Goal: Communication & Community: Answer question/provide support

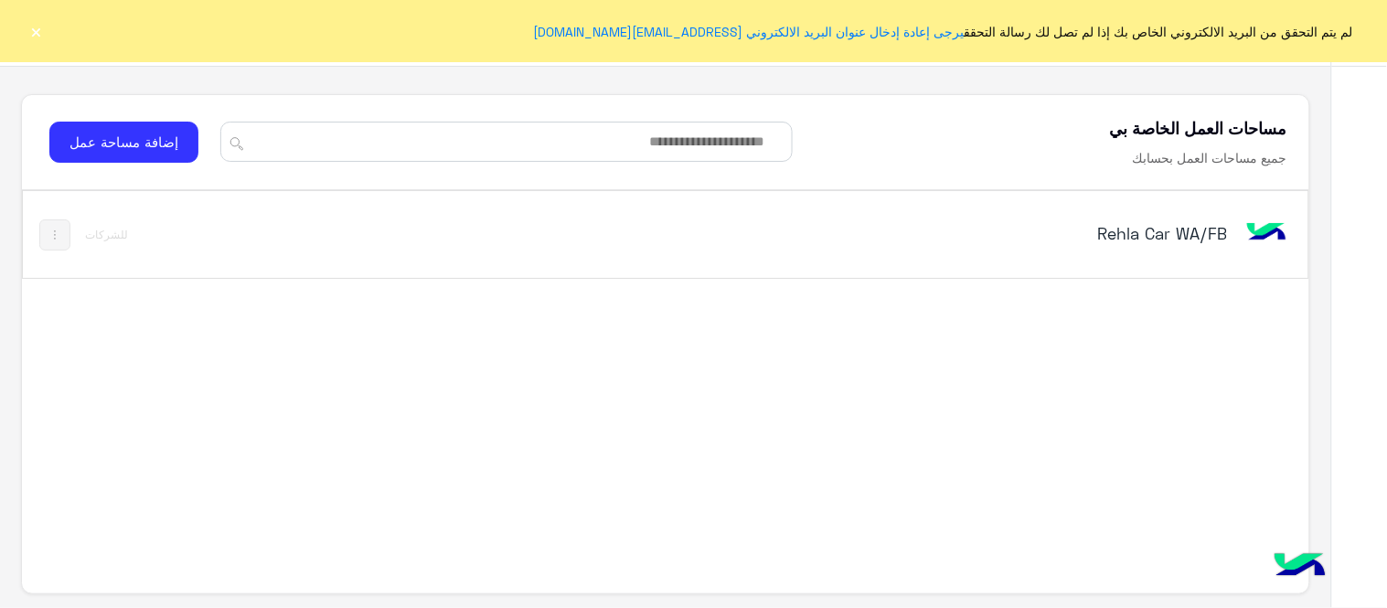
click at [35, 25] on button "×" at bounding box center [36, 31] width 18 height 18
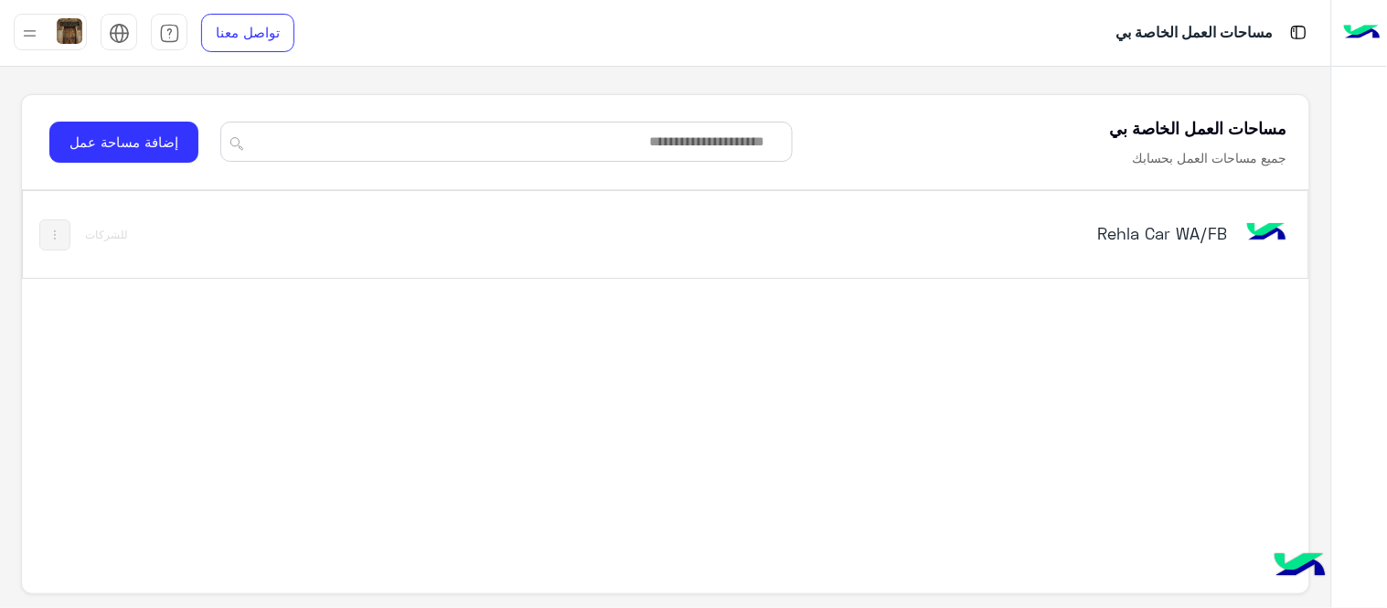
click at [1110, 232] on h5 "Rehla Car WA/FB" at bounding box center [1001, 233] width 451 height 22
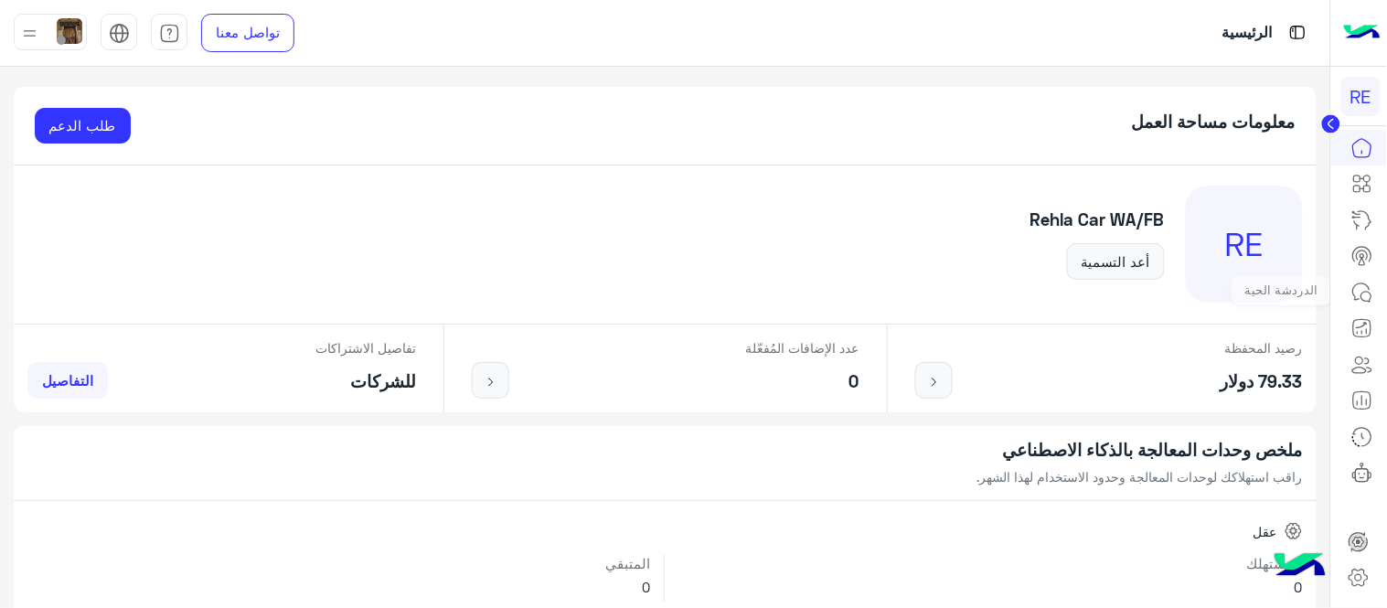
click at [1377, 288] on link at bounding box center [1362, 292] width 49 height 37
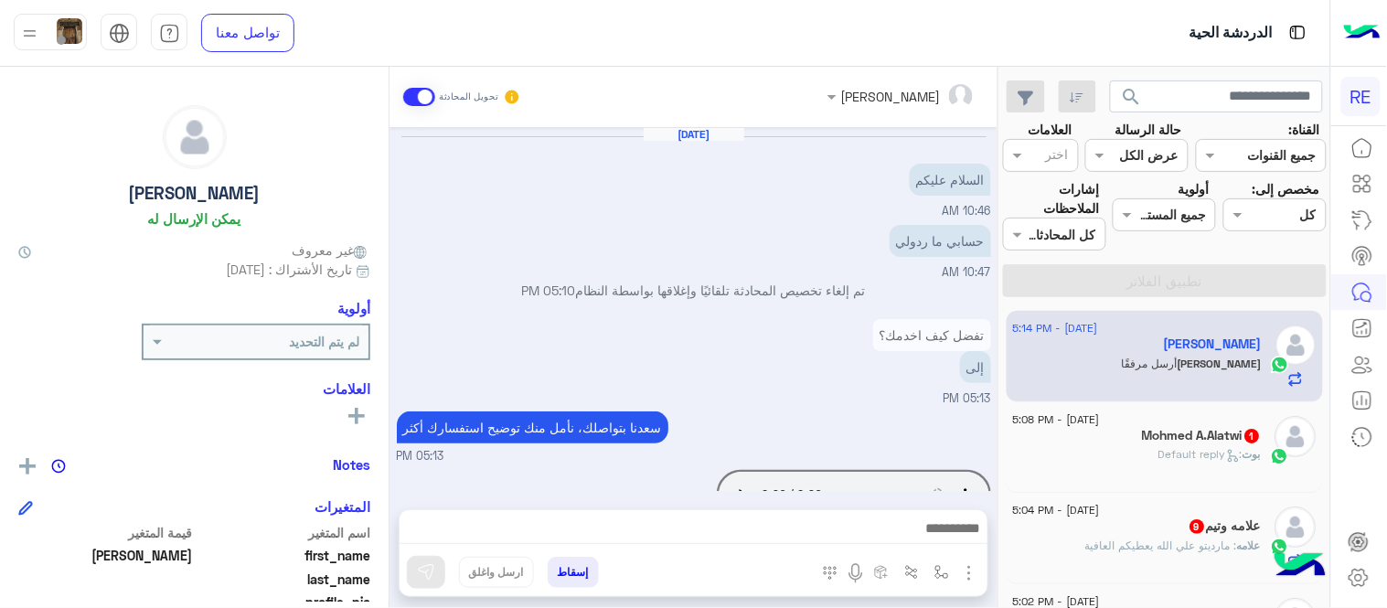
scroll to position [306, 0]
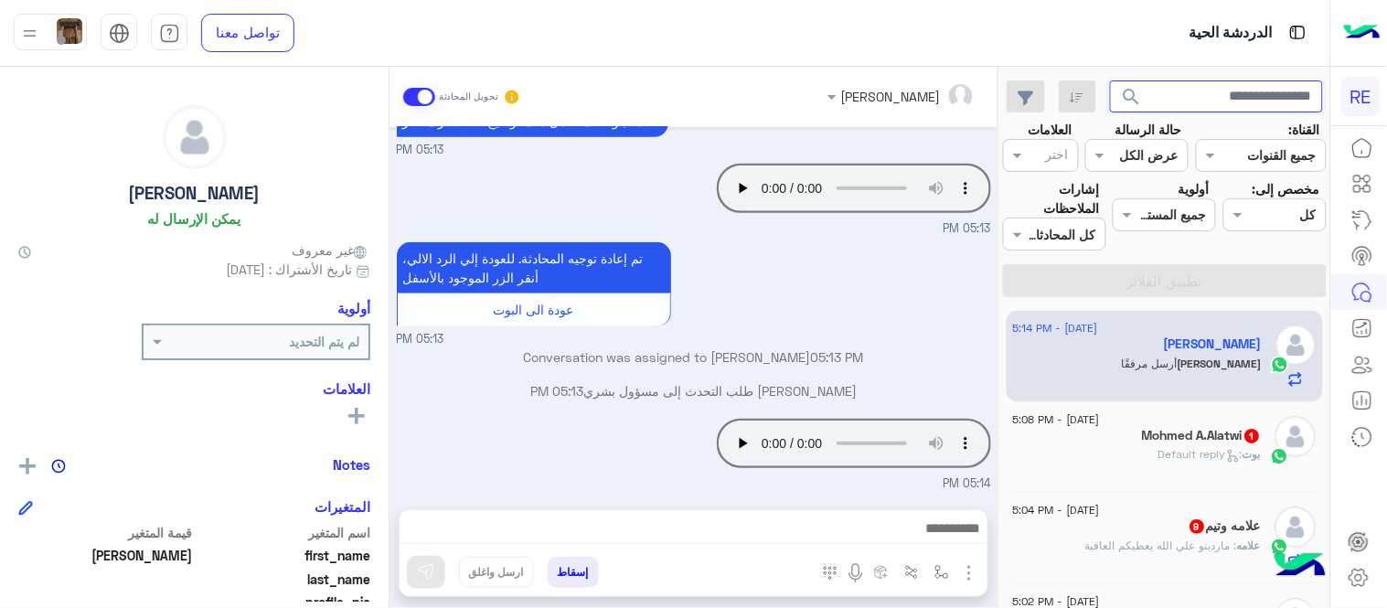
click at [1237, 103] on input "text" at bounding box center [1217, 96] width 214 height 33
paste input "**********"
click at [1239, 101] on input "**********" at bounding box center [1217, 96] width 214 height 33
type input "*********"
click at [1110, 80] on button "search" at bounding box center [1132, 99] width 45 height 39
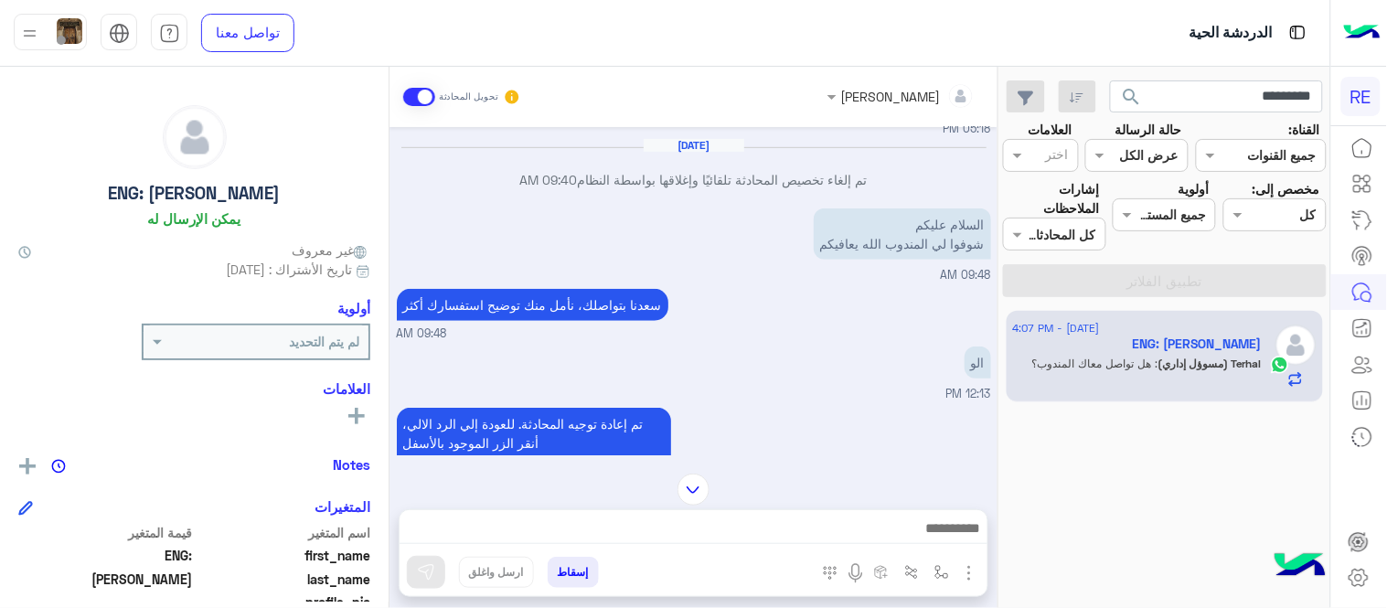
scroll to position [2258, 0]
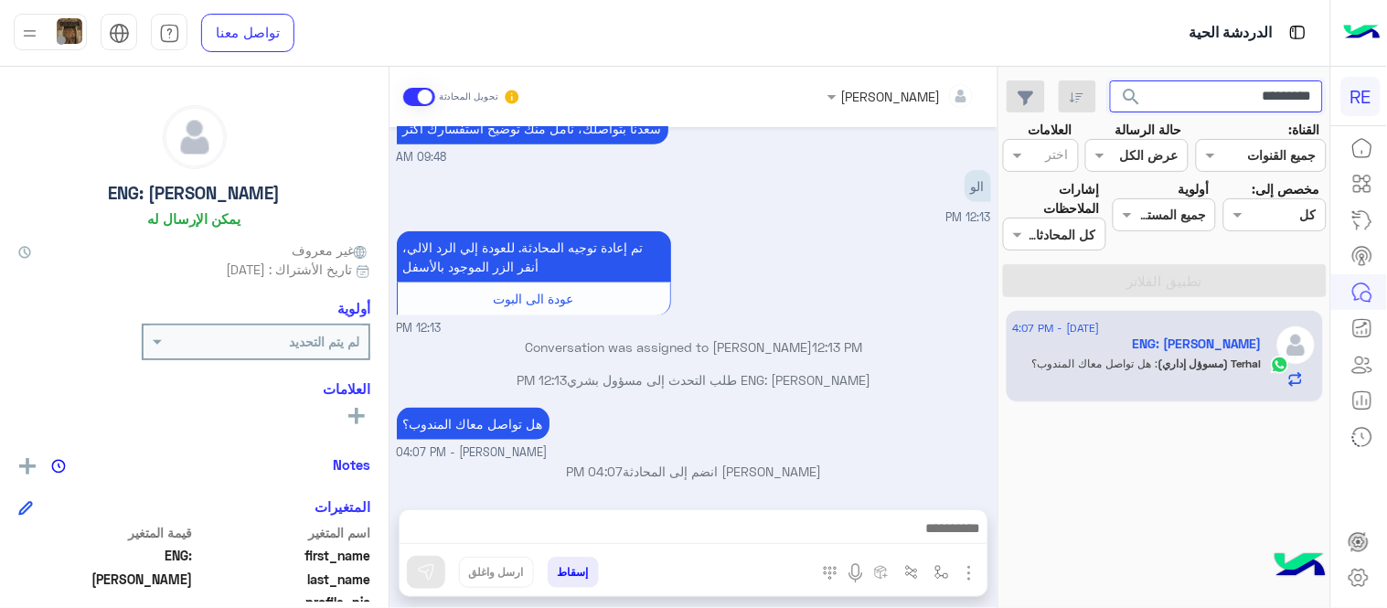
click at [1272, 92] on input "*********" at bounding box center [1217, 96] width 214 height 33
click at [1110, 80] on button "search" at bounding box center [1132, 99] width 45 height 39
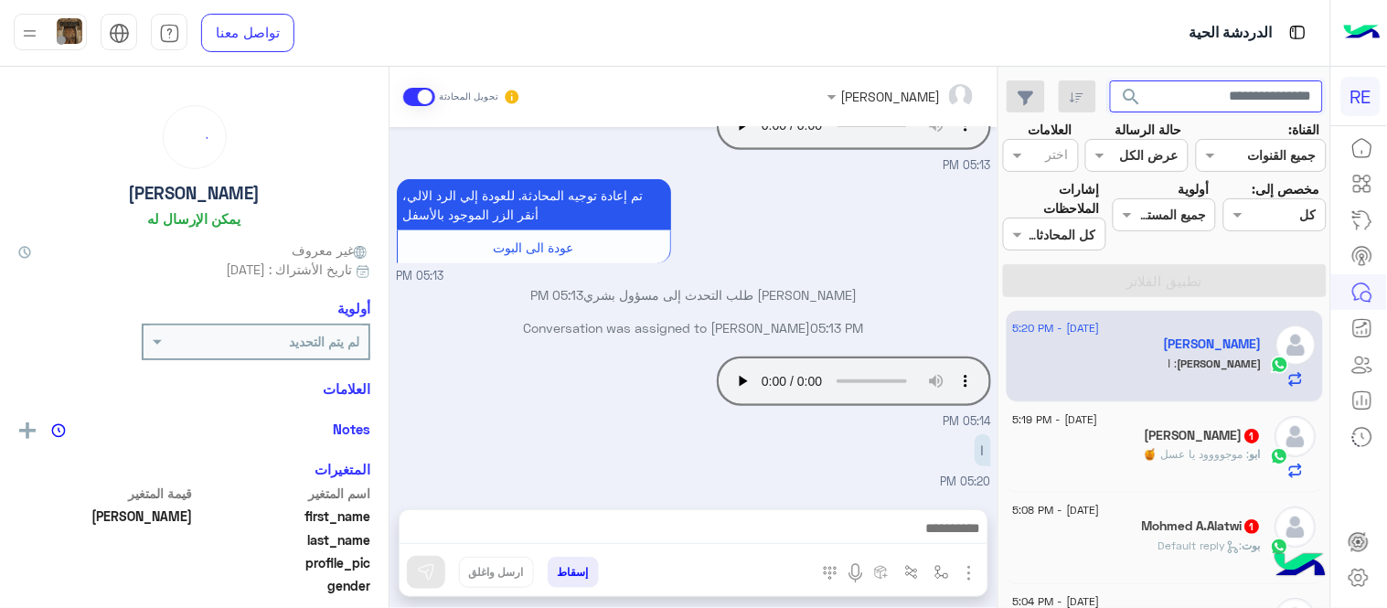
scroll to position [306, 0]
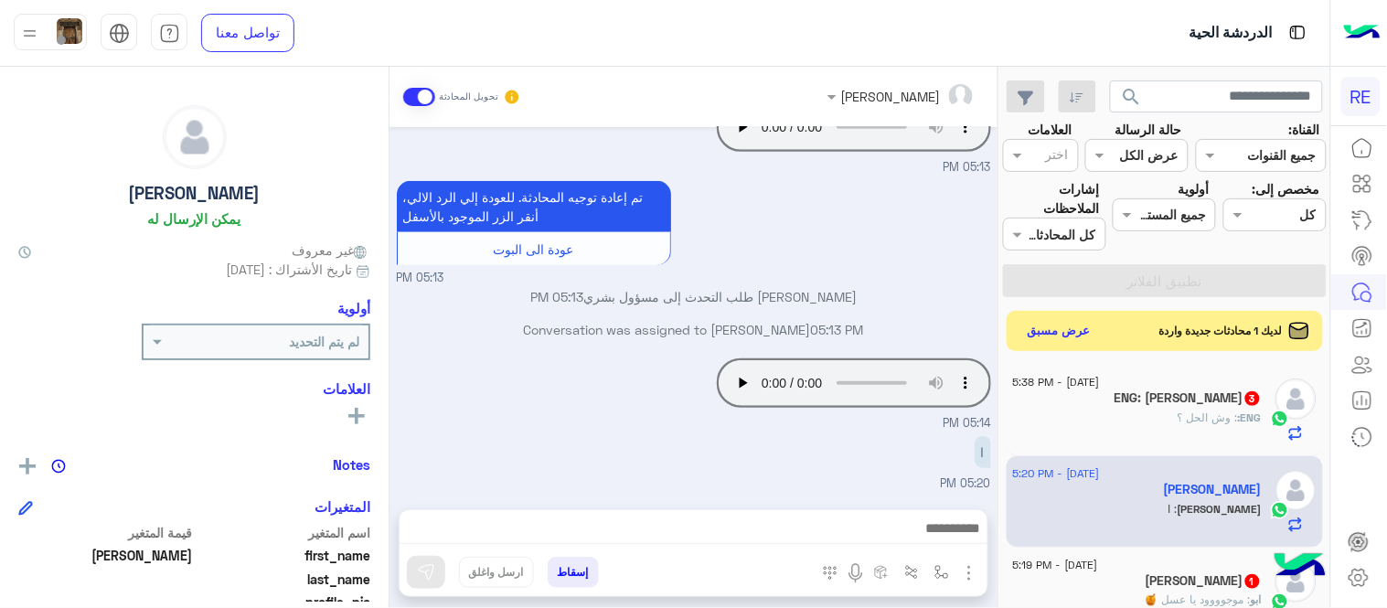
click at [1144, 405] on h5 "ENG: [PERSON_NAME] 3" at bounding box center [1188, 398] width 147 height 16
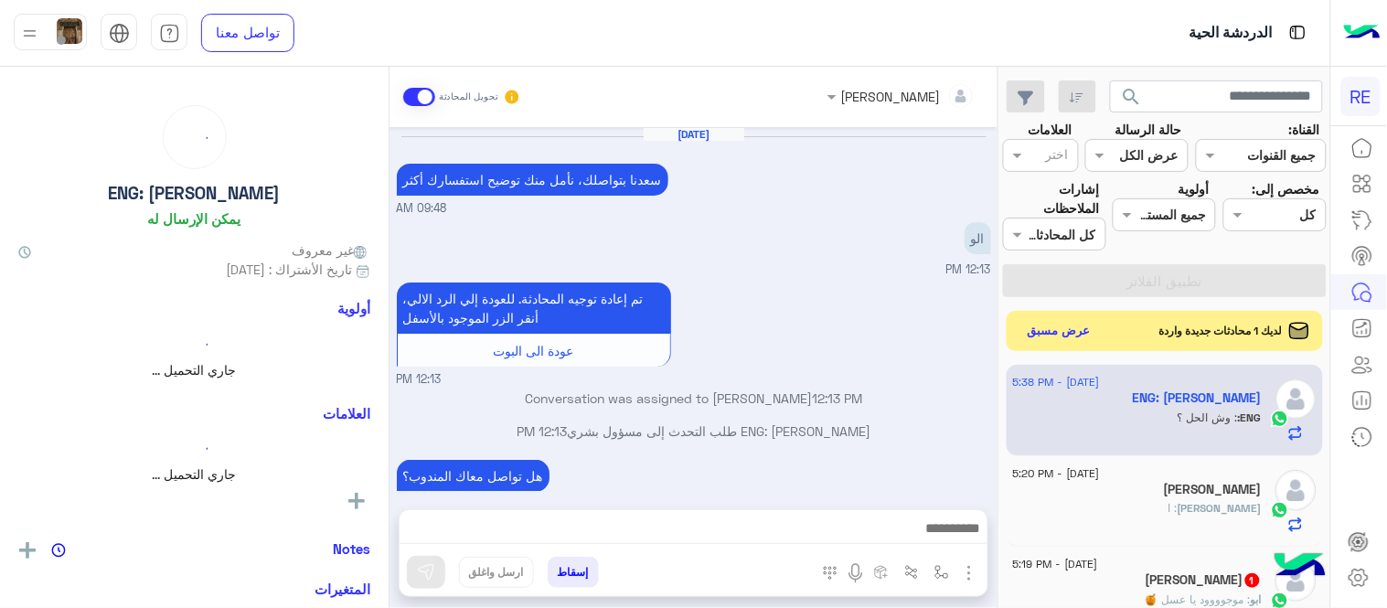
scroll to position [238, 0]
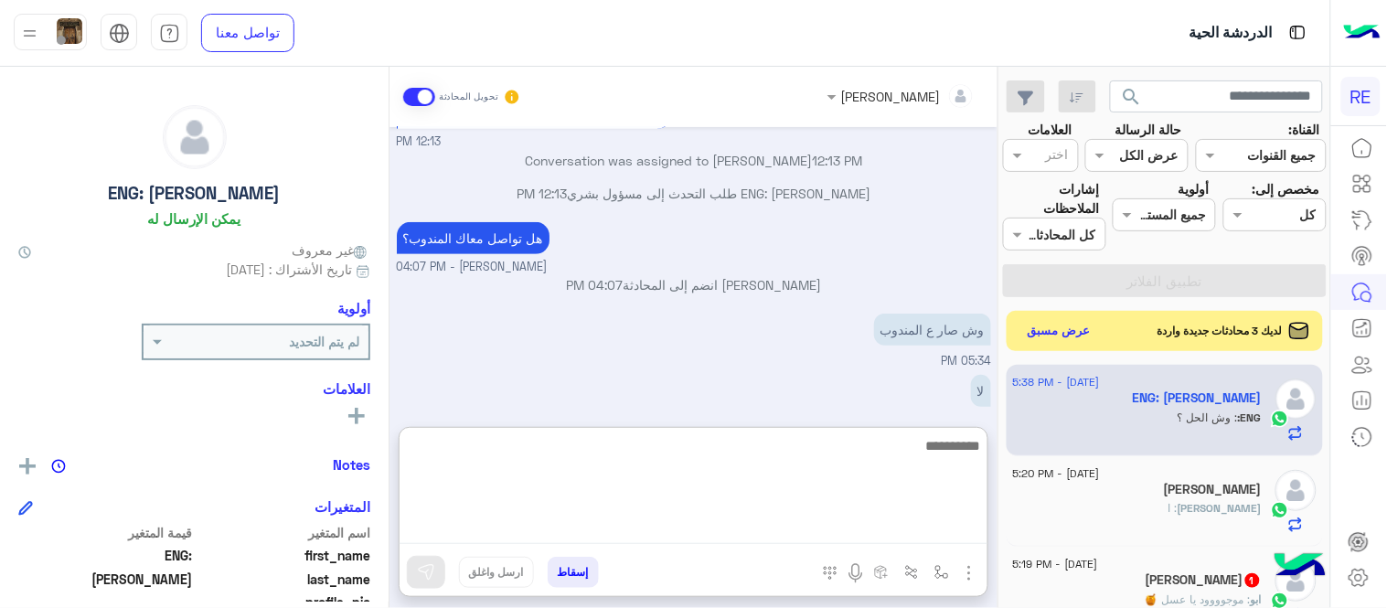
click at [816, 530] on textarea at bounding box center [694, 489] width 588 height 110
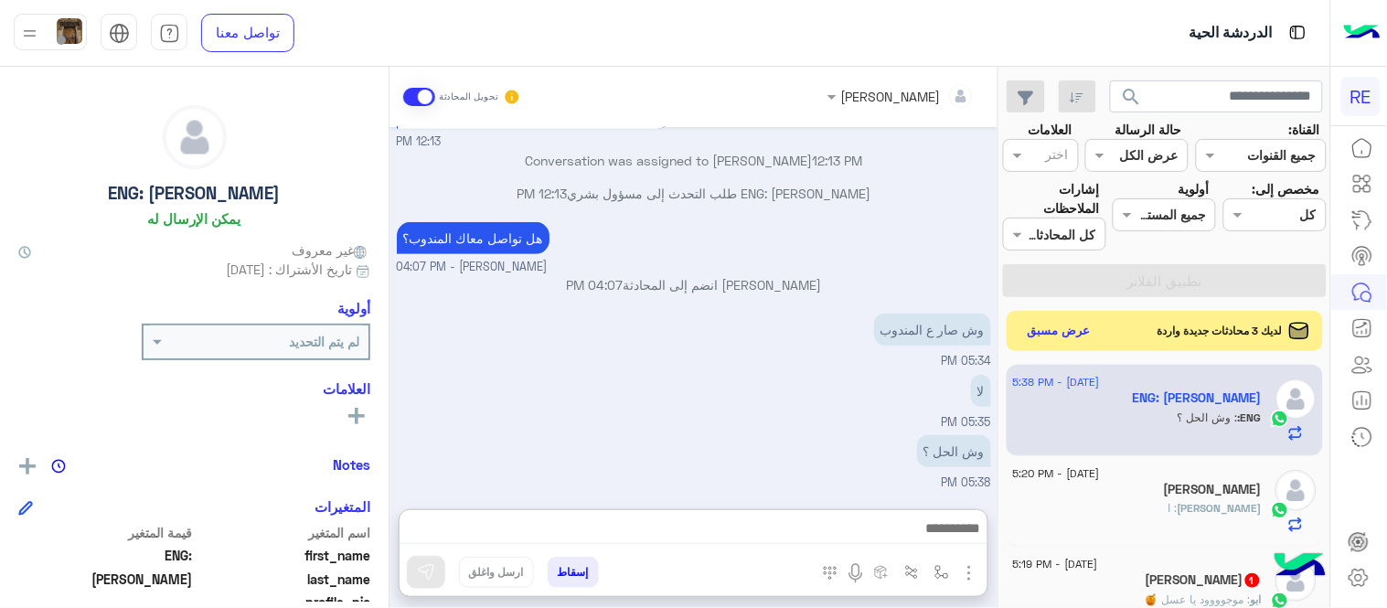
click at [763, 346] on div "وش صار ع المندوب 05:34 PM" at bounding box center [694, 339] width 594 height 61
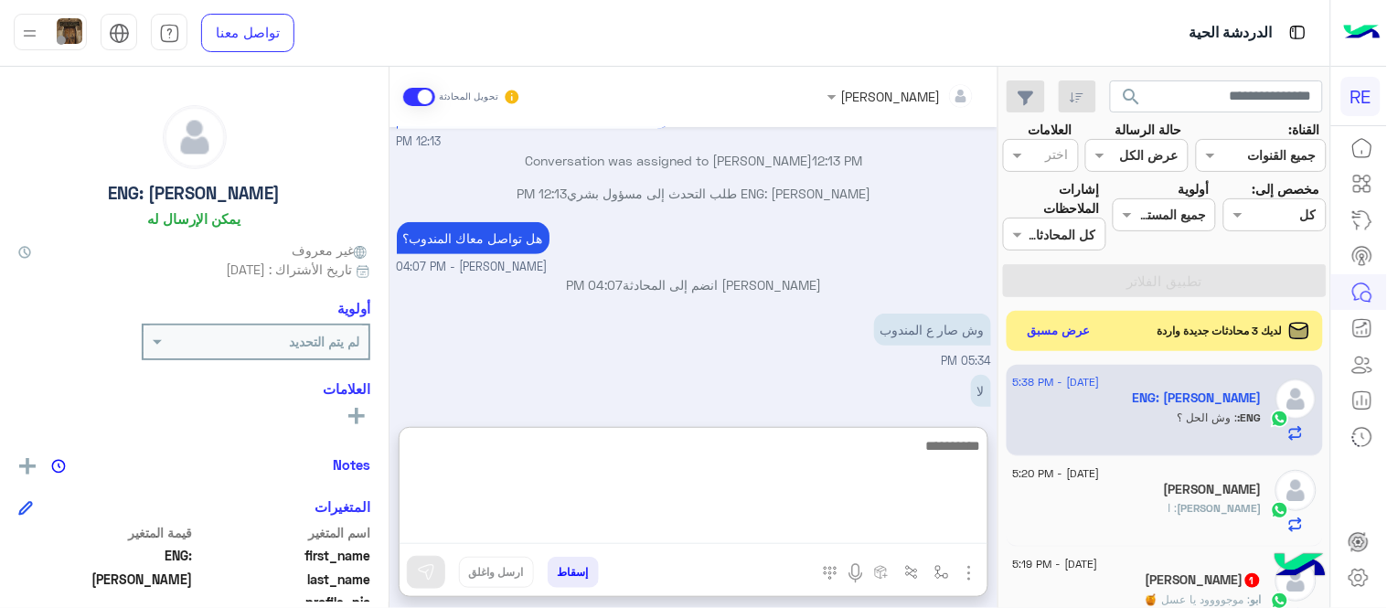
click at [771, 537] on textarea at bounding box center [694, 489] width 588 height 110
click at [981, 448] on textarea "**********" at bounding box center [694, 489] width 588 height 110
type textarea "**********"
click at [558, 468] on textarea "**********" at bounding box center [694, 489] width 588 height 110
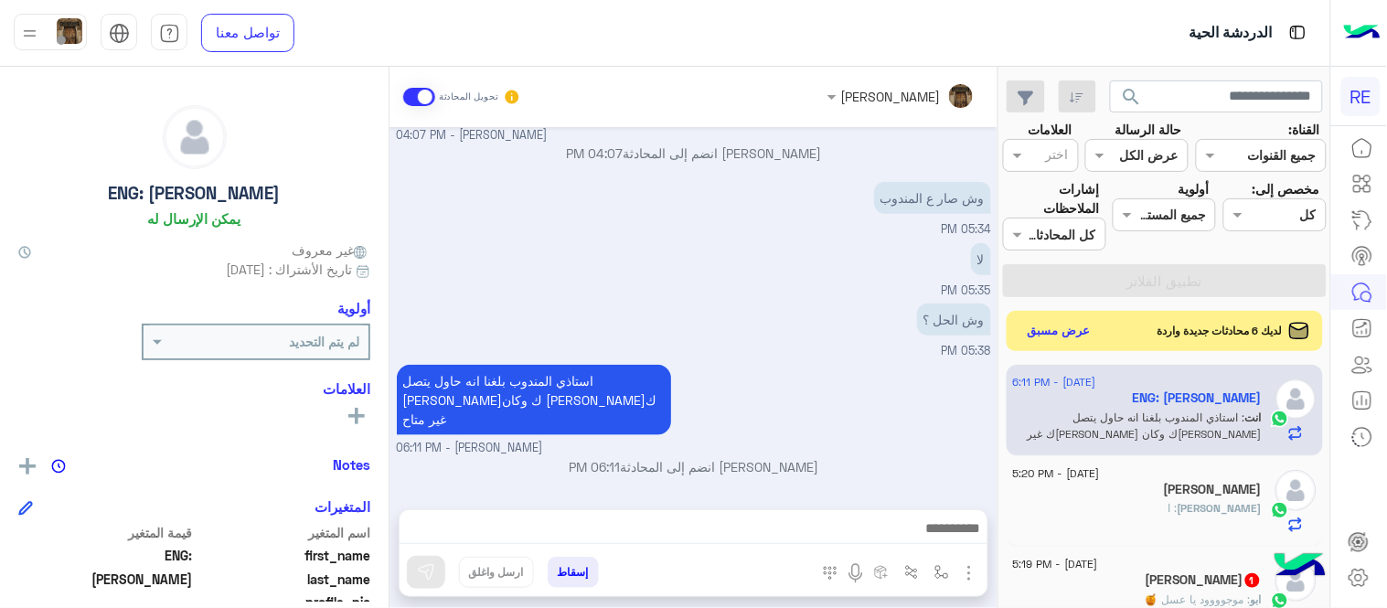
scroll to position [348, 0]
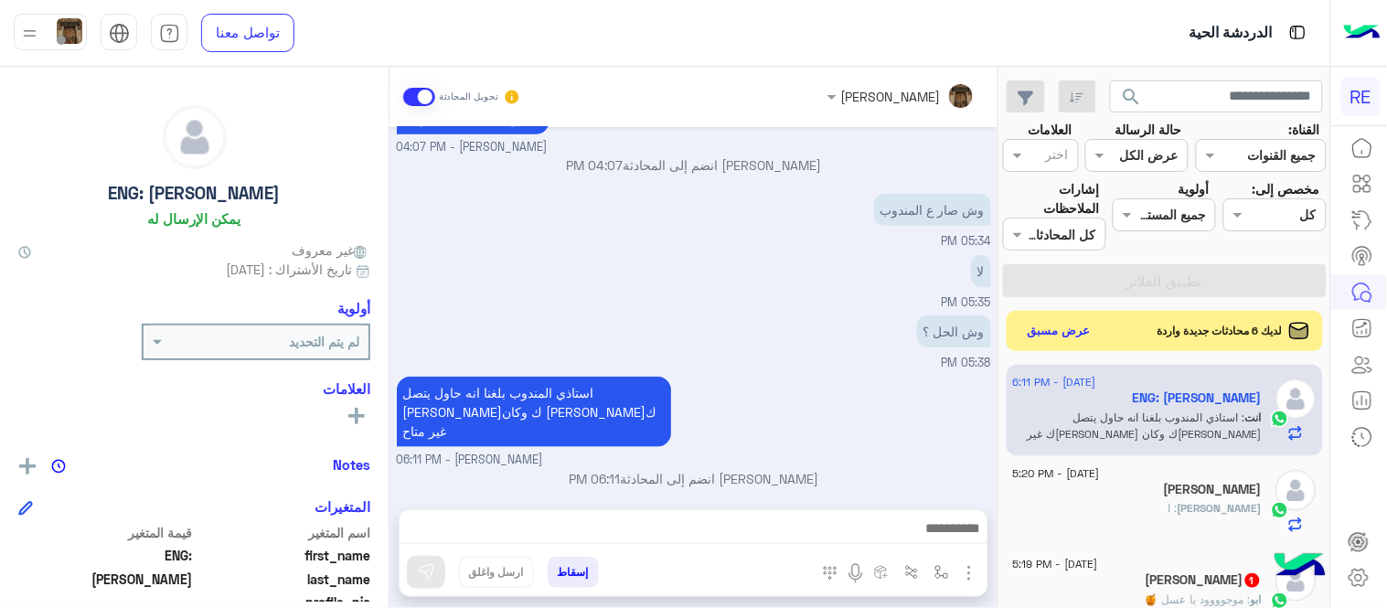
click at [795, 306] on div "[DATE] [PERSON_NAME] بتواصلك، نأمل منك توضيح استفسارك أكثر 09:48 AM الو 12:13 P…" at bounding box center [693, 309] width 608 height 364
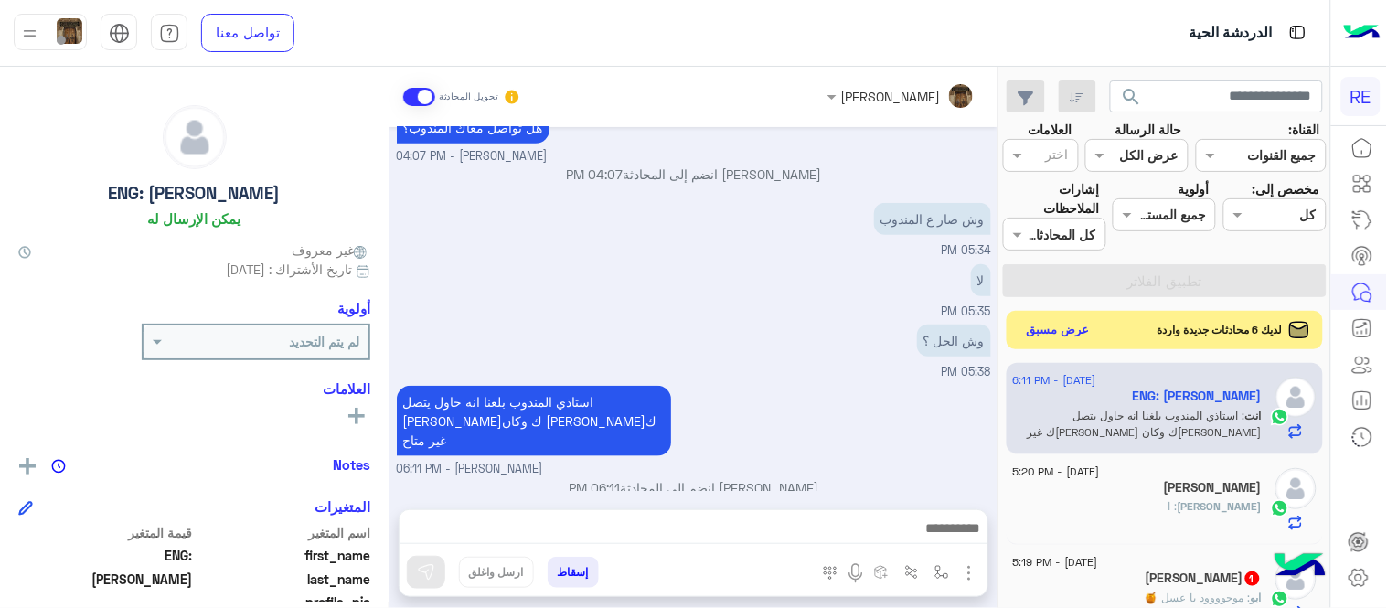
click at [1040, 330] on button "عرض مسبق" at bounding box center [1058, 330] width 77 height 25
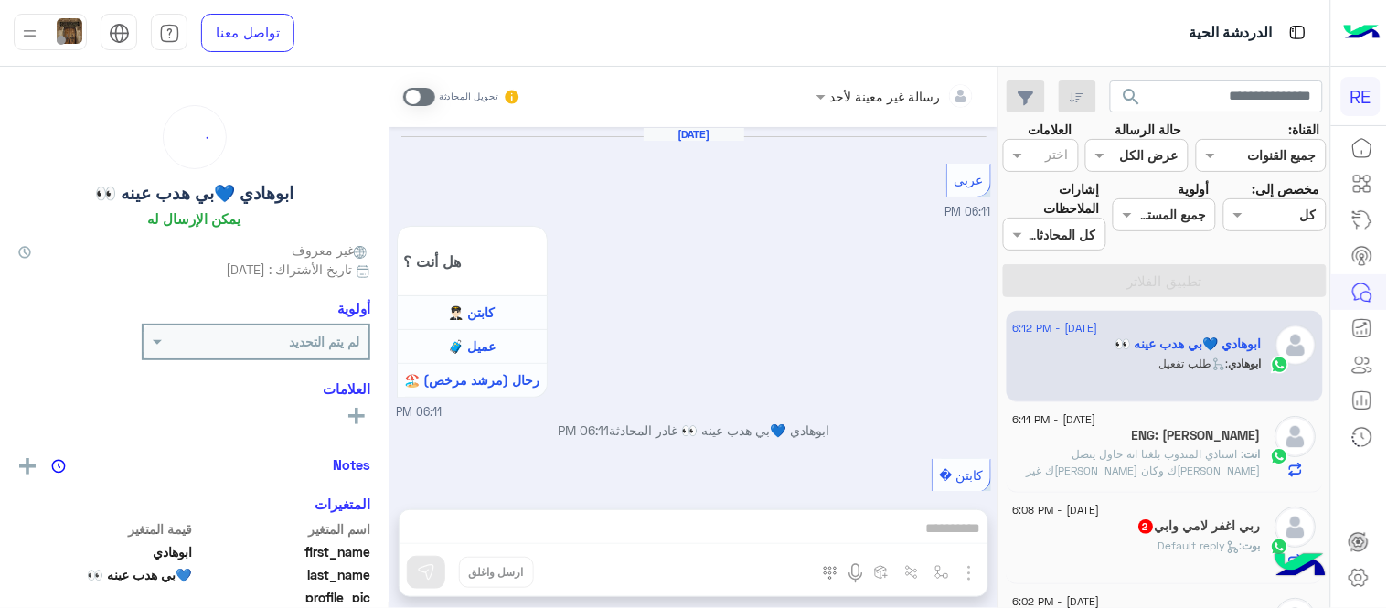
scroll to position [1247, 0]
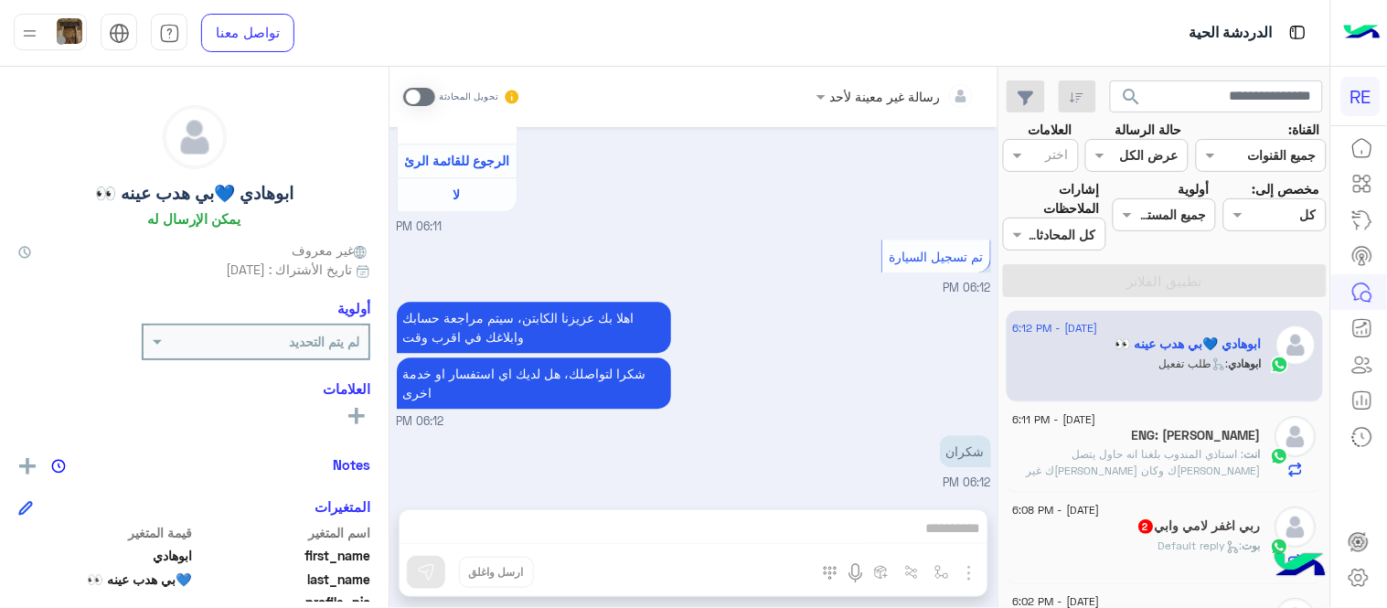
click at [846, 409] on div "اهلا بك عزيزنا الكابتن، سيتم مراجعة حسابك وابلاغك في اقرب وقت شكرا لتواصلك، هل …" at bounding box center [694, 363] width 594 height 133
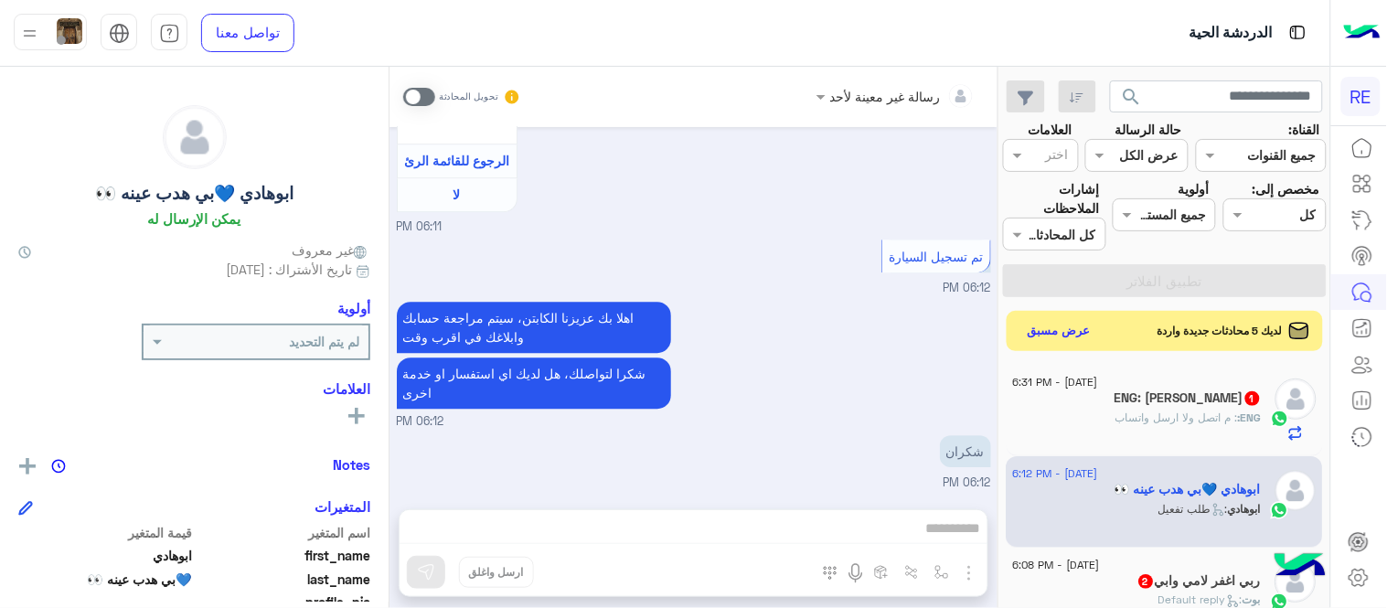
click at [1125, 417] on span ": م اتصل ولا ارسل واتساب" at bounding box center [1176, 418] width 123 height 14
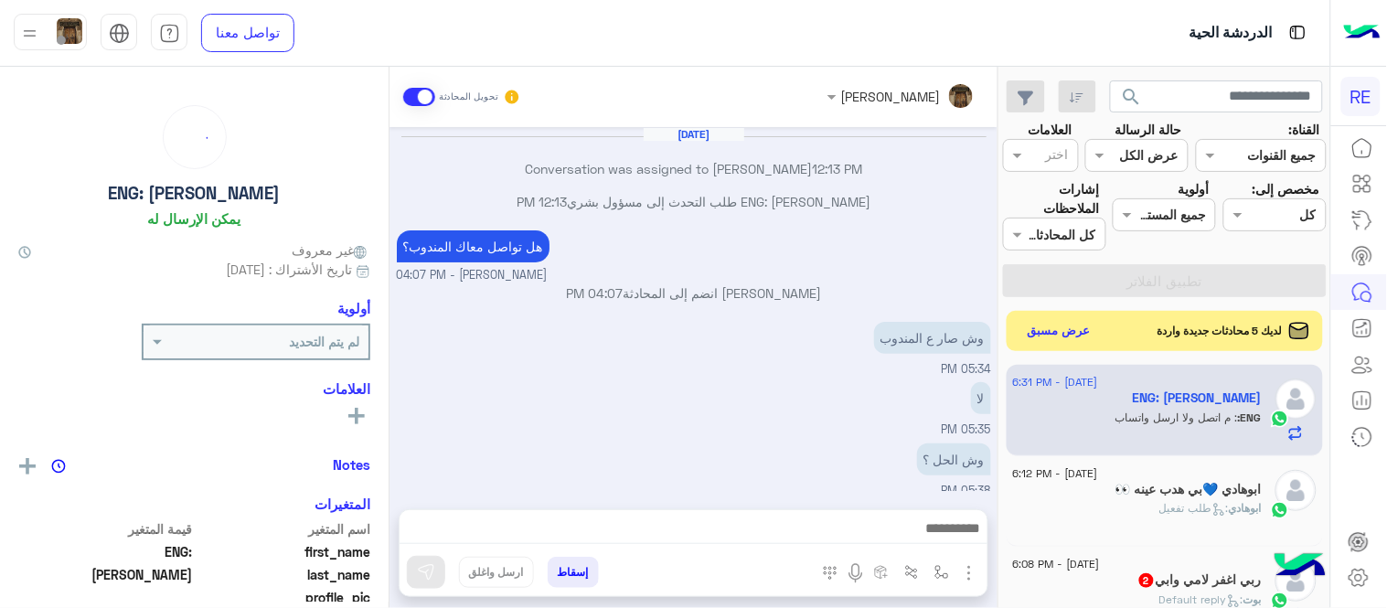
scroll to position [179, 0]
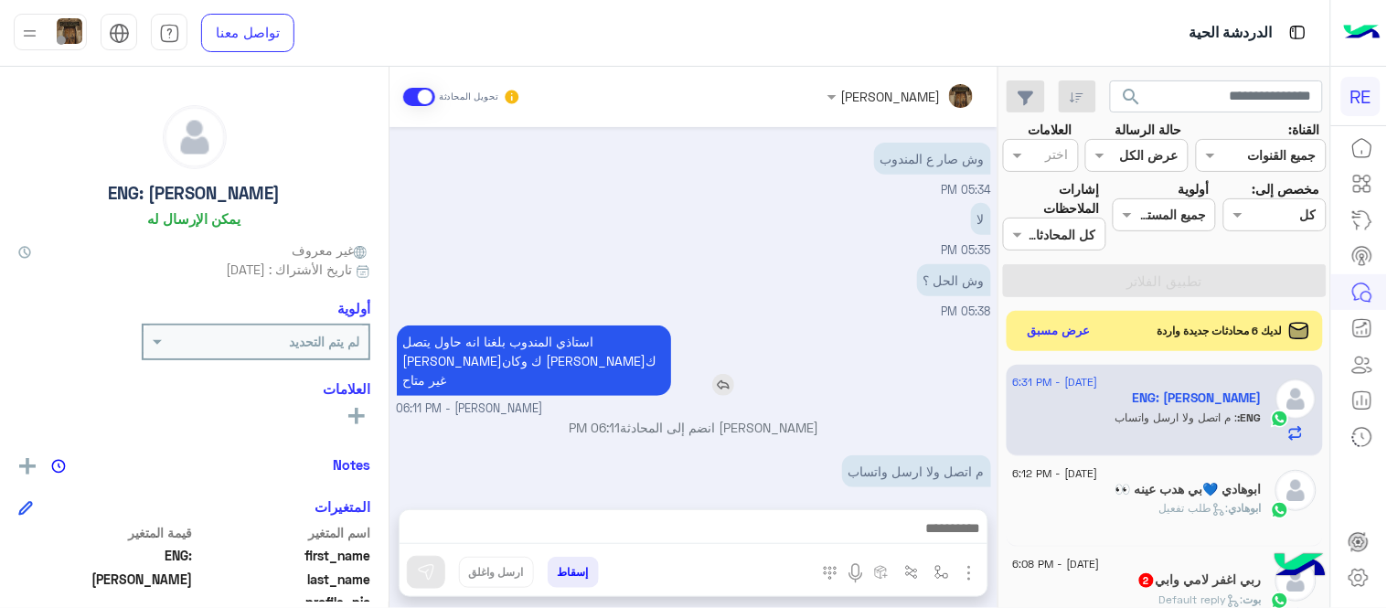
click at [623, 340] on p "استاذي المندوب بلغنا انه حاول يتصل [PERSON_NAME]ك وكان [PERSON_NAME]ك غير متاح" at bounding box center [534, 360] width 274 height 70
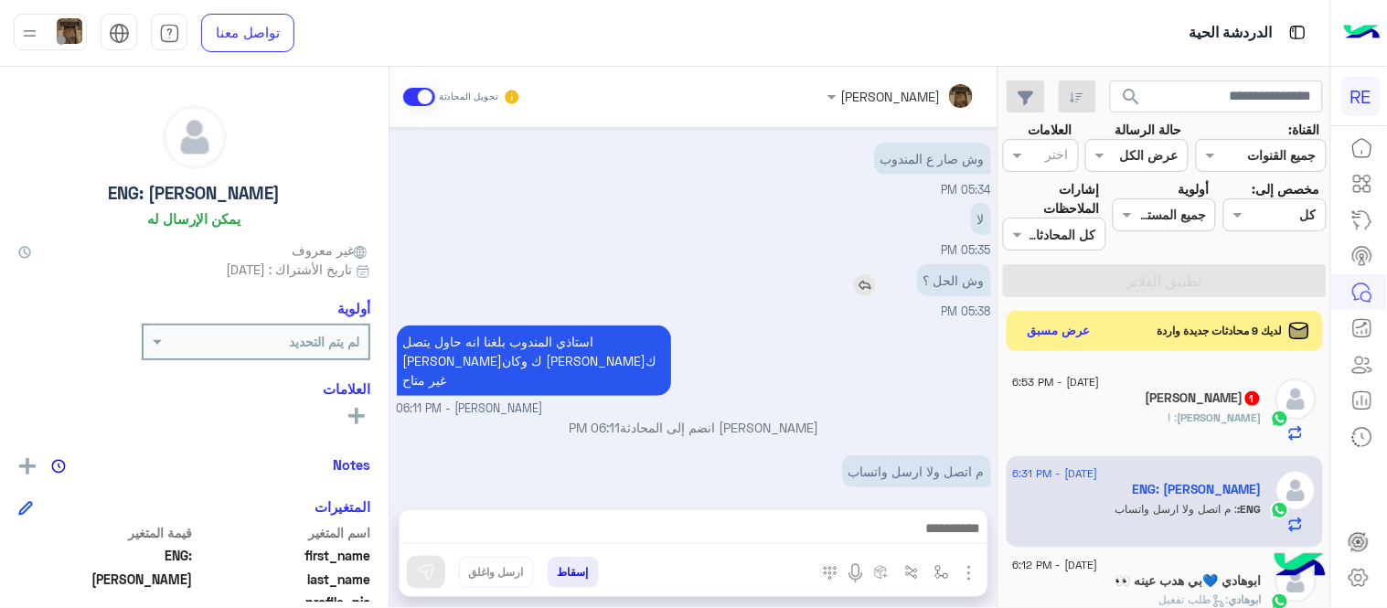
click at [834, 264] on div "وش الحل ؟" at bounding box center [902, 280] width 178 height 32
click at [972, 578] on img "button" at bounding box center [969, 573] width 22 height 22
click at [911, 492] on span "المرفقات" at bounding box center [923, 496] width 55 height 21
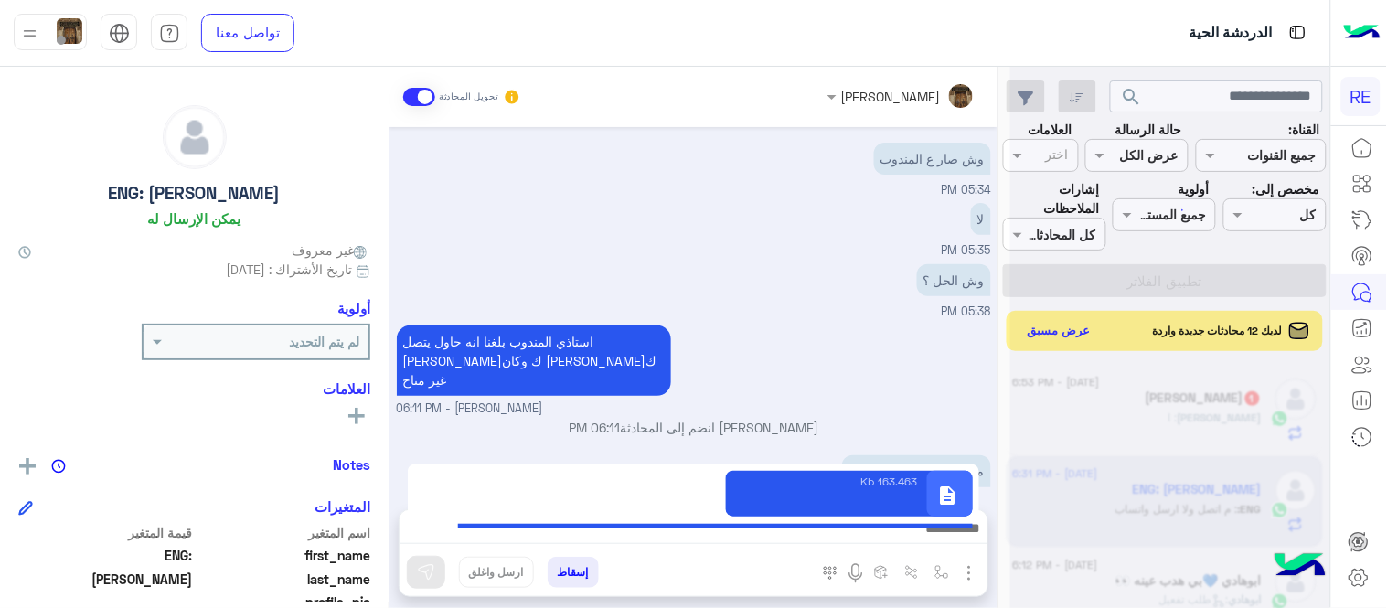
type textarea "**********"
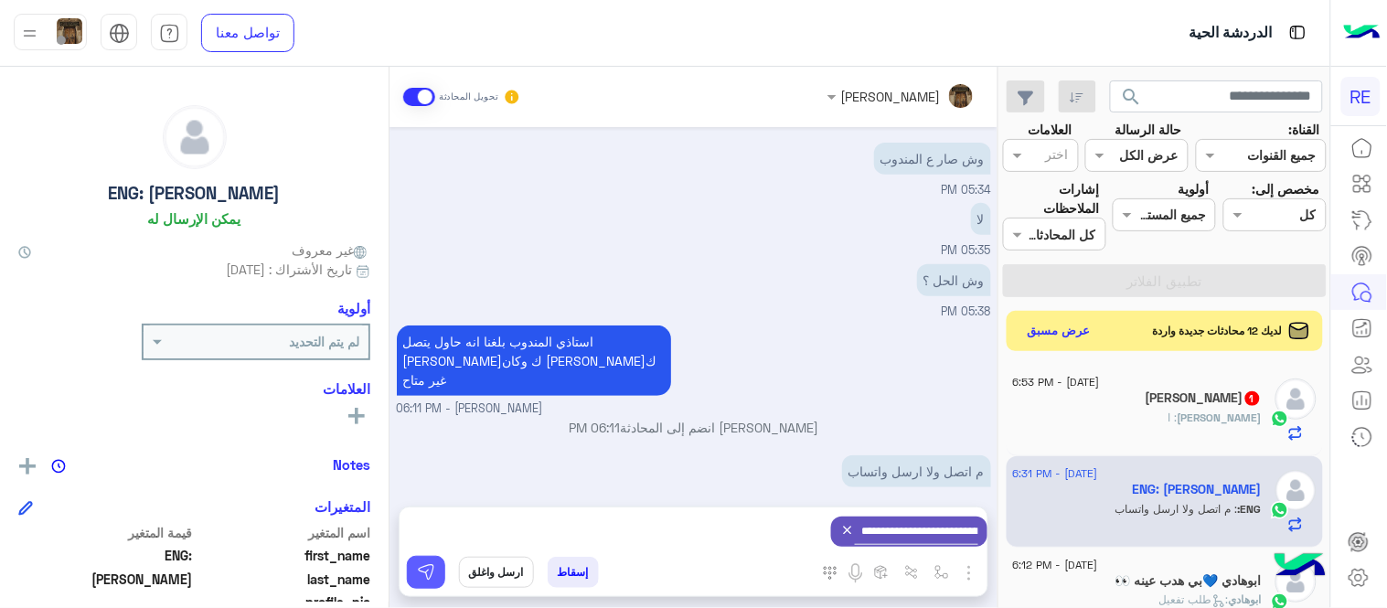
click at [434, 567] on img at bounding box center [426, 572] width 18 height 18
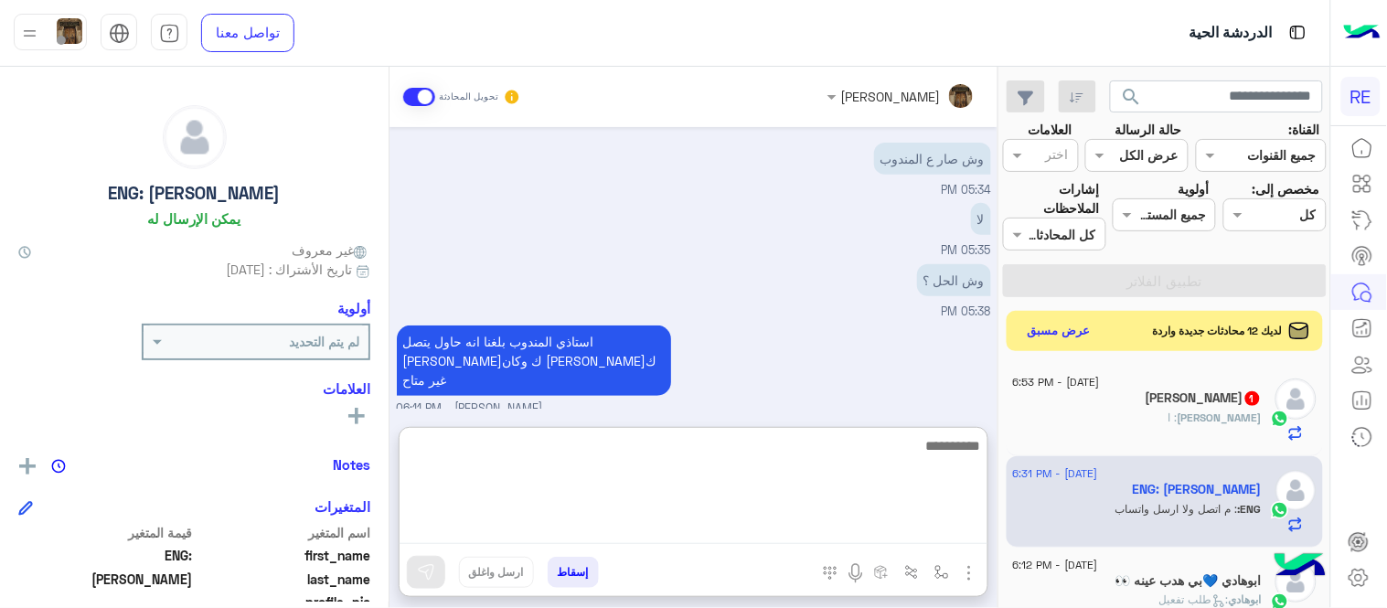
click at [677, 523] on textarea at bounding box center [694, 489] width 588 height 110
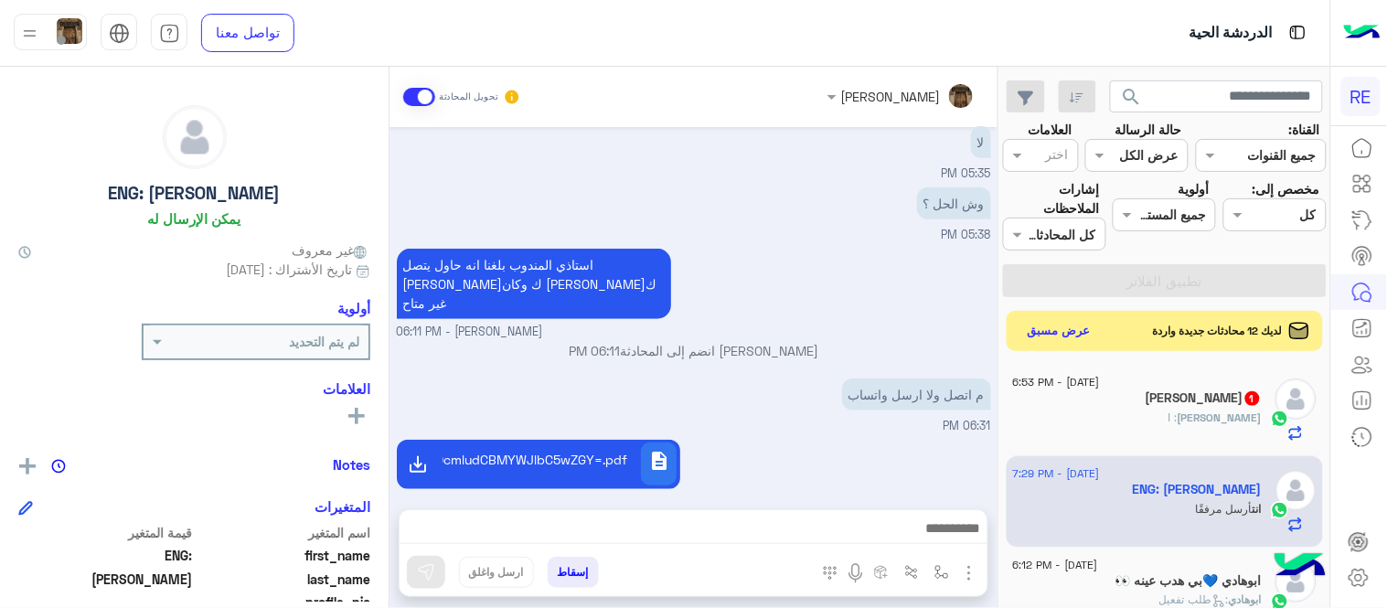
click at [765, 341] on p "[PERSON_NAME] انضم إلى المحادثة 06:11 PM" at bounding box center [694, 350] width 594 height 19
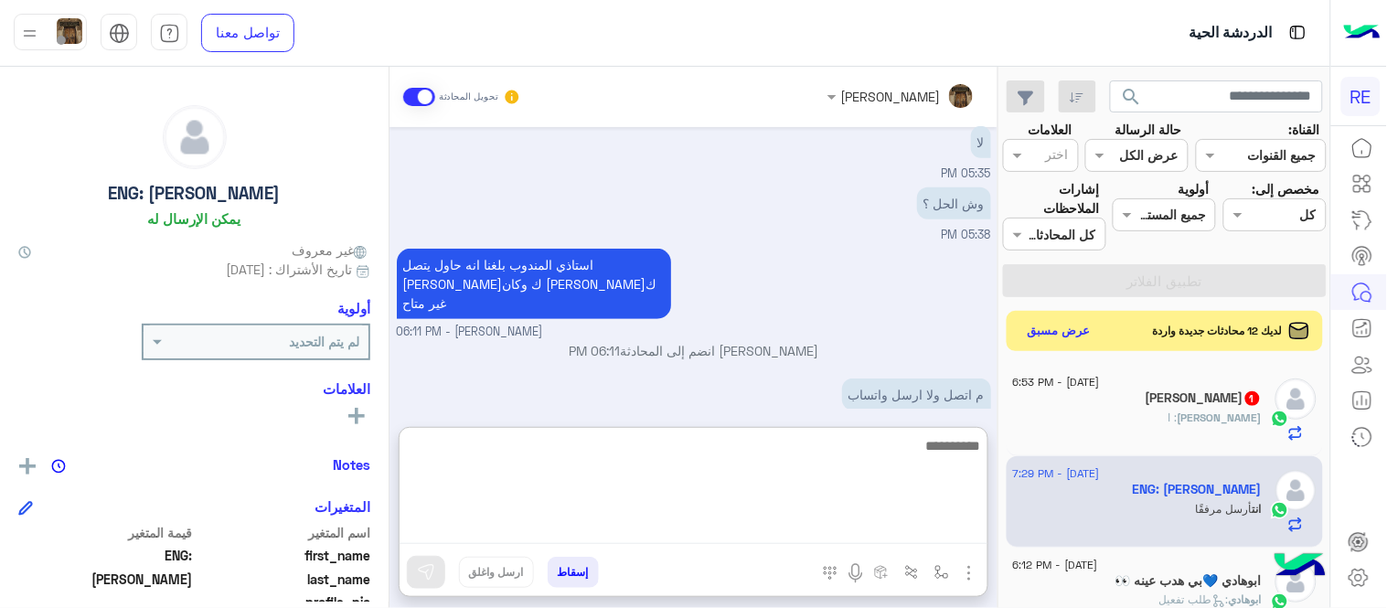
click at [692, 538] on textarea at bounding box center [694, 489] width 588 height 110
click at [848, 478] on textarea at bounding box center [694, 489] width 588 height 110
click at [777, 475] on textarea at bounding box center [694, 489] width 588 height 110
paste textarea "**********"
type textarea "**********"
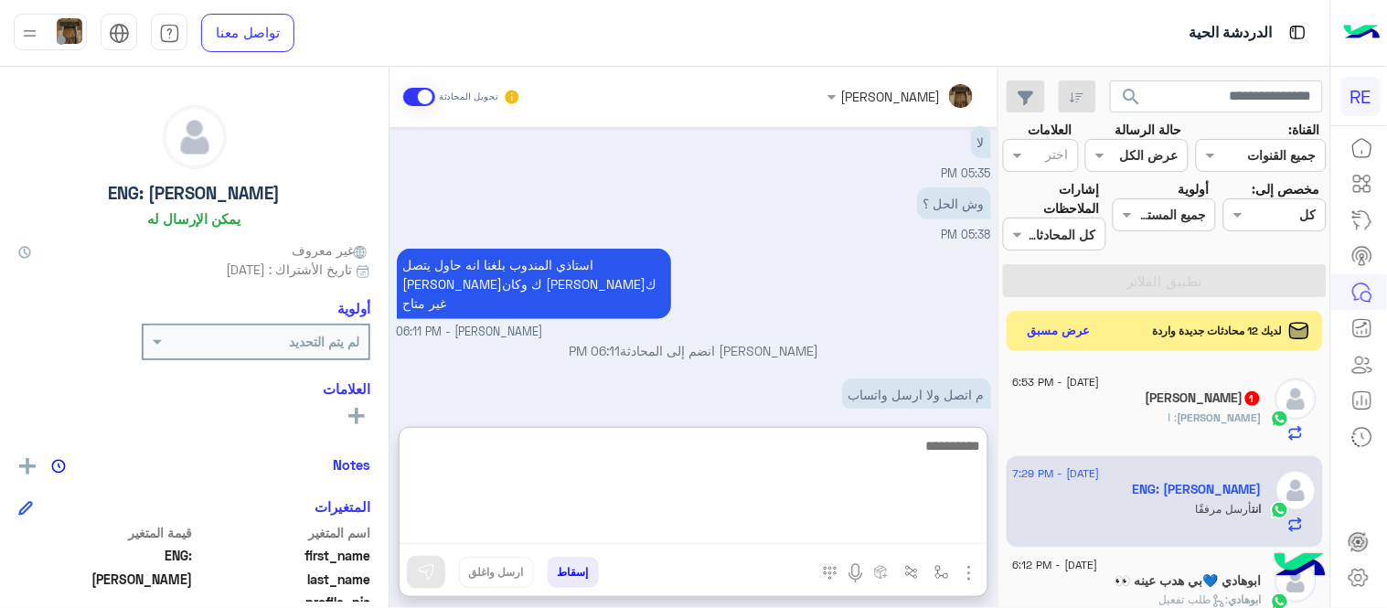
scroll to position [396, 0]
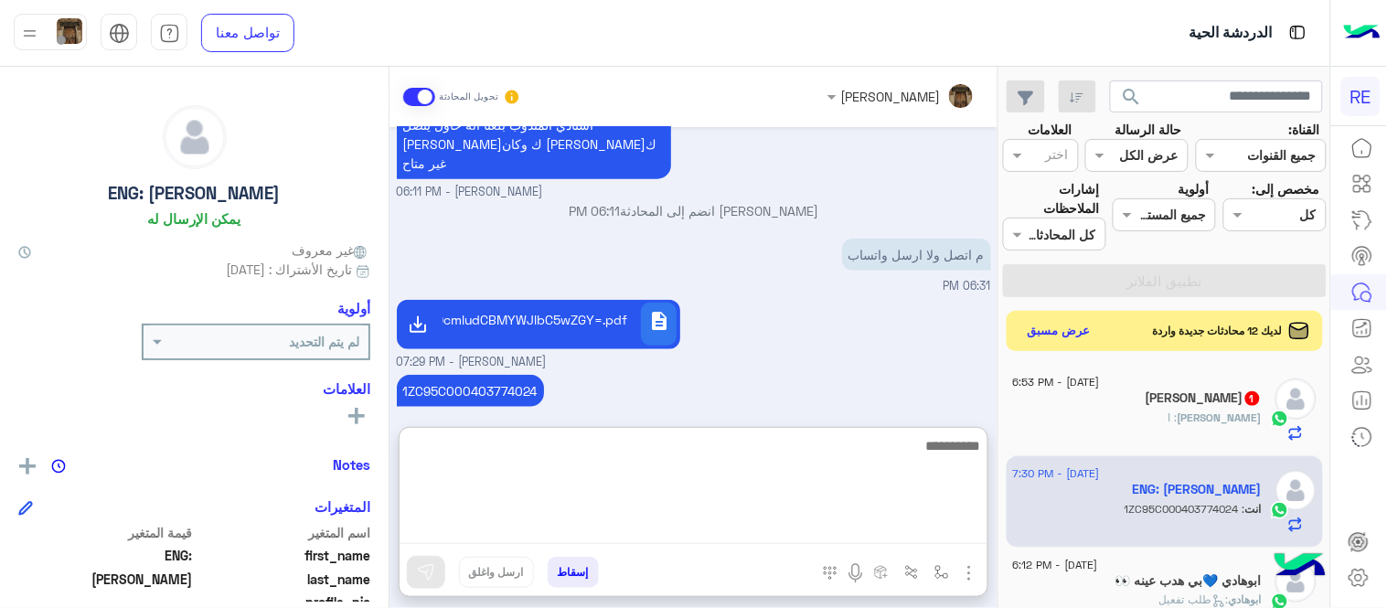
paste textarea "**********"
type textarea "**********"
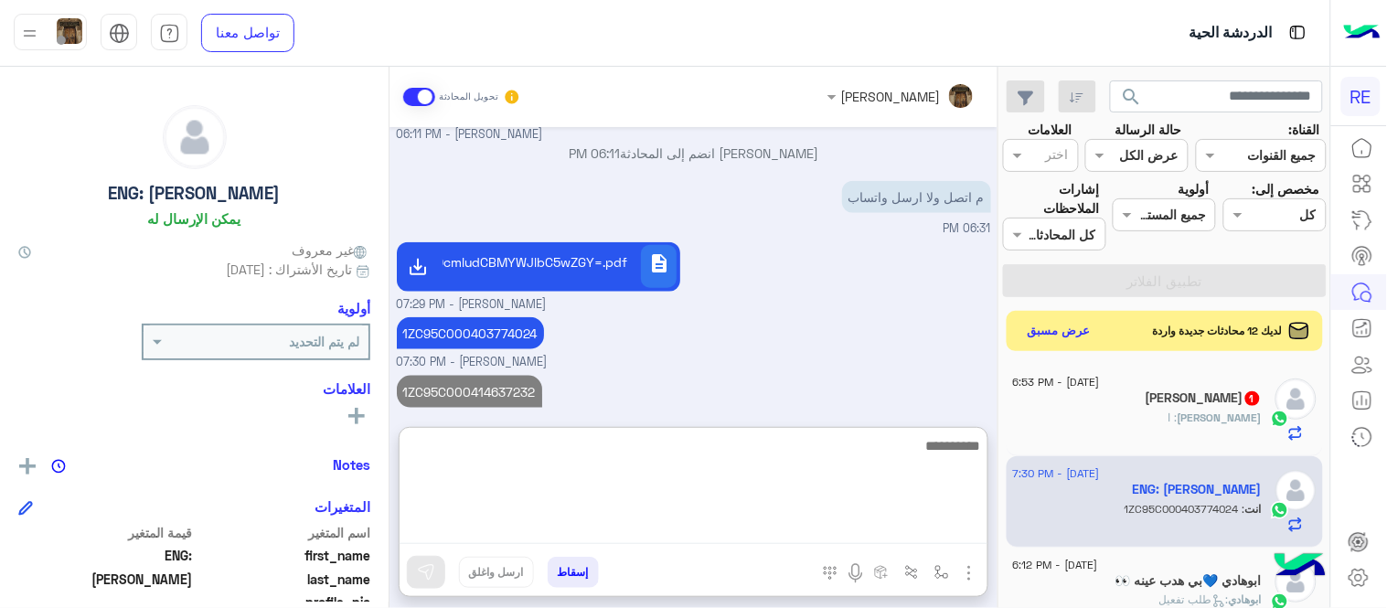
click at [616, 481] on textarea at bounding box center [694, 489] width 588 height 110
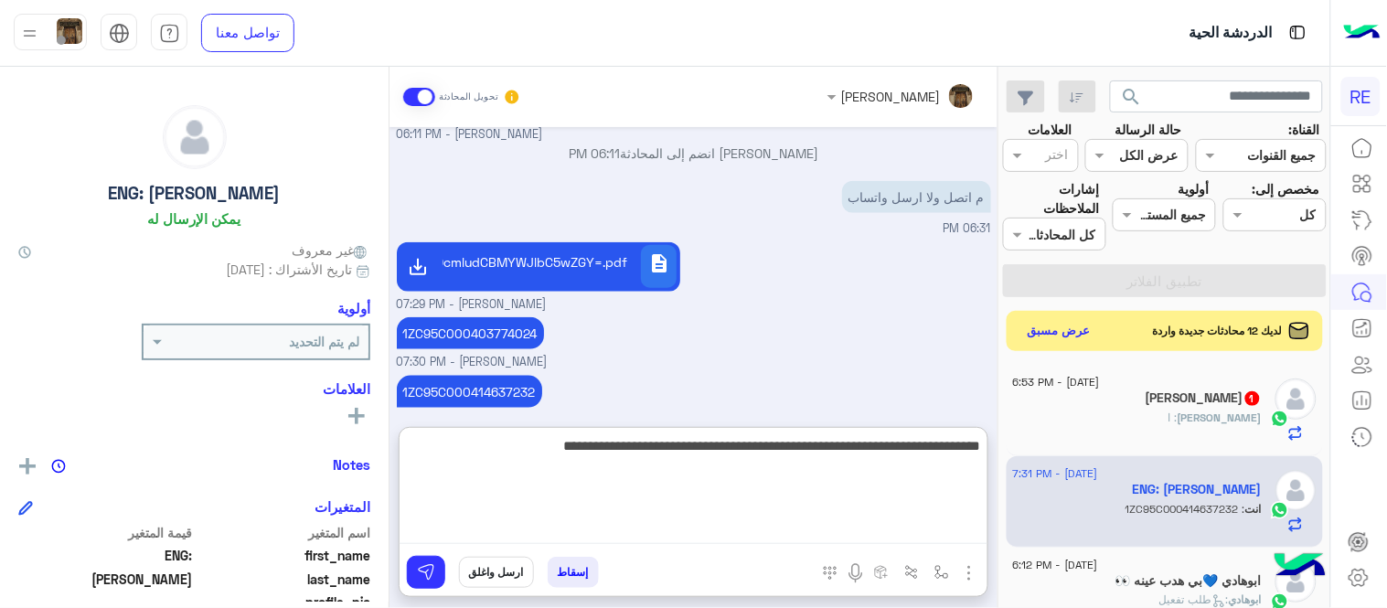
click at [899, 448] on textarea "**********" at bounding box center [694, 489] width 588 height 110
click at [720, 455] on textarea "**********" at bounding box center [694, 489] width 588 height 110
click at [464, 455] on textarea "**********" at bounding box center [694, 489] width 588 height 110
click at [580, 462] on textarea "**********" at bounding box center [694, 489] width 588 height 110
click at [489, 440] on textarea "**********" at bounding box center [694, 489] width 588 height 110
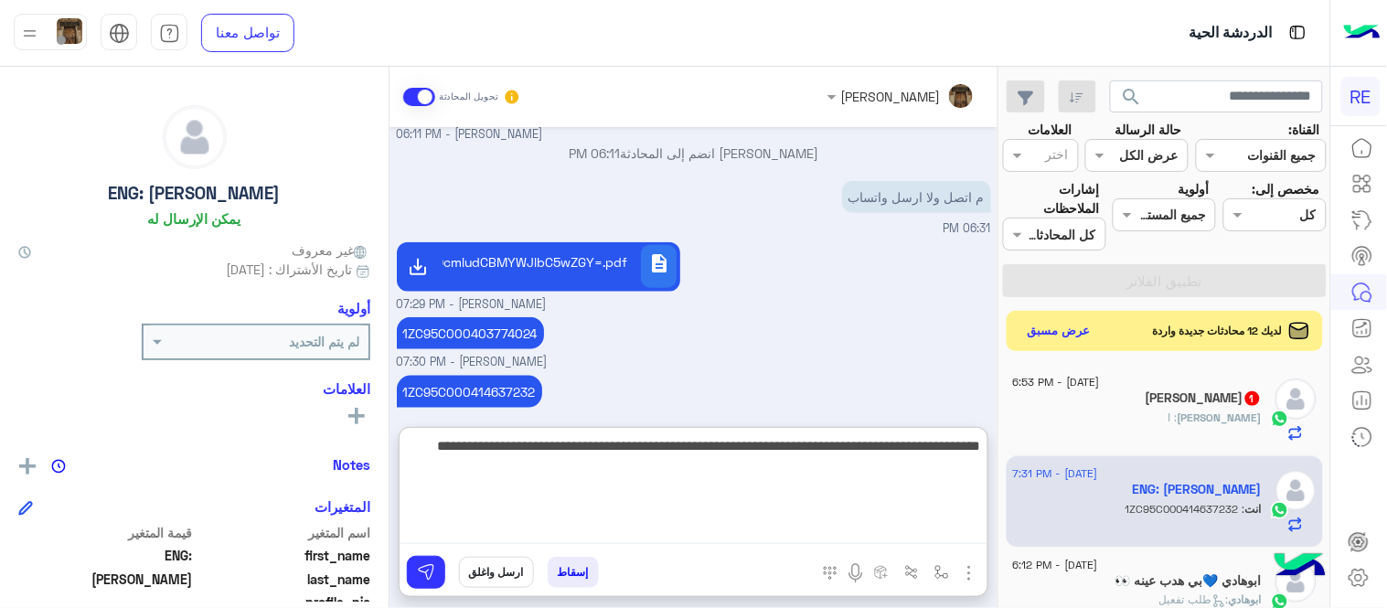
type textarea "**********"
click at [818, 486] on textarea "**********" at bounding box center [694, 489] width 588 height 110
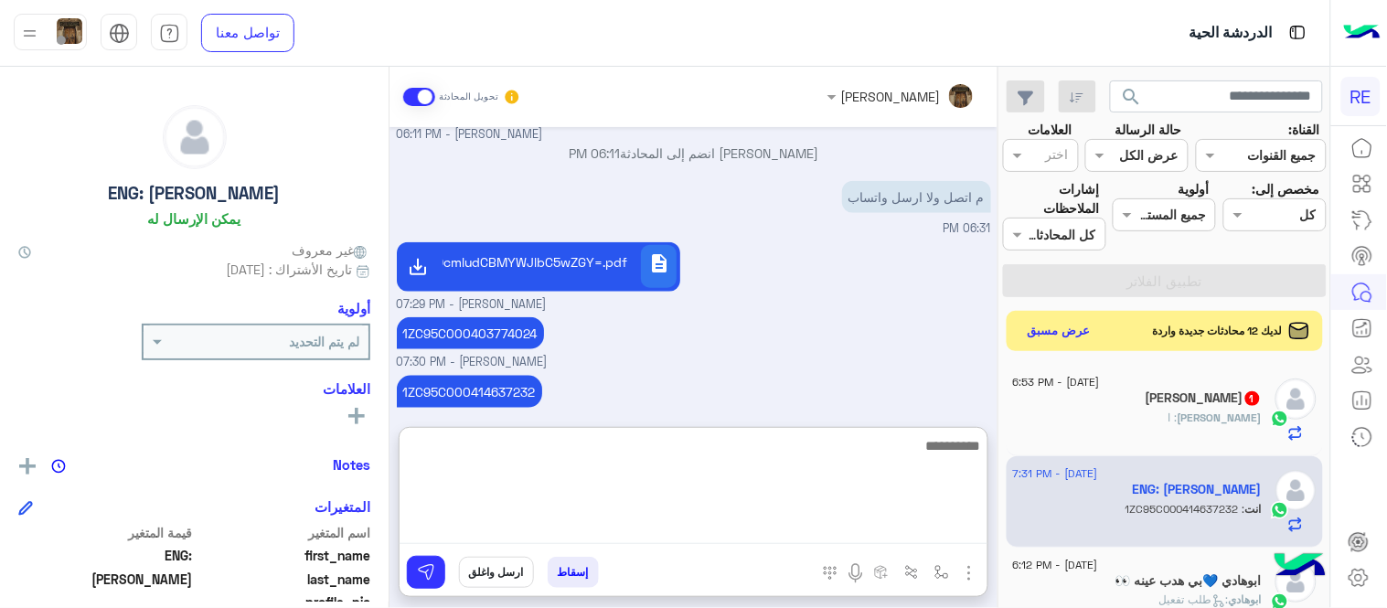
scroll to position [550, 0]
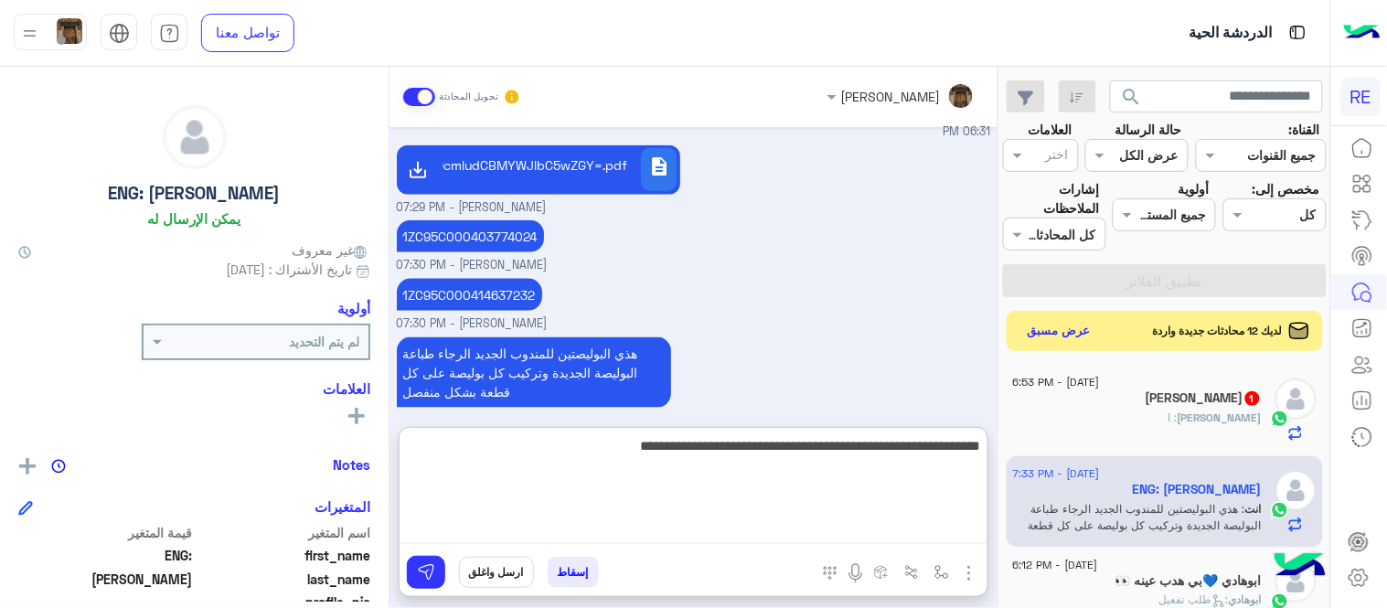
type textarea "**********"
click at [699, 450] on textarea "**********" at bounding box center [694, 489] width 588 height 110
click at [582, 437] on textarea "**********" at bounding box center [694, 489] width 588 height 110
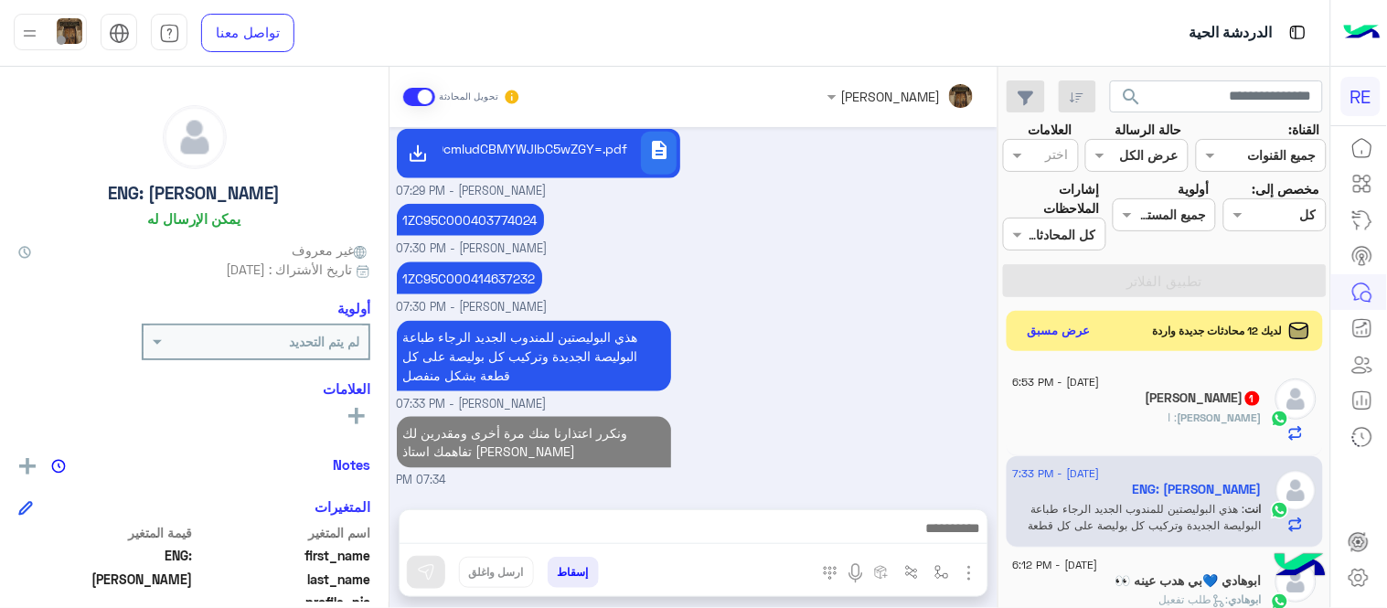
scroll to position [546, 0]
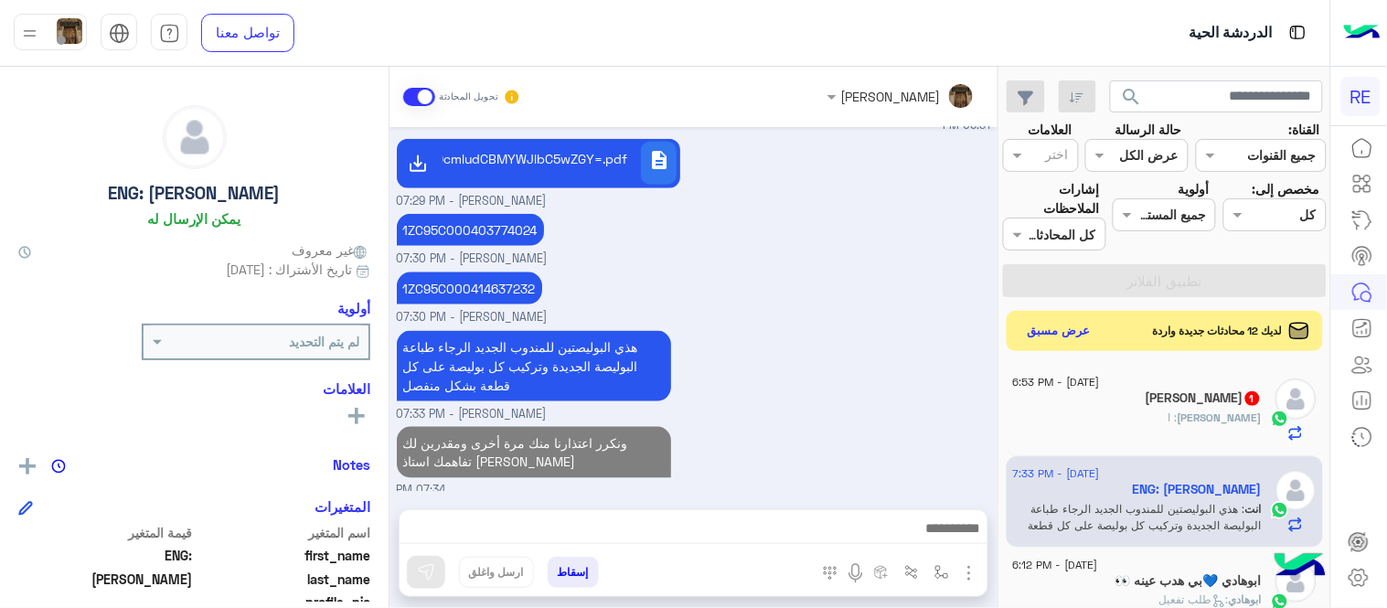
click at [789, 326] on div "هذي البوليصتين للمندوب الجديد الرجاء طباعة البوليصة الجديدة وتركيب كل بوليصة عل…" at bounding box center [694, 374] width 594 height 97
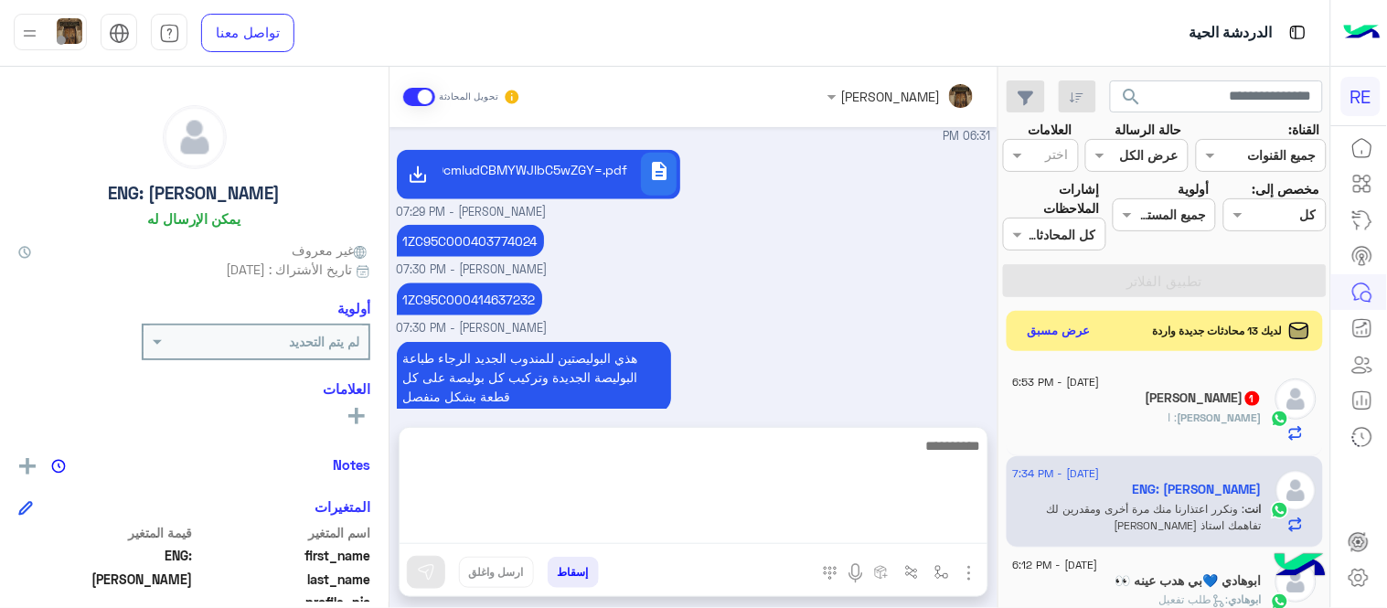
click at [673, 539] on textarea at bounding box center [694, 489] width 588 height 110
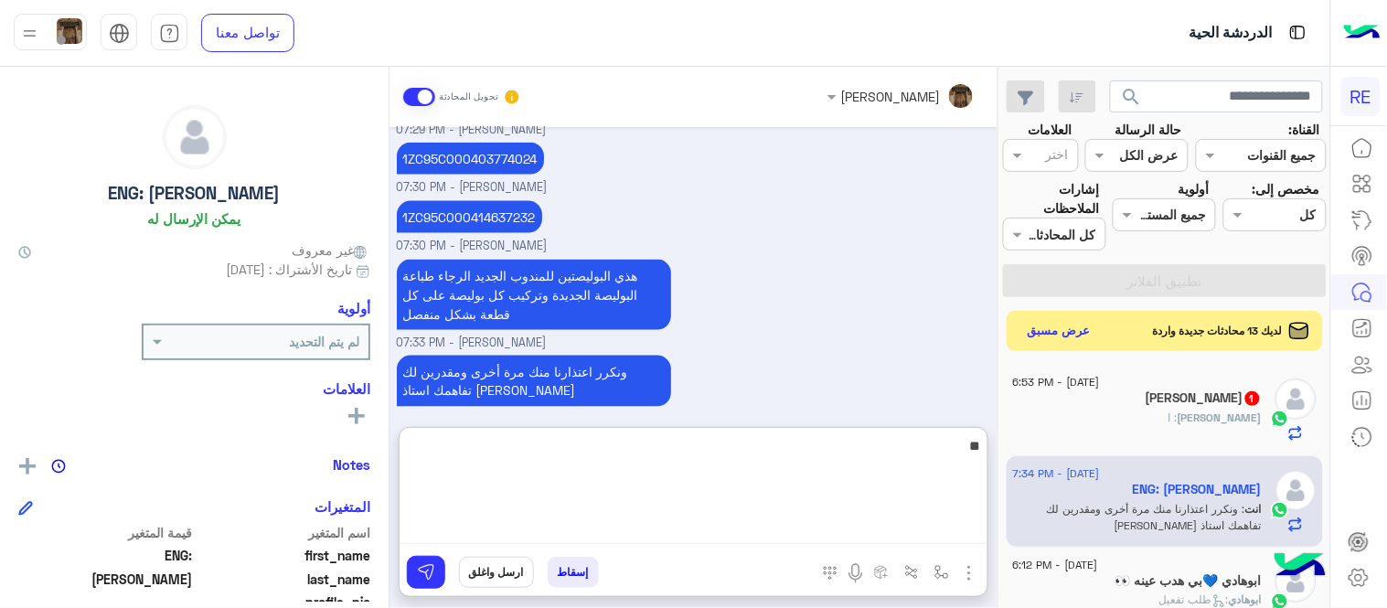
type textarea "*"
type textarea "**********"
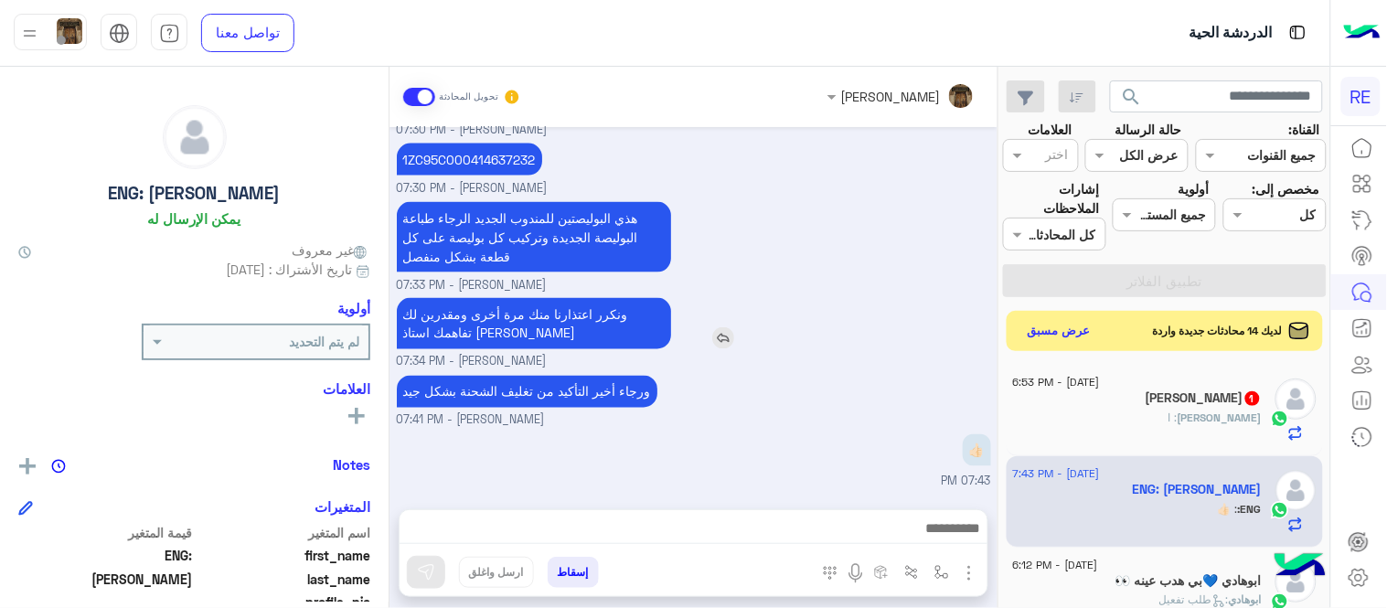
click at [683, 302] on div "ونكرر اعتذارنا منك مرة أخرى ومقدرين لك تفاهمك استاذ [PERSON_NAME]" at bounding box center [586, 323] width 379 height 51
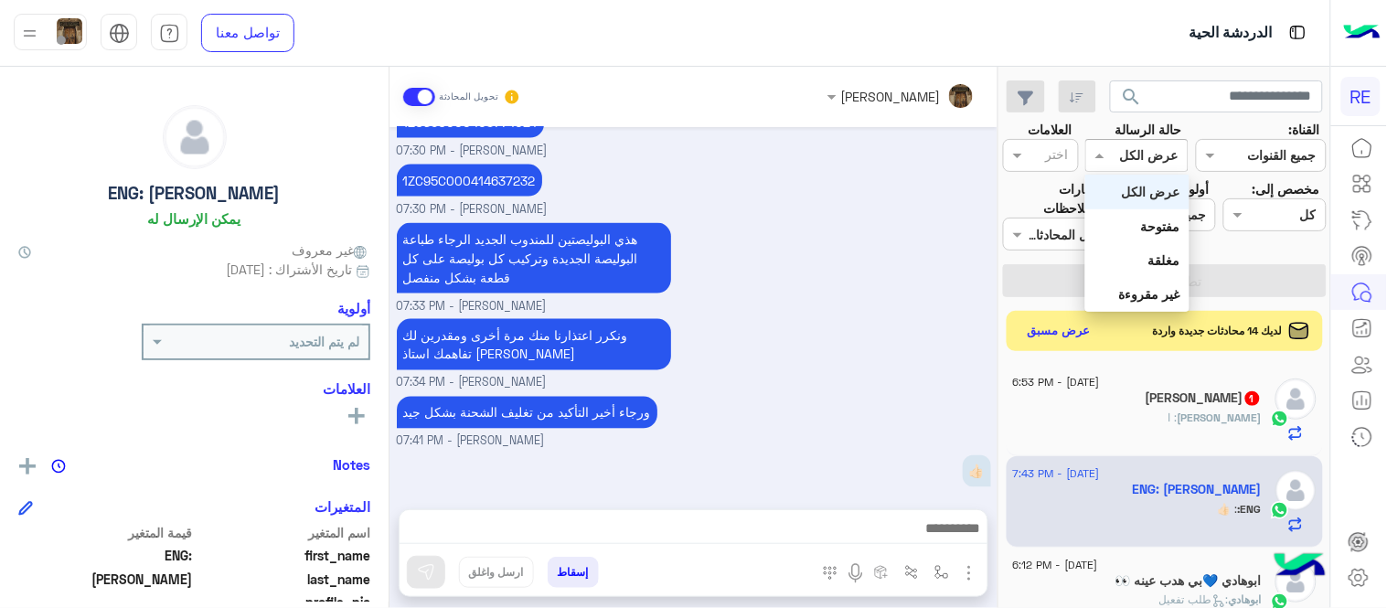
click at [1122, 160] on div at bounding box center [1136, 154] width 101 height 21
click at [1136, 295] on b "غير مقروءة" at bounding box center [1149, 294] width 61 height 16
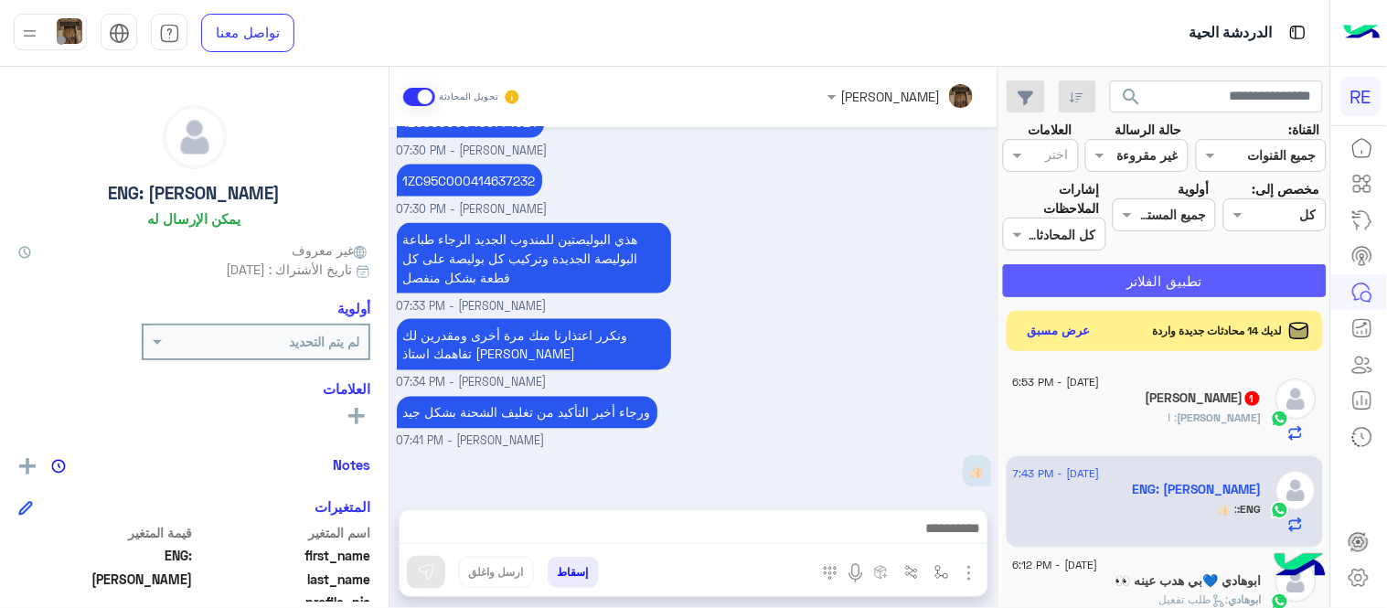
click at [1104, 278] on button "تطبيق الفلاتر" at bounding box center [1165, 280] width 324 height 33
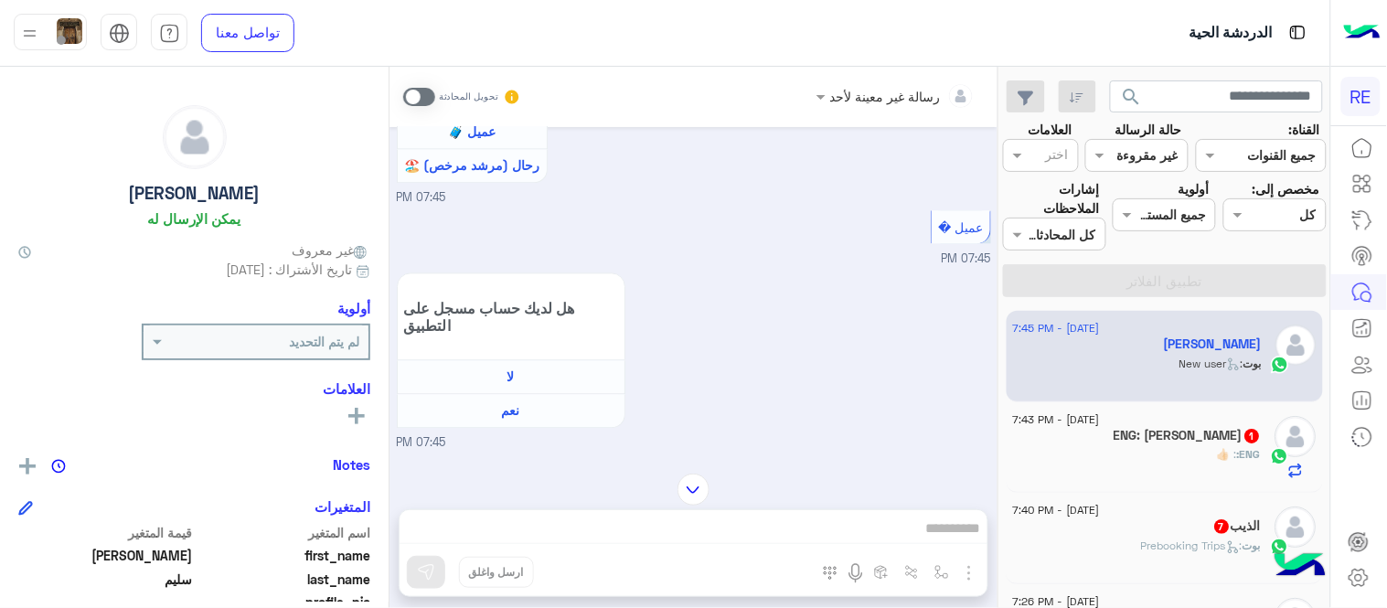
scroll to position [249, 0]
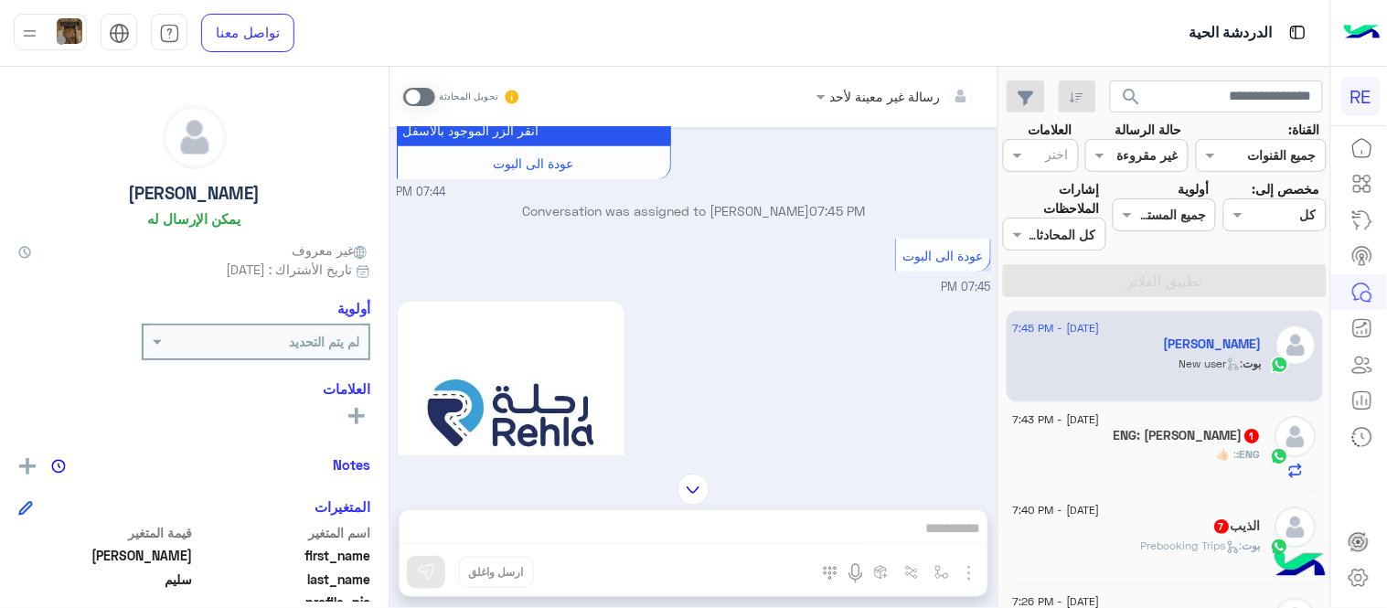
click at [419, 93] on span at bounding box center [419, 97] width 32 height 18
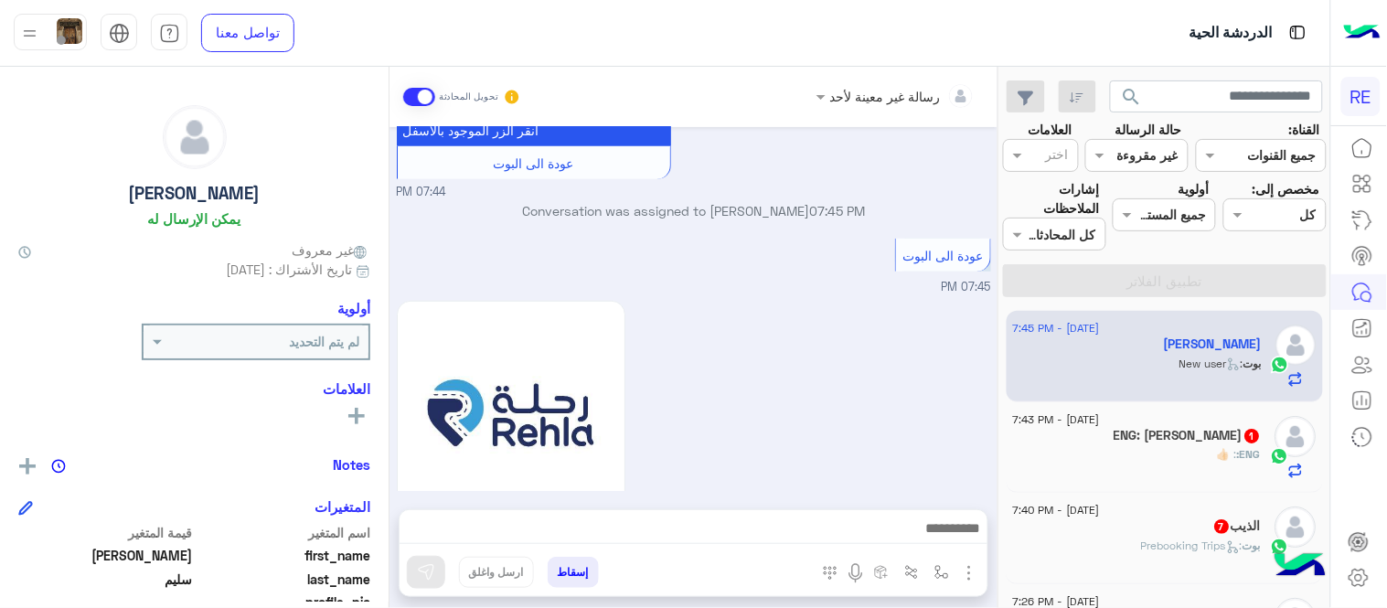
scroll to position [1349, 0]
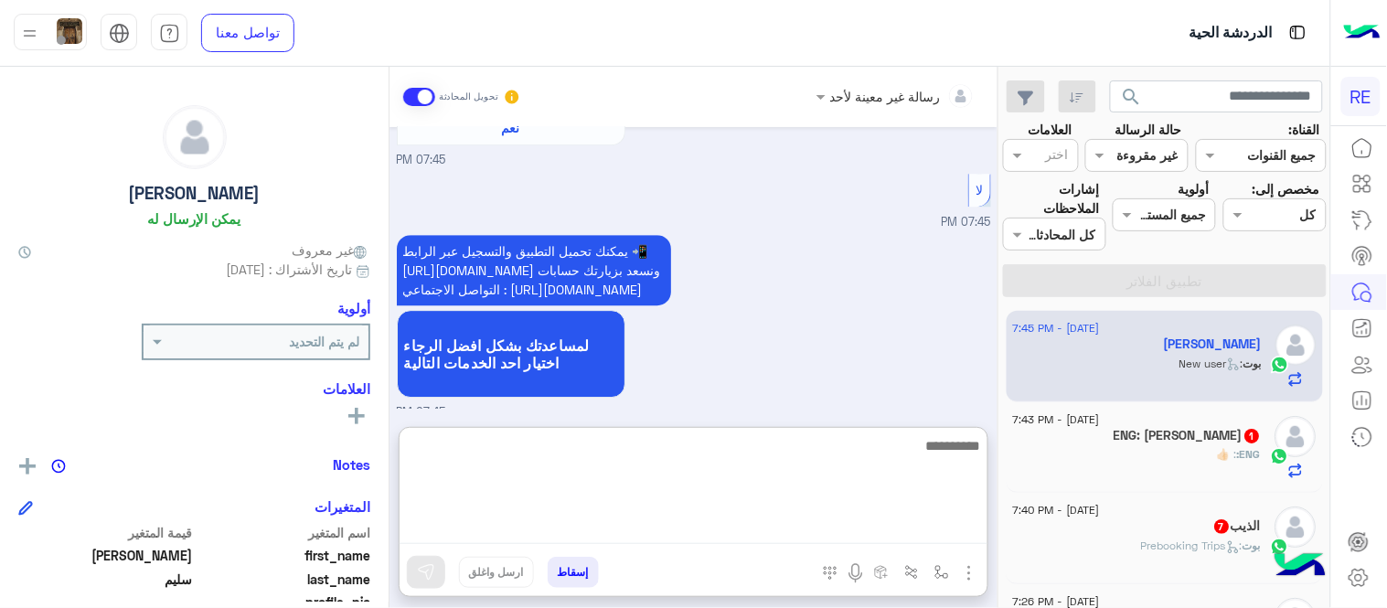
click at [829, 522] on textarea at bounding box center [694, 489] width 588 height 110
type textarea "**********"
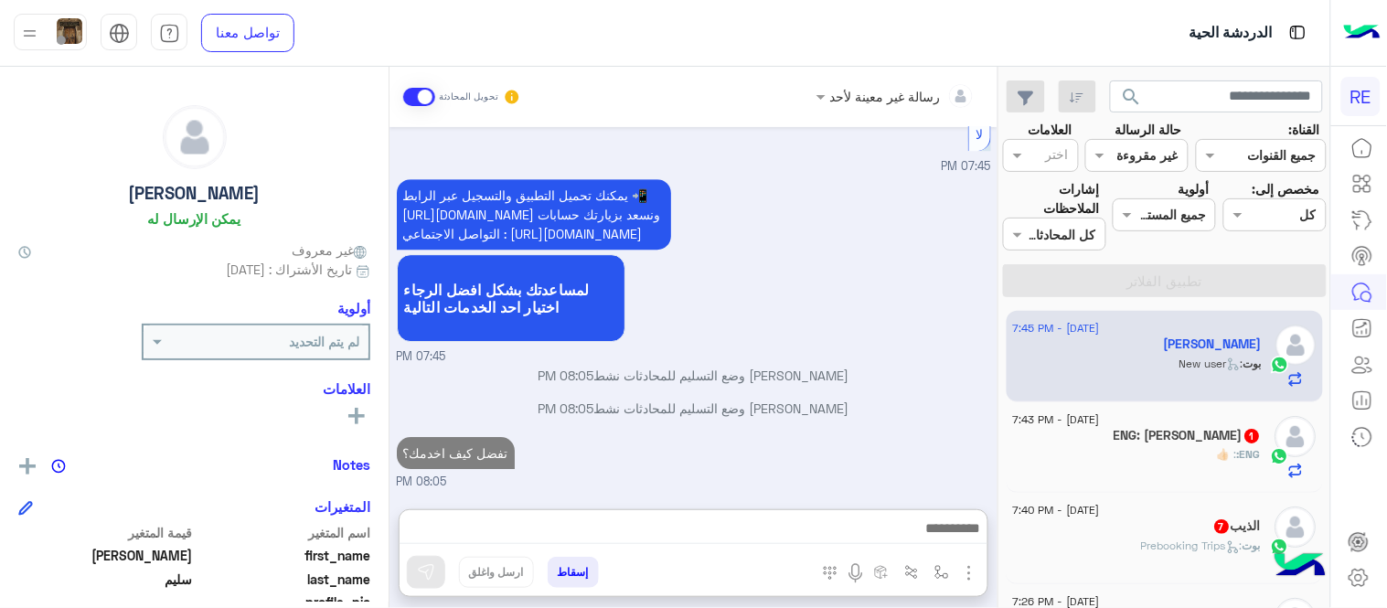
scroll to position [1479, 0]
click at [1141, 460] on div "ENG: : 👍🏻" at bounding box center [1137, 462] width 249 height 32
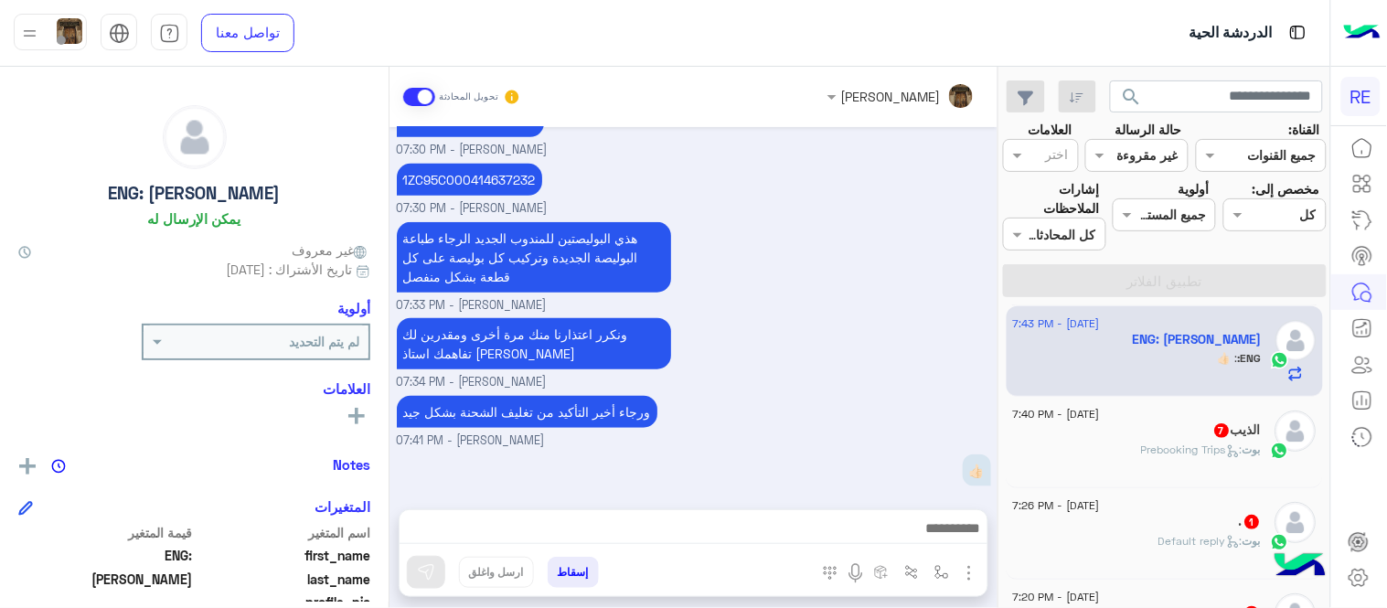
scroll to position [102, 0]
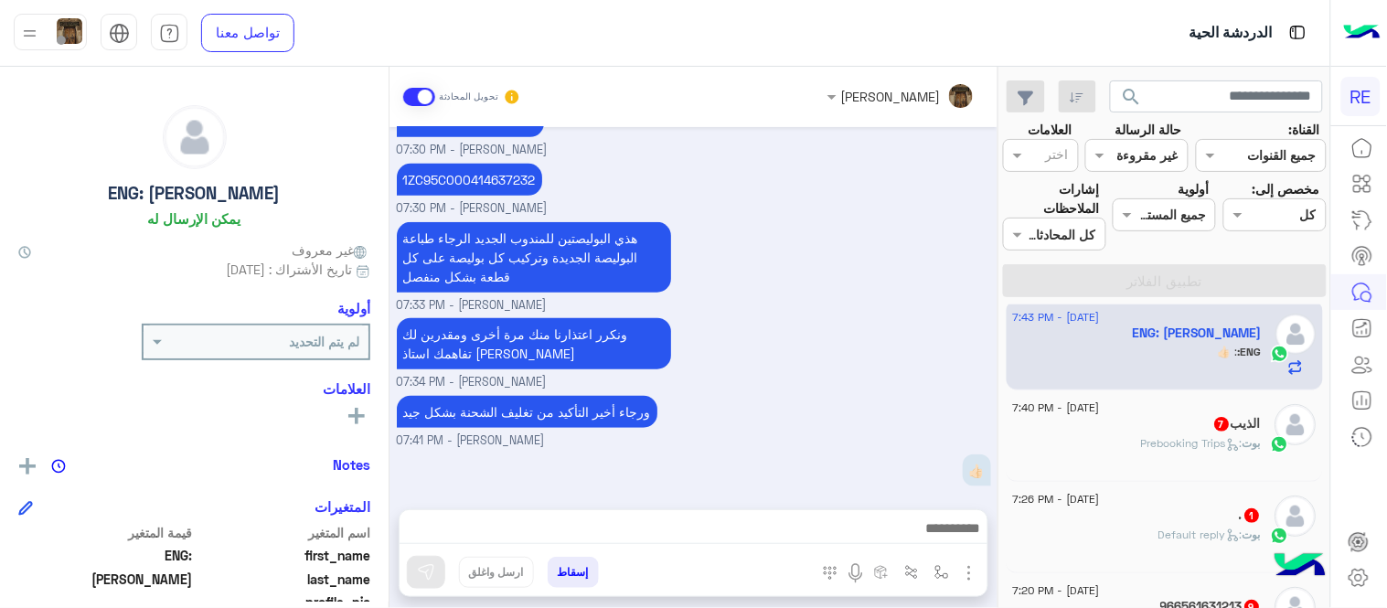
click at [1121, 459] on div "بوت : Prebooking Trips" at bounding box center [1137, 451] width 249 height 32
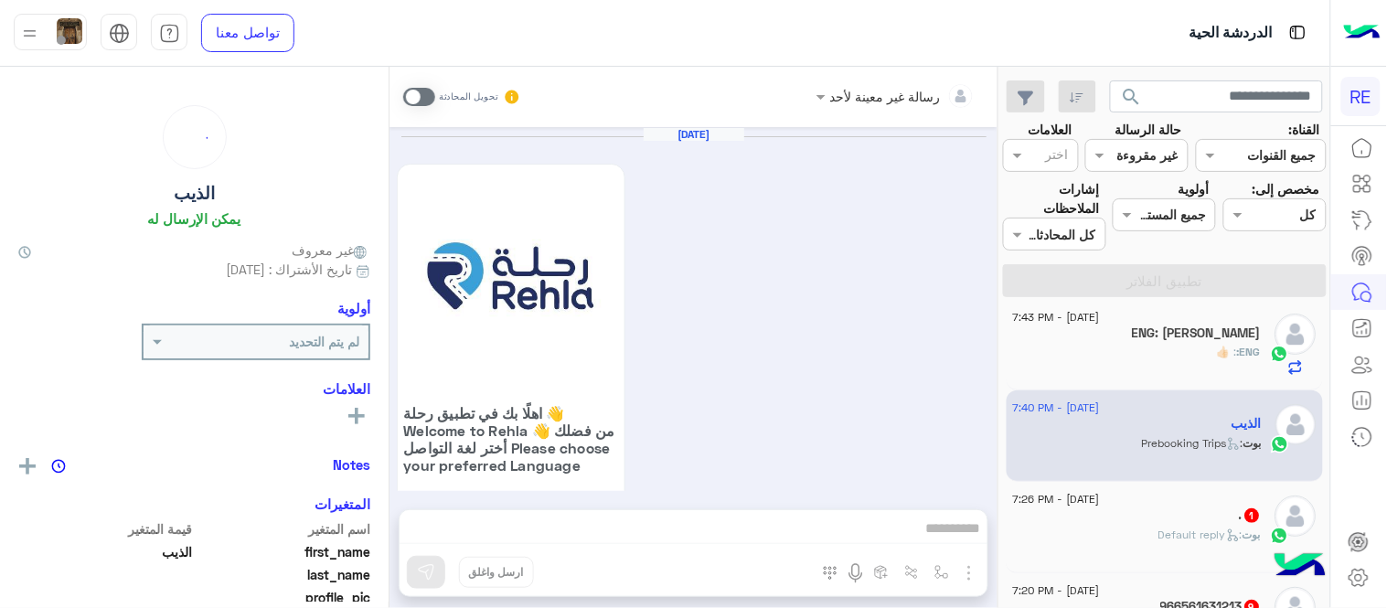
scroll to position [1605, 0]
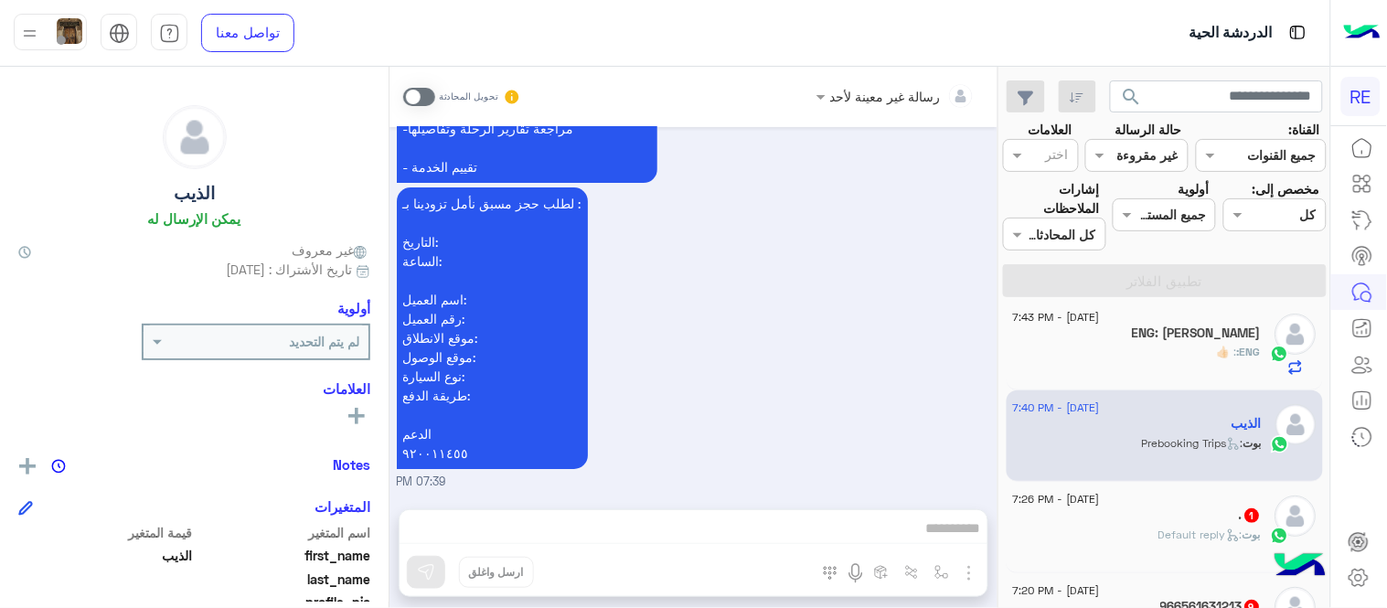
click at [425, 102] on span at bounding box center [419, 97] width 32 height 18
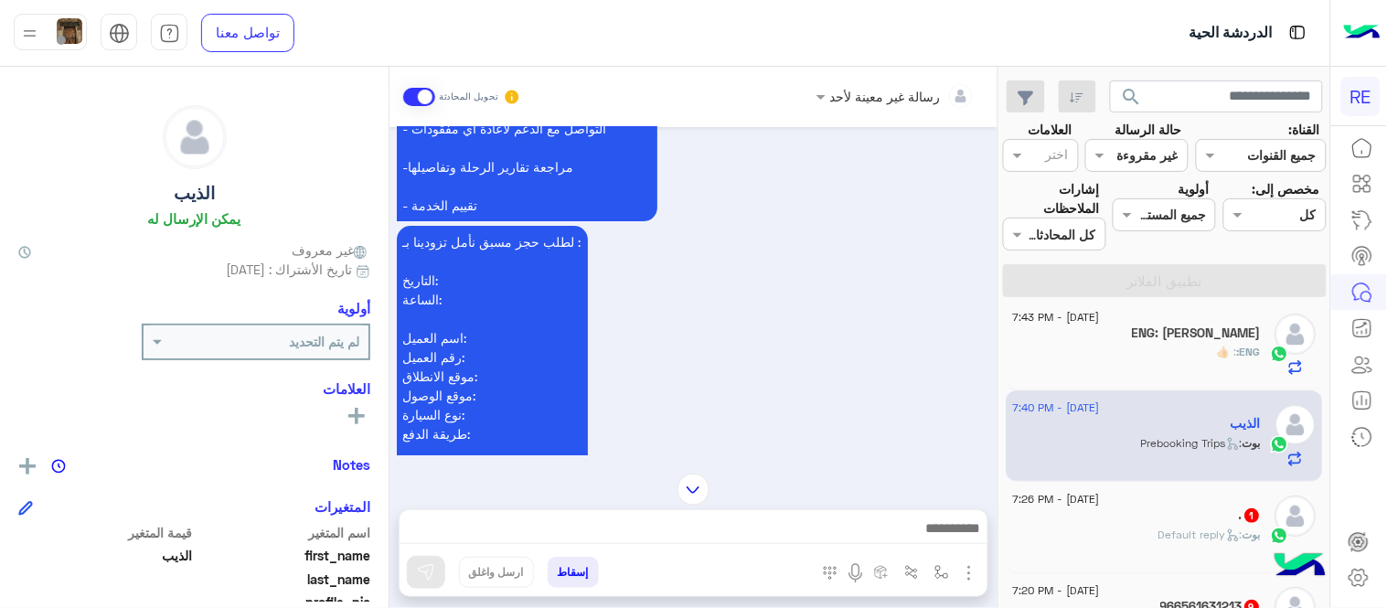
scroll to position [1638, 0]
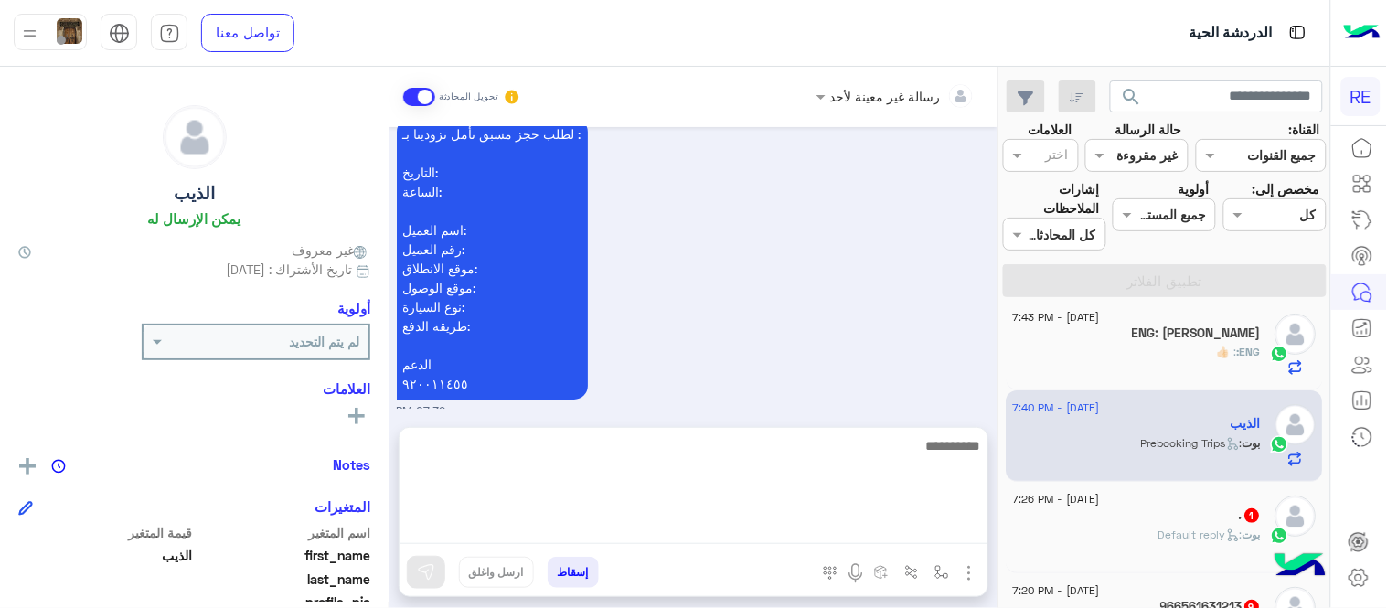
click at [589, 523] on textarea at bounding box center [694, 489] width 588 height 110
type textarea "**********"
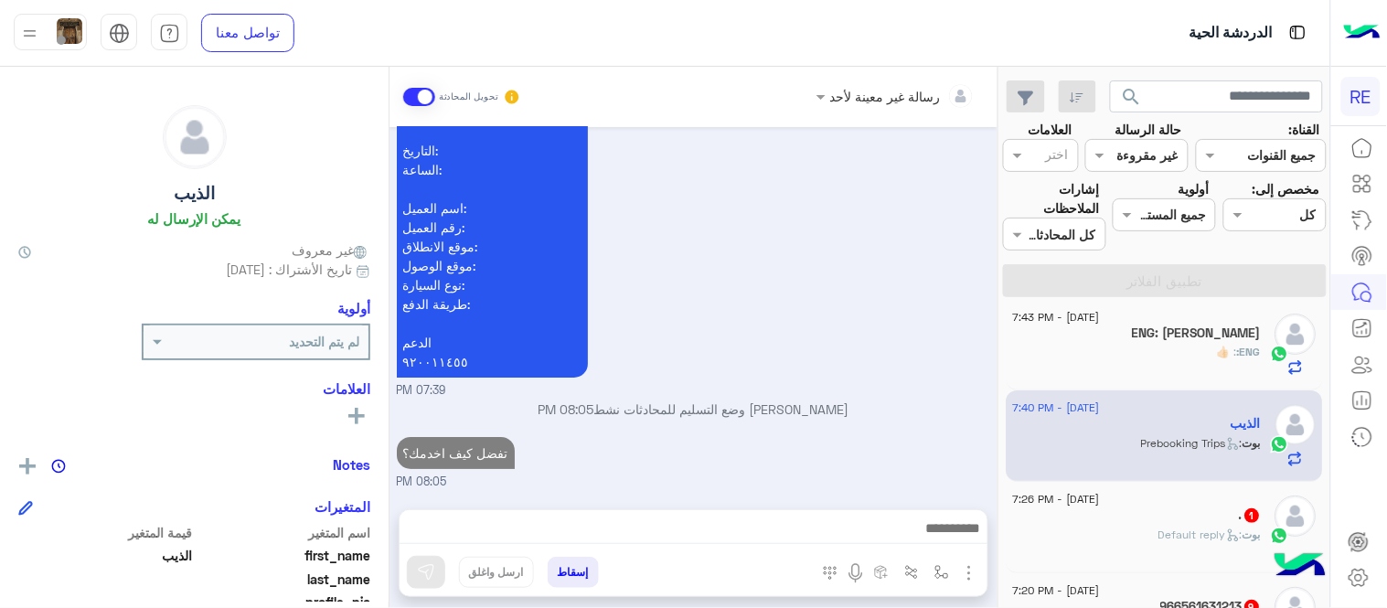
scroll to position [1752, 0]
click at [1107, 532] on div "[PERSON_NAME] : Default reply" at bounding box center [1137, 543] width 249 height 32
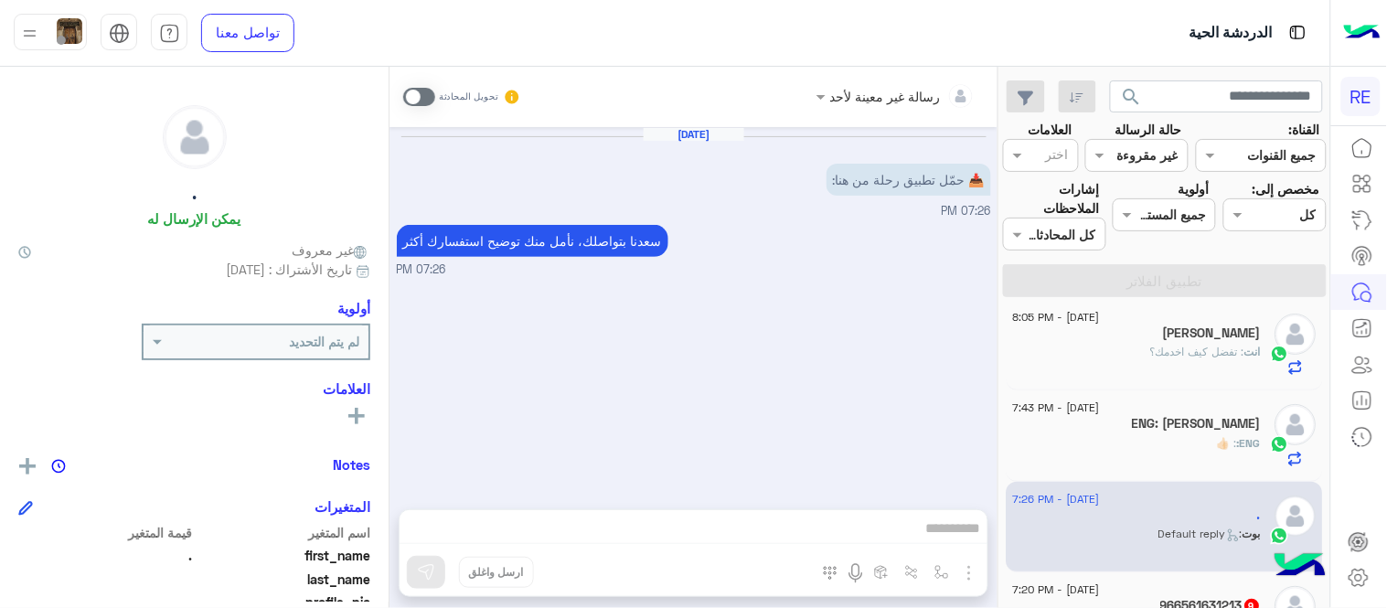
click at [409, 93] on span at bounding box center [419, 97] width 32 height 18
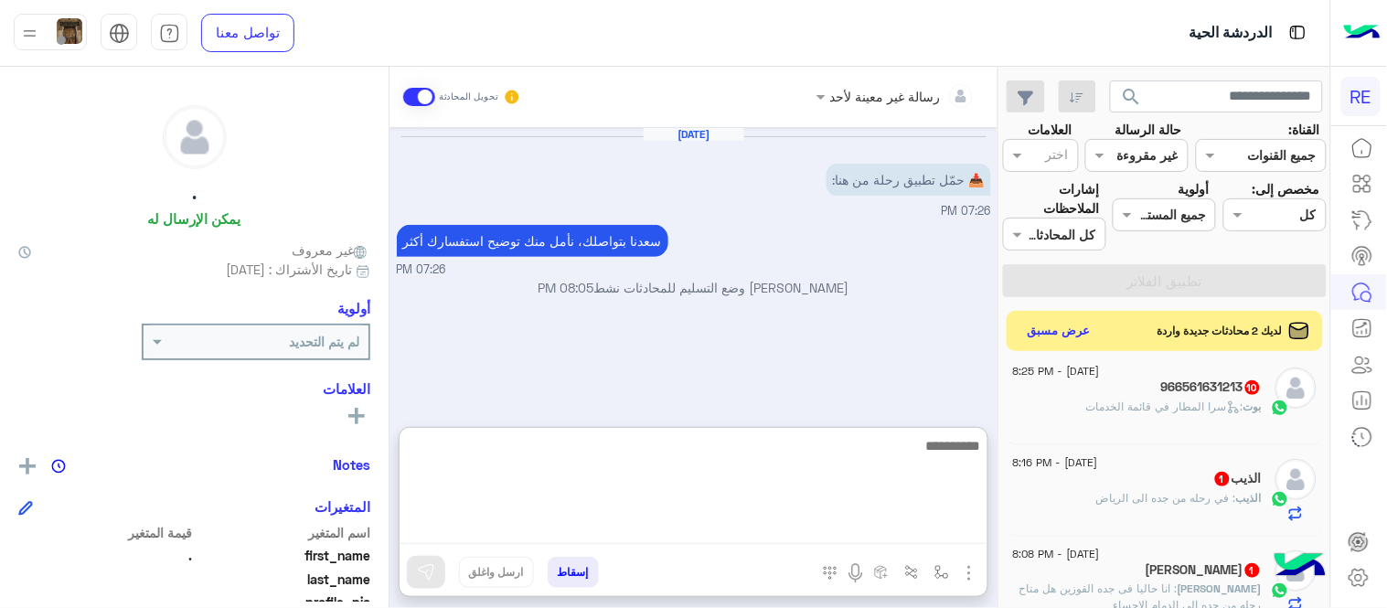
click at [830, 540] on textarea at bounding box center [694, 489] width 588 height 110
type textarea "**********"
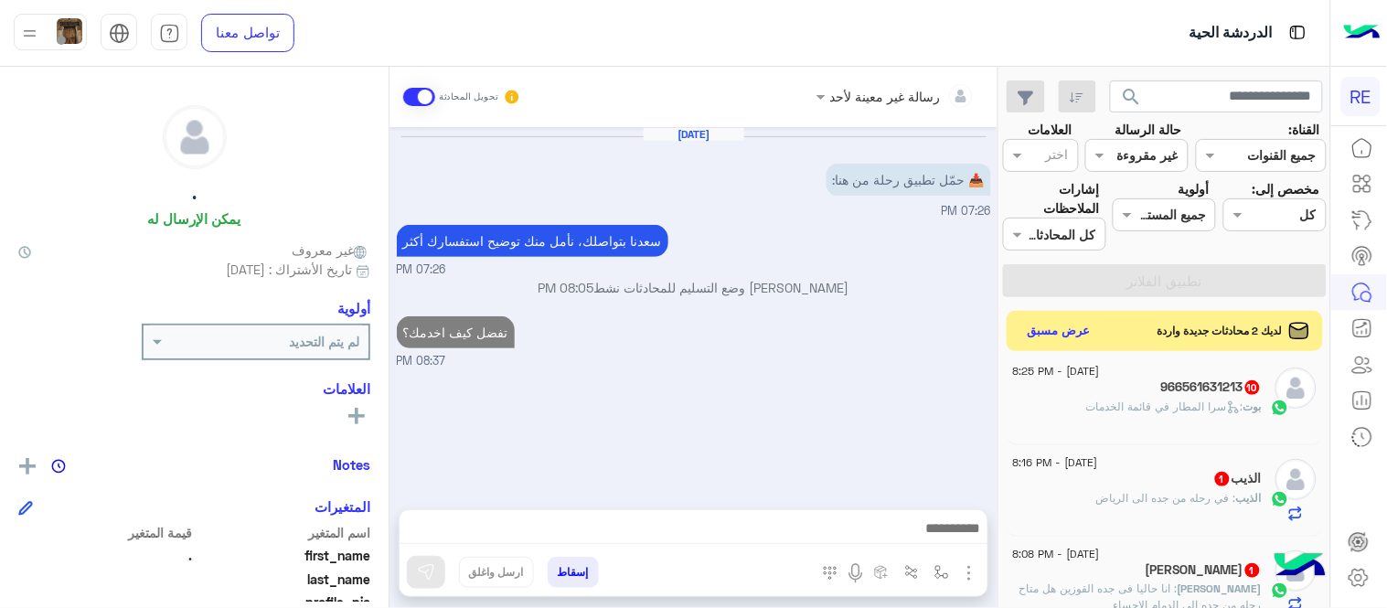
click at [863, 389] on div "[DATE] 📥 حمّل تطبيق رحلة من هنا: 07:26 PM [PERSON_NAME] بتواصلك، نأمل منك توضيح…" at bounding box center [693, 309] width 608 height 364
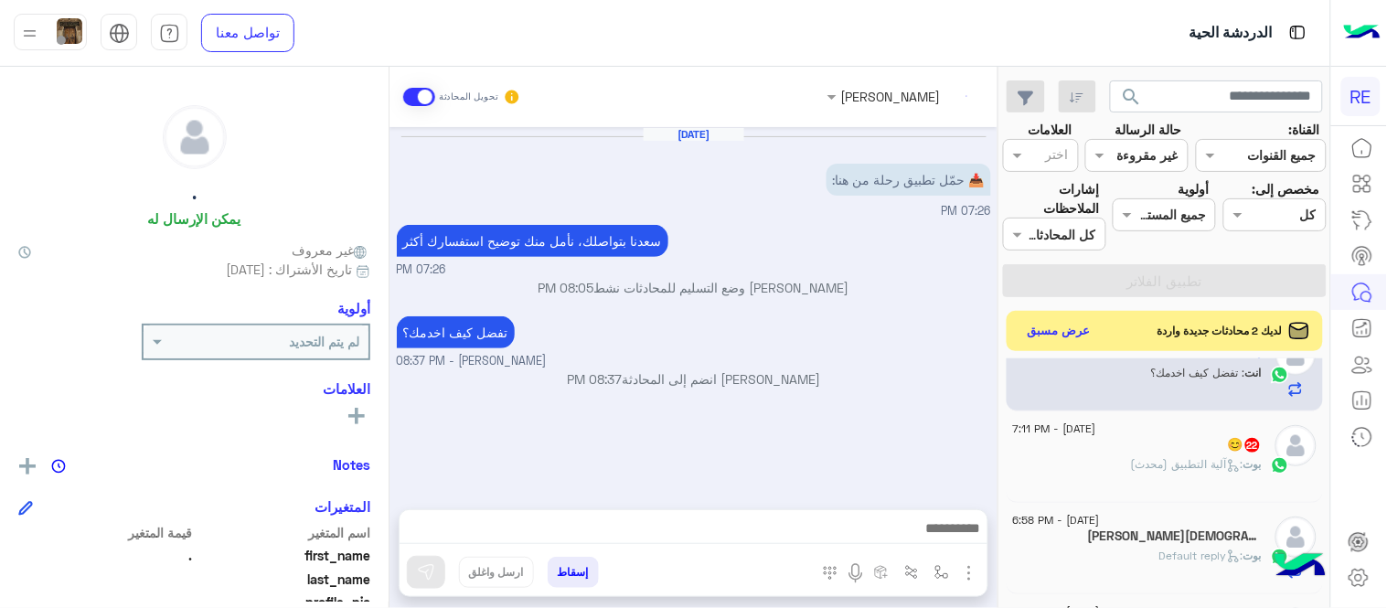
scroll to position [523, 0]
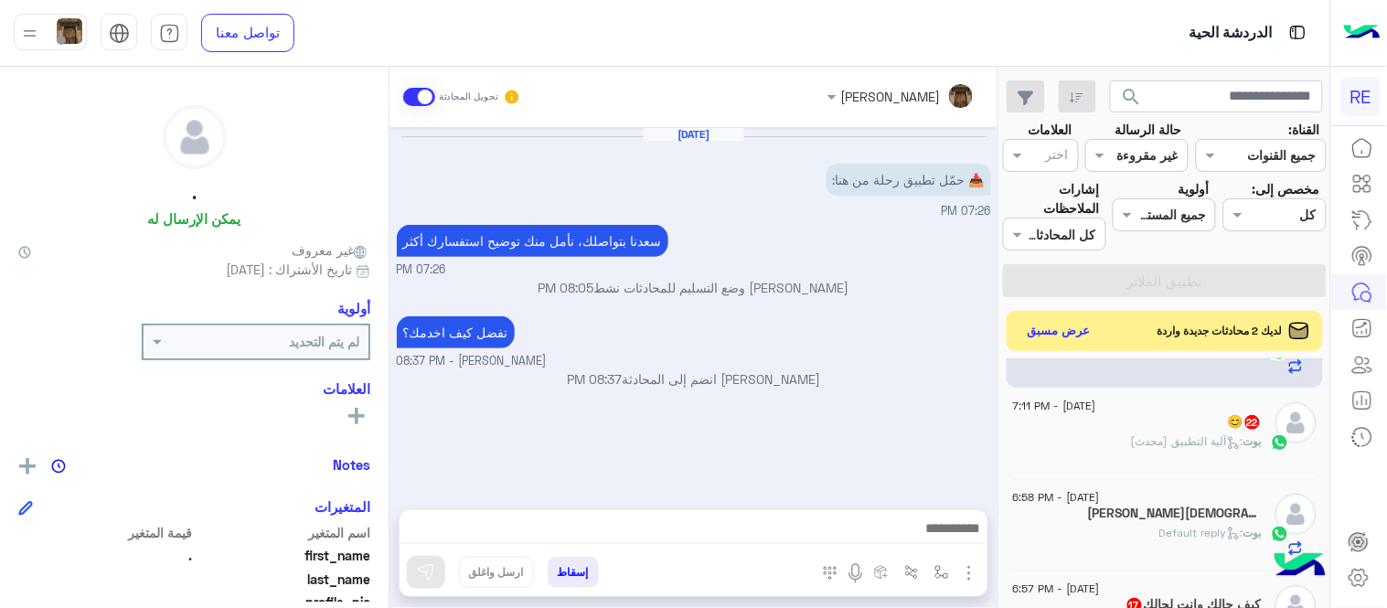
click at [1065, 436] on div "بوت : آلية التطبيق (محدث)" at bounding box center [1137, 449] width 249 height 32
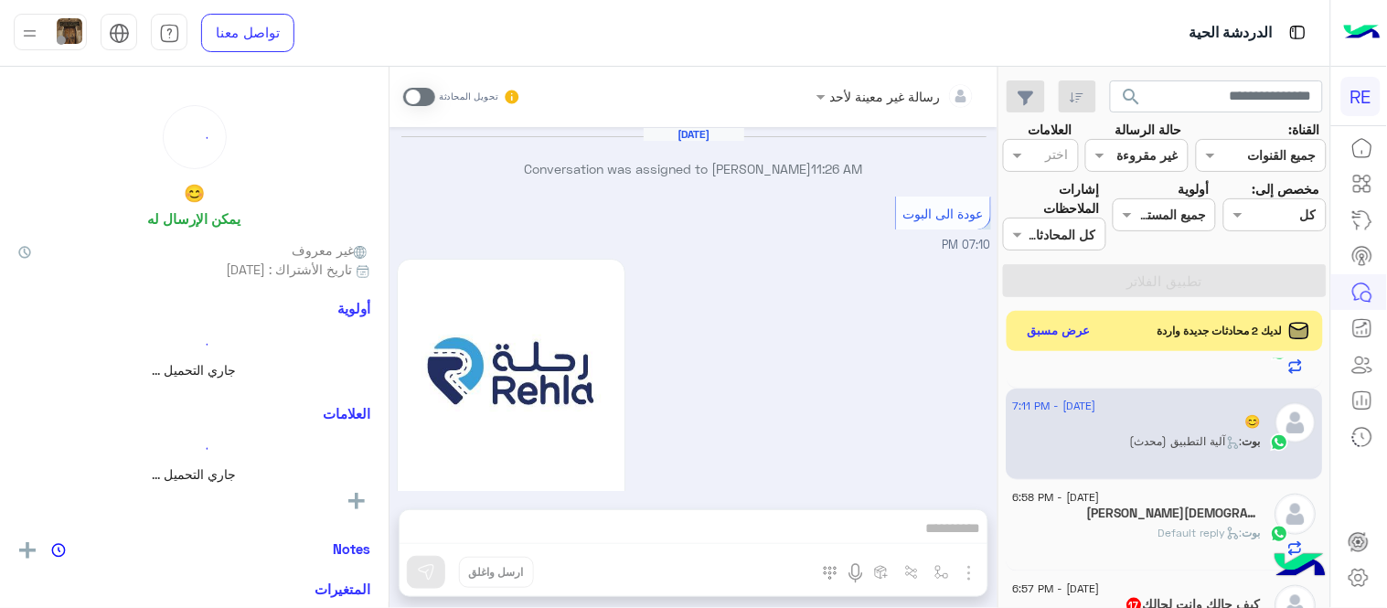
scroll to position [1518, 0]
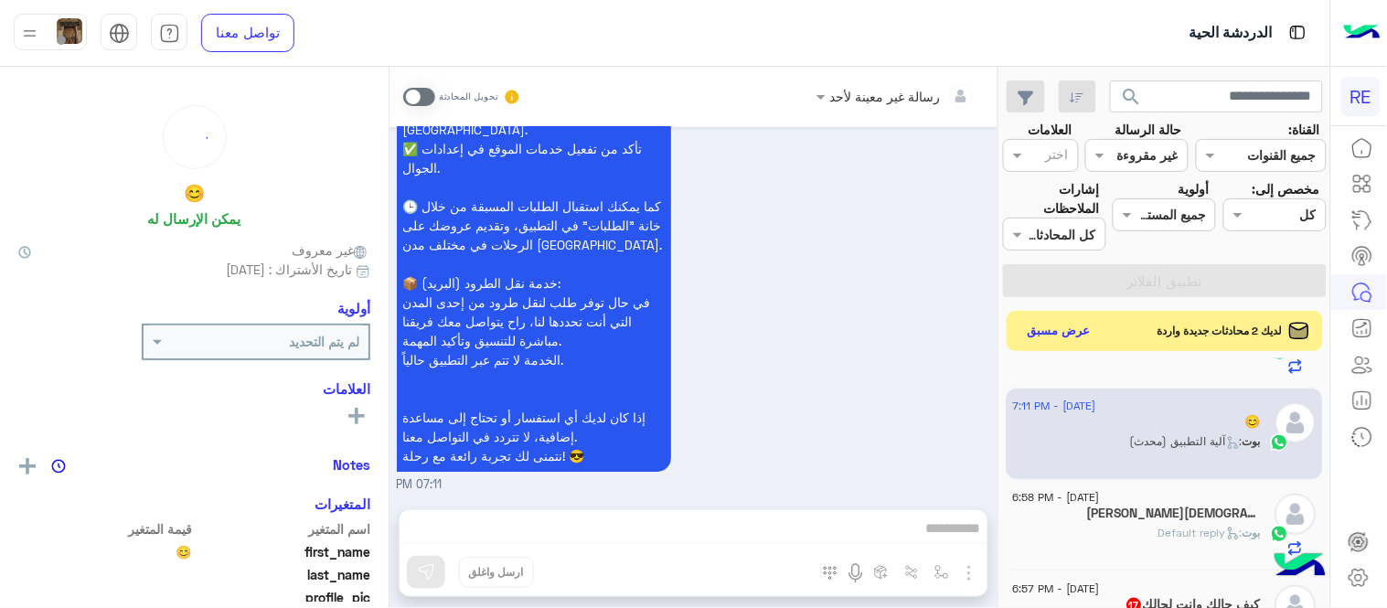
click at [411, 93] on span at bounding box center [419, 97] width 32 height 18
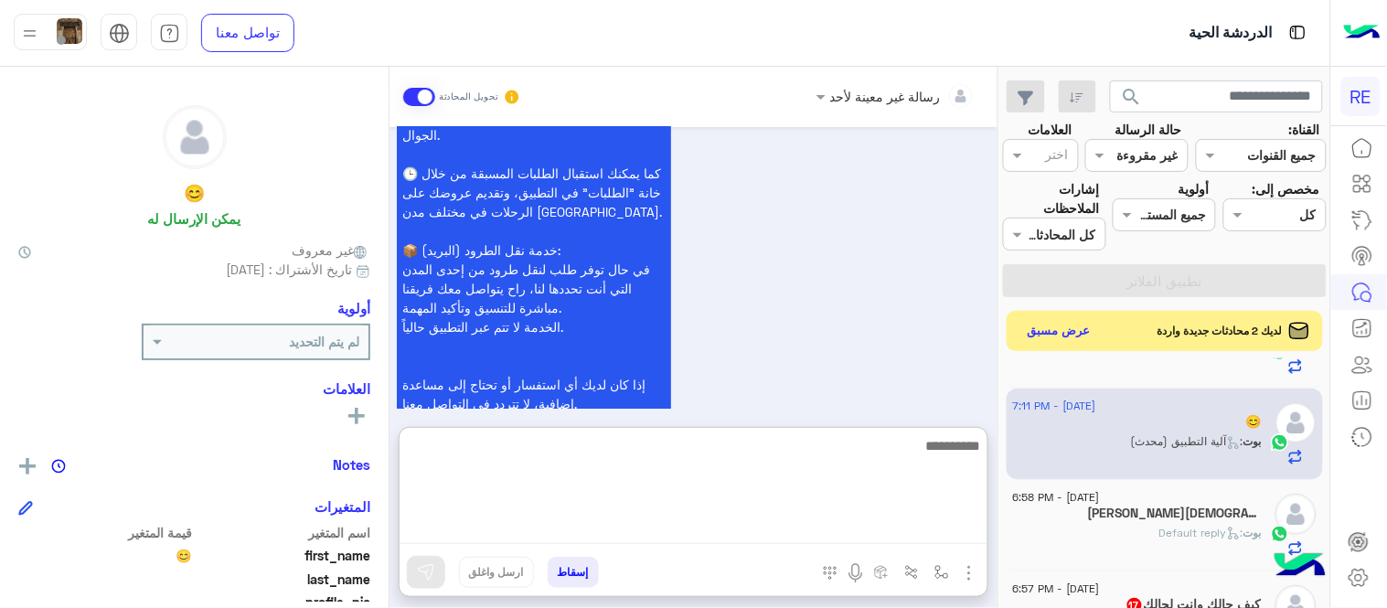
click at [636, 524] on textarea at bounding box center [694, 489] width 588 height 110
type textarea "**********"
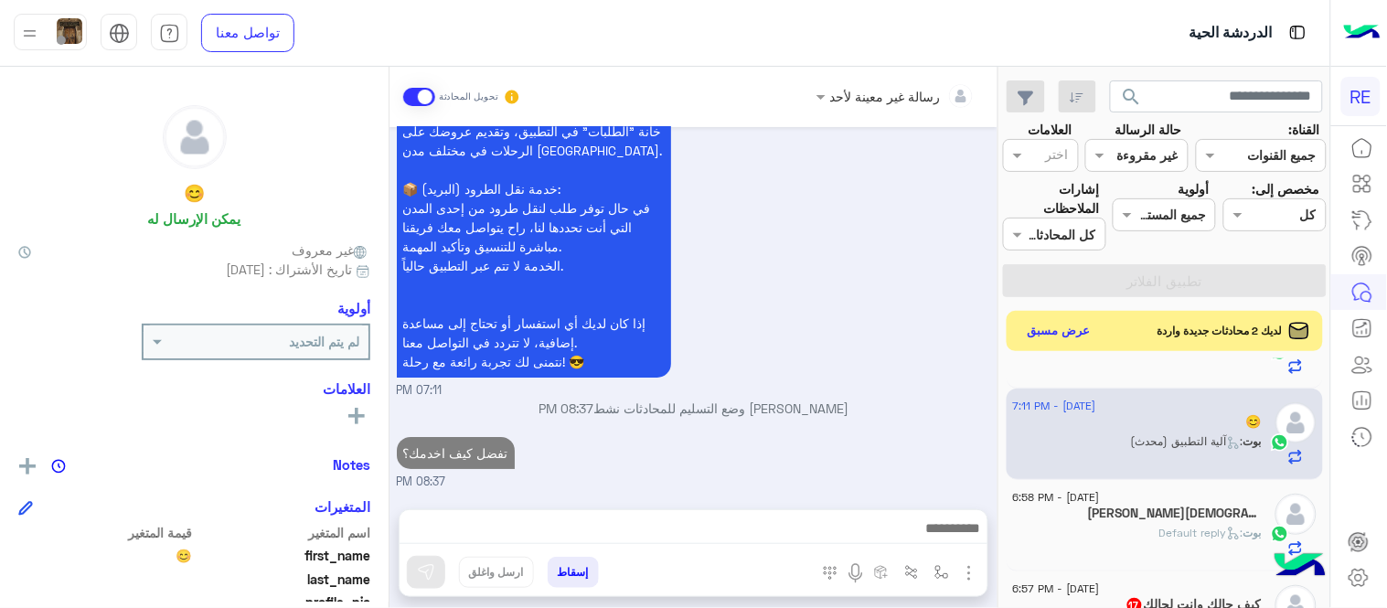
scroll to position [1658, 0]
click at [1147, 540] on div "[PERSON_NAME] : Default reply" at bounding box center [1137, 541] width 249 height 32
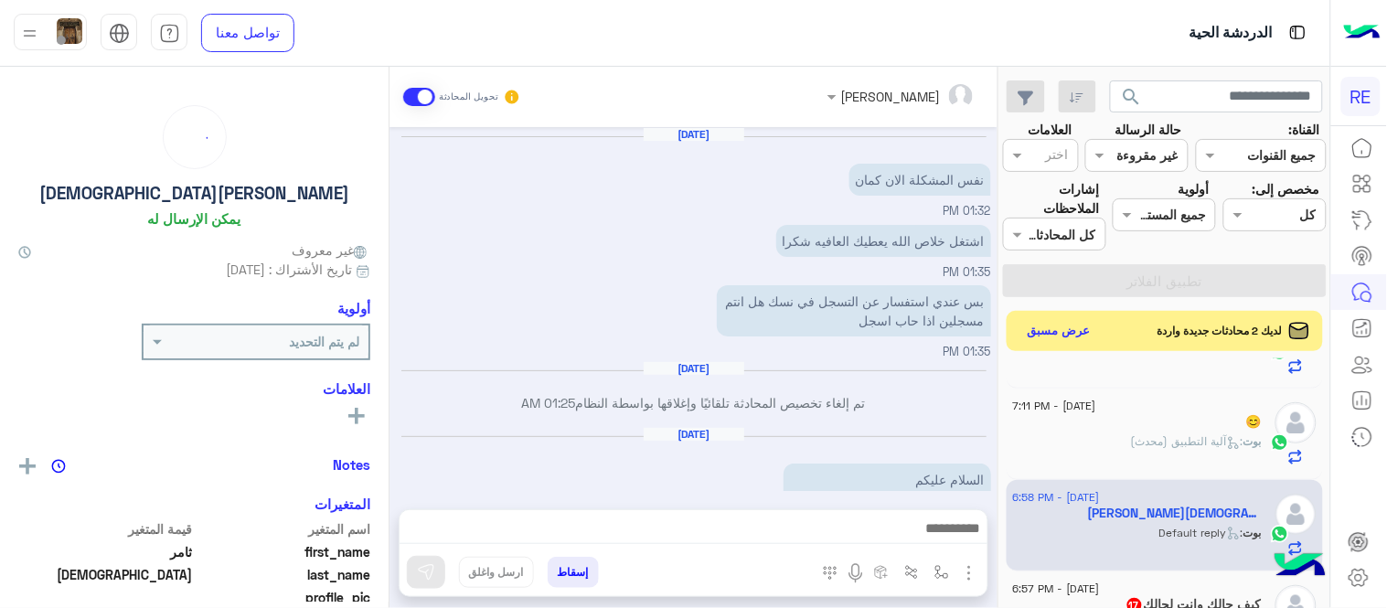
scroll to position [619, 0]
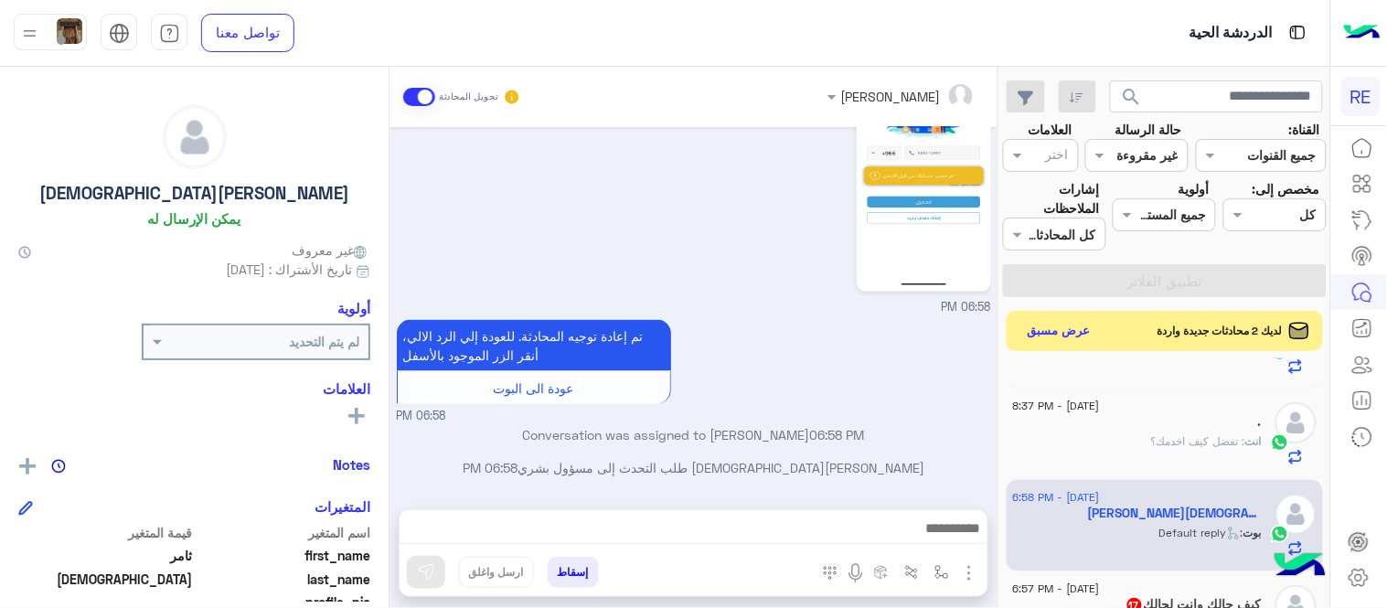
drag, startPoint x: 588, startPoint y: 514, endPoint x: 595, endPoint y: 544, distance: 31.0
click at [595, 544] on div at bounding box center [694, 533] width 588 height 46
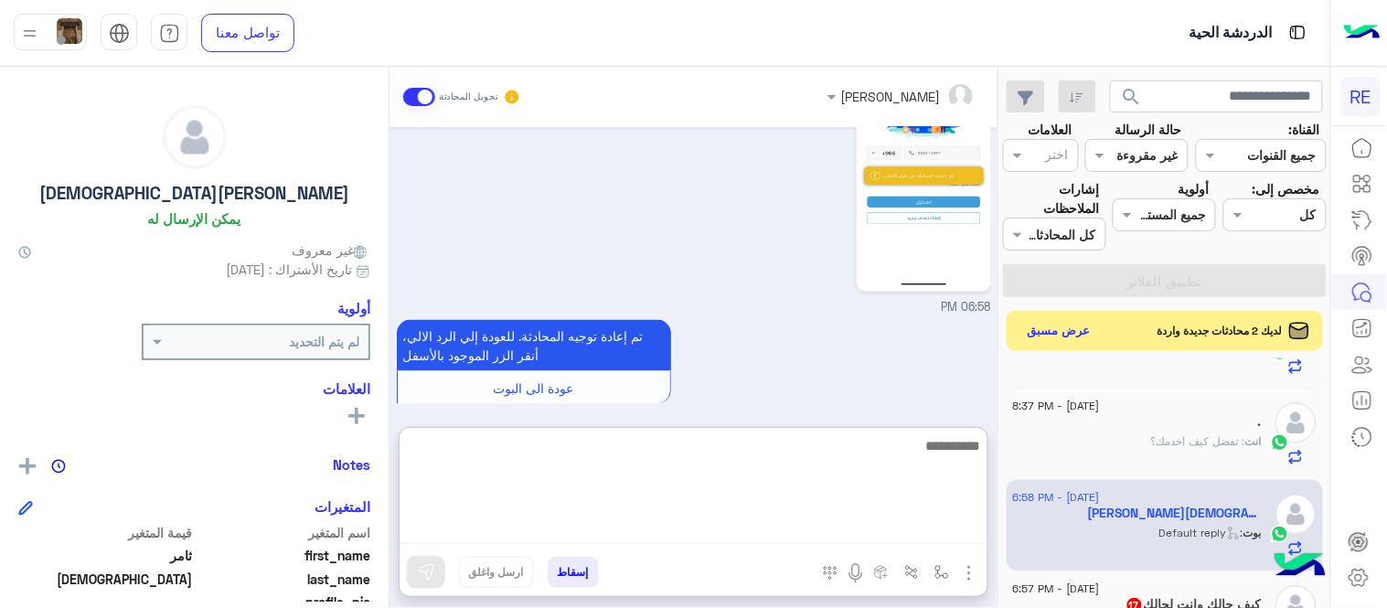
click at [592, 537] on textarea at bounding box center [694, 489] width 588 height 110
type textarea "**********"
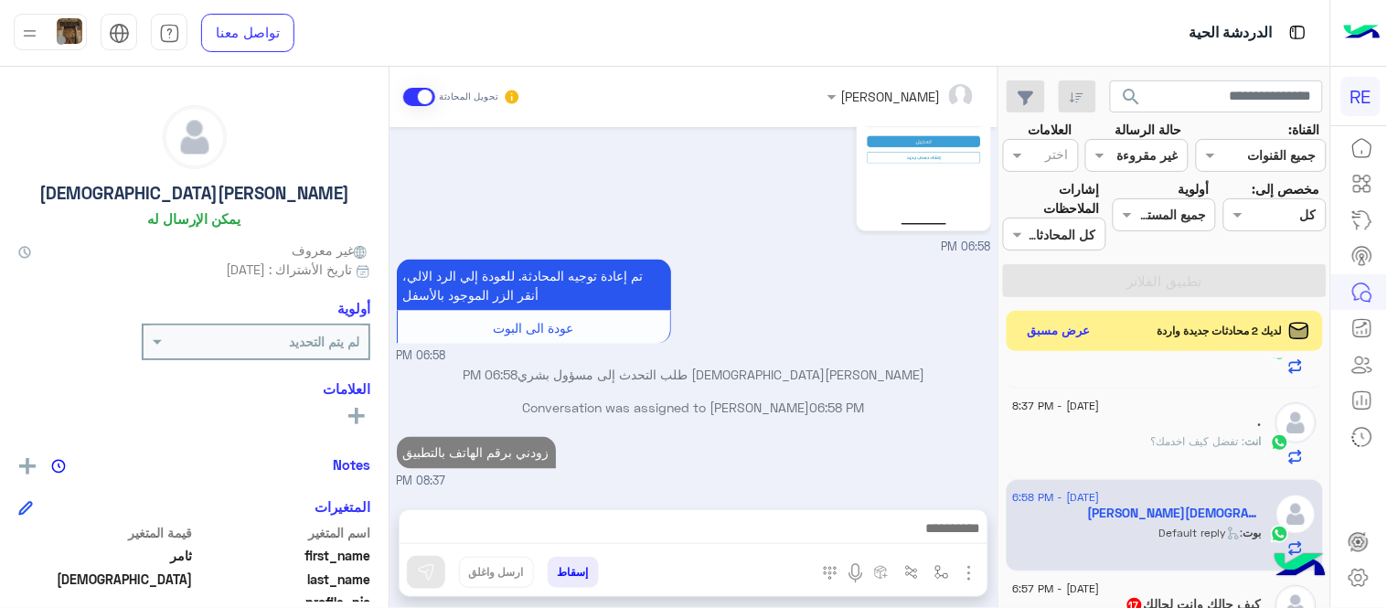
scroll to position [678, 0]
click at [800, 363] on div "[DATE] نفس المشكلة الان كمان 01:32 PM اشتغل خلاص الله يعطيك العافيه شكرا 01:35 …" at bounding box center [693, 309] width 608 height 364
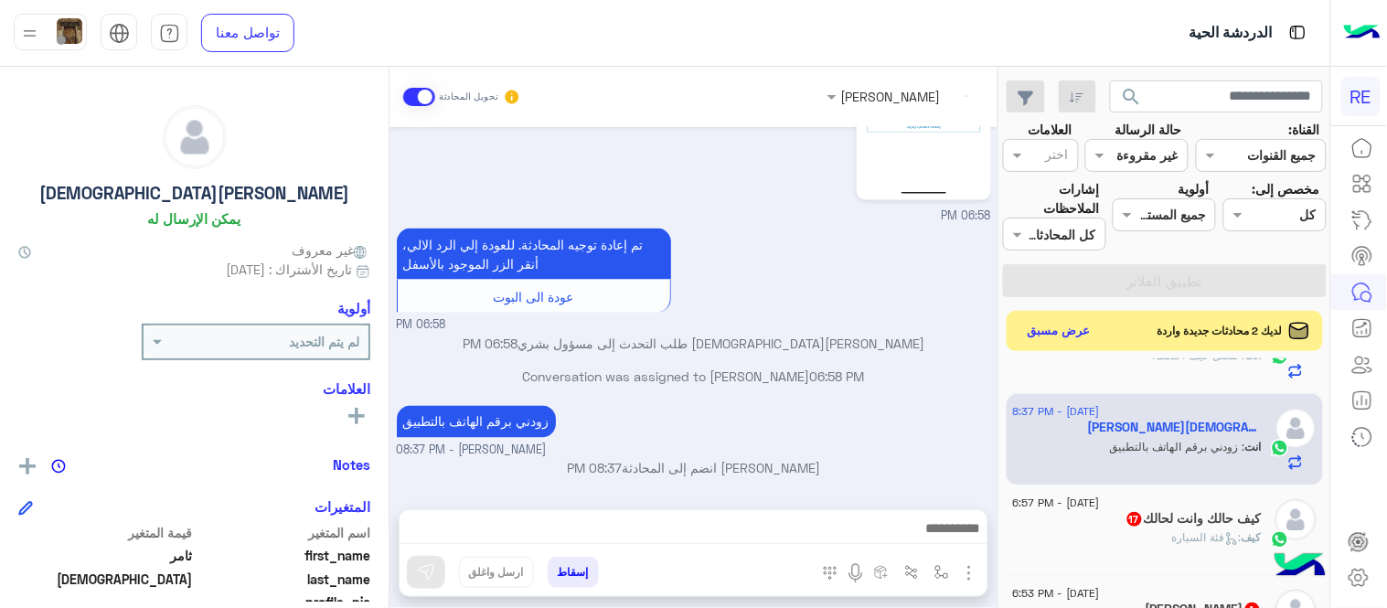
scroll to position [632, 0]
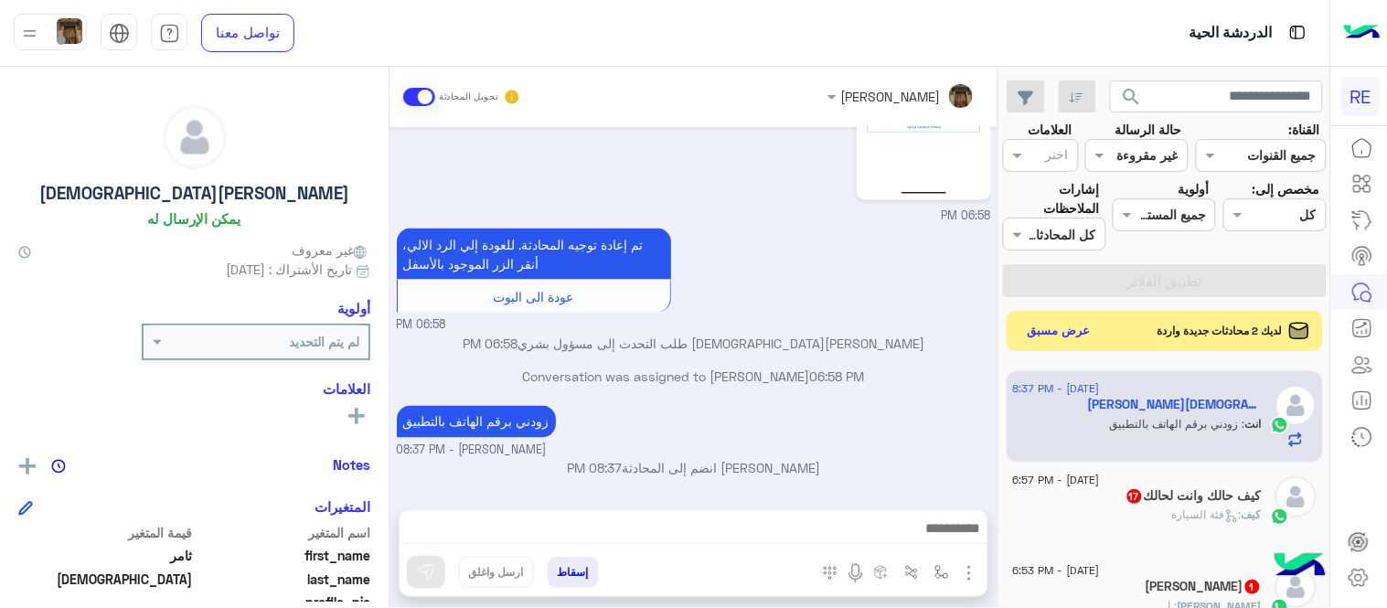
click at [1107, 504] on div "كيف حالك وانت لحالك 17" at bounding box center [1137, 497] width 249 height 19
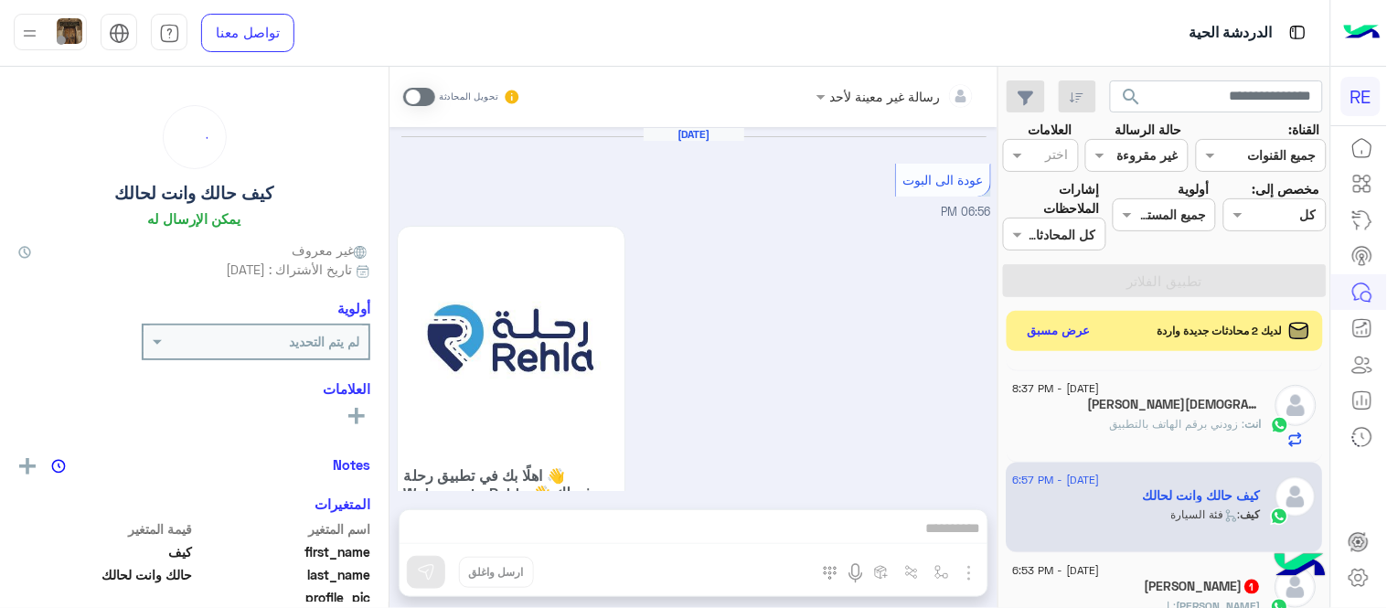
scroll to position [854, 0]
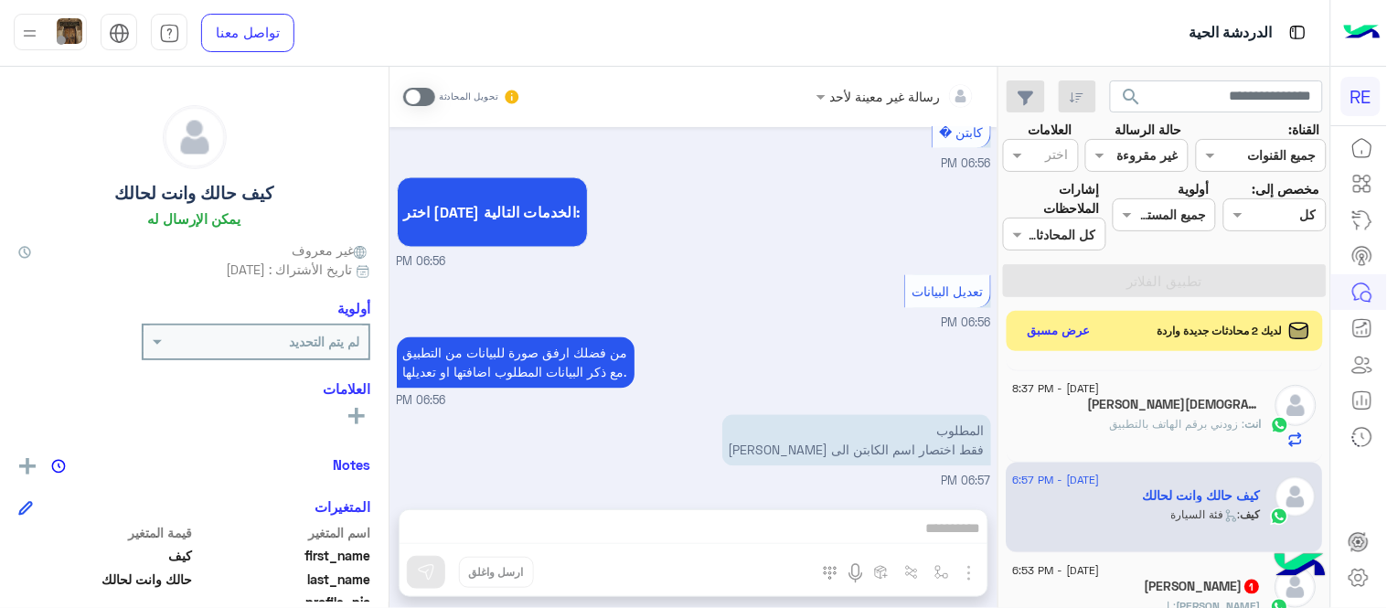
click at [423, 93] on span at bounding box center [419, 97] width 32 height 18
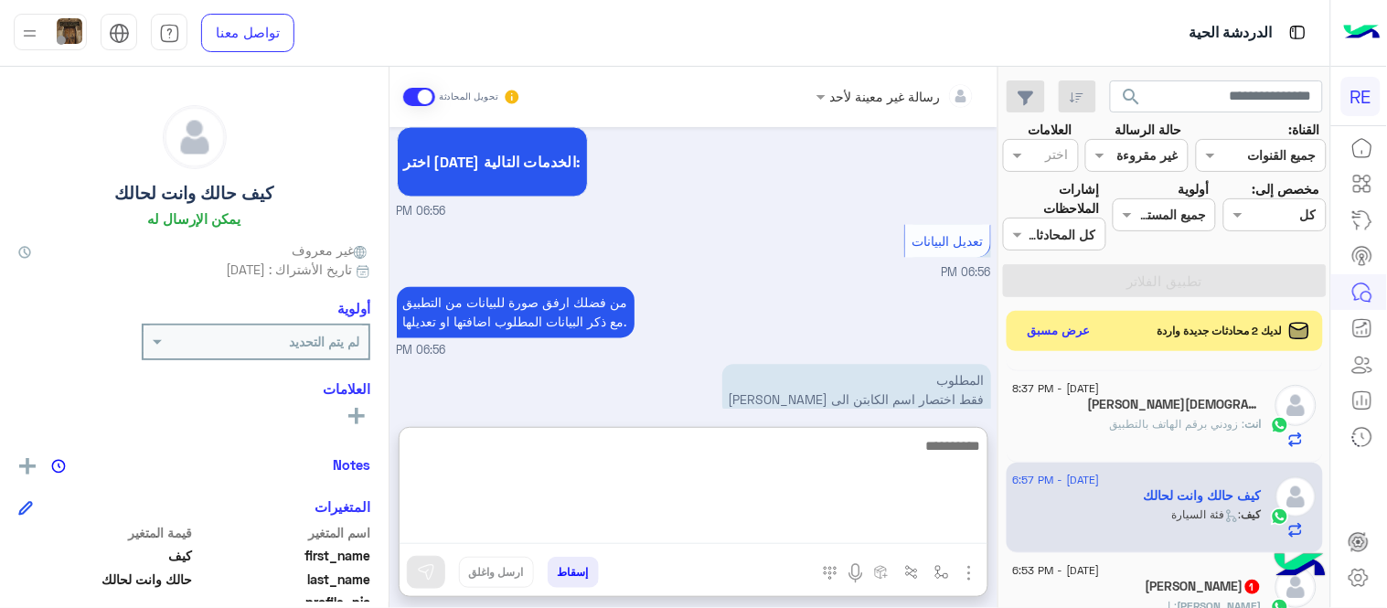
click at [642, 519] on textarea at bounding box center [694, 489] width 588 height 110
type textarea "**********"
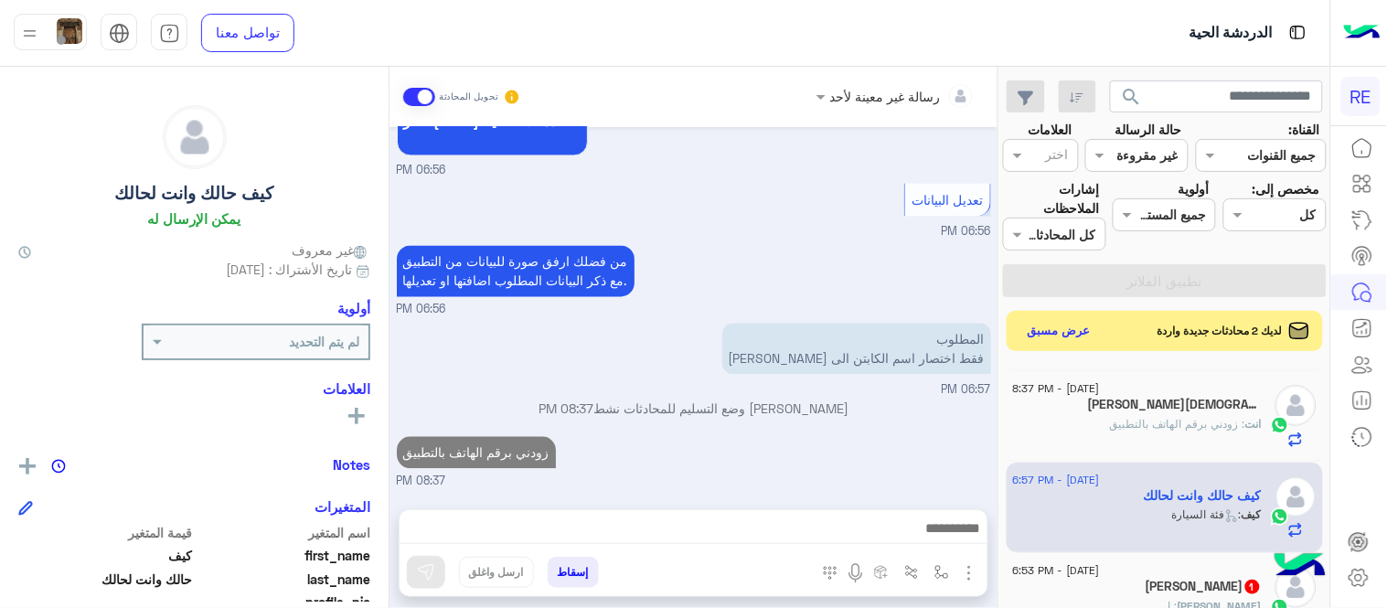
scroll to position [979, 0]
click at [854, 432] on div "زودني برقم الهاتف بالتطبيق 08:37 PM" at bounding box center [694, 461] width 594 height 59
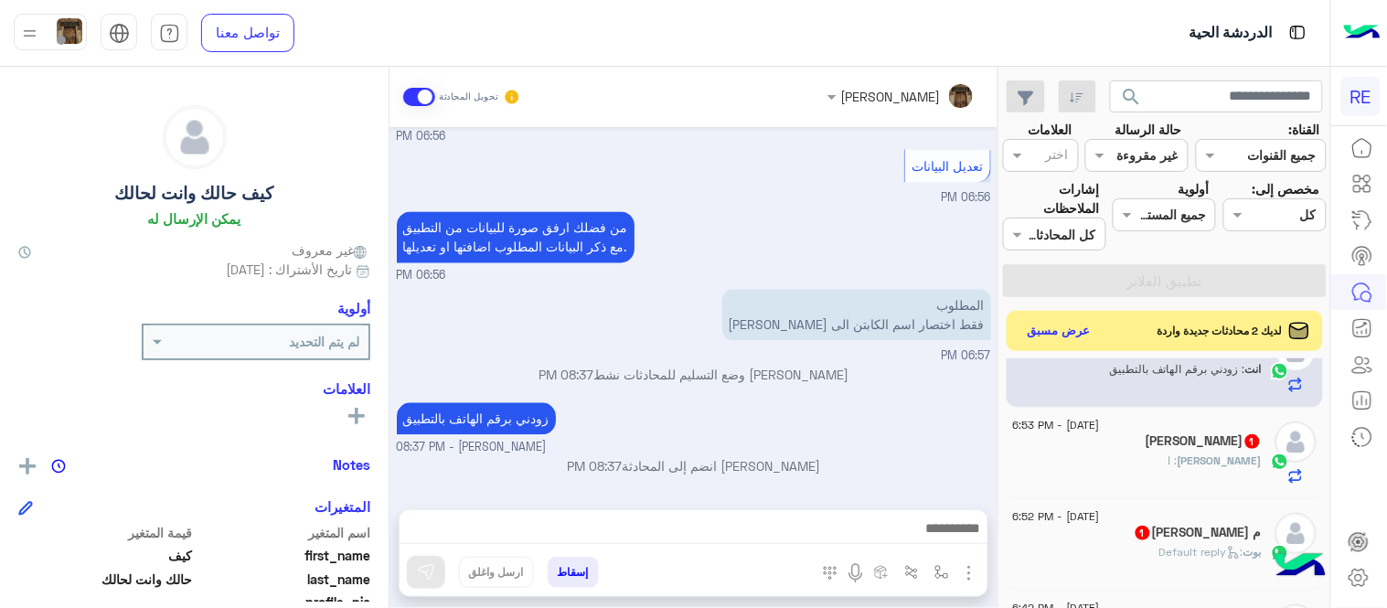
scroll to position [791, 0]
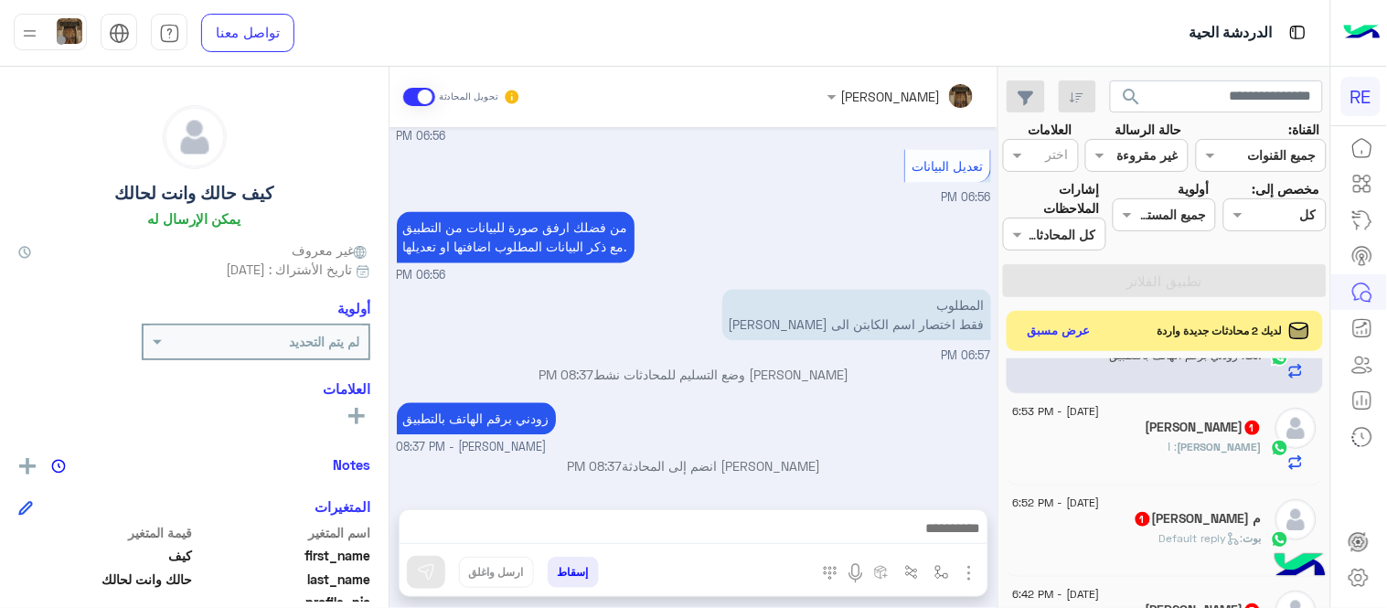
click at [1100, 418] on span "[DATE] - 6:53 PM" at bounding box center [1056, 411] width 87 height 16
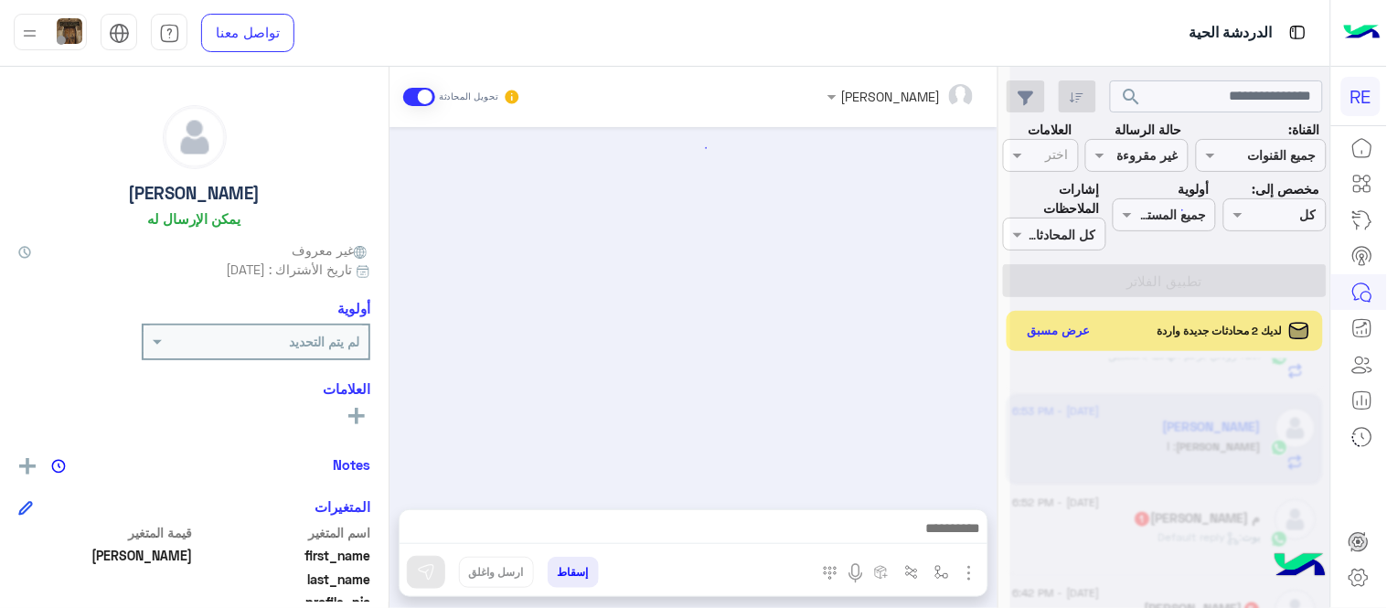
scroll to position [306, 0]
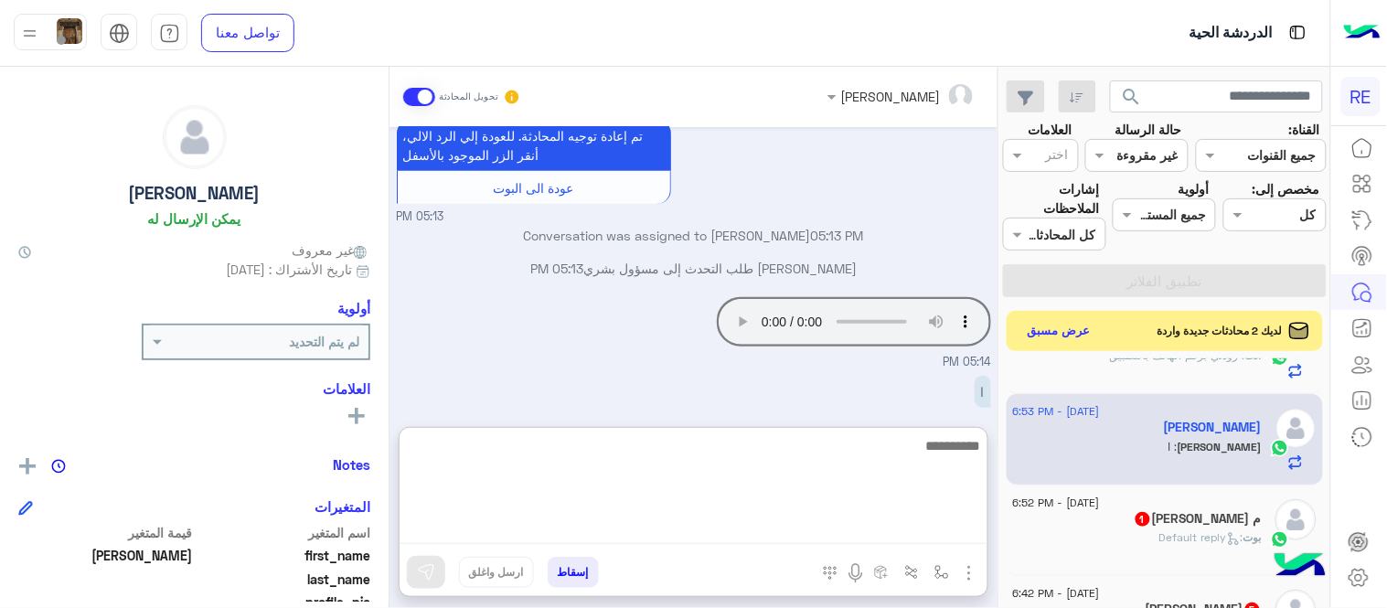
click at [823, 525] on textarea at bounding box center [694, 489] width 588 height 110
type textarea "*"
type textarea "**********"
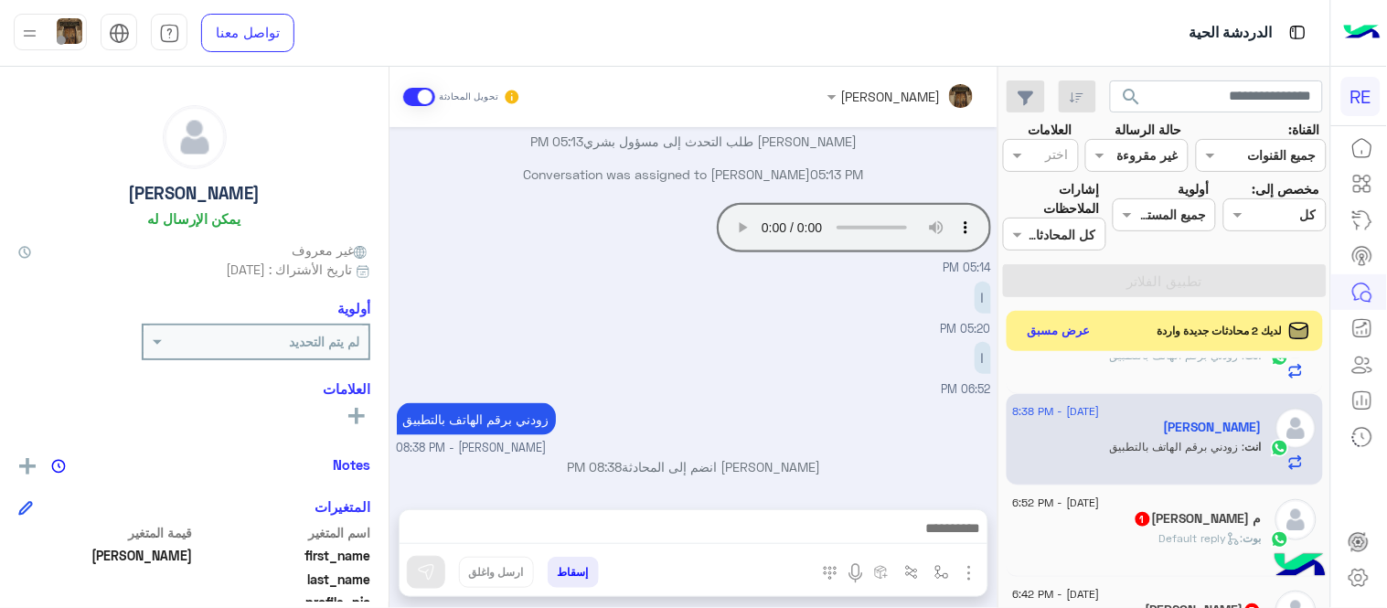
scroll to position [398, 0]
click at [818, 291] on div "[DATE] تم إلغاء تخصيص المحادثة تلقائيًا وإغلاقها بواسطة النظام 05:10 PM تفضل كي…" at bounding box center [693, 309] width 608 height 364
click at [1156, 524] on div "م [PERSON_NAME] 1" at bounding box center [1137, 520] width 249 height 19
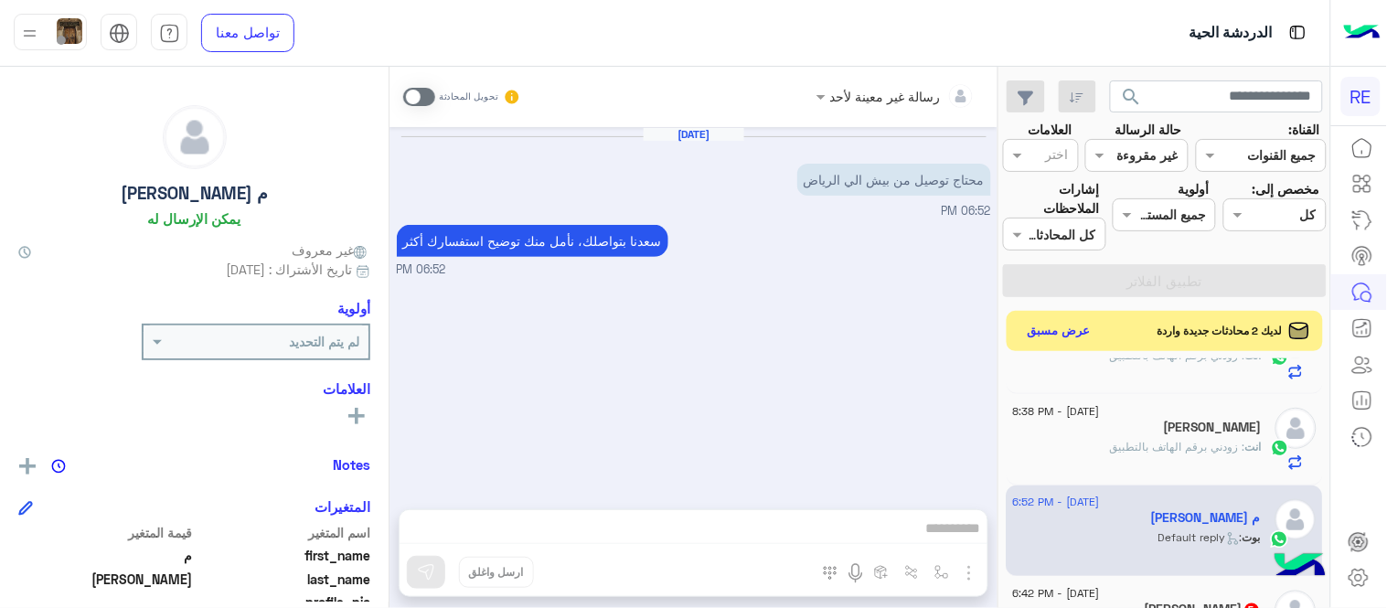
click at [417, 99] on span at bounding box center [419, 97] width 32 height 18
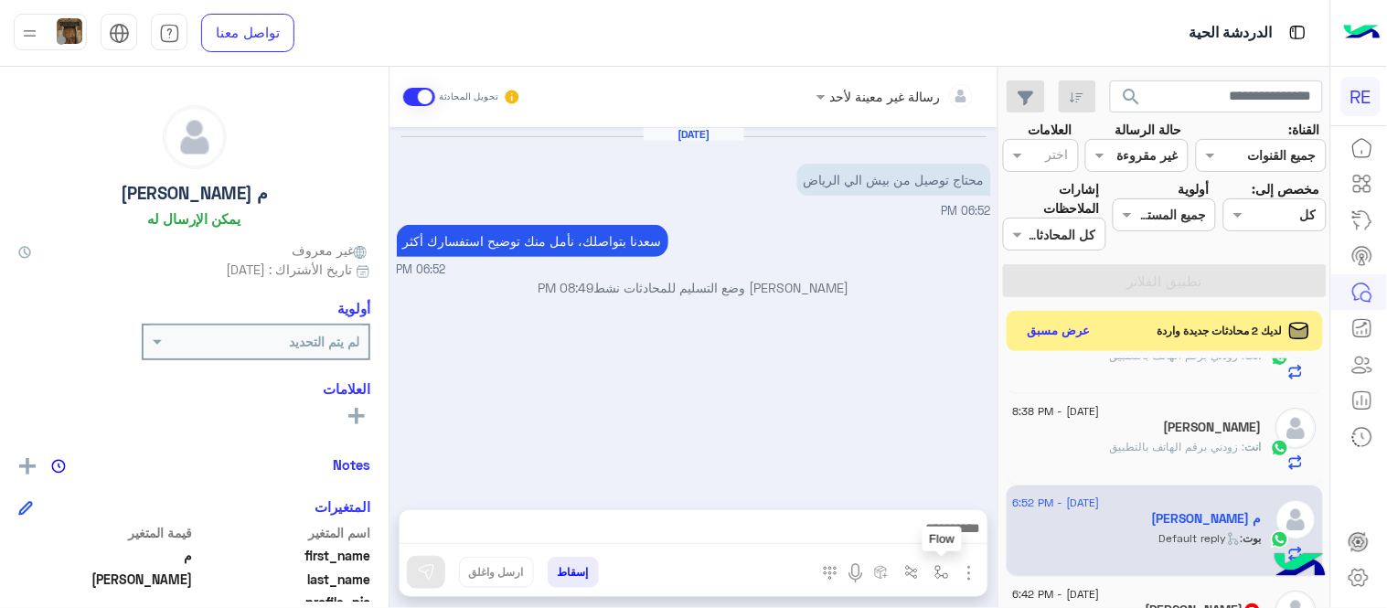
click at [943, 571] on img "button" at bounding box center [941, 572] width 15 height 15
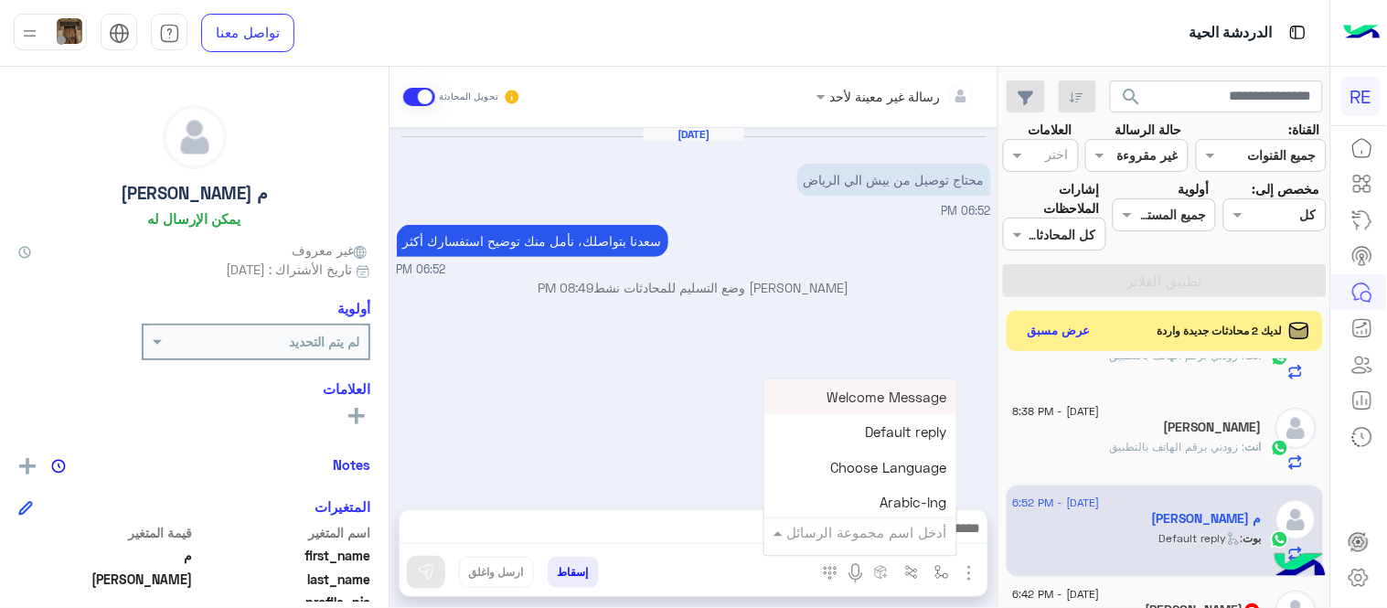
click at [897, 535] on input "text" at bounding box center [885, 532] width 123 height 21
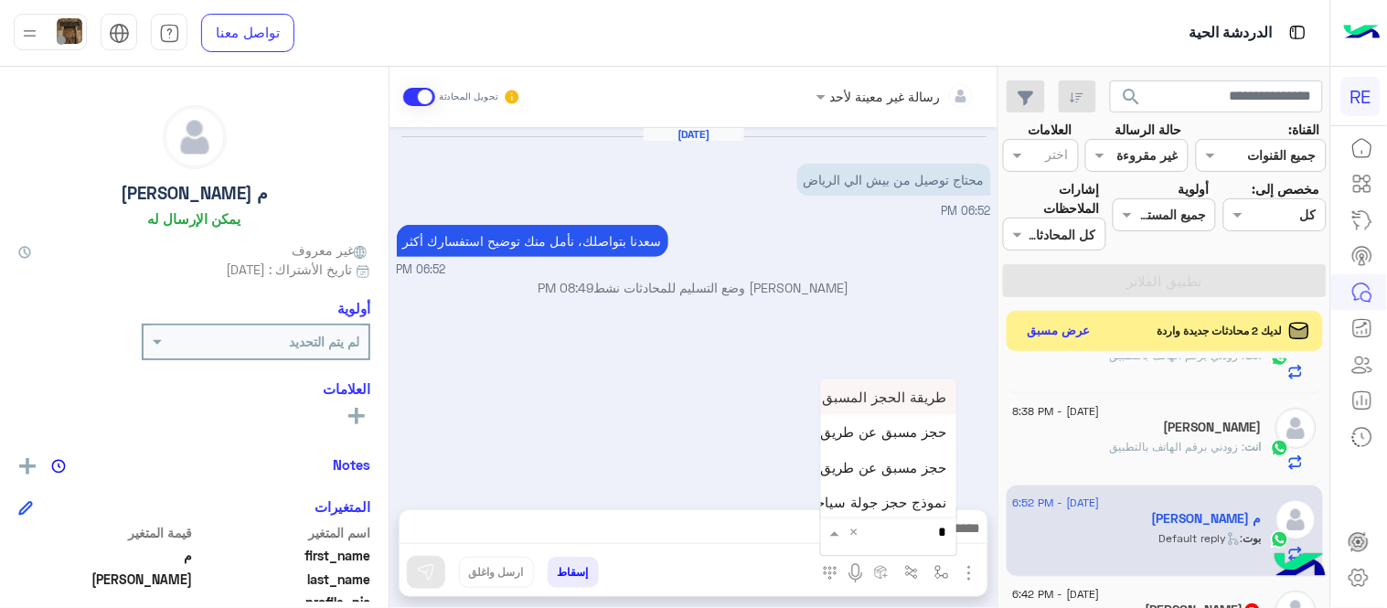
type input "**"
click at [885, 471] on span "حجز مسبق عن طريق التطبيق" at bounding box center [860, 467] width 176 height 16
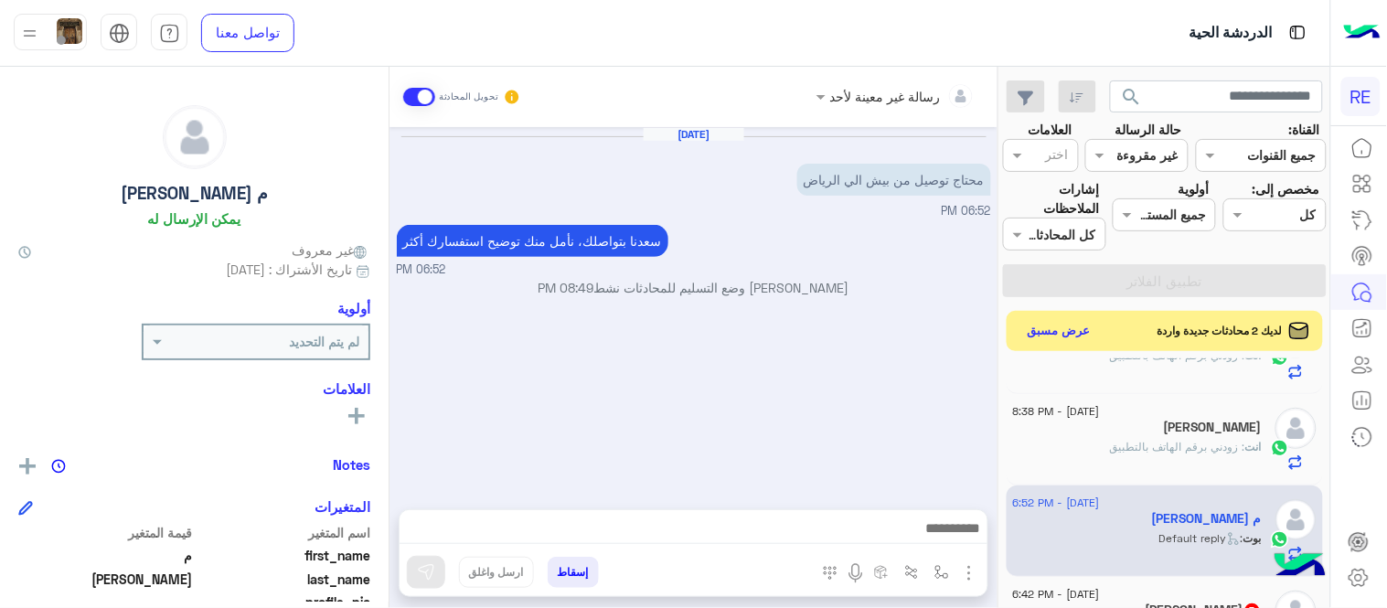
type textarea "**********"
click at [936, 565] on img "button" at bounding box center [941, 572] width 15 height 15
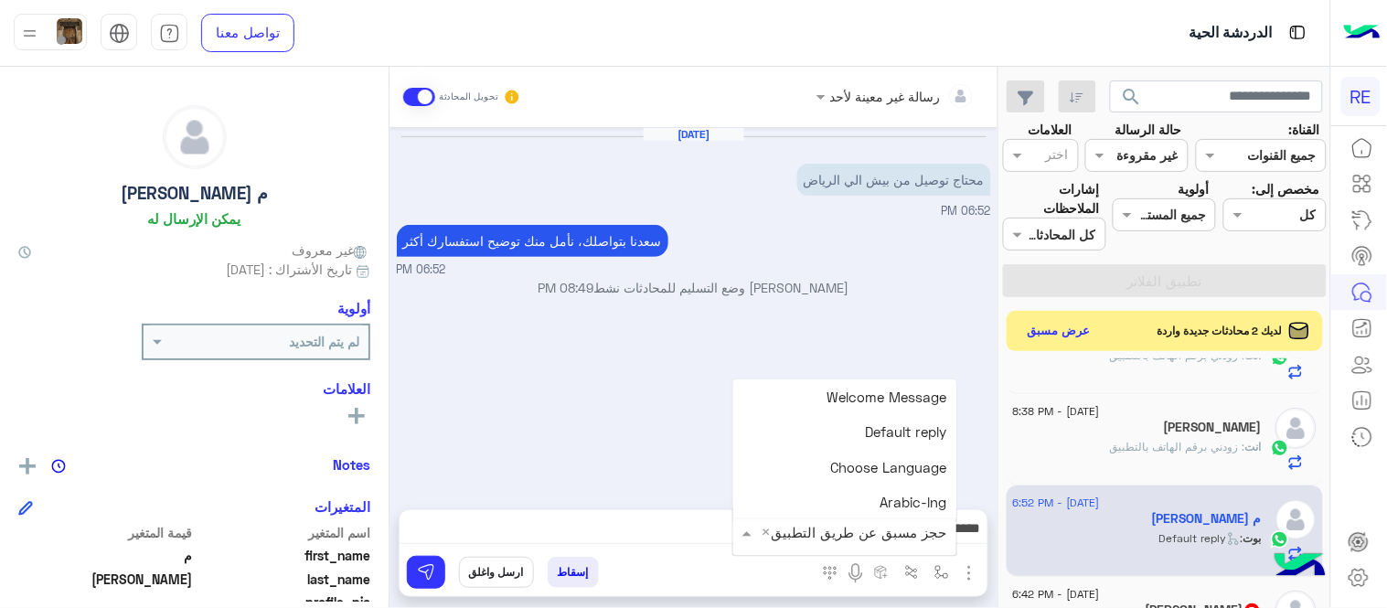
click at [911, 537] on input "text" at bounding box center [871, 532] width 152 height 21
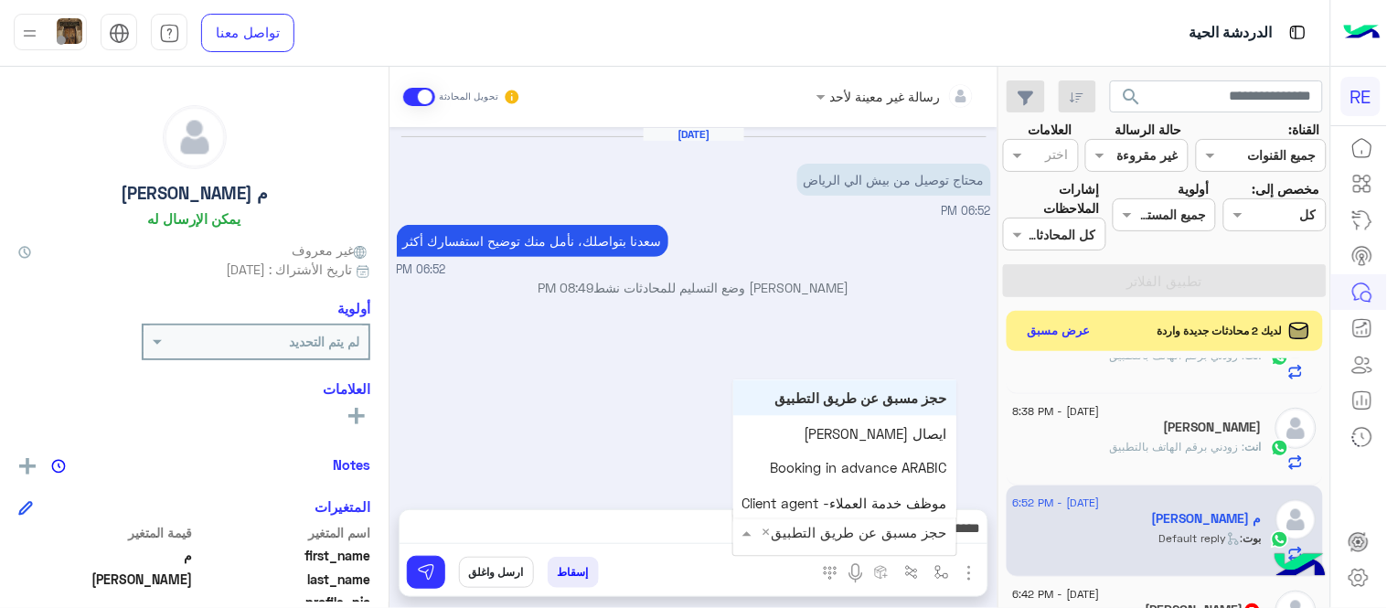
click at [826, 527] on input "text" at bounding box center [871, 532] width 152 height 21
drag, startPoint x: 826, startPoint y: 527, endPoint x: 782, endPoint y: 528, distance: 43.9
click at [782, 528] on div at bounding box center [844, 531] width 223 height 23
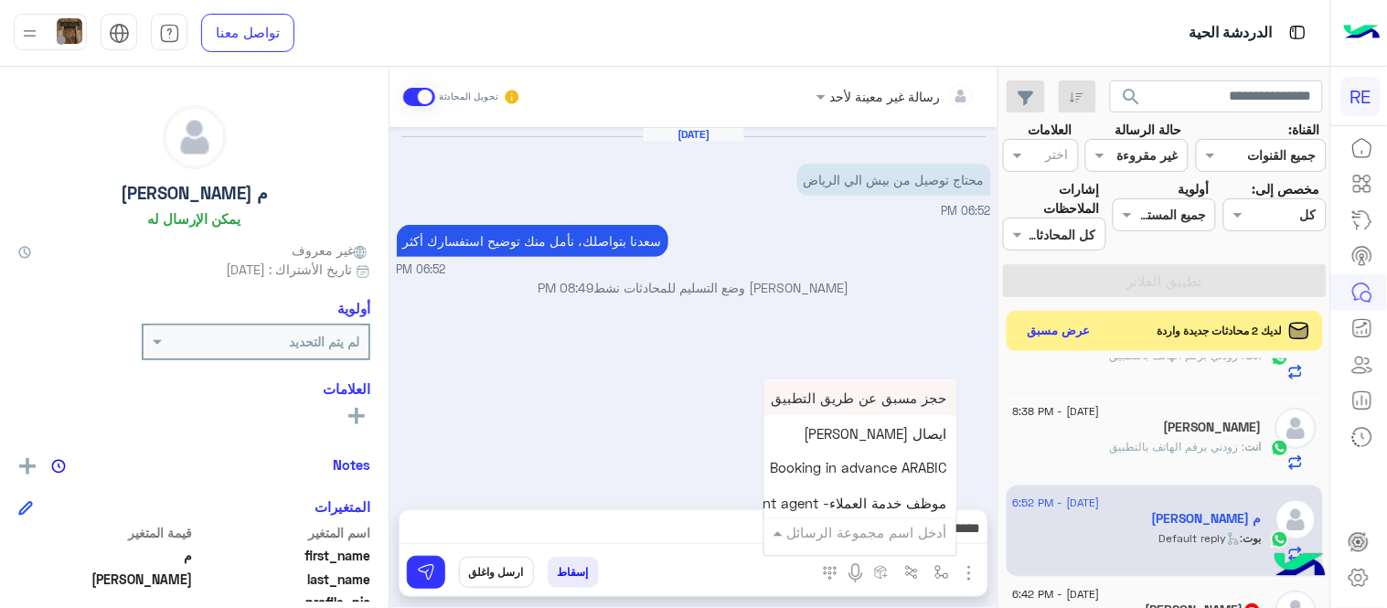
click at [856, 537] on input "text" at bounding box center [885, 532] width 123 height 21
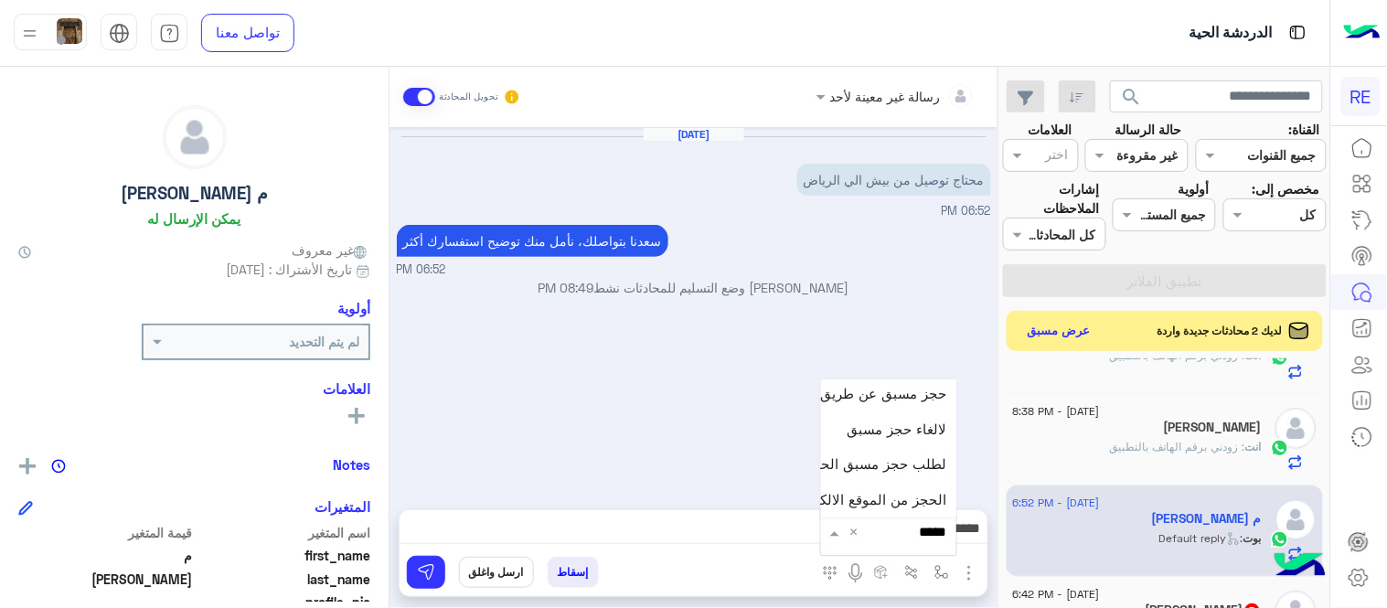
type input "******"
click at [855, 389] on span "حجز مسبق عن طريق الواتساب غير مكتمل" at bounding box center [823, 393] width 249 height 16
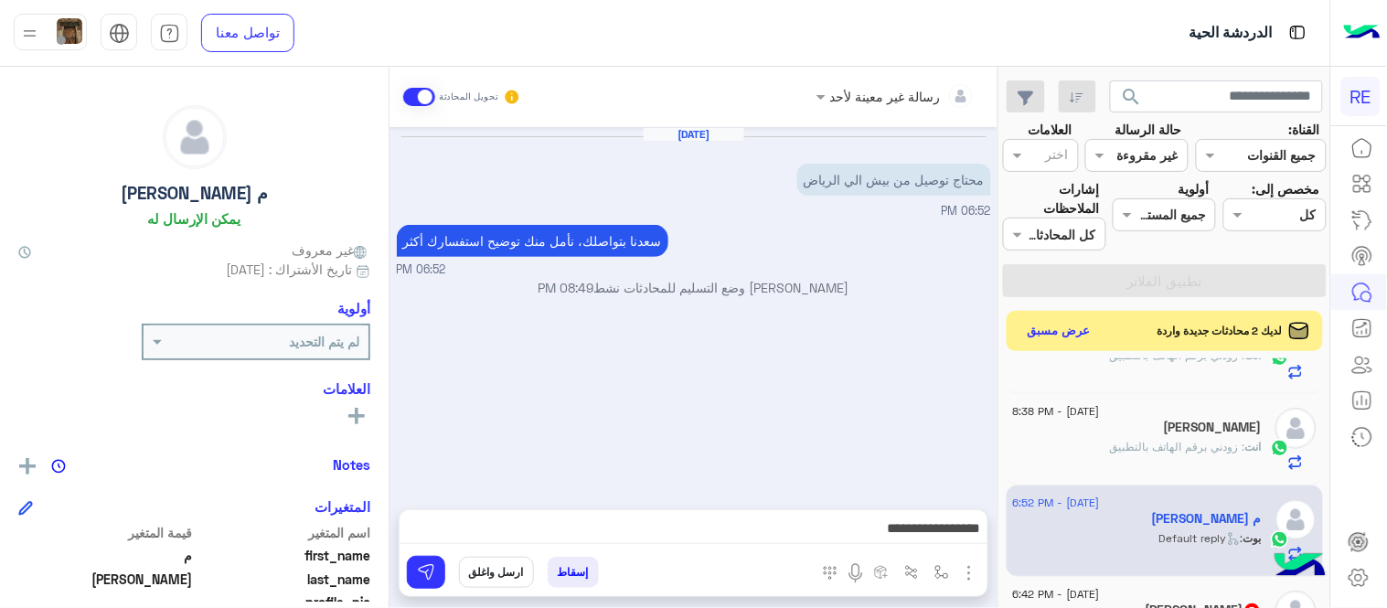
type textarea "**********"
click at [436, 571] on button at bounding box center [426, 572] width 38 height 33
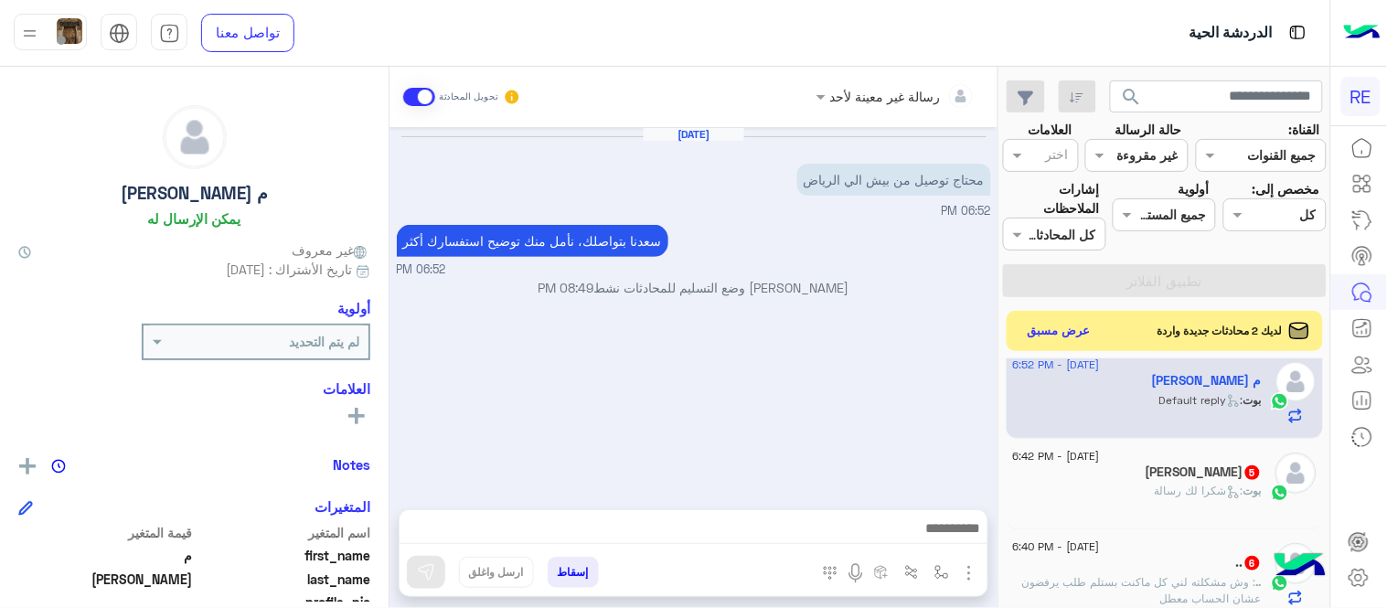
scroll to position [951, 0]
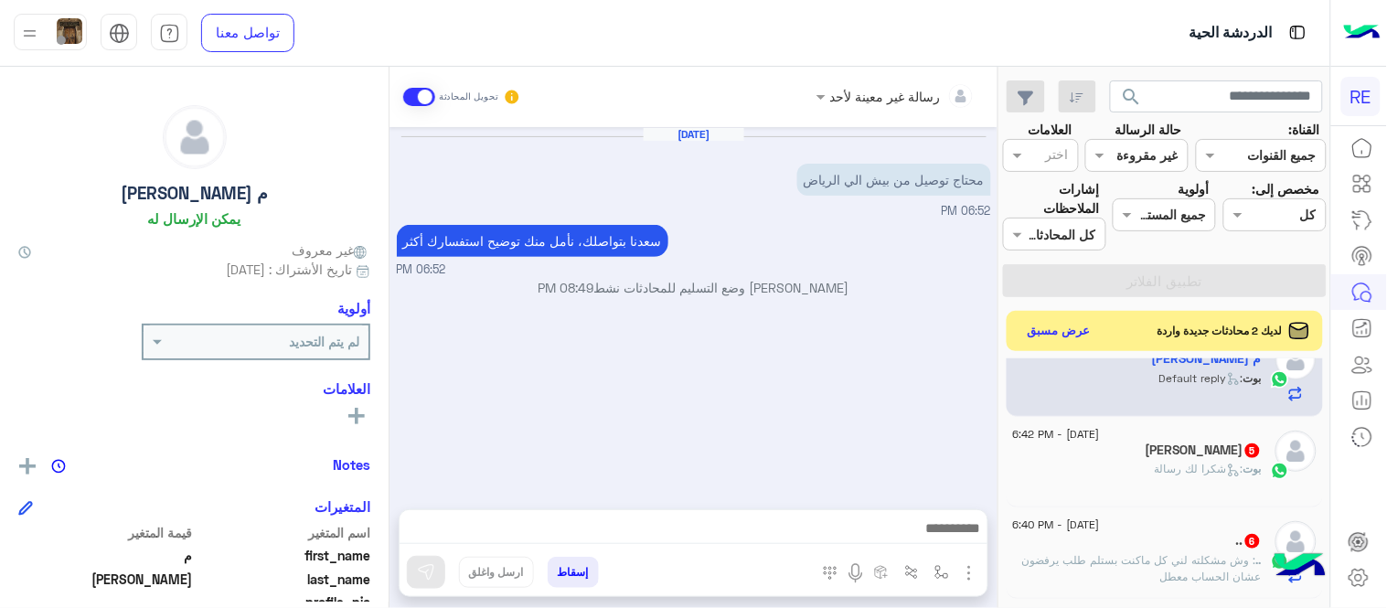
click at [1182, 464] on span ": شكرا لك رسالة" at bounding box center [1199, 469] width 89 height 14
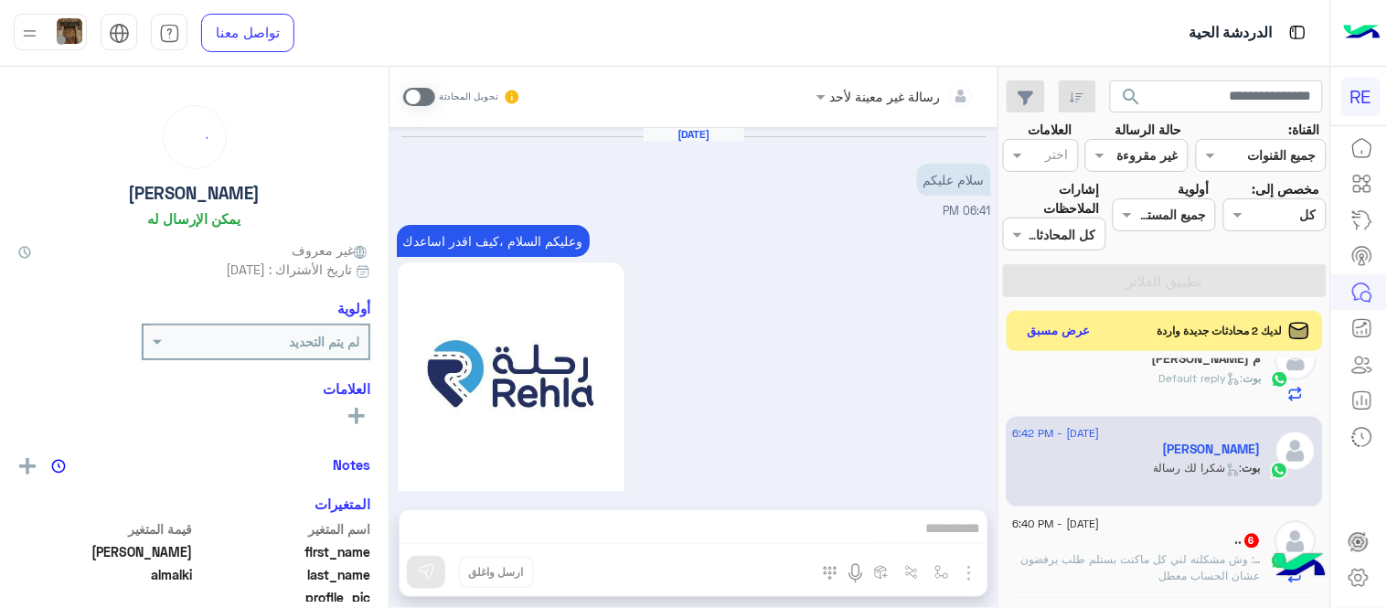
scroll to position [1702, 0]
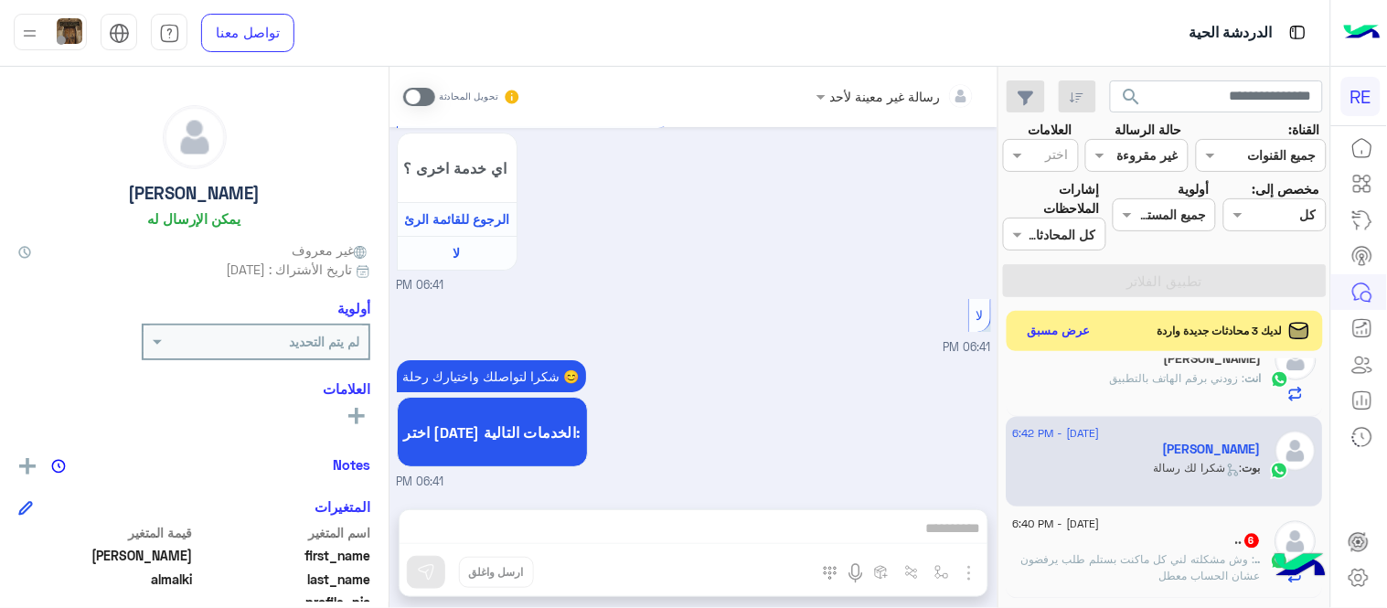
click at [421, 98] on span at bounding box center [419, 97] width 32 height 18
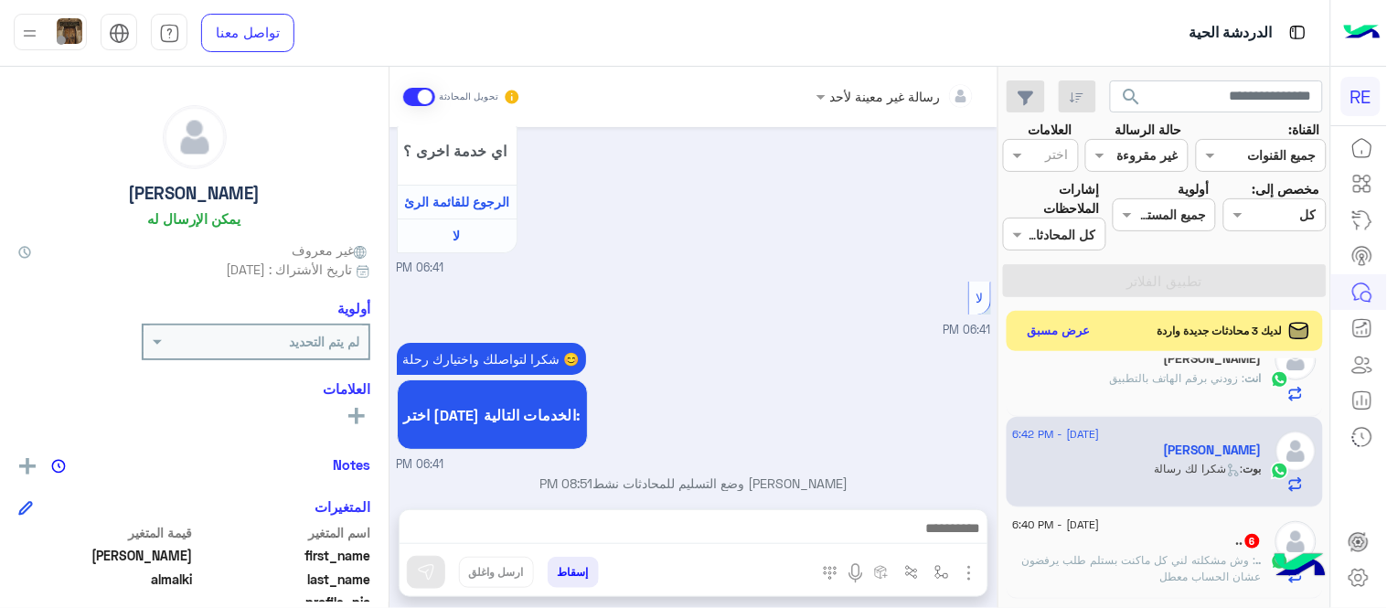
scroll to position [1735, 0]
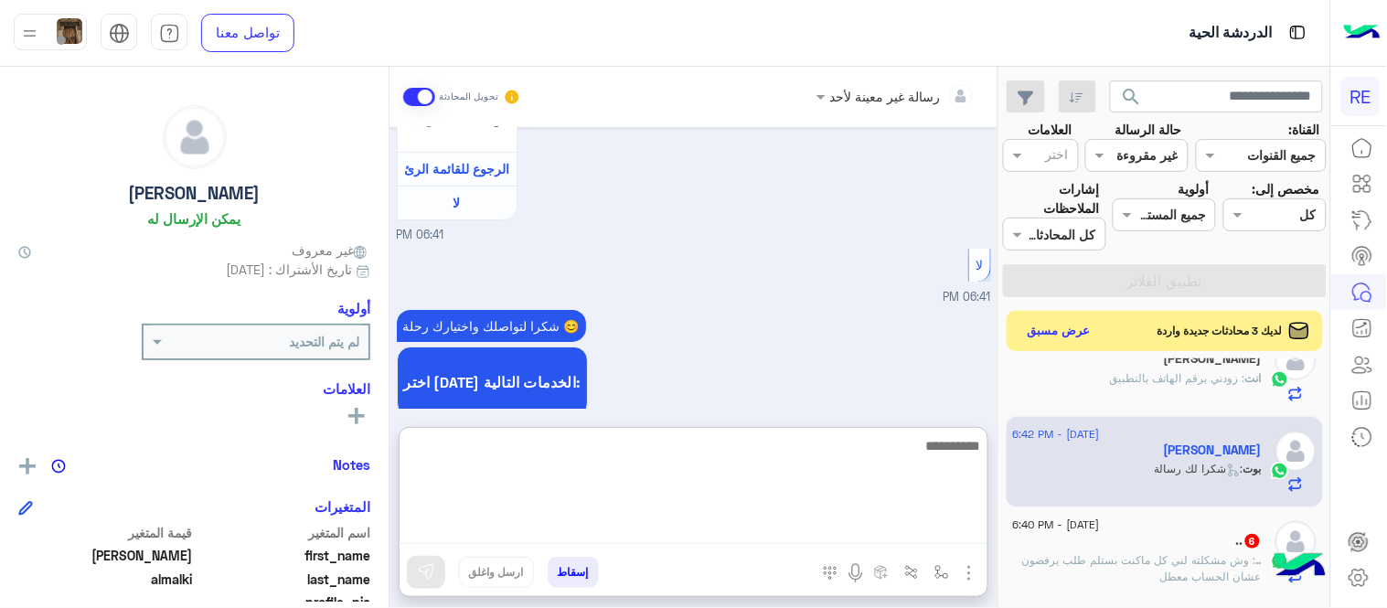
click at [658, 527] on textarea at bounding box center [694, 489] width 588 height 110
type textarea "**********"
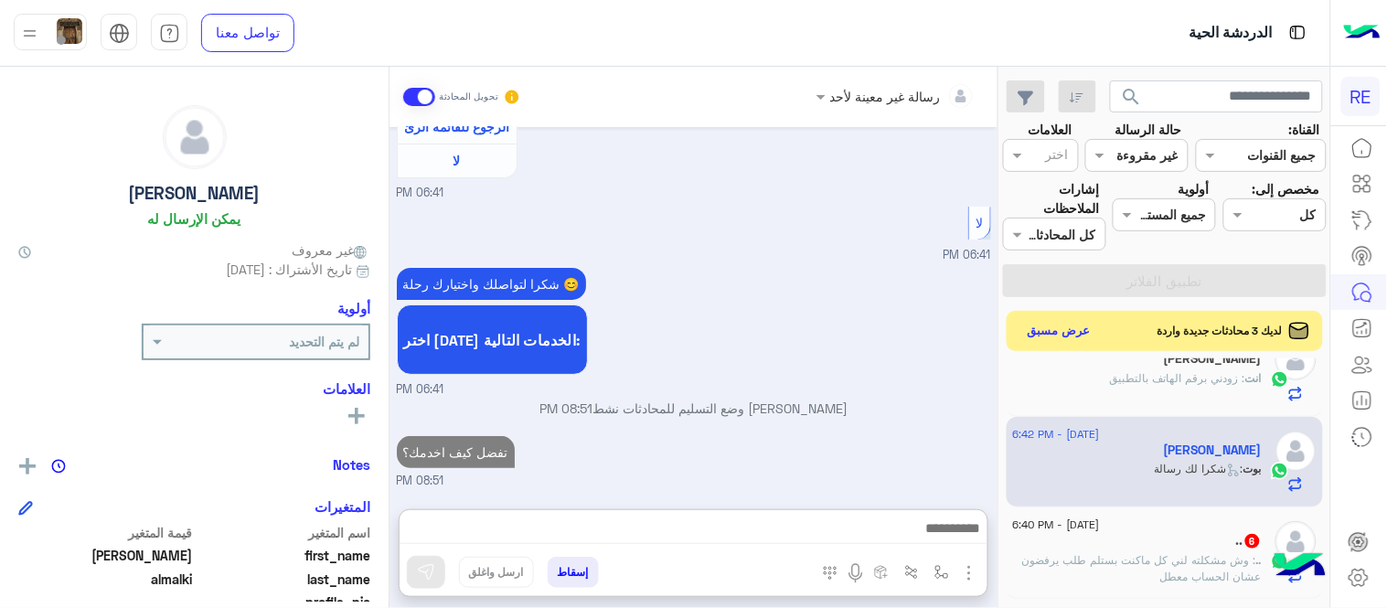
scroll to position [1842, 0]
click at [1164, 533] on div "[DATE] - 6:40 PM" at bounding box center [1137, 527] width 249 height 12
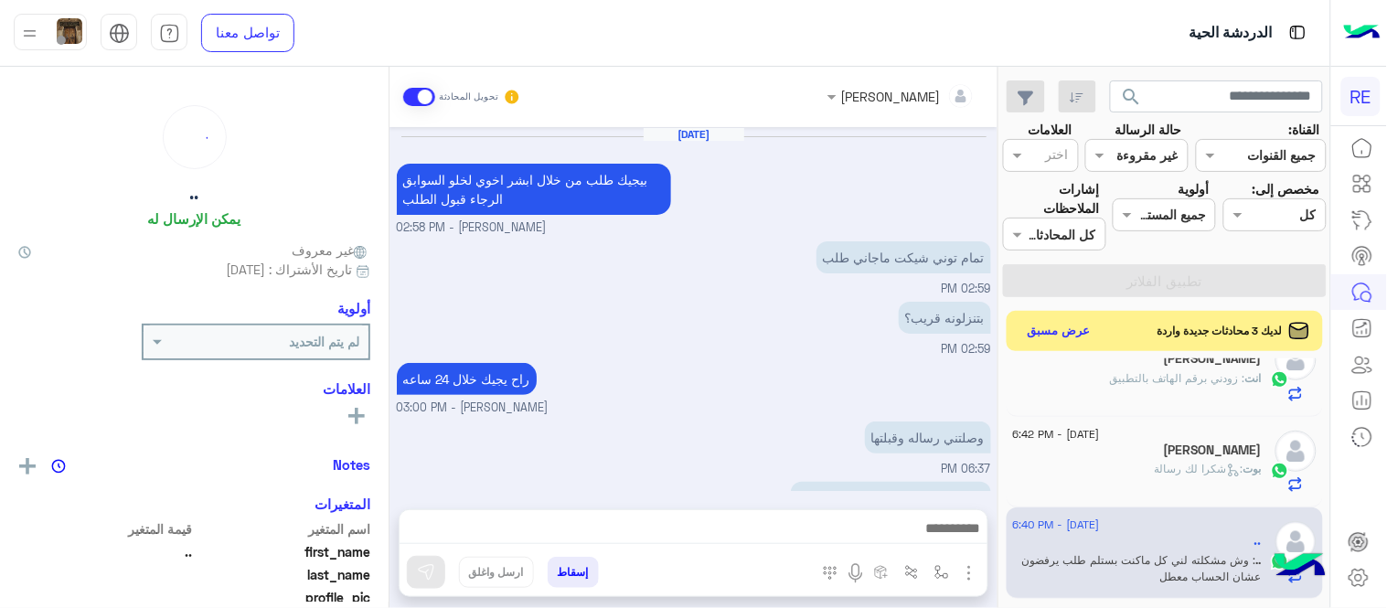
scroll to position [708, 0]
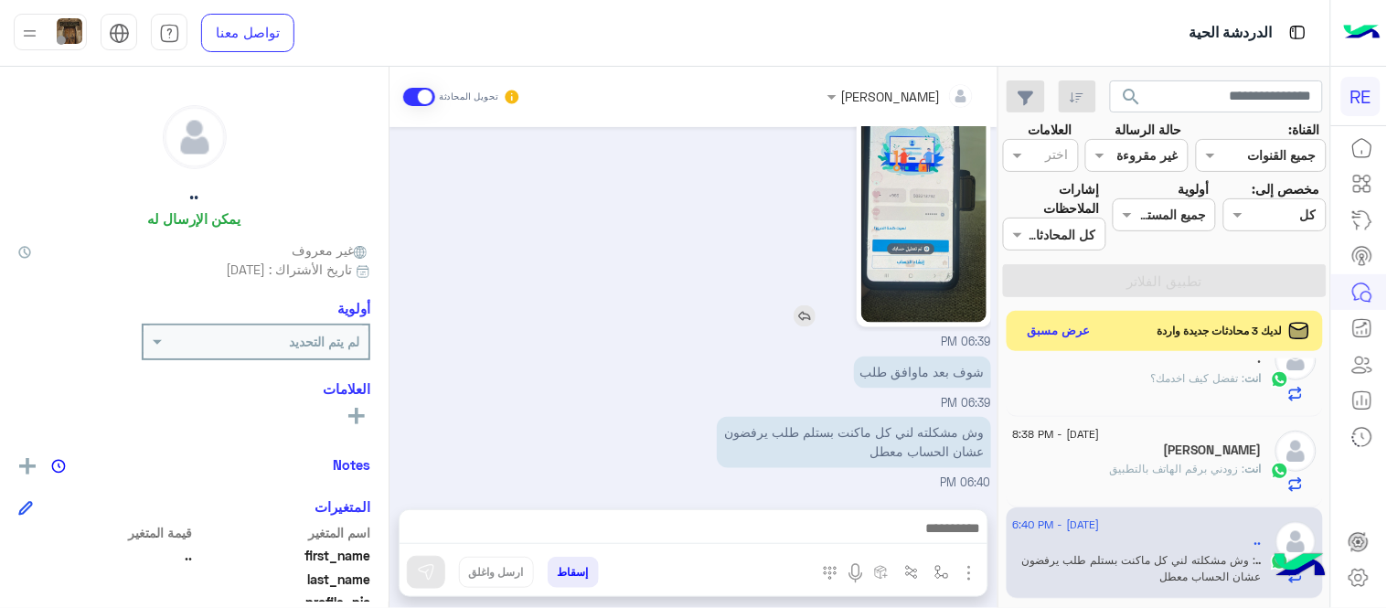
click at [938, 227] on img at bounding box center [923, 212] width 125 height 222
click at [844, 546] on div at bounding box center [694, 533] width 588 height 46
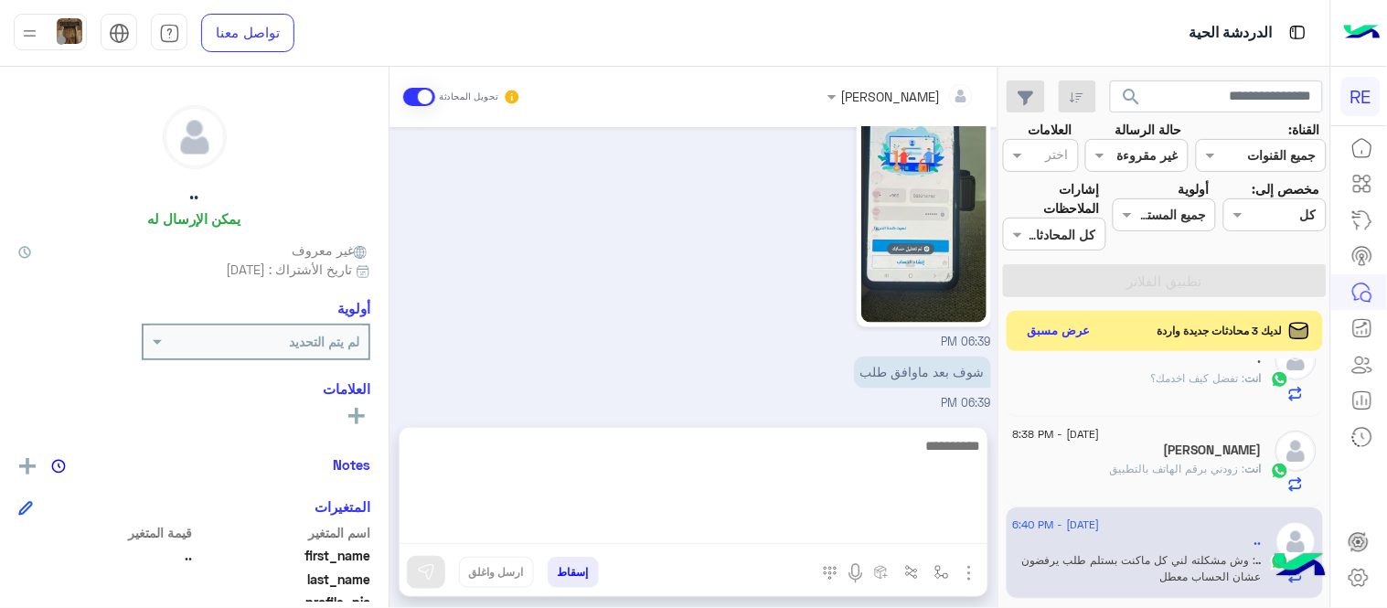
click at [825, 519] on textarea at bounding box center [694, 489] width 588 height 110
type textarea "**********"
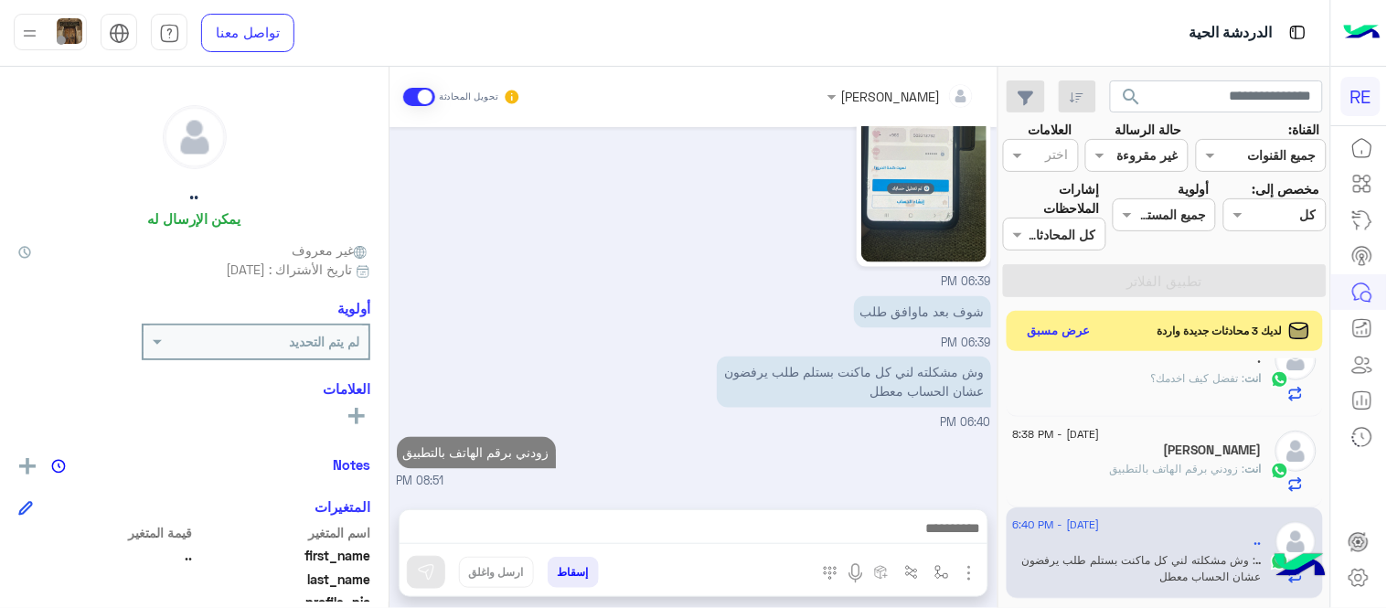
click at [994, 389] on div "[DATE] بيجيك طلب من خلال ابشر اخوي لخلو السوابق الرجاء قبول الطلب [PERSON_NAME]…" at bounding box center [693, 309] width 608 height 364
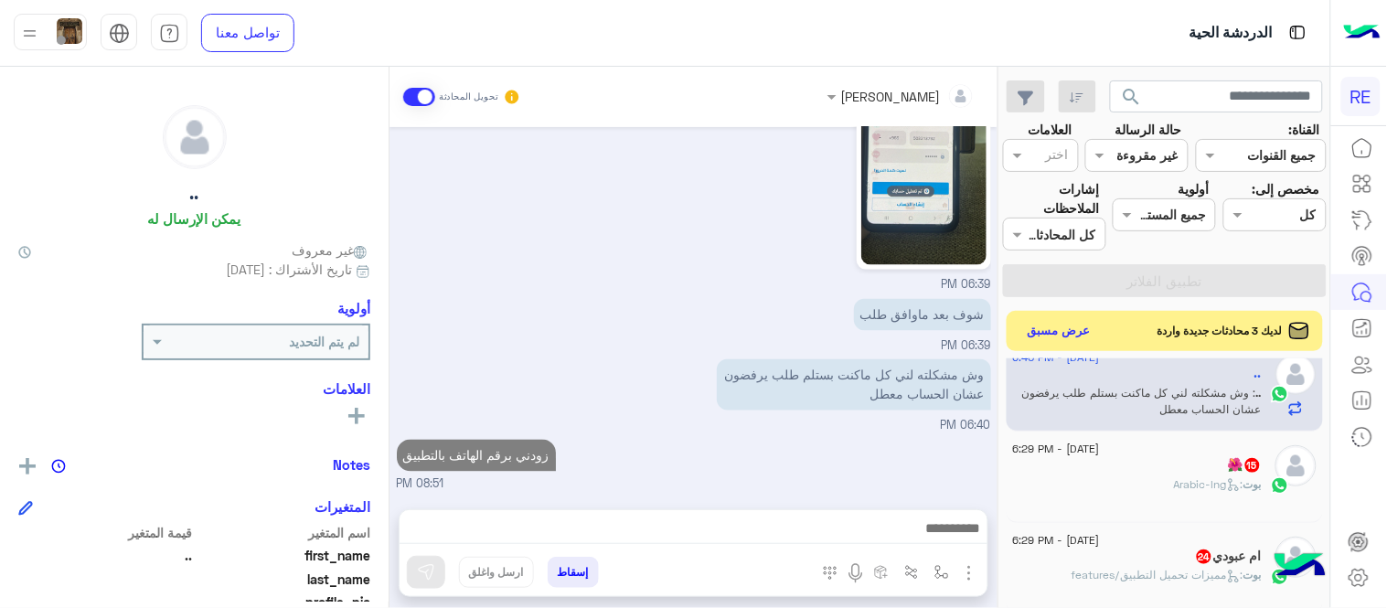
scroll to position [1132, 0]
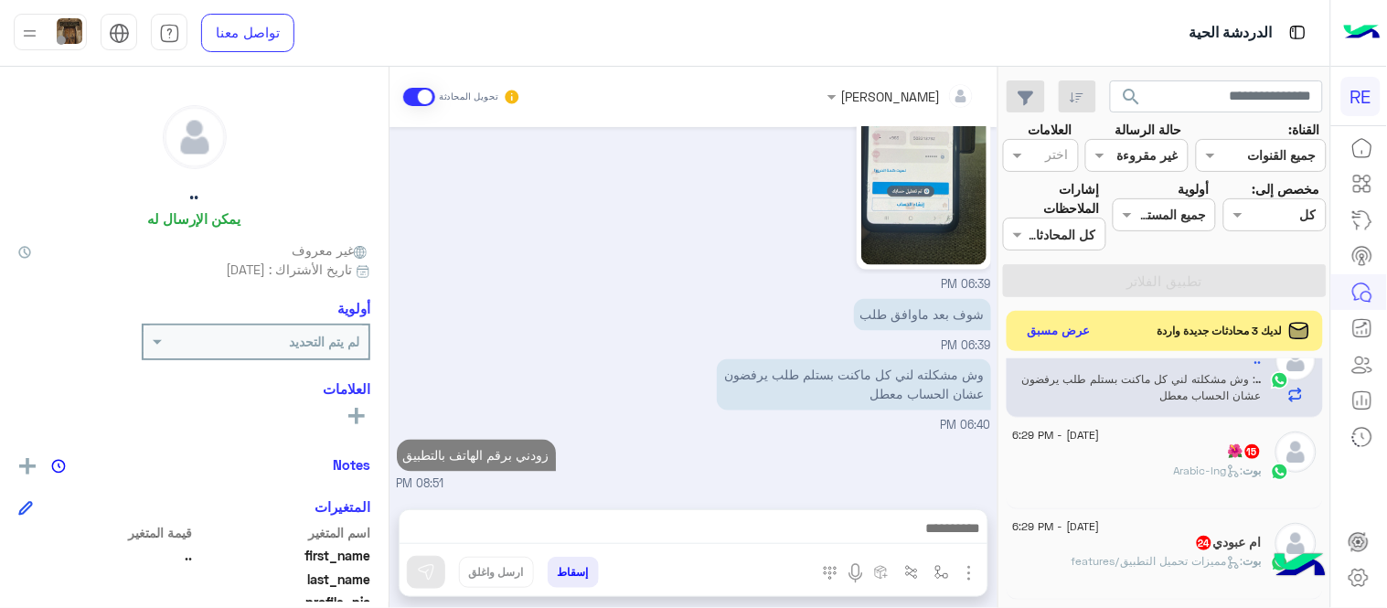
click at [1195, 432] on div "[DATE] - 6:29 PM 🌺 15 بوت : Arabic-lng" at bounding box center [1165, 463] width 317 height 91
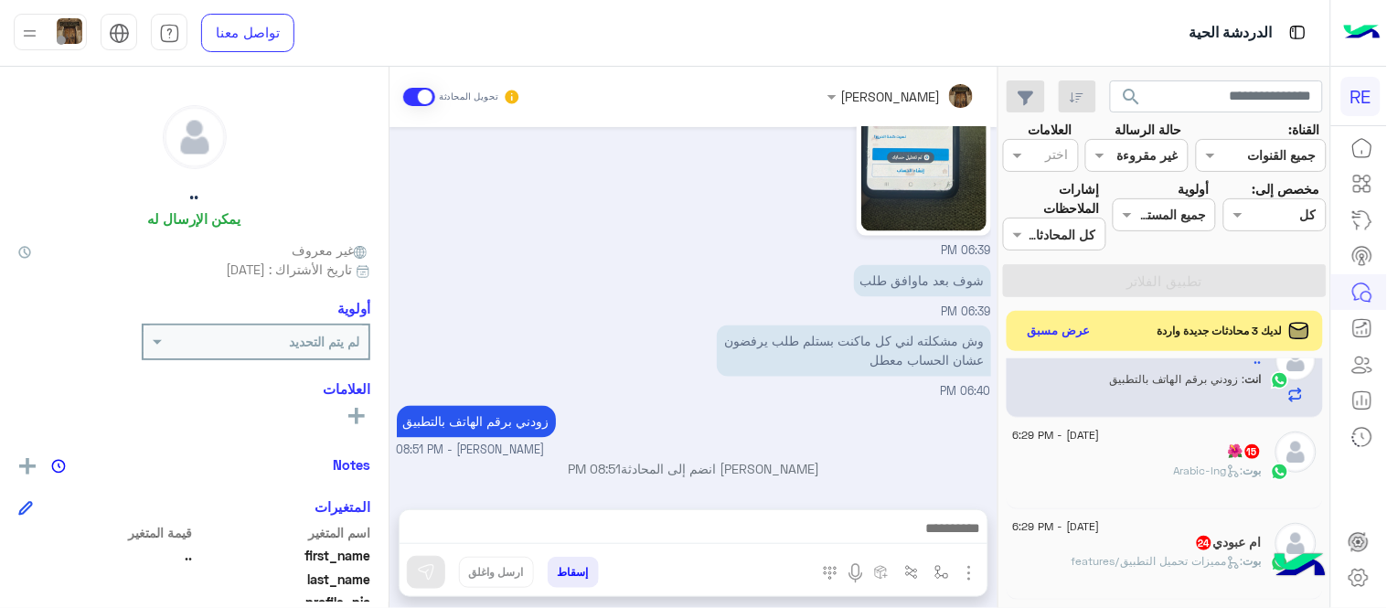
click at [1113, 452] on div "🌺 15" at bounding box center [1137, 452] width 249 height 19
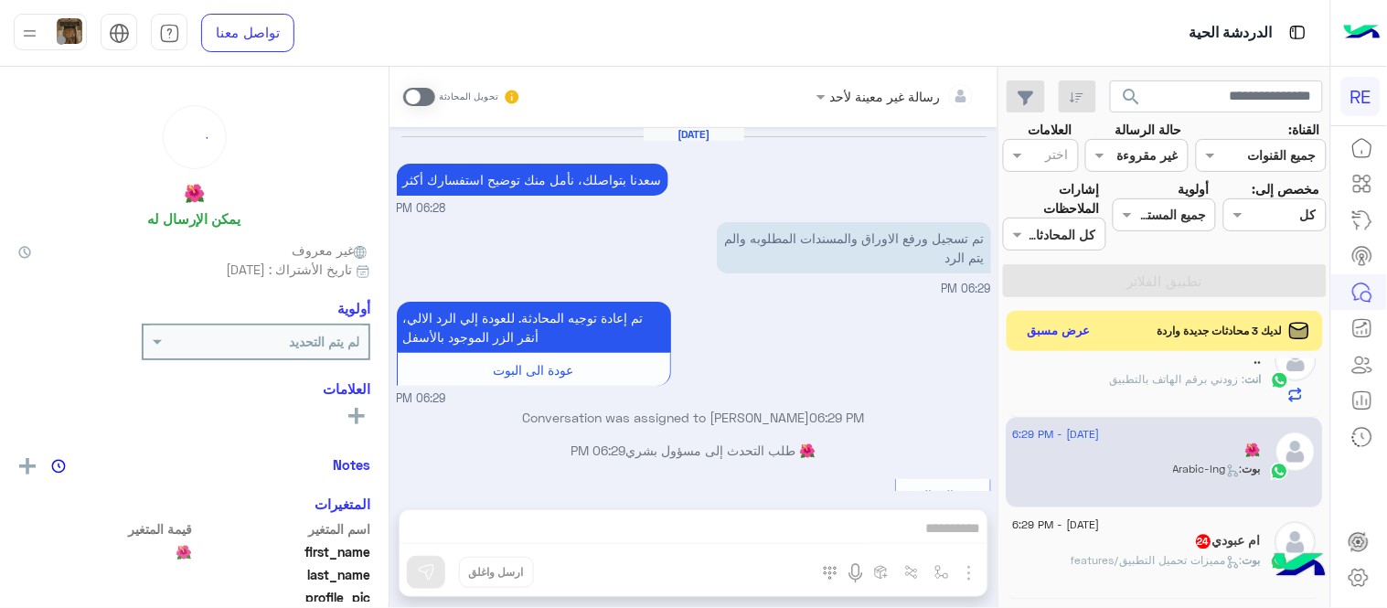
scroll to position [790, 0]
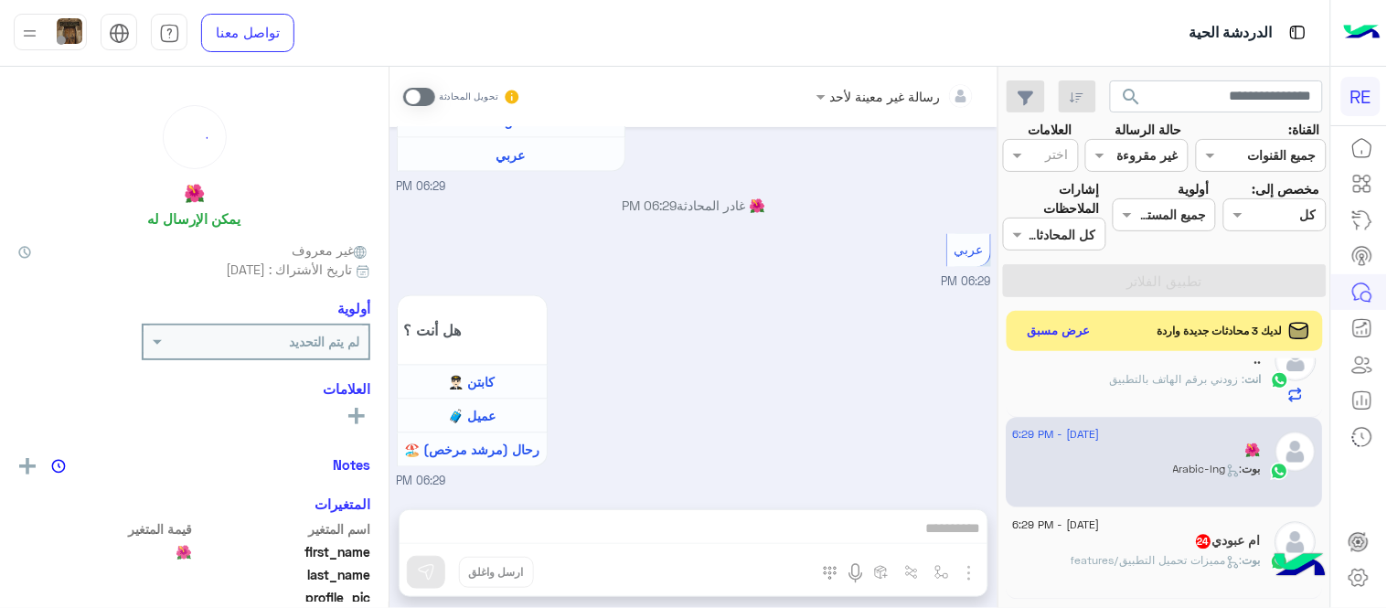
click at [422, 98] on span at bounding box center [419, 97] width 32 height 18
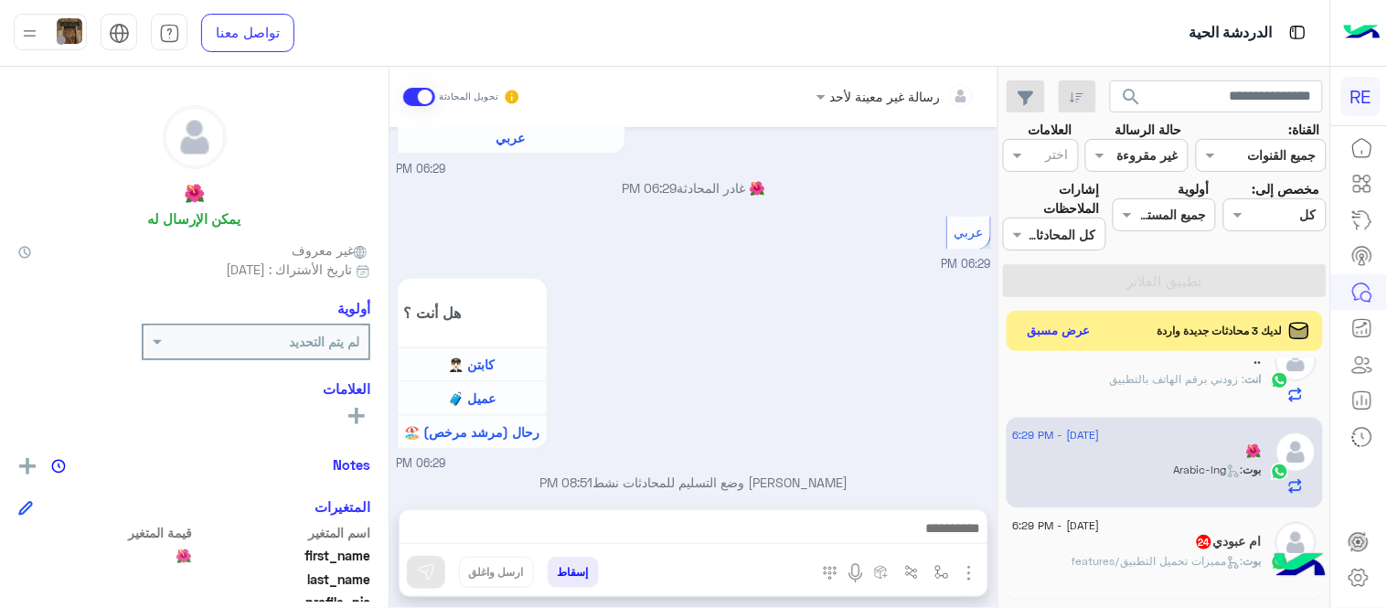
scroll to position [824, 0]
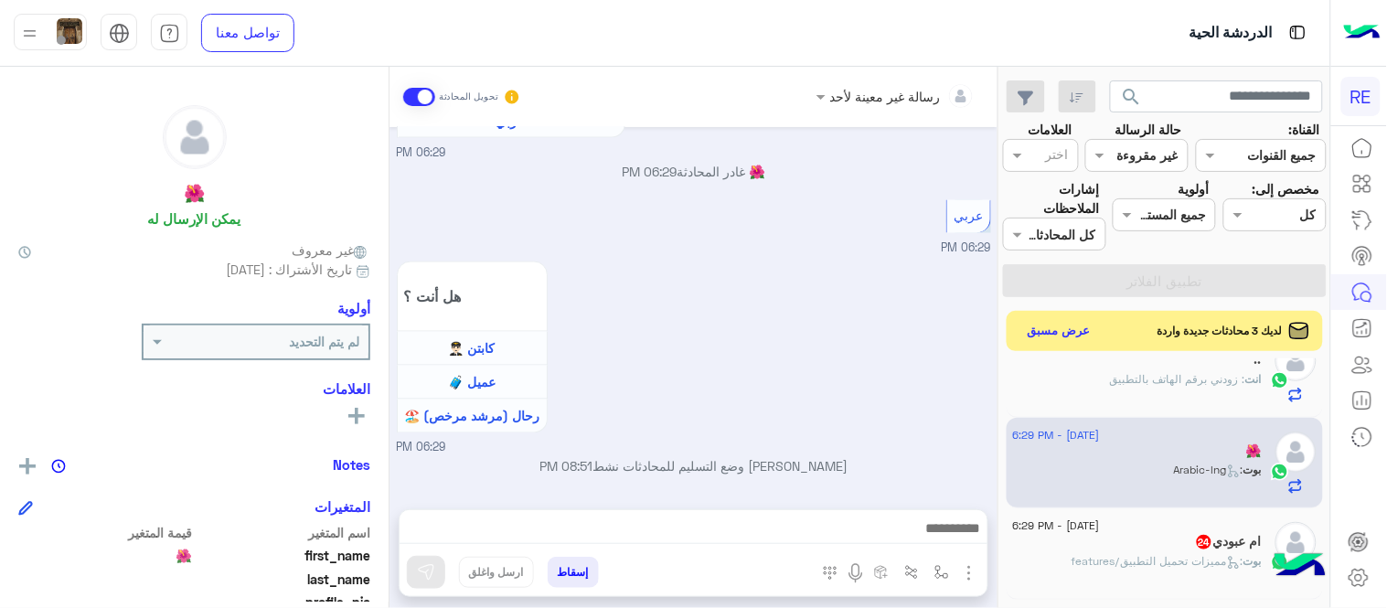
click at [763, 514] on div at bounding box center [694, 533] width 588 height 46
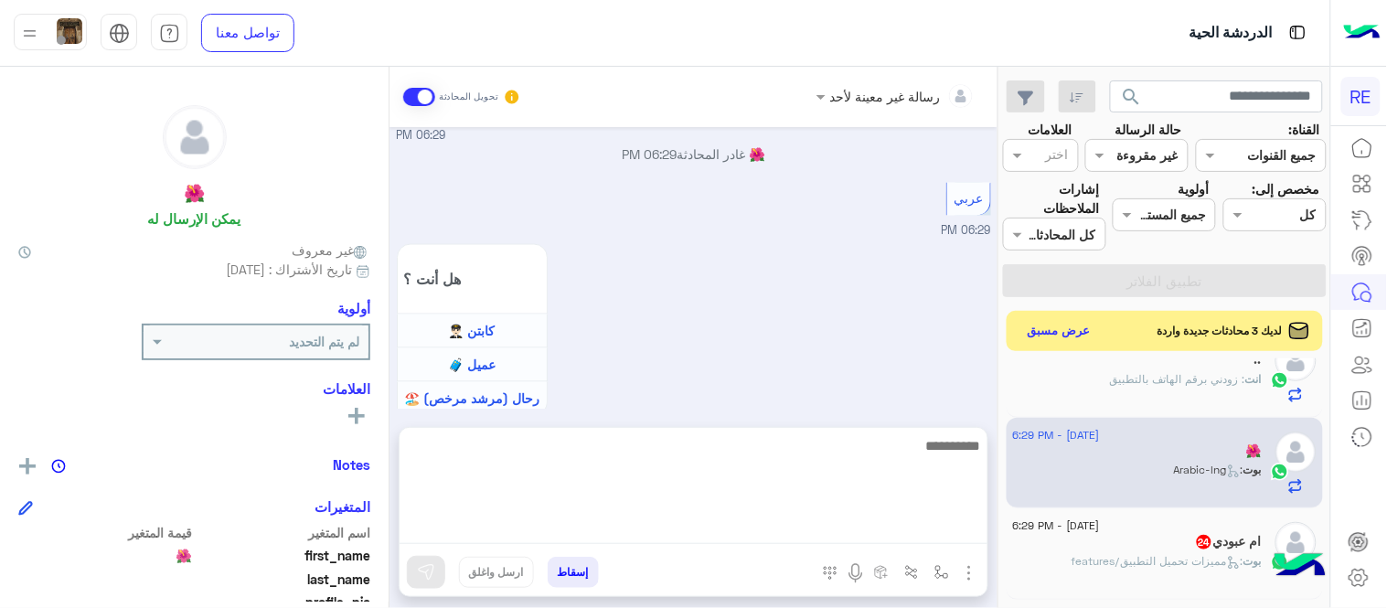
click at [763, 530] on textarea at bounding box center [694, 489] width 588 height 110
type textarea "**********"
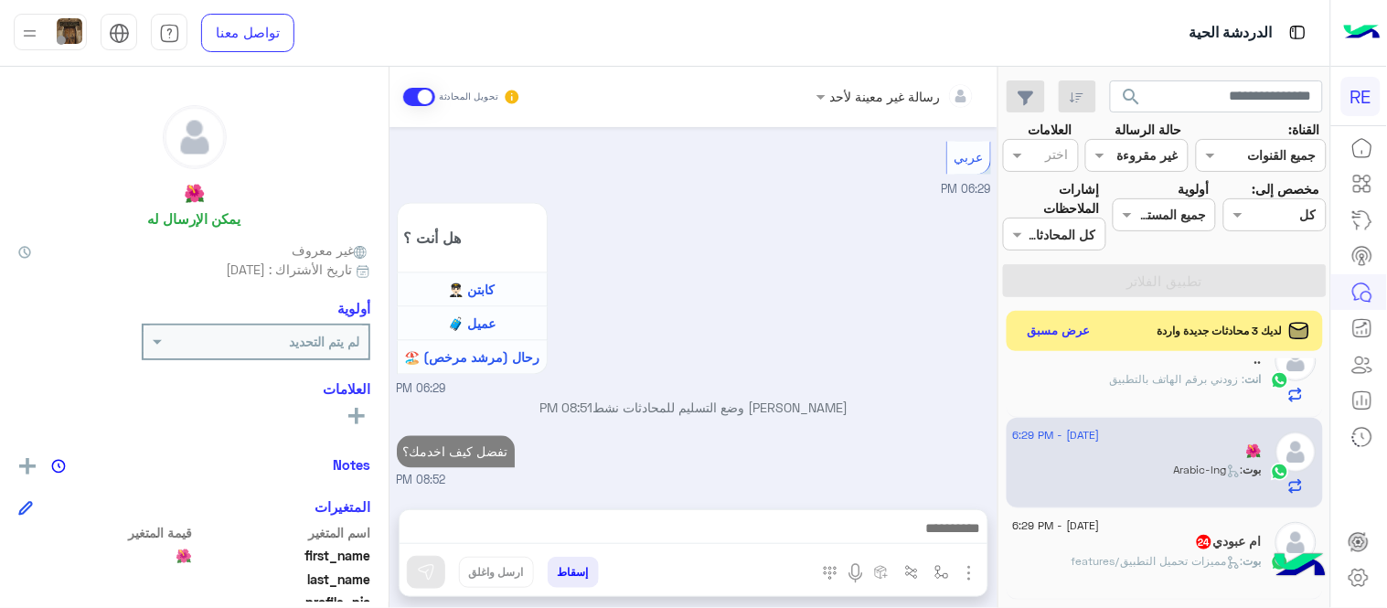
scroll to position [930, 0]
click at [1181, 573] on div "بوت : مميزات تحميل التطبيق/features" at bounding box center [1137, 569] width 249 height 32
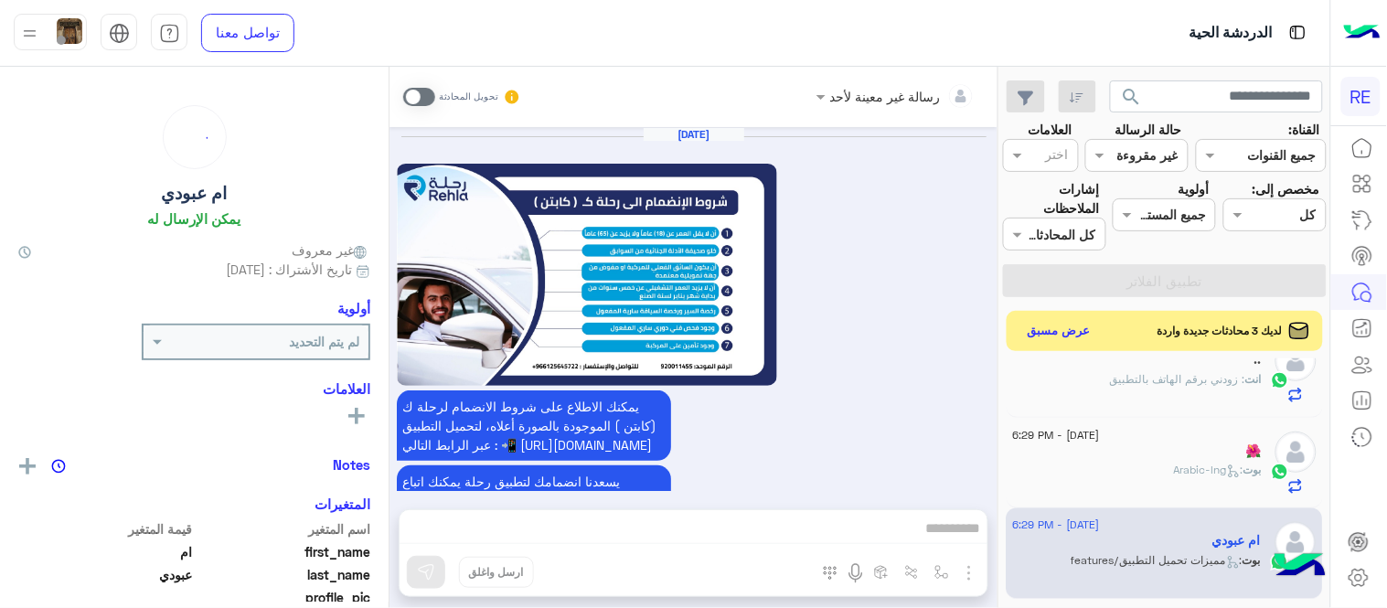
scroll to position [1603, 0]
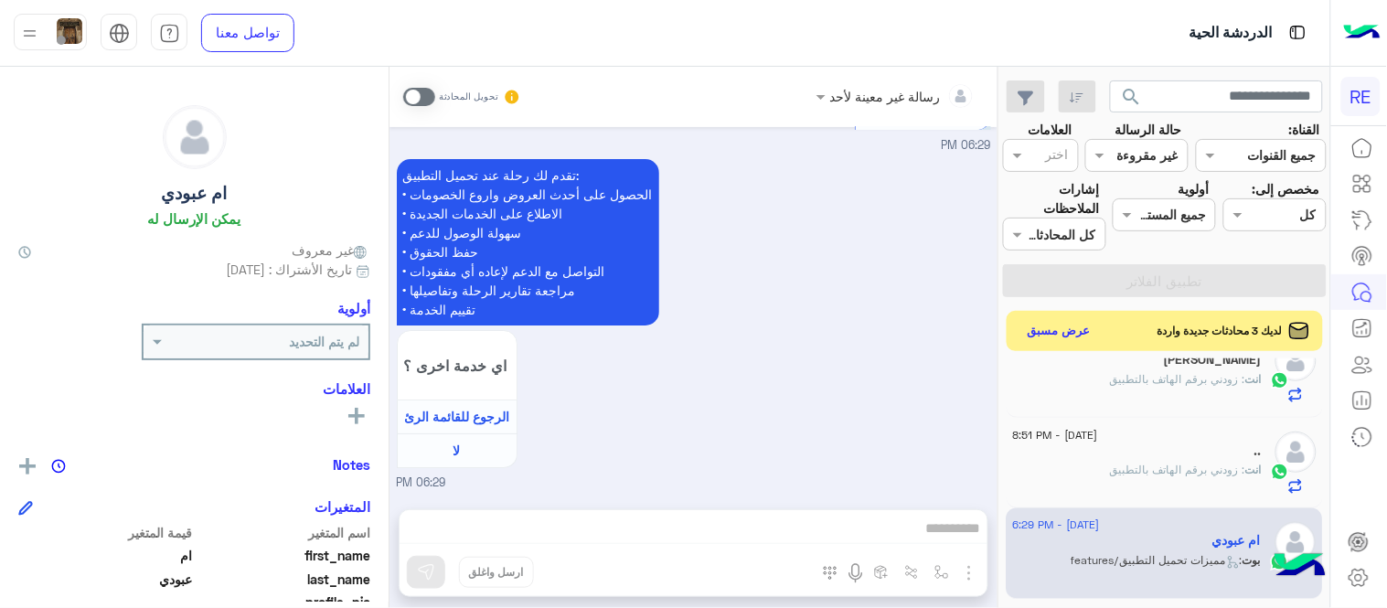
click at [411, 91] on span at bounding box center [419, 97] width 32 height 18
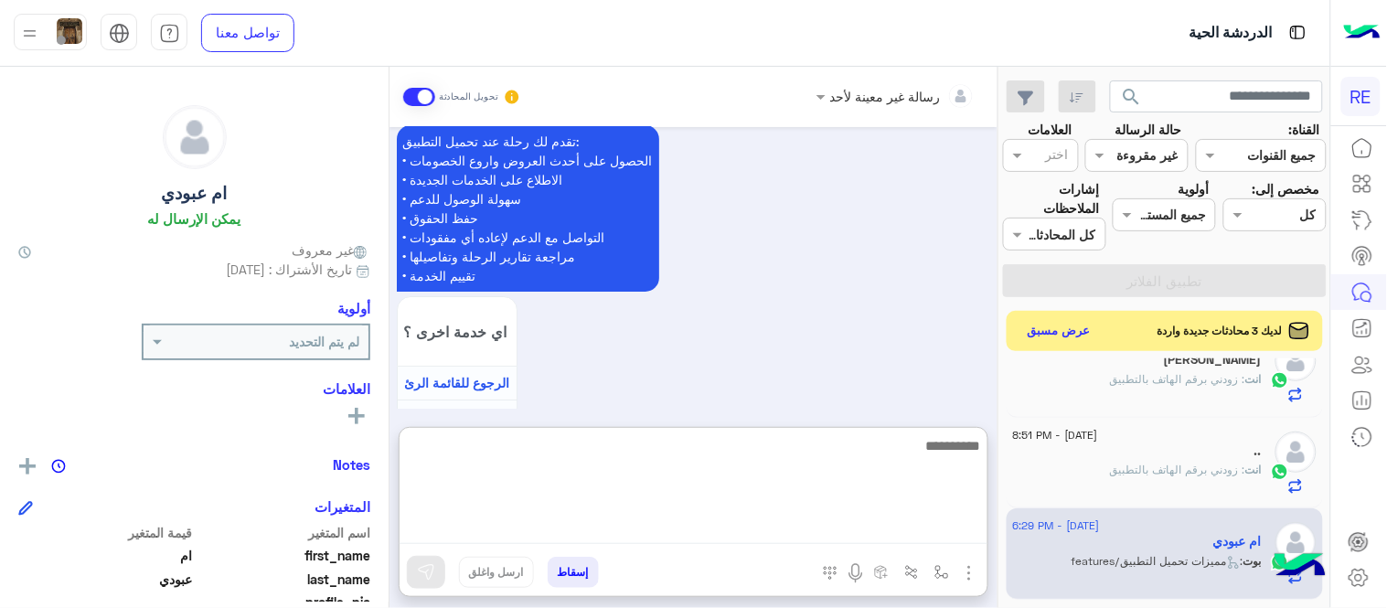
click at [664, 522] on textarea at bounding box center [694, 489] width 588 height 110
type textarea "**********"
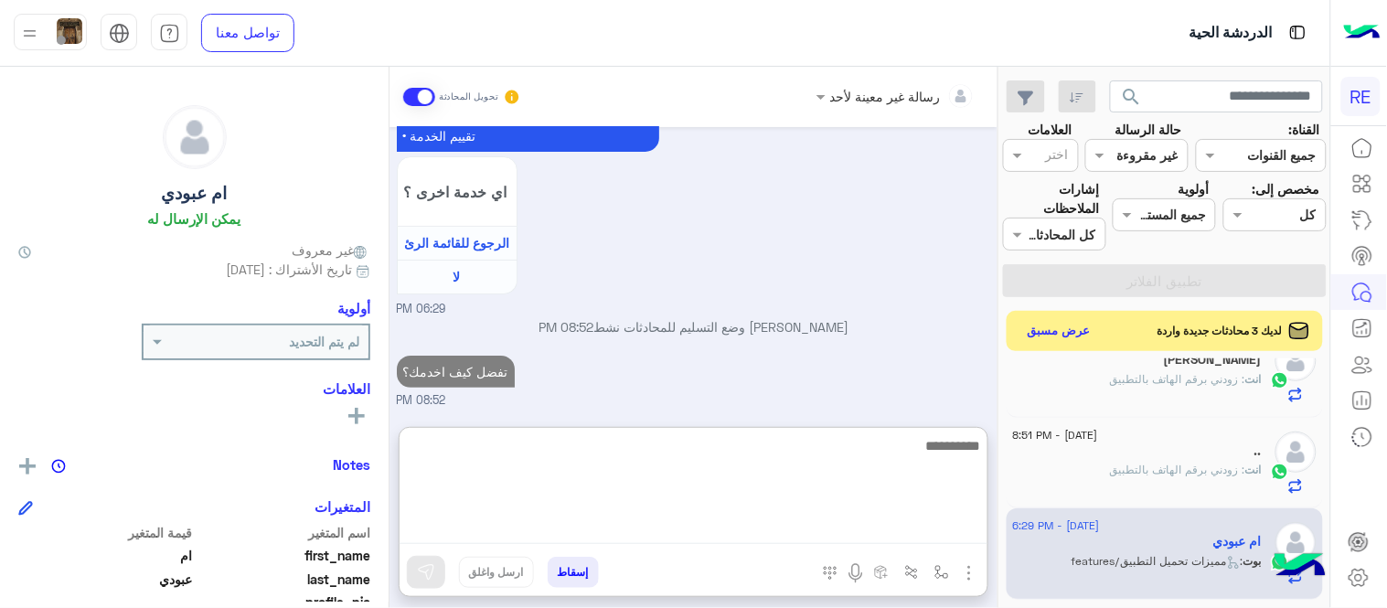
scroll to position [1810, 0]
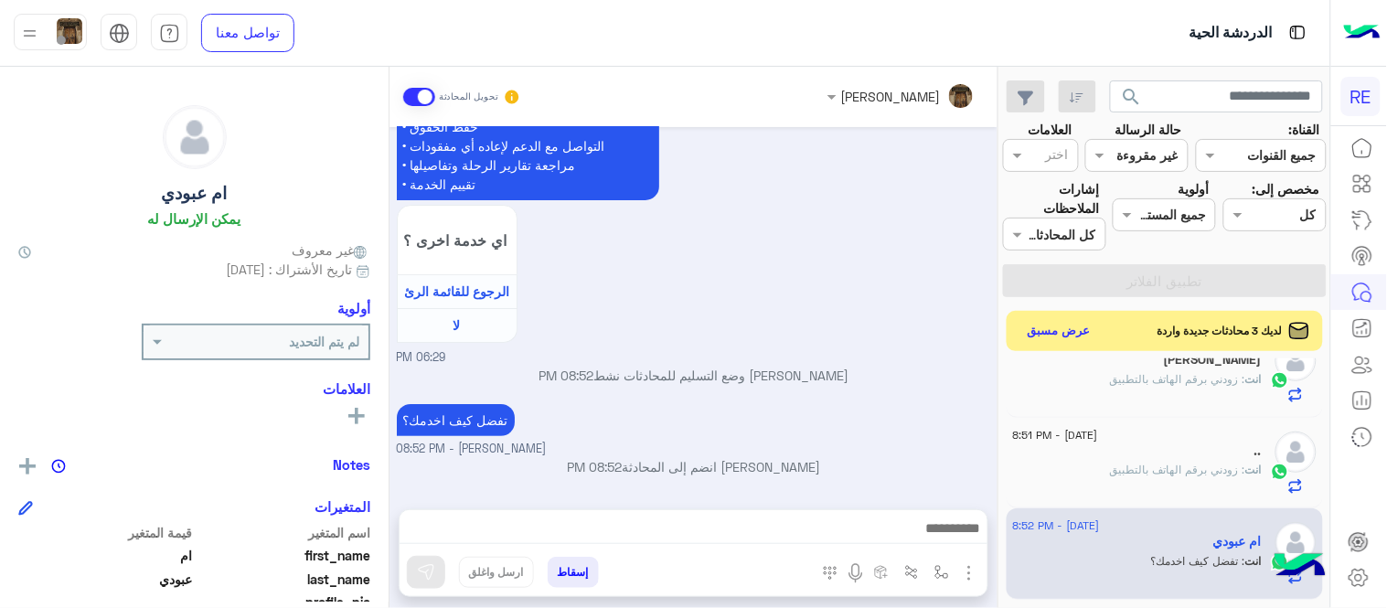
click at [859, 326] on div "[DATE] يمكنك الاطلاع على شروط الانضمام لرحلة ك (كابتن ) الموجودة بالصورة أعلاه،…" at bounding box center [693, 309] width 608 height 364
click at [946, 434] on div "تفضل كيف اخدمك؟ [PERSON_NAME] - 08:52 PM" at bounding box center [694, 429] width 594 height 59
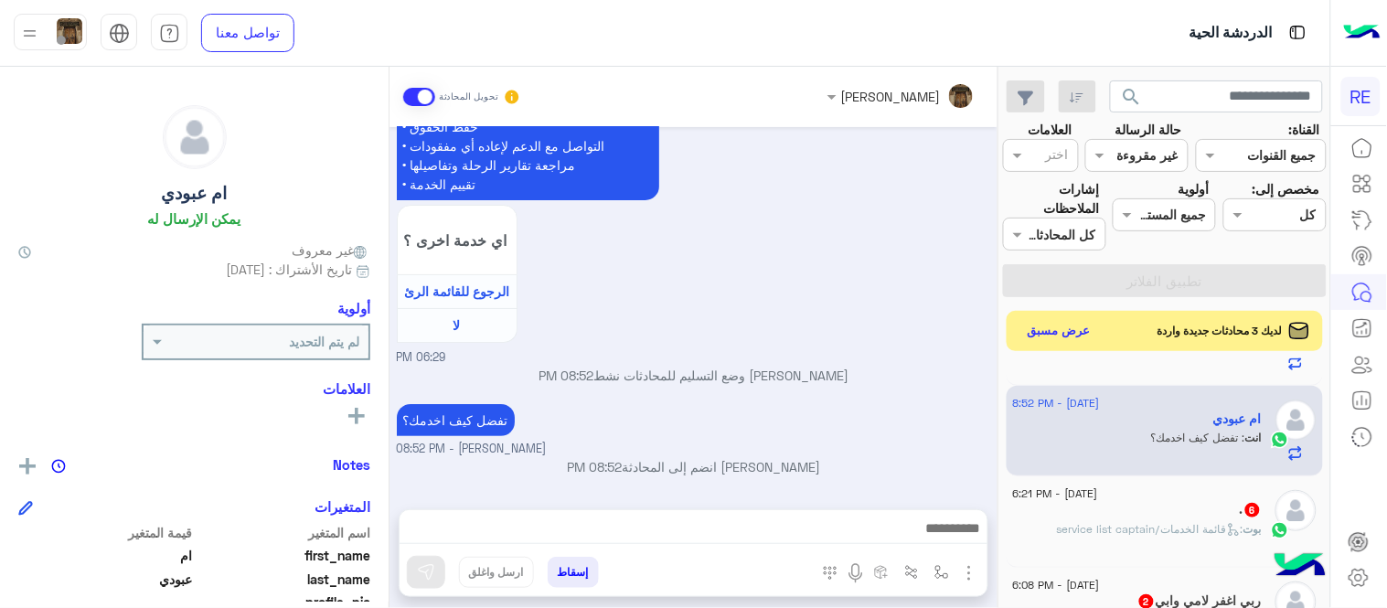
scroll to position [1256, 0]
click at [1172, 517] on div ". 6" at bounding box center [1137, 510] width 249 height 19
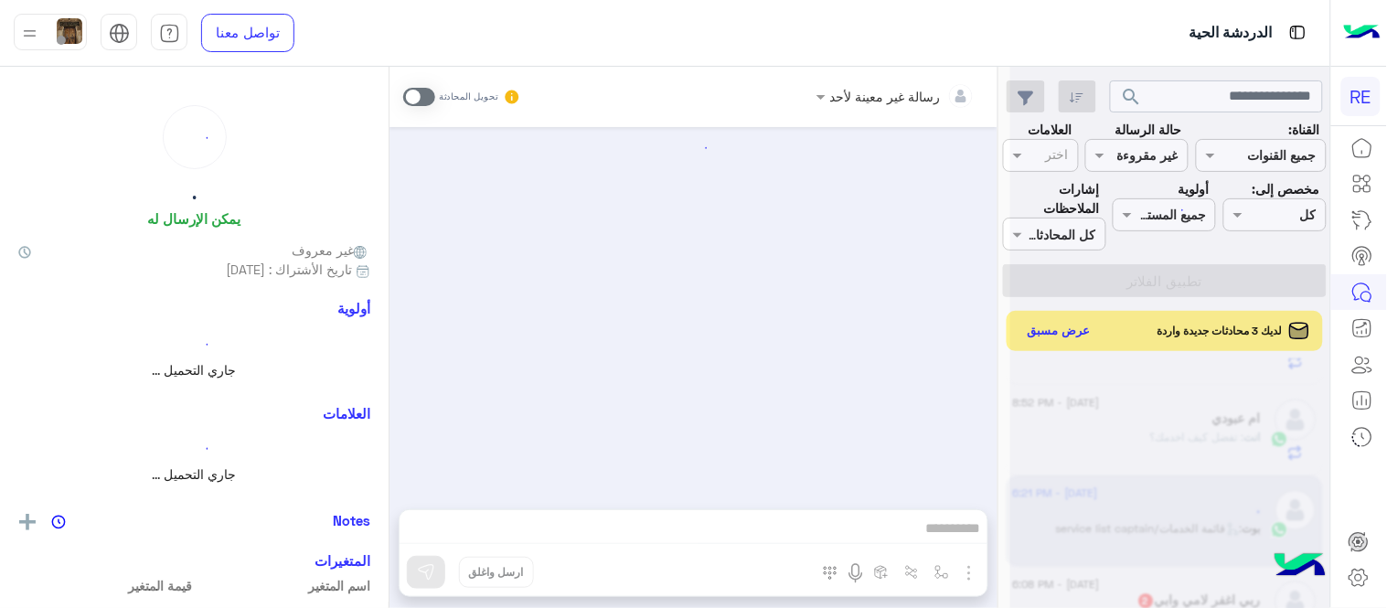
scroll to position [836, 0]
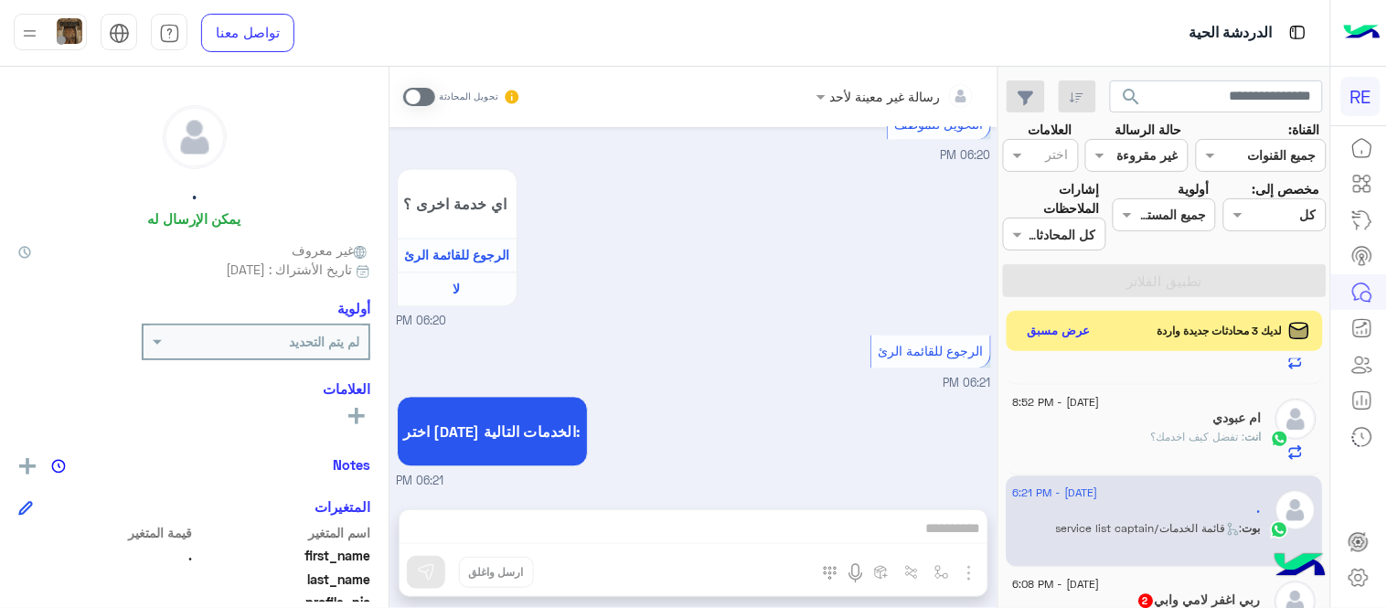
click at [416, 88] on span at bounding box center [419, 97] width 32 height 18
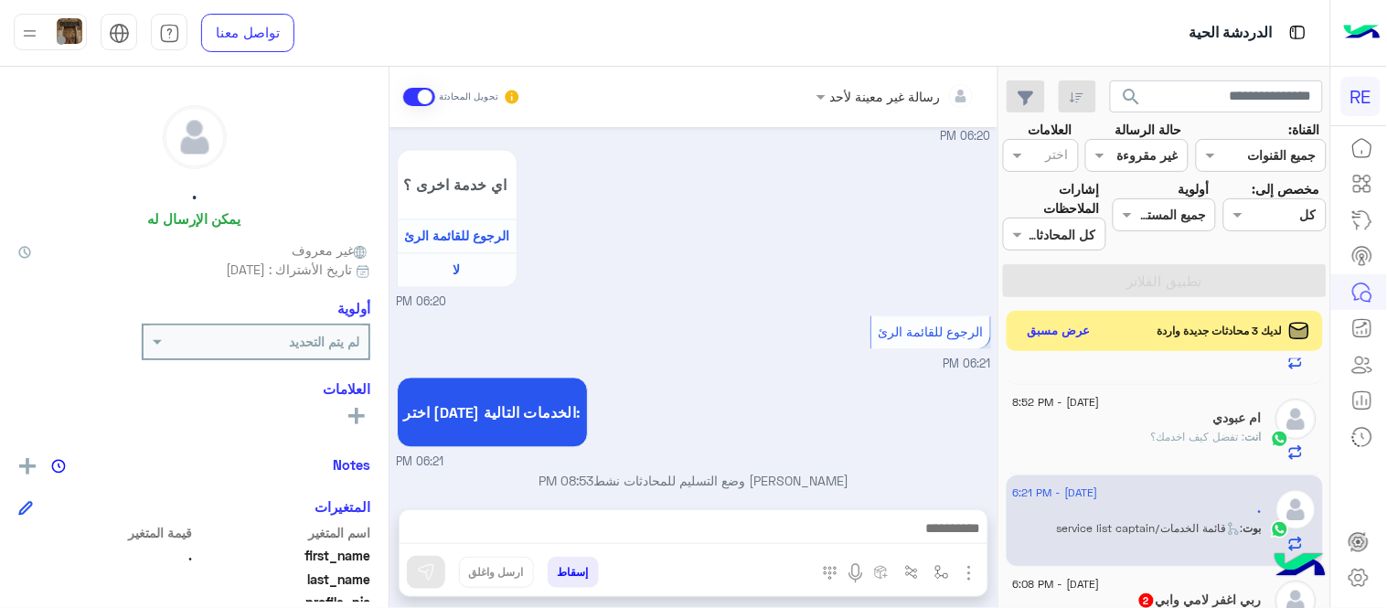
scroll to position [870, 0]
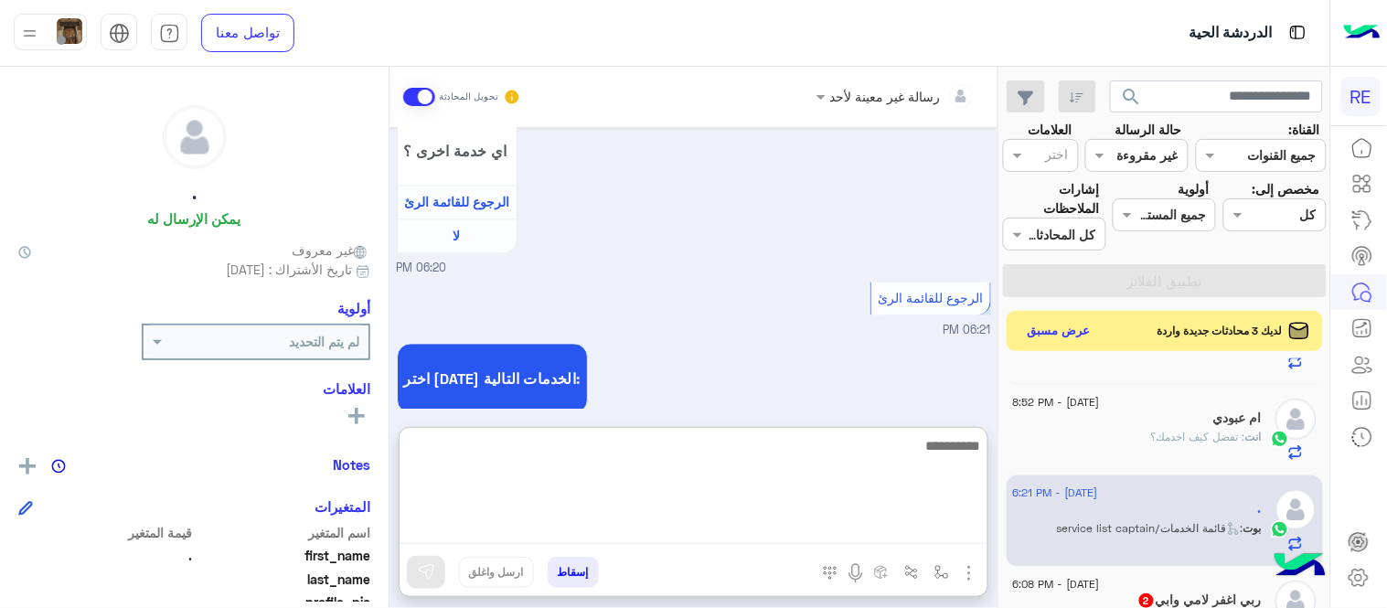
click at [752, 528] on textarea at bounding box center [694, 489] width 588 height 110
type textarea "**********"
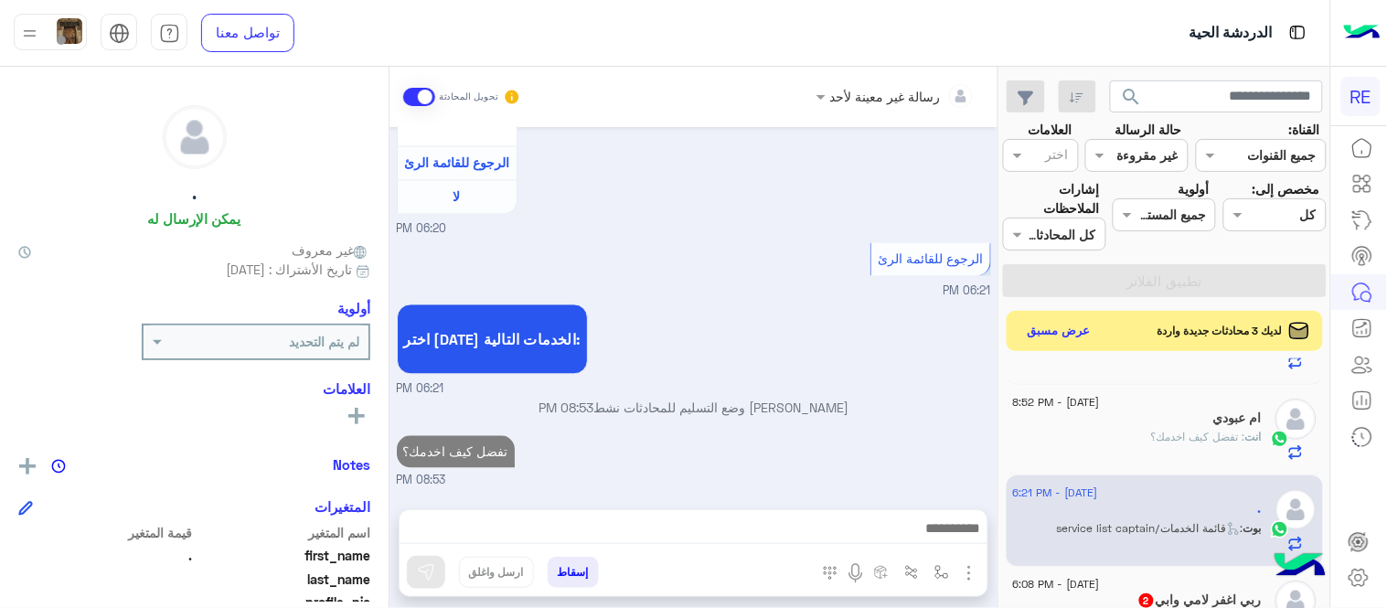
scroll to position [927, 0]
click at [955, 320] on div "[DATE] عربي 06:20 PM هل أنت ؟ كابتن 👨🏻‍✈️ عميل 🧳 رحال (مرشد مرخص) 🏖️ 06:20 PM ع…" at bounding box center [693, 309] width 608 height 364
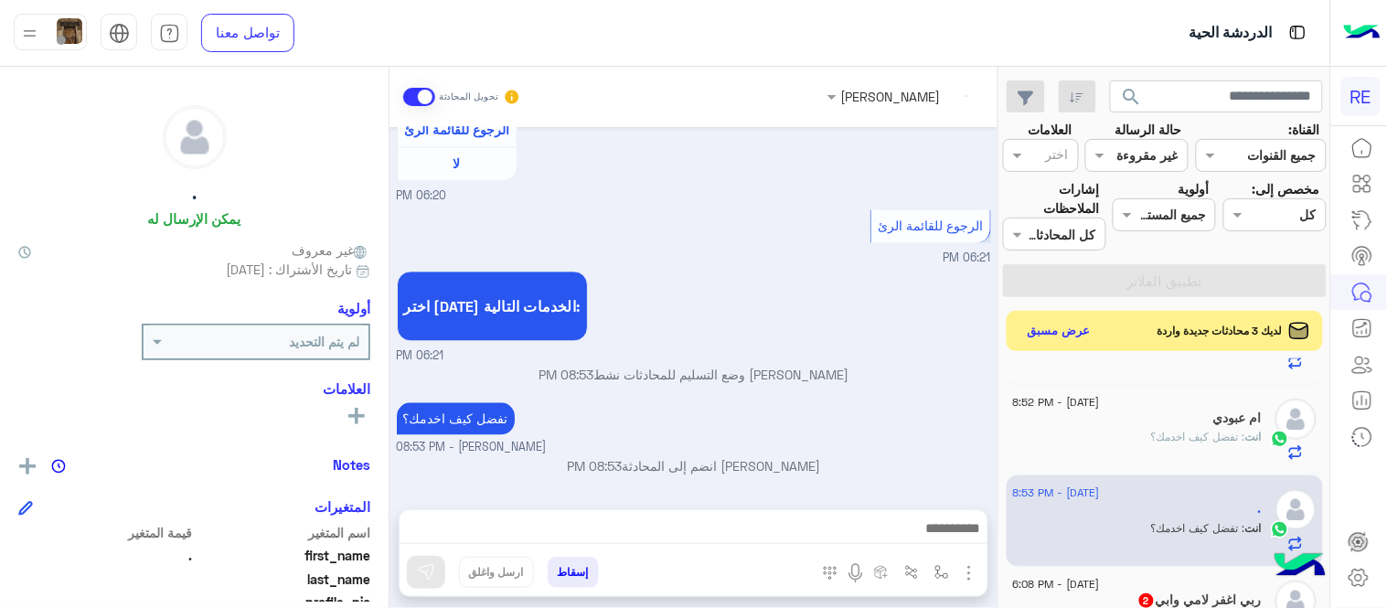
scroll to position [1320, 0]
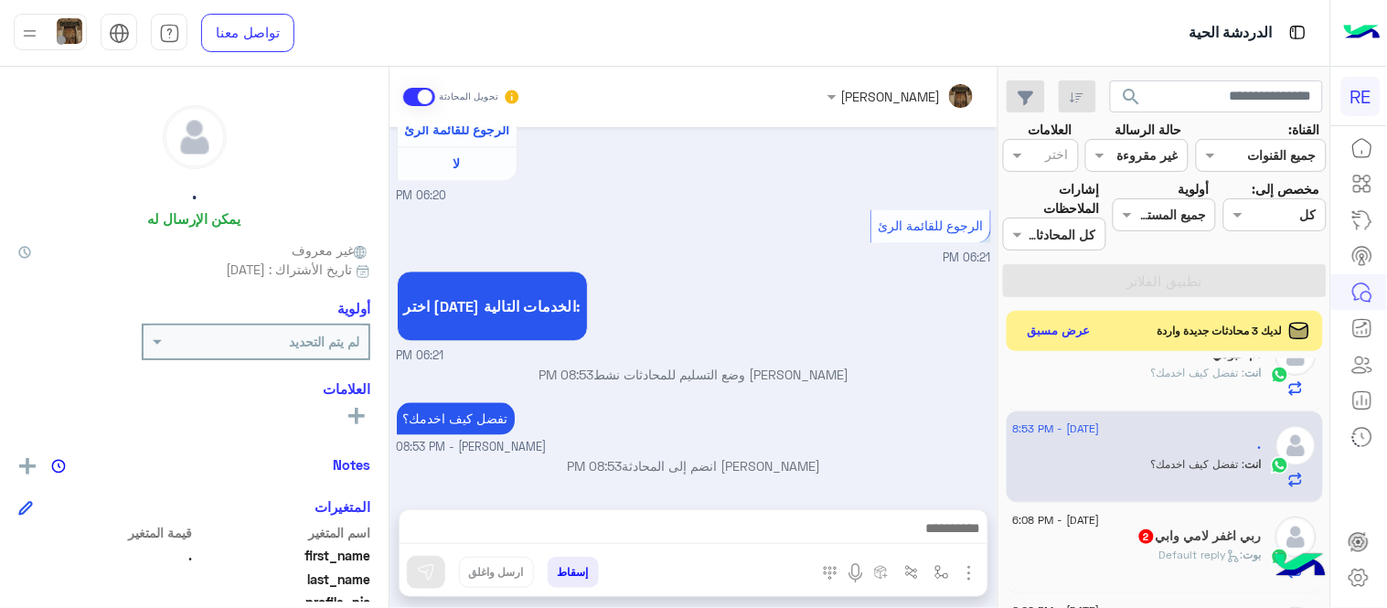
click at [1072, 558] on div "[PERSON_NAME] : Default reply" at bounding box center [1137, 563] width 249 height 32
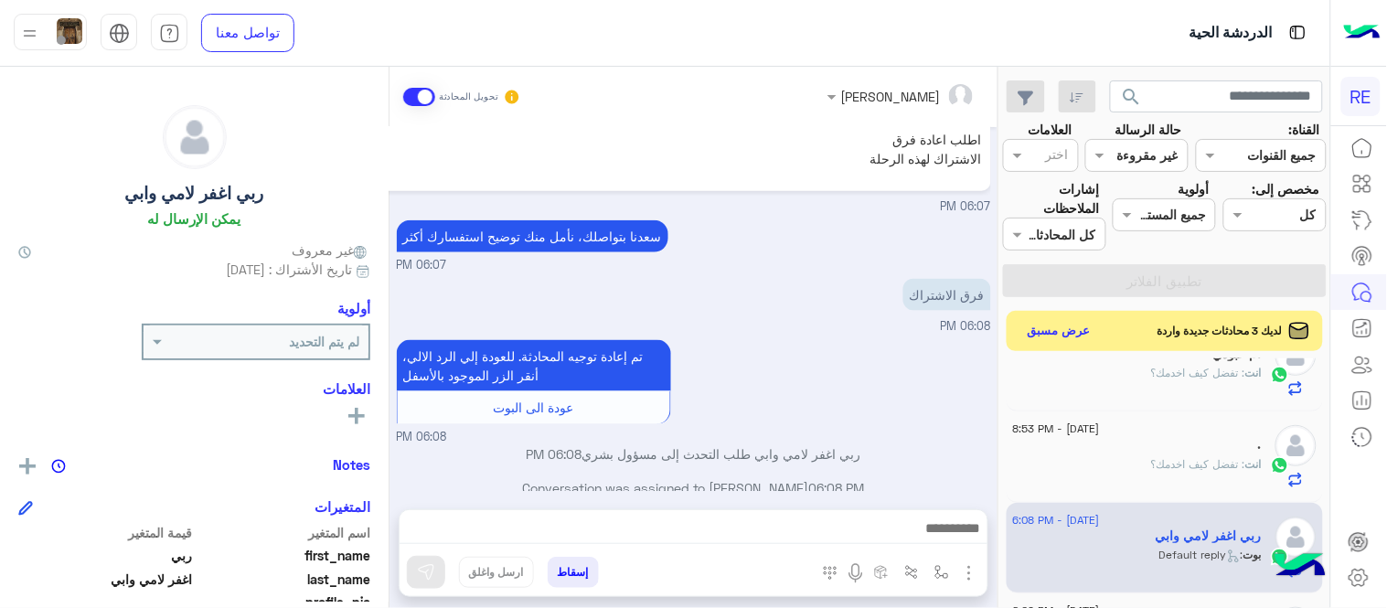
scroll to position [581, 0]
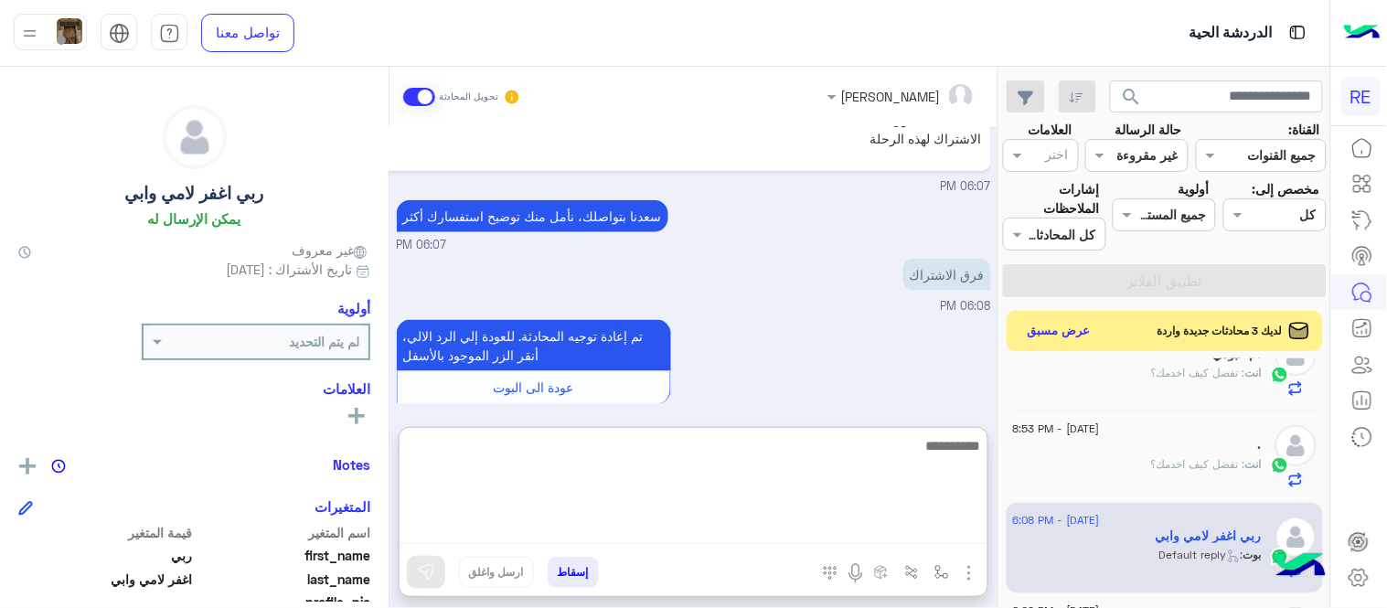
click at [550, 523] on textarea at bounding box center [694, 489] width 588 height 110
type textarea "*"
type textarea "**********"
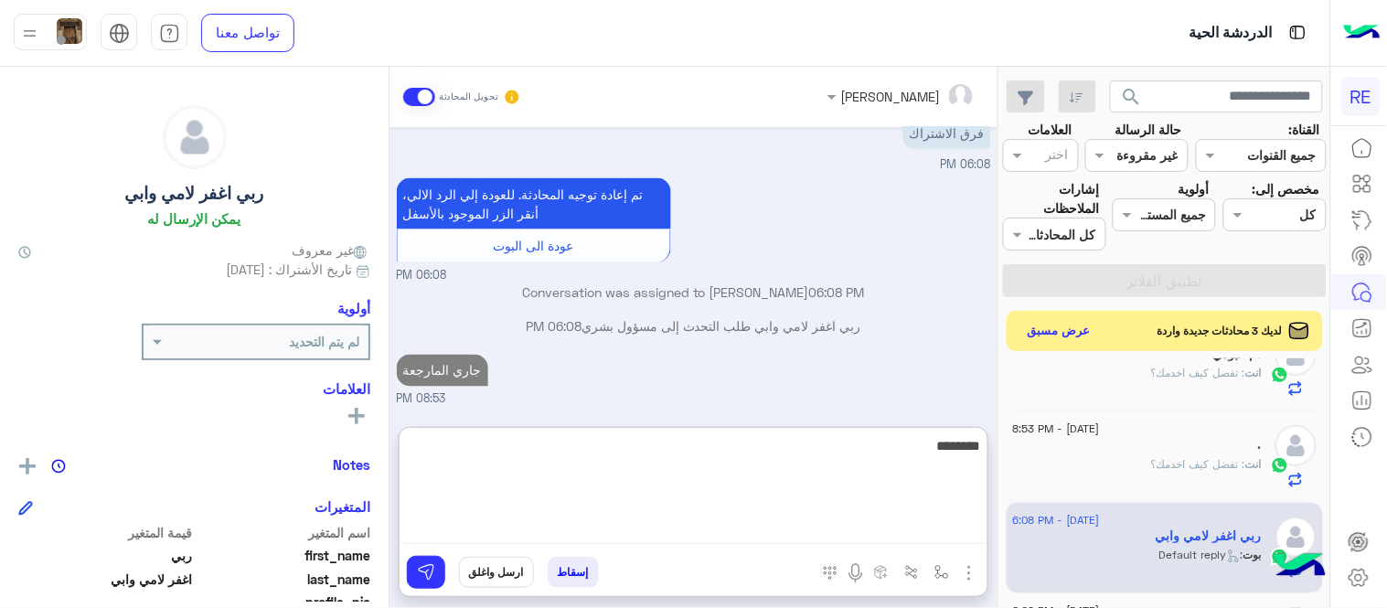
type textarea "********"
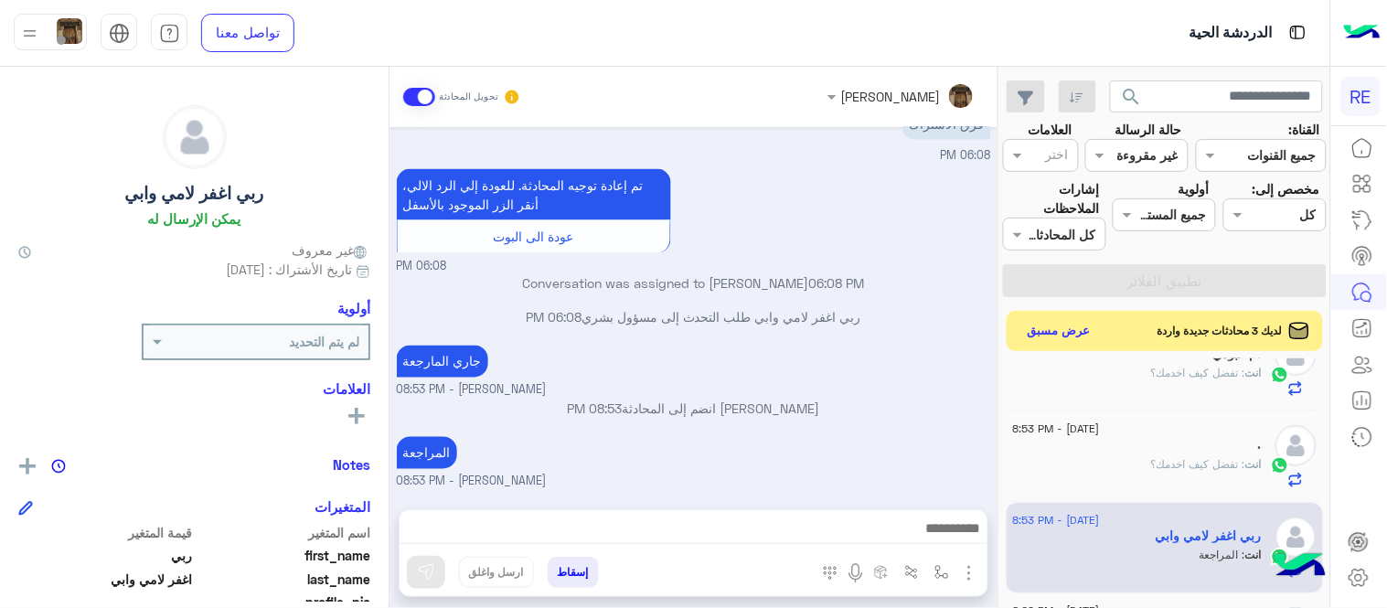
scroll to position [731, 0]
click at [788, 342] on div "[DATE] ربي اغفر لامي وابي ارجوا تسوية فرق الاشتراك لهذه الرحلة لم تتم التسوية 0…" at bounding box center [693, 309] width 608 height 364
click at [939, 454] on div "المراجعة [PERSON_NAME] - 08:53 PM" at bounding box center [694, 461] width 594 height 59
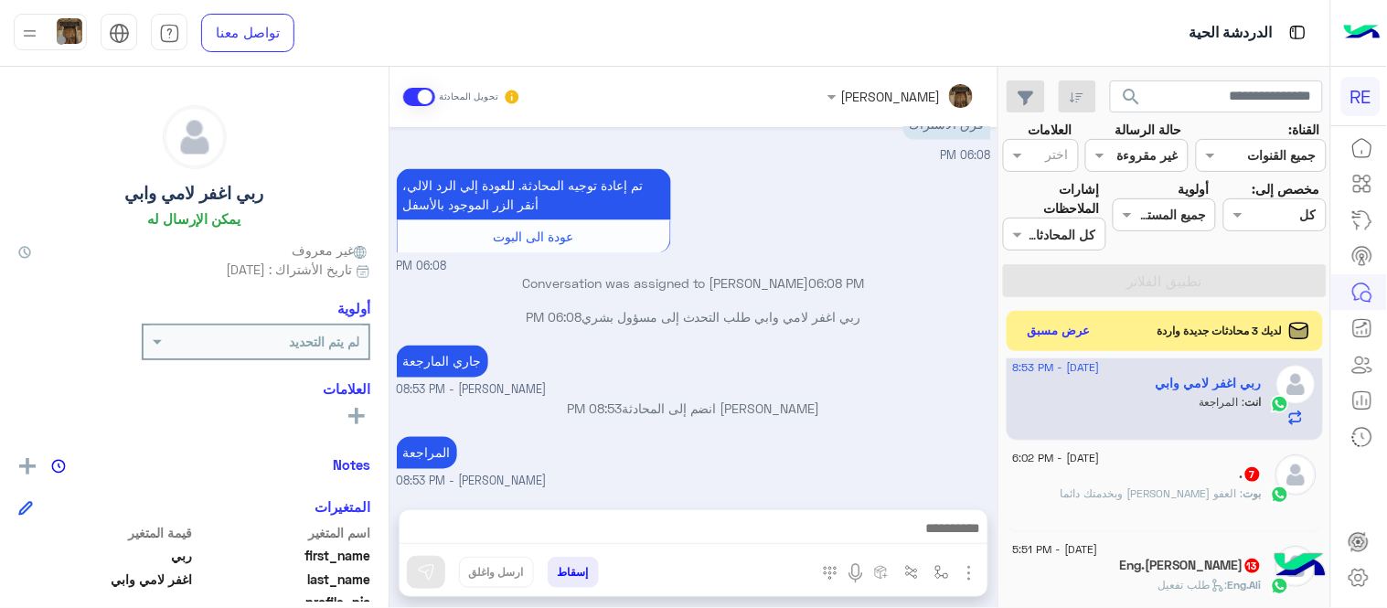
scroll to position [1479, 0]
click at [1136, 491] on span ": العفو [PERSON_NAME] وبخدمتك دائما" at bounding box center [1152, 487] width 183 height 14
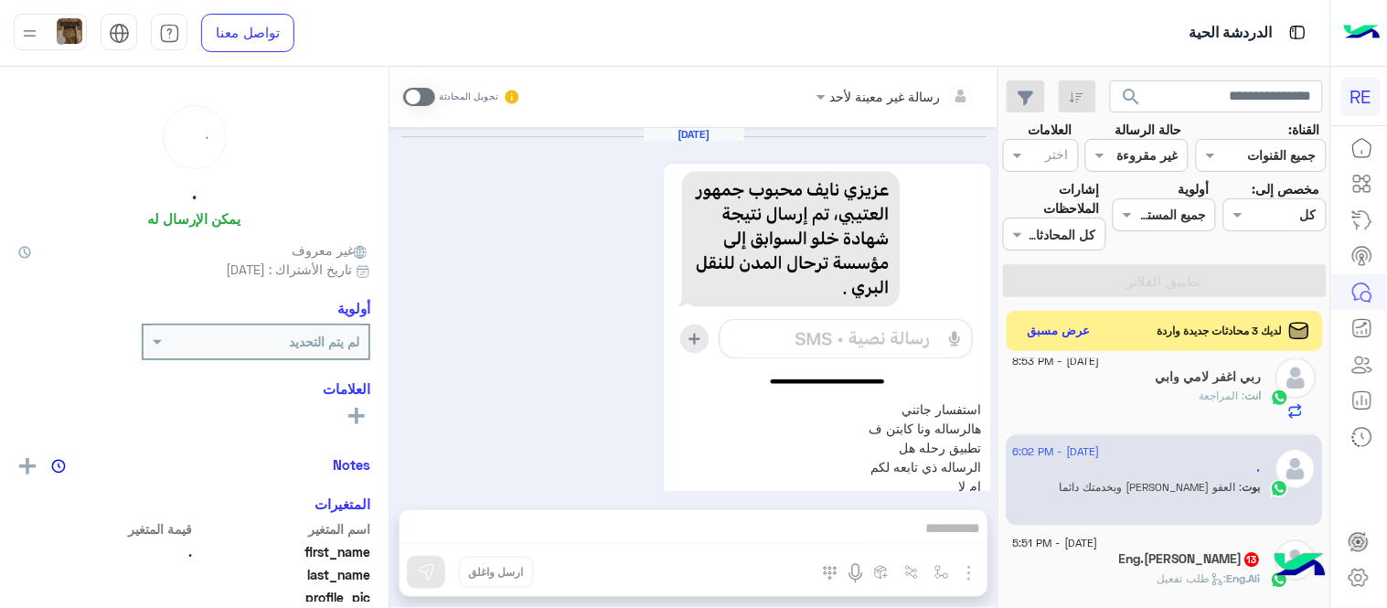
scroll to position [1136, 0]
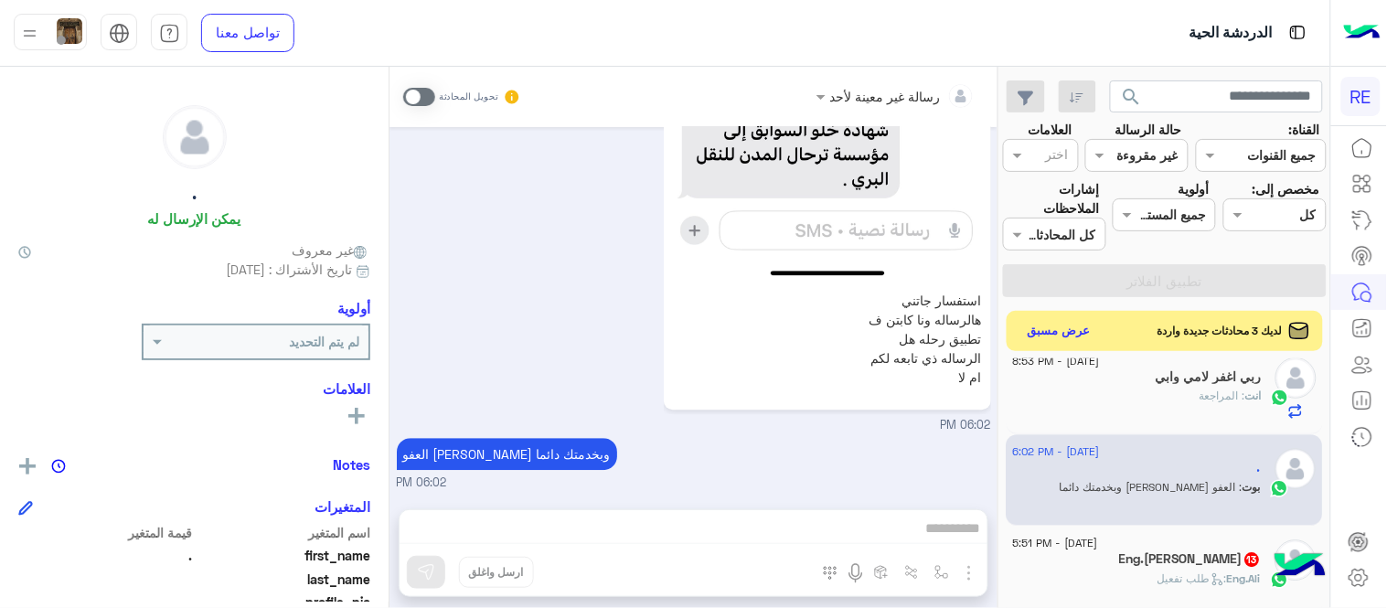
click at [408, 96] on span at bounding box center [419, 97] width 32 height 18
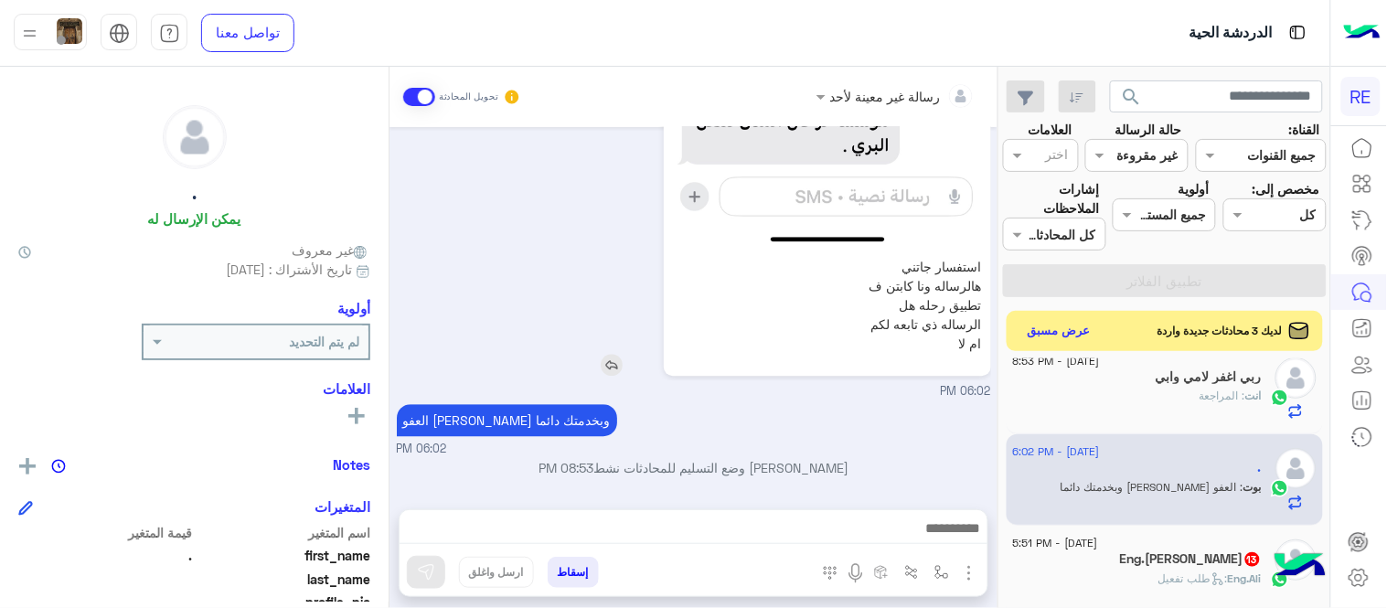
click at [610, 358] on img at bounding box center [612, 365] width 22 height 22
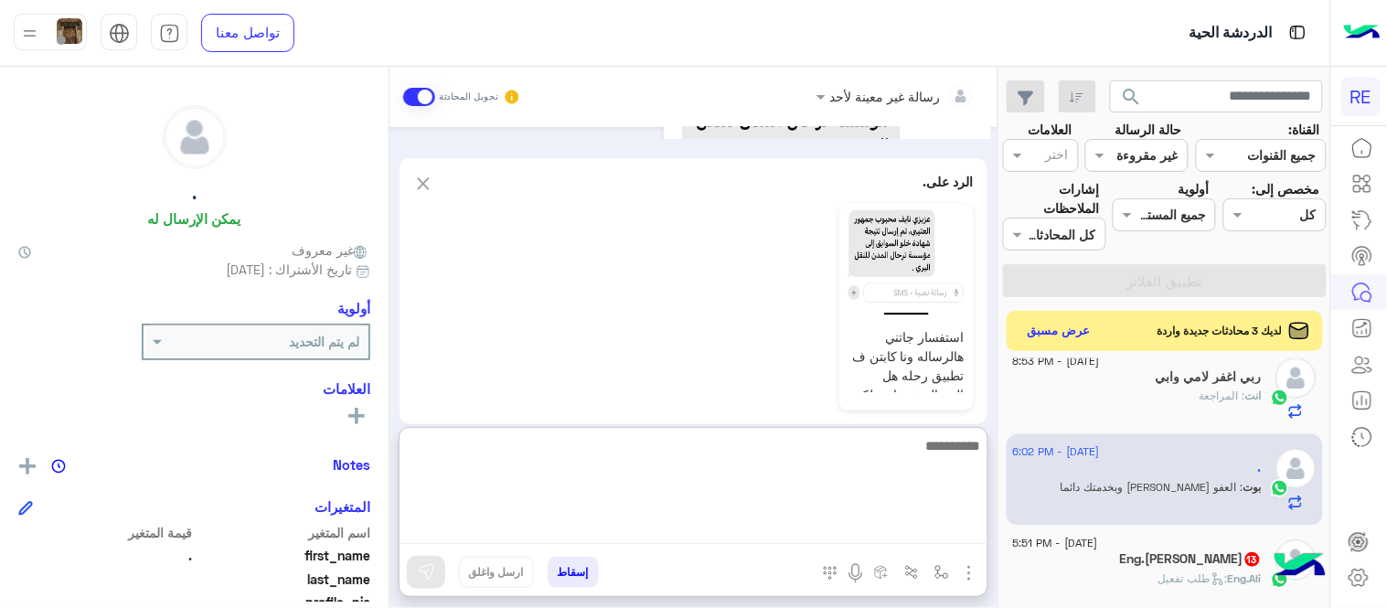
click at [774, 527] on textarea at bounding box center [694, 489] width 588 height 110
type textarea "**********"
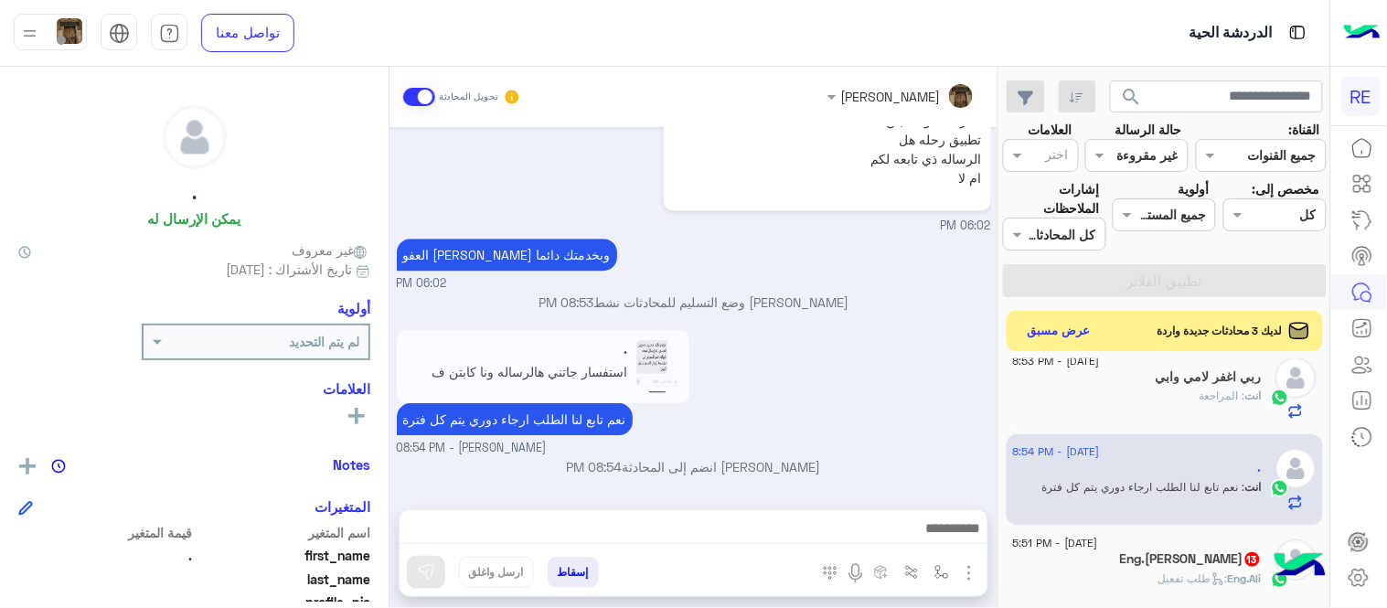
scroll to position [1335, 0]
click at [912, 346] on div ". استفسار جاتني هالرساله ونا كابتن ف تطبيق رحله هل الرساله ذي تابعه لكم ام لا ن…" at bounding box center [694, 392] width 594 height 132
click at [1115, 578] on div "Eng.[PERSON_NAME] : طلب تفعيل" at bounding box center [1137, 587] width 249 height 32
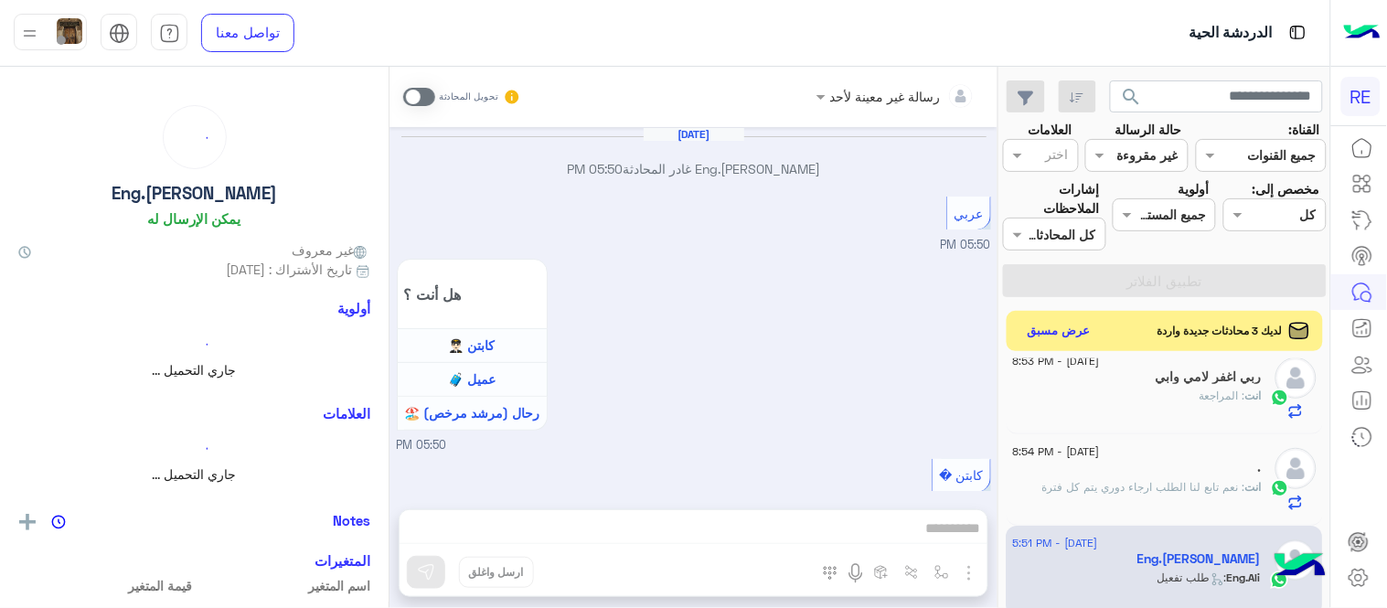
scroll to position [1247, 0]
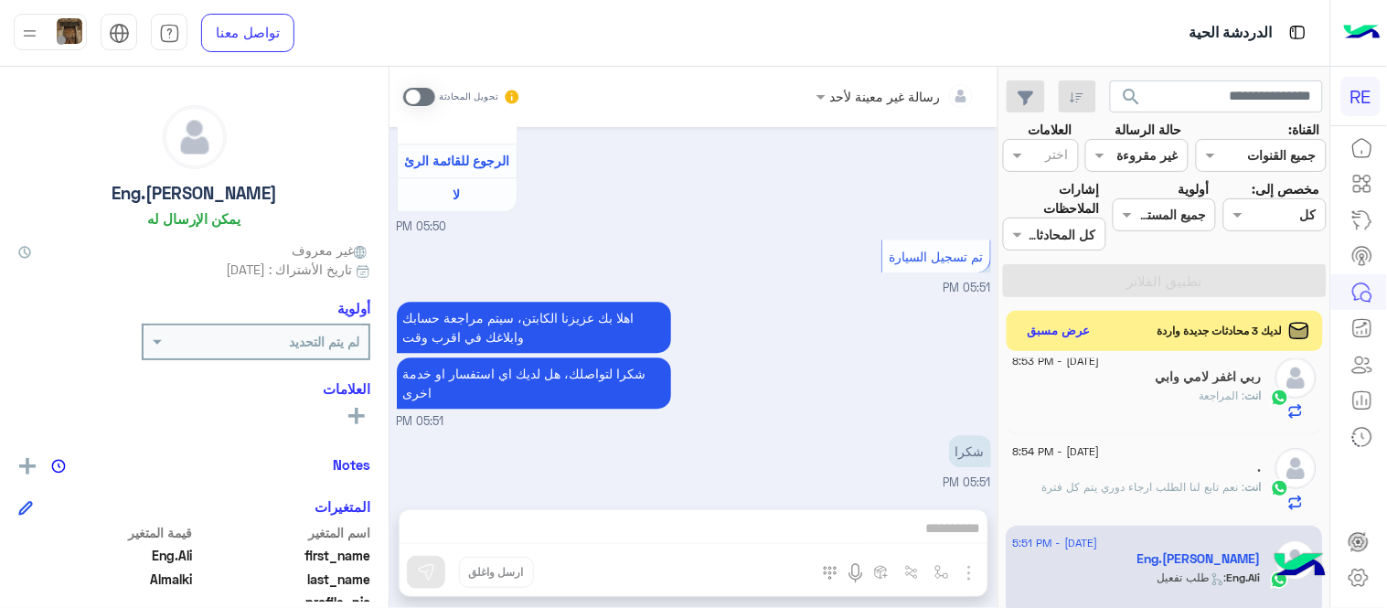
click at [425, 98] on span at bounding box center [419, 97] width 32 height 18
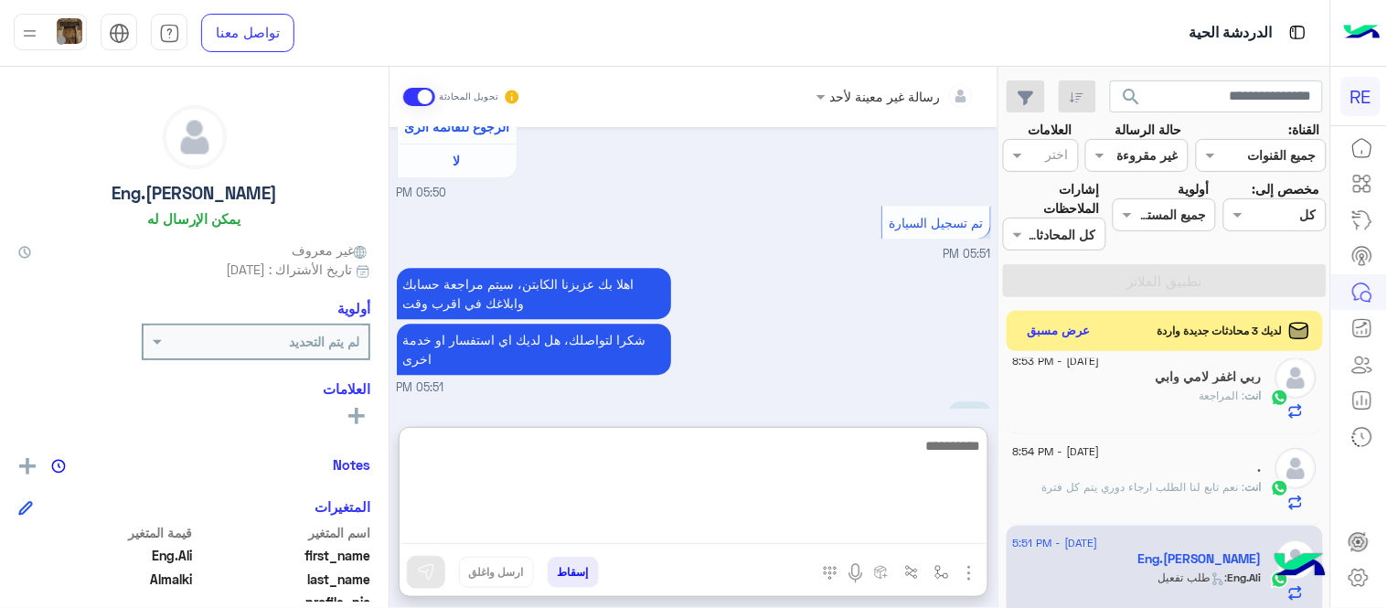
click at [646, 540] on textarea at bounding box center [694, 489] width 588 height 110
type textarea "**********"
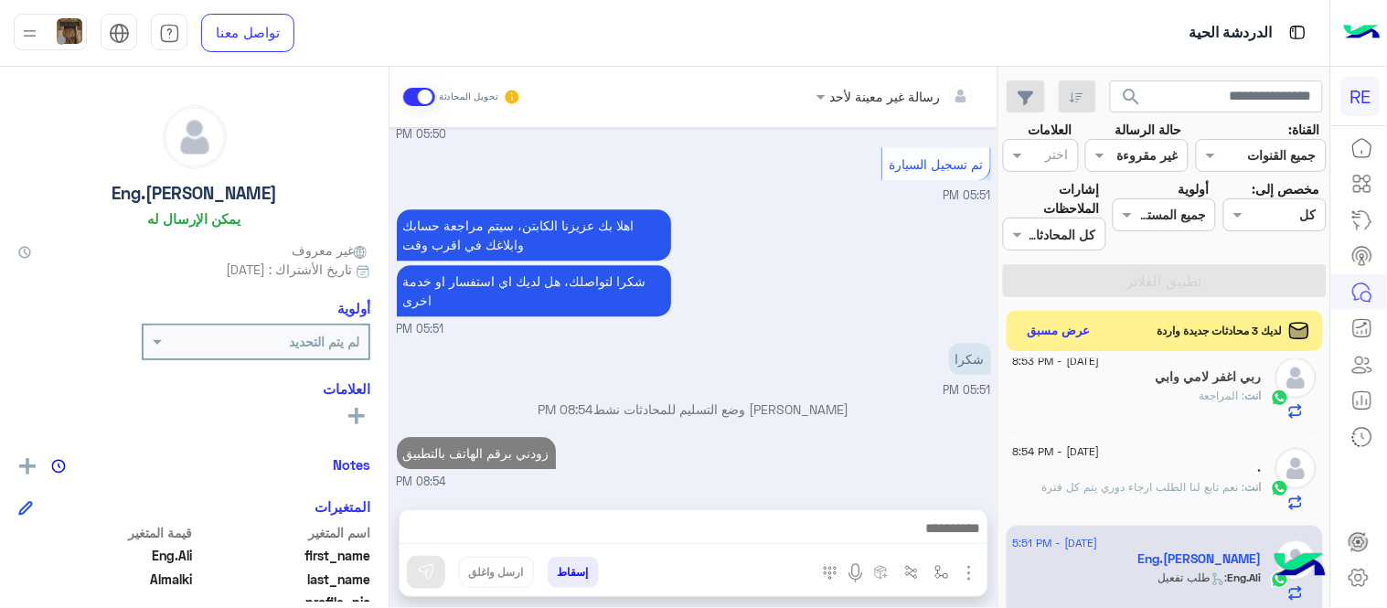
scroll to position [1339, 0]
click at [900, 382] on div "[DATE] Eng.[PERSON_NAME] غادر المحادثة 05:50 PM عربي 05:50 PM هل أنت ؟ كابتن 👨🏻…" at bounding box center [693, 309] width 608 height 364
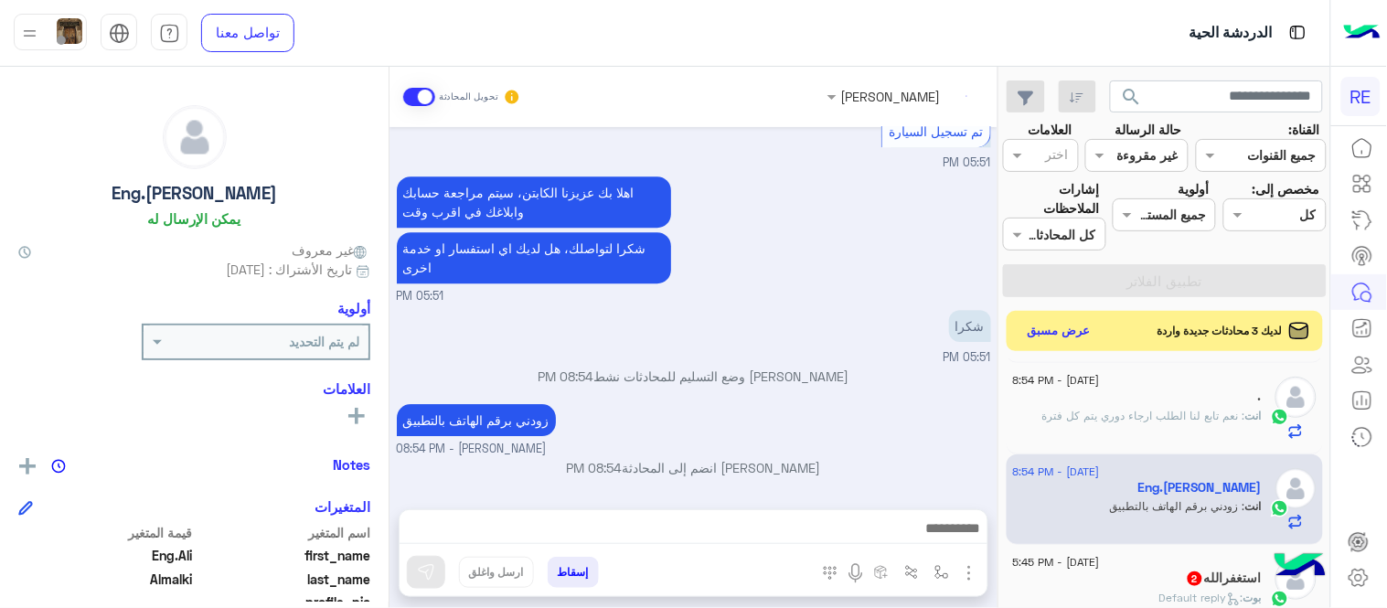
scroll to position [1574, 0]
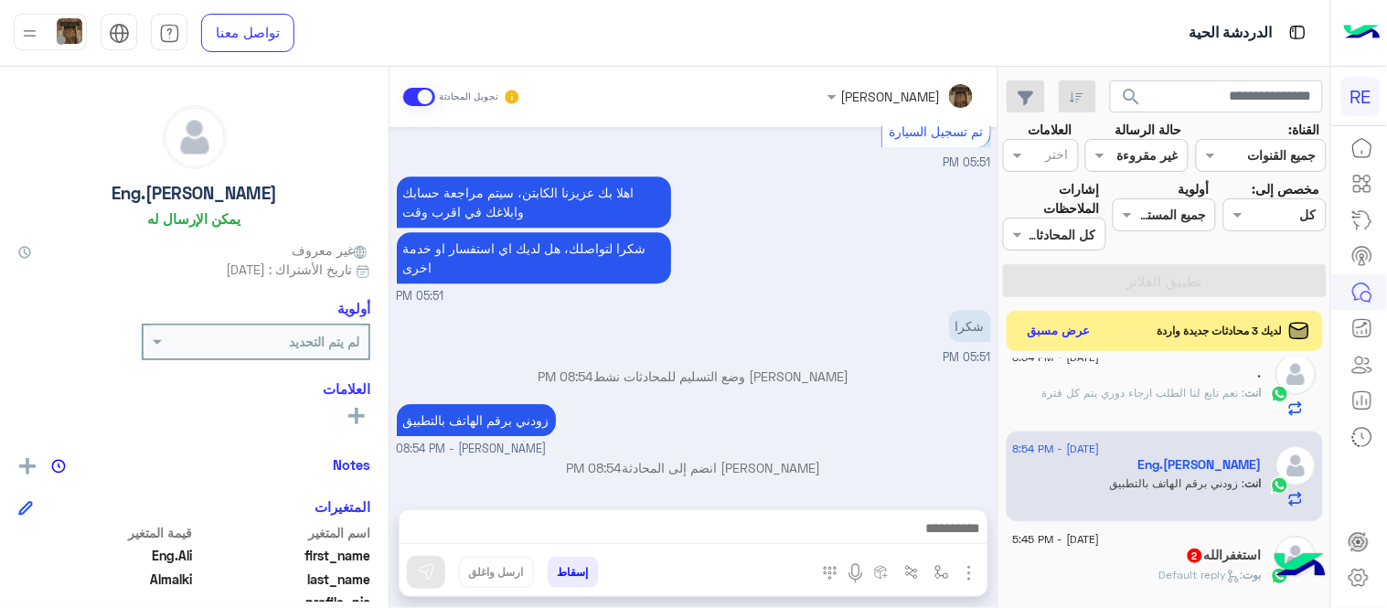
click at [1088, 555] on div "استغفرالله 2" at bounding box center [1137, 557] width 249 height 19
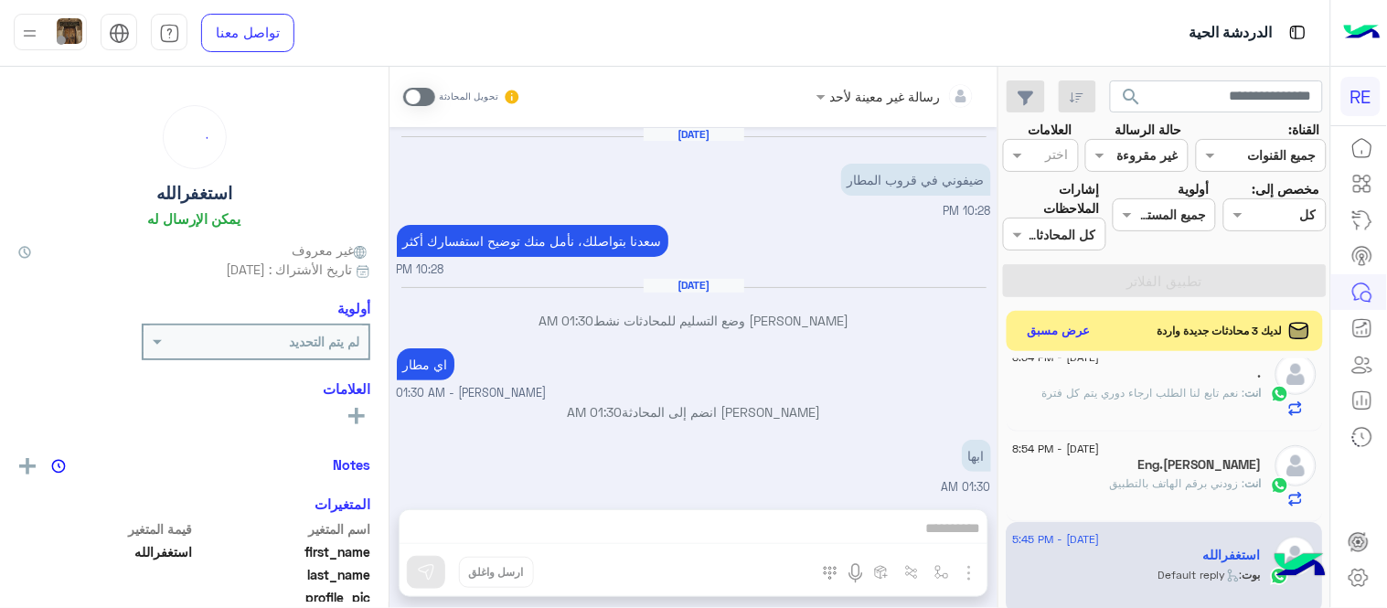
scroll to position [421, 0]
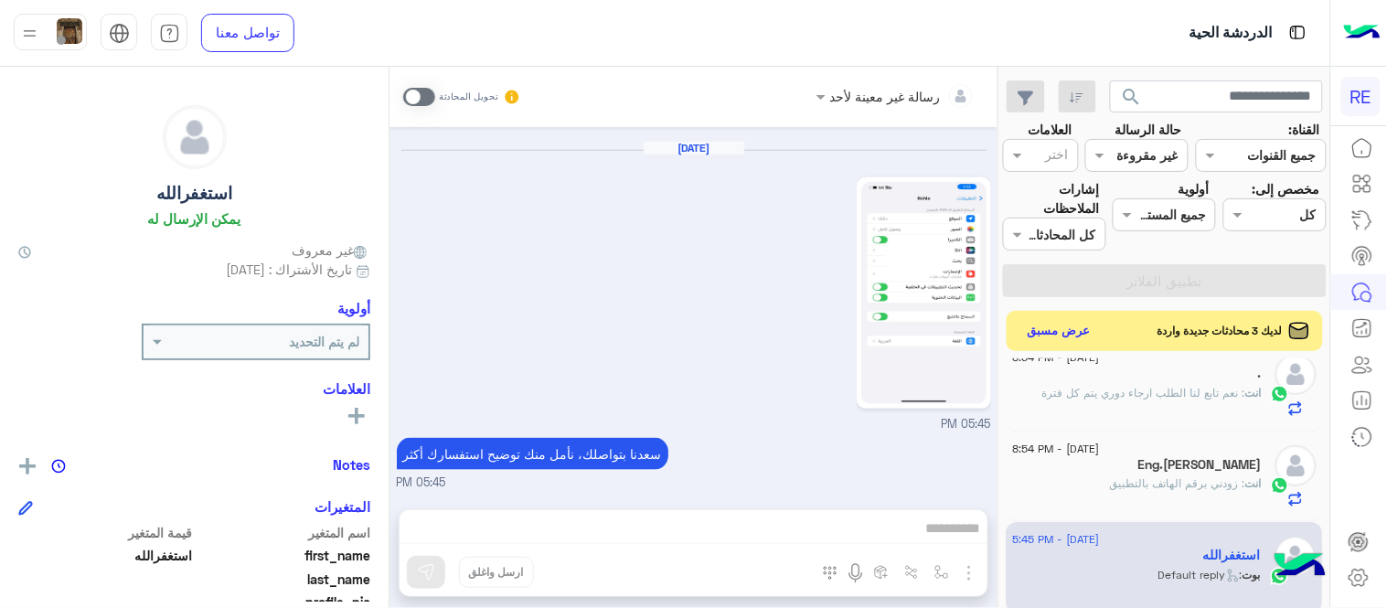
click at [952, 311] on img at bounding box center [923, 293] width 125 height 222
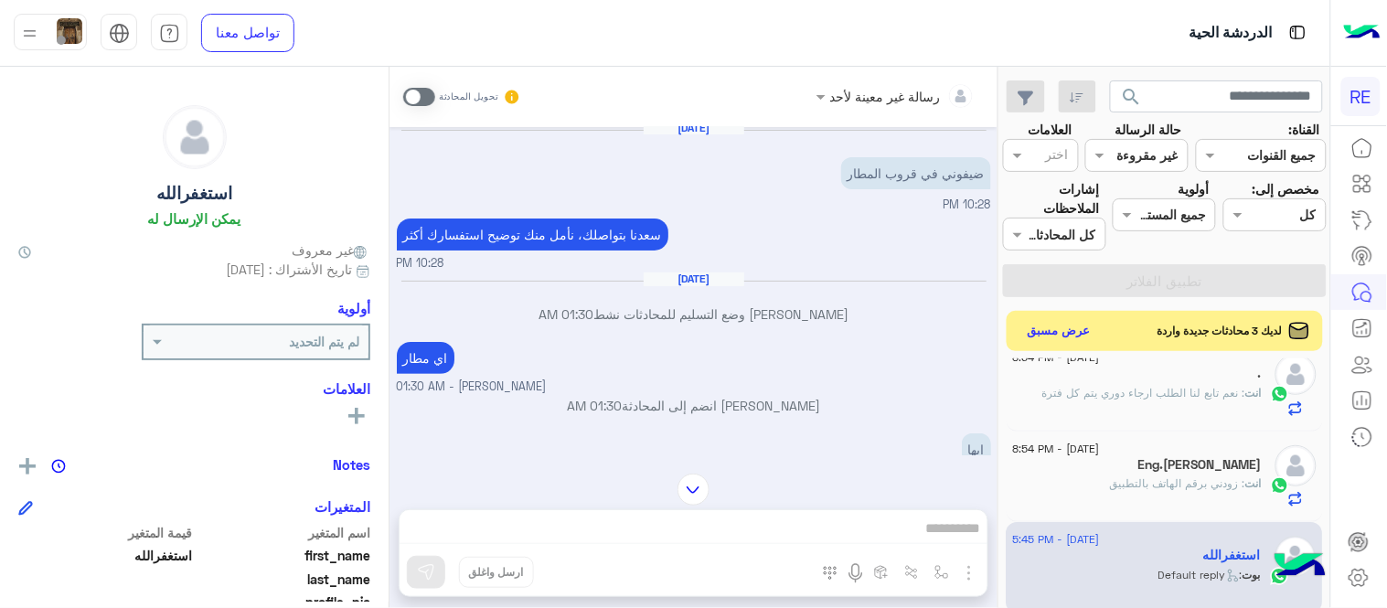
scroll to position [0, 0]
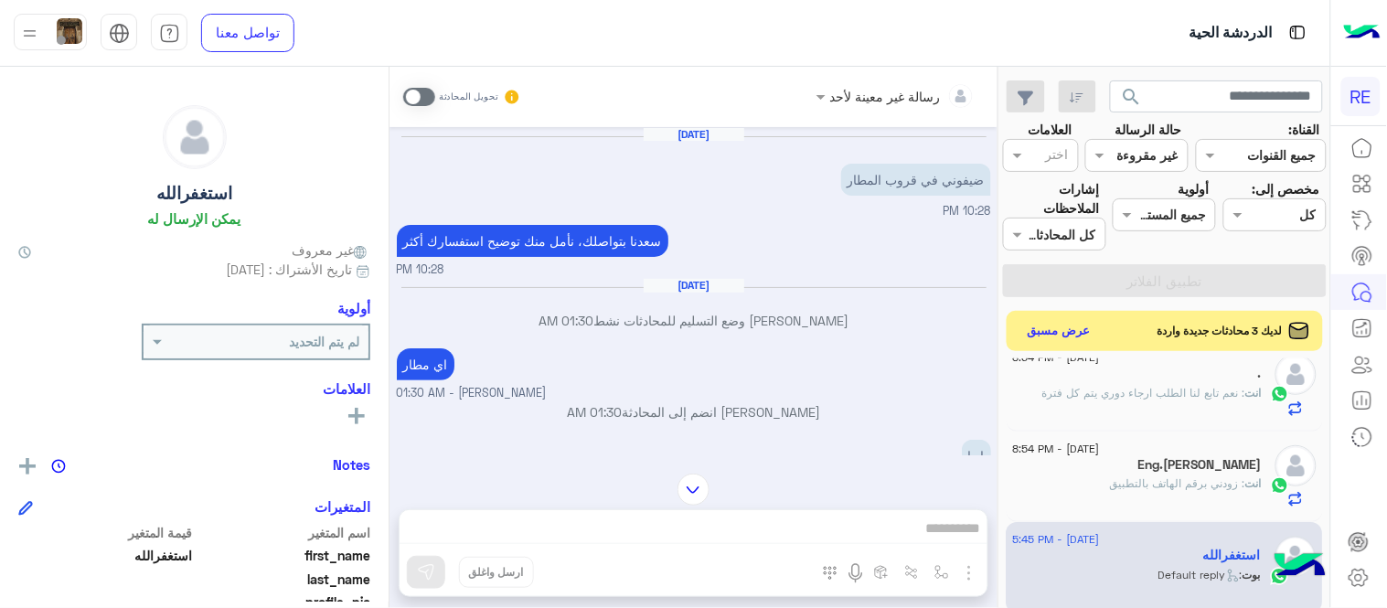
click at [426, 94] on span at bounding box center [419, 97] width 32 height 18
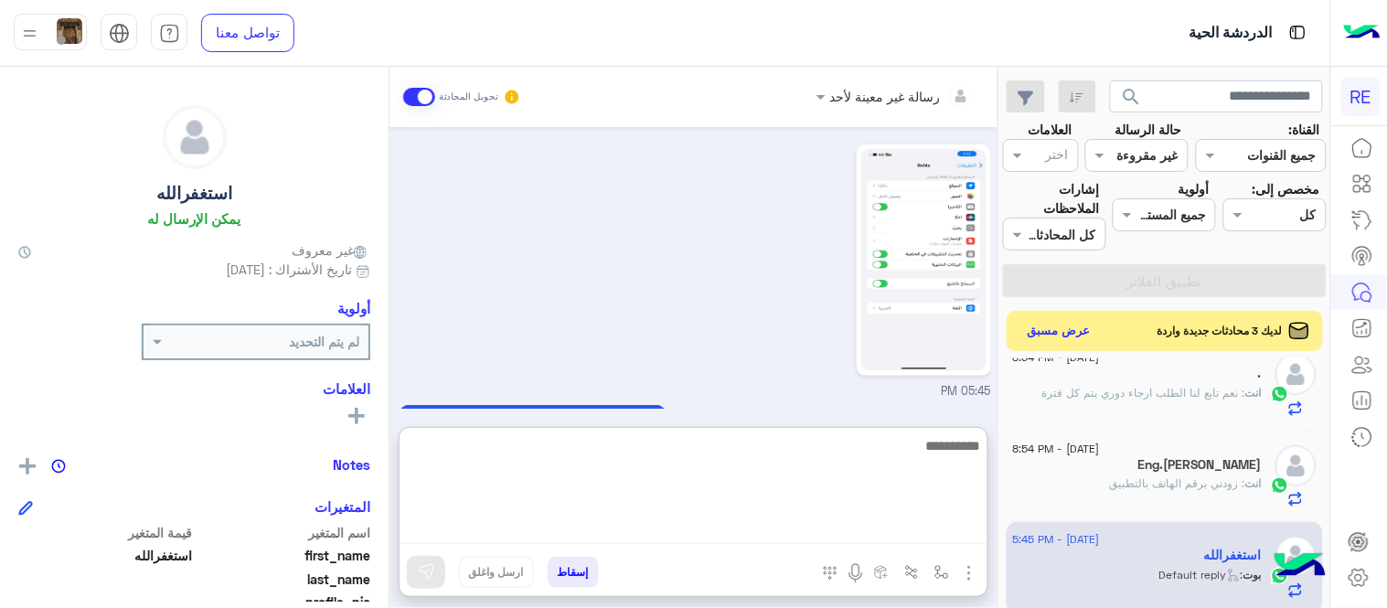
click at [698, 534] on textarea at bounding box center [694, 489] width 588 height 110
type textarea "**********"
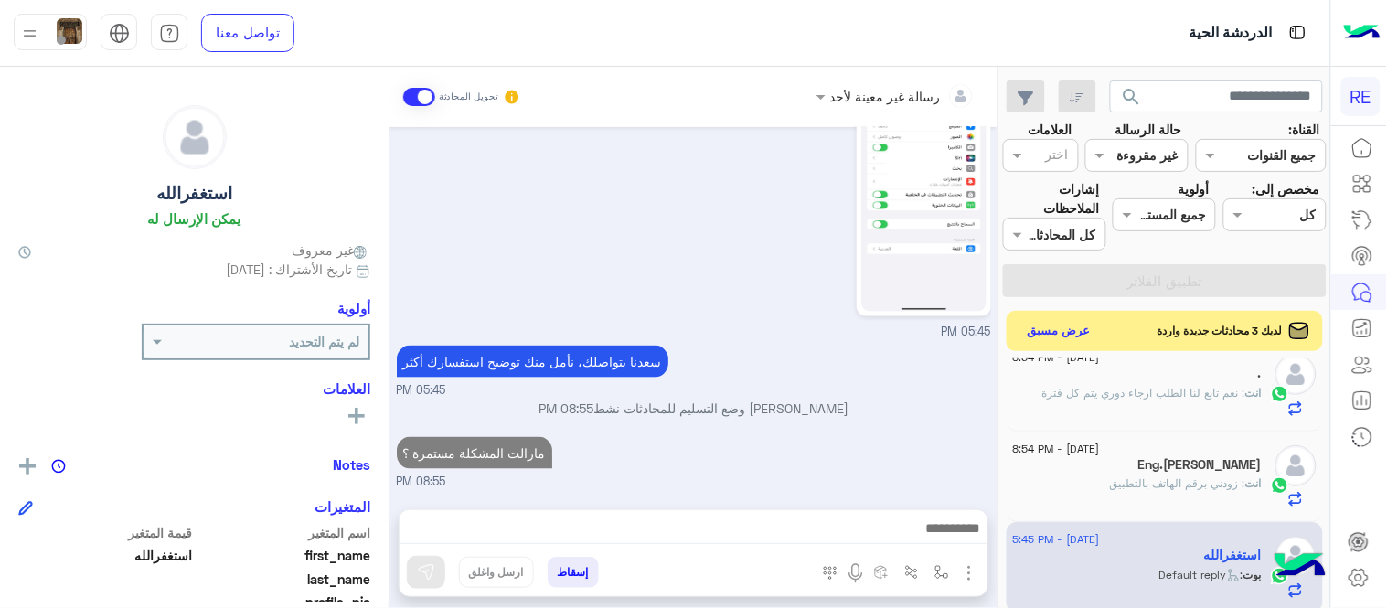
click at [750, 344] on div "[DATE] ضيفوني في قروب المطار 10:28 PM [PERSON_NAME] بتواصلك، نأمل منك توضيح است…" at bounding box center [693, 309] width 608 height 364
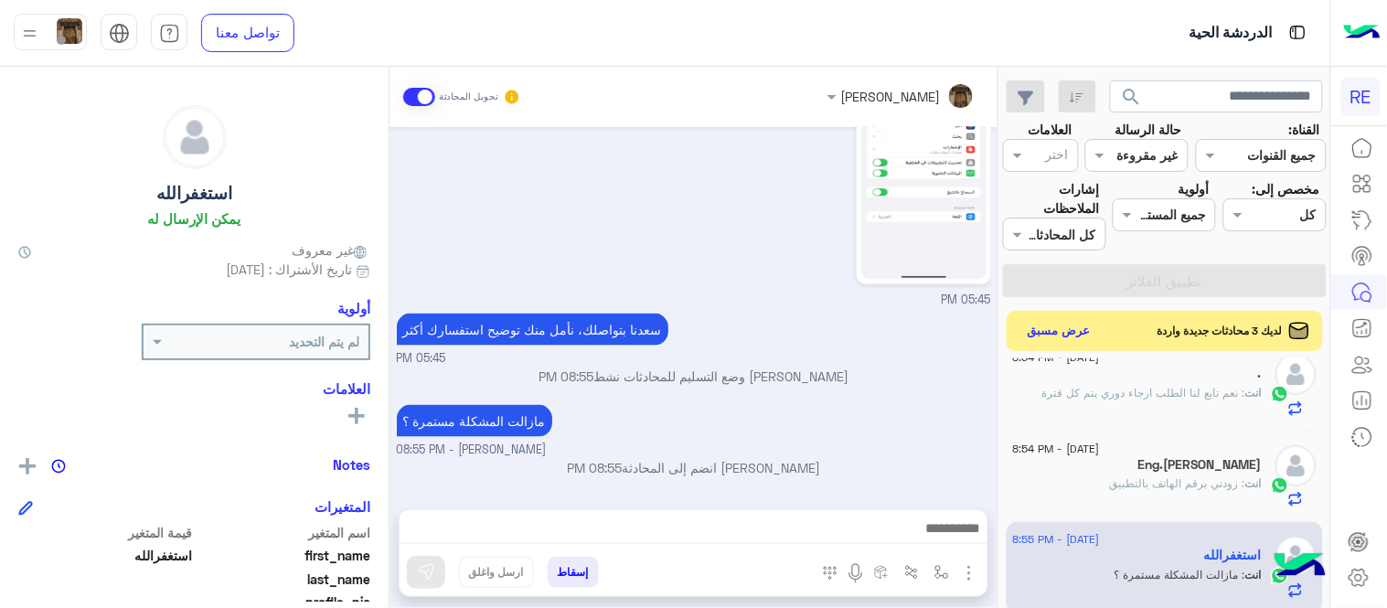
scroll to position [1671, 0]
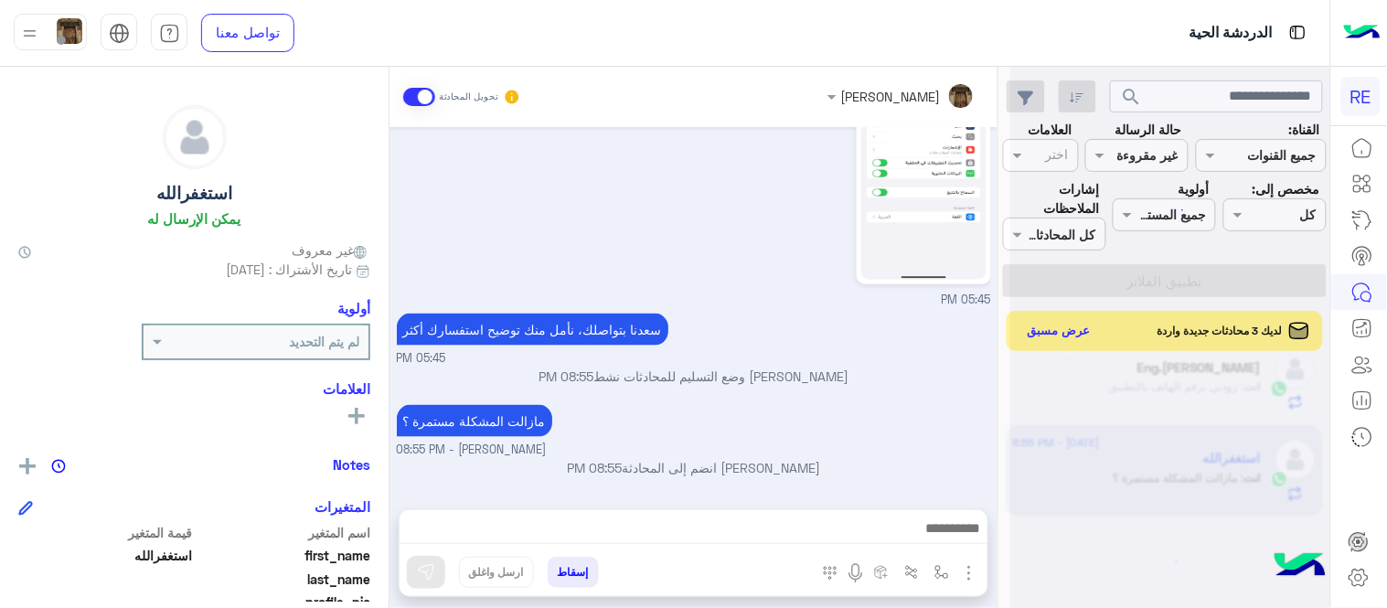
click at [898, 408] on div "مازالت المشكلة مستمرة ؟ [PERSON_NAME] - 08:55 PM" at bounding box center [694, 429] width 594 height 59
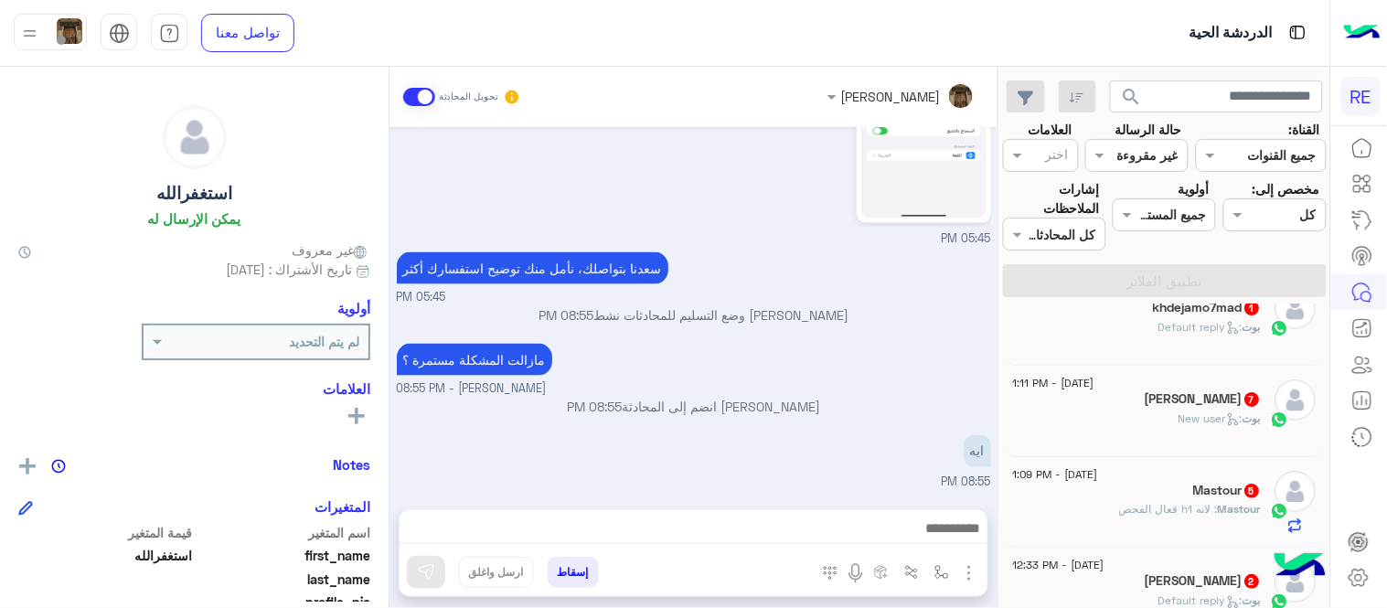
scroll to position [0, 0]
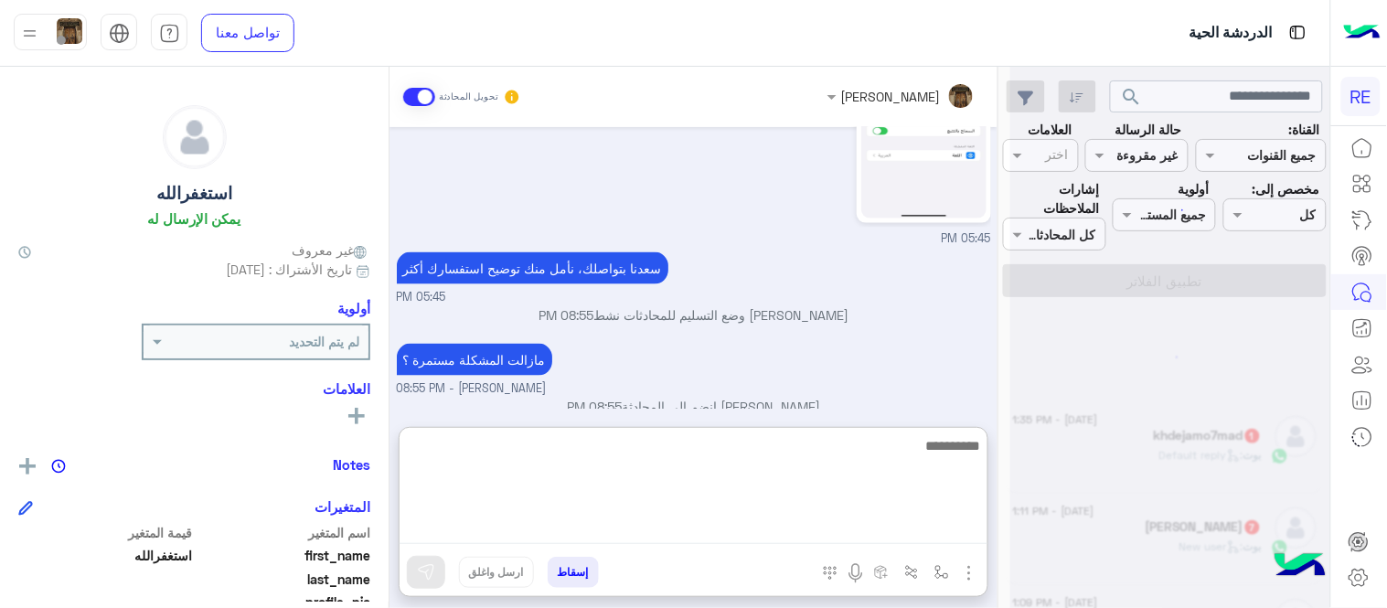
click at [899, 534] on textarea at bounding box center [694, 489] width 588 height 110
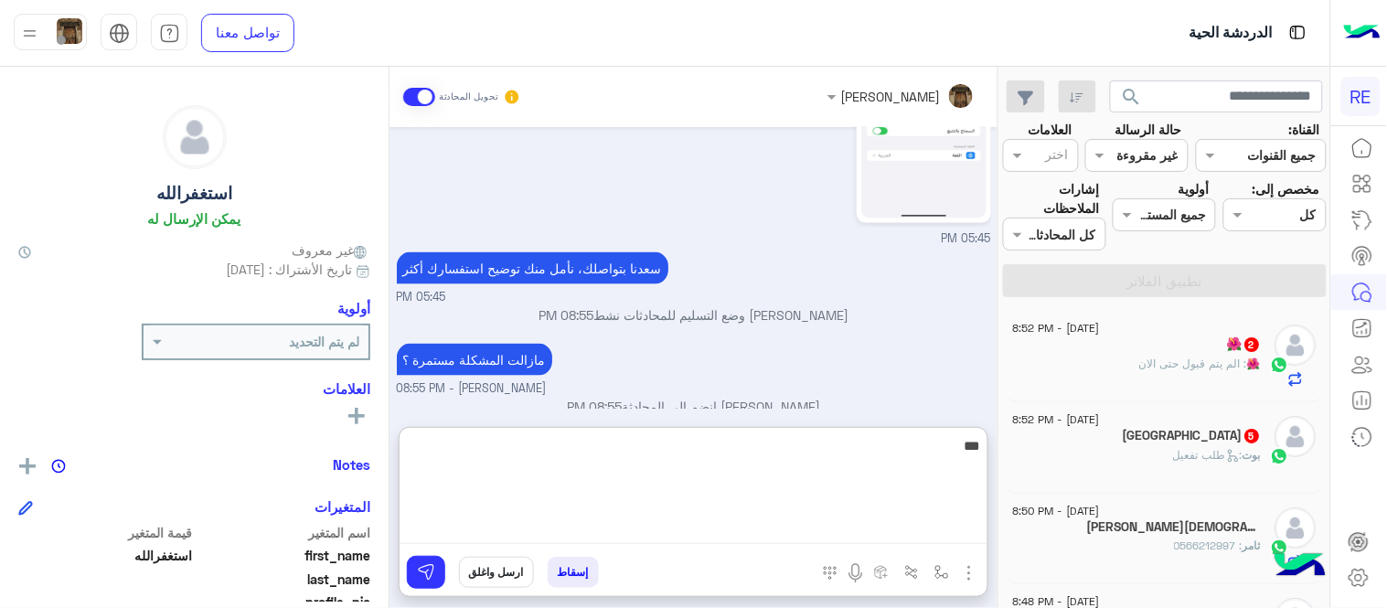
scroll to position [9, 0]
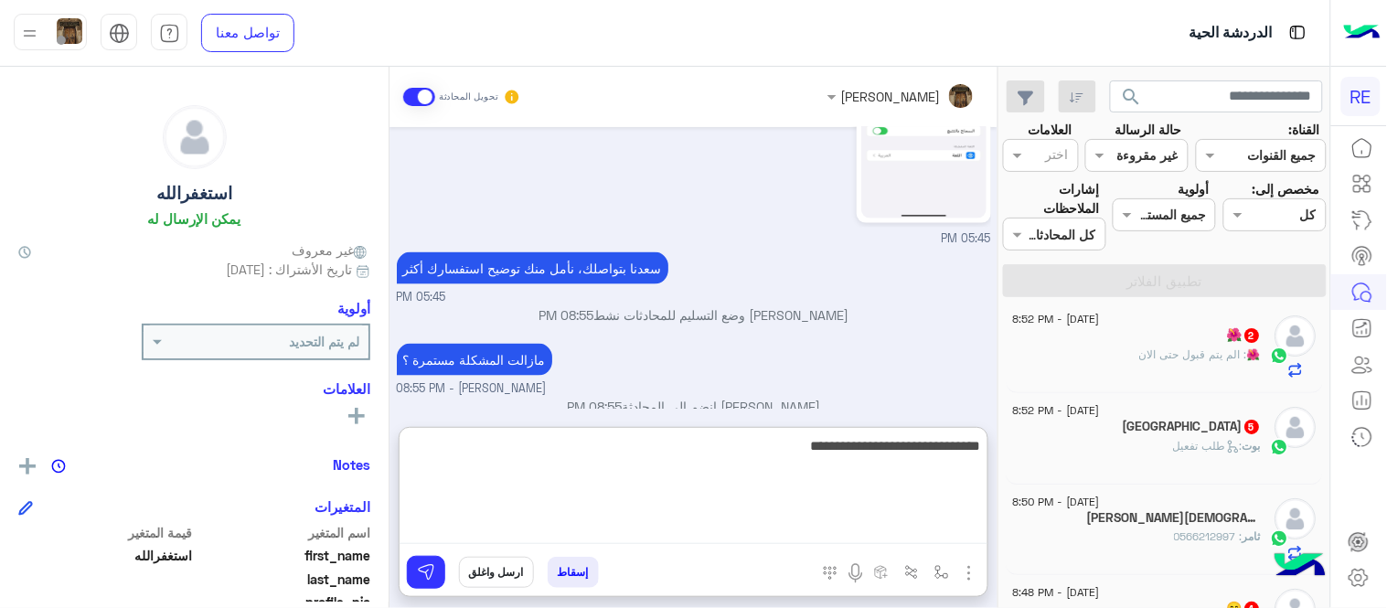
type textarea "**********"
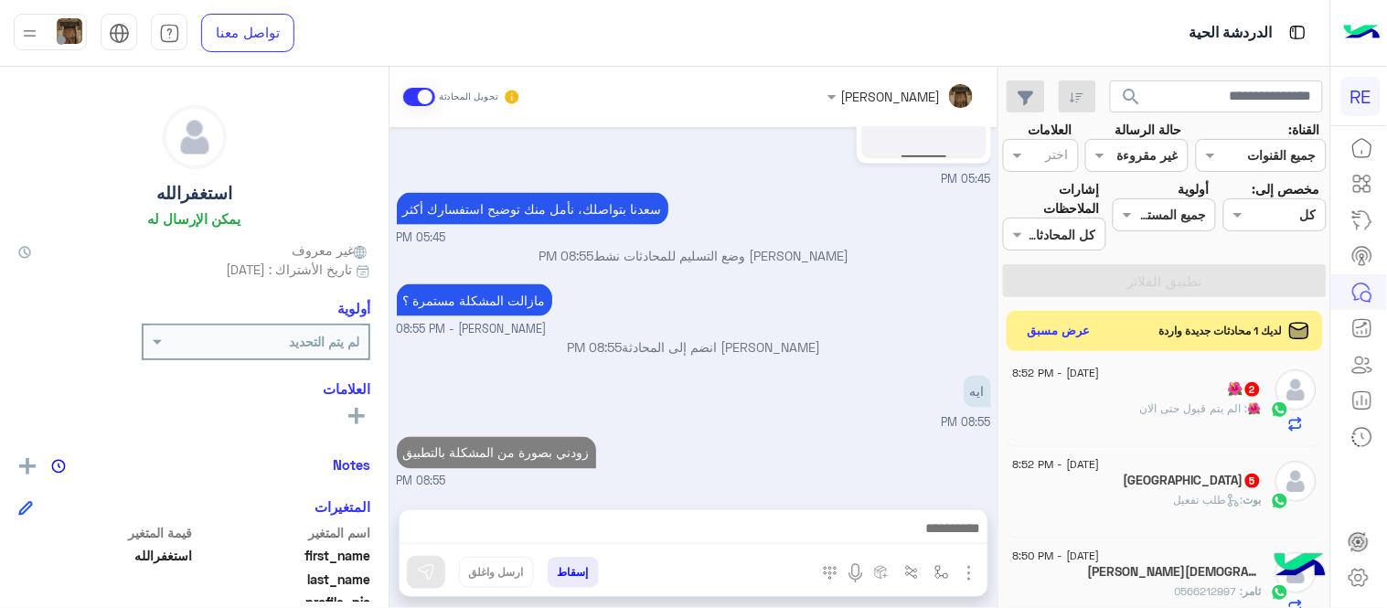
scroll to position [665, 0]
click at [953, 338] on div "[DATE] ضيفوني في قروب المطار 10:28 PM [PERSON_NAME] بتواصلك، نأمل منك توضيح است…" at bounding box center [693, 309] width 608 height 364
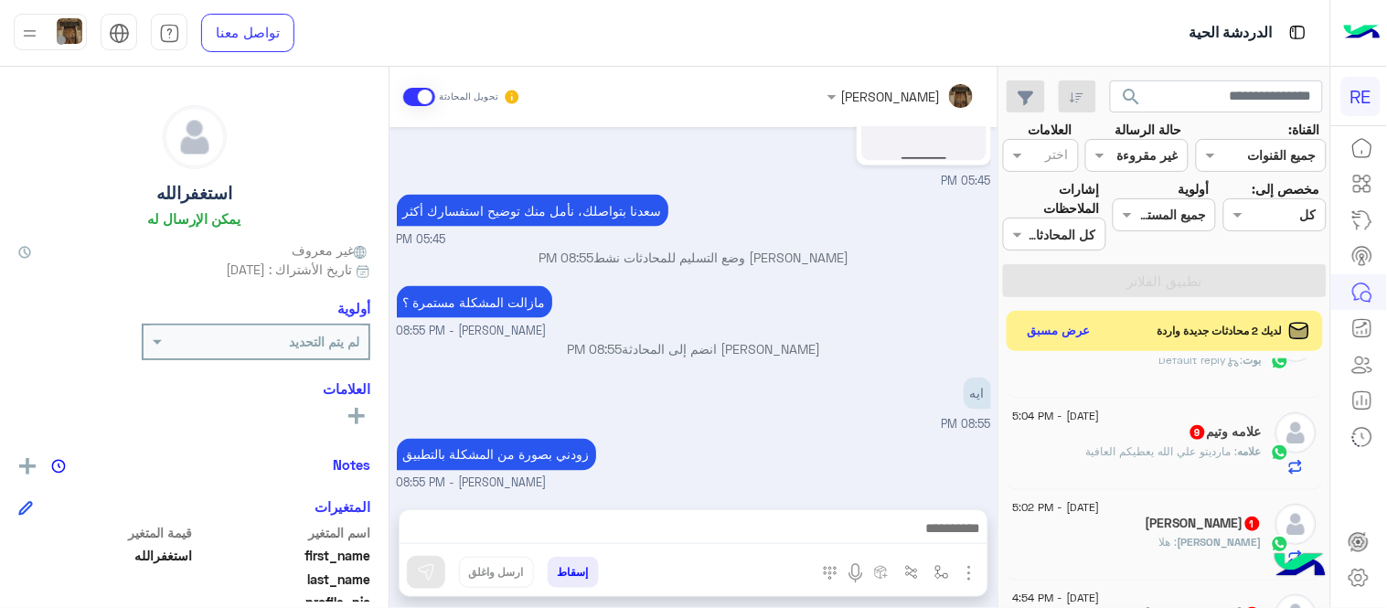
scroll to position [1286, 0]
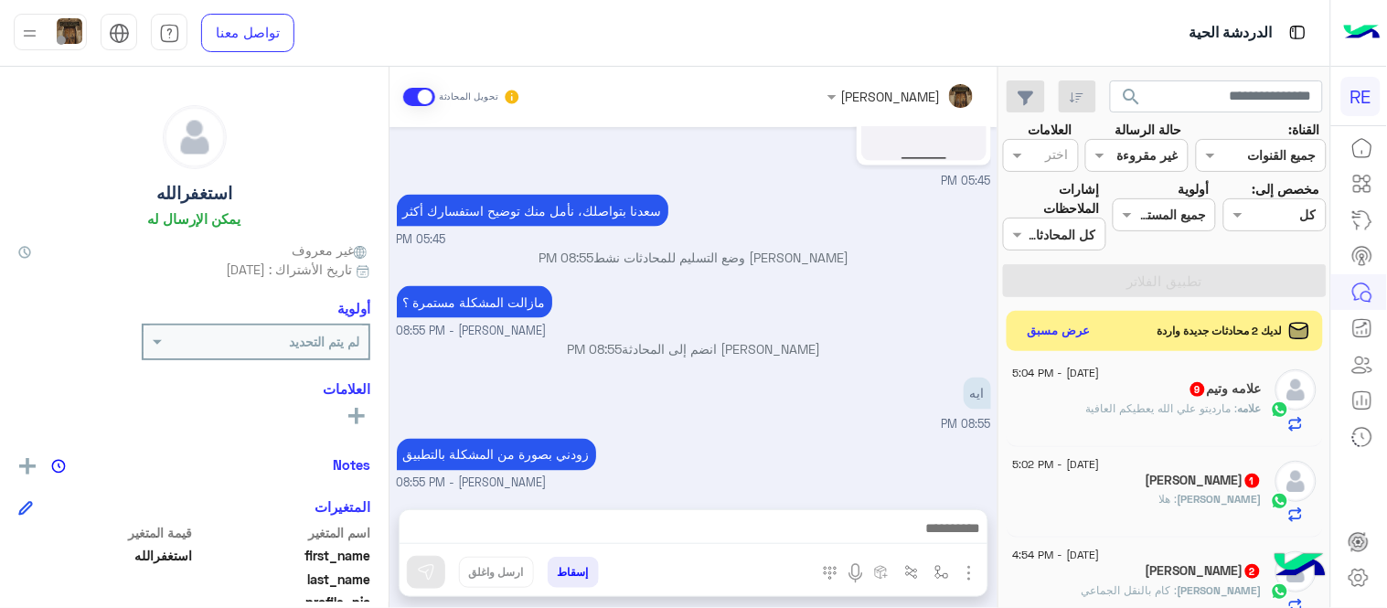
click at [1186, 508] on div "[PERSON_NAME] : هلا" at bounding box center [1137, 507] width 249 height 32
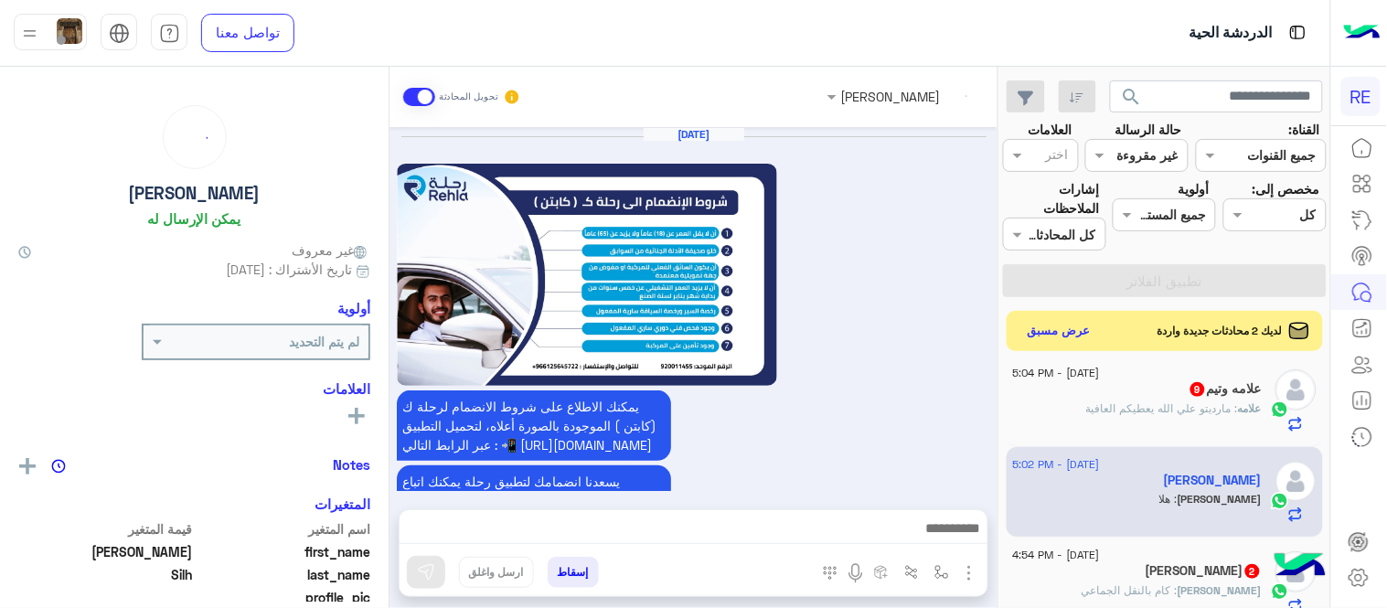
scroll to position [1075, 0]
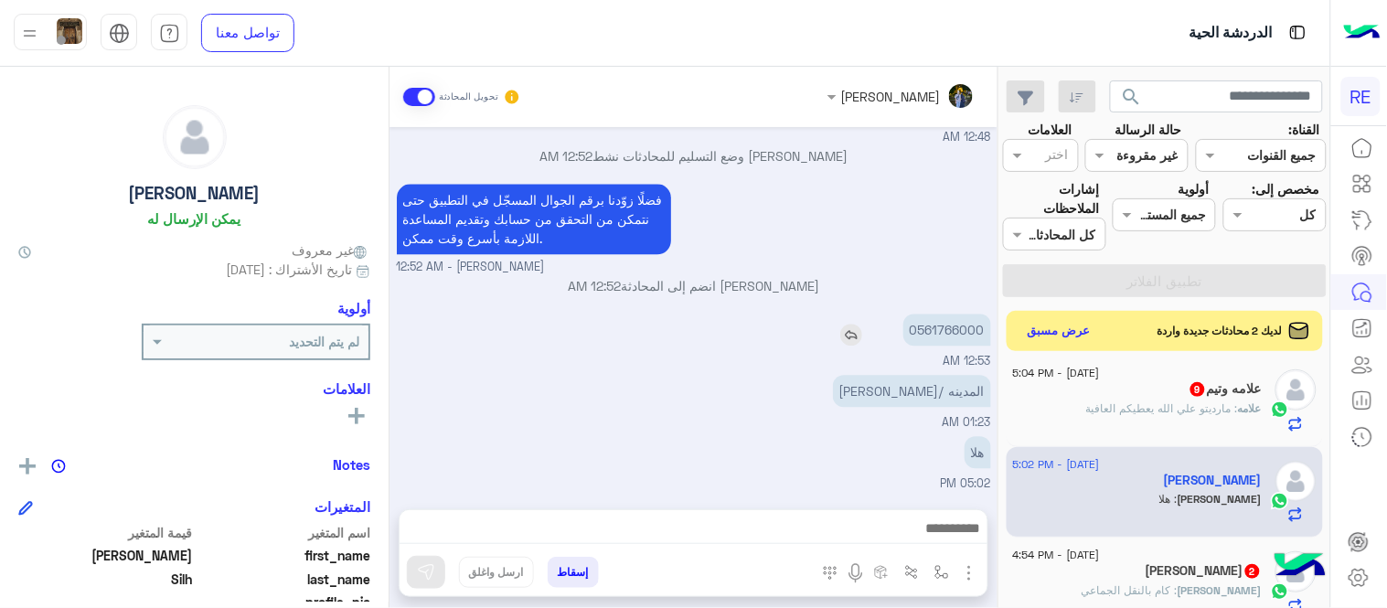
click at [945, 325] on p "0561766000" at bounding box center [947, 330] width 88 height 32
copy p "0561766000"
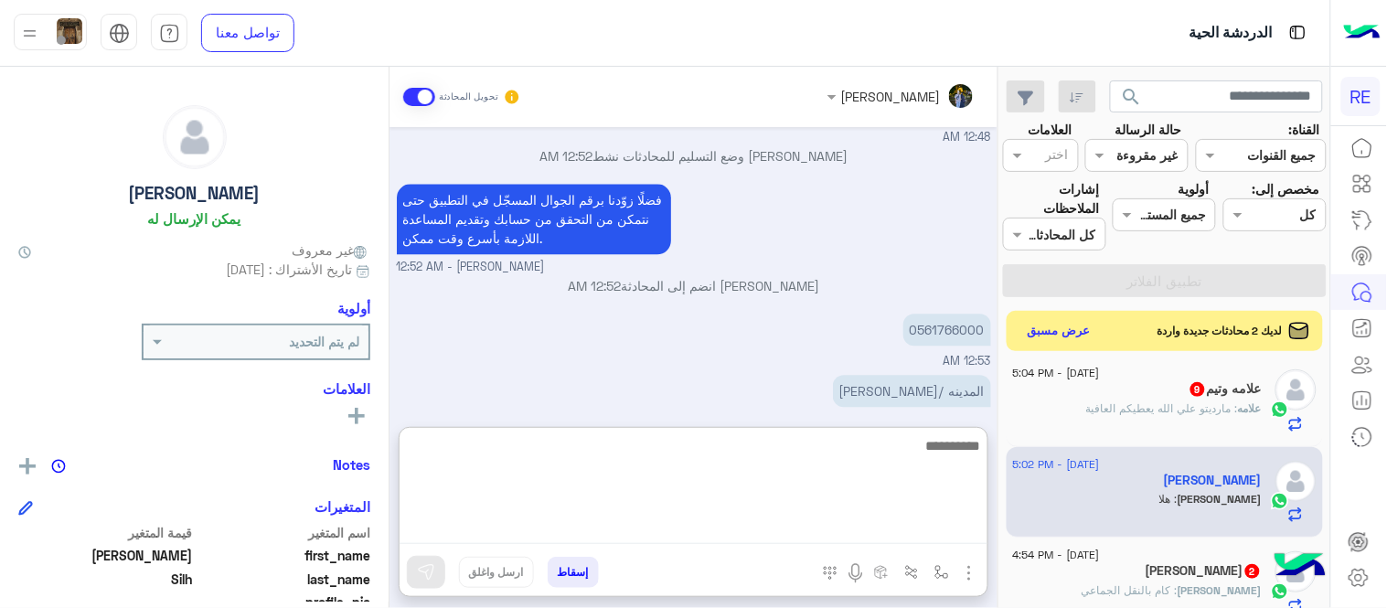
click at [636, 525] on textarea at bounding box center [694, 489] width 588 height 110
type textarea "**********"
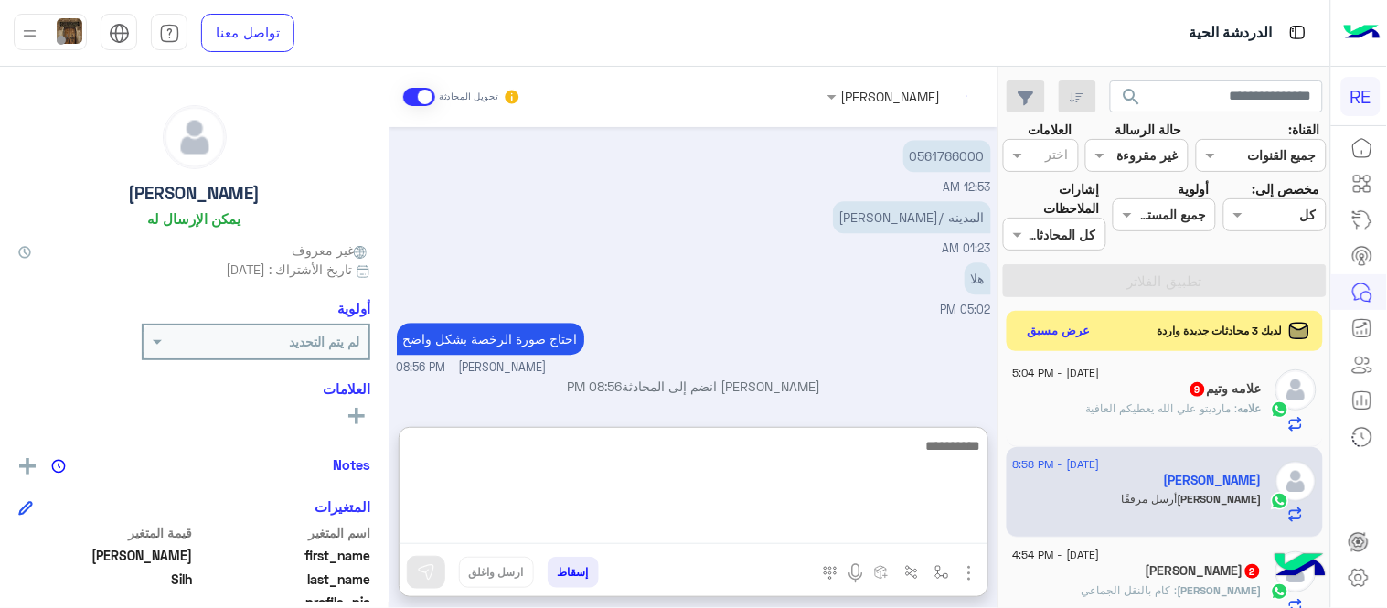
scroll to position [1510, 0]
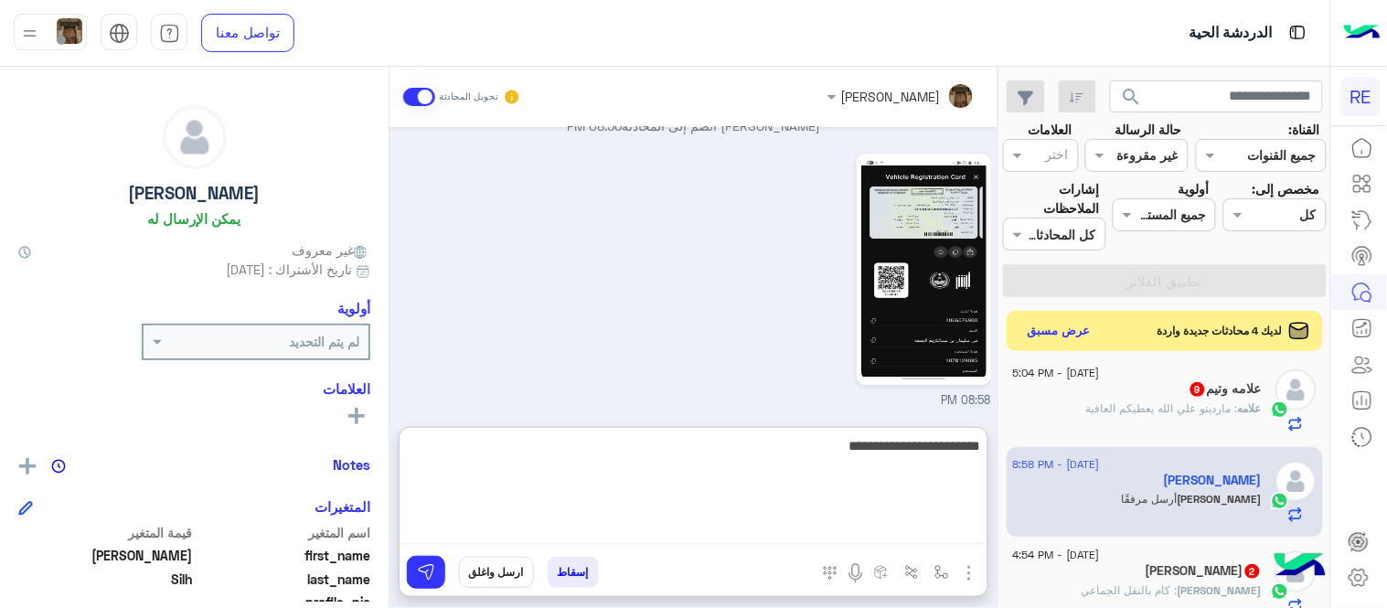
type textarea "**********"
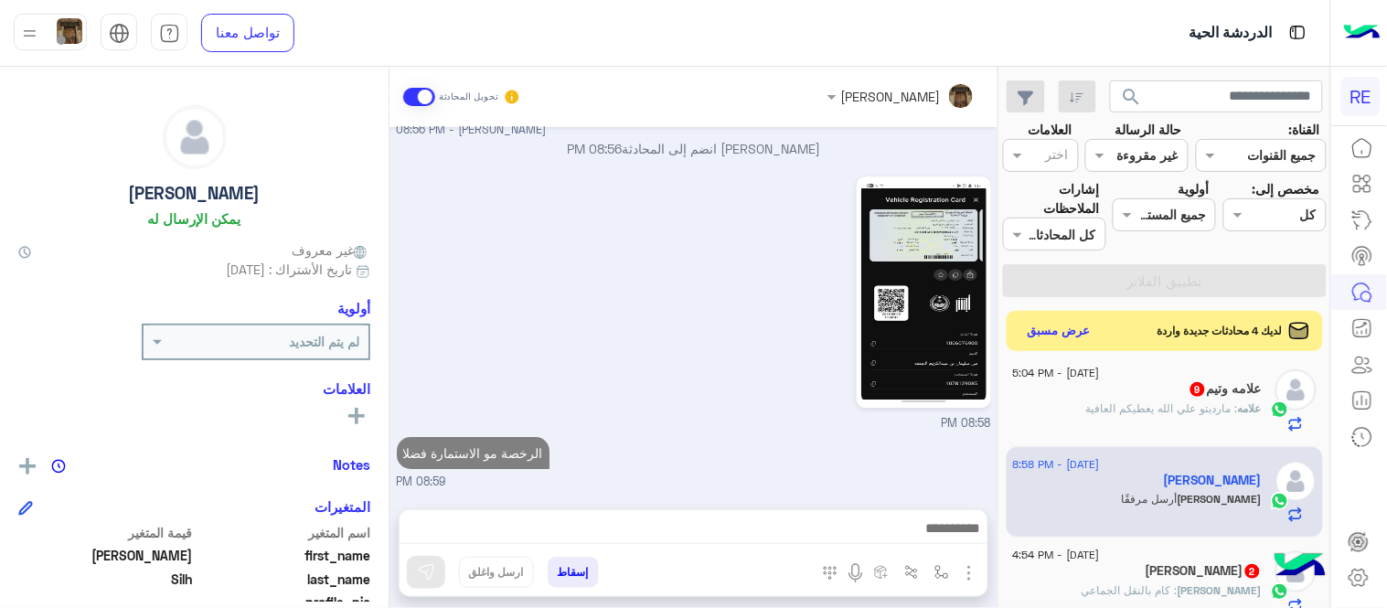
scroll to position [0, 0]
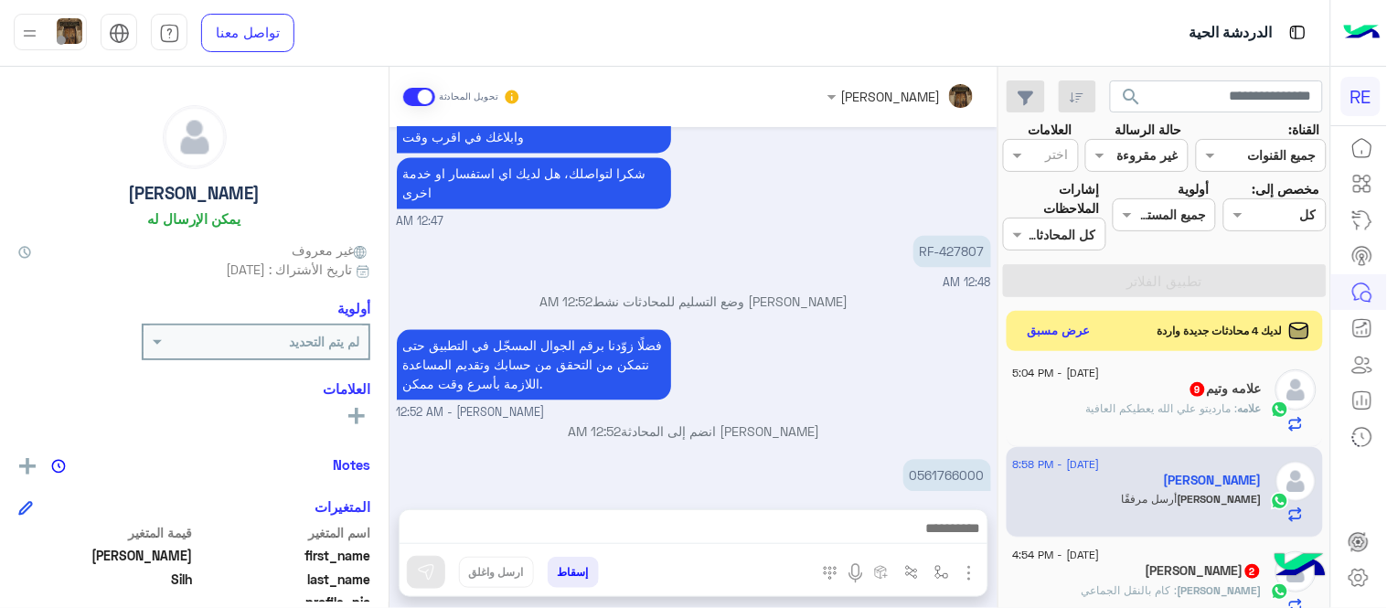
click at [1108, 423] on div "علامه : مارديتو علي الله يعطيكم العافية" at bounding box center [1137, 416] width 249 height 32
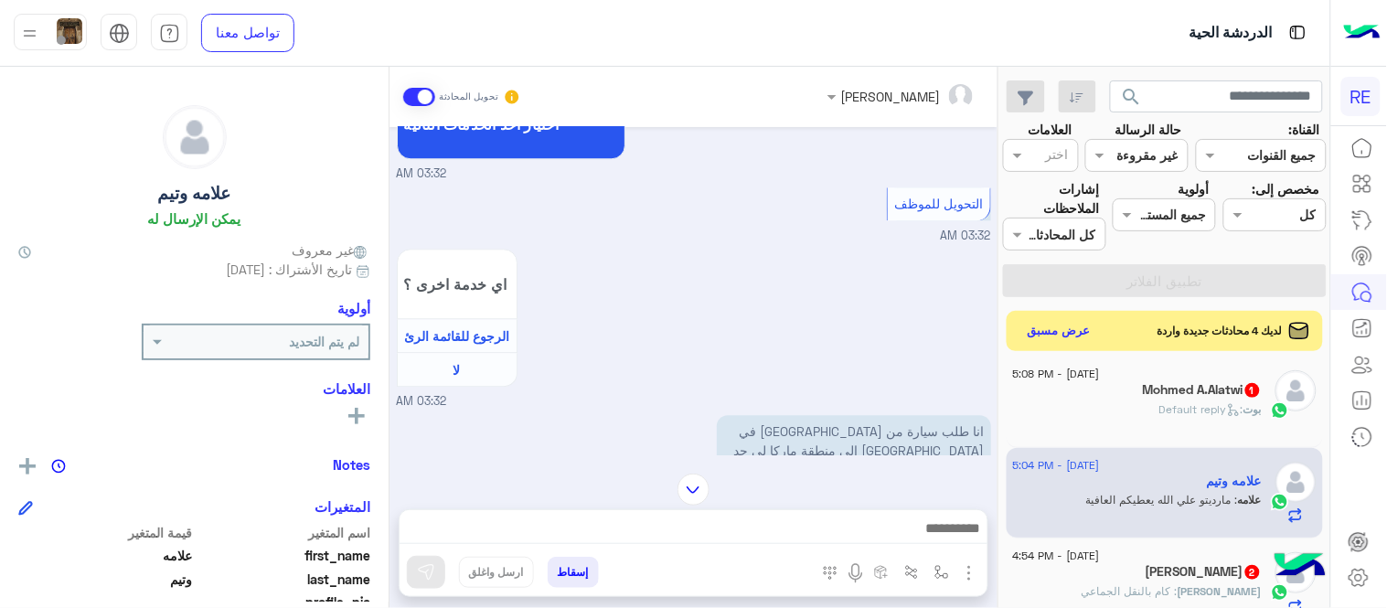
scroll to position [1286, 0]
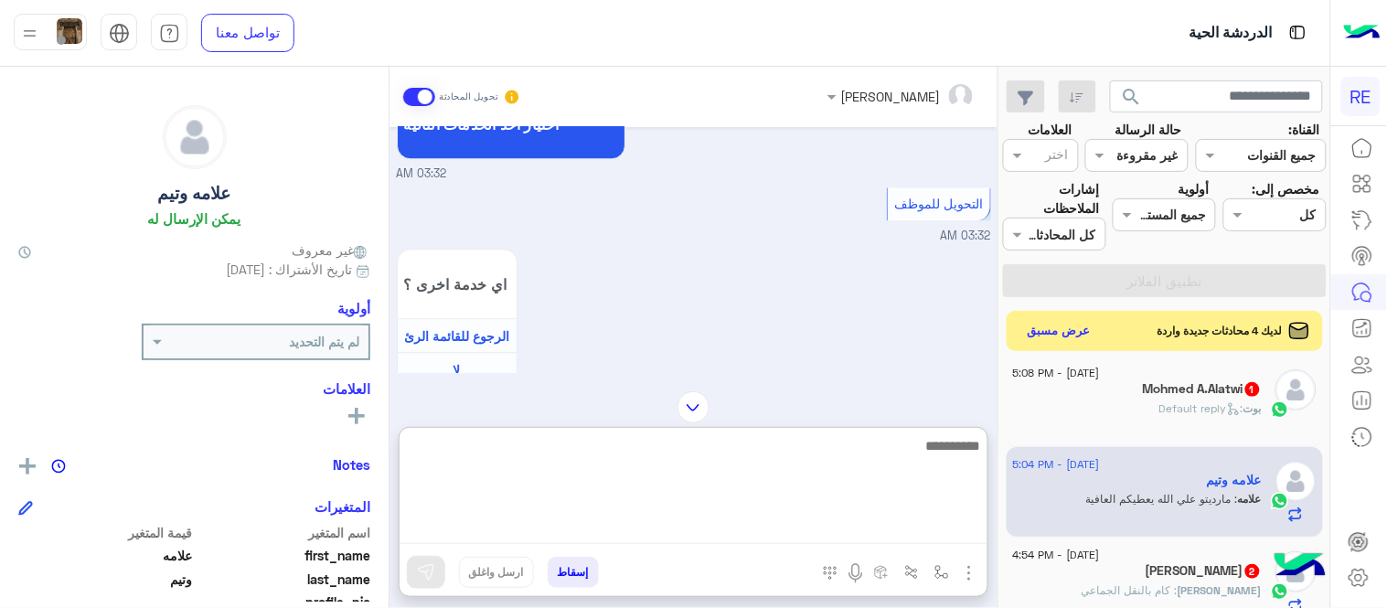
click at [805, 533] on textarea at bounding box center [694, 489] width 588 height 110
type textarea "**********"
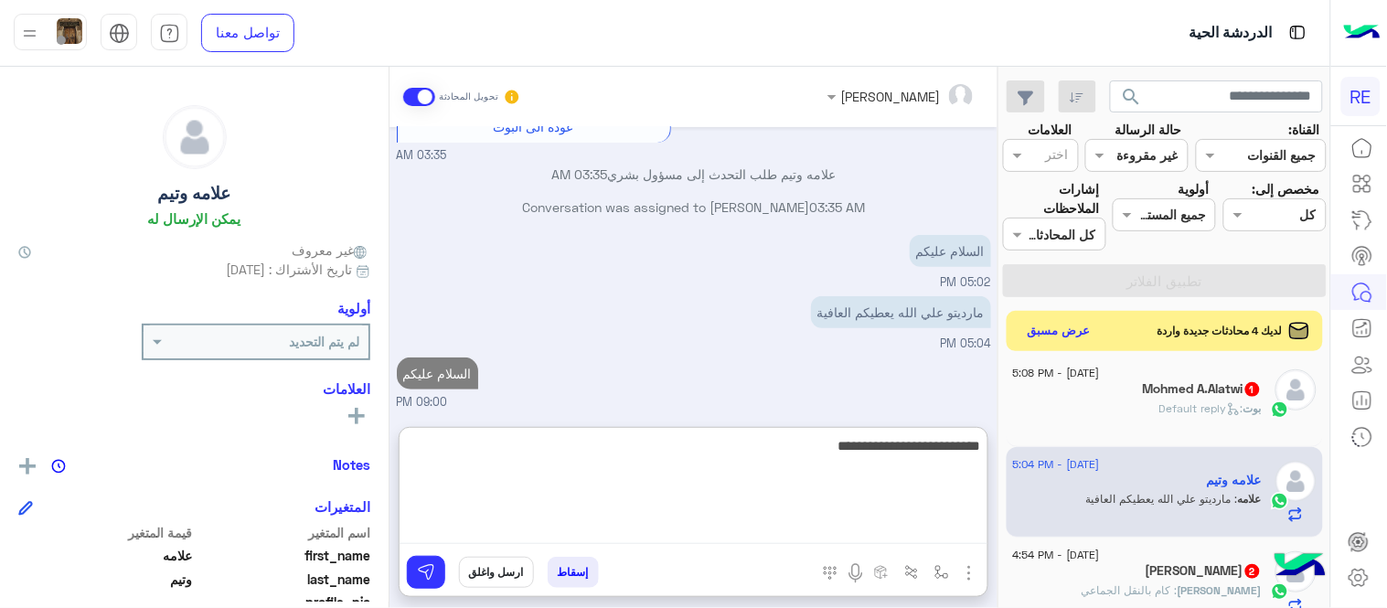
scroll to position [1999, 0]
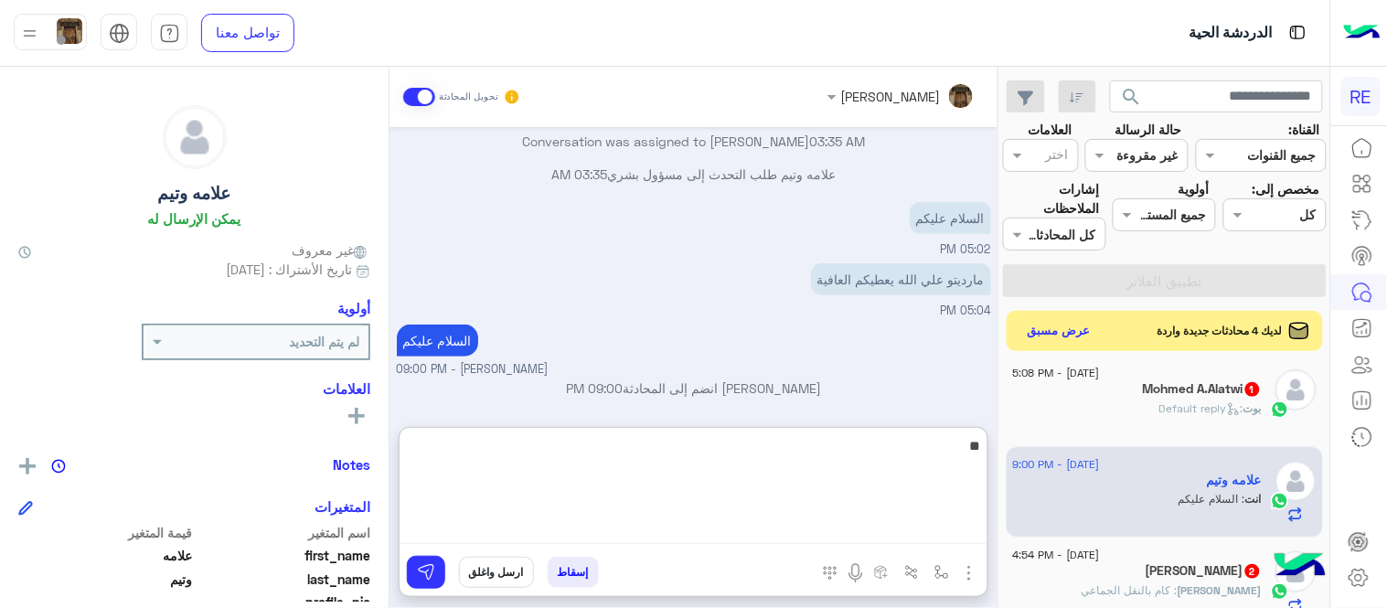
type textarea "*"
type textarea "**********"
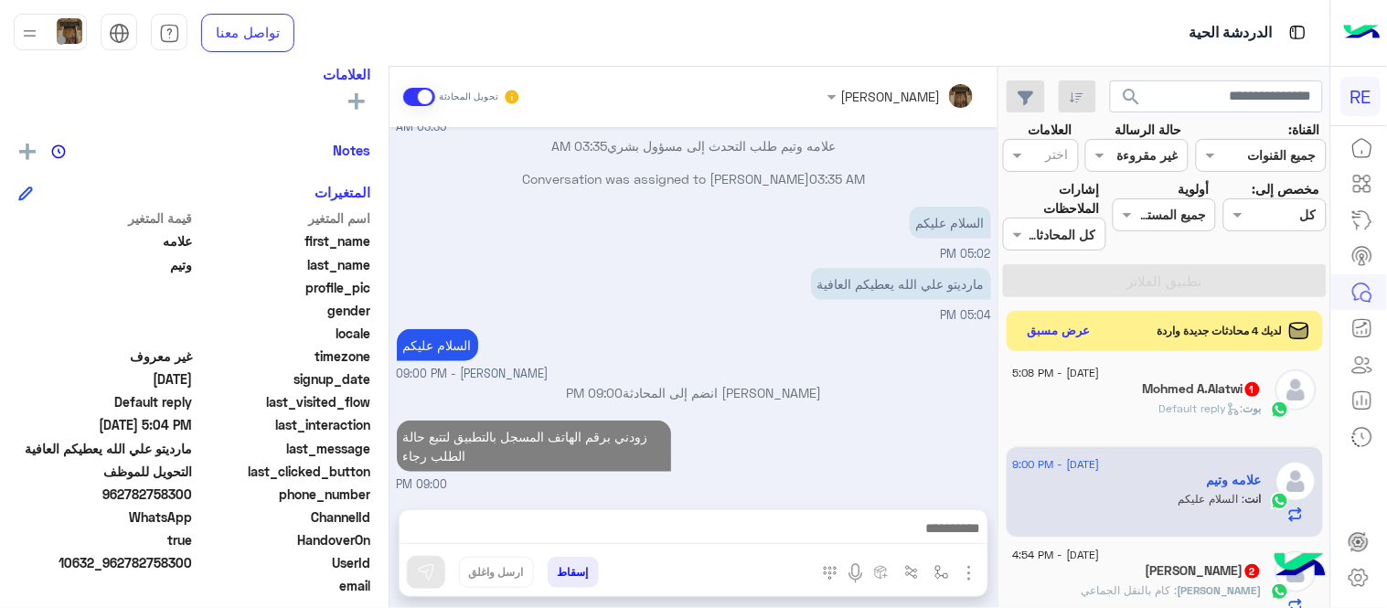
scroll to position [321, 0]
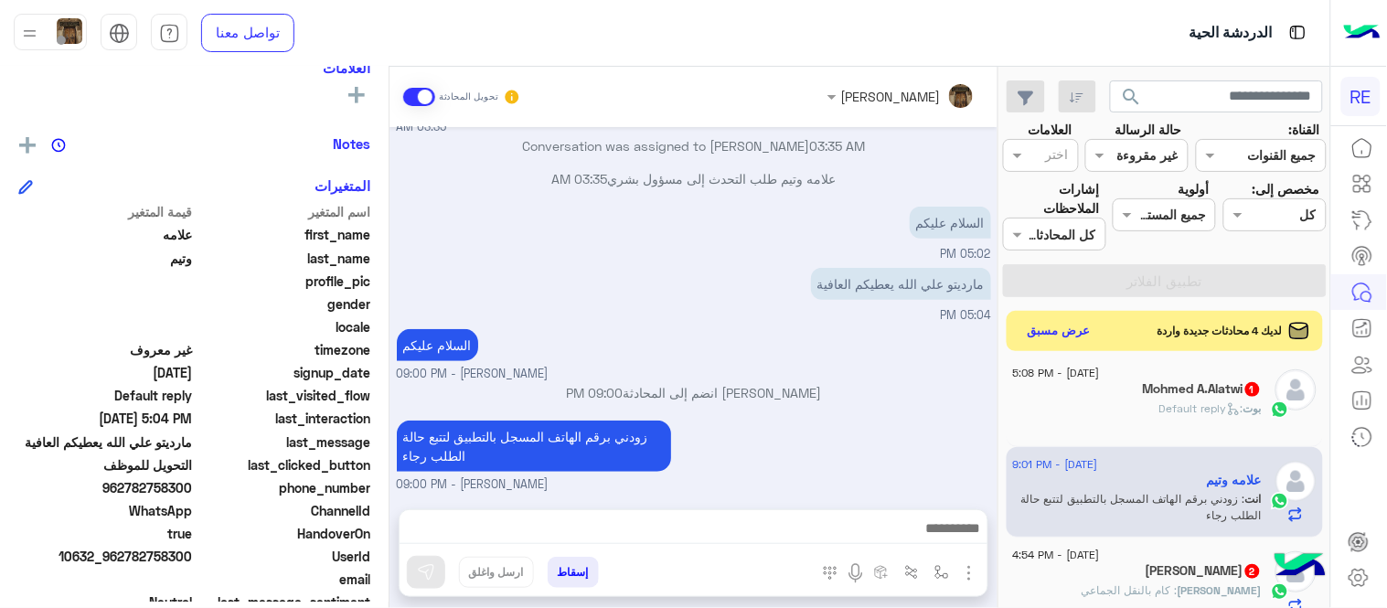
click at [887, 368] on small "[PERSON_NAME] - 09:00 PM" at bounding box center [694, 374] width 594 height 17
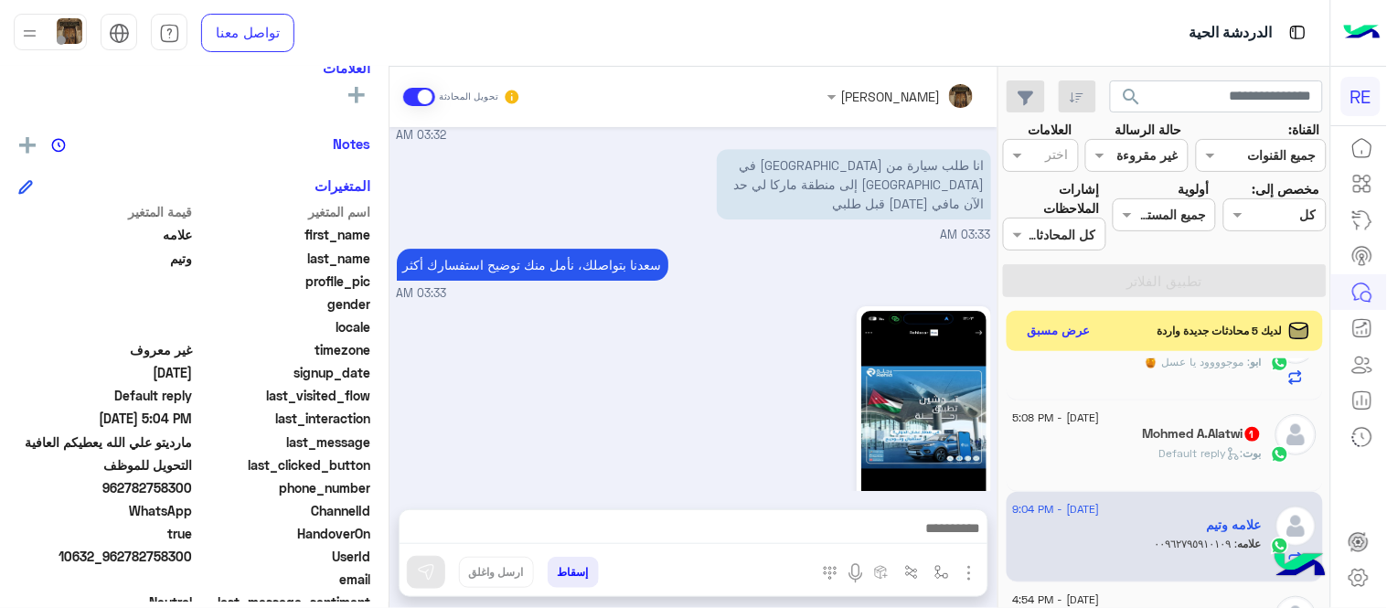
scroll to position [2054, 0]
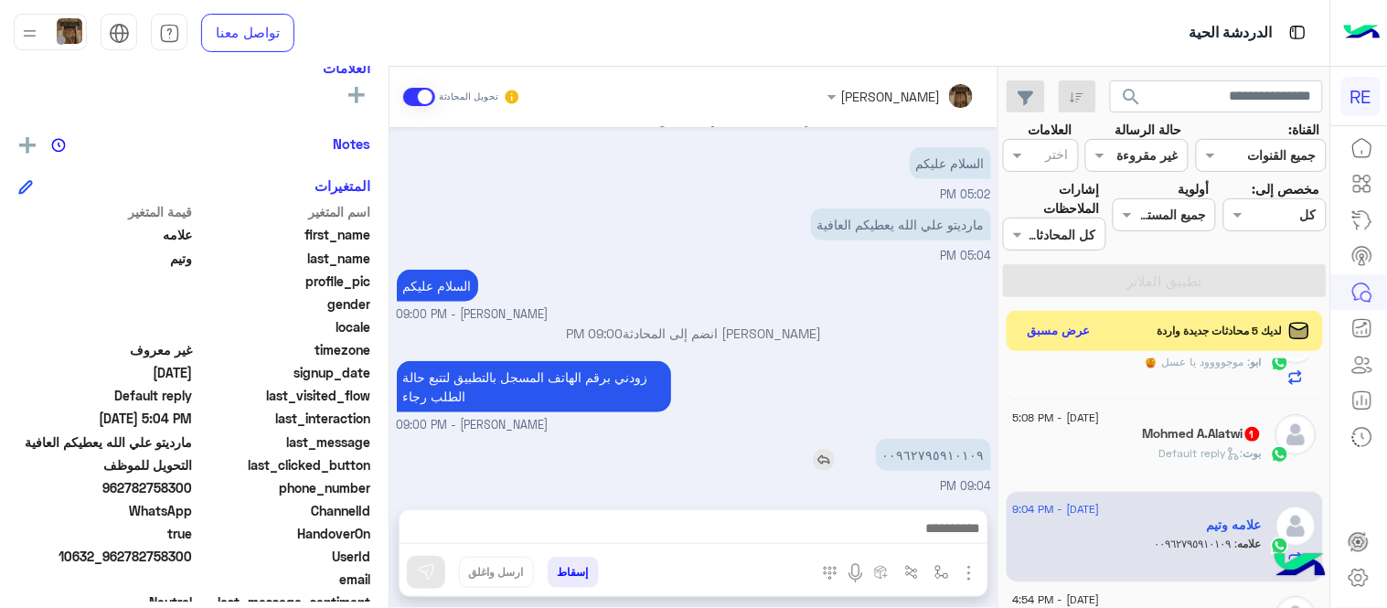
click at [920, 454] on p "٠٠٩٦٢٧٩٥٩١٠١٠٩" at bounding box center [933, 455] width 115 height 32
copy p "٠٠٩٦٢٧٩٥٩١٠١٠٩"
click at [835, 450] on img at bounding box center [824, 460] width 22 height 22
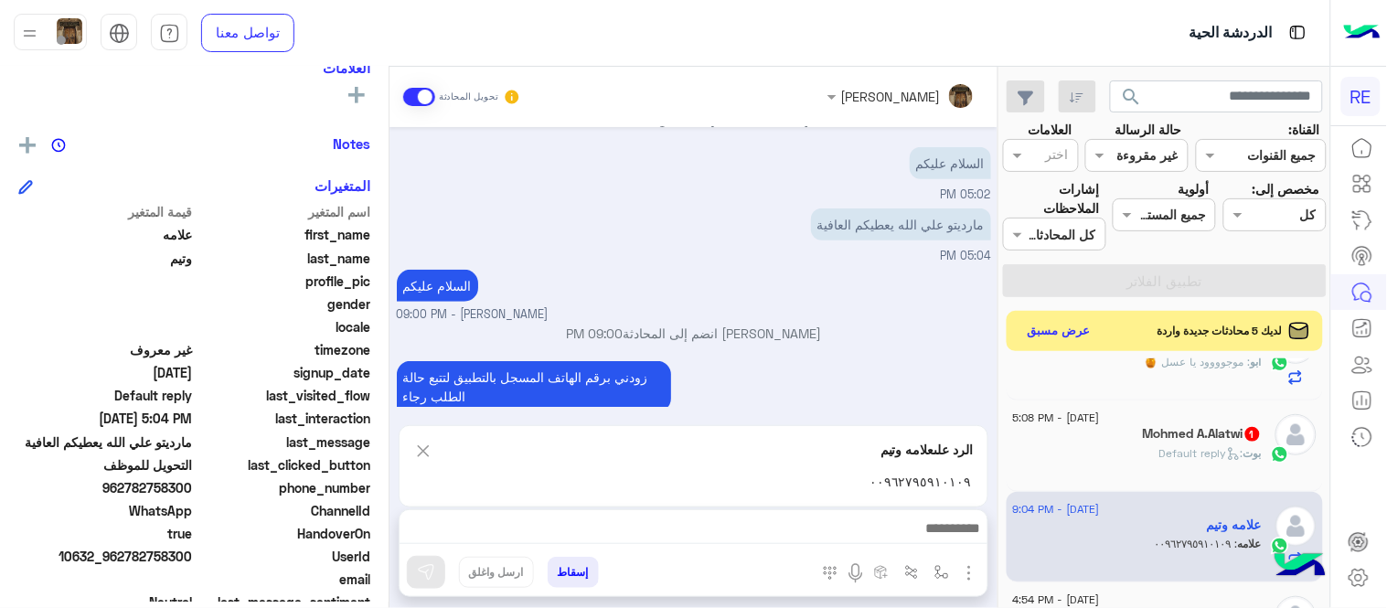
click at [416, 449] on img at bounding box center [423, 451] width 20 height 23
click at [717, 537] on textarea at bounding box center [694, 489] width 588 height 110
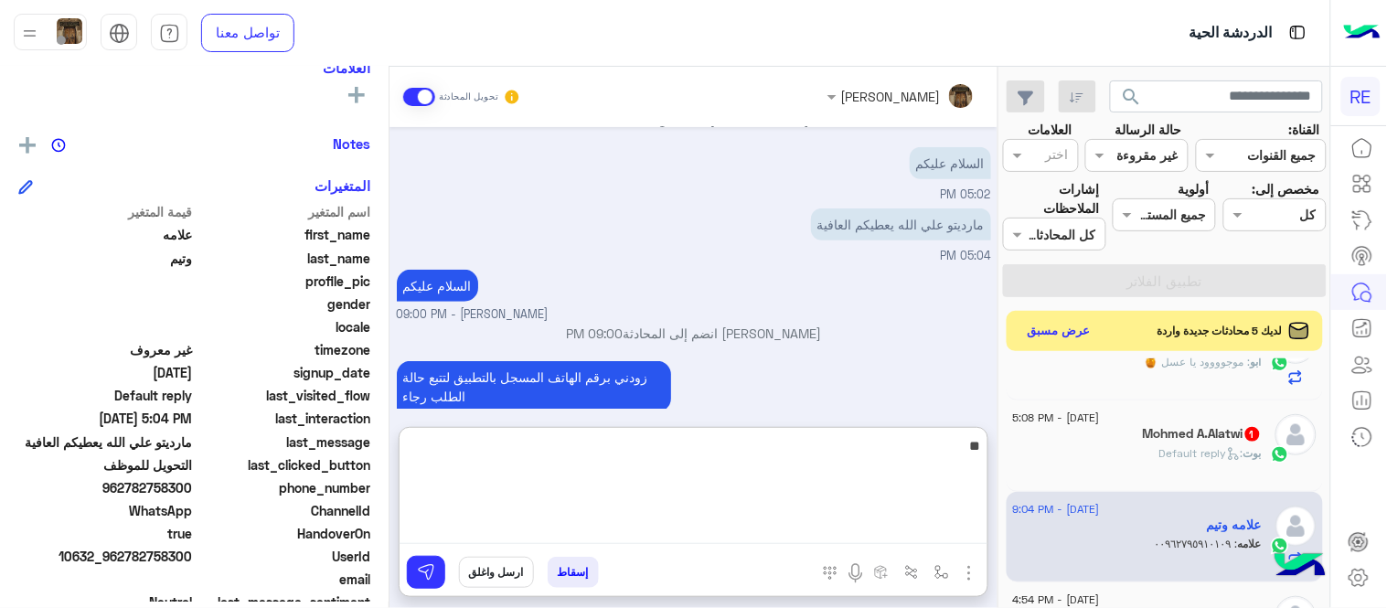
type textarea "*"
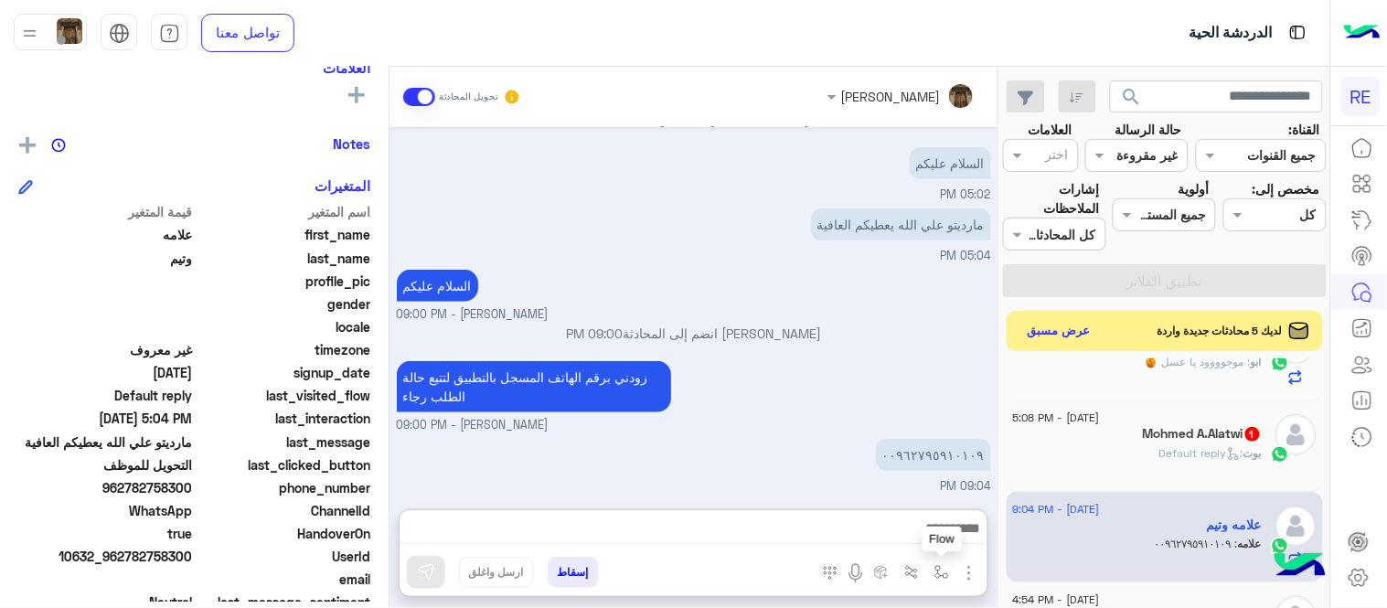
click at [943, 582] on button "button" at bounding box center [942, 572] width 30 height 30
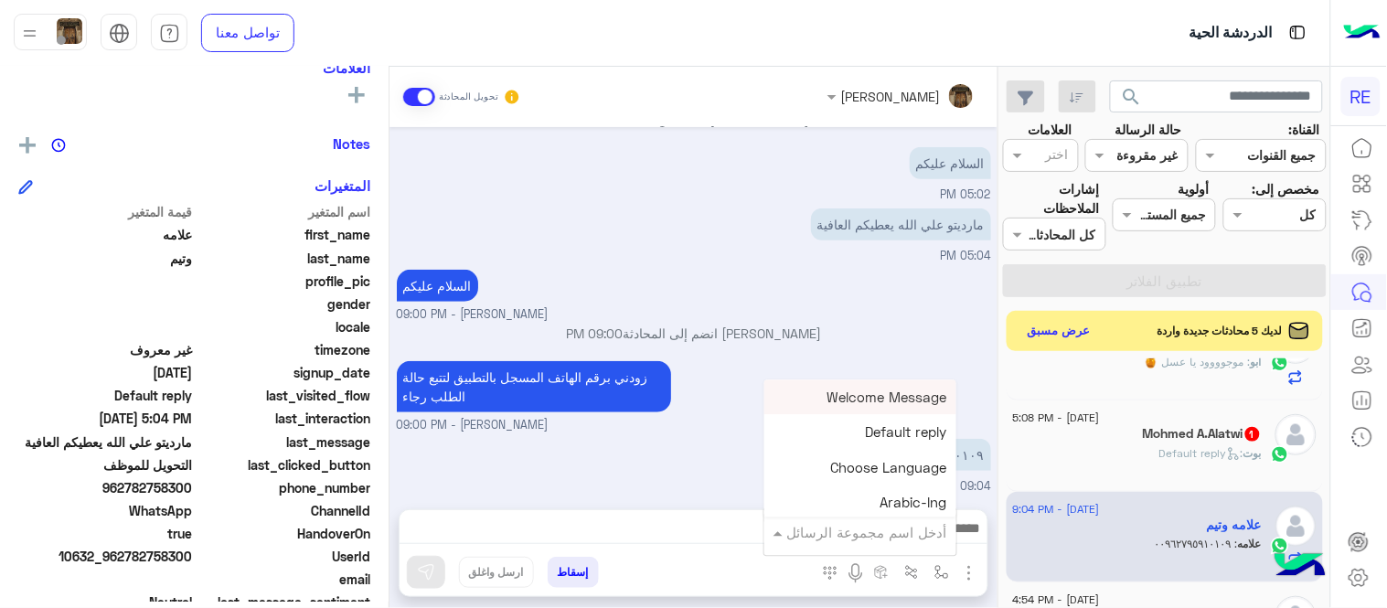
click at [917, 523] on input "text" at bounding box center [885, 532] width 123 height 21
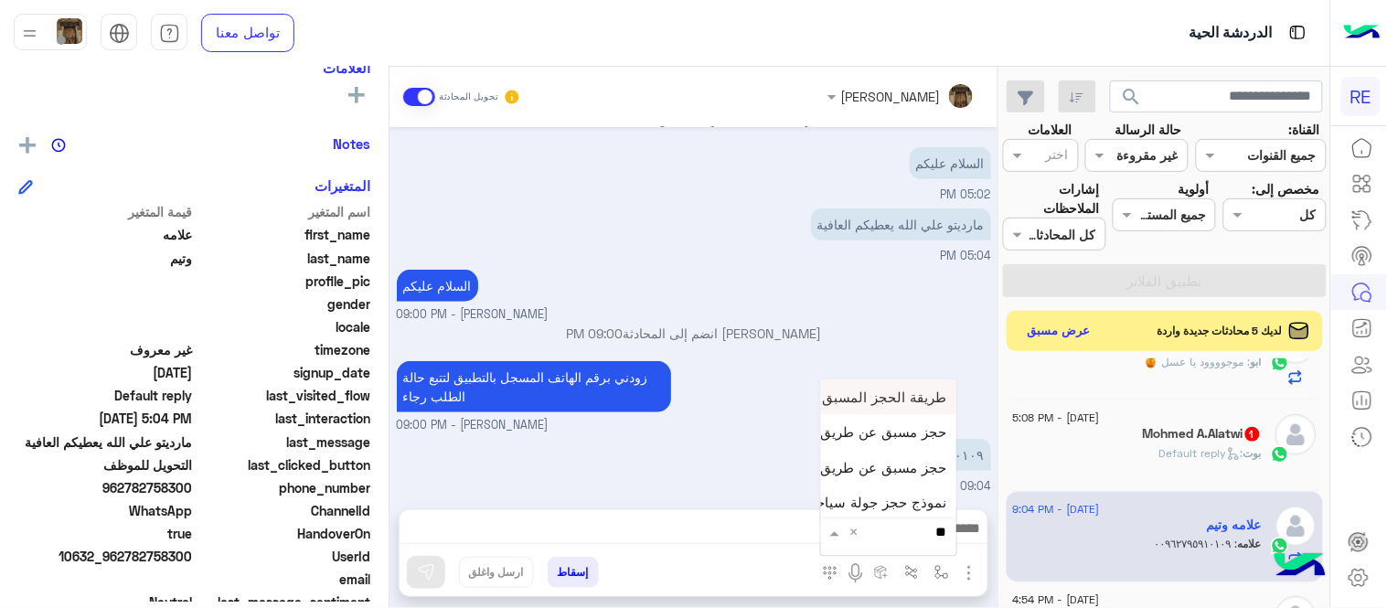
type input "***"
click at [869, 463] on span "حجز مسبق عن طريق التطبيق" at bounding box center [860, 467] width 176 height 16
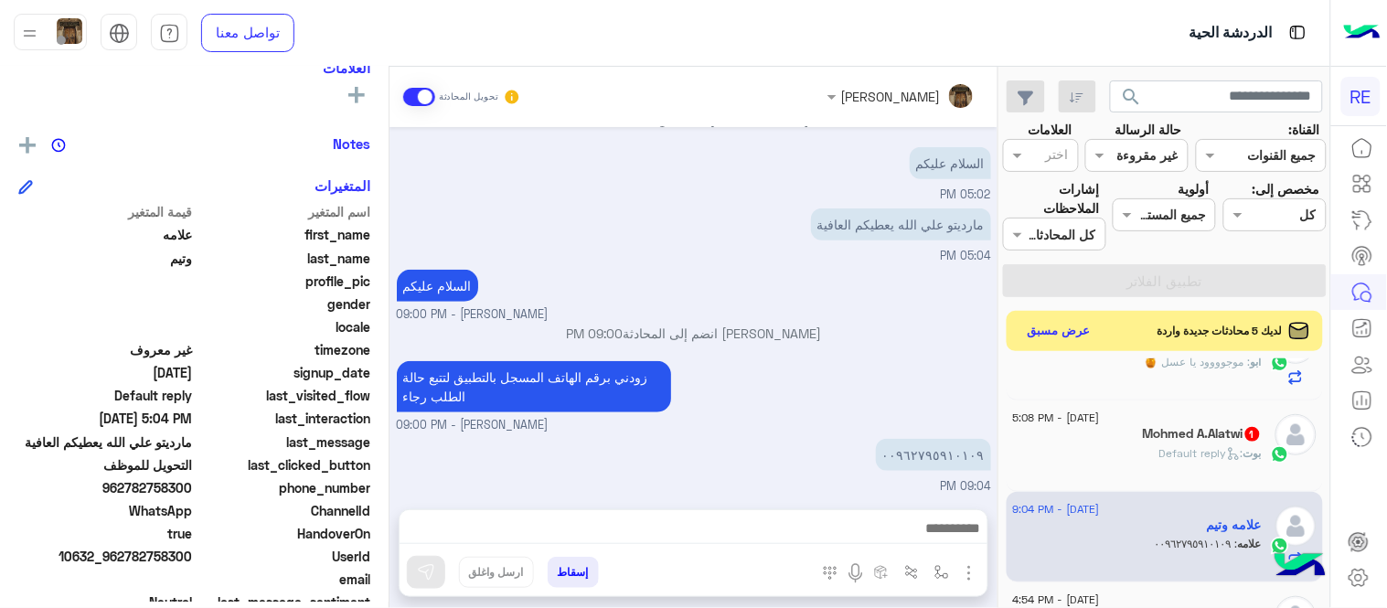
type textarea "**********"
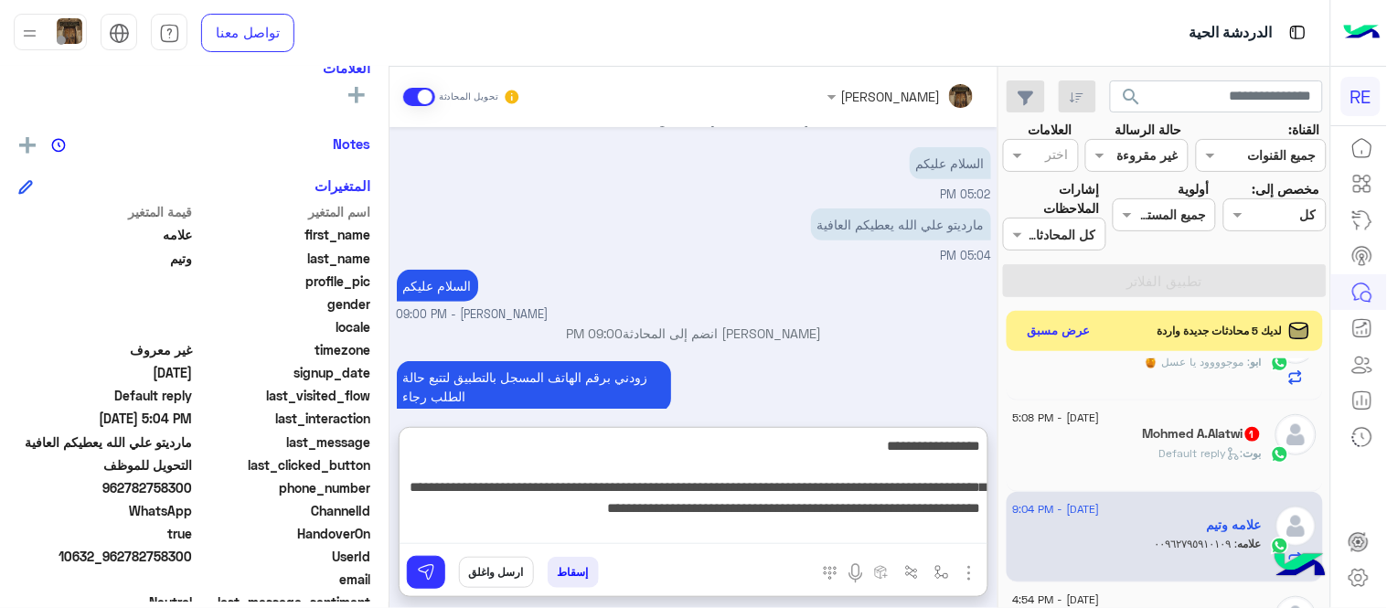
click at [791, 523] on textarea "**********" at bounding box center [694, 489] width 588 height 110
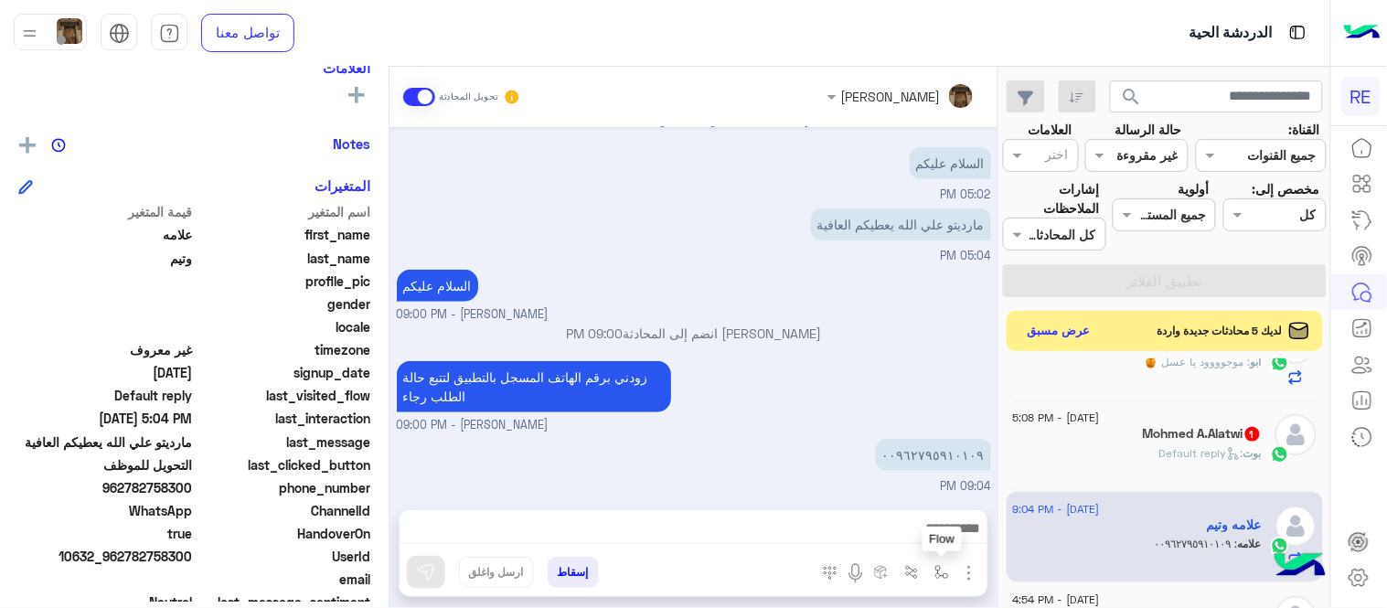
click at [942, 568] on img "button" at bounding box center [941, 572] width 15 height 15
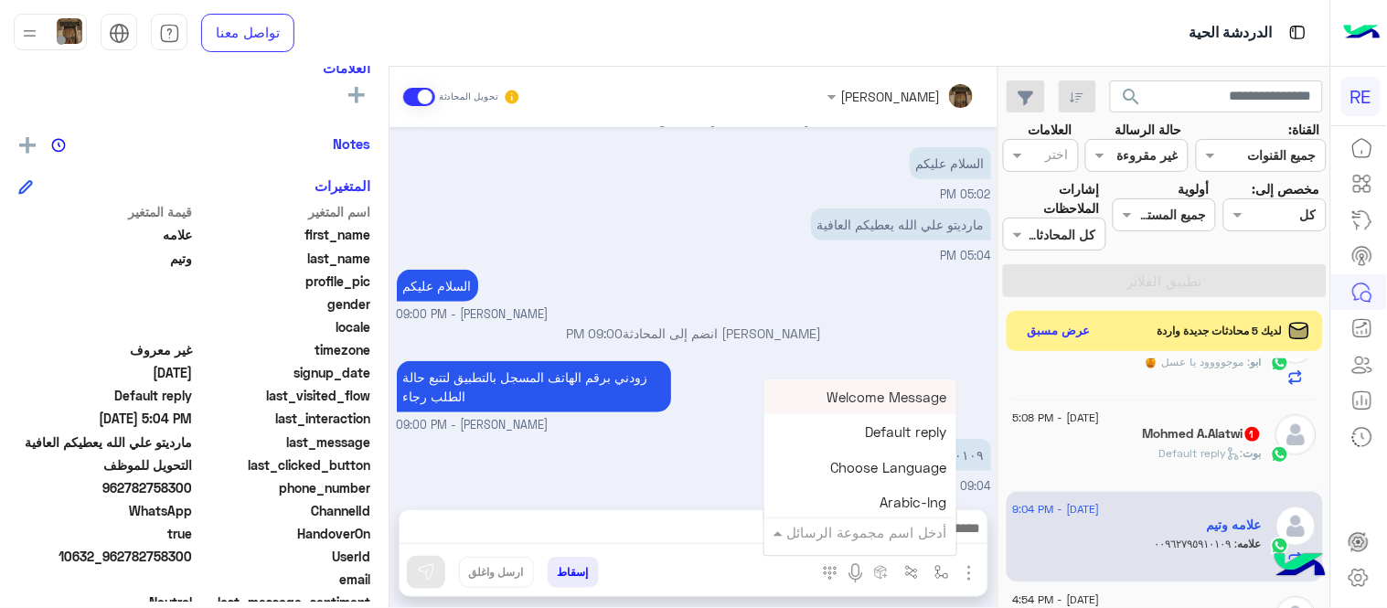
click at [916, 543] on div "أدخل اسم مجموعة الرسائل" at bounding box center [860, 532] width 192 height 33
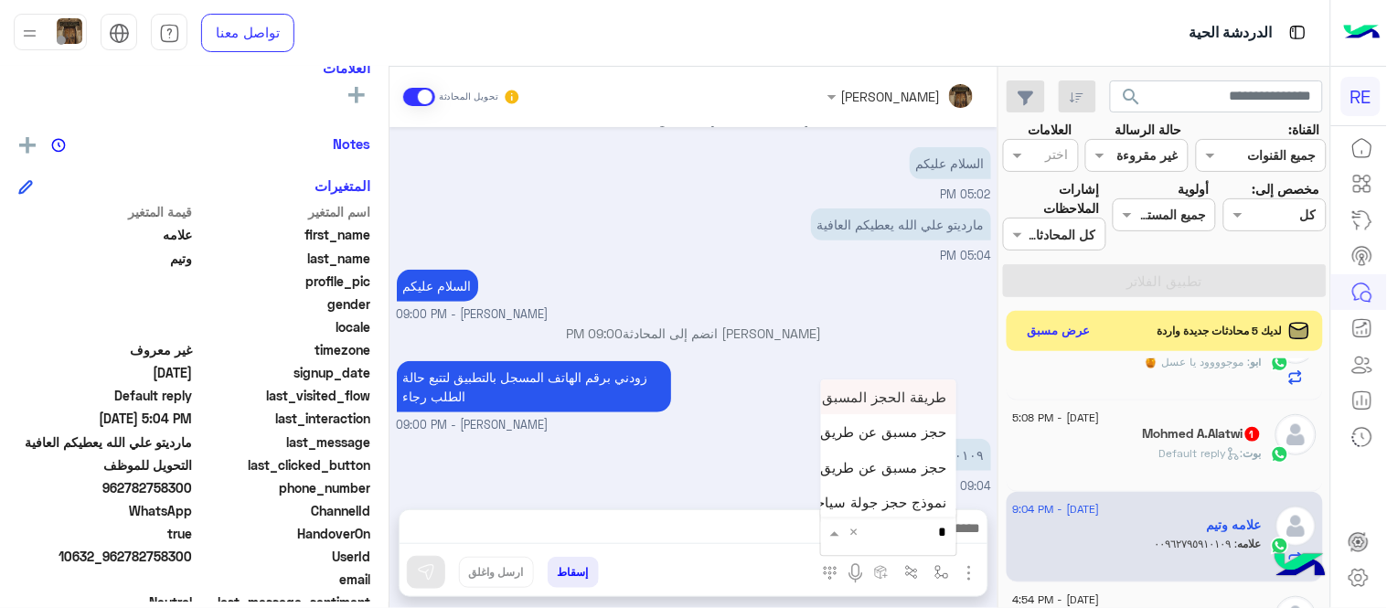
type input "**"
click at [880, 440] on span "حجز مسبق عن طريق الواتساب غير مكتمل" at bounding box center [823, 432] width 249 height 16
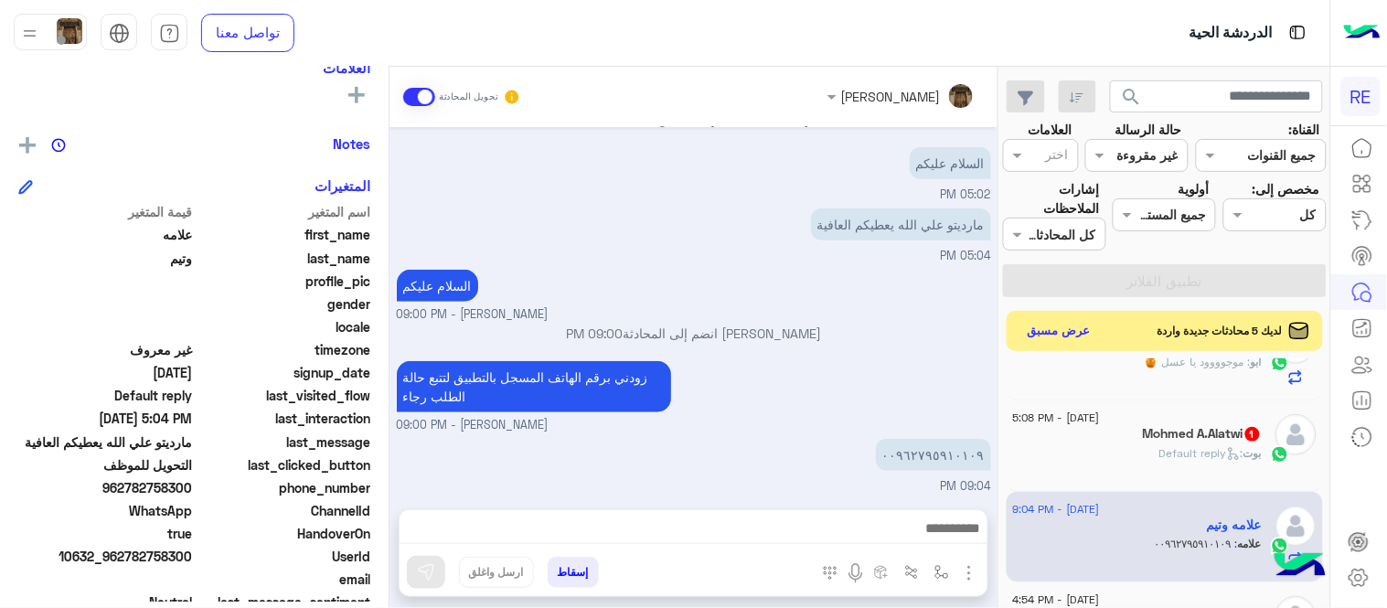
type textarea "**********"
click at [418, 572] on img at bounding box center [426, 572] width 18 height 18
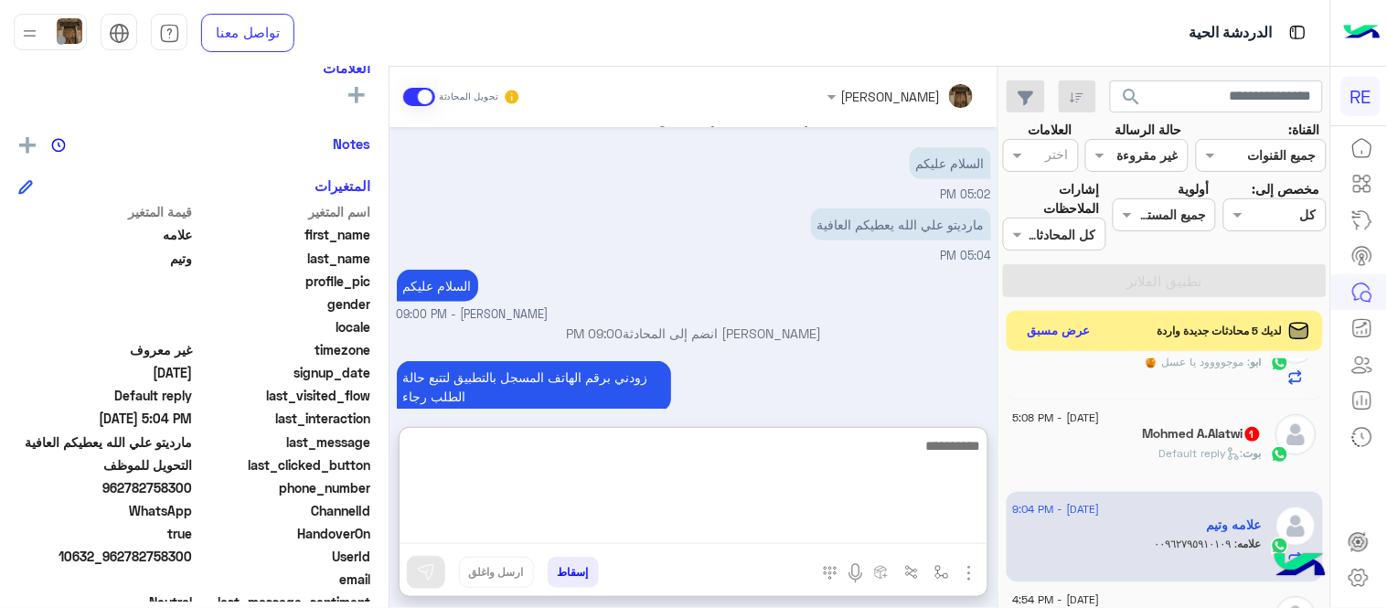
click at [683, 526] on textarea at bounding box center [694, 489] width 588 height 110
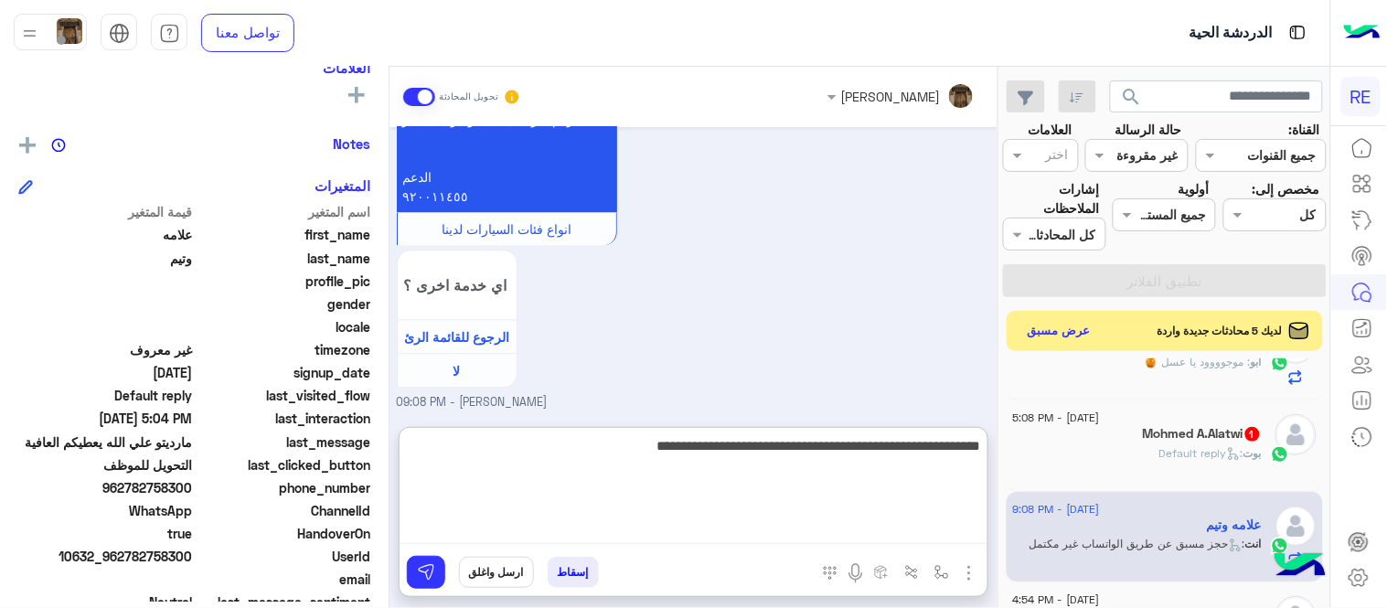
type textarea "**********"
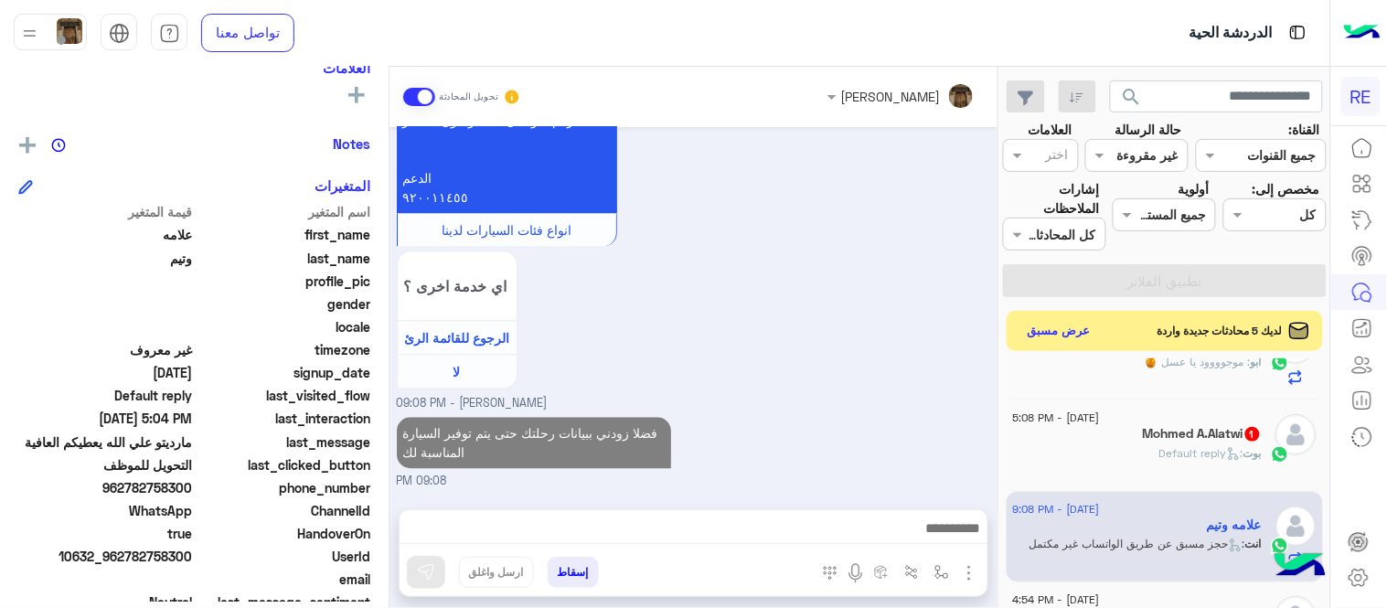
scroll to position [2790, 0]
click at [856, 207] on div "لطلب حجز مسبق نأمل تزودينا بـ : التاريخ: الساعة: اسم العميل: رقم العميل: موقع ا…" at bounding box center [694, 84] width 594 height 658
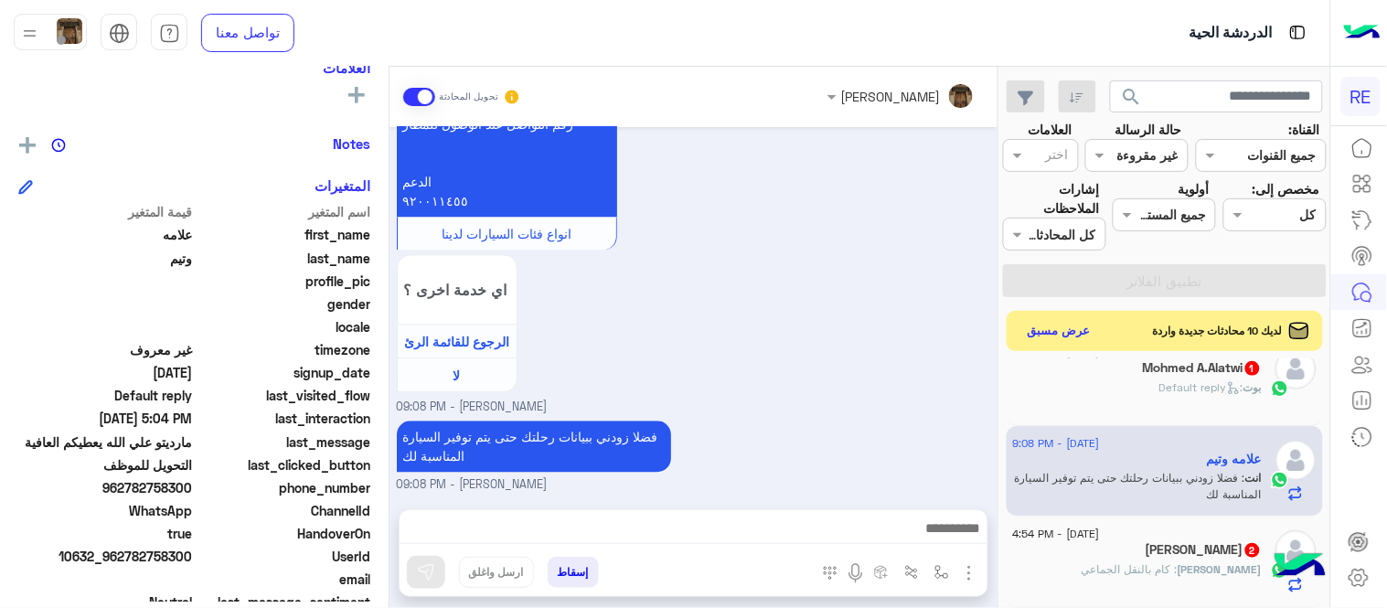
scroll to position [1351, 0]
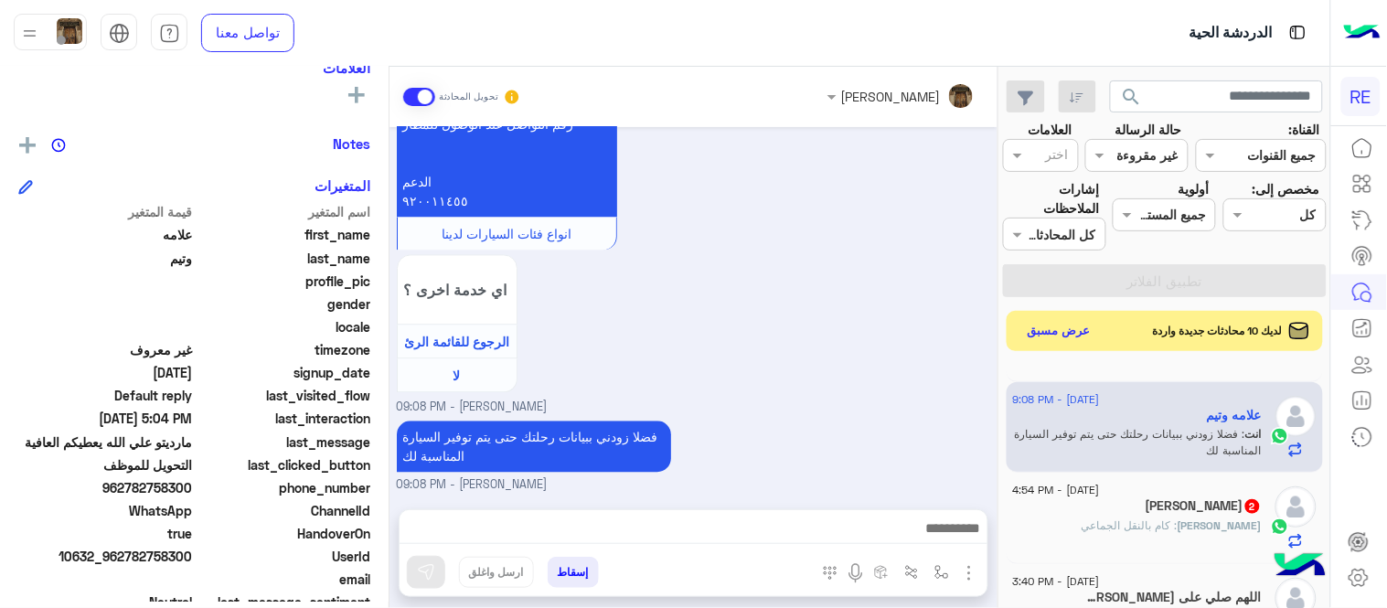
click at [1127, 512] on div "[PERSON_NAME] 2" at bounding box center [1137, 507] width 249 height 19
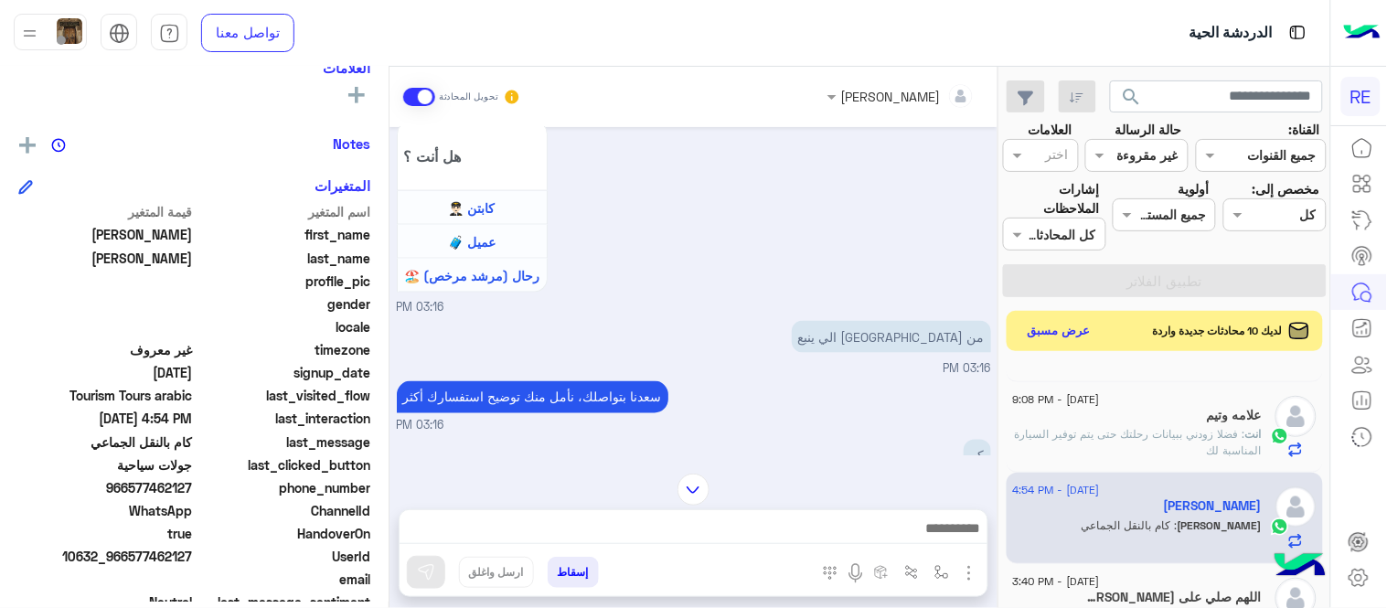
scroll to position [656, 0]
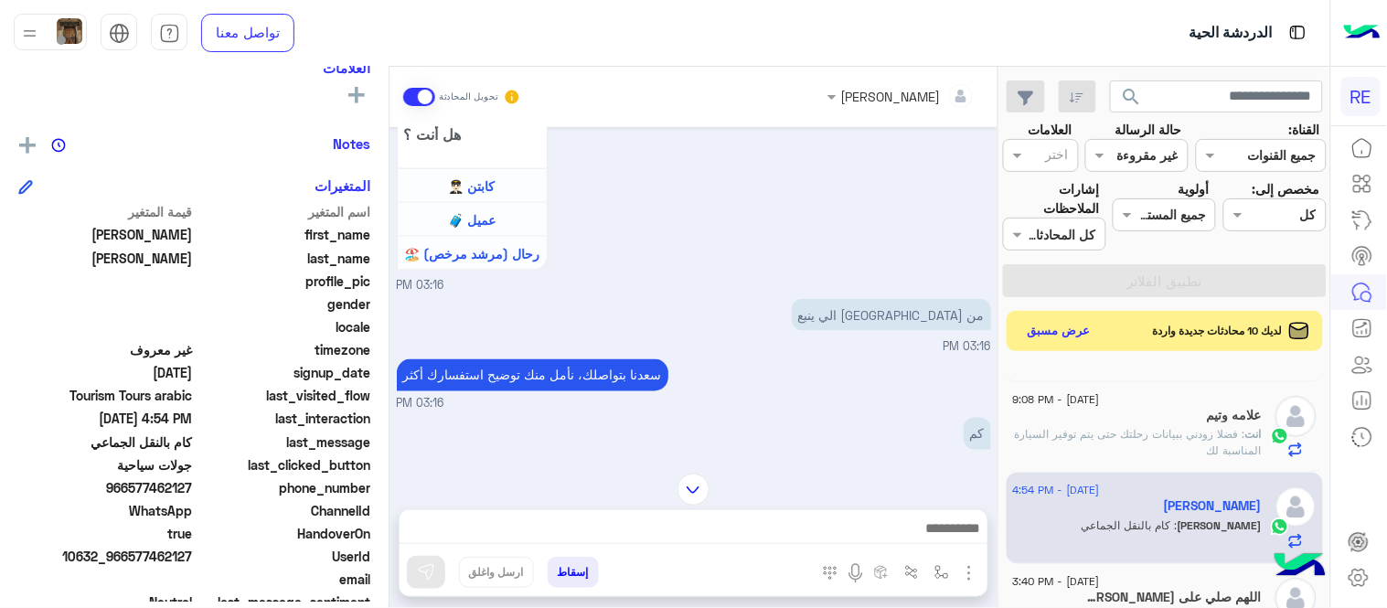
click at [688, 487] on img at bounding box center [694, 490] width 32 height 32
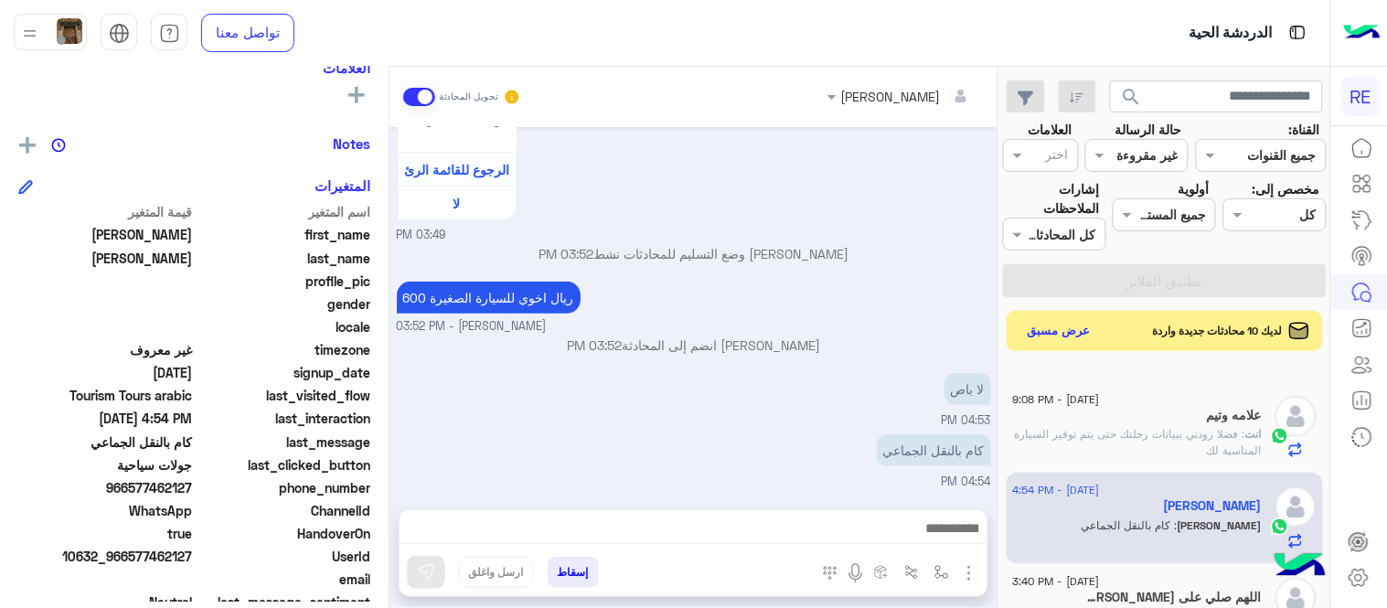
drag, startPoint x: 688, startPoint y: 487, endPoint x: 850, endPoint y: 525, distance: 166.1
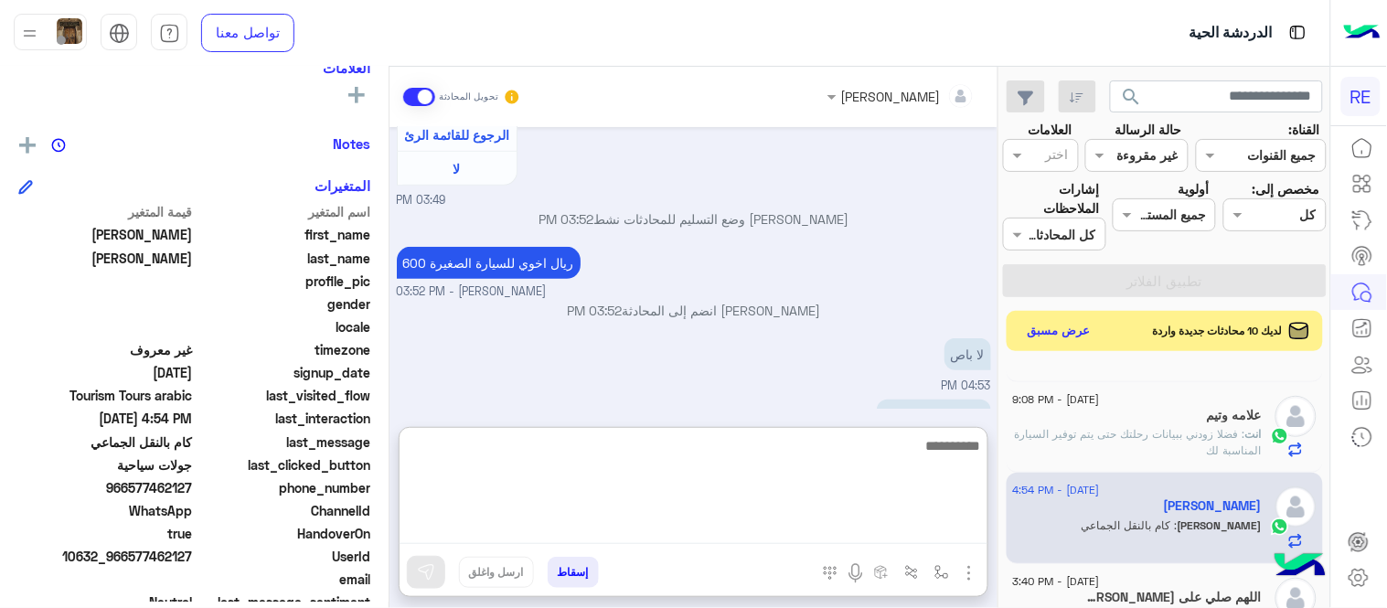
scroll to position [2076, 0]
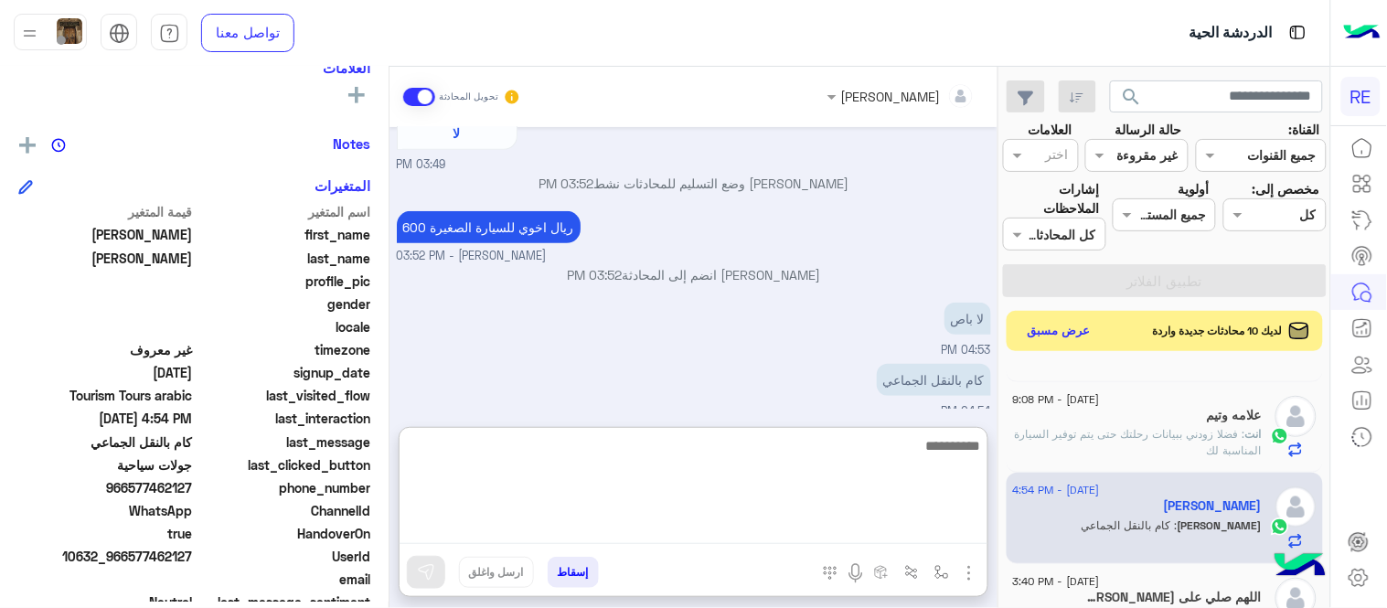
click at [850, 525] on textarea at bounding box center [694, 489] width 588 height 110
type textarea "**********"
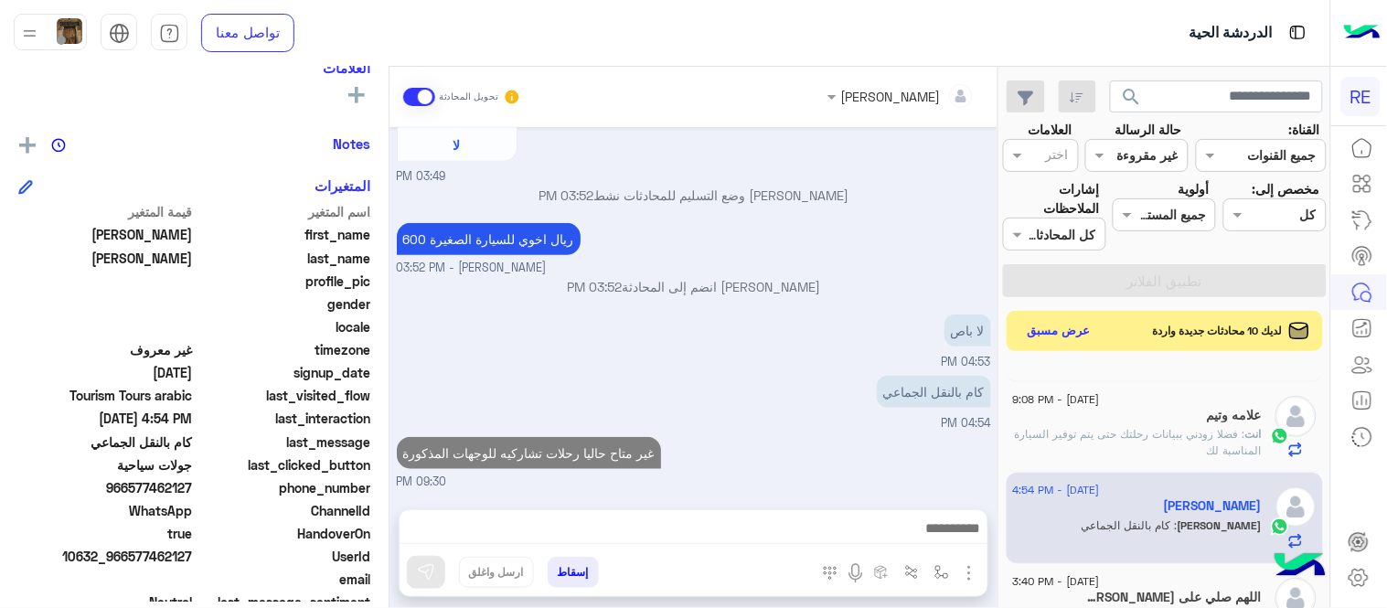
scroll to position [2099, 0]
click at [948, 432] on div "[PERSON_NAME] تحويل المحادثة [DATE] السلام عليكم 03:16 PM وعليكم السلام ،كيف اق…" at bounding box center [693, 341] width 608 height 549
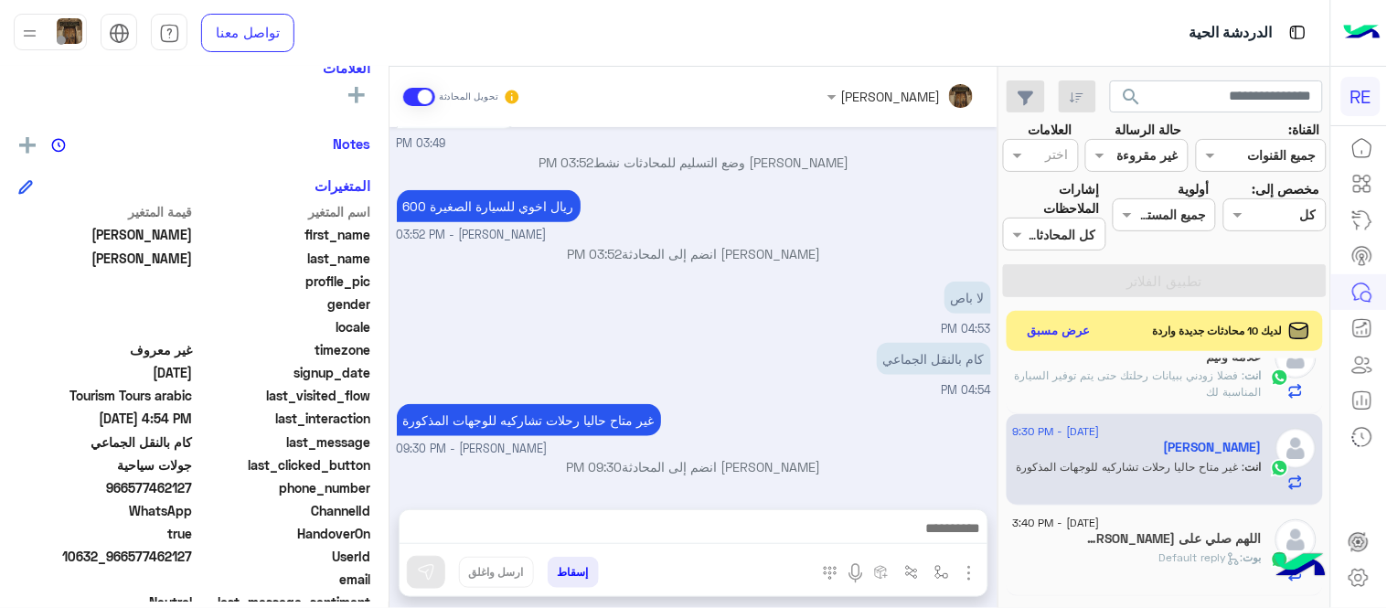
scroll to position [1424, 0]
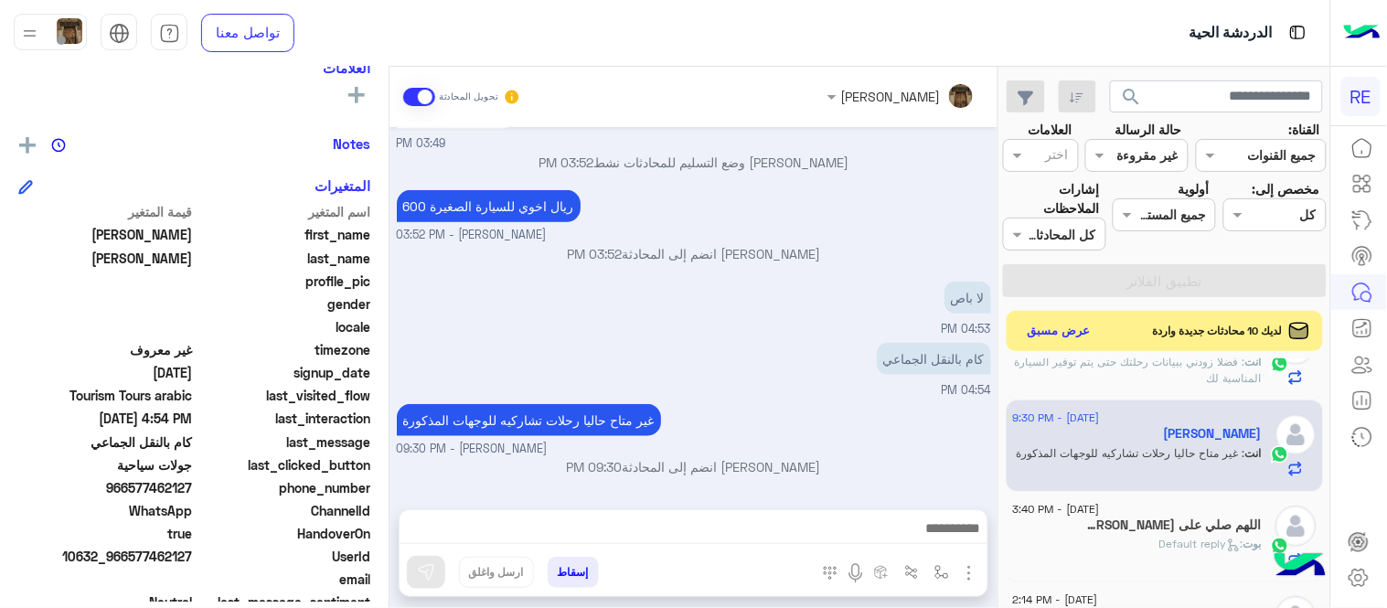
click at [1129, 547] on div "[PERSON_NAME] : Default reply" at bounding box center [1137, 552] width 249 height 32
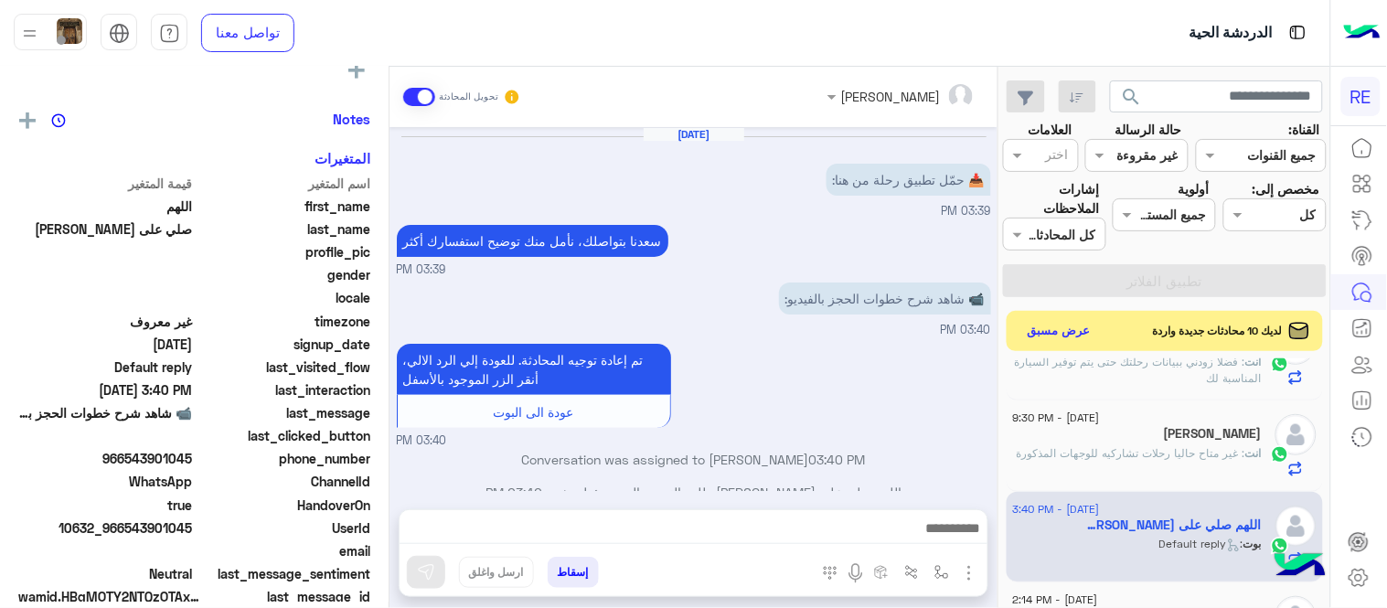
scroll to position [321, 0]
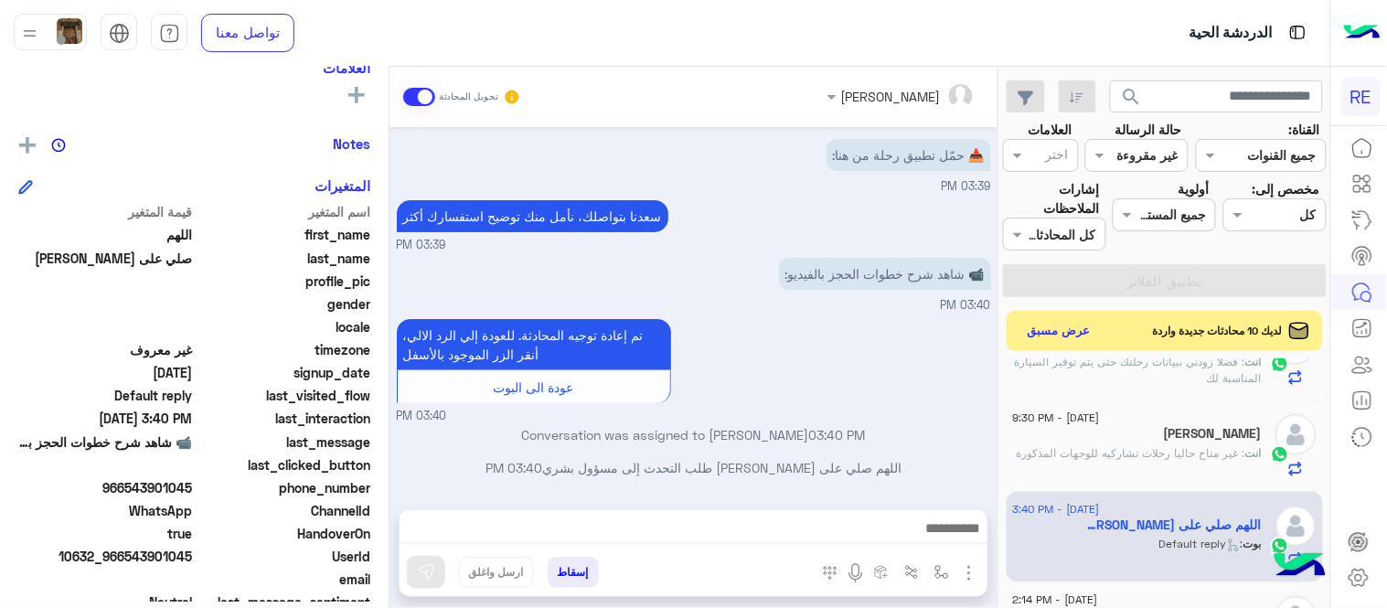
drag, startPoint x: 784, startPoint y: 544, endPoint x: 757, endPoint y: 523, distance: 33.8
click at [757, 523] on div at bounding box center [694, 533] width 588 height 46
click at [757, 523] on textarea at bounding box center [694, 530] width 588 height 27
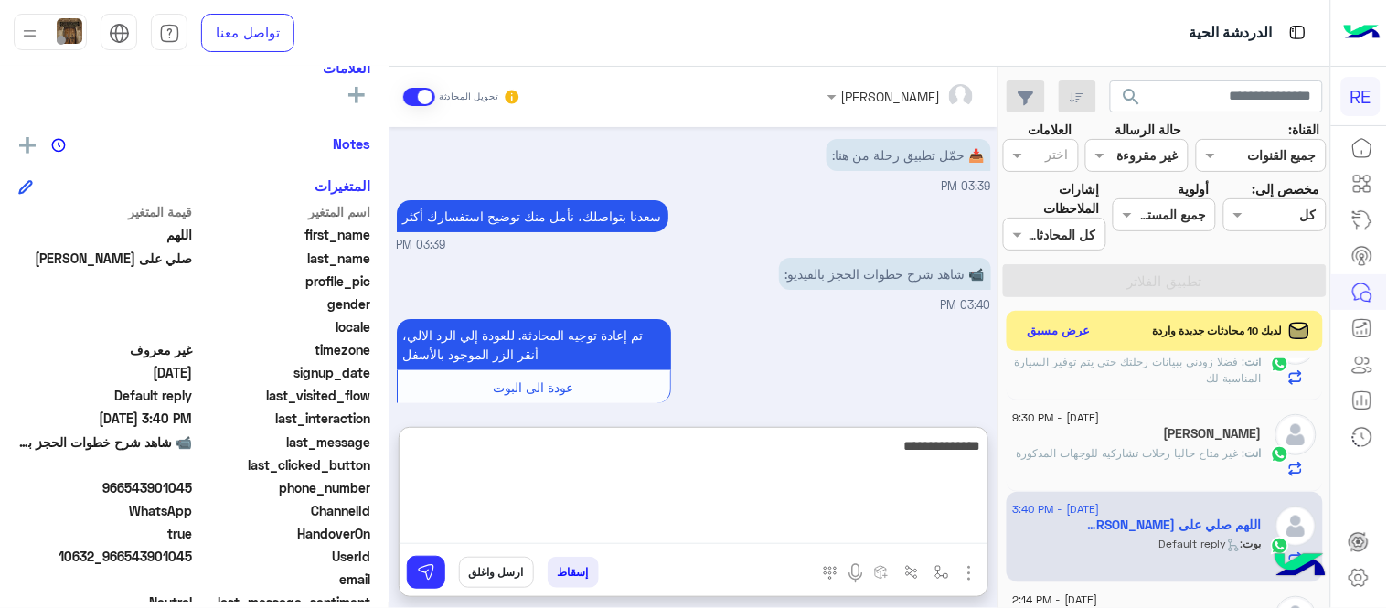
type textarea "**********"
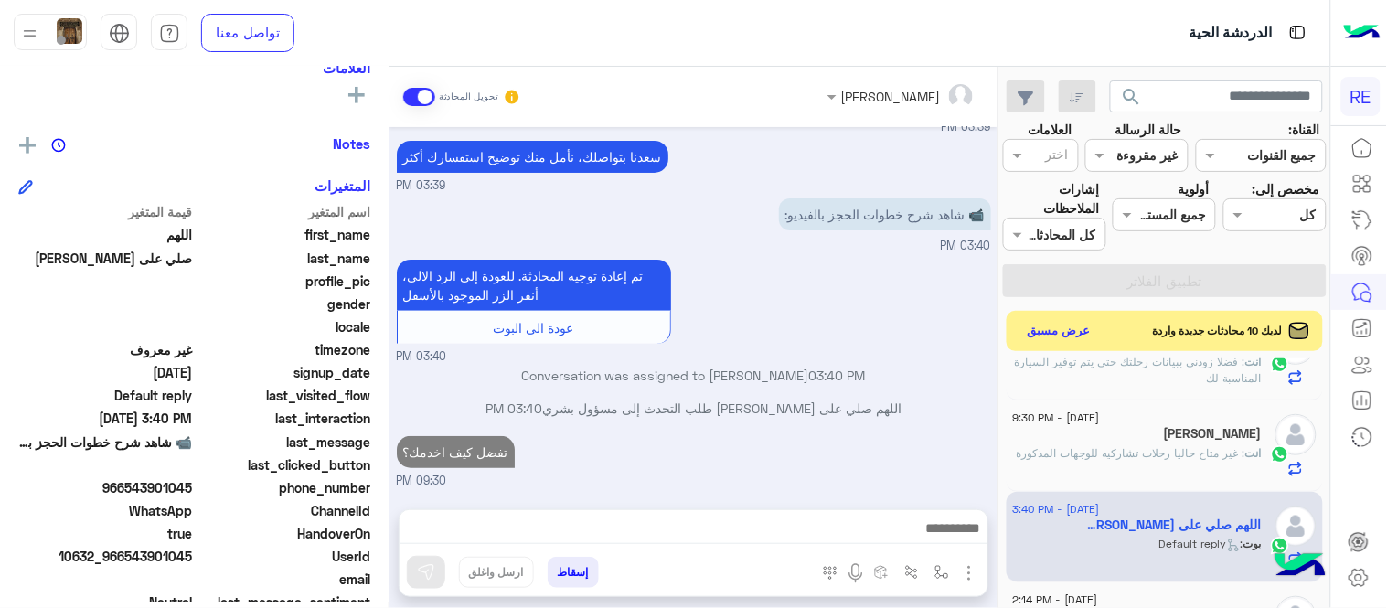
click at [791, 375] on div "[DATE] 📥 حمّل تطبيق رحلة من هنا: 03:39 PM [PERSON_NAME] بتواصلك، نأمل منك توضيح…" at bounding box center [693, 309] width 608 height 364
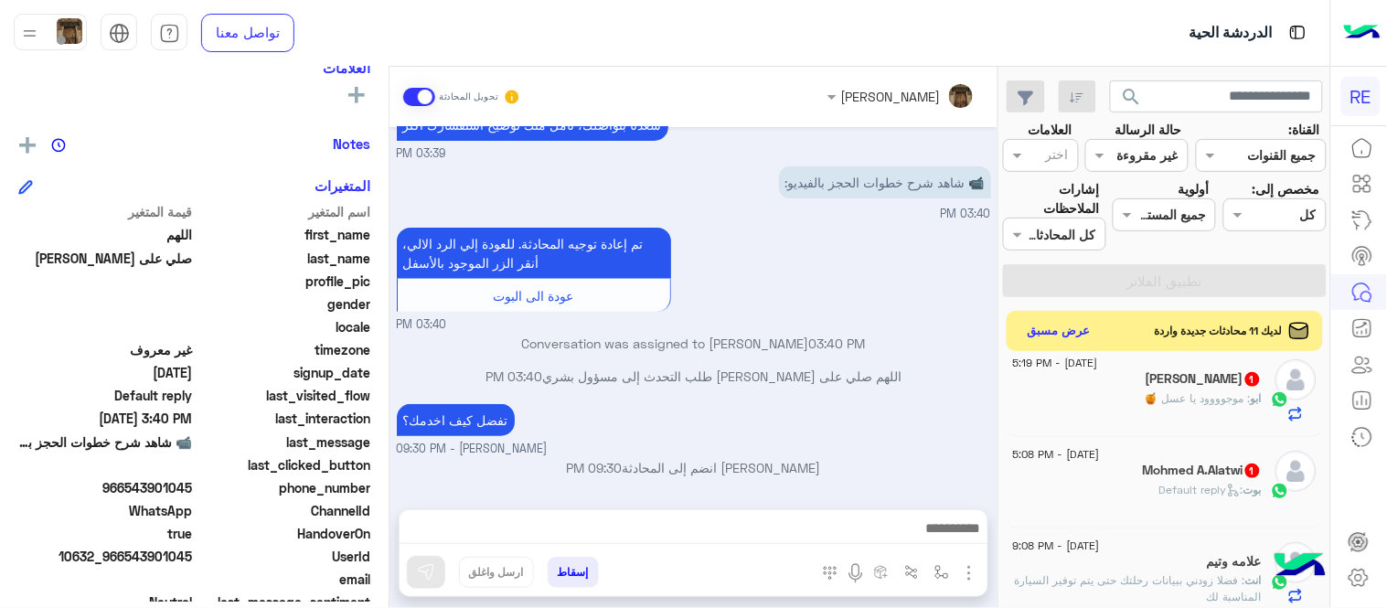
scroll to position [1155, 0]
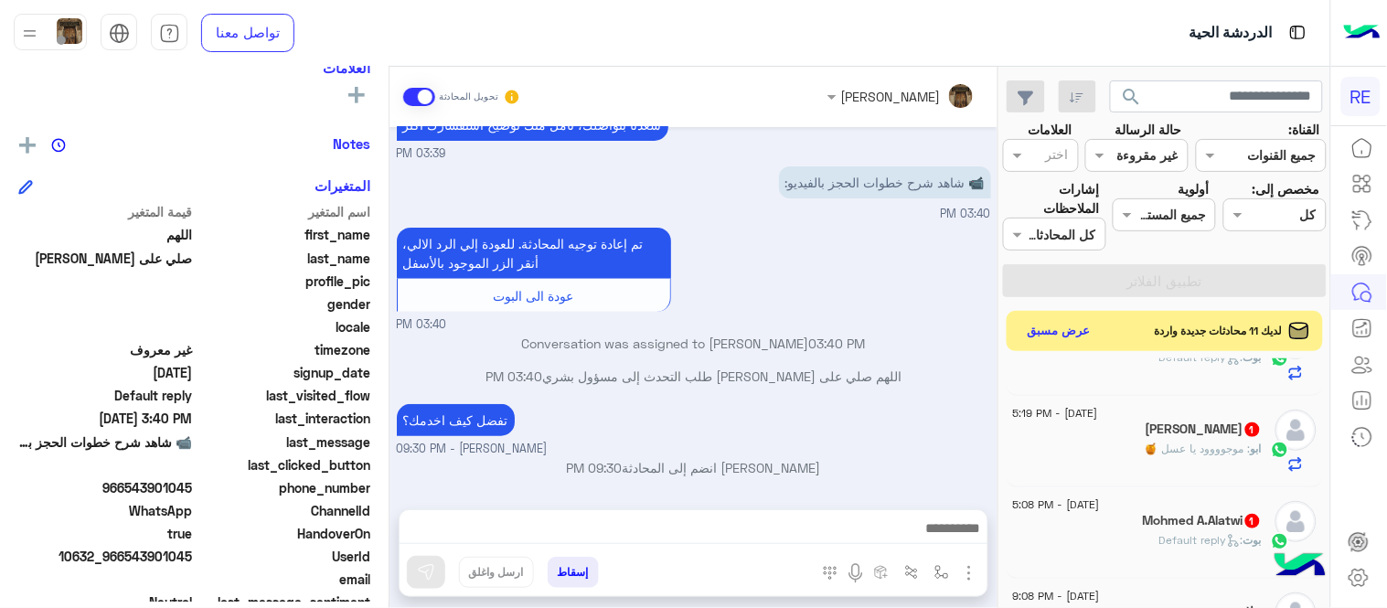
click at [1146, 535] on div "[PERSON_NAME] : Default reply" at bounding box center [1137, 548] width 249 height 32
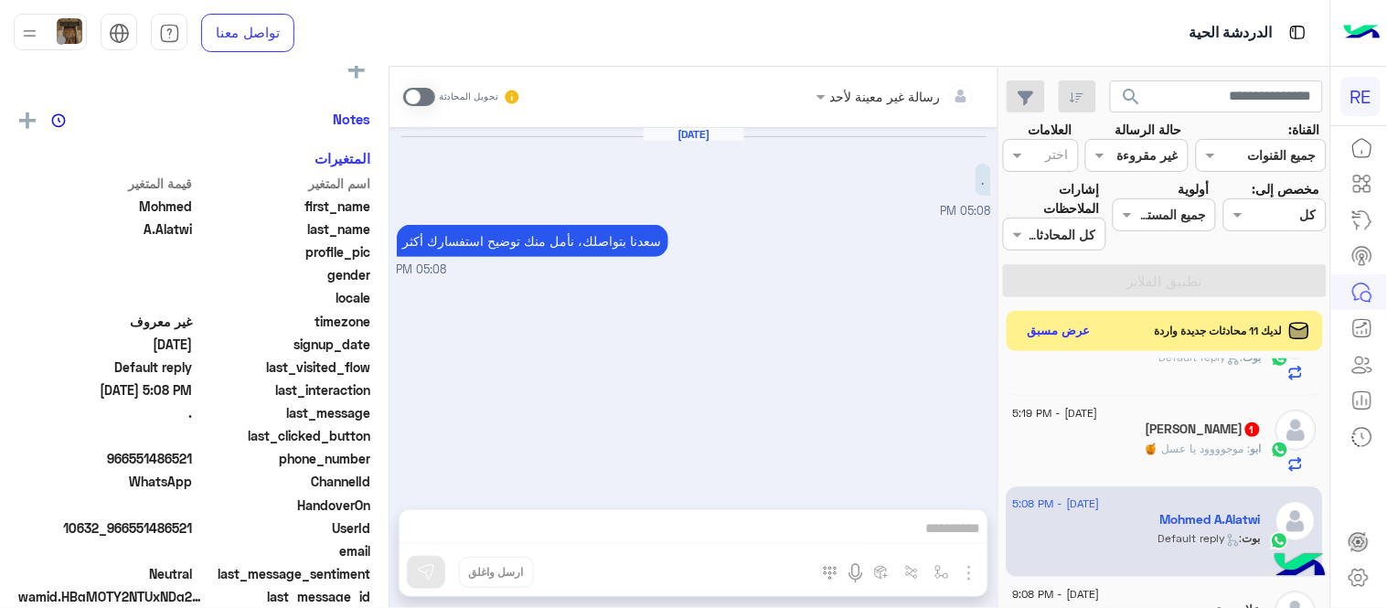
scroll to position [321, 0]
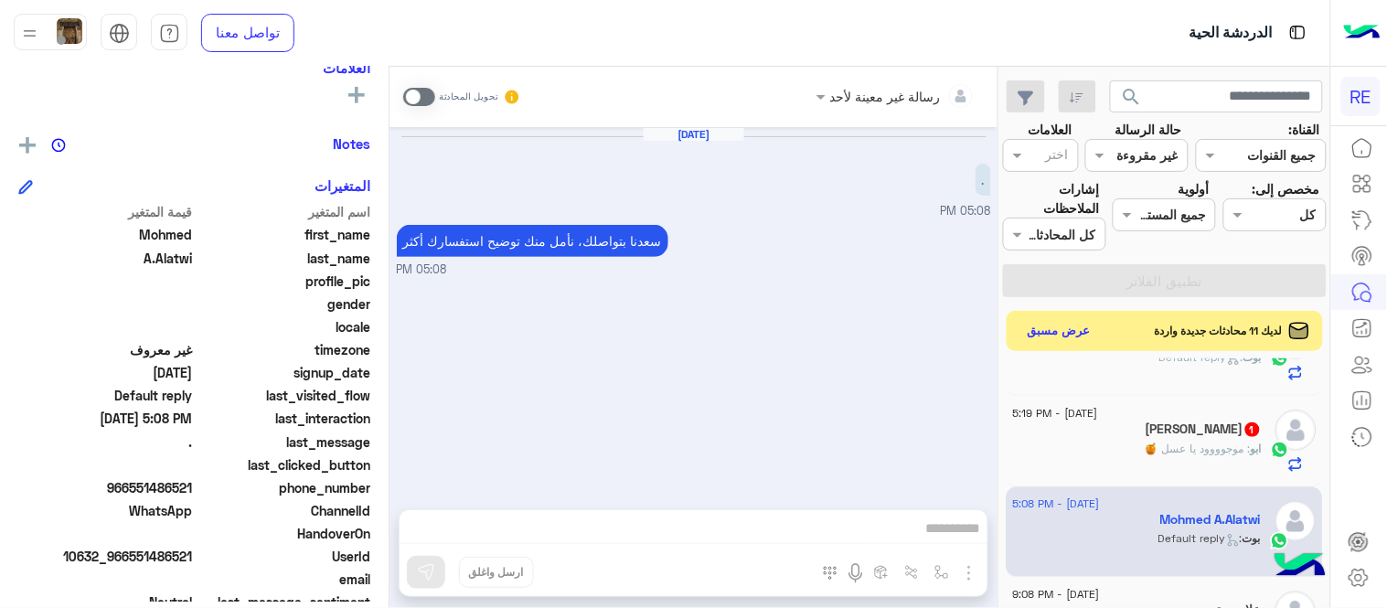
click at [418, 98] on span at bounding box center [419, 97] width 32 height 18
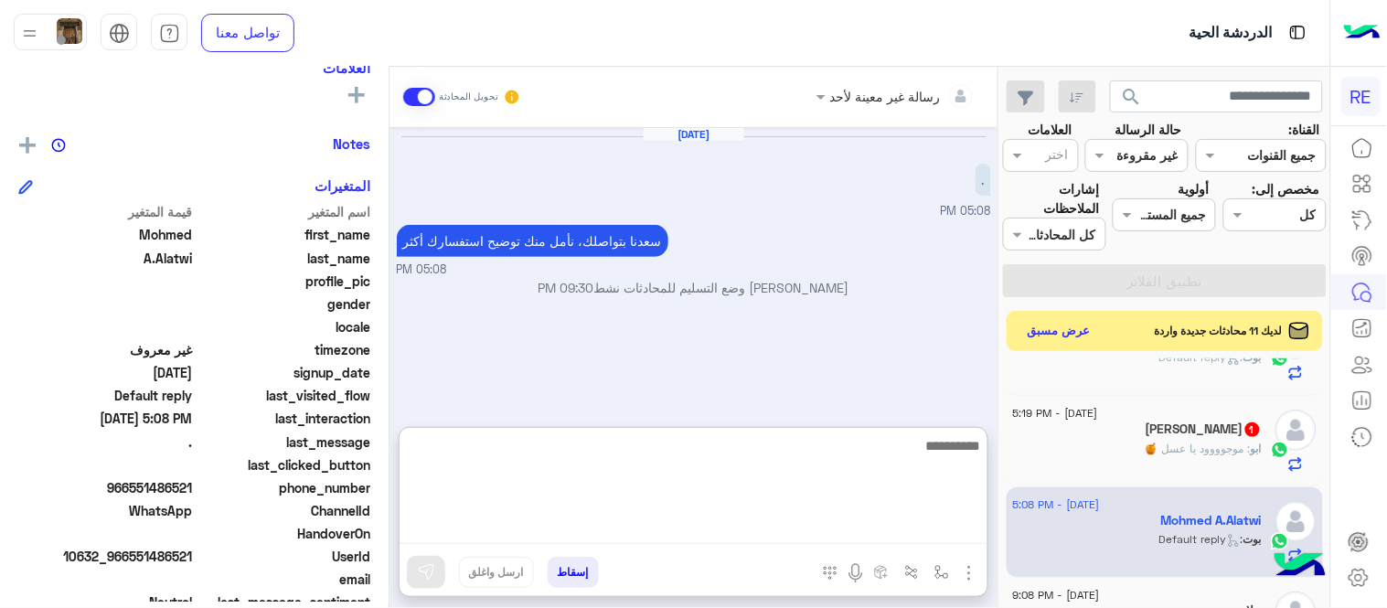
click at [803, 517] on textarea at bounding box center [694, 489] width 588 height 110
type textarea "**********"
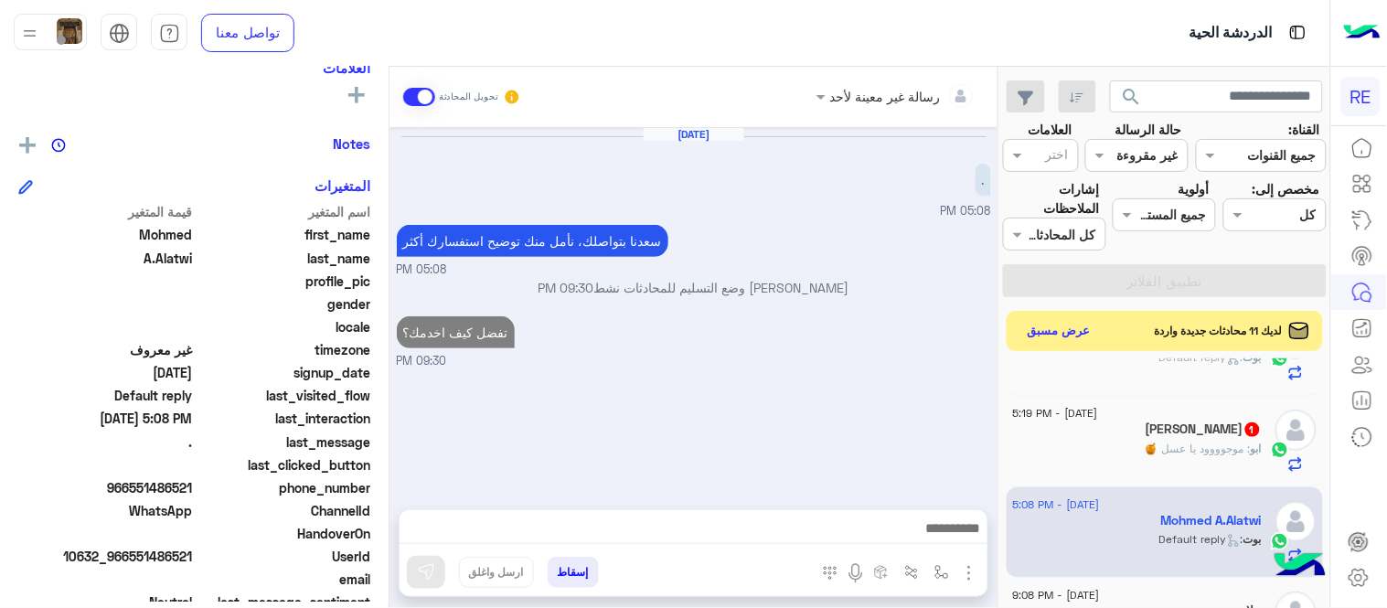
click at [1089, 453] on div "ابو : موجوووود يا عسل 🍯" at bounding box center [1137, 457] width 249 height 32
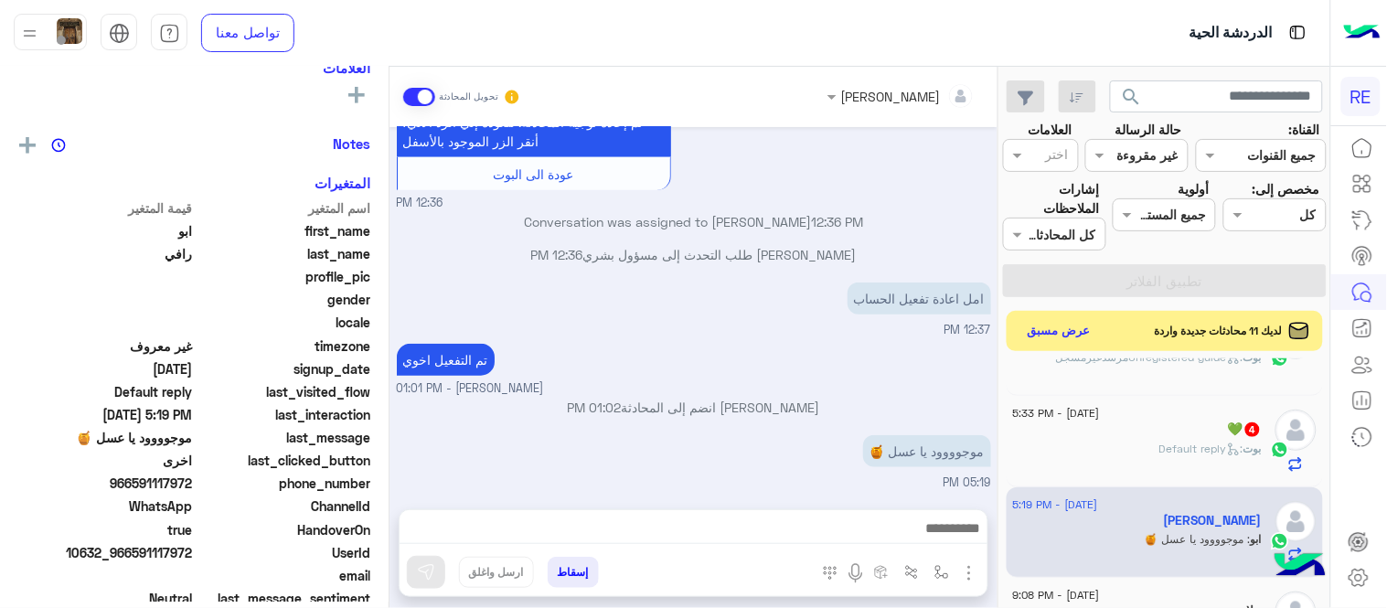
scroll to position [1154, 0]
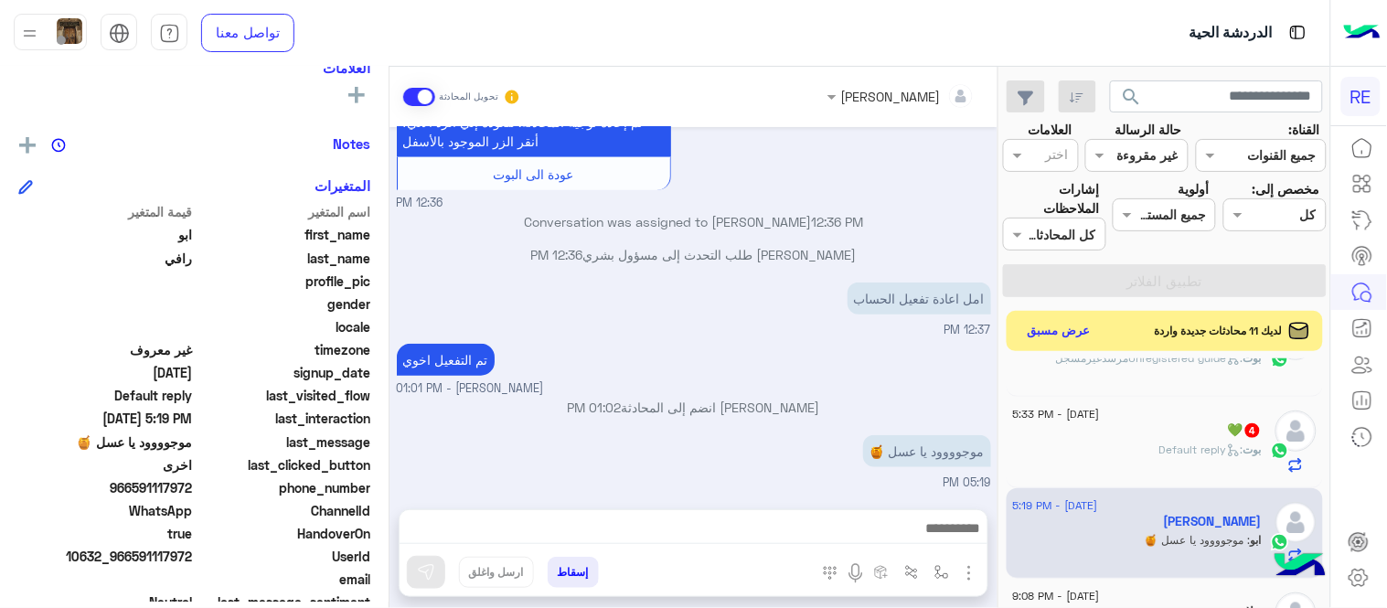
click at [1092, 460] on div "[PERSON_NAME] : Default reply" at bounding box center [1137, 458] width 249 height 32
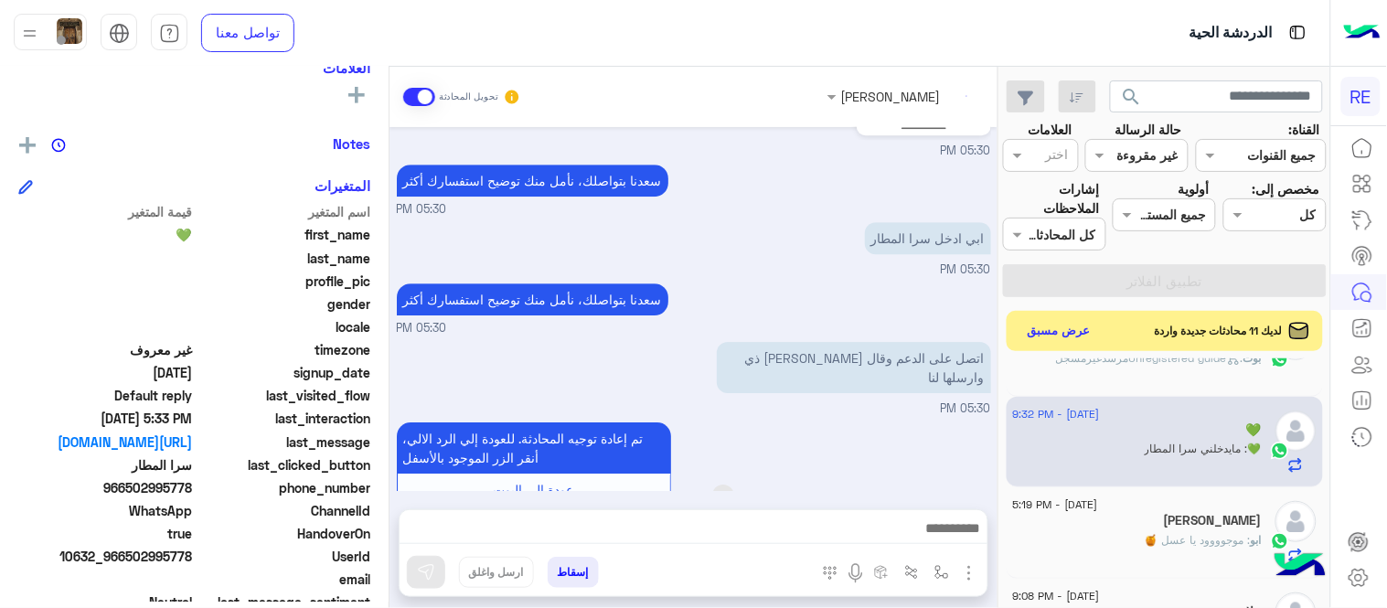
scroll to position [1942, 0]
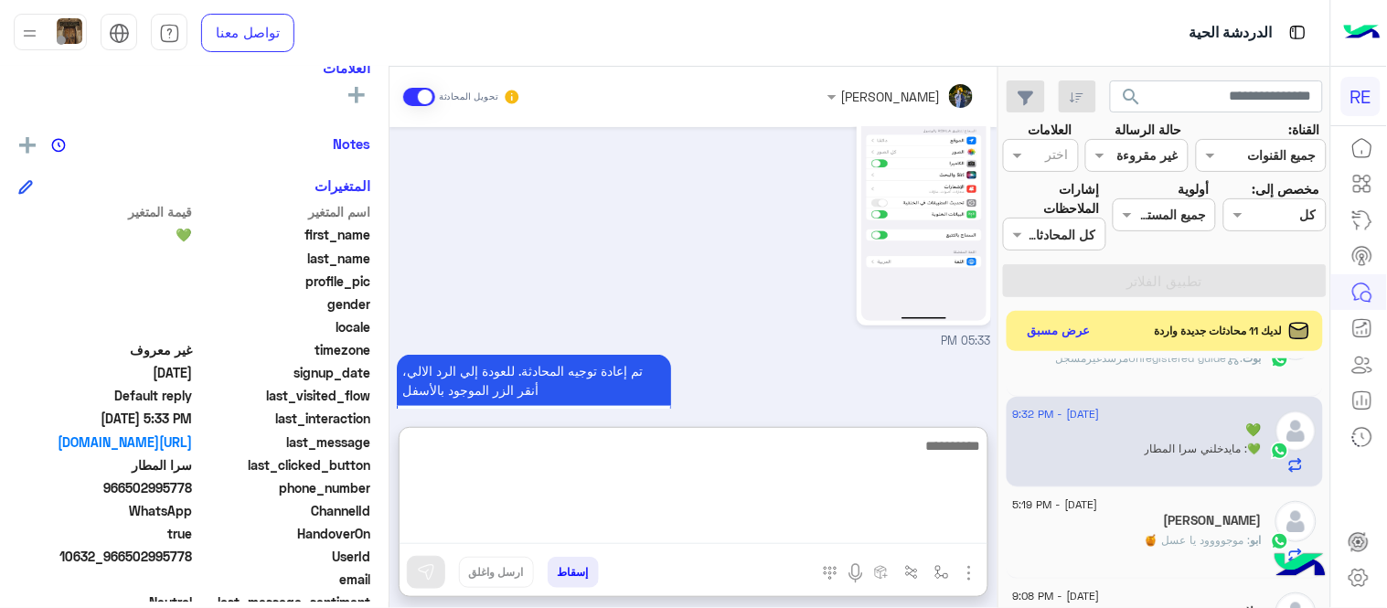
click at [838, 521] on textarea at bounding box center [694, 489] width 588 height 110
click at [962, 453] on textarea "**********" at bounding box center [694, 489] width 588 height 110
click at [866, 445] on textarea "**********" at bounding box center [694, 489] width 588 height 110
type textarea "**********"
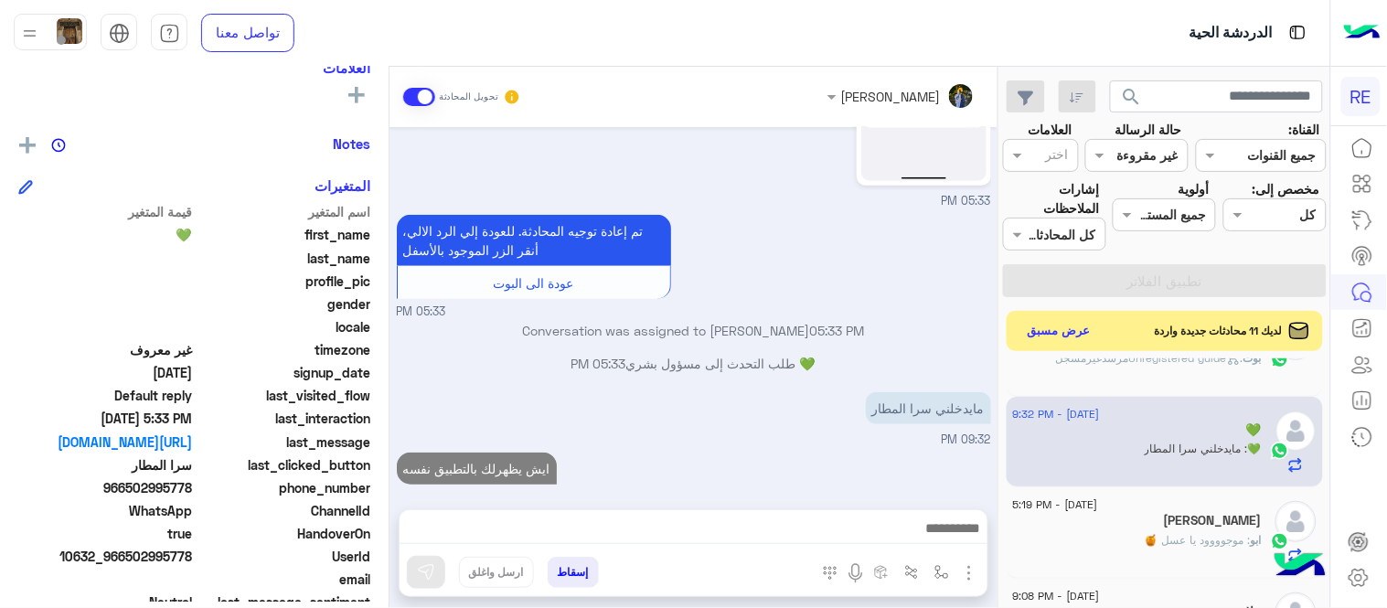
scroll to position [2000, 0]
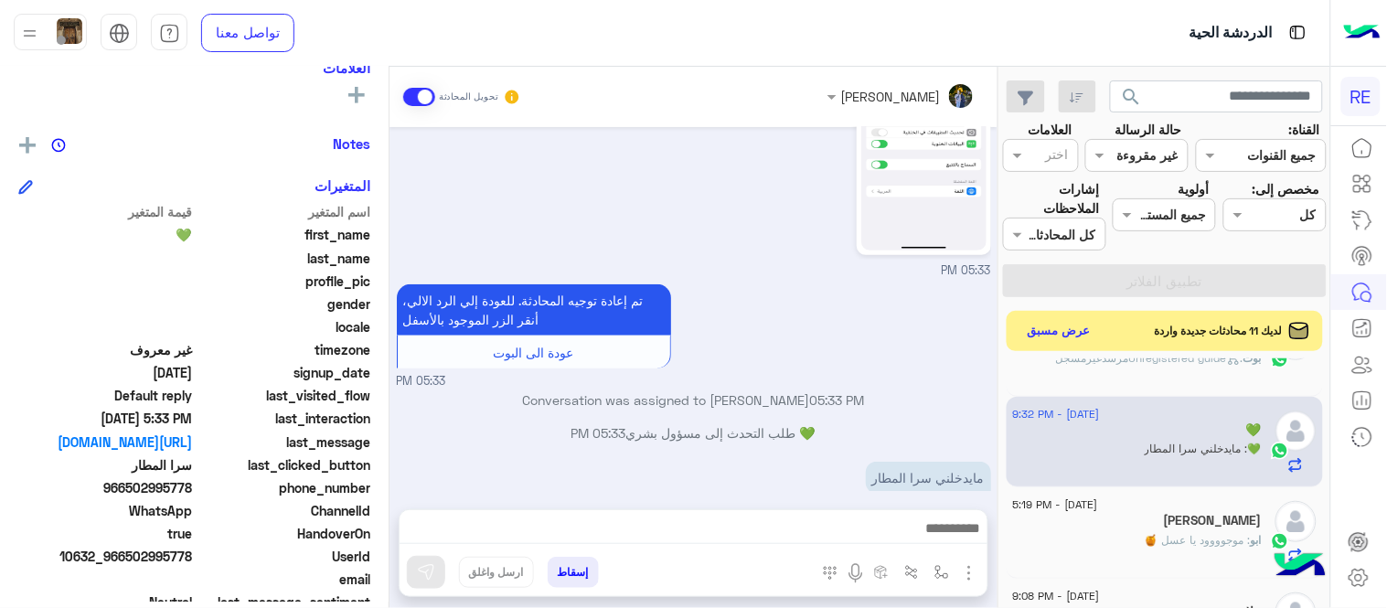
click at [873, 391] on div "[DATE] سرا المطار 10:27 PM تطبيق رحلة يعمل حاليا بسرا المطار بكل من [GEOGRAPHIC…" at bounding box center [693, 309] width 608 height 364
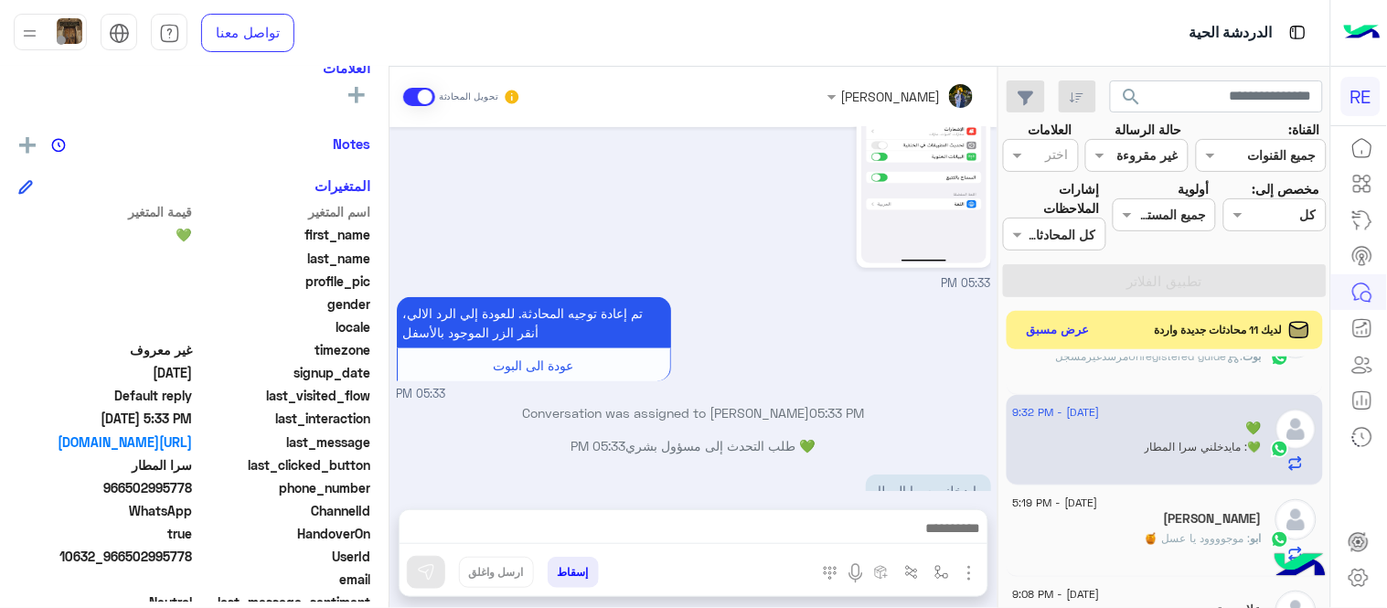
click at [1043, 336] on button "عرض مسبق" at bounding box center [1058, 330] width 77 height 25
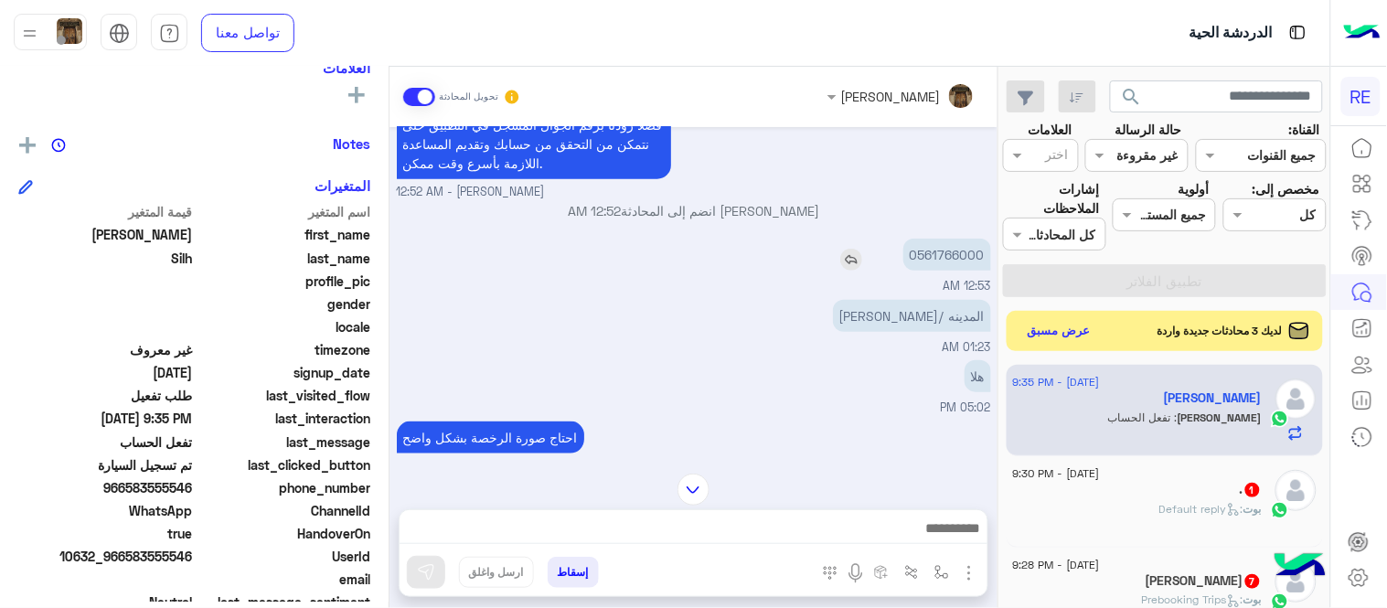
click at [948, 252] on p "0561766000" at bounding box center [947, 255] width 88 height 32
copy p "0561766000"
click at [395, 357] on div "[DATE] يمكنك الاطلاع على شروط الانضمام لرحلة ك (كابتن ) الموجودة بالصورة أعلاه،…" at bounding box center [693, 291] width 608 height 328
drag, startPoint x: 395, startPoint y: 357, endPoint x: 398, endPoint y: 378, distance: 21.2
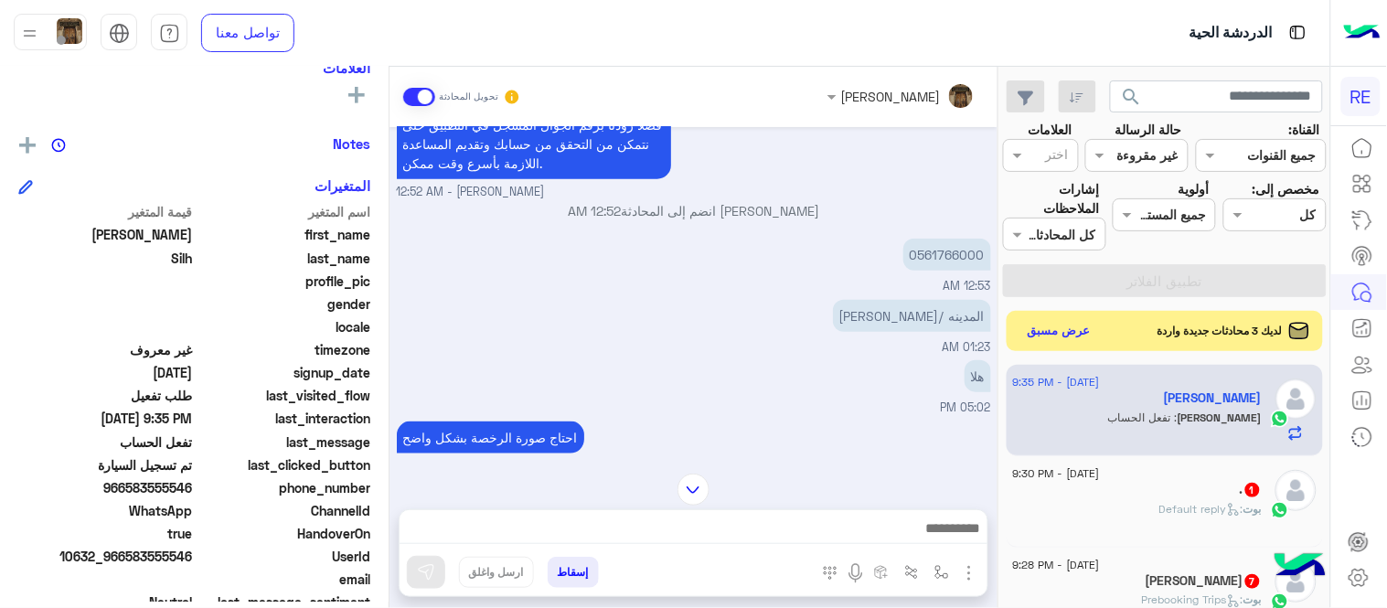
click at [398, 378] on div "[DATE] يمكنك الاطلاع على شروط الانضمام لرحلة ك (كابتن ) الموجودة بالصورة أعلاه،…" at bounding box center [693, 291] width 608 height 328
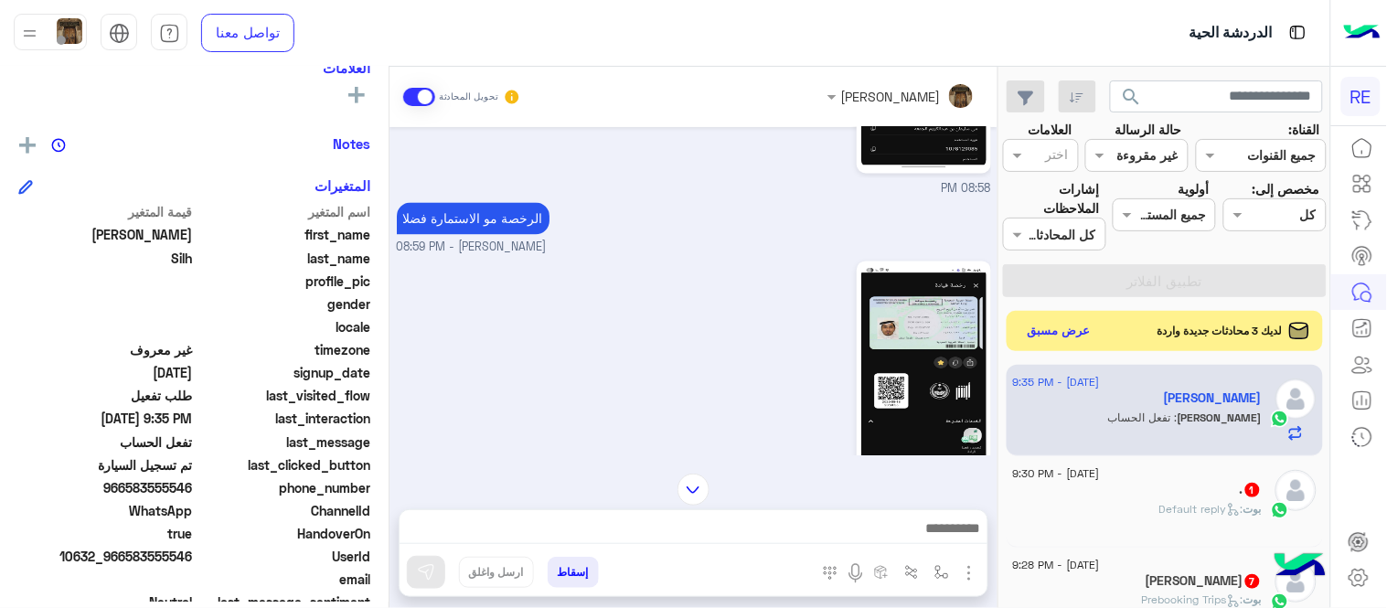
scroll to position [2761, 0]
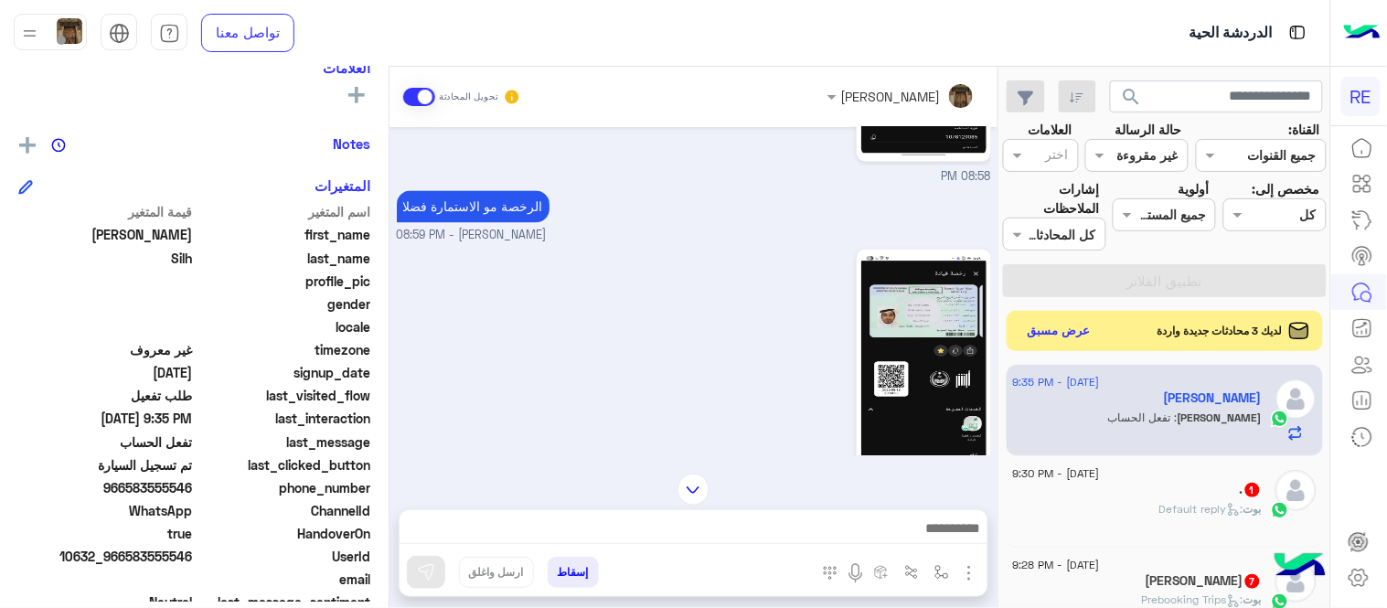
click at [916, 329] on img at bounding box center [923, 365] width 125 height 222
click at [815, 515] on div at bounding box center [694, 533] width 588 height 46
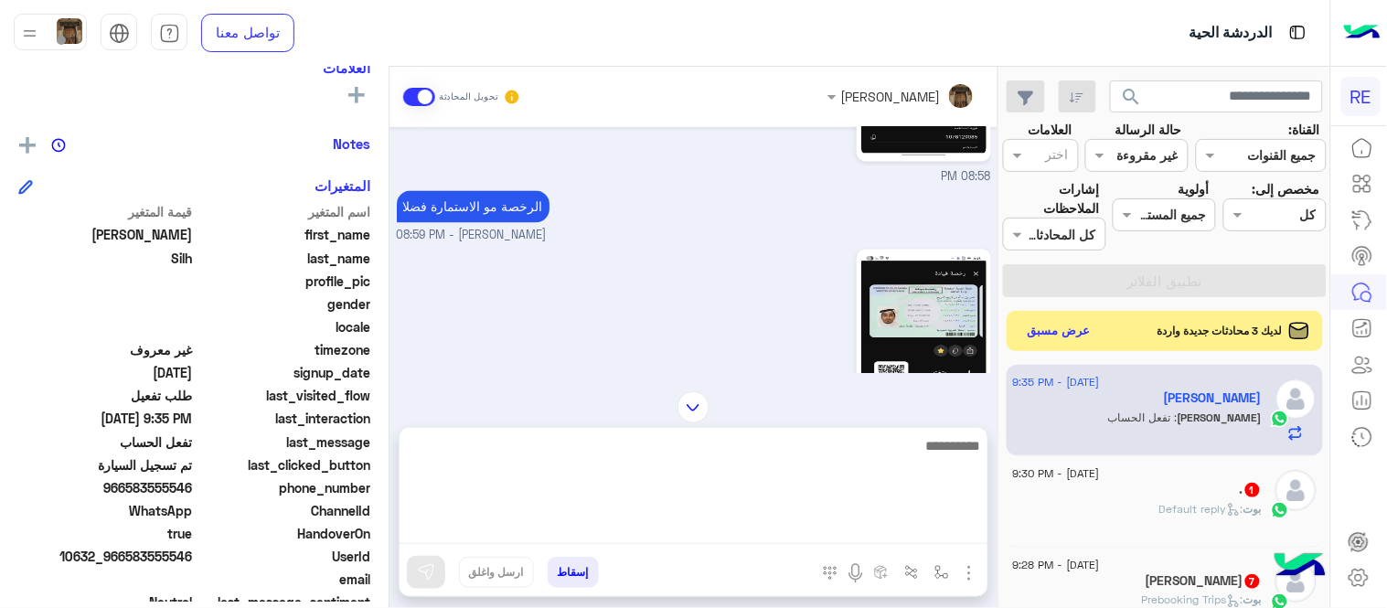
click at [820, 523] on textarea at bounding box center [694, 489] width 588 height 110
type textarea "**********"
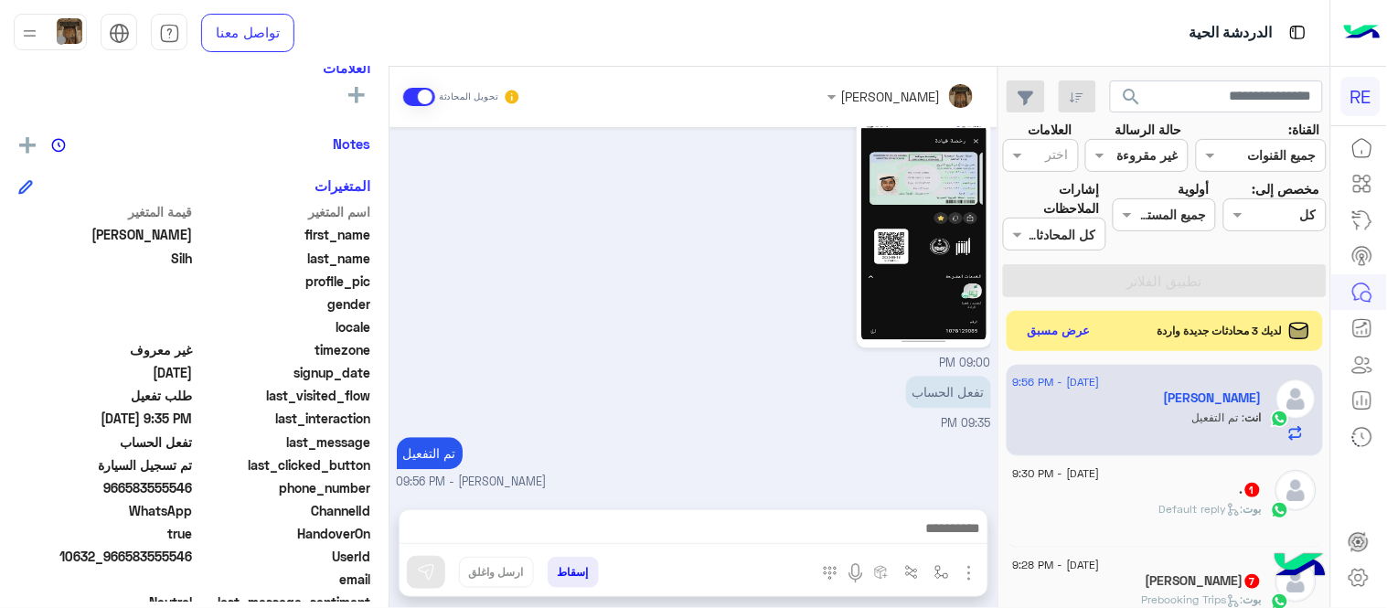
scroll to position [2892, 0]
click at [668, 284] on div "09:00 PM" at bounding box center [694, 242] width 594 height 261
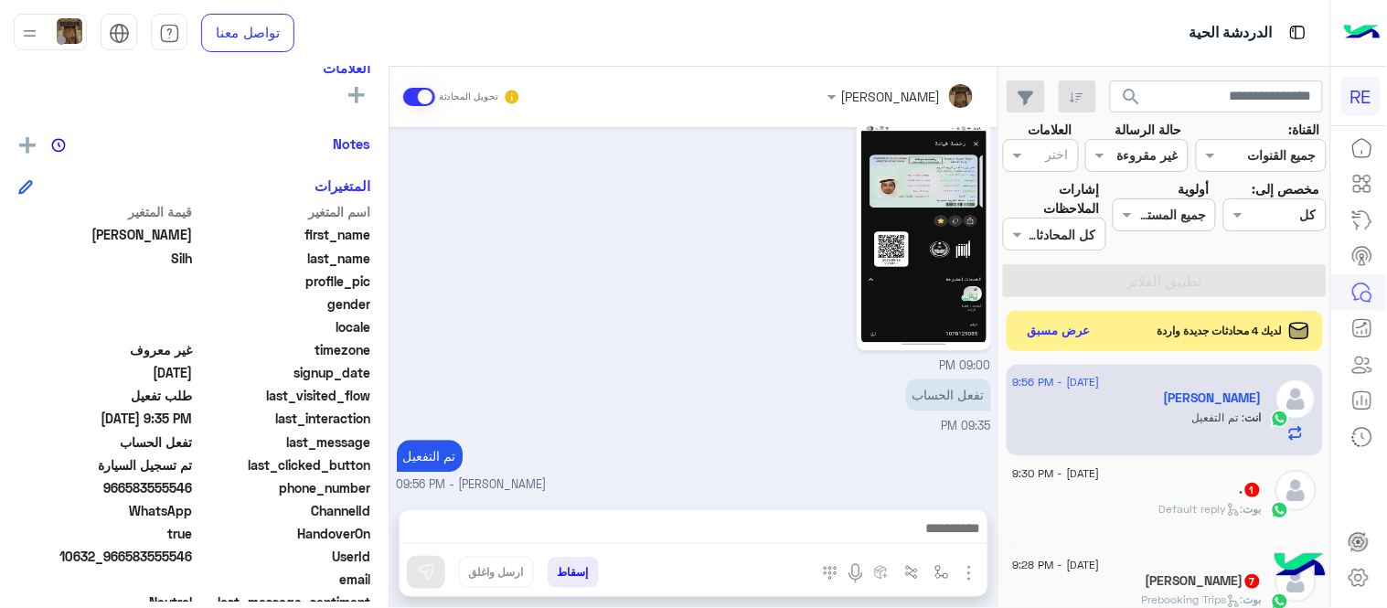
click at [1130, 492] on div ". 1" at bounding box center [1137, 491] width 249 height 19
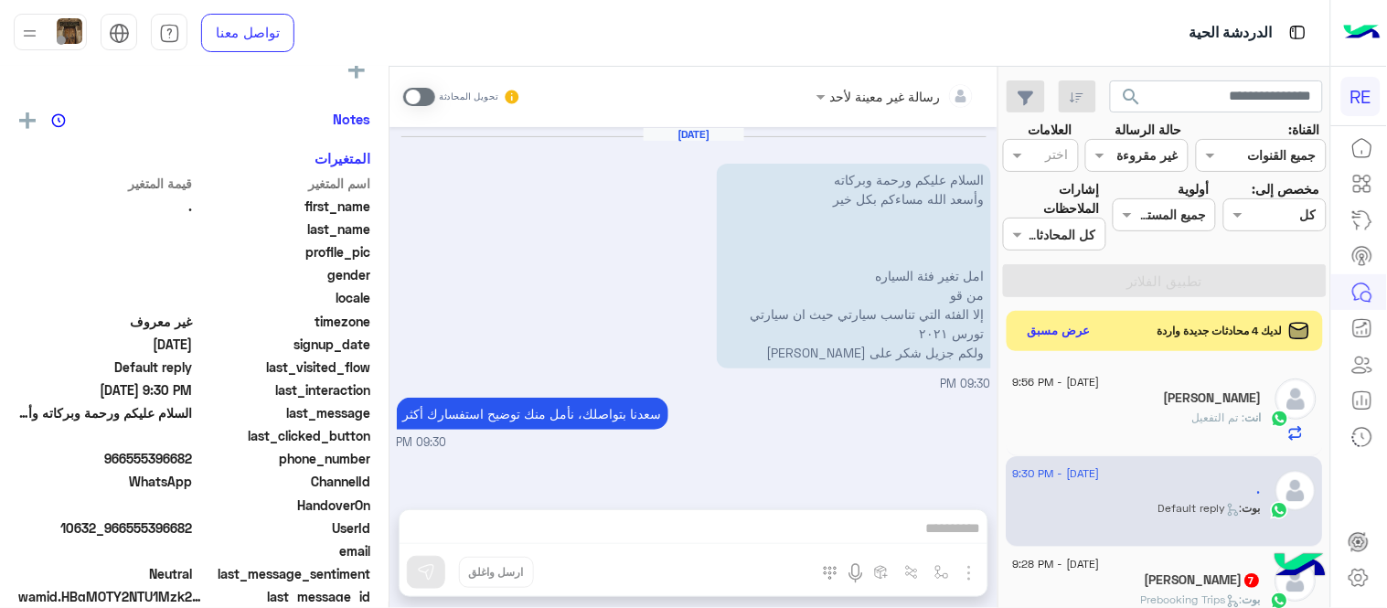
scroll to position [321, 0]
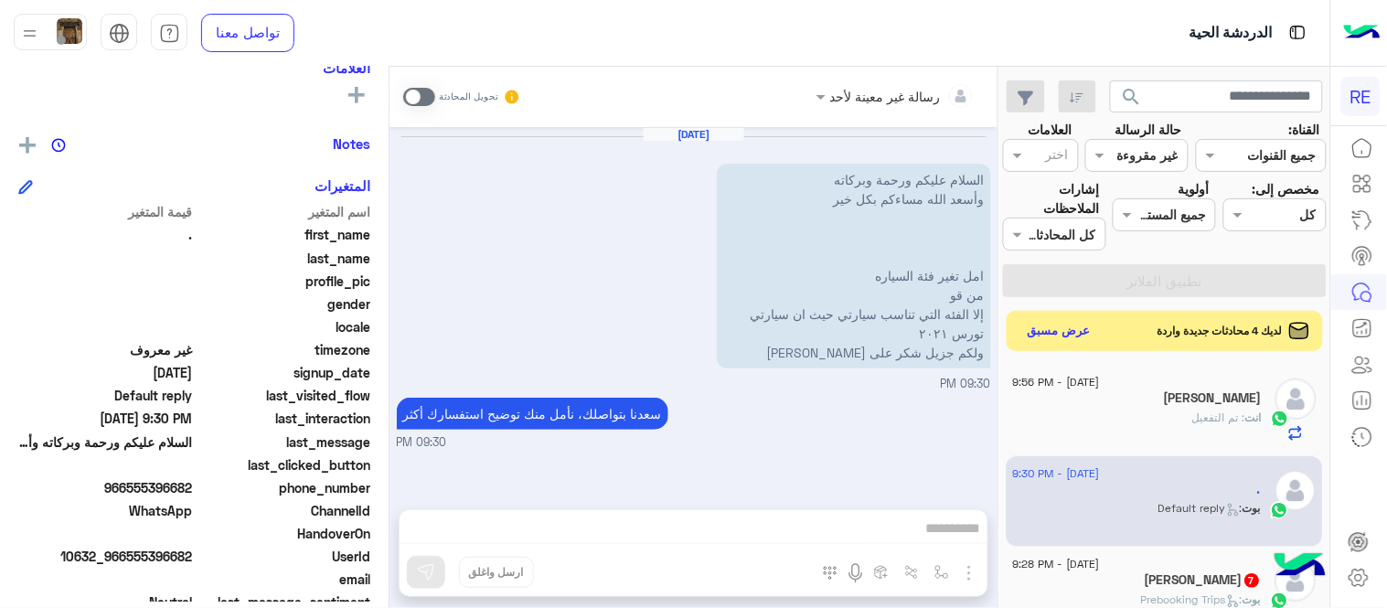
drag, startPoint x: 129, startPoint y: 489, endPoint x: 196, endPoint y: 494, distance: 66.9
click at [196, 494] on div "phone_number [PHONE_NUMBER]" at bounding box center [194, 489] width 352 height 23
copy span "555396682"
click at [425, 93] on span at bounding box center [419, 97] width 32 height 18
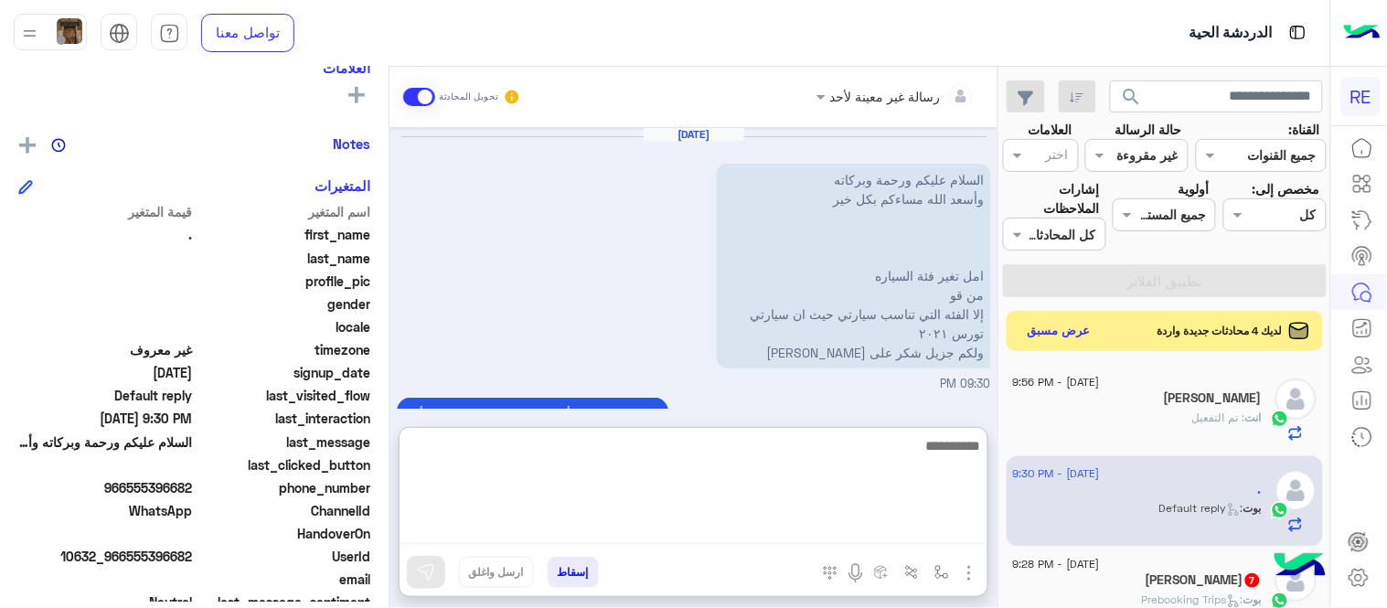
click at [780, 533] on textarea at bounding box center [694, 489] width 588 height 110
type textarea "**********"
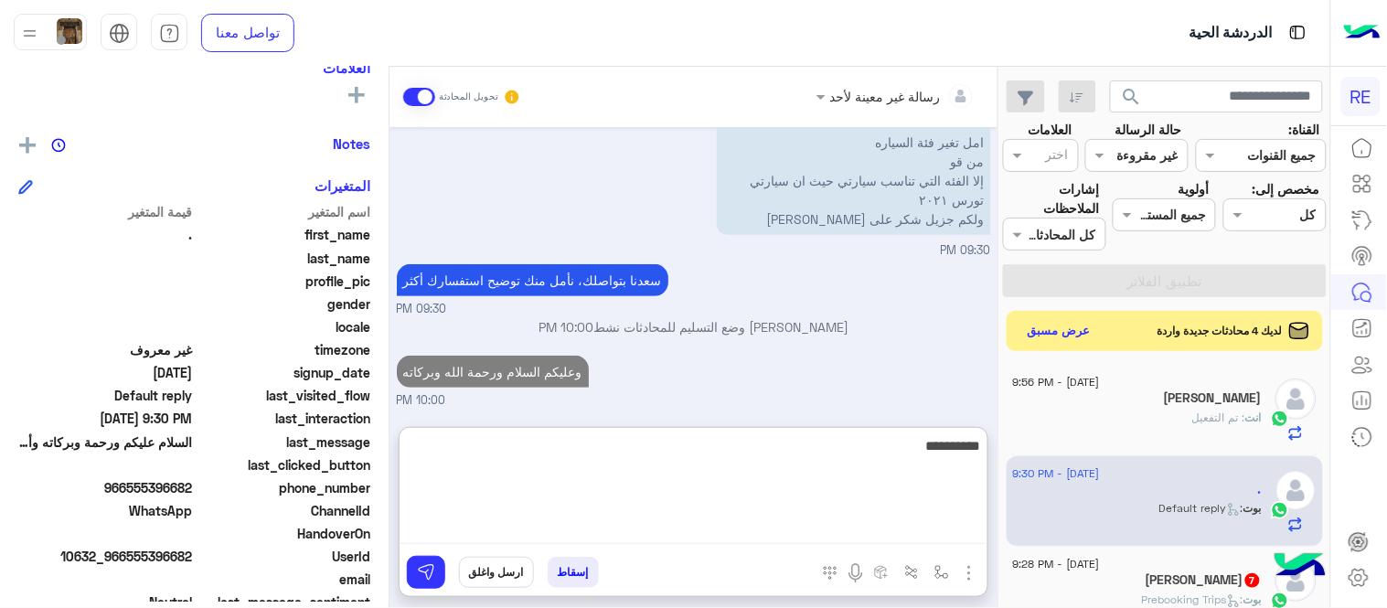
type textarea "**********"
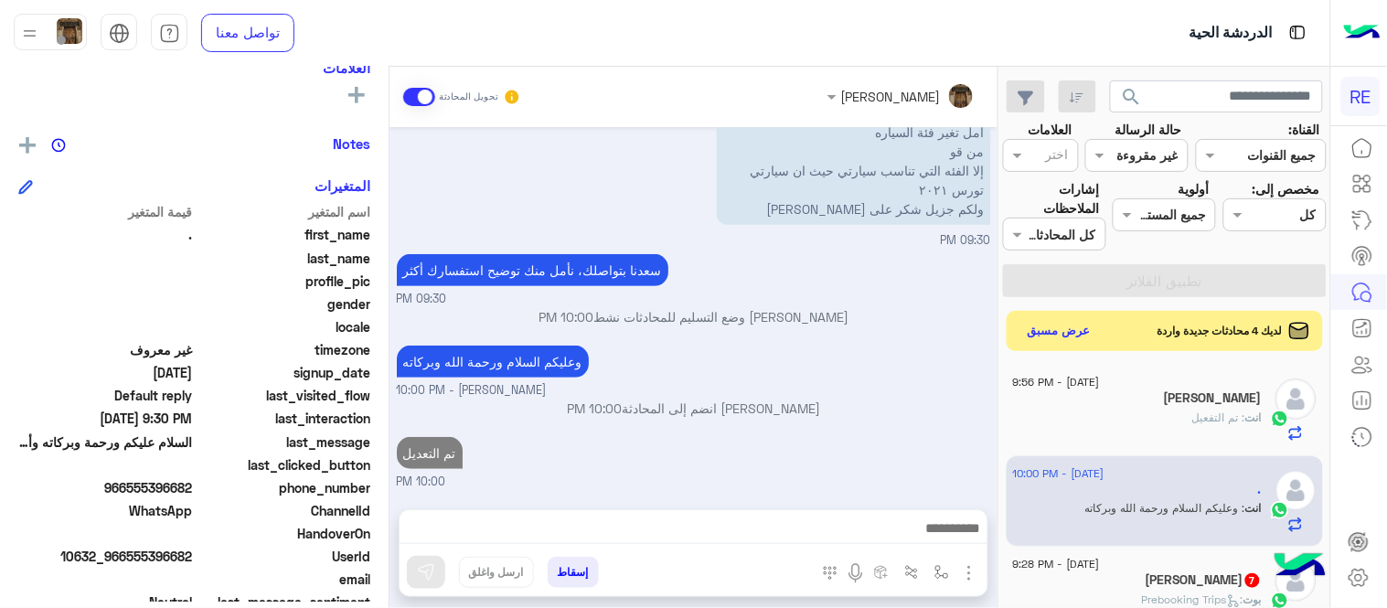
click at [839, 398] on div "[DATE] السلام عليكم ورحمة وبركاته وأسعد الله مساءكم بكل خير امل تغير فئة السيار…" at bounding box center [693, 309] width 608 height 364
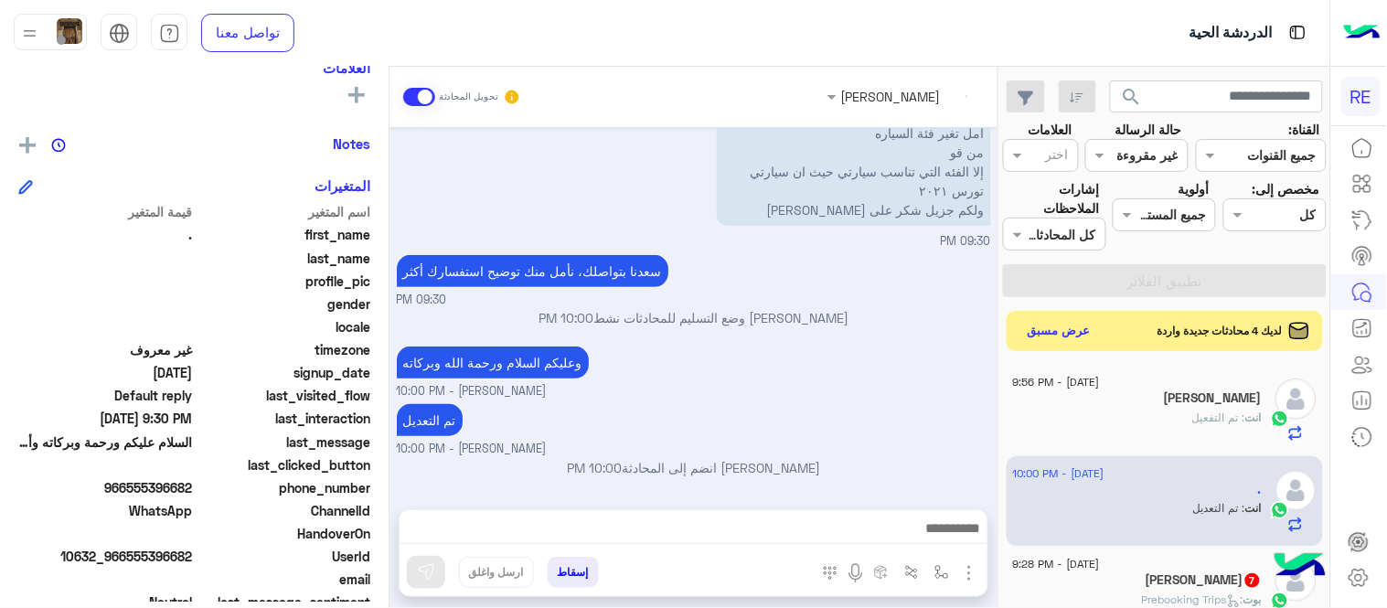
click at [1126, 583] on div "[PERSON_NAME] 7" at bounding box center [1137, 581] width 249 height 19
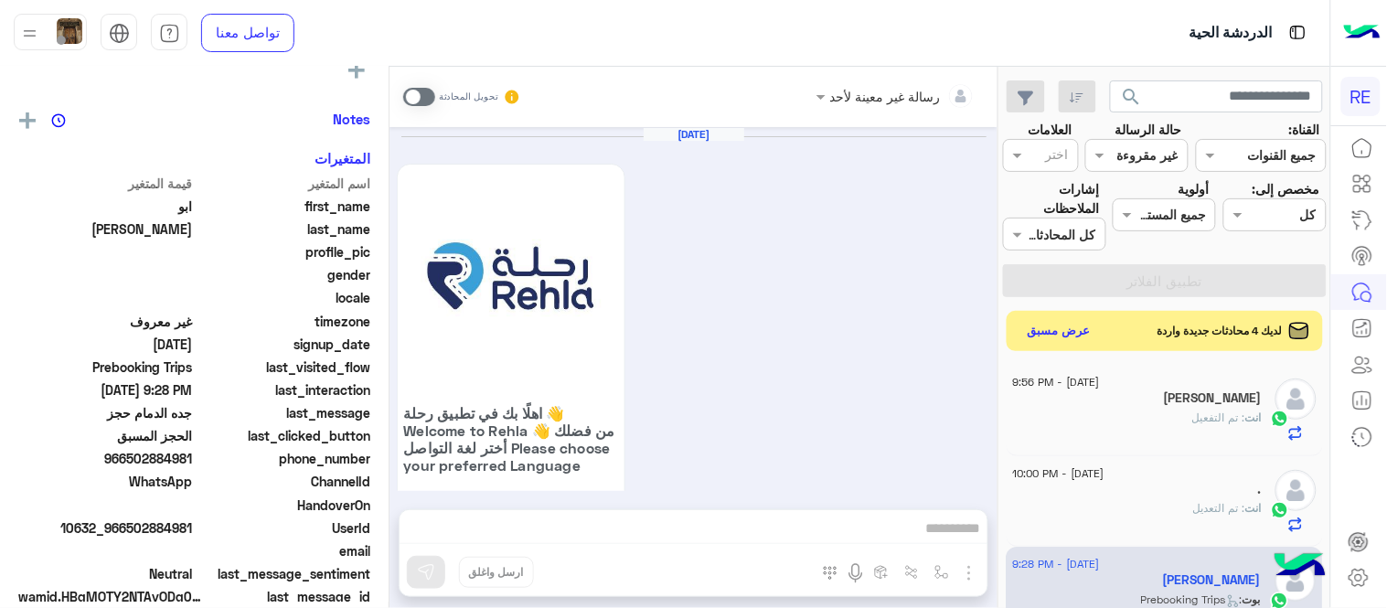
scroll to position [321, 0]
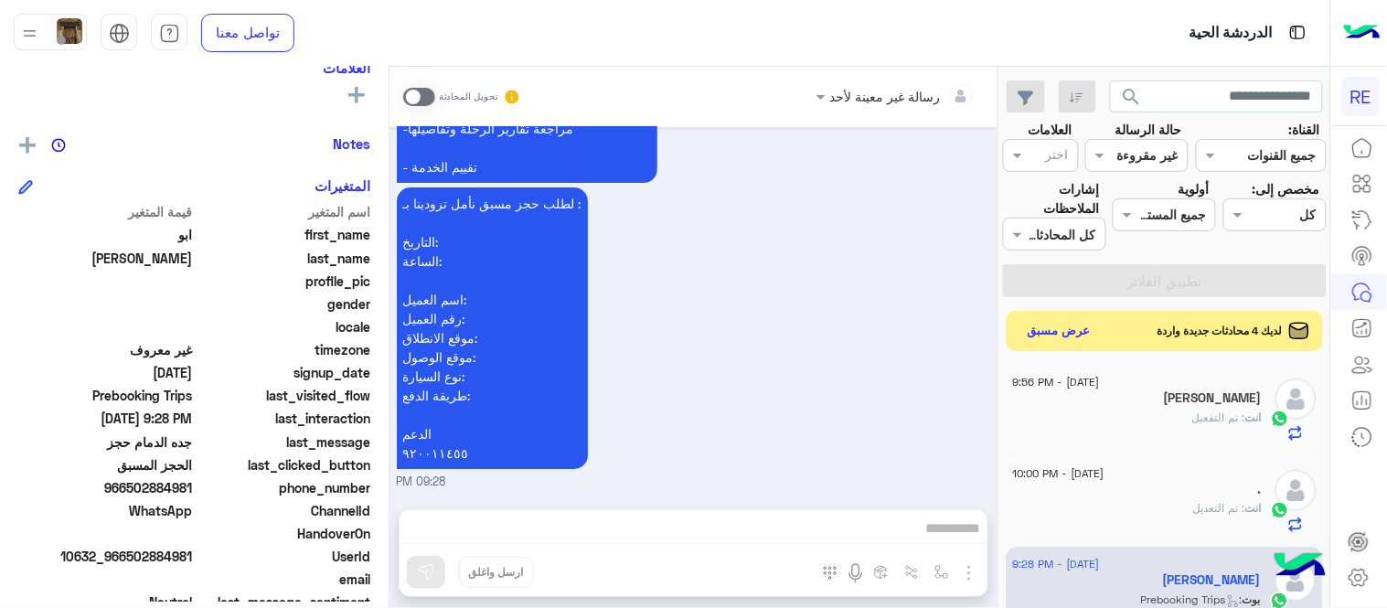
click at [430, 91] on span at bounding box center [419, 97] width 32 height 18
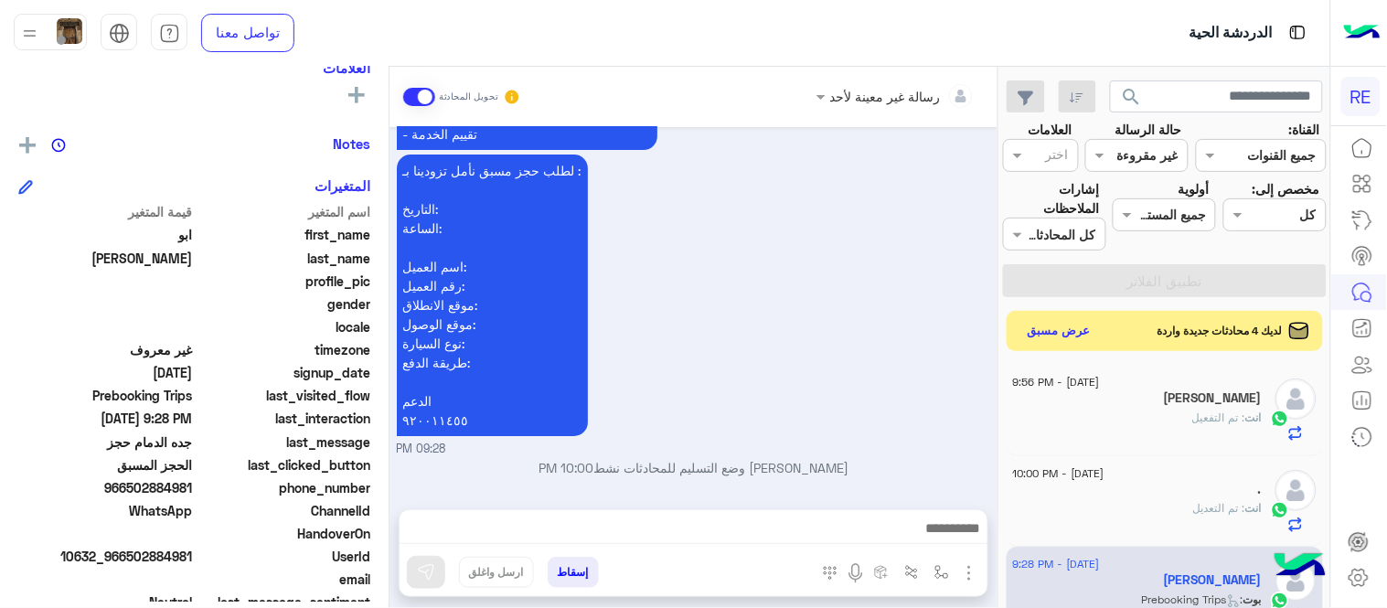
scroll to position [1638, 0]
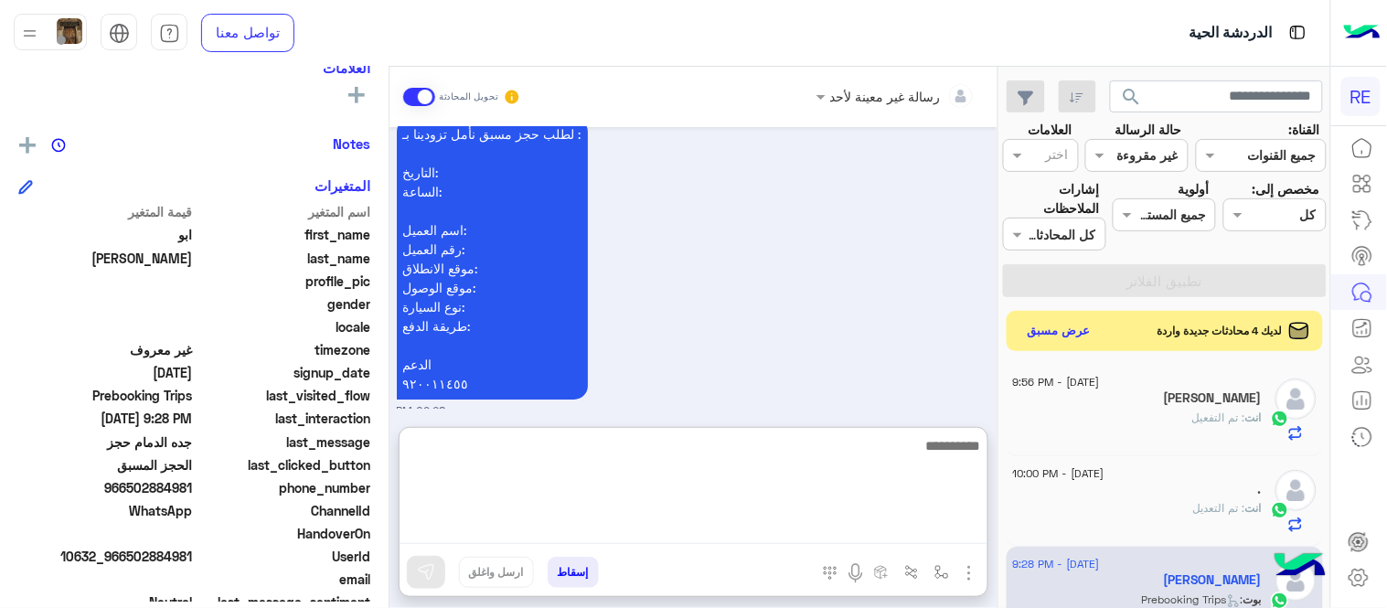
click at [681, 521] on textarea at bounding box center [694, 489] width 588 height 110
type textarea "**********"
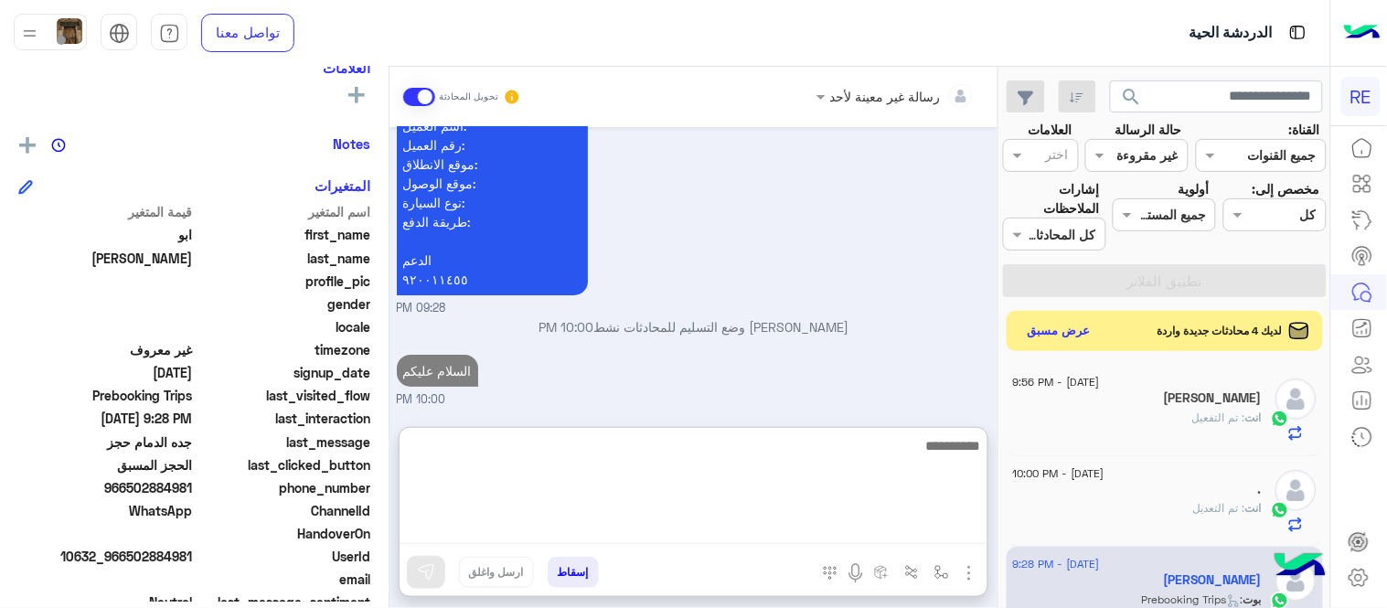
type textarea "*"
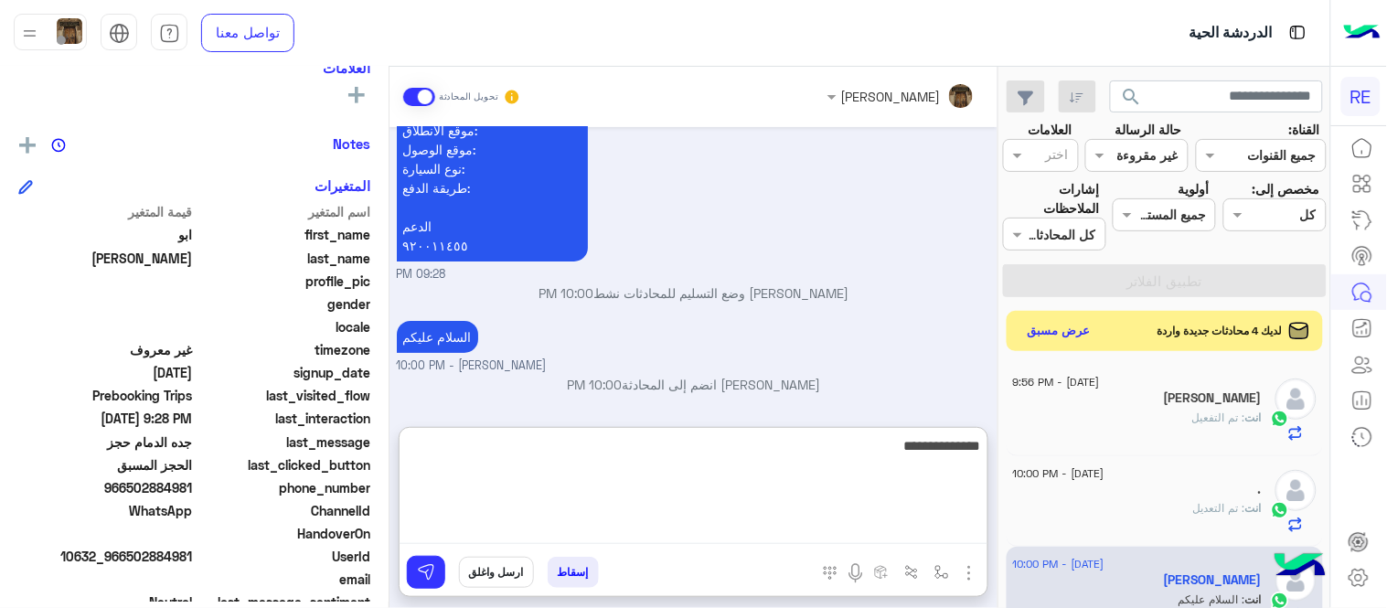
type textarea "**********"
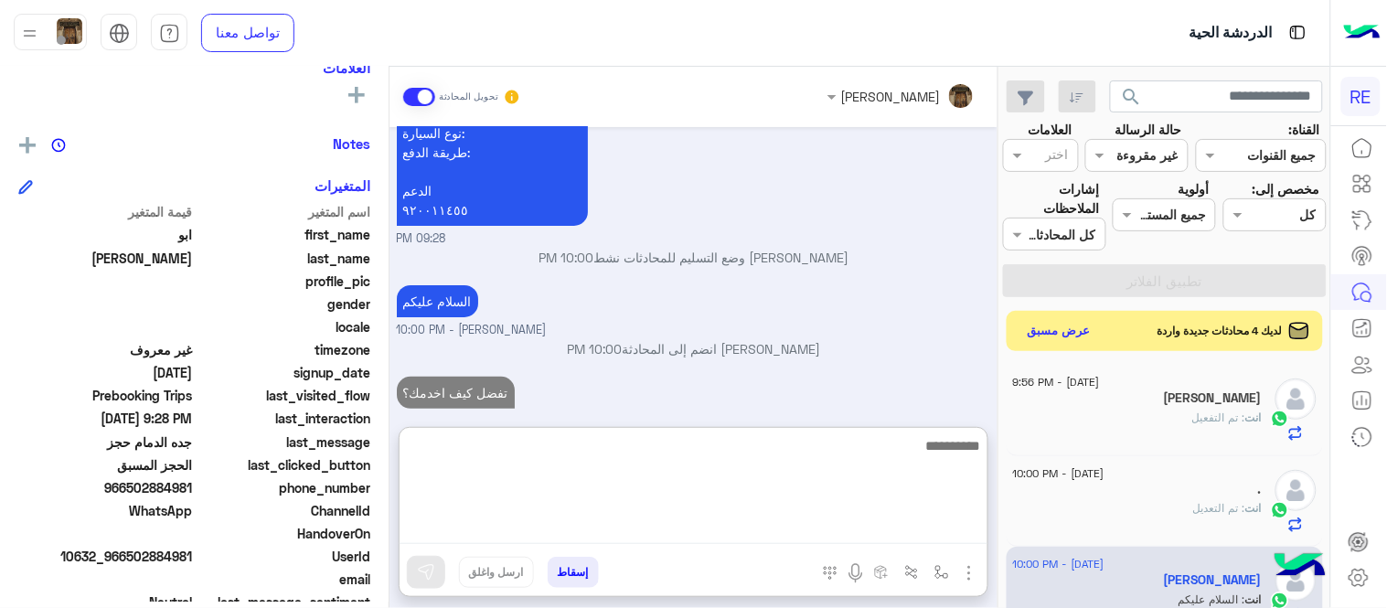
scroll to position [1870, 0]
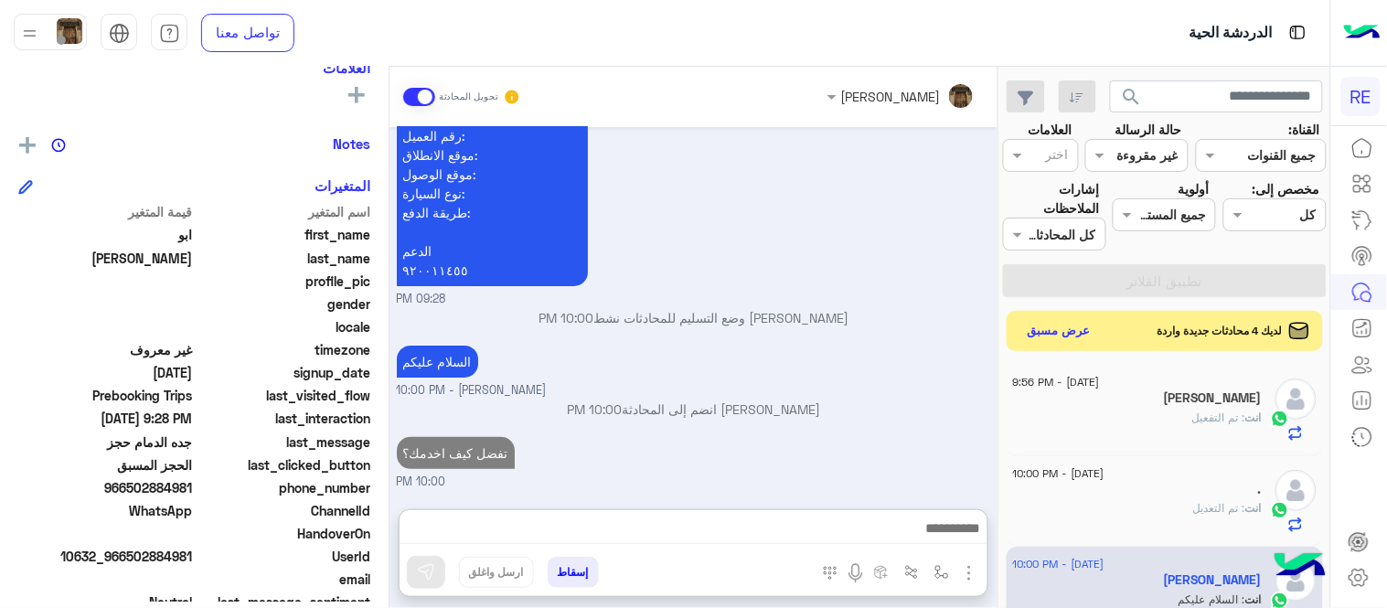
click at [870, 408] on div "[PERSON_NAME] تحويل المحادثة [DATE] اهلًا بك في تطبيق رحلة 👋 Welcome to Rehla 👋…" at bounding box center [693, 341] width 608 height 549
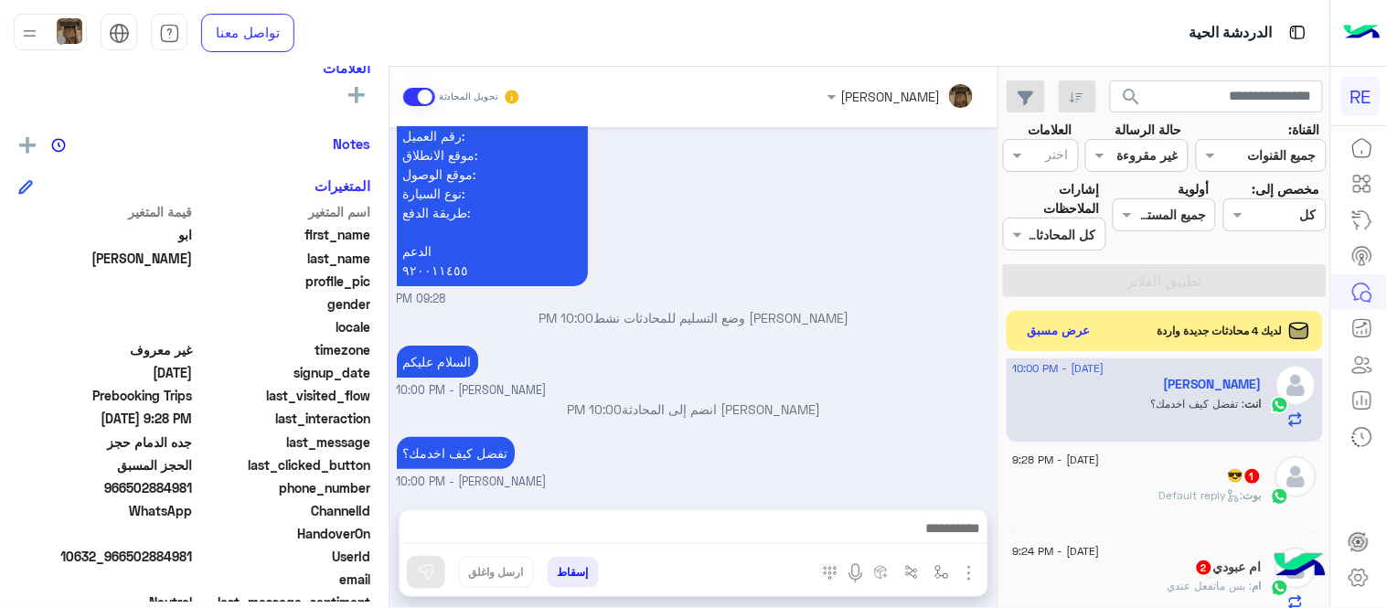
scroll to position [225, 0]
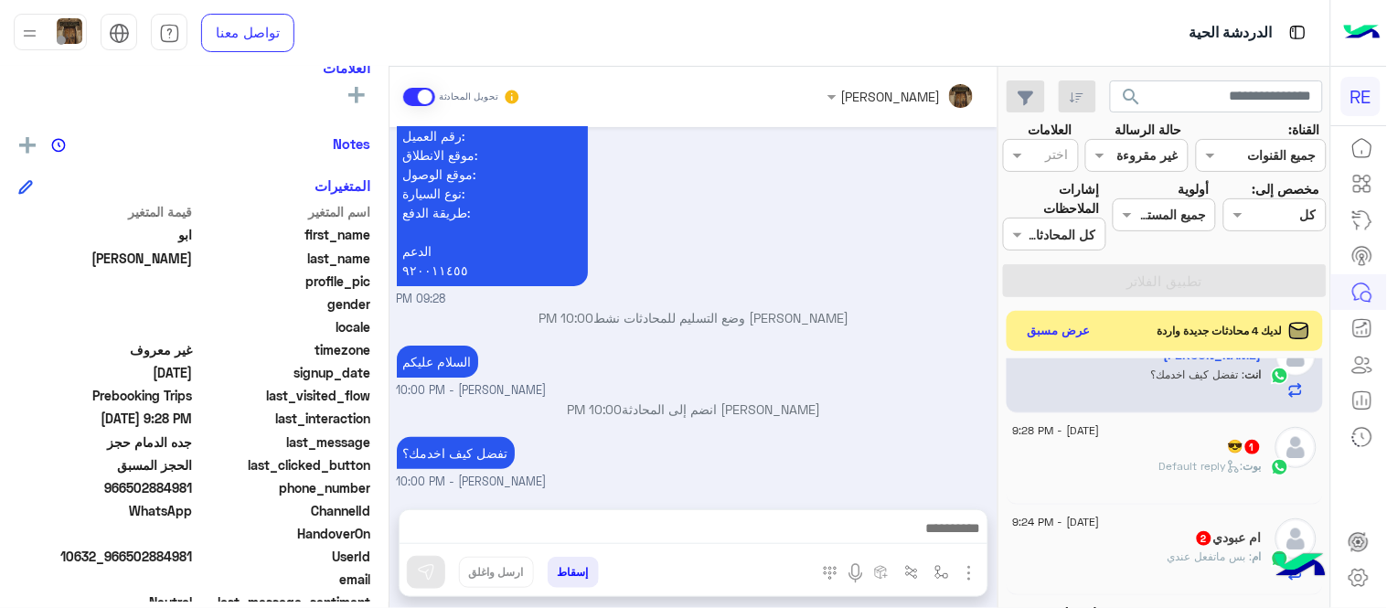
click at [1126, 464] on div "[PERSON_NAME] : Default reply" at bounding box center [1137, 474] width 249 height 32
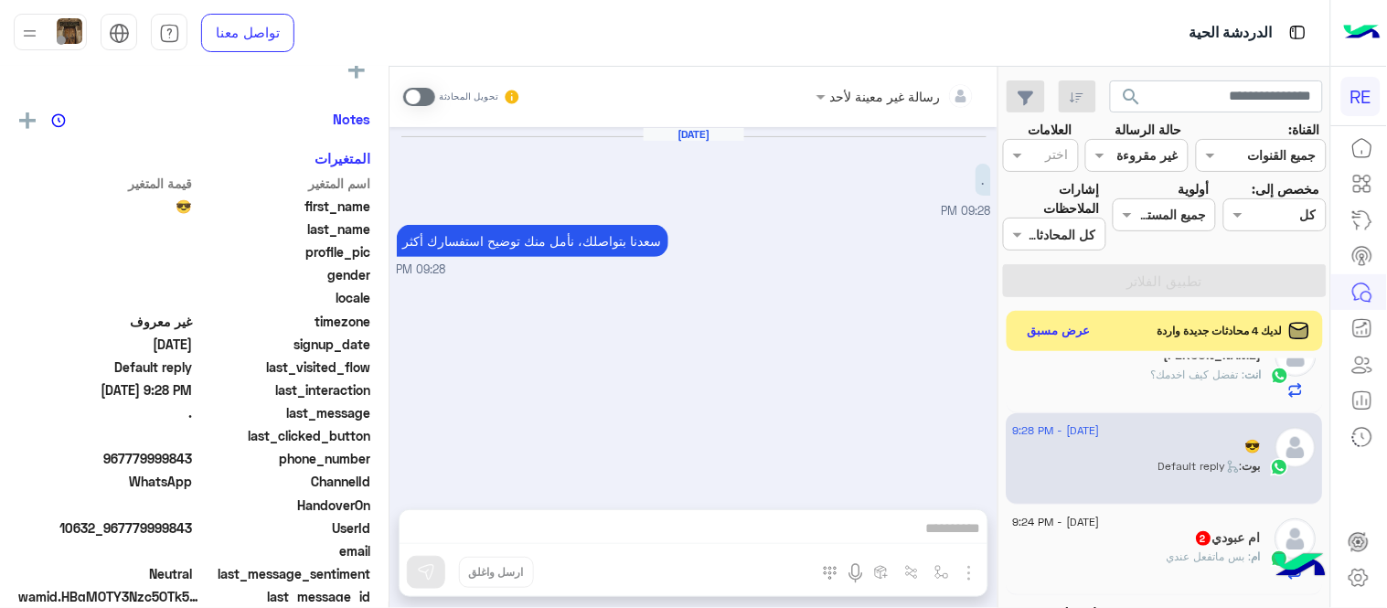
scroll to position [321, 0]
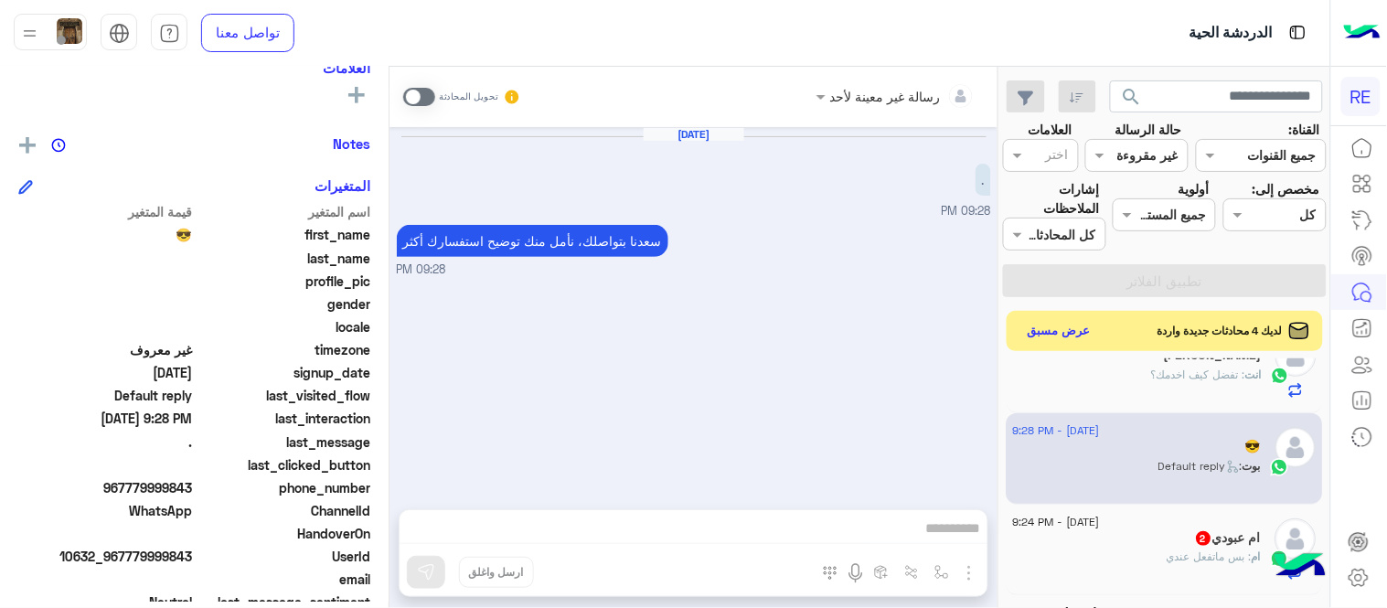
click at [418, 101] on span at bounding box center [419, 97] width 32 height 18
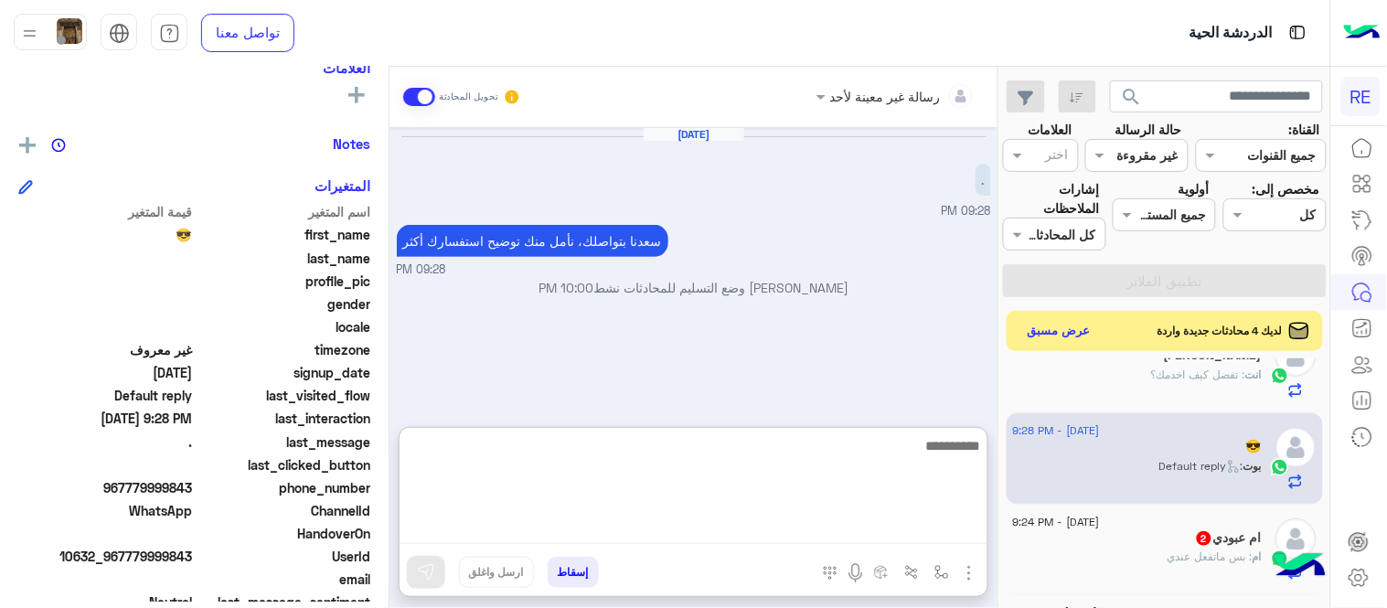
click at [656, 516] on textarea at bounding box center [694, 489] width 588 height 110
type textarea "**********"
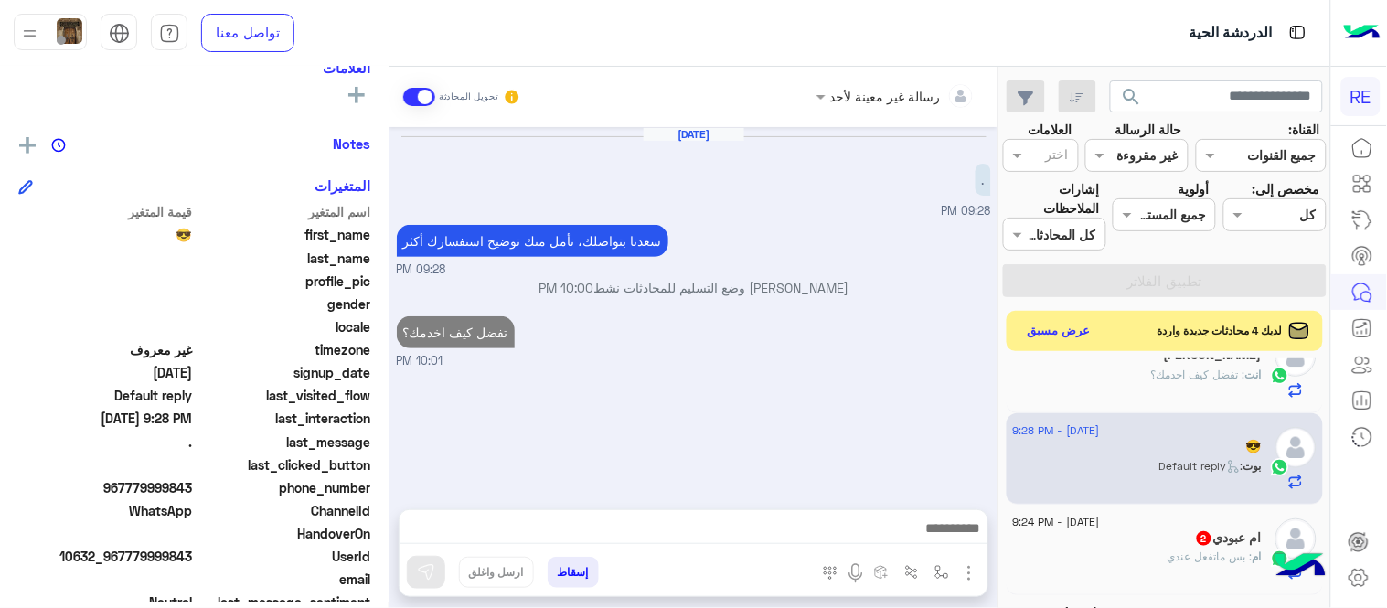
click at [1180, 570] on div "ام : بس ماتفعل عندي" at bounding box center [1137, 565] width 249 height 32
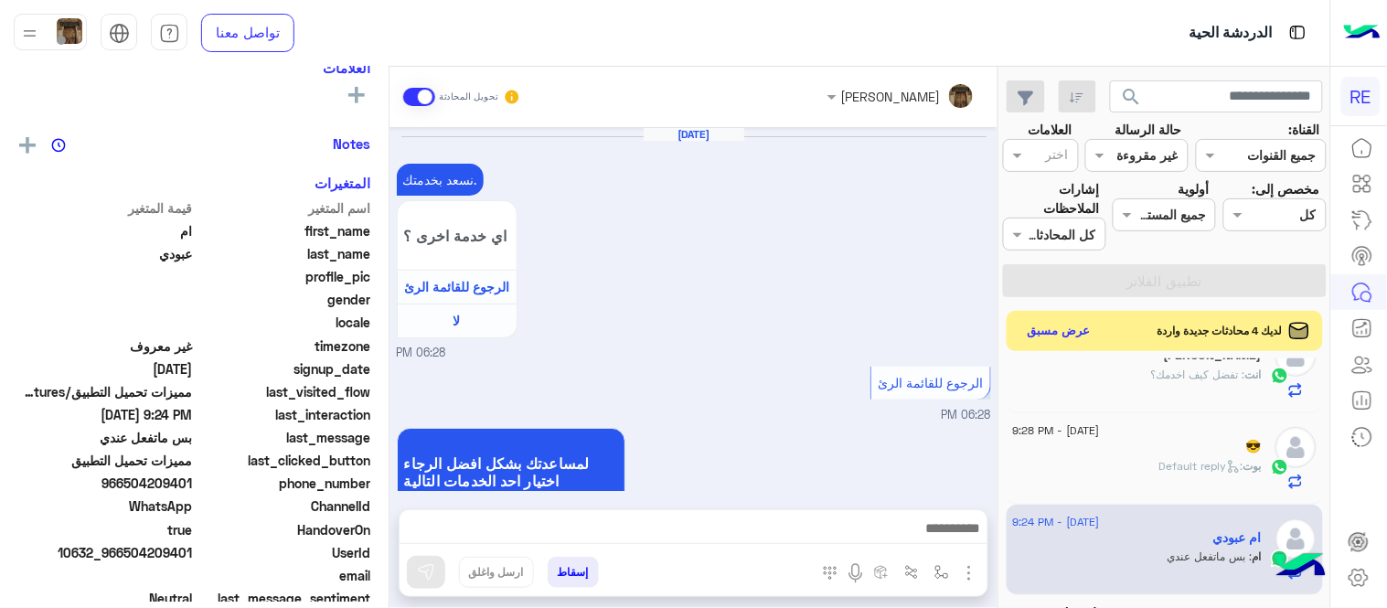
scroll to position [695, 0]
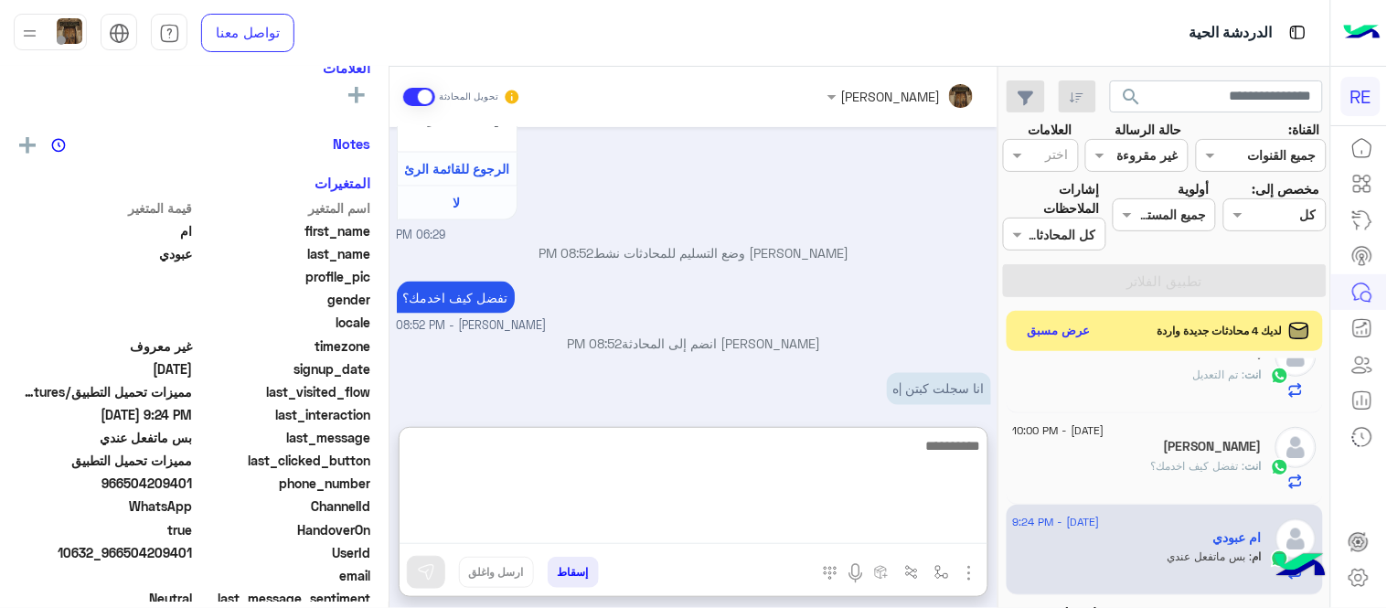
click at [798, 527] on textarea at bounding box center [694, 489] width 588 height 110
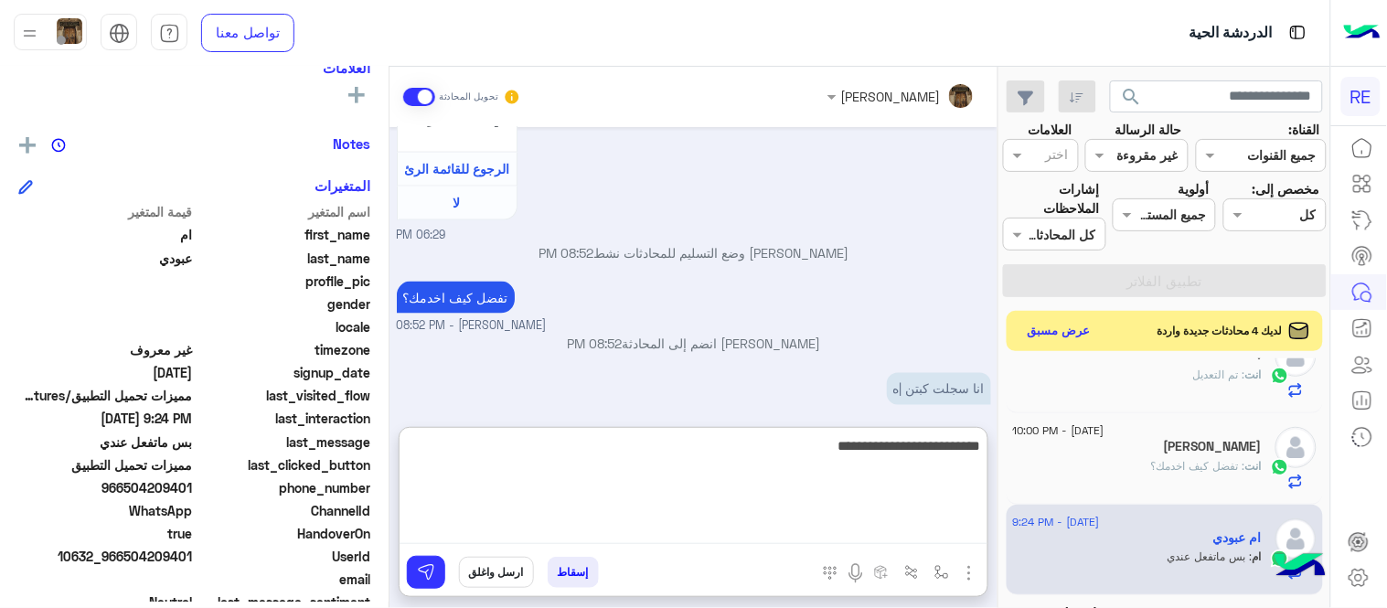
type textarea "**********"
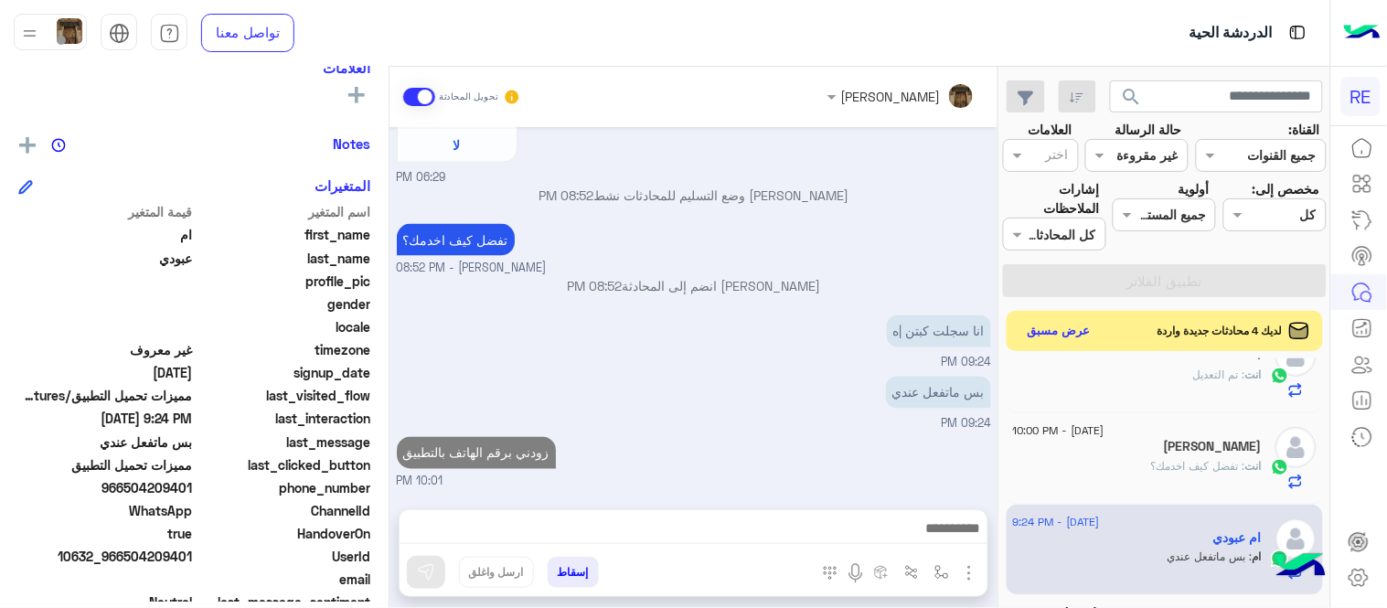
scroll to position [752, 0]
click at [794, 405] on div "[DATE] نسعد بخدمتك. اي خدمة اخرى ؟ الرجوع للقائمة الرئ لا 06:28 PM الرجوع للقائ…" at bounding box center [693, 309] width 608 height 364
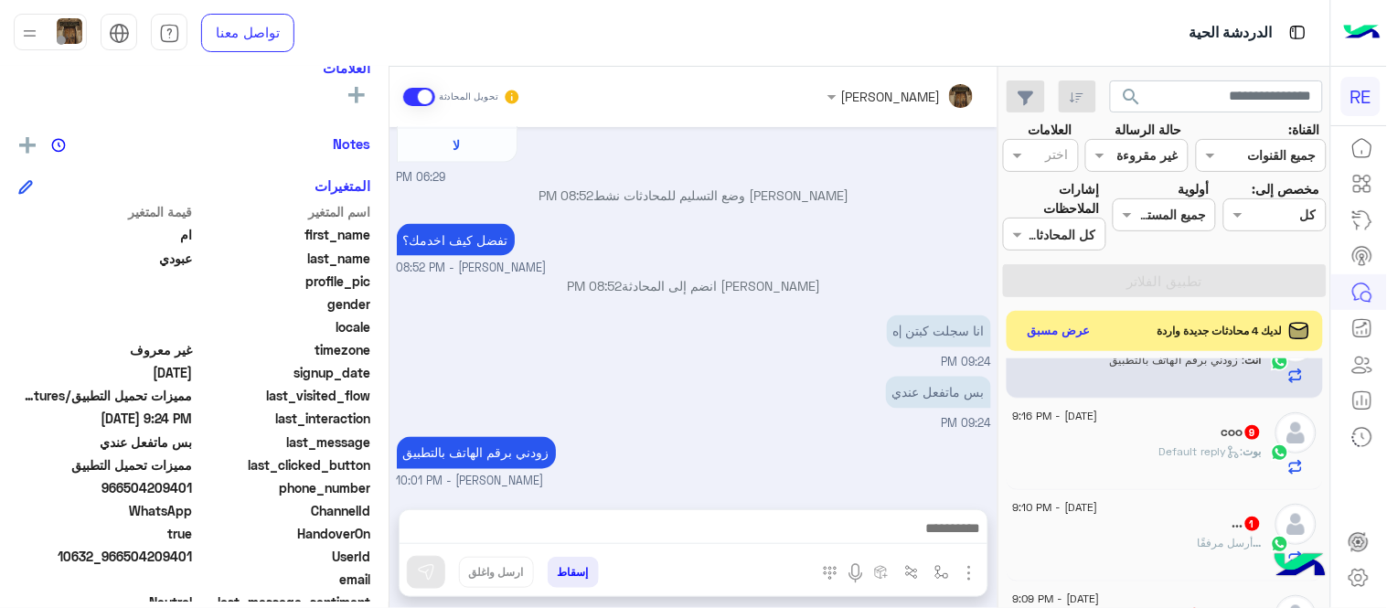
scroll to position [428, 0]
click at [1127, 433] on div "coo 9" at bounding box center [1137, 427] width 249 height 19
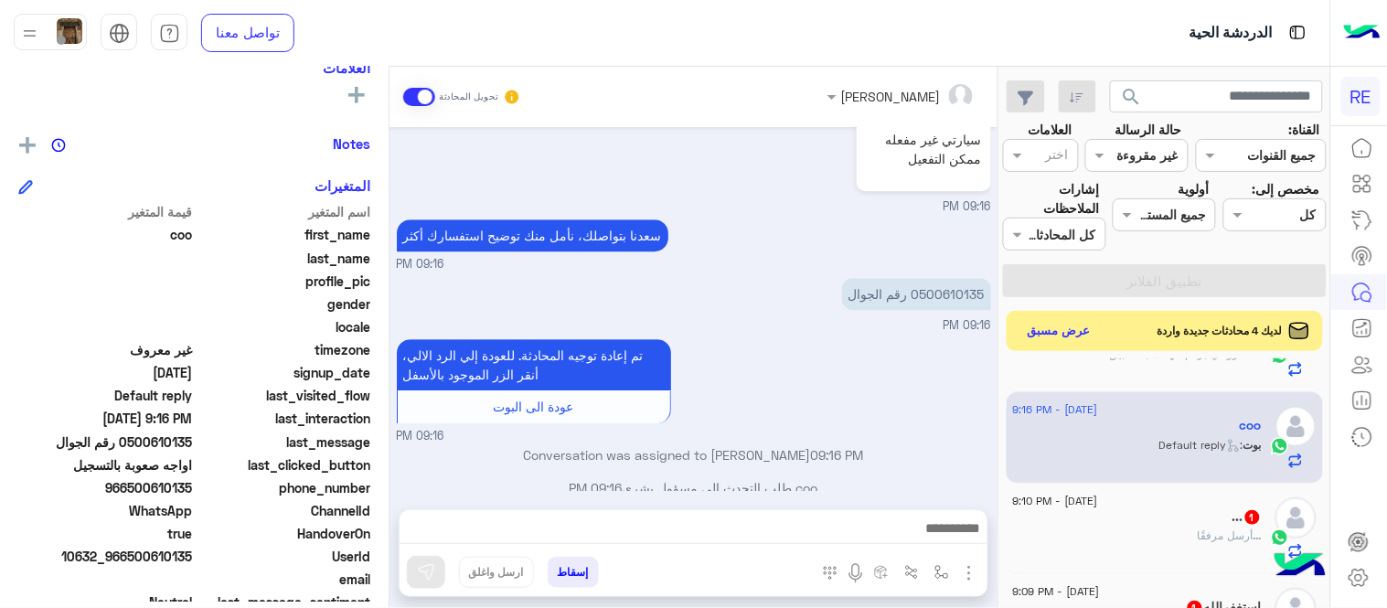
scroll to position [1328, 0]
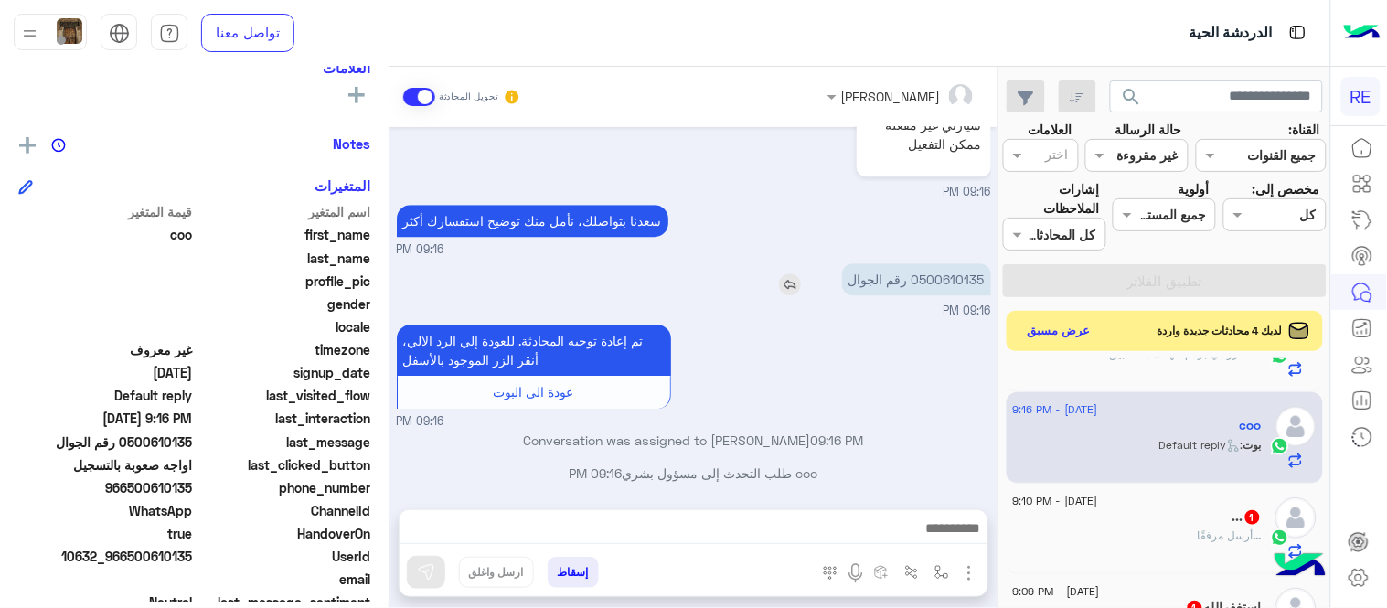
click at [934, 270] on p "0500610135 رقم الجوال" at bounding box center [916, 279] width 149 height 32
copy p "0500610135"
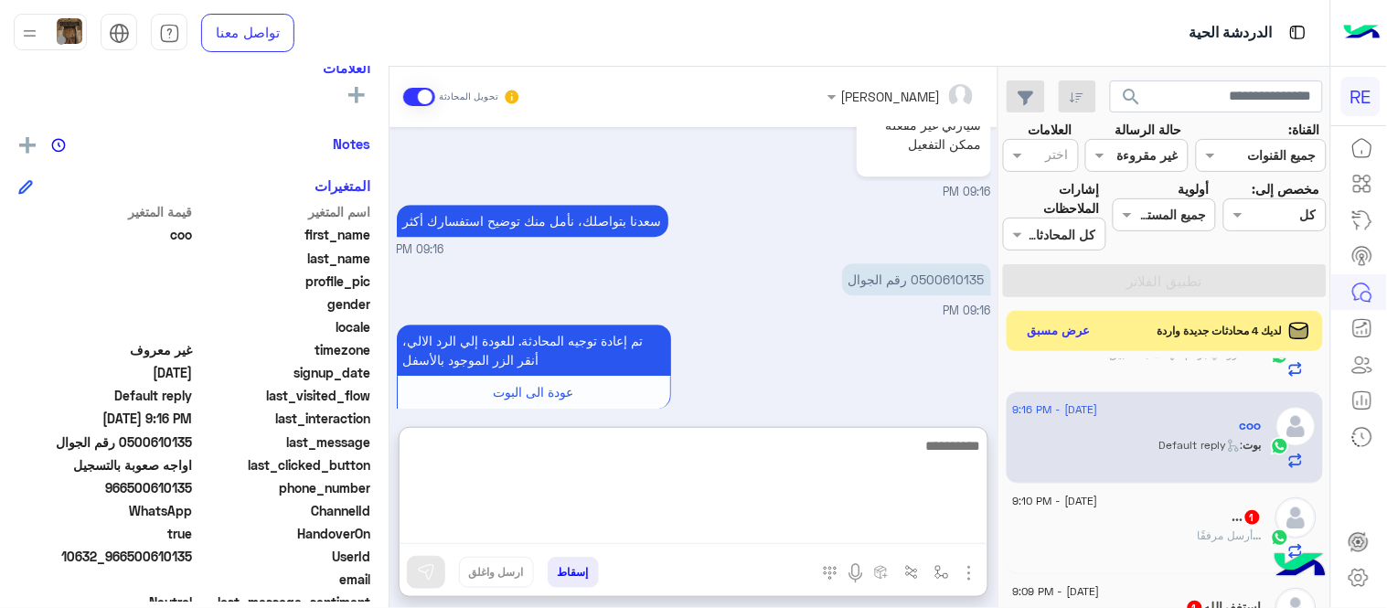
click at [787, 538] on textarea at bounding box center [694, 489] width 588 height 110
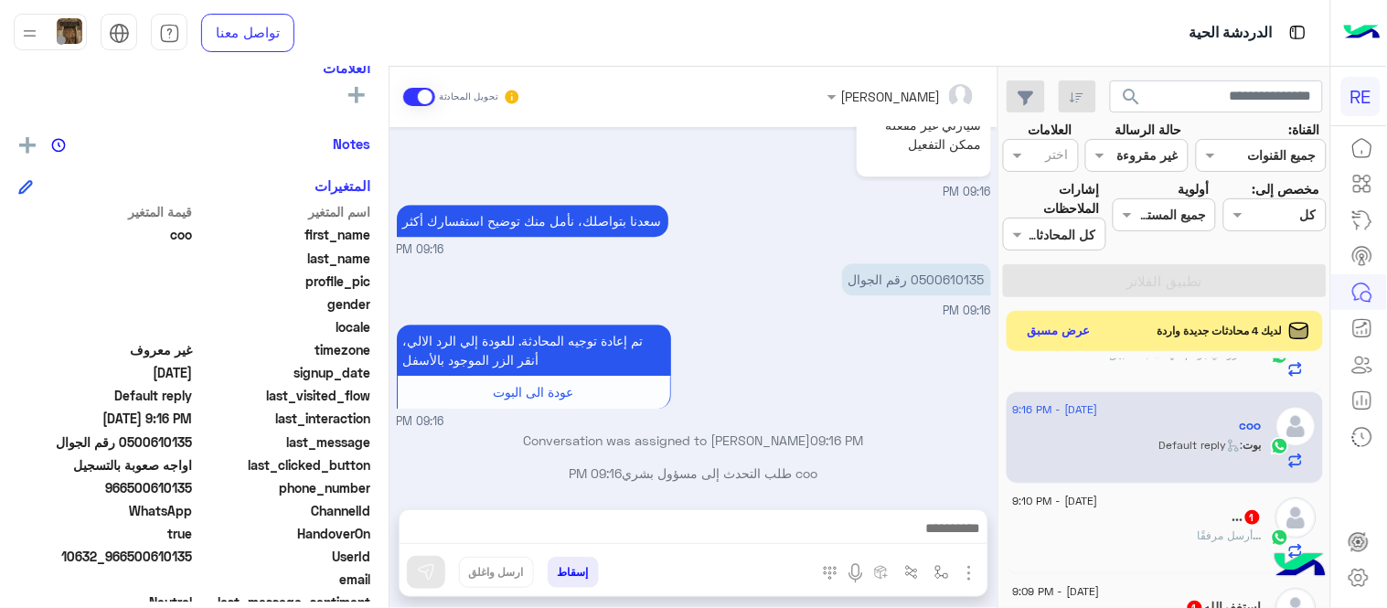
click at [901, 346] on div "تم إعادة توجيه المحادثة. للعودة إلي الرد الالي، أنقر الزر الموجود بالأسفل عودة …" at bounding box center [694, 375] width 594 height 111
click at [937, 143] on p "سيارتي غير مفعله ممكن التفعيل" at bounding box center [923, 135] width 125 height 48
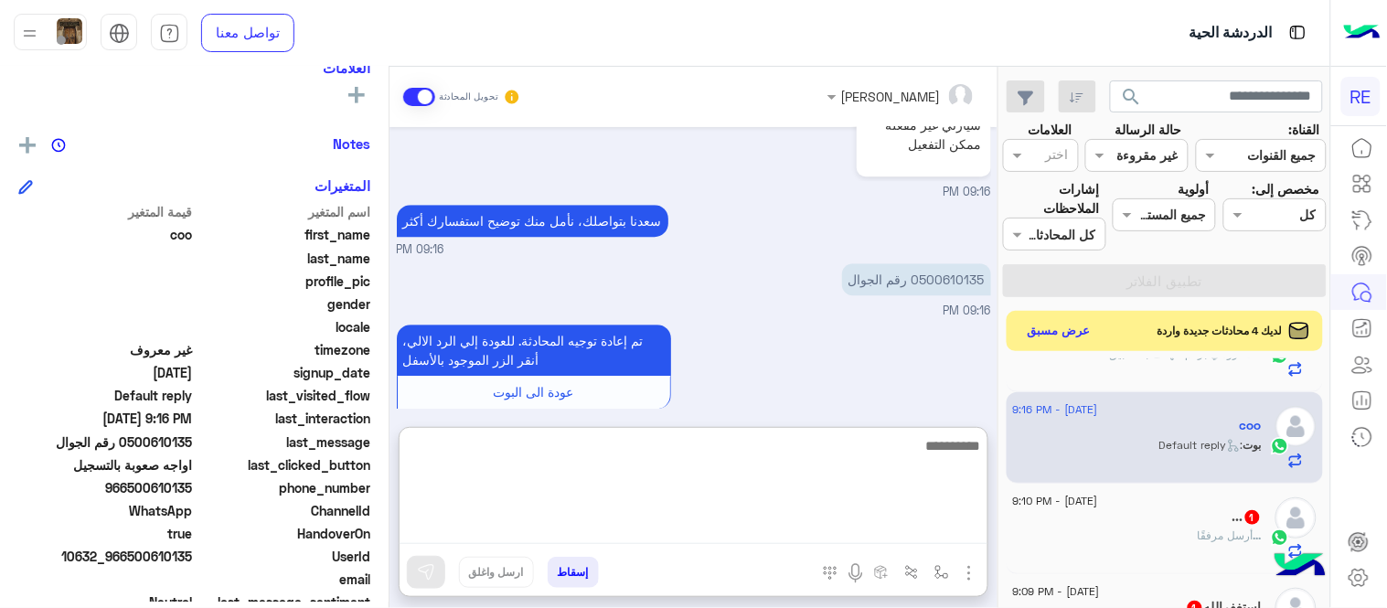
click at [768, 532] on textarea at bounding box center [694, 489] width 588 height 110
type textarea "**********"
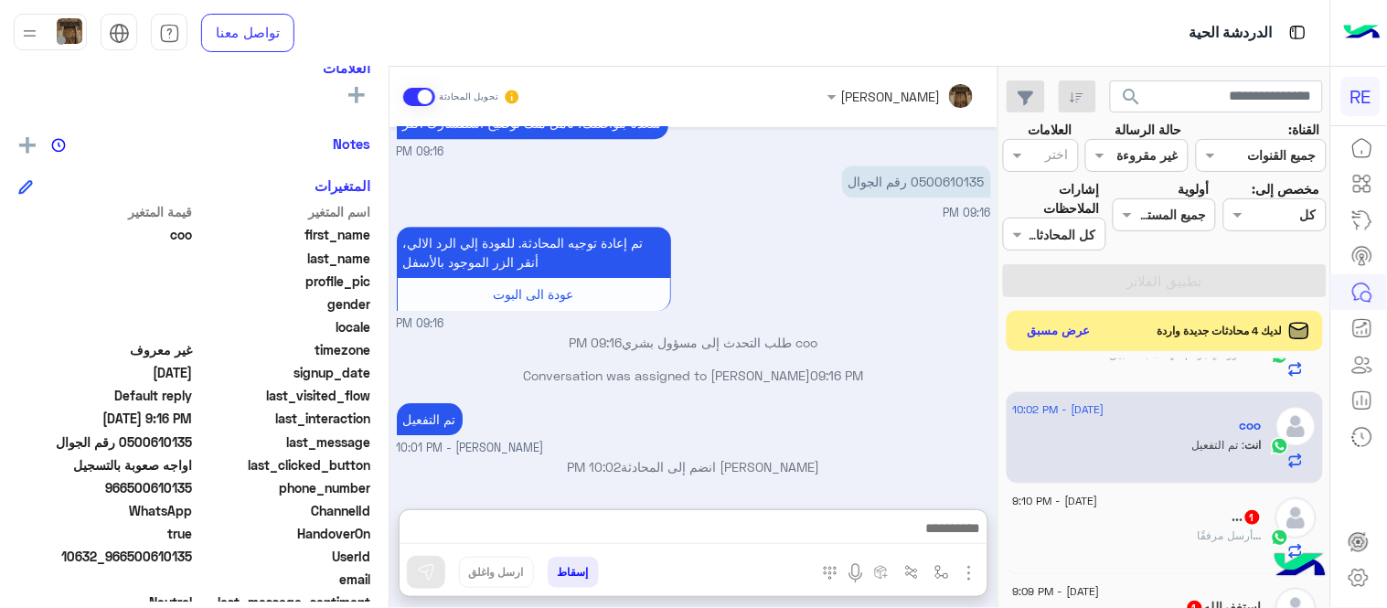
scroll to position [1466, 0]
click at [1098, 506] on span "[DATE] - 9:10 PM" at bounding box center [1055, 501] width 85 height 16
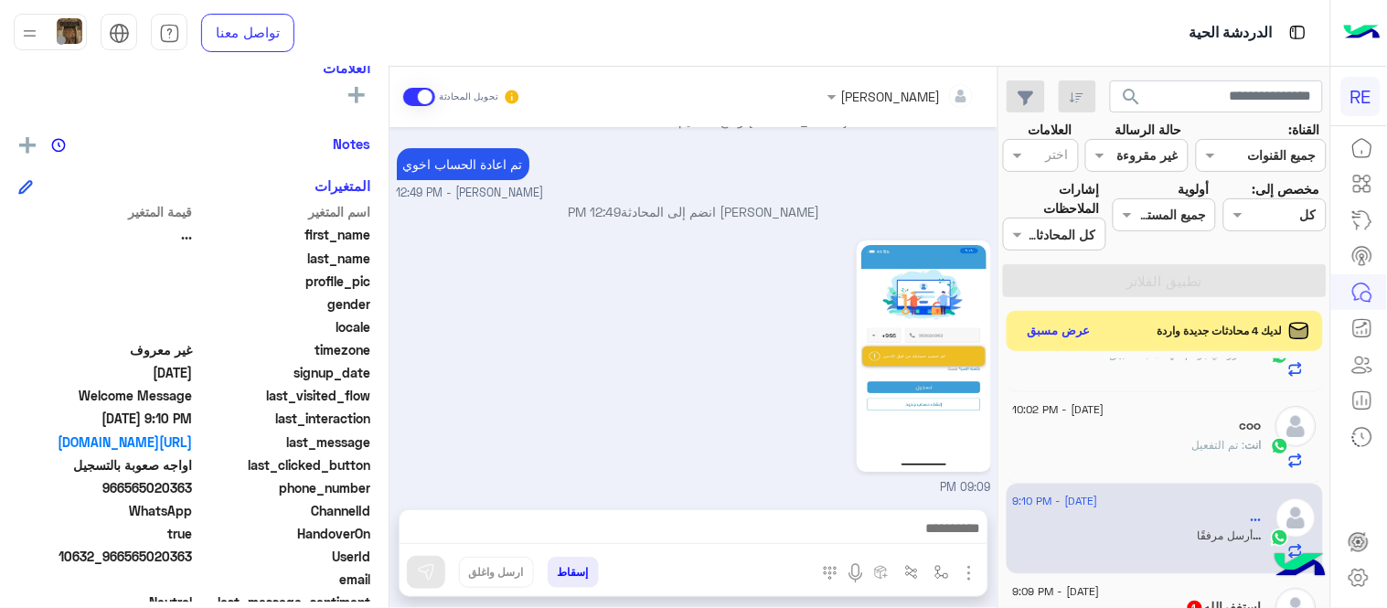
scroll to position [1643, 0]
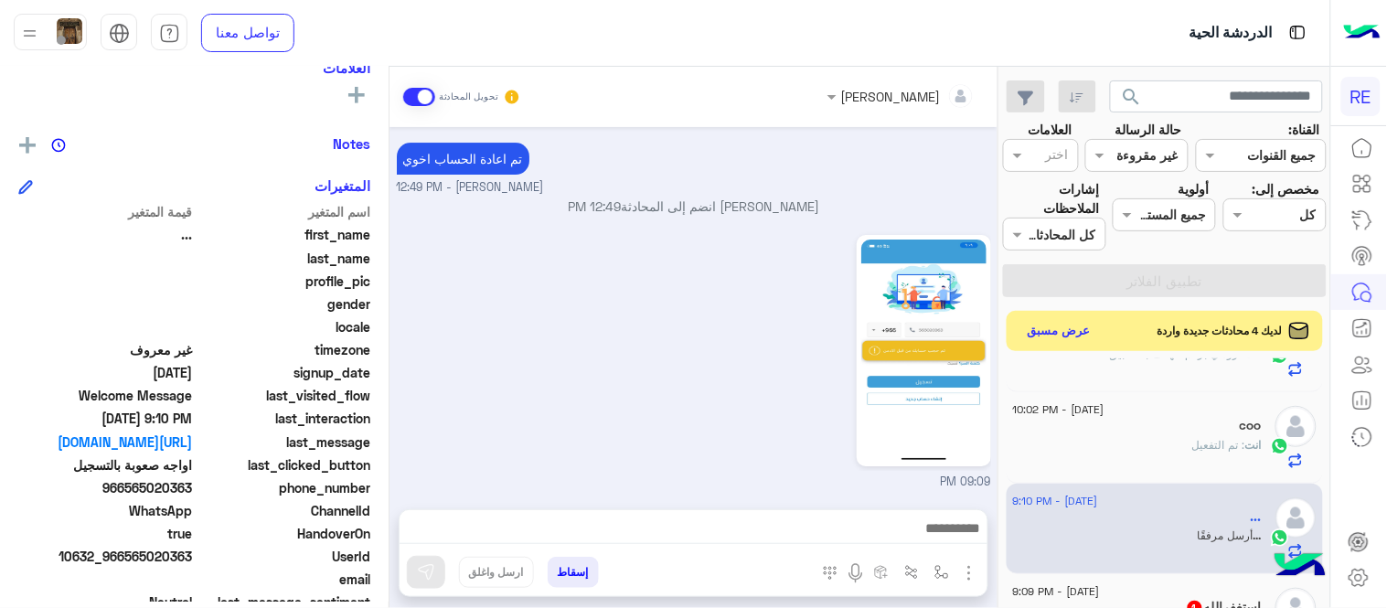
drag, startPoint x: 128, startPoint y: 487, endPoint x: 193, endPoint y: 486, distance: 64.9
click at [193, 486] on span "966565020363" at bounding box center [105, 487] width 175 height 19
copy span "565020363"
drag, startPoint x: 719, startPoint y: 510, endPoint x: 724, endPoint y: 519, distance: 10.7
click at [724, 519] on div at bounding box center [694, 533] width 588 height 46
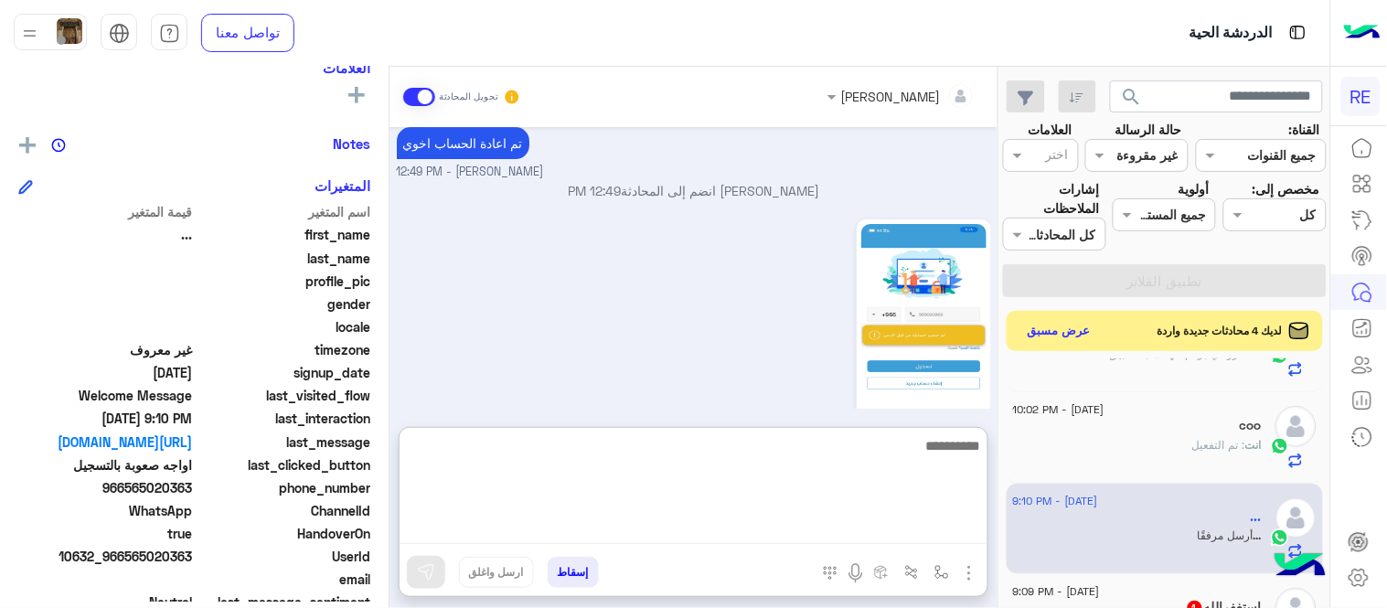
click at [724, 519] on textarea at bounding box center [694, 489] width 588 height 110
type textarea "********"
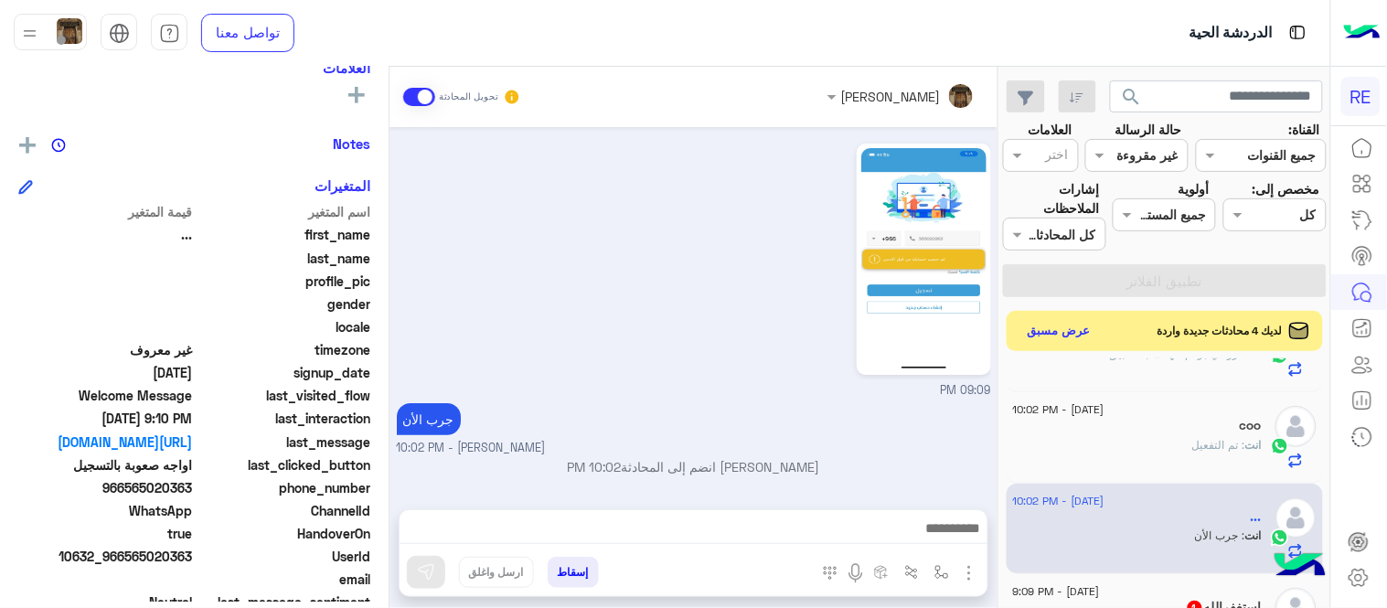
scroll to position [1734, 0]
click at [654, 391] on div "[DATE] تسجيل حساب 04:40 AM يمكنك الاطلاع على شروط الانضمام لرحلة ك (كابتن ) الم…" at bounding box center [693, 309] width 608 height 364
click at [998, 434] on mat-drawer "[PERSON_NAME] تحويل المحادثة [DATE] تسجيل حساب 04:40 AM يمكنك الاطلاع على شروط …" at bounding box center [499, 341] width 998 height 549
click at [979, 441] on small "[PERSON_NAME] - 10:02 PM" at bounding box center [694, 448] width 594 height 17
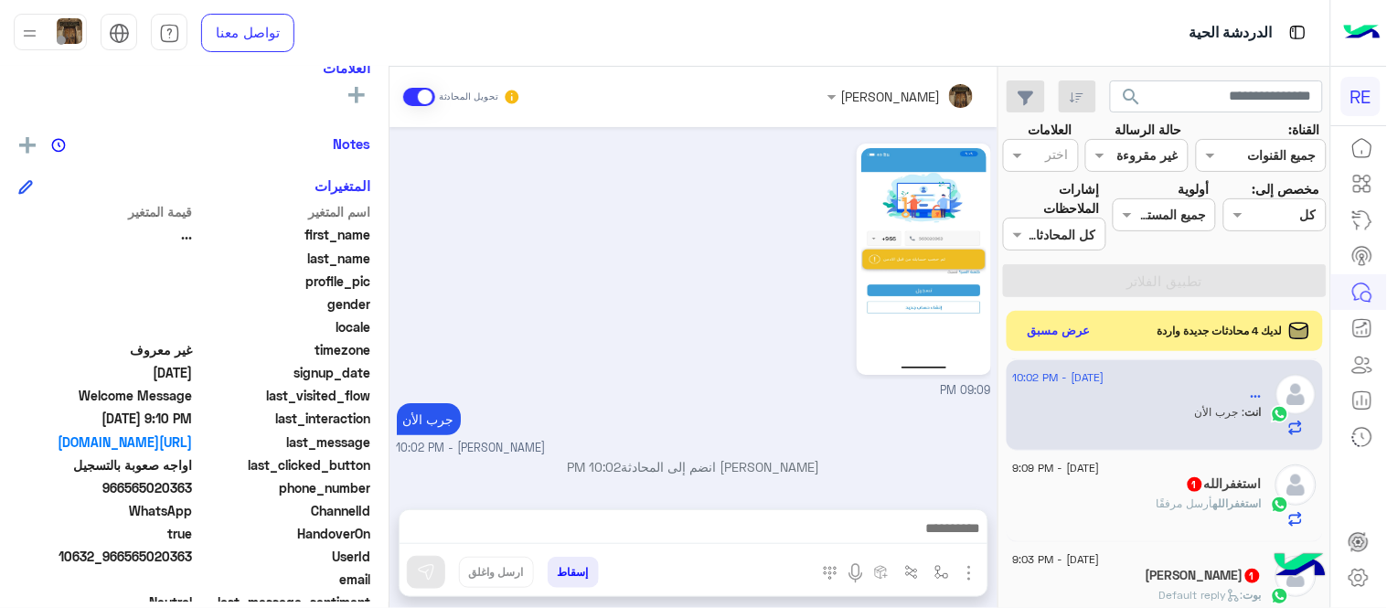
scroll to position [560, 0]
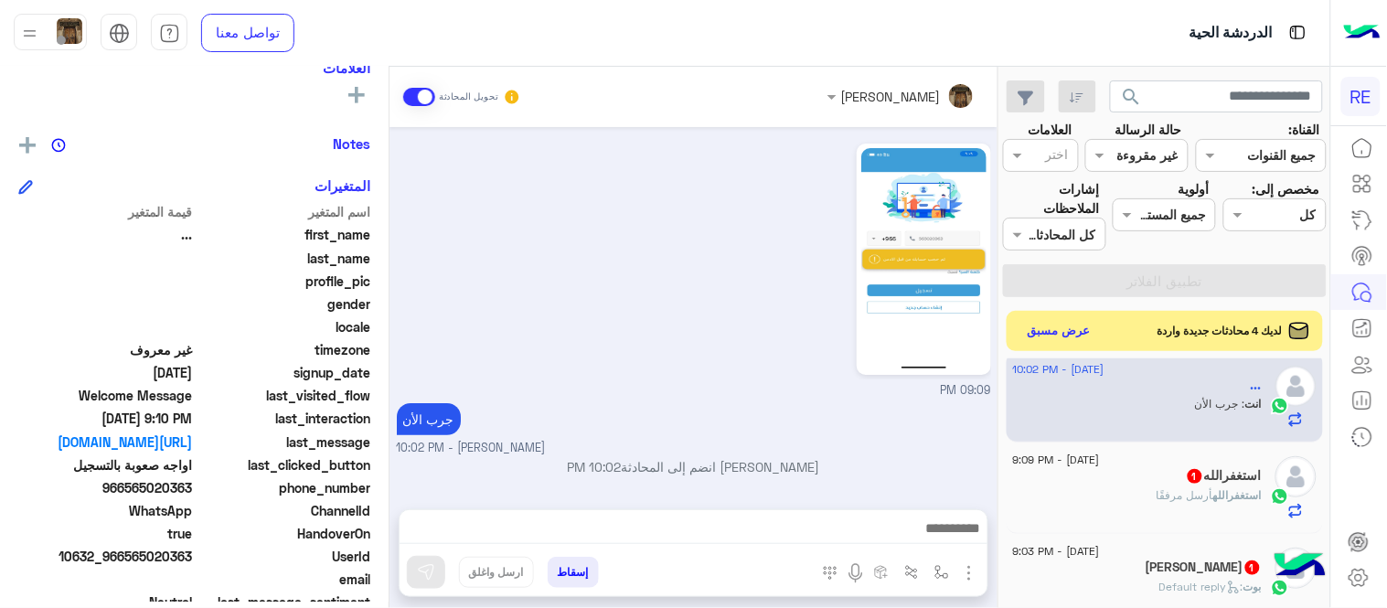
click at [1136, 497] on div "[PERSON_NAME] مرفقًا" at bounding box center [1137, 503] width 249 height 32
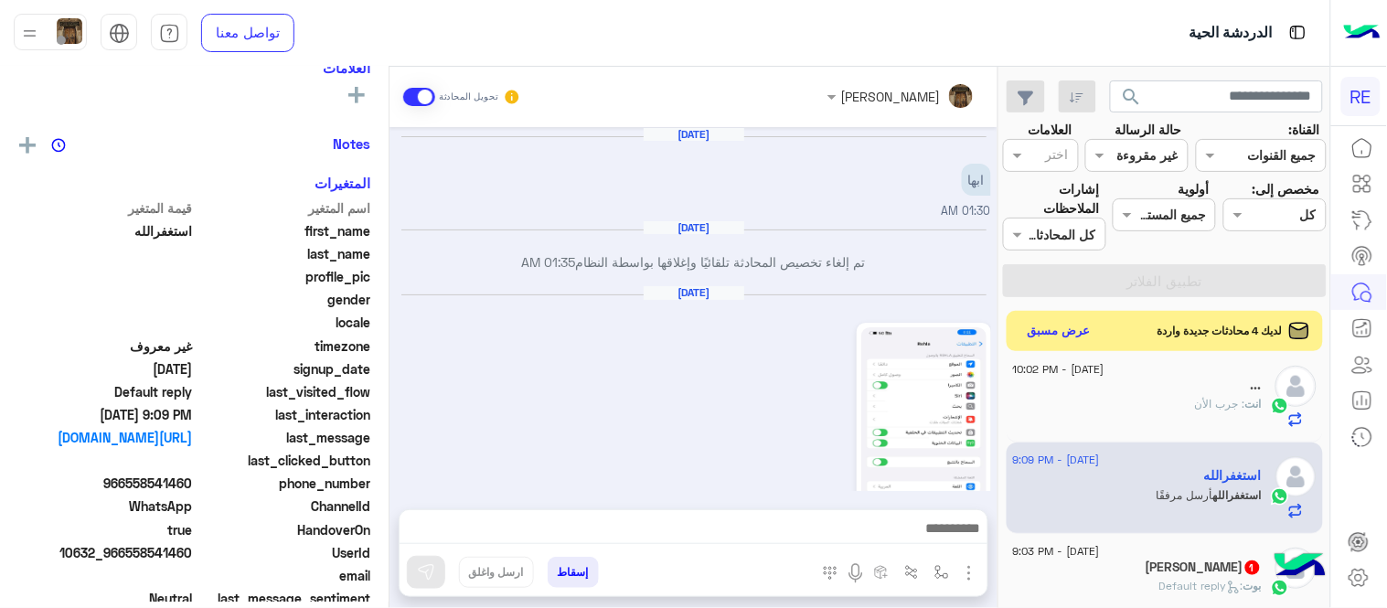
scroll to position [649, 0]
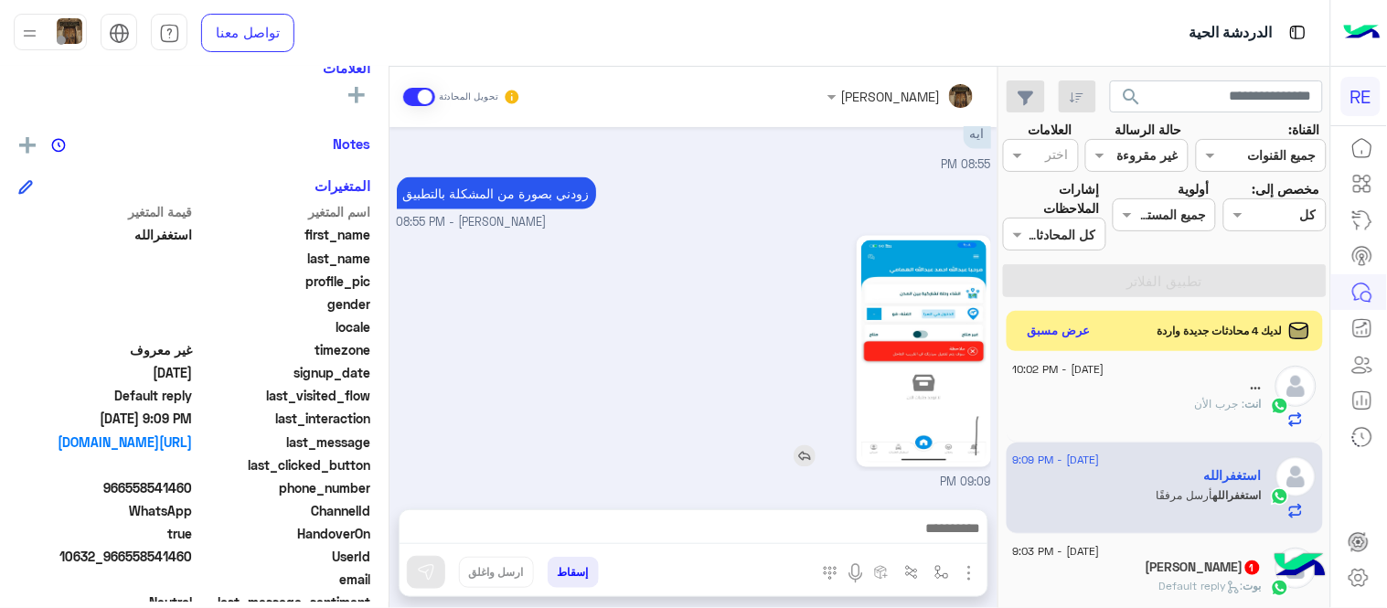
click at [881, 368] on img at bounding box center [923, 351] width 125 height 222
drag, startPoint x: 130, startPoint y: 485, endPoint x: 194, endPoint y: 497, distance: 65.3
click at [194, 497] on div "phone_number [PHONE_NUMBER]" at bounding box center [194, 489] width 352 height 23
copy span "558541460"
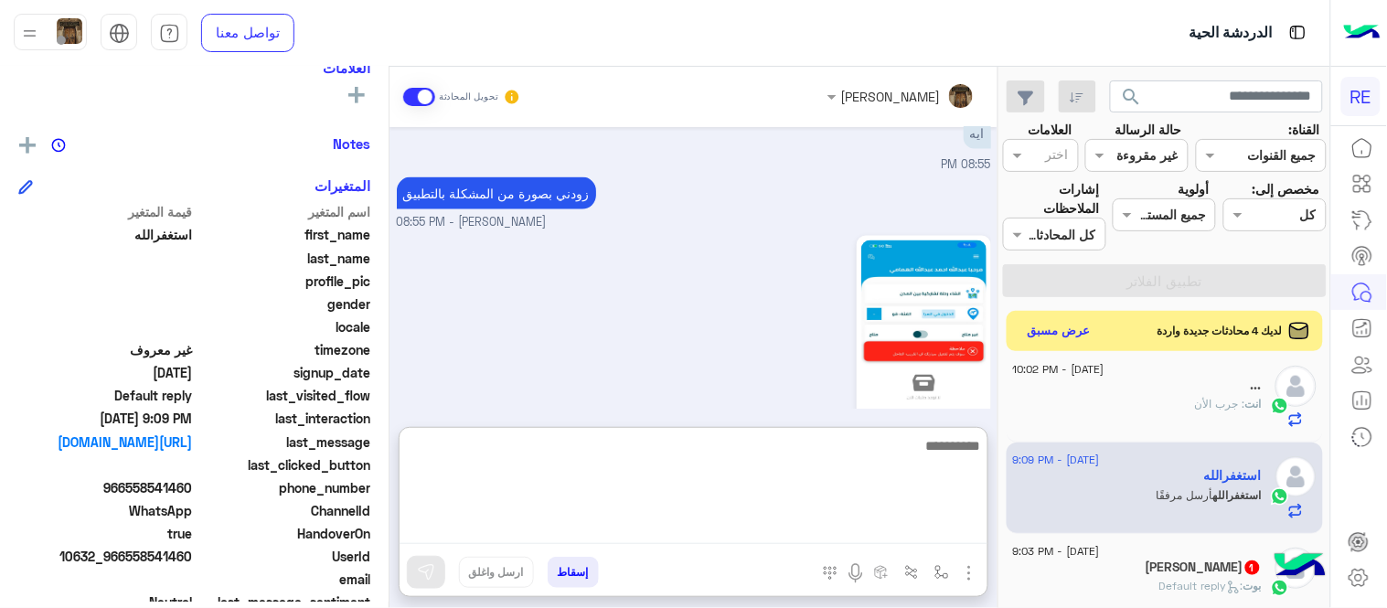
click at [788, 534] on textarea at bounding box center [694, 489] width 588 height 110
type textarea "**********"
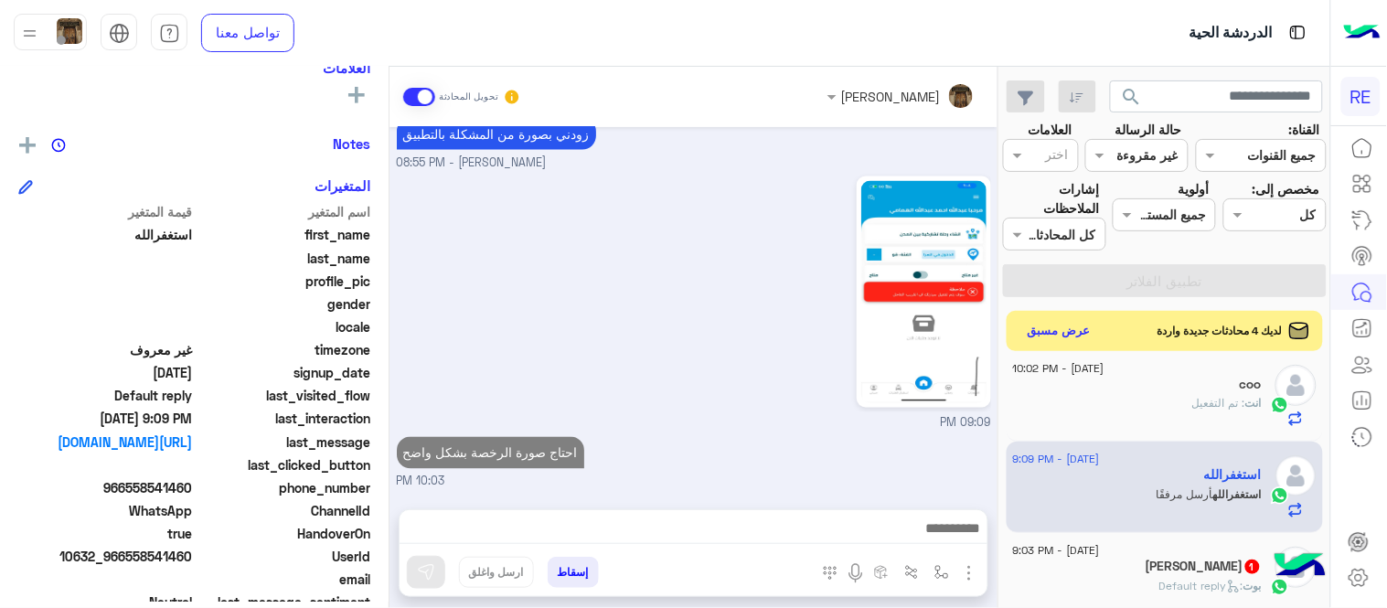
scroll to position [708, 0]
click at [729, 371] on div "[DATE] ابها 01:30 AM [DATE] تم إلغاء تخصيص المحادثة تلقائيًا وإغلاقها بواسطة ال…" at bounding box center [693, 309] width 608 height 364
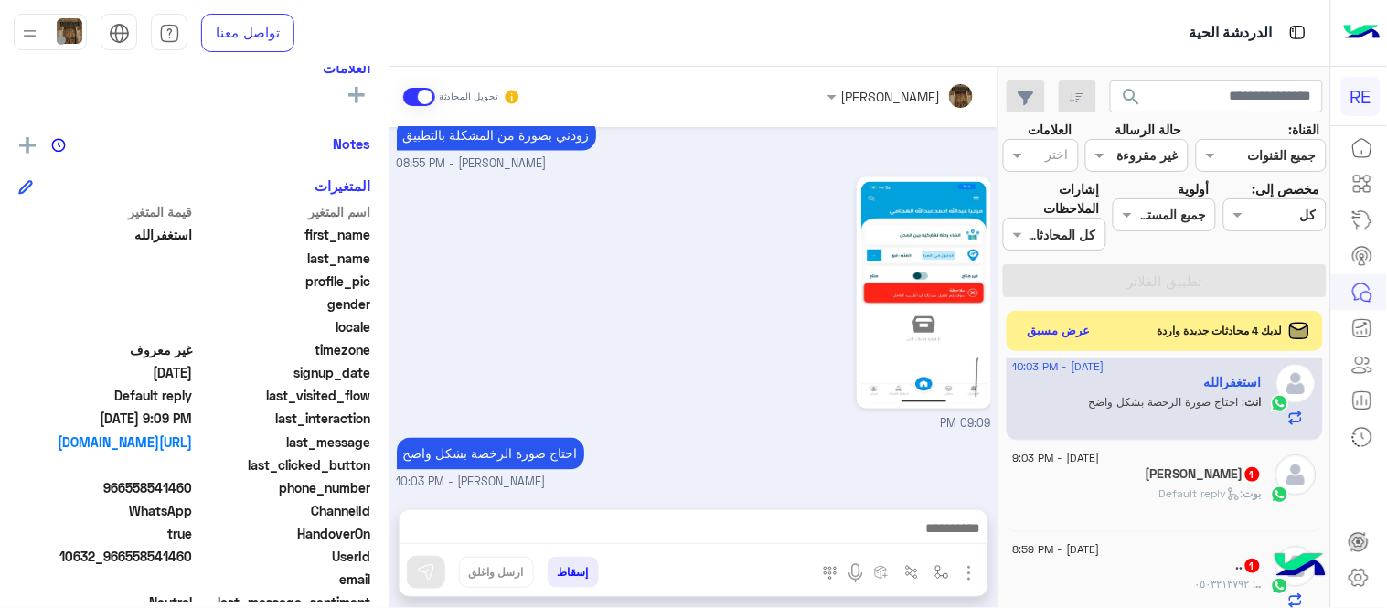
scroll to position [660, 0]
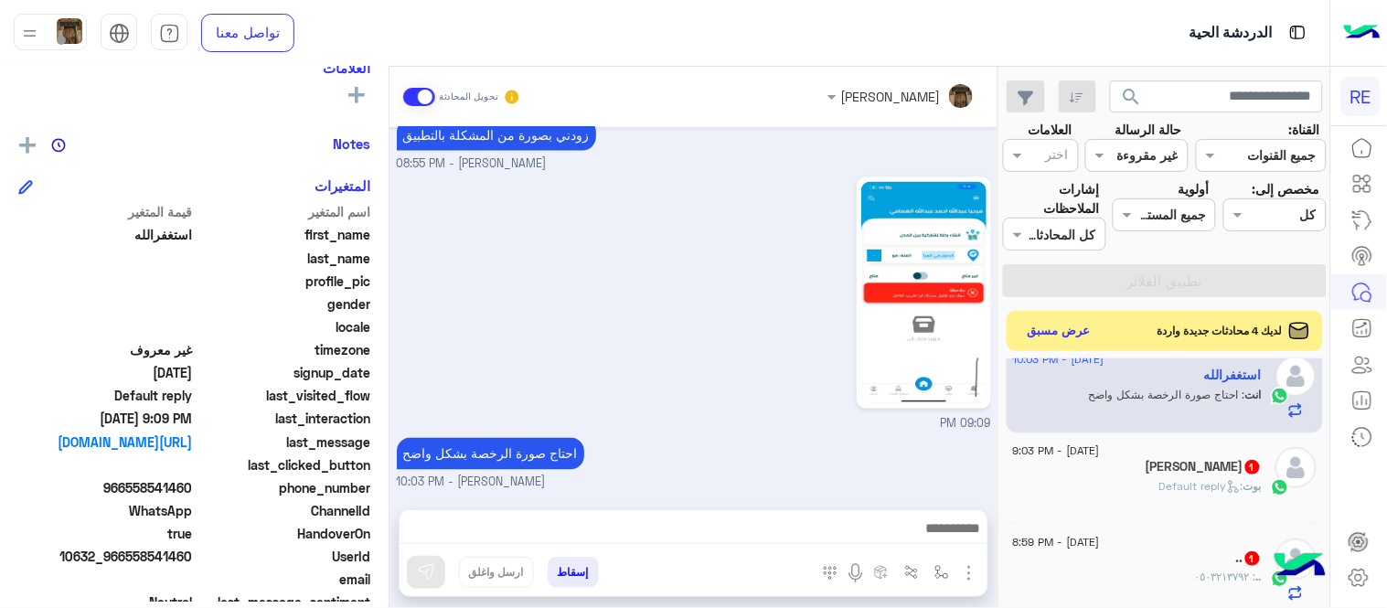
click at [1134, 464] on div "[PERSON_NAME] 1" at bounding box center [1137, 468] width 249 height 19
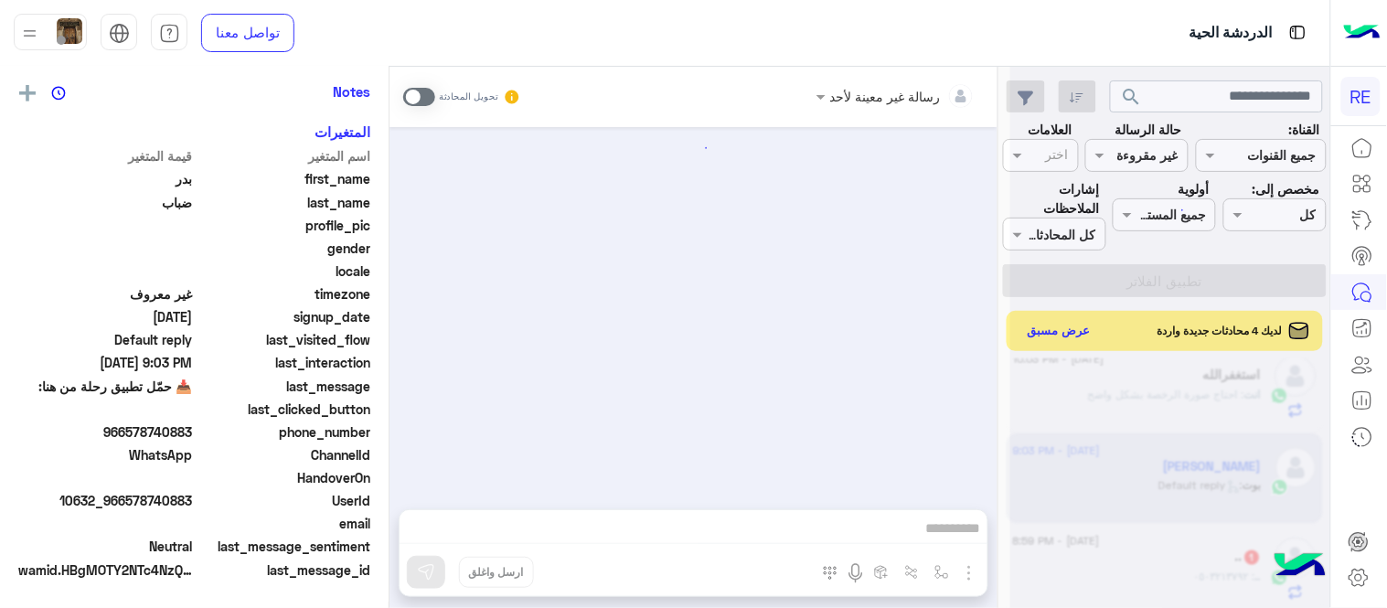
scroll to position [321, 0]
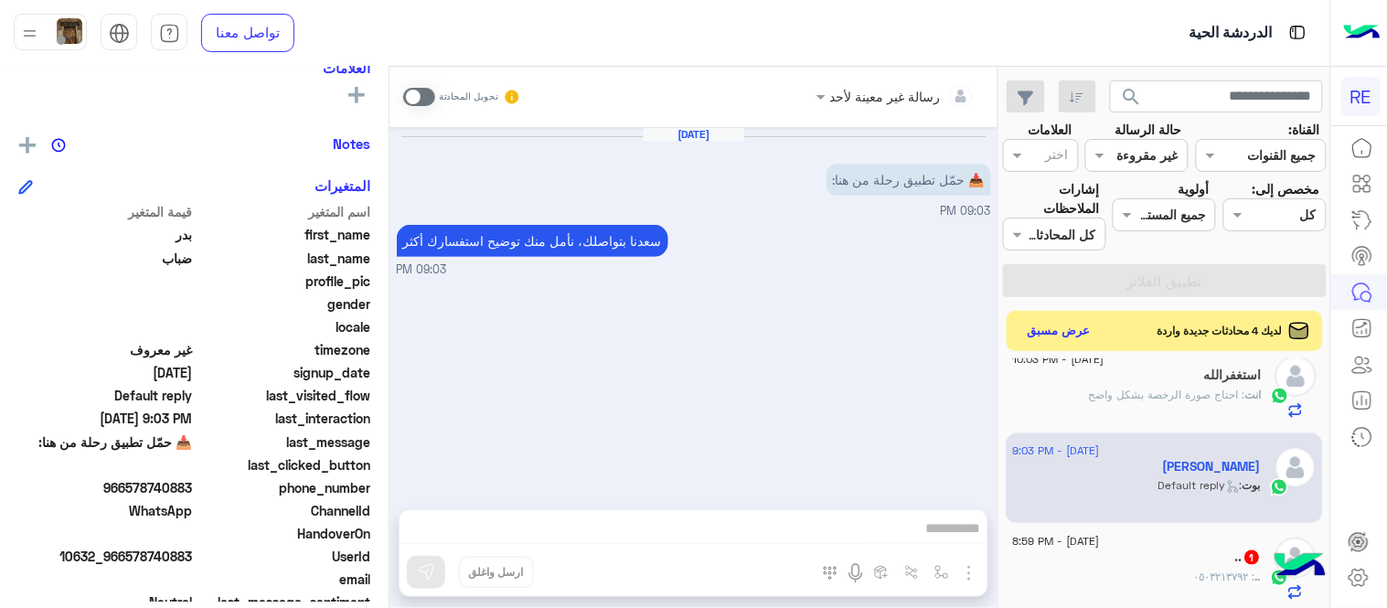
click at [411, 92] on span at bounding box center [419, 97] width 32 height 18
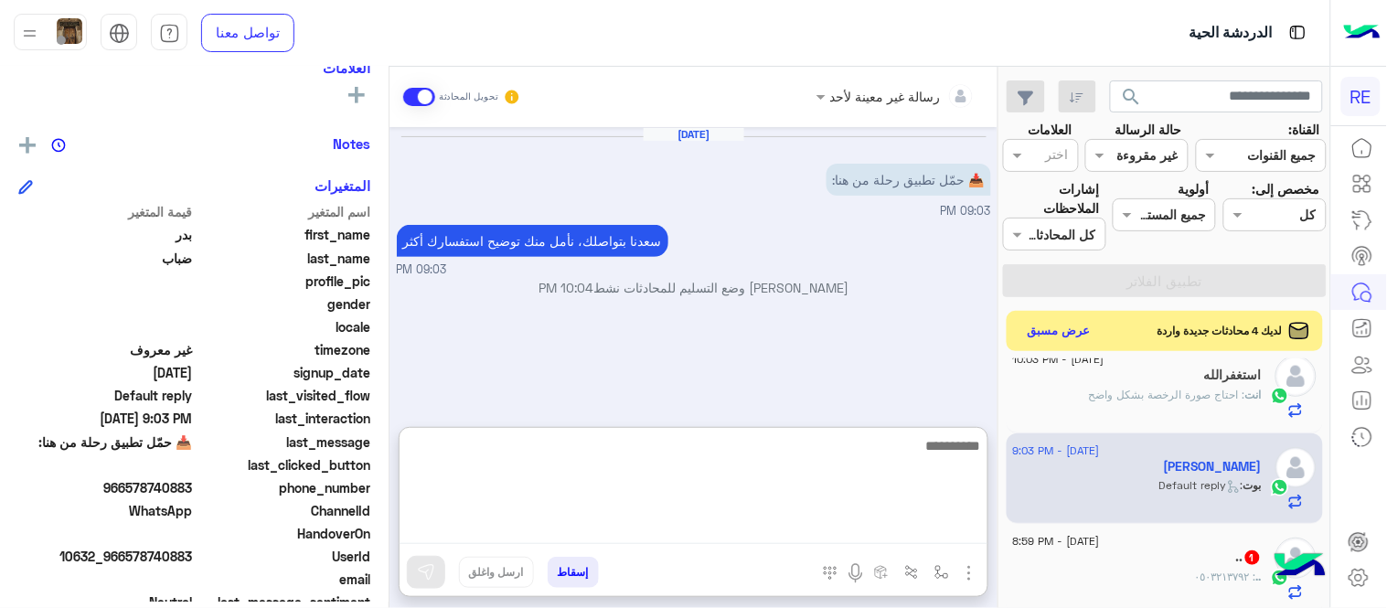
click at [616, 517] on textarea at bounding box center [694, 489] width 588 height 110
paste textarea "**********"
type textarea "**********"
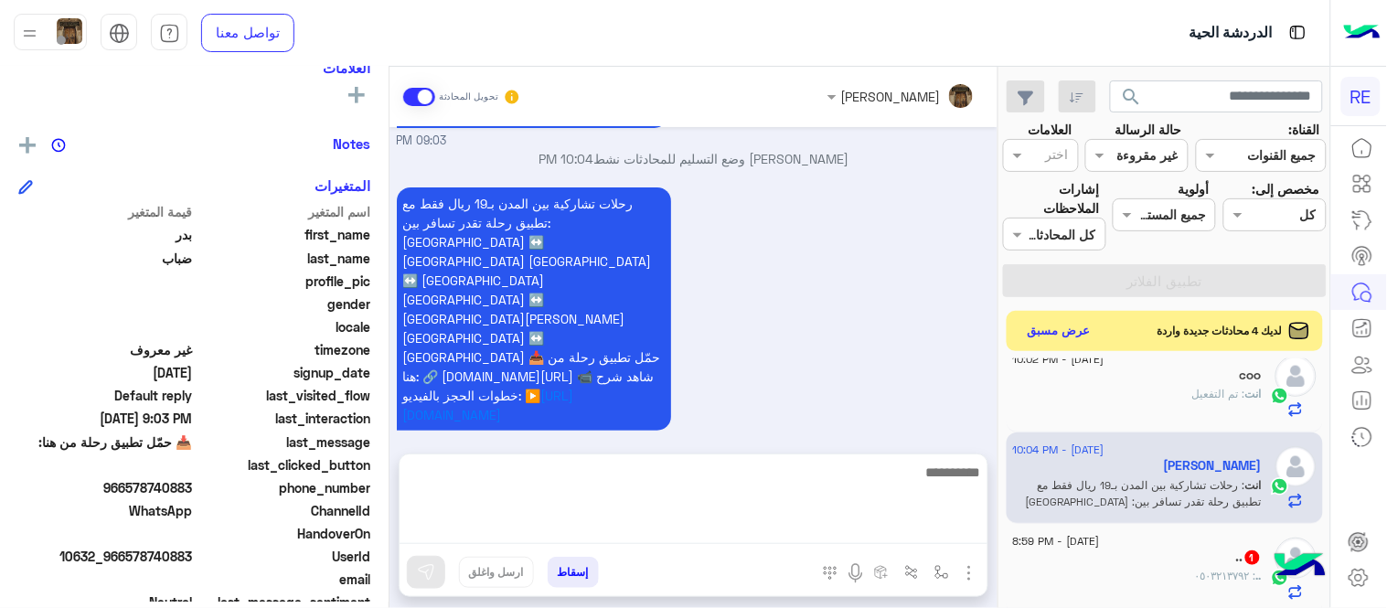
scroll to position [47, 0]
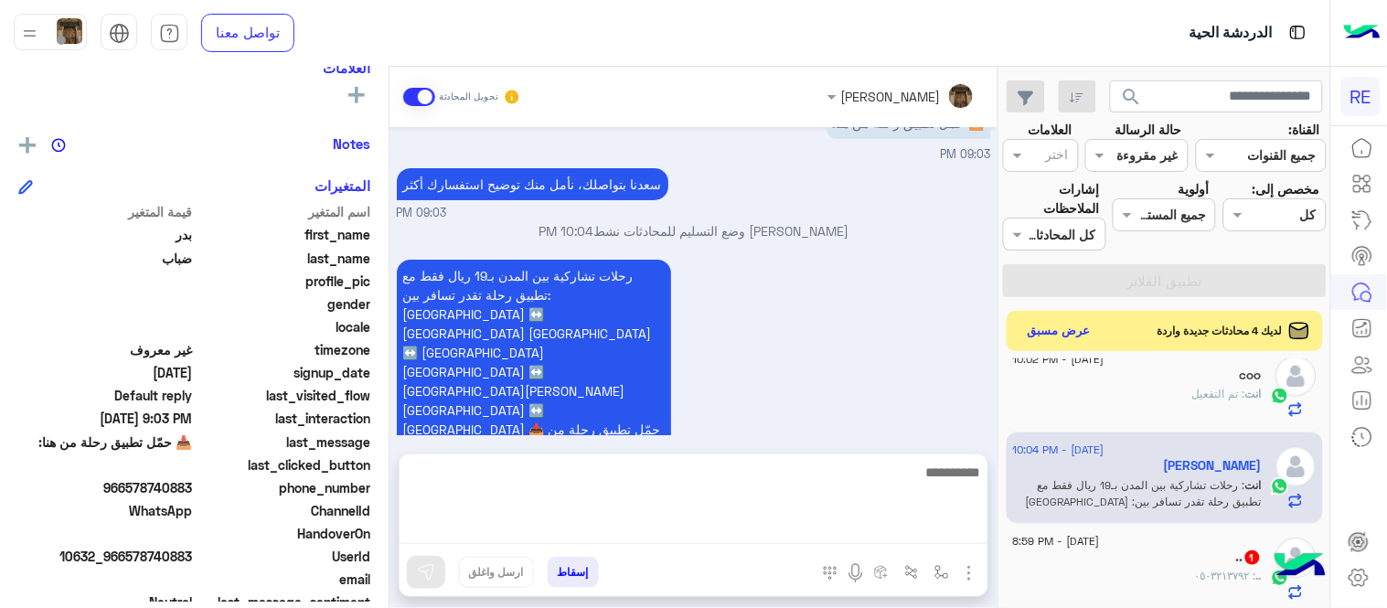
click at [819, 349] on div "رحلات تشاركية بين المدن بـ19 ريال فقط مع تطبيق رحلة تقدر تسافر بين: [GEOGRAPHIC…" at bounding box center [694, 390] width 594 height 270
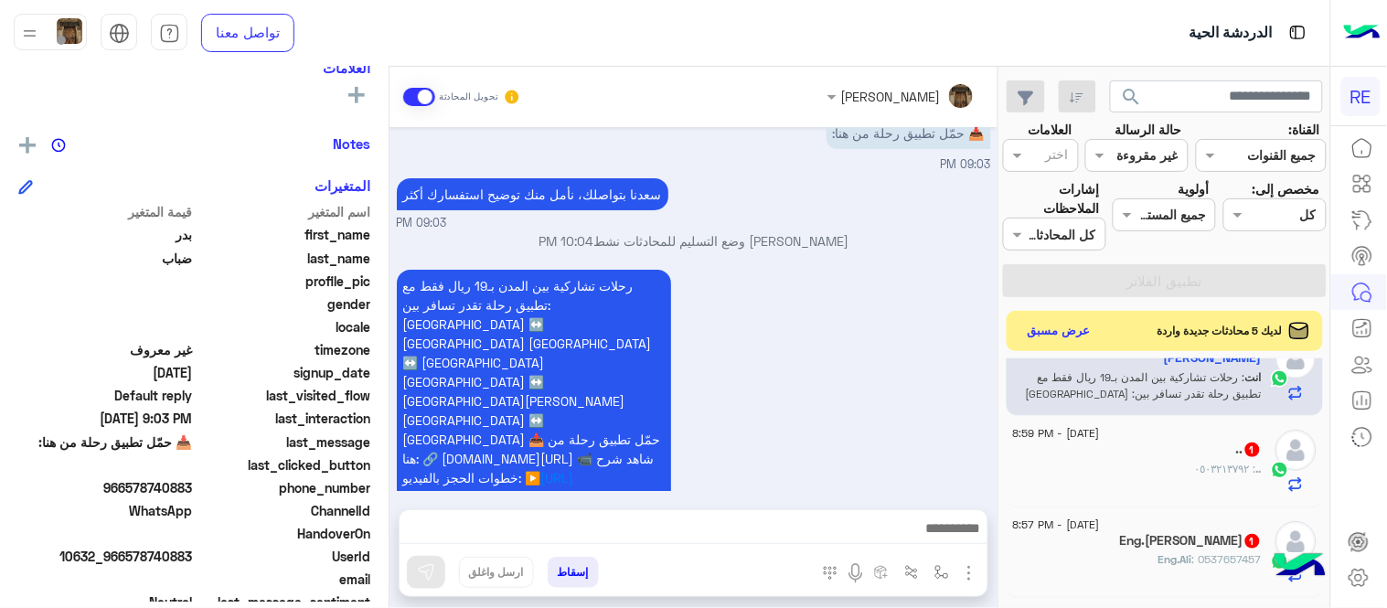
scroll to position [770, 0]
click at [1121, 486] on div ".. : ٠٥٠٣٢١٣٧٩٢" at bounding box center [1137, 476] width 249 height 32
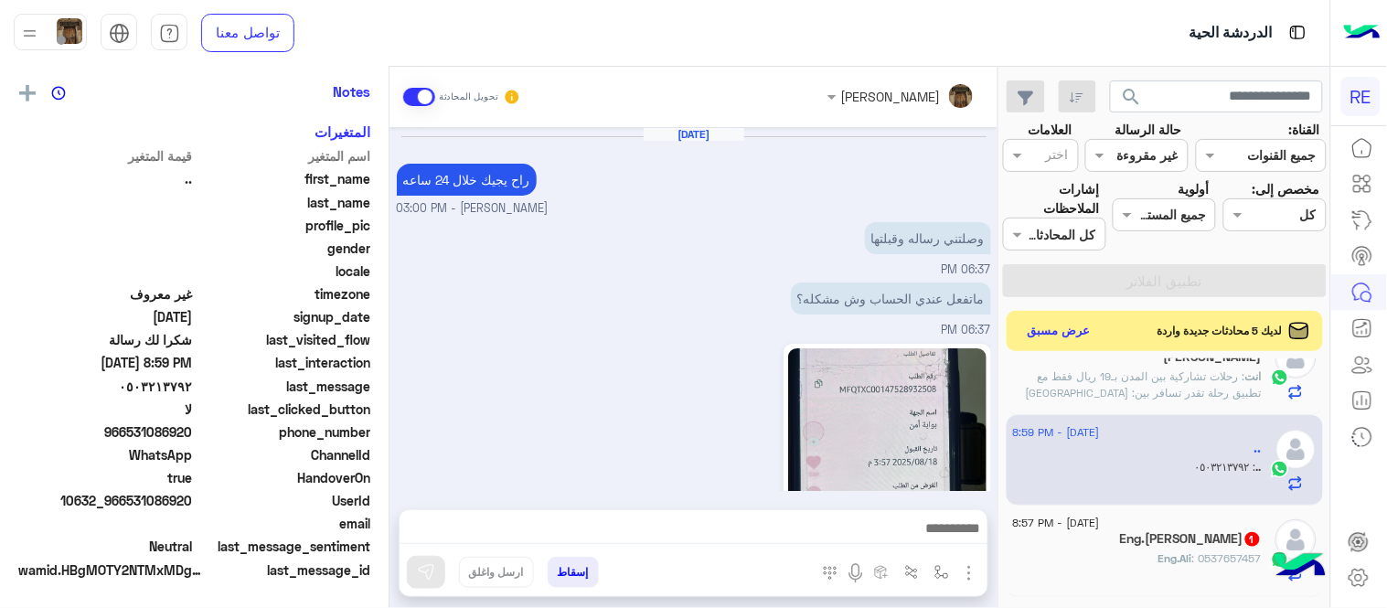
scroll to position [661, 0]
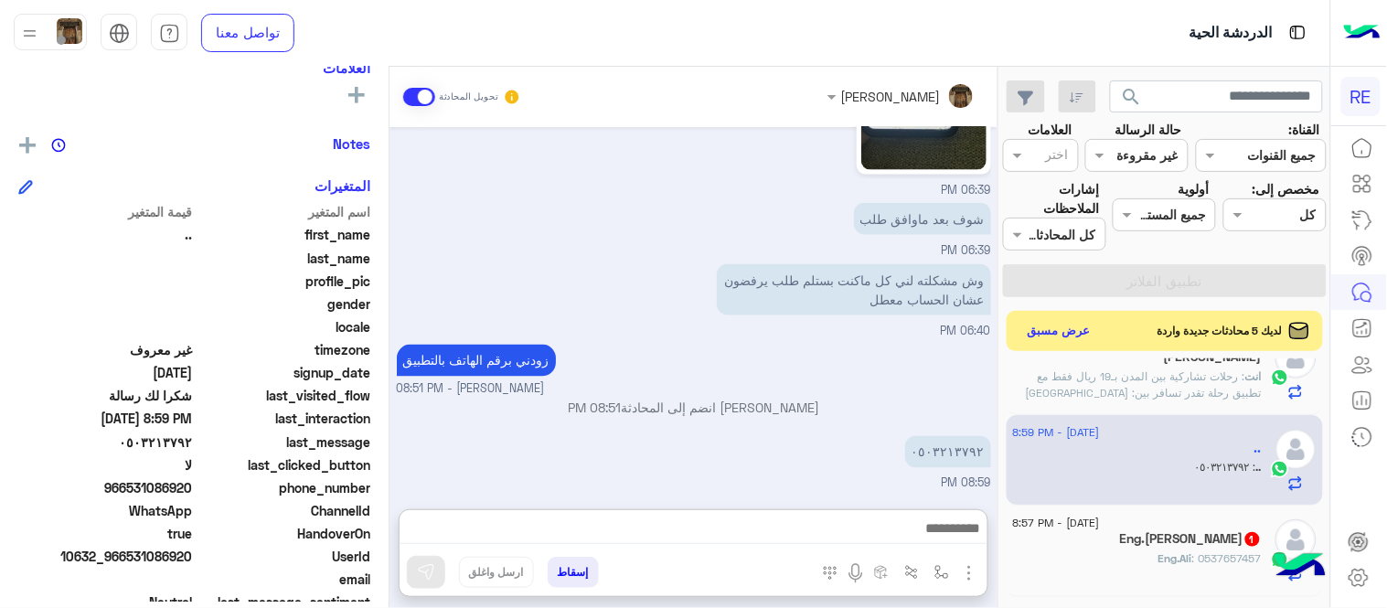
click at [674, 532] on textarea at bounding box center [694, 530] width 588 height 27
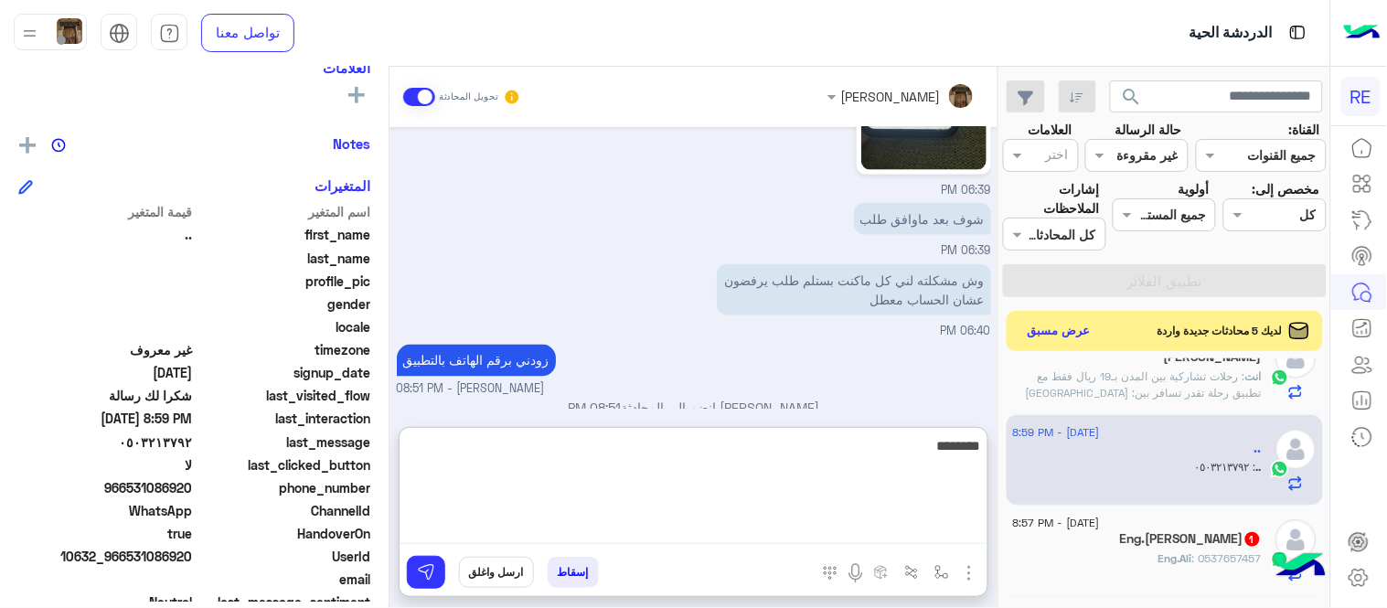
type textarea "*********"
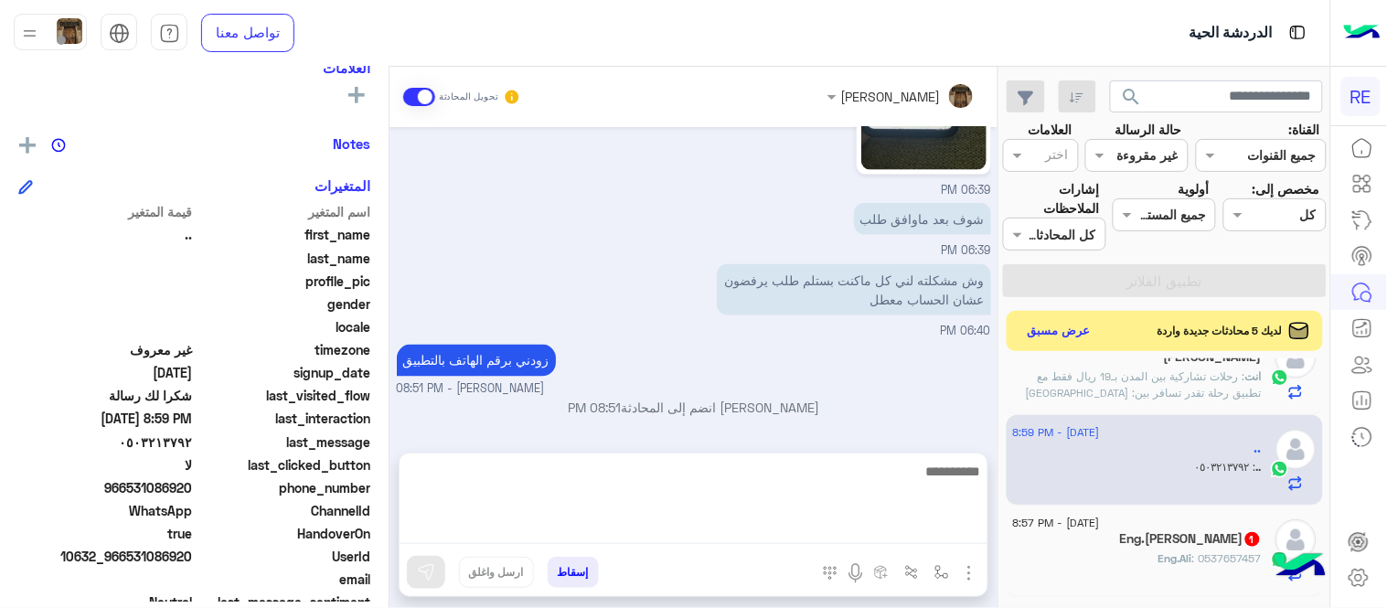
click at [843, 370] on div "زودني برقم الهاتف بالتطبيق [PERSON_NAME] - 08:51 PM" at bounding box center [694, 369] width 594 height 59
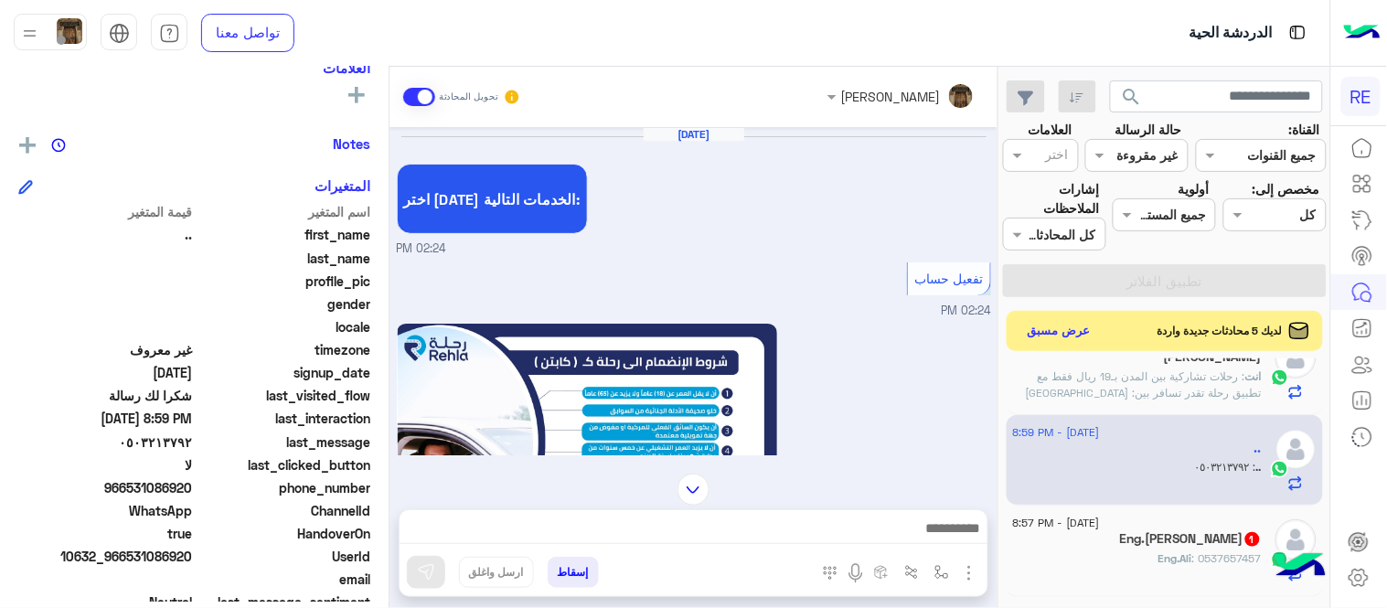
scroll to position [2018, 0]
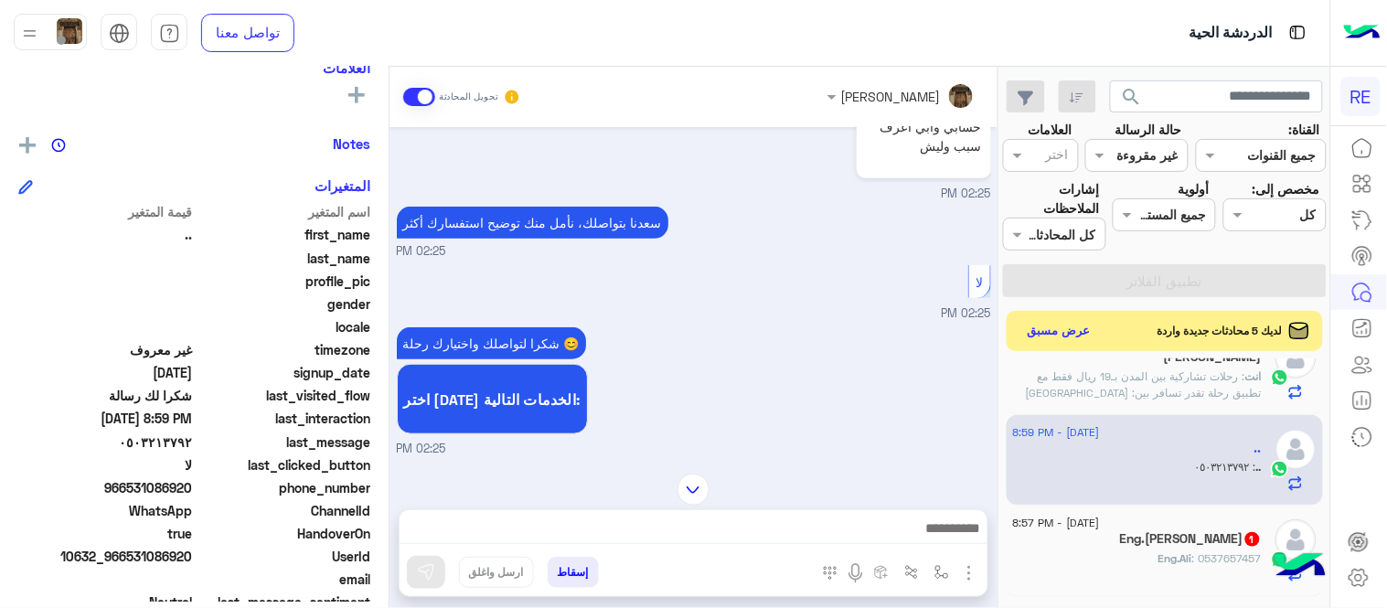
click at [684, 475] on img at bounding box center [694, 490] width 32 height 32
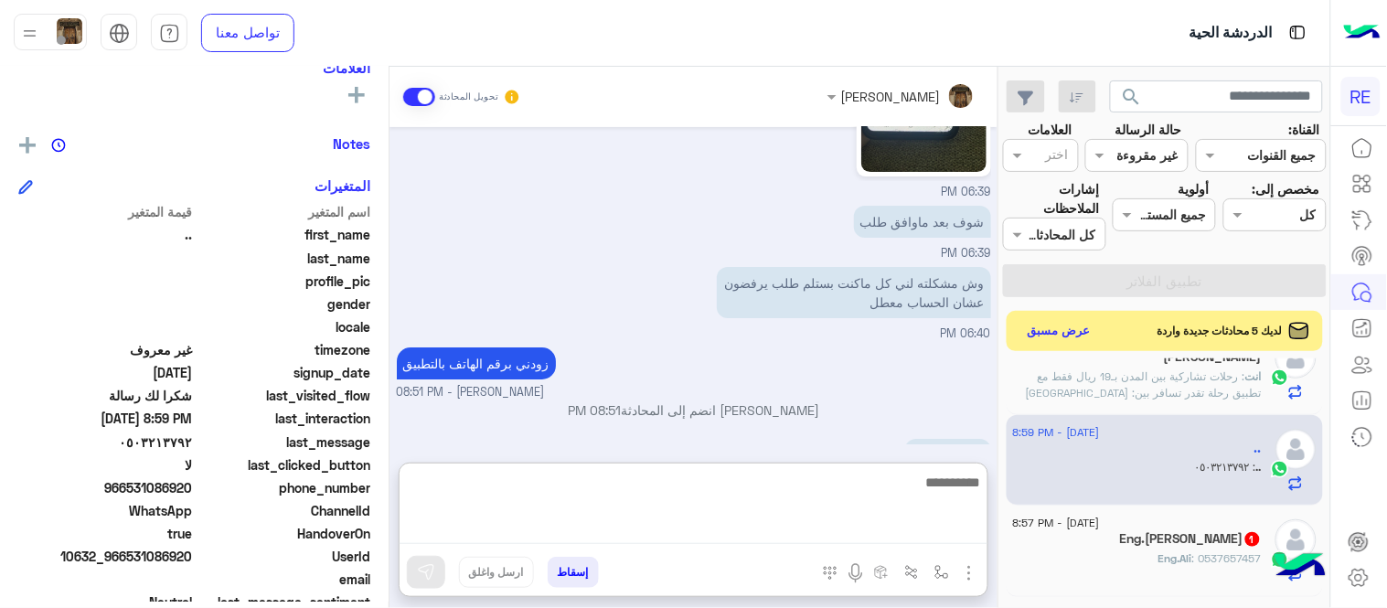
scroll to position [3396, 0]
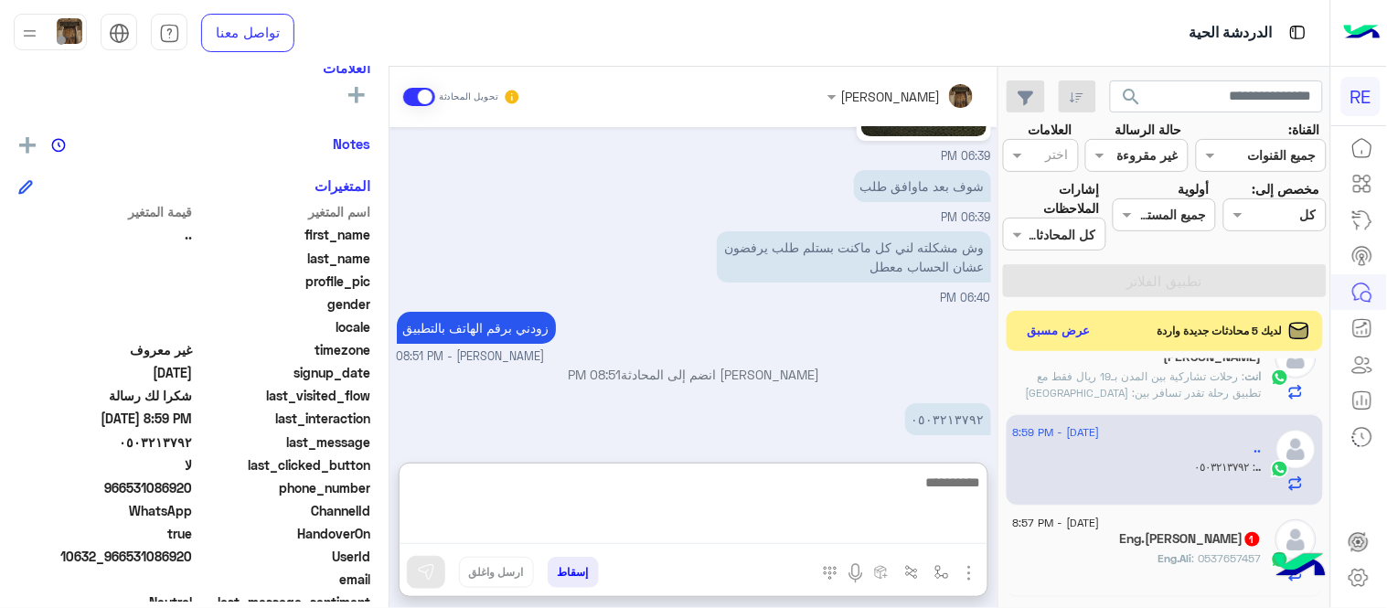
click at [844, 528] on textarea at bounding box center [694, 507] width 588 height 73
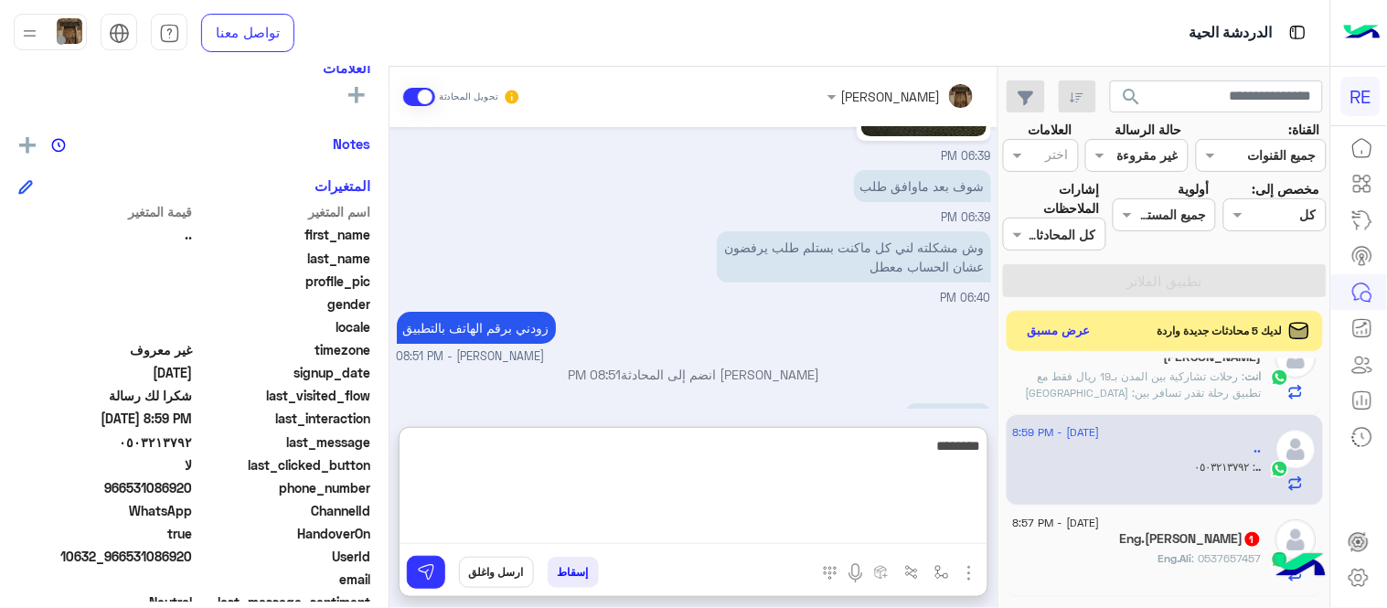
type textarea "*********"
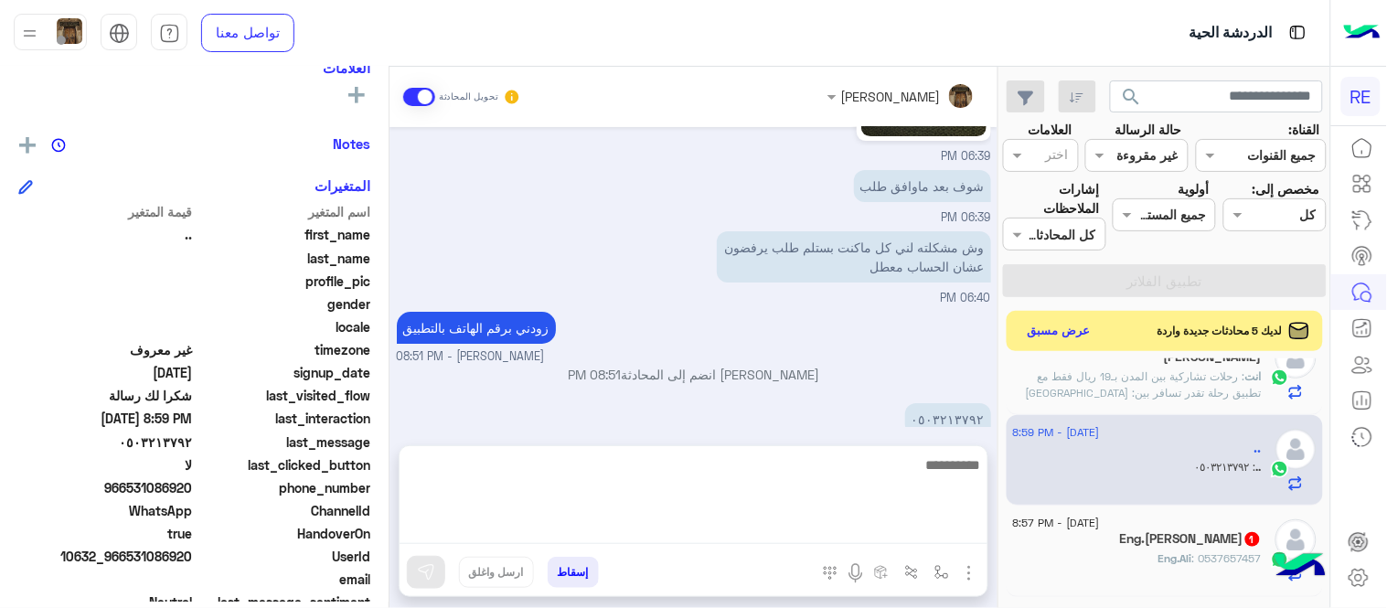
click at [780, 379] on div "[DATE] اختر [DATE] الخدمات التالية: 02:24 PM تفعيل حساب 02:24 PM يمكنك الاطلاع …" at bounding box center [693, 277] width 608 height 301
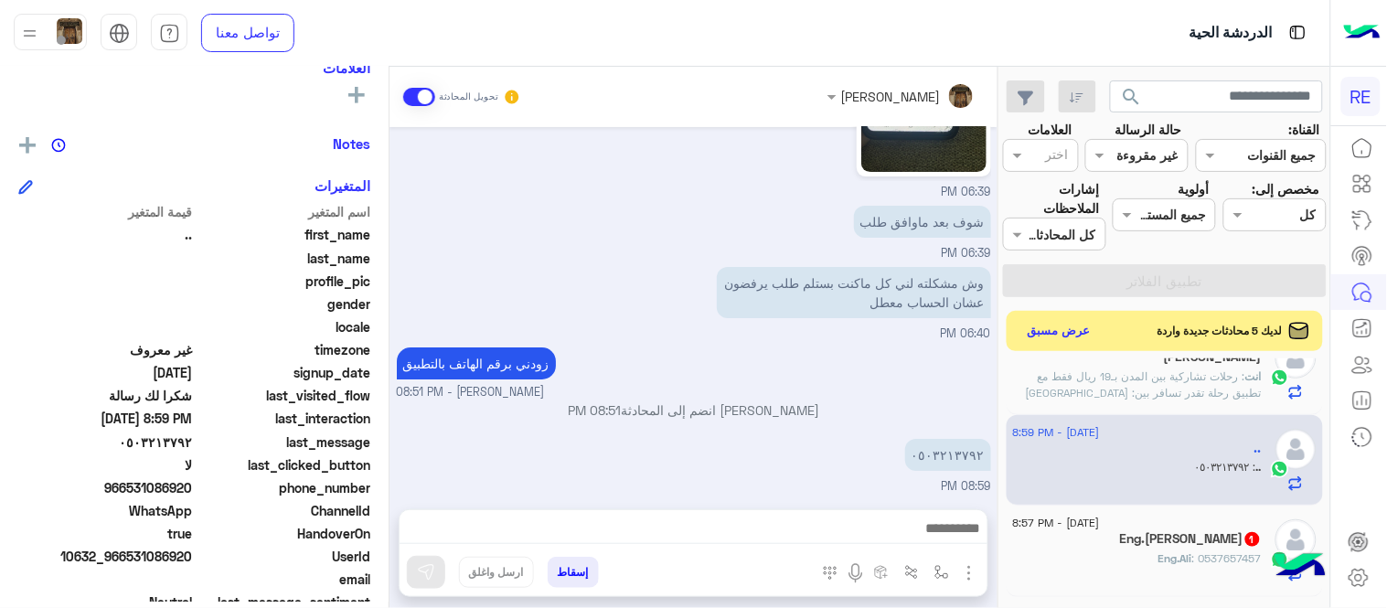
drag, startPoint x: 130, startPoint y: 490, endPoint x: 194, endPoint y: 488, distance: 64.0
click at [193, 488] on span "966531086920" at bounding box center [105, 487] width 175 height 19
copy span "531086920"
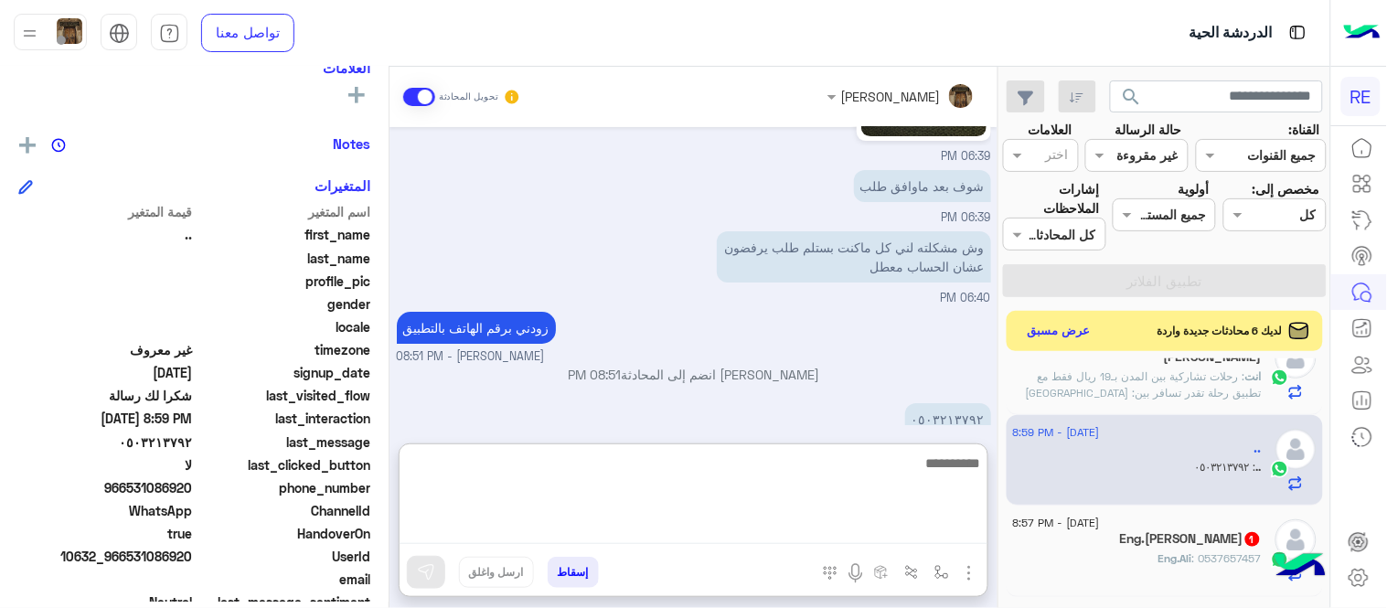
click at [738, 537] on textarea at bounding box center [694, 498] width 588 height 93
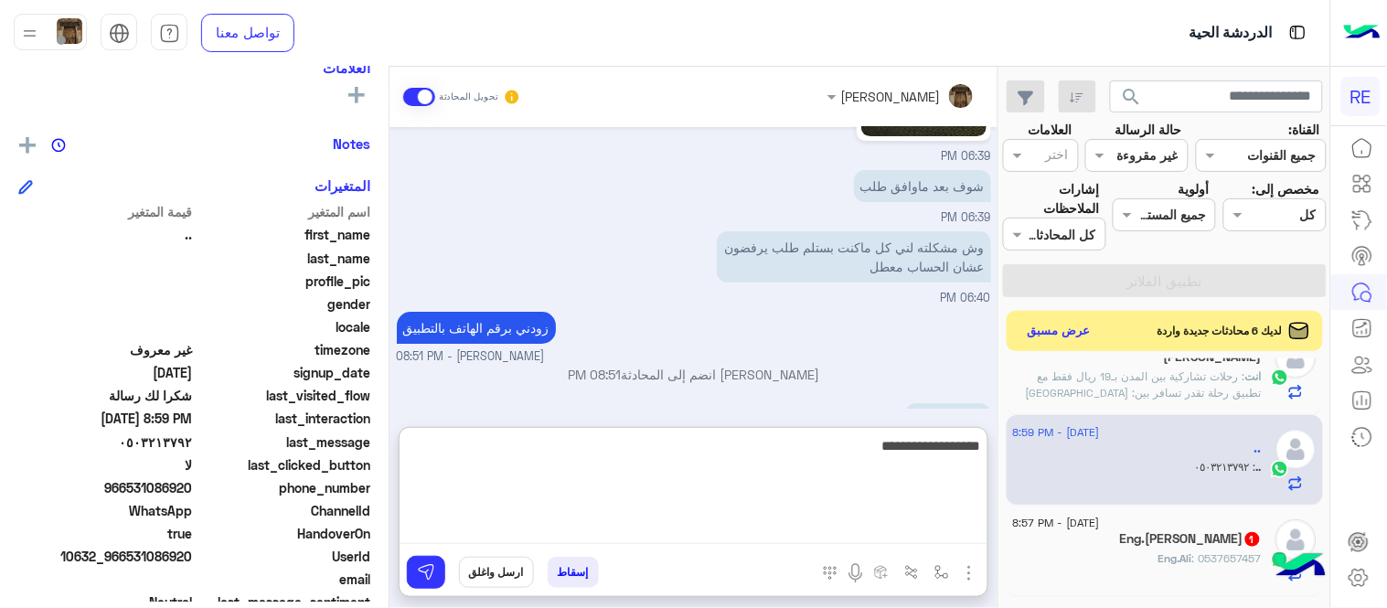
type textarea "**********"
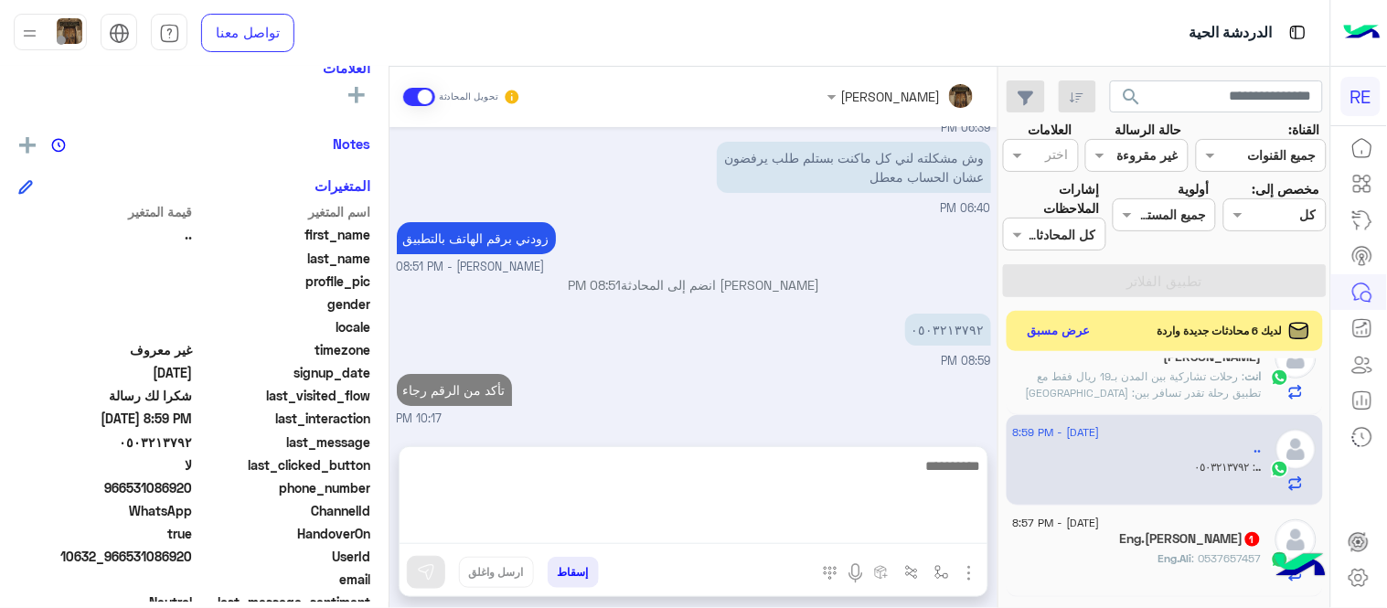
scroll to position [3418, 0]
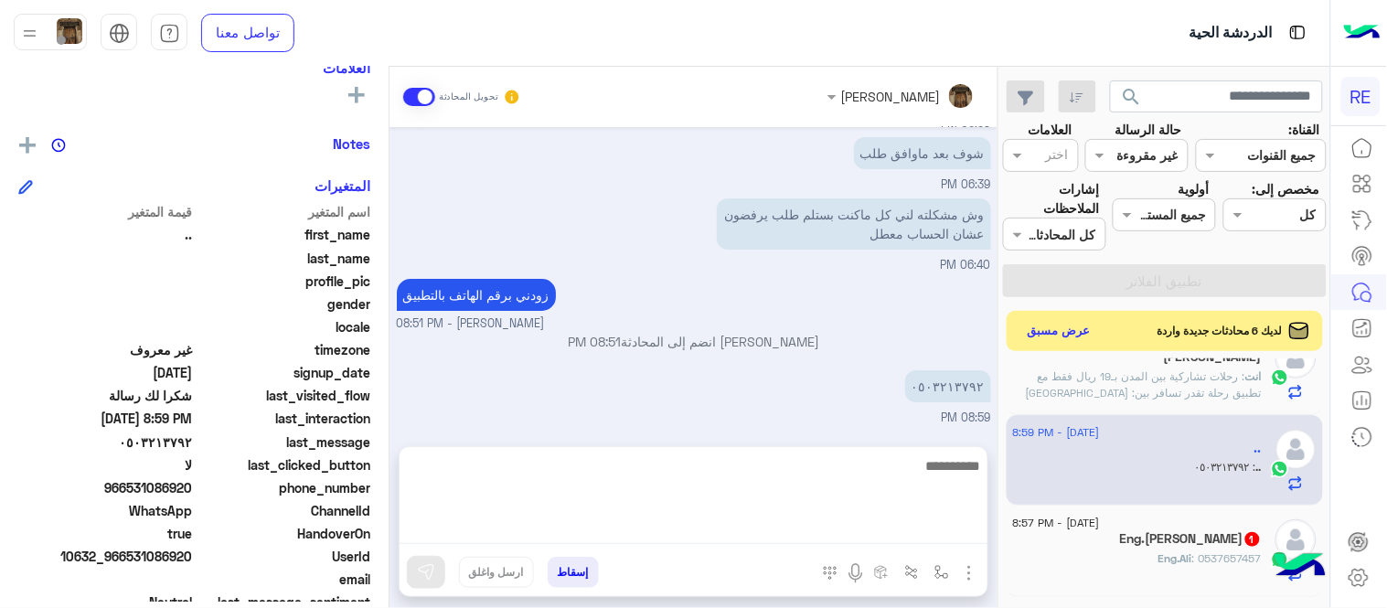
click at [823, 396] on div "[DATE] اختر [DATE] الخدمات التالية: 02:24 PM تفعيل حساب 02:24 PM يمكنك الاطلاع …" at bounding box center [693, 278] width 608 height 302
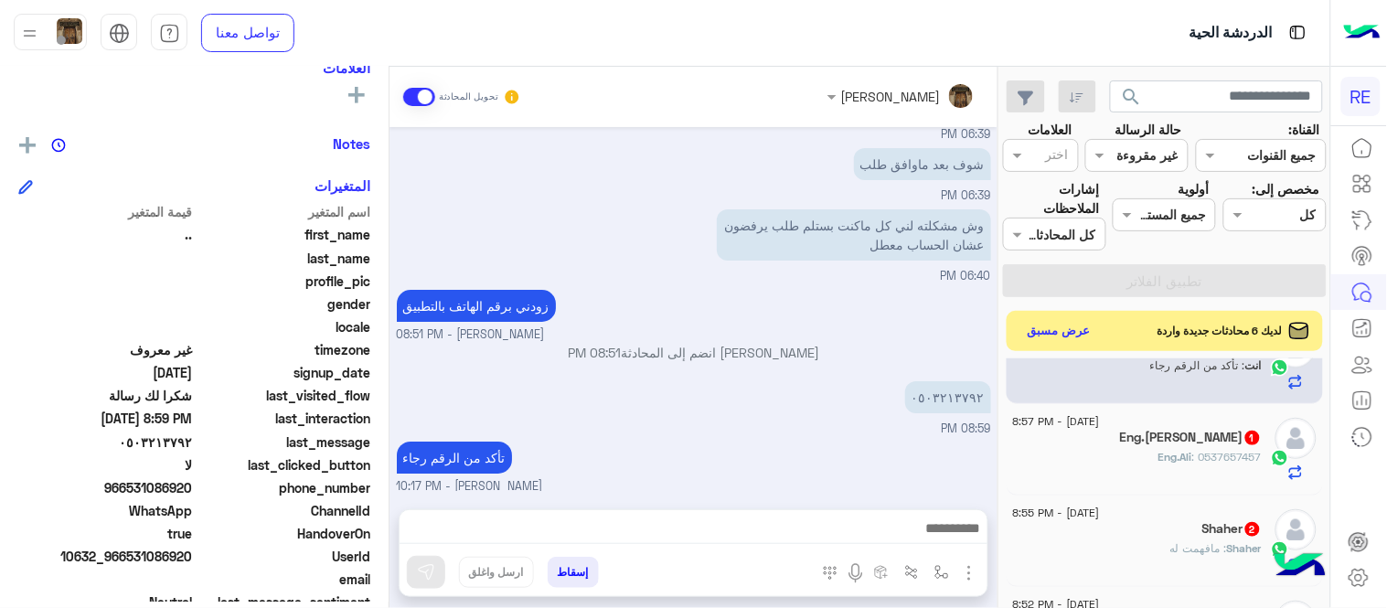
scroll to position [878, 0]
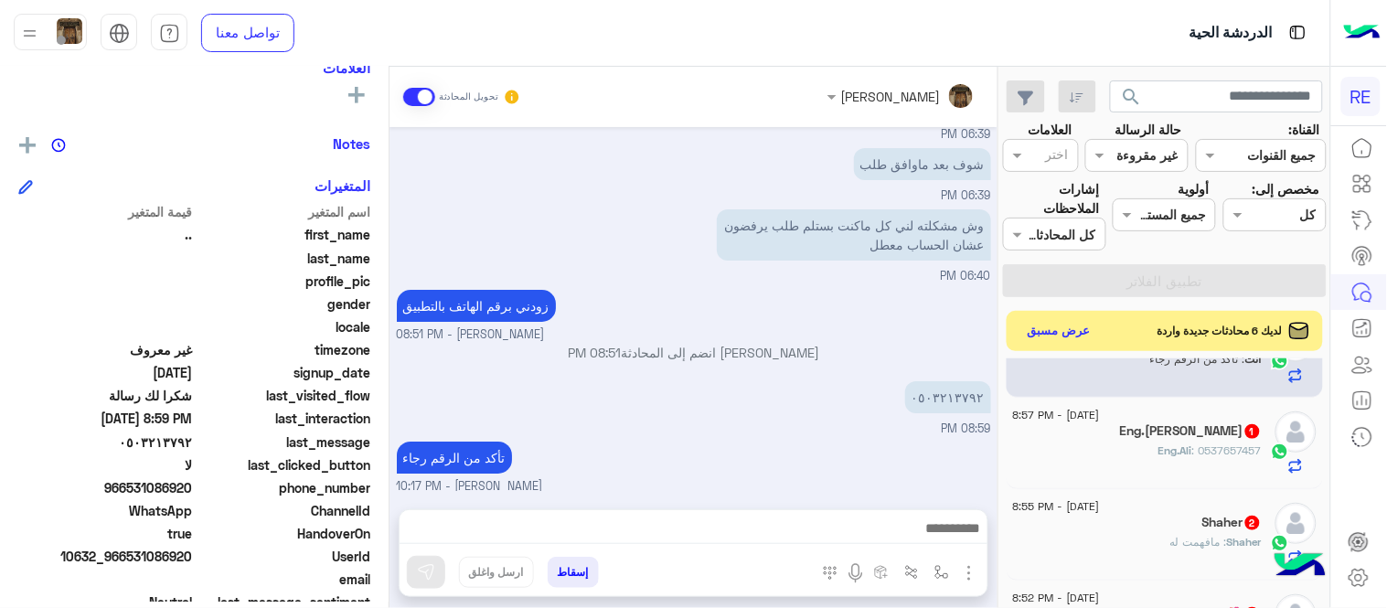
click at [1200, 450] on span ": 0537657457" at bounding box center [1226, 450] width 69 height 14
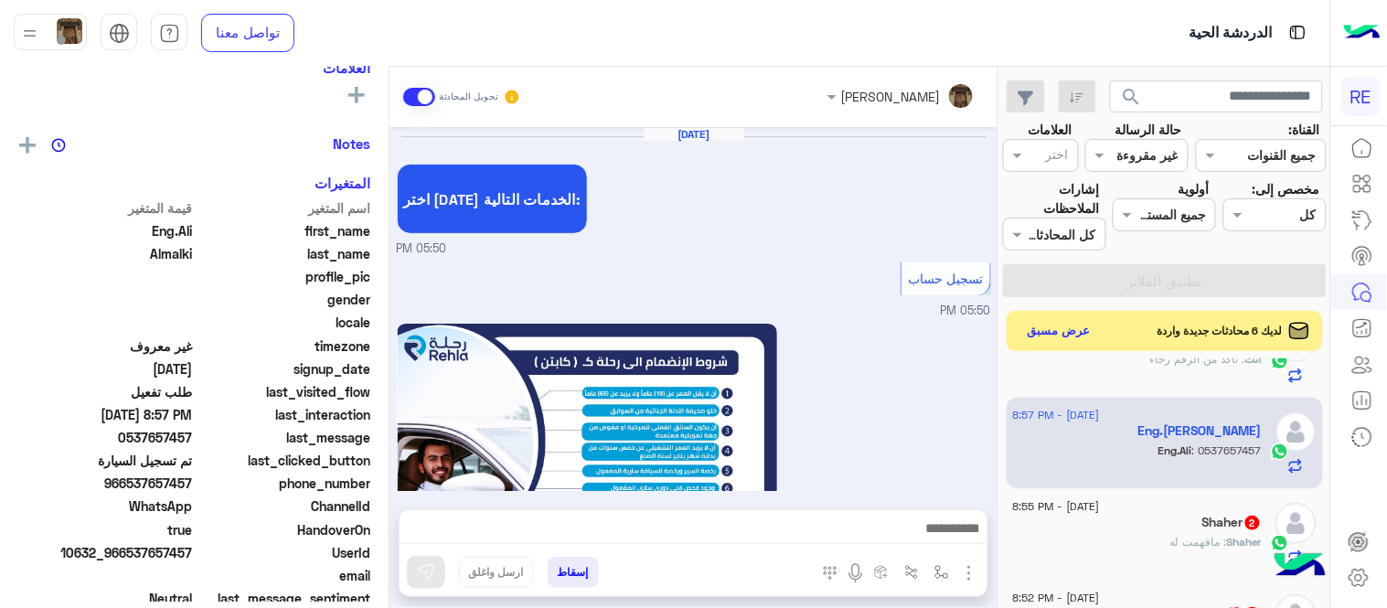
scroll to position [1075, 0]
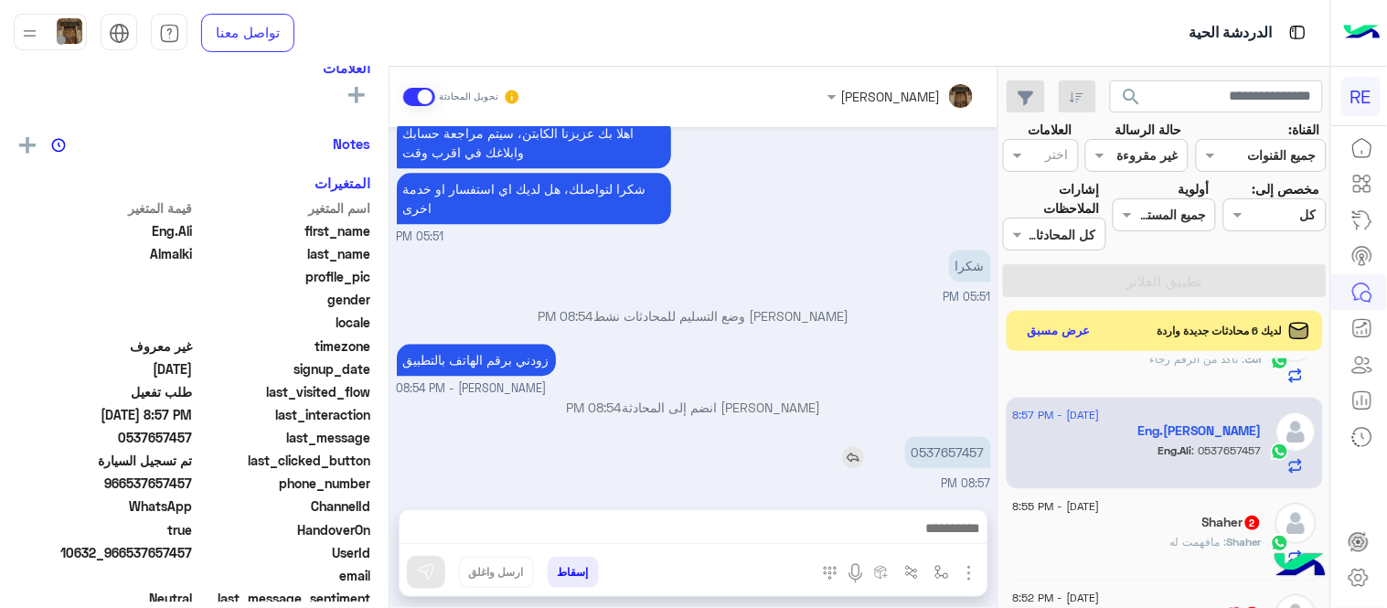
click at [963, 443] on p "0537657457" at bounding box center [948, 452] width 86 height 32
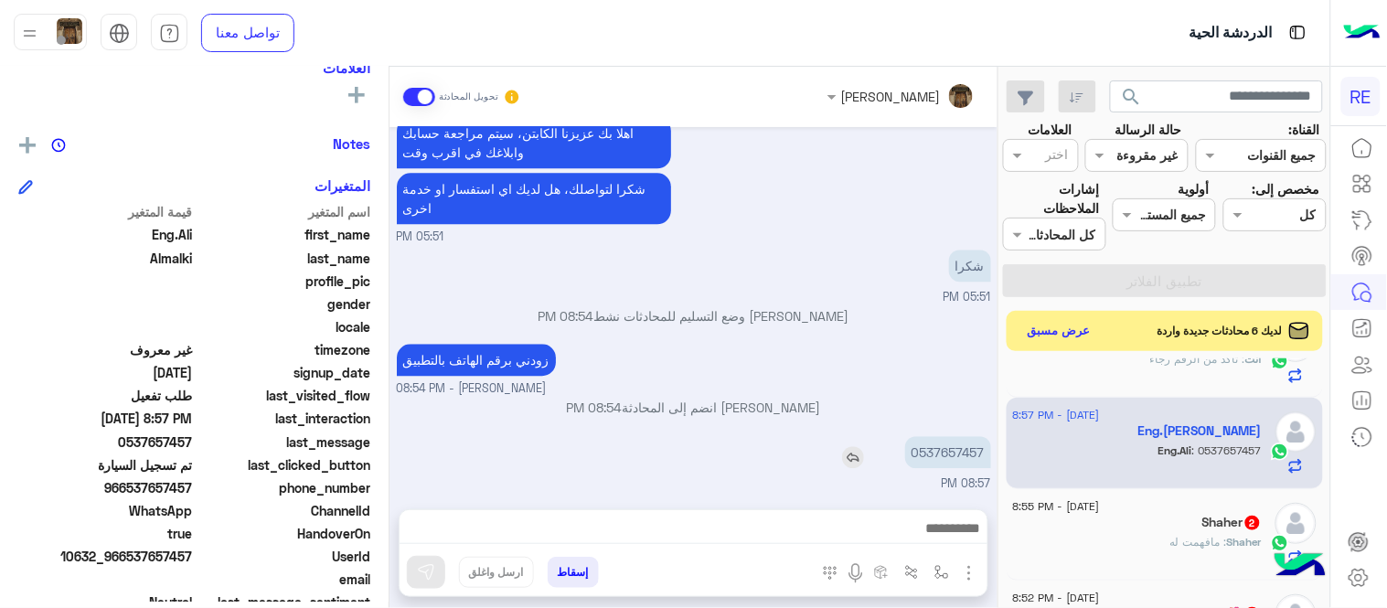
copy p "0537657457"
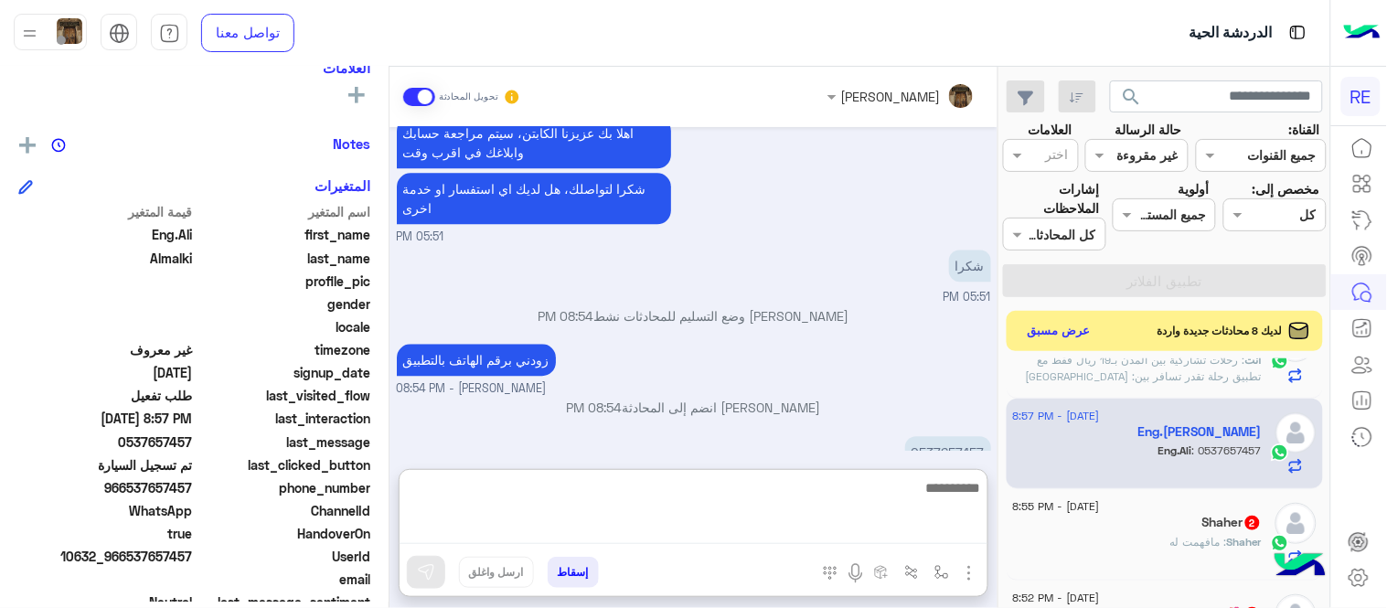
click at [789, 528] on textarea at bounding box center [694, 510] width 588 height 68
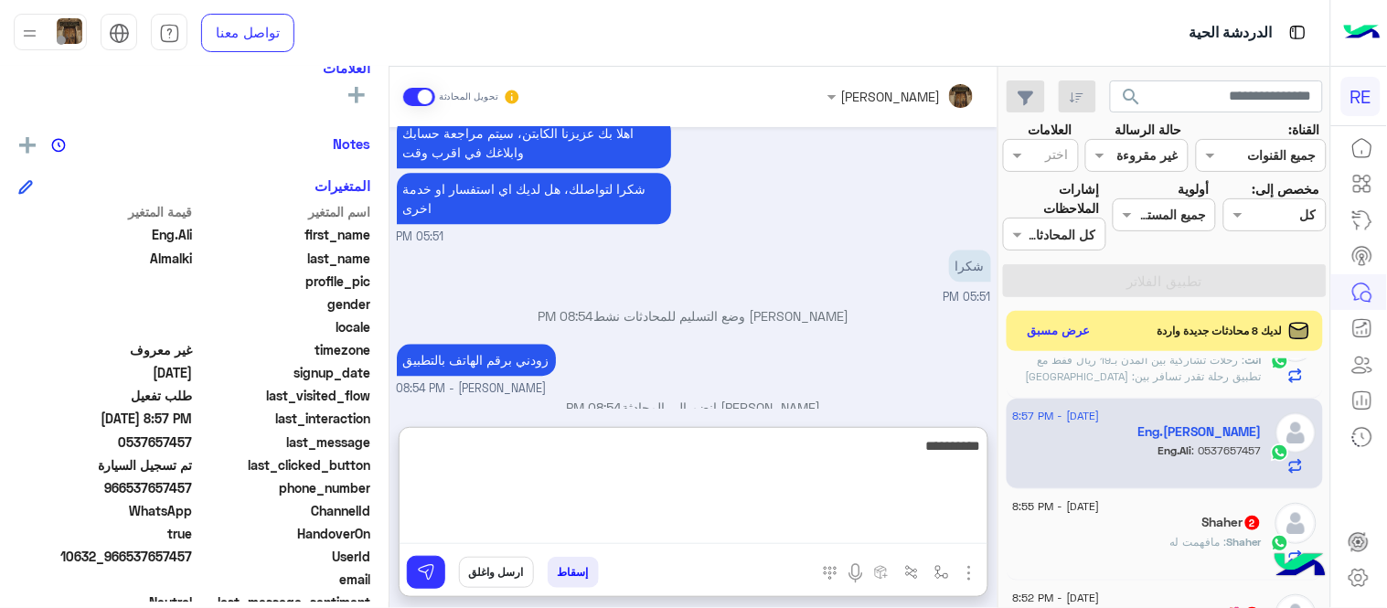
type textarea "**********"
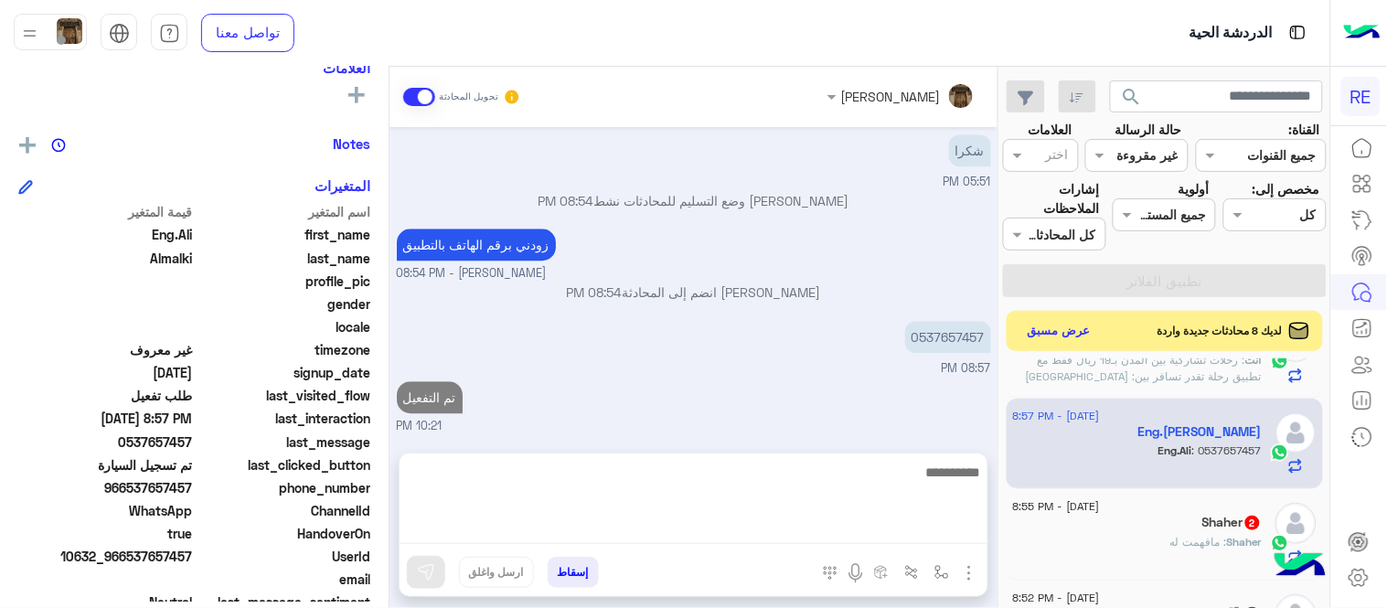
scroll to position [1135, 0]
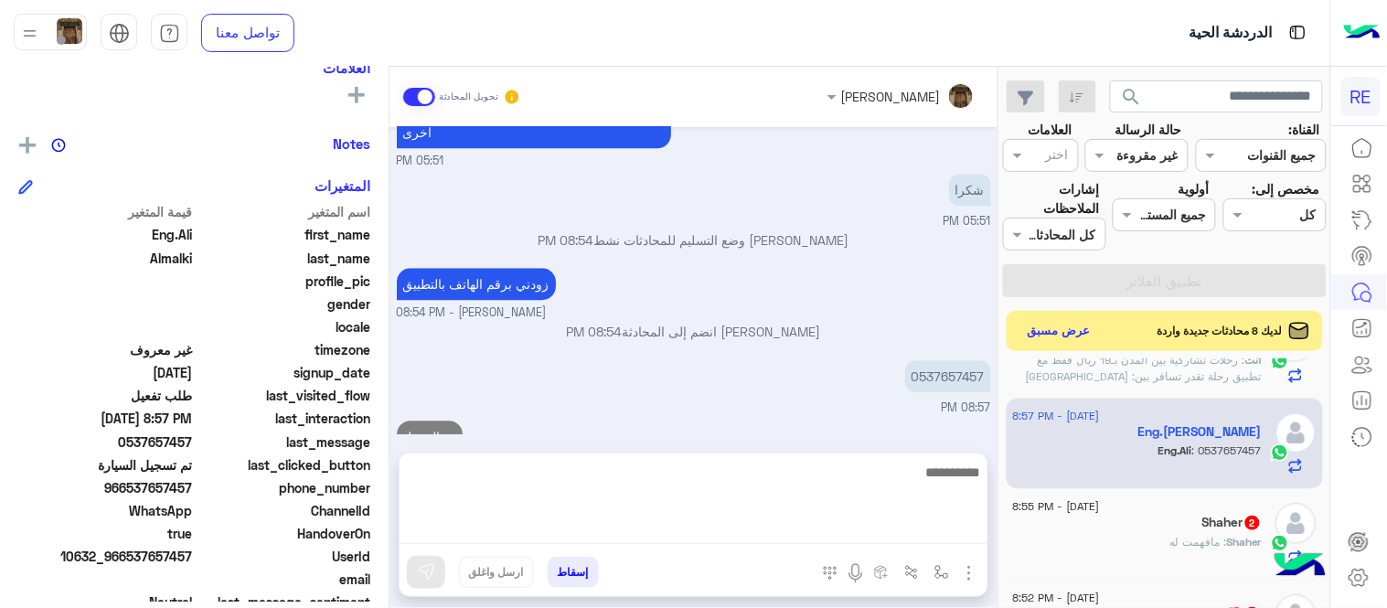
click at [761, 339] on div "[DATE] اختر [DATE] الخدمات التالية: 05:50 PM تسجيل حساب 05:50 PM يمكنك الاطلاع …" at bounding box center [693, 281] width 608 height 308
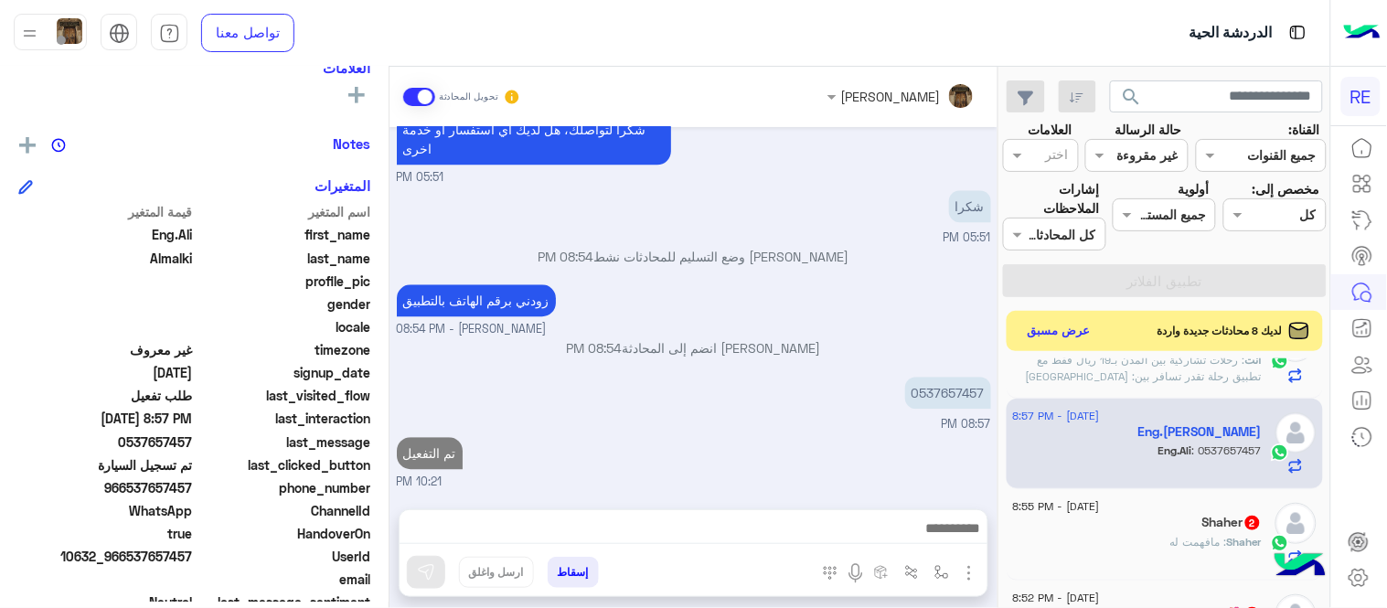
click at [1207, 522] on h5 "Shaher 2" at bounding box center [1231, 523] width 59 height 16
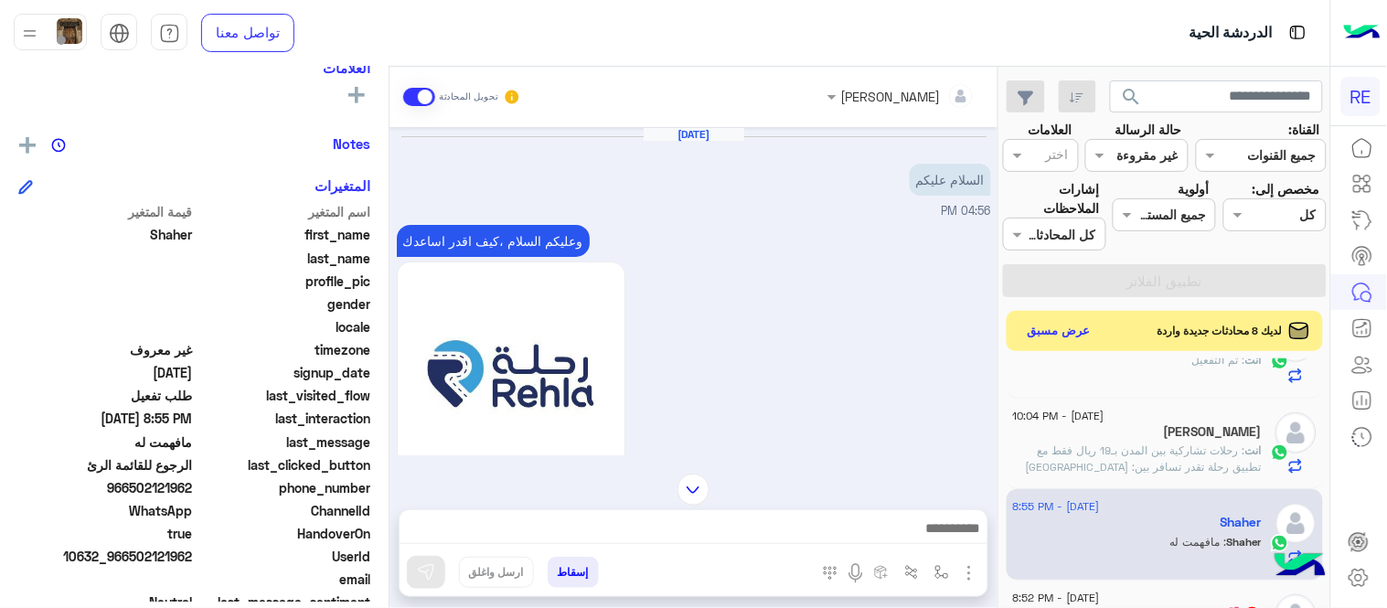
scroll to position [928, 0]
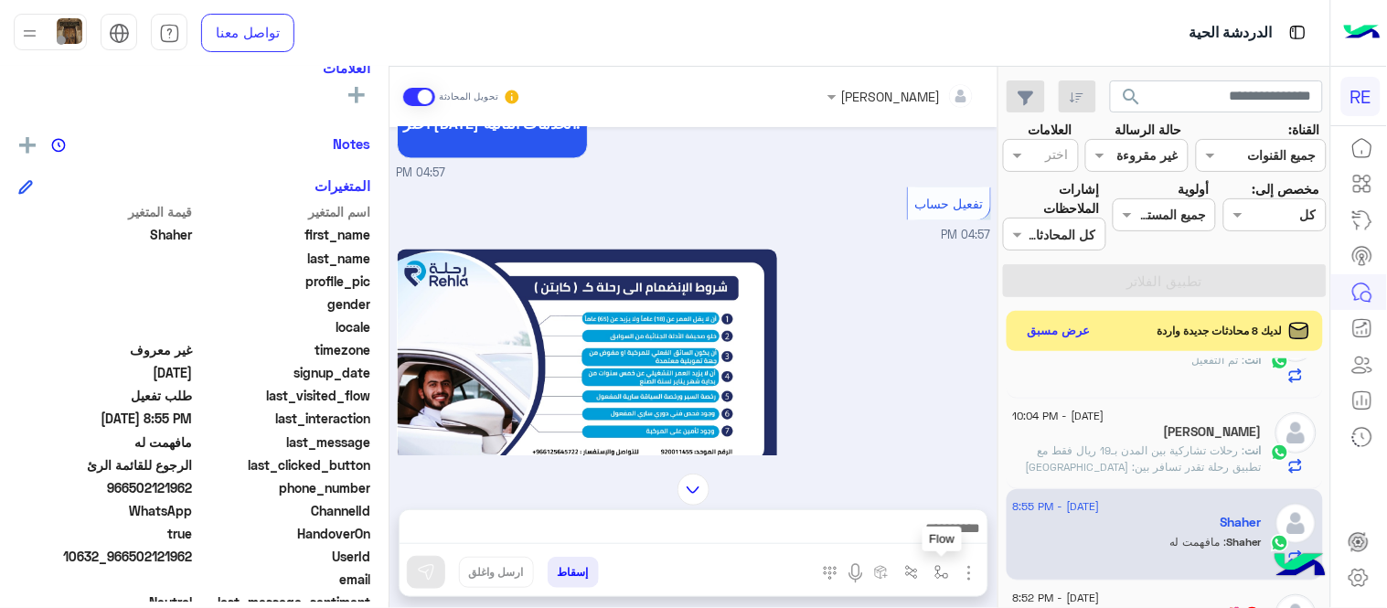
click at [939, 574] on img "button" at bounding box center [941, 572] width 15 height 15
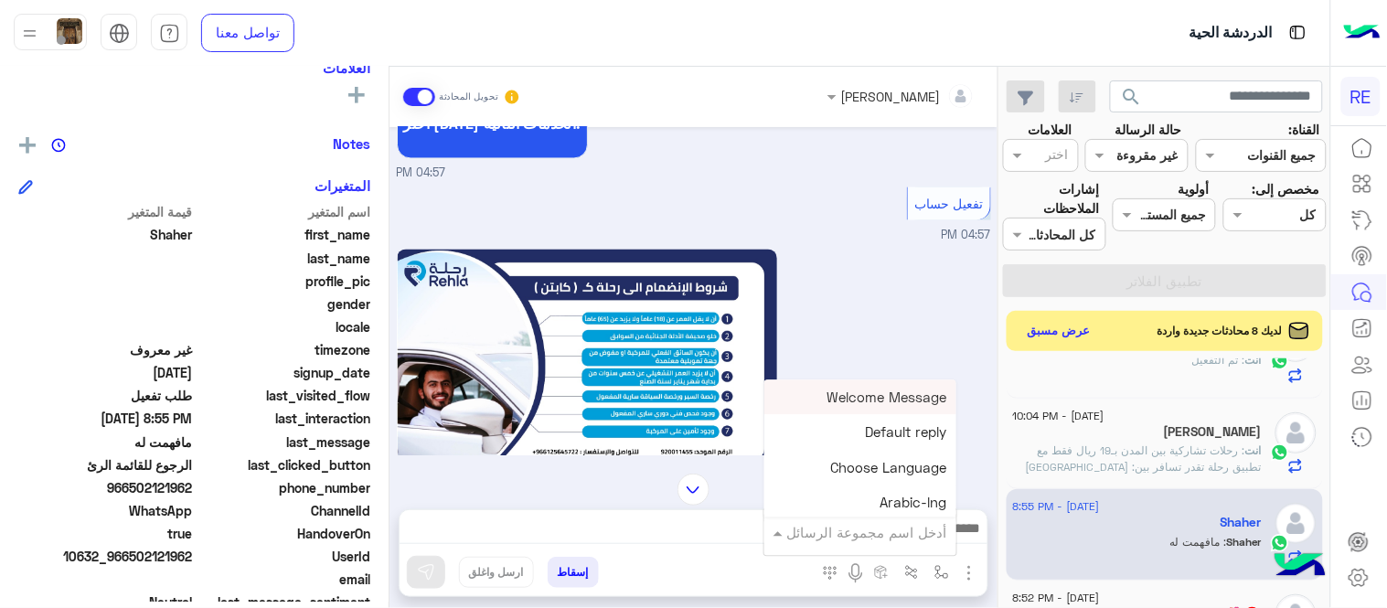
click at [861, 528] on input "text" at bounding box center [885, 532] width 123 height 21
type input "*"
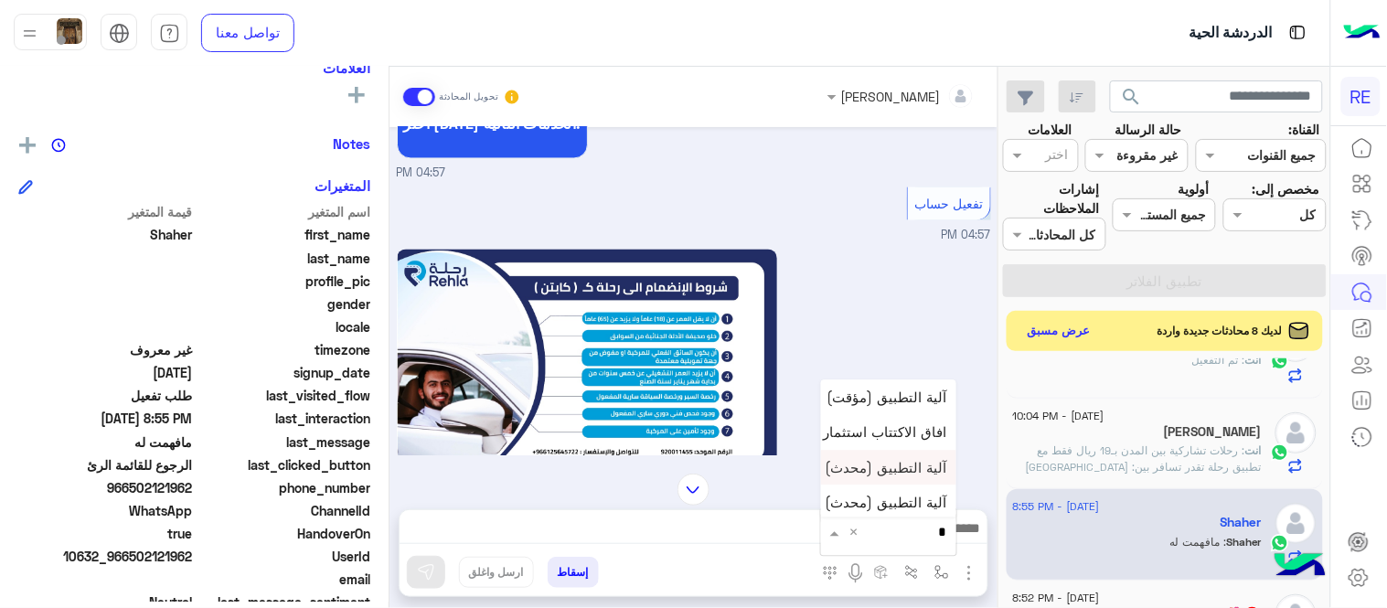
click at [905, 481] on div "آلية التطبيق (محدث)" at bounding box center [888, 467] width 135 height 35
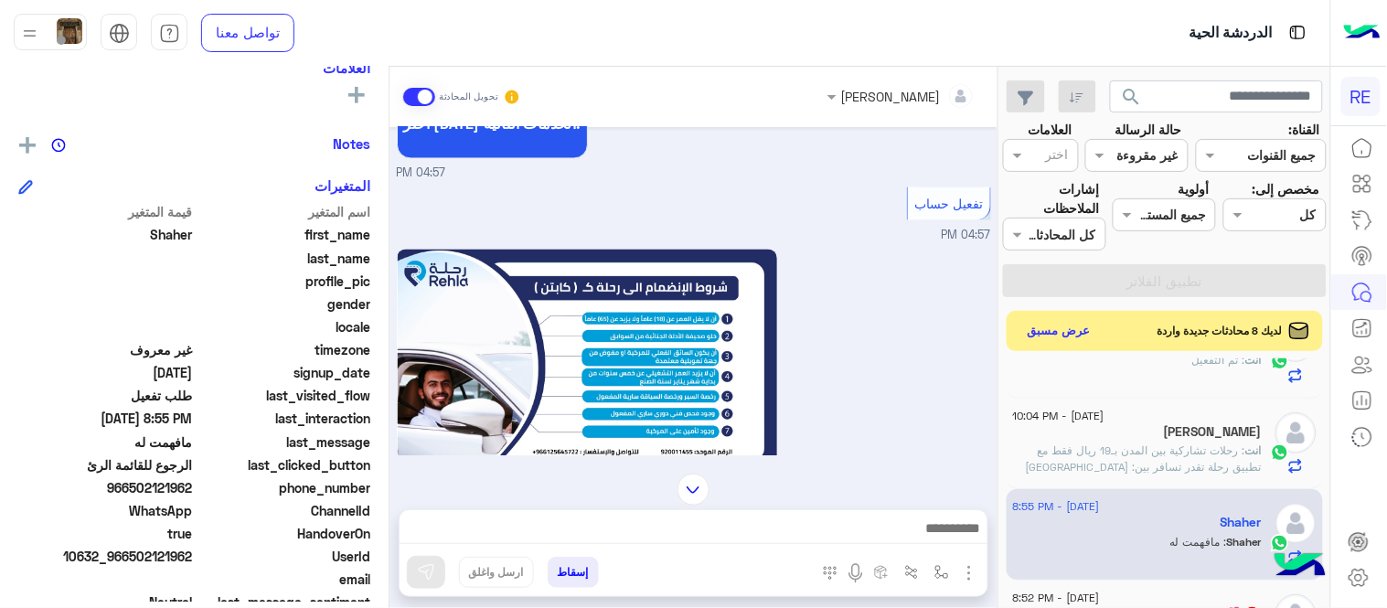
type textarea "**********"
click at [432, 570] on img at bounding box center [426, 572] width 18 height 18
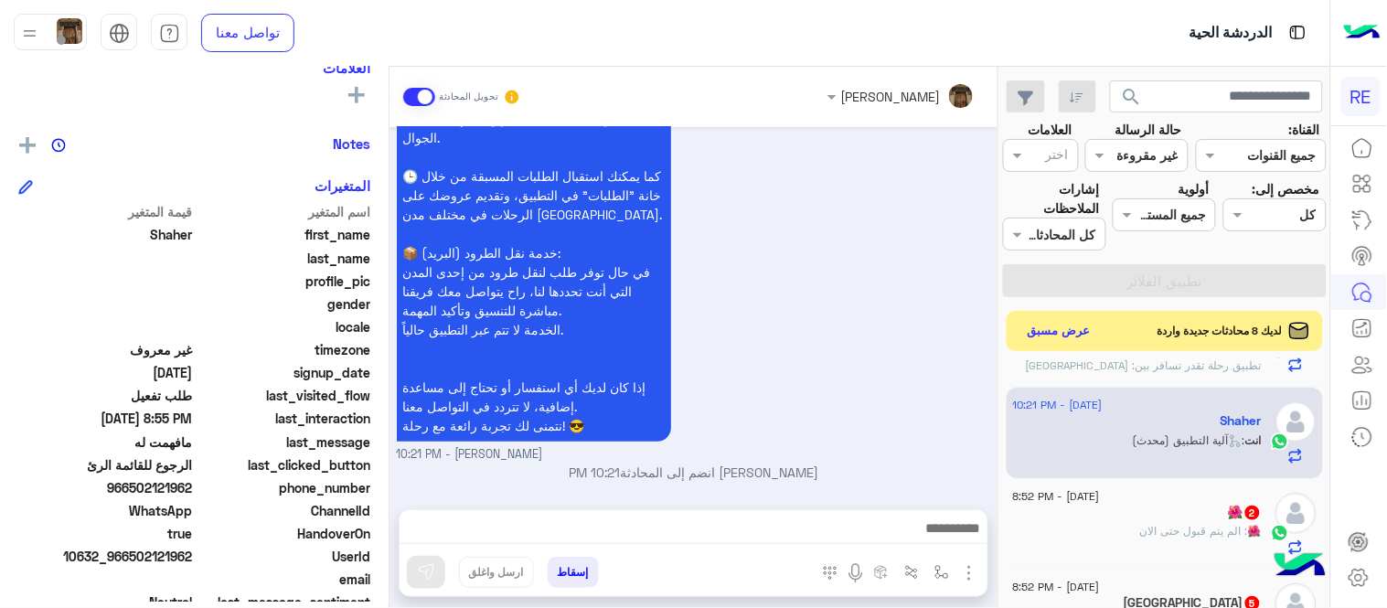
scroll to position [1001, 0]
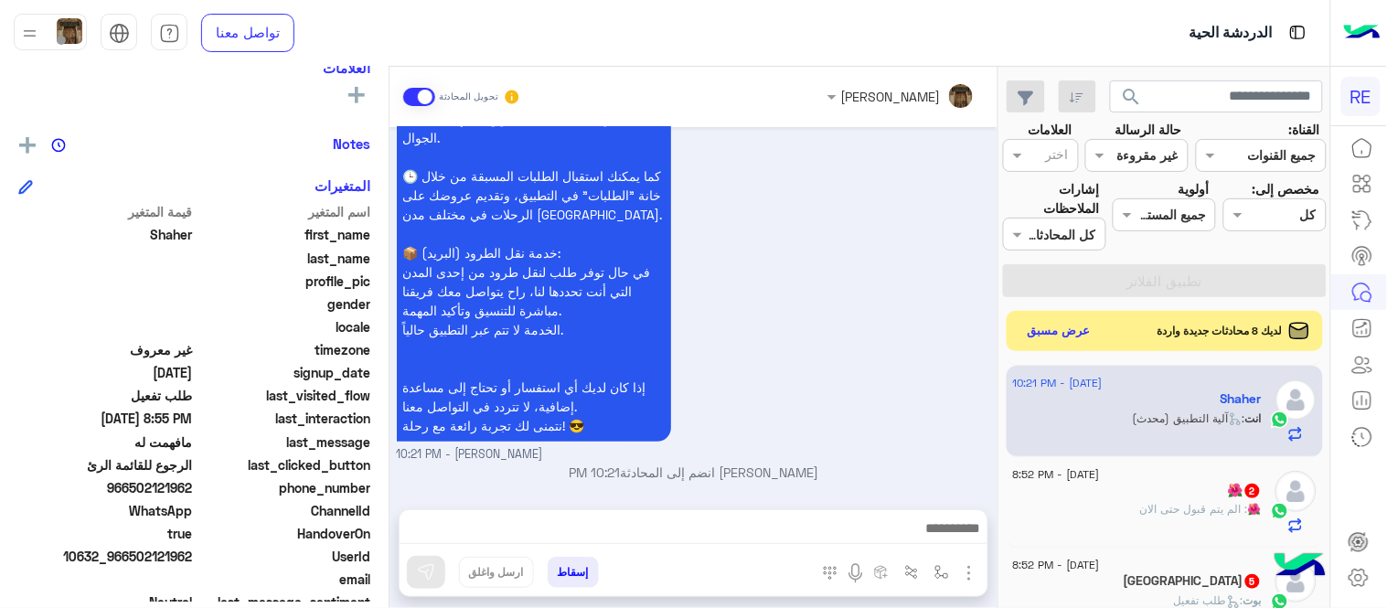
click at [1154, 483] on div "🌺 2" at bounding box center [1137, 492] width 249 height 19
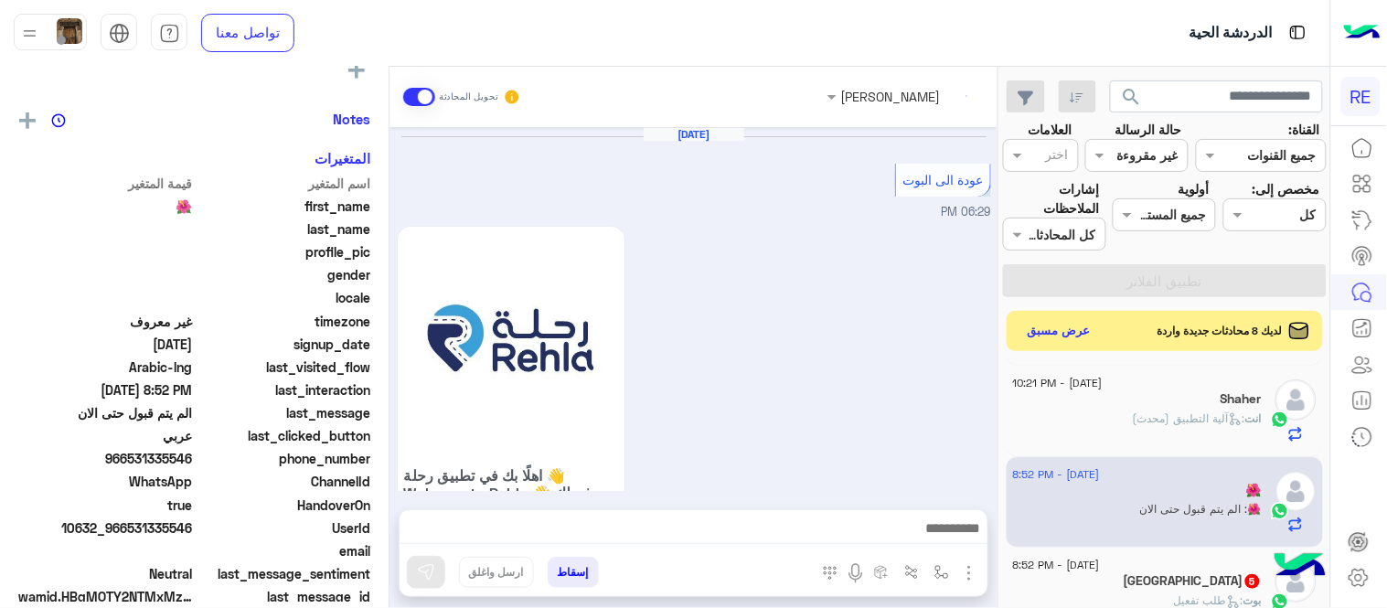
scroll to position [321, 0]
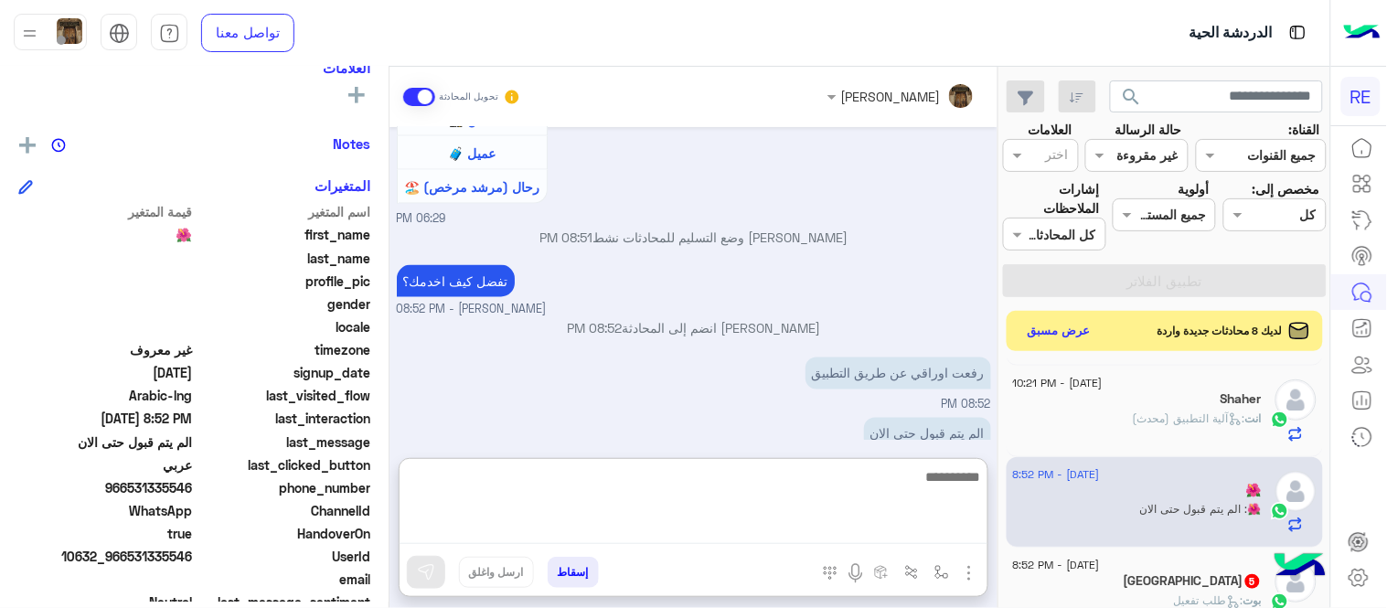
click at [751, 531] on textarea at bounding box center [694, 504] width 588 height 79
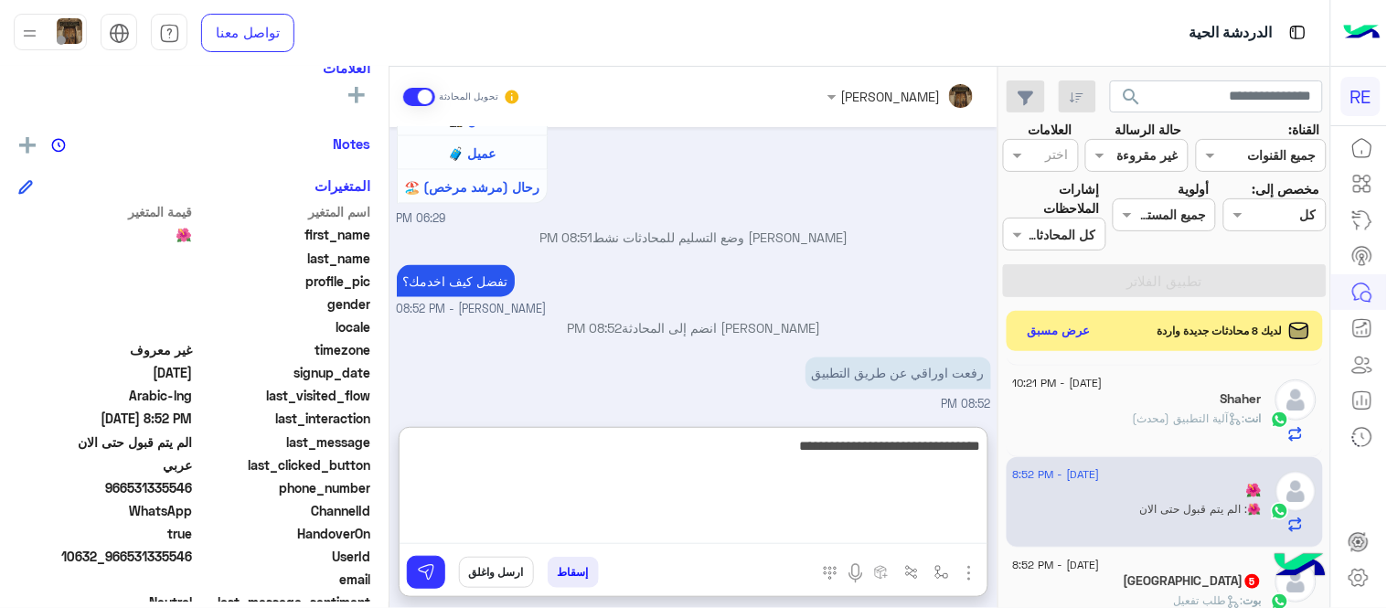
type textarea "**********"
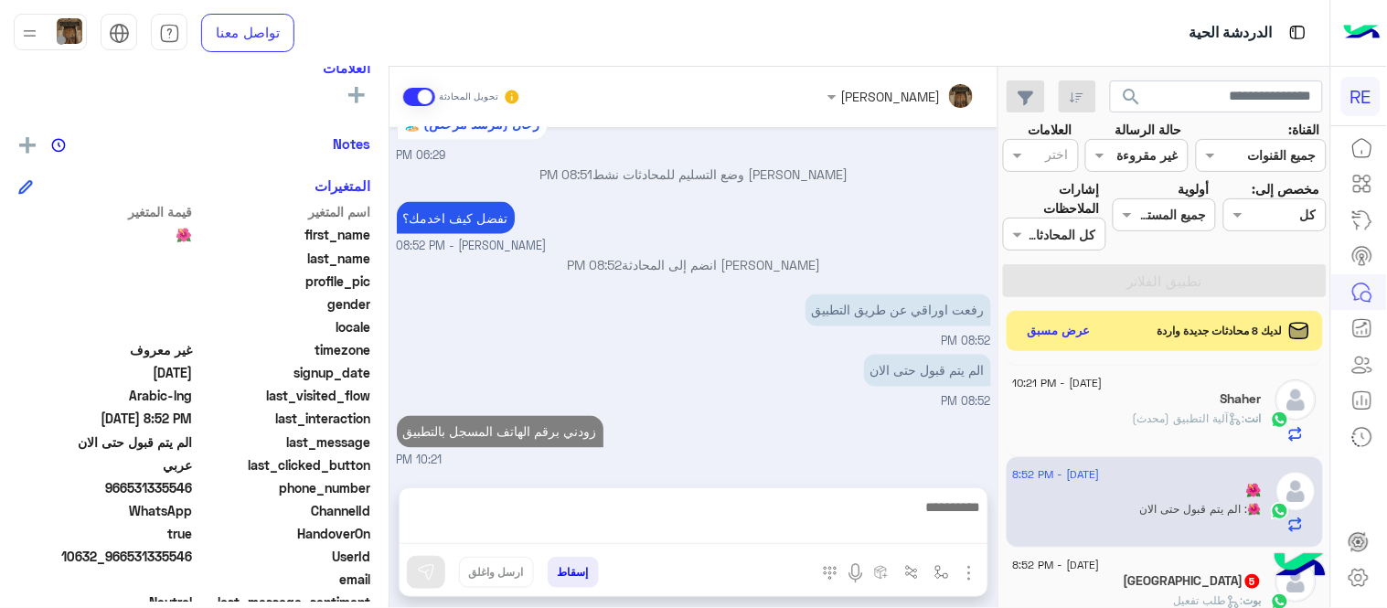
click at [688, 408] on div "[PERSON_NAME] تحويل المحادثة [DATE] عودة الى البوت 06:29 PM اهلًا بك في تطبيق ر…" at bounding box center [693, 341] width 608 height 549
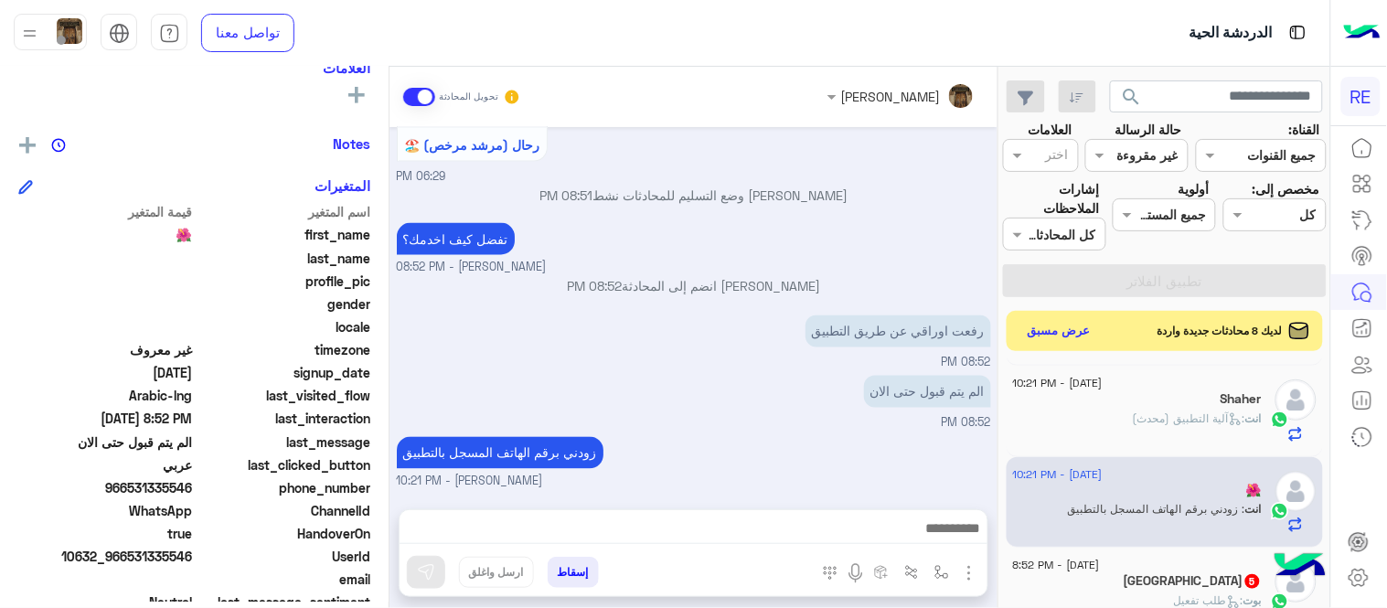
scroll to position [1139, 0]
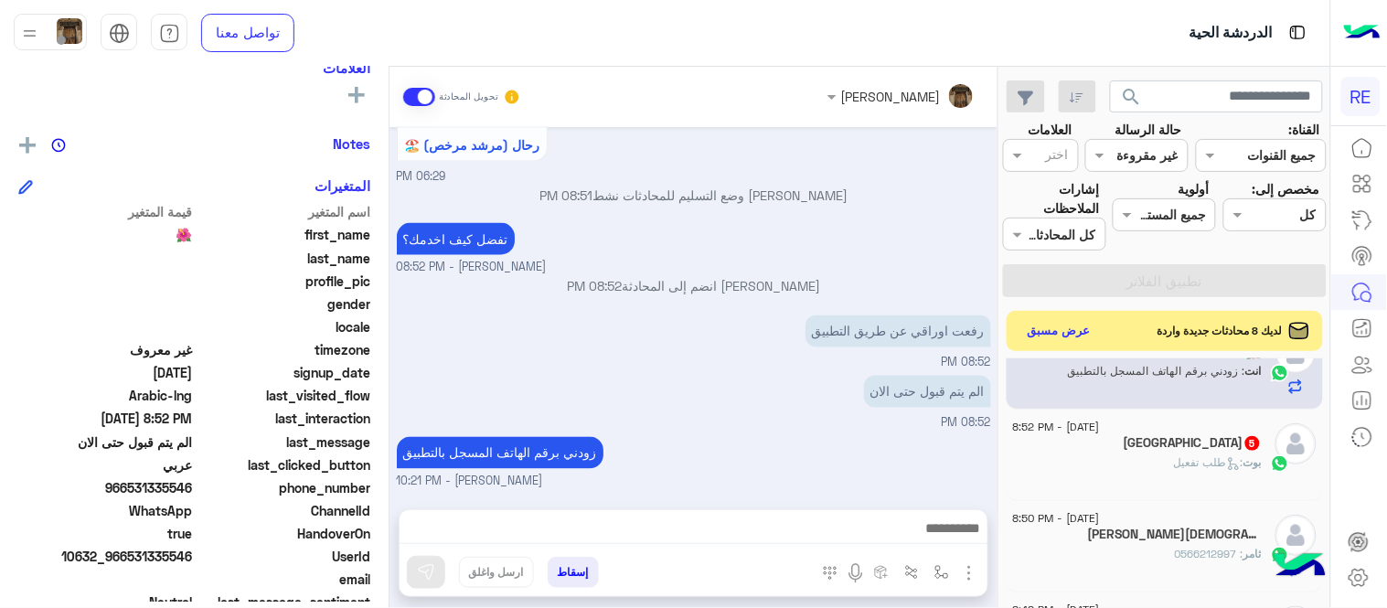
click at [1126, 460] on div "بوت : طلب تفعيل" at bounding box center [1137, 470] width 249 height 32
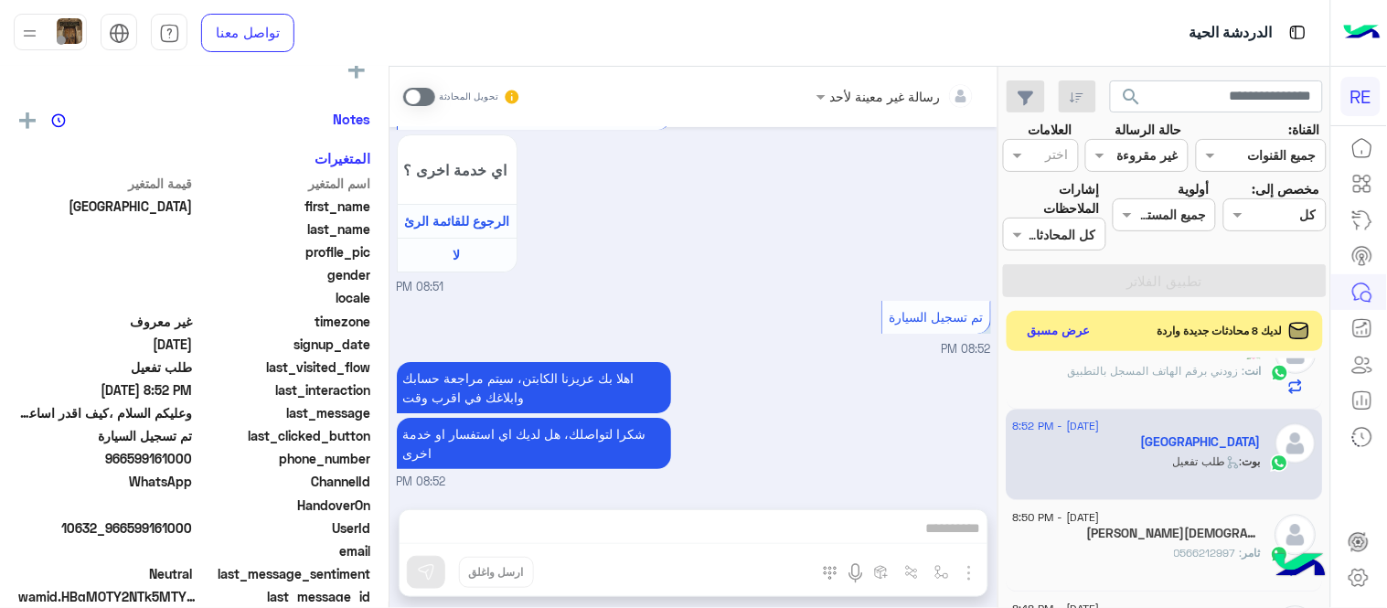
scroll to position [321, 0]
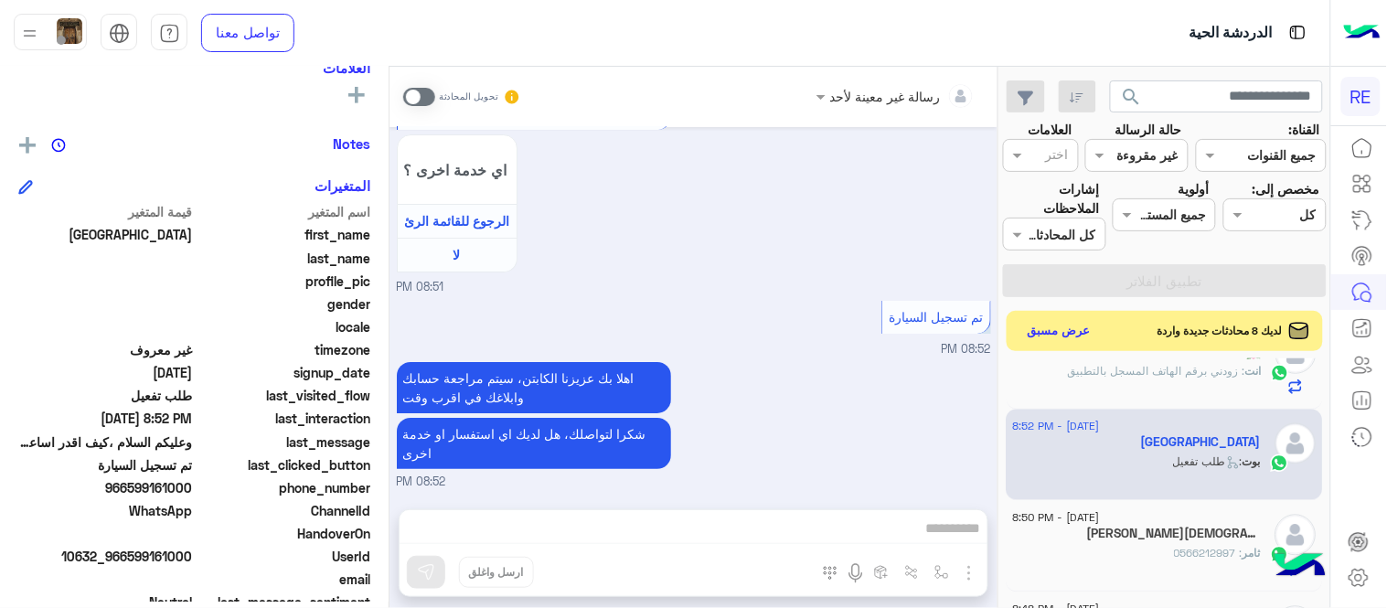
drag, startPoint x: 133, startPoint y: 481, endPoint x: 193, endPoint y: 486, distance: 60.5
click at [193, 486] on span "966599161000" at bounding box center [105, 487] width 175 height 19
click at [410, 94] on span at bounding box center [419, 97] width 32 height 18
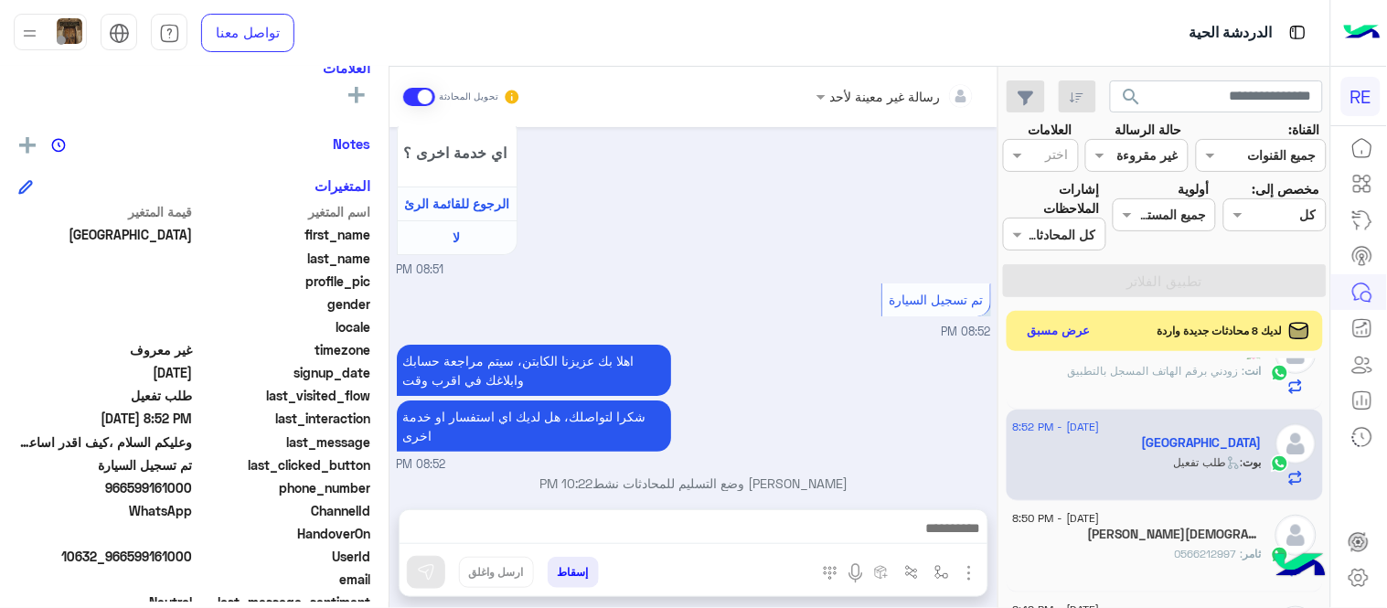
scroll to position [1734, 0]
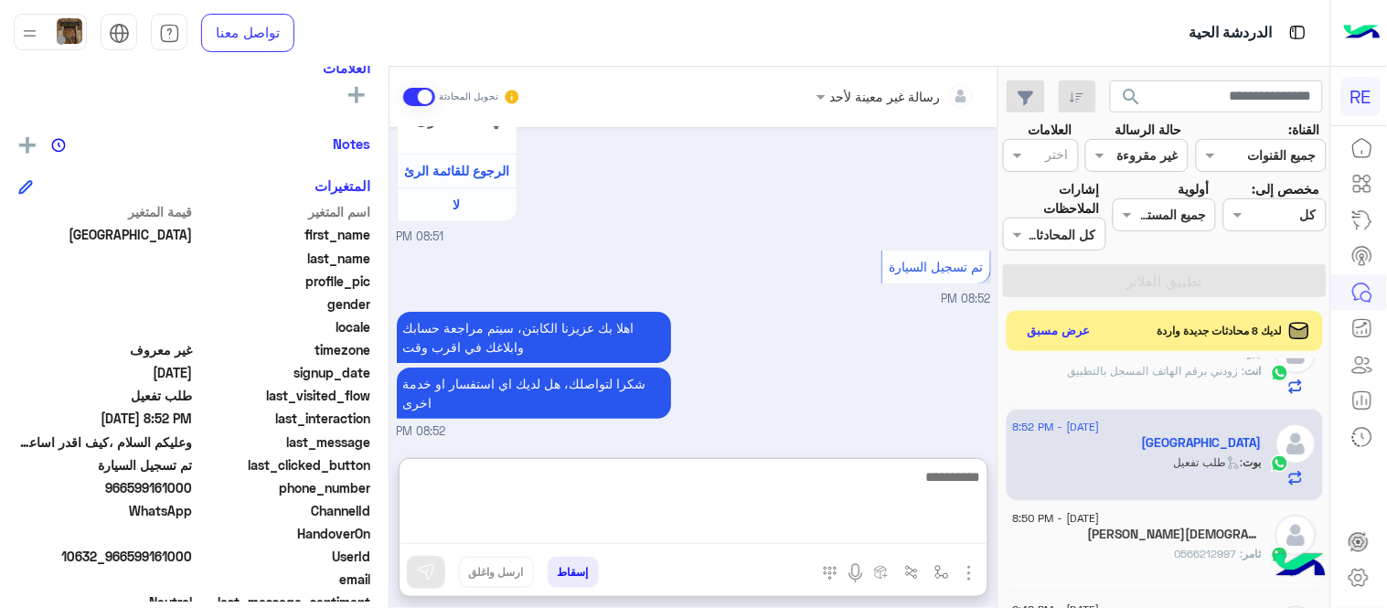
click at [789, 543] on textarea at bounding box center [694, 504] width 588 height 79
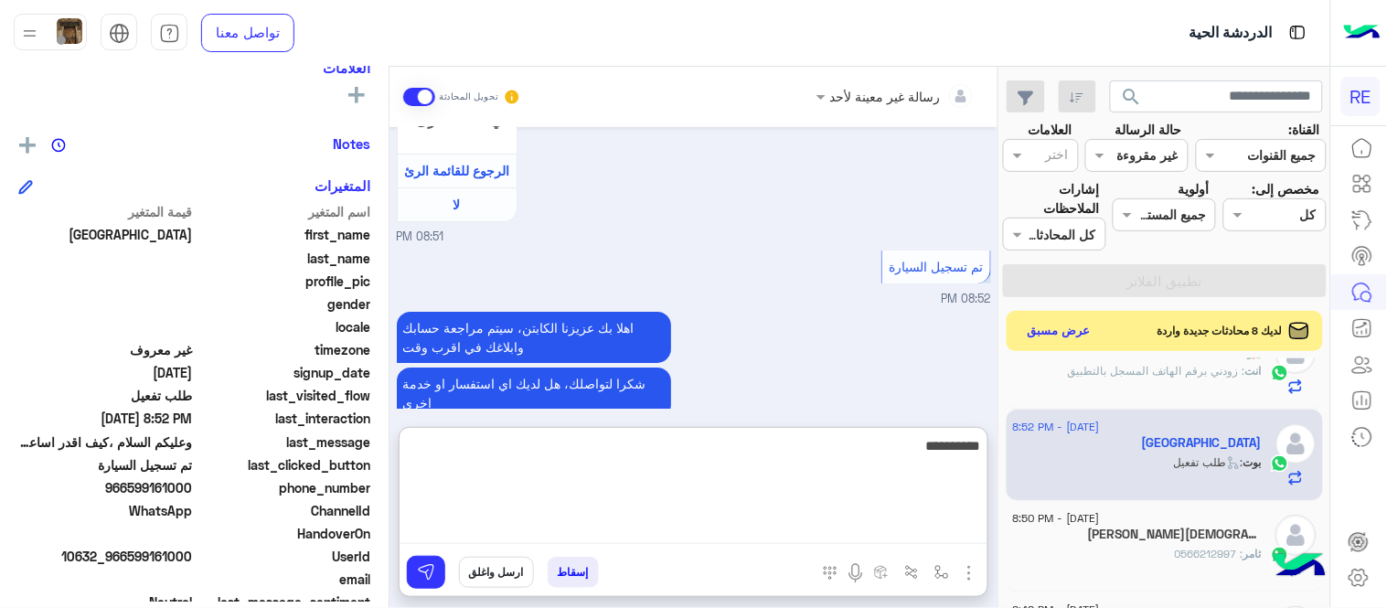
type textarea "**********"
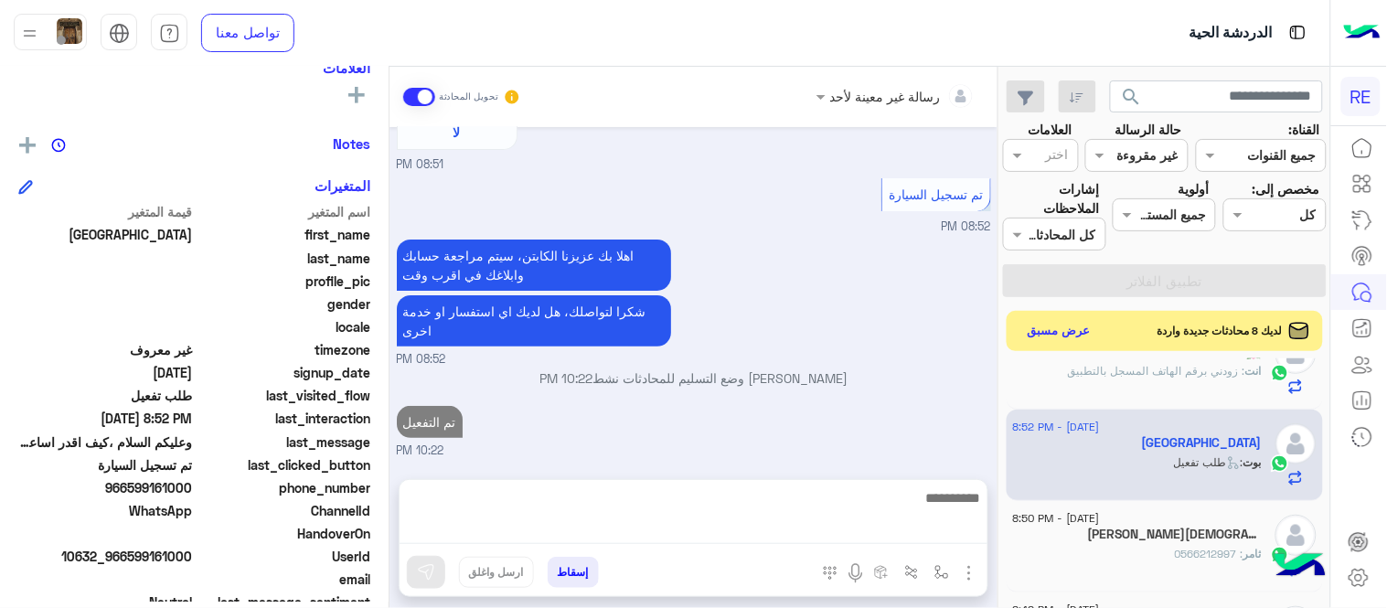
click at [846, 389] on div "[DATE] السلام عليكم 08:50 PM وعليكم السلام ،كيف اقدر اساعدك اهلًا بك في تطبيق ر…" at bounding box center [693, 294] width 608 height 334
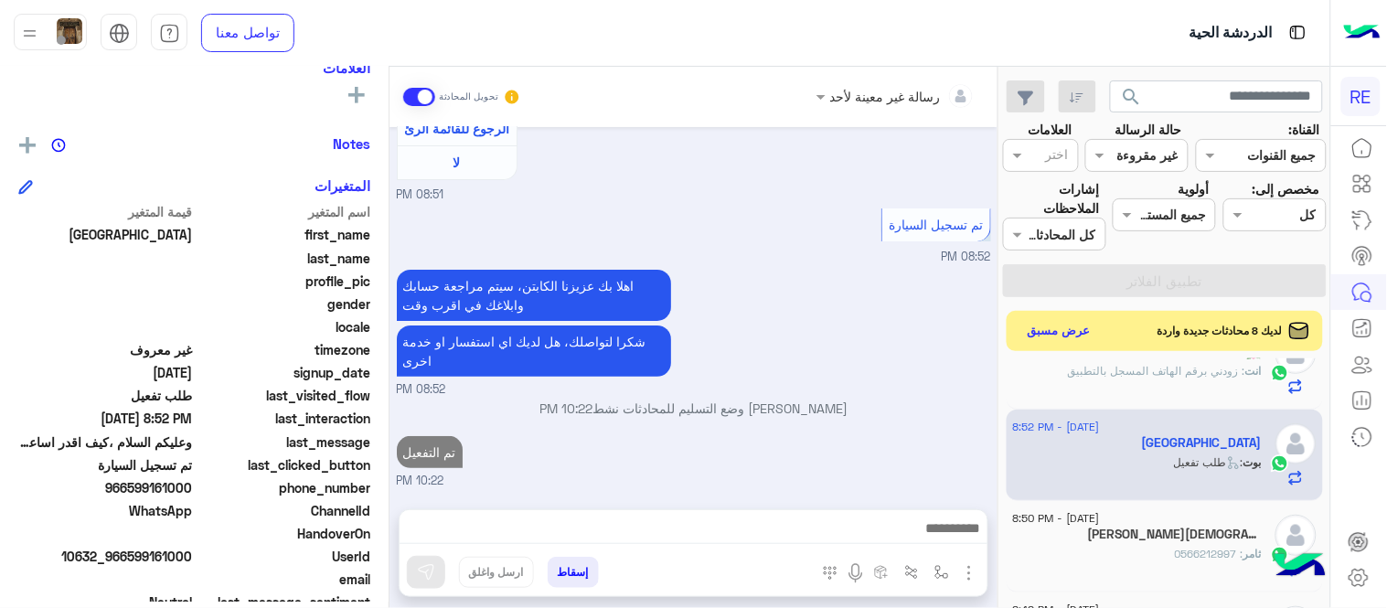
click at [1126, 538] on div "[PERSON_NAME][DEMOGRAPHIC_DATA] 1" at bounding box center [1137, 536] width 249 height 19
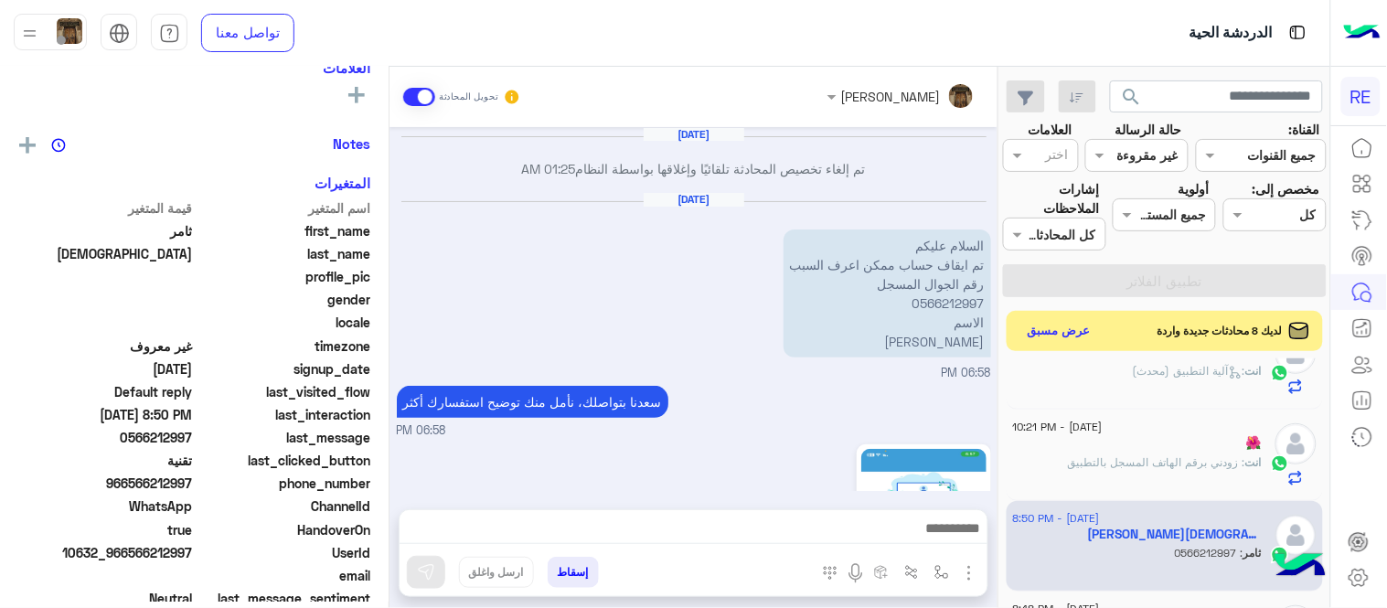
scroll to position [538, 0]
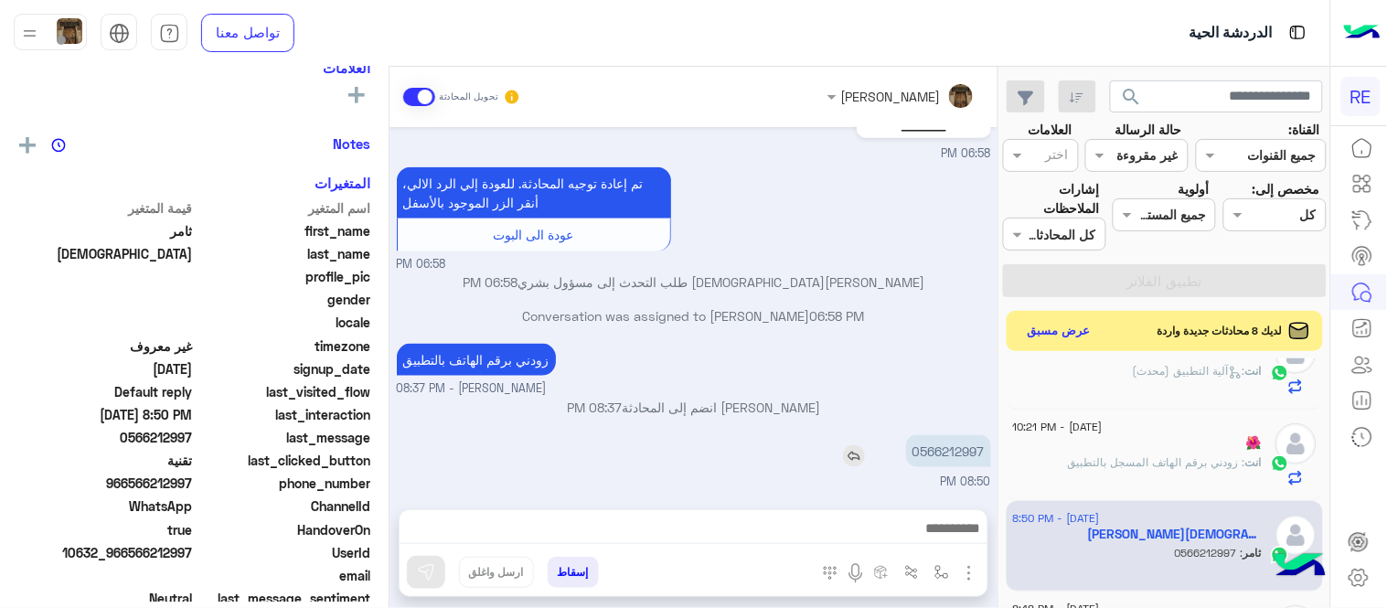
click at [934, 452] on p "0566212997" at bounding box center [948, 451] width 85 height 32
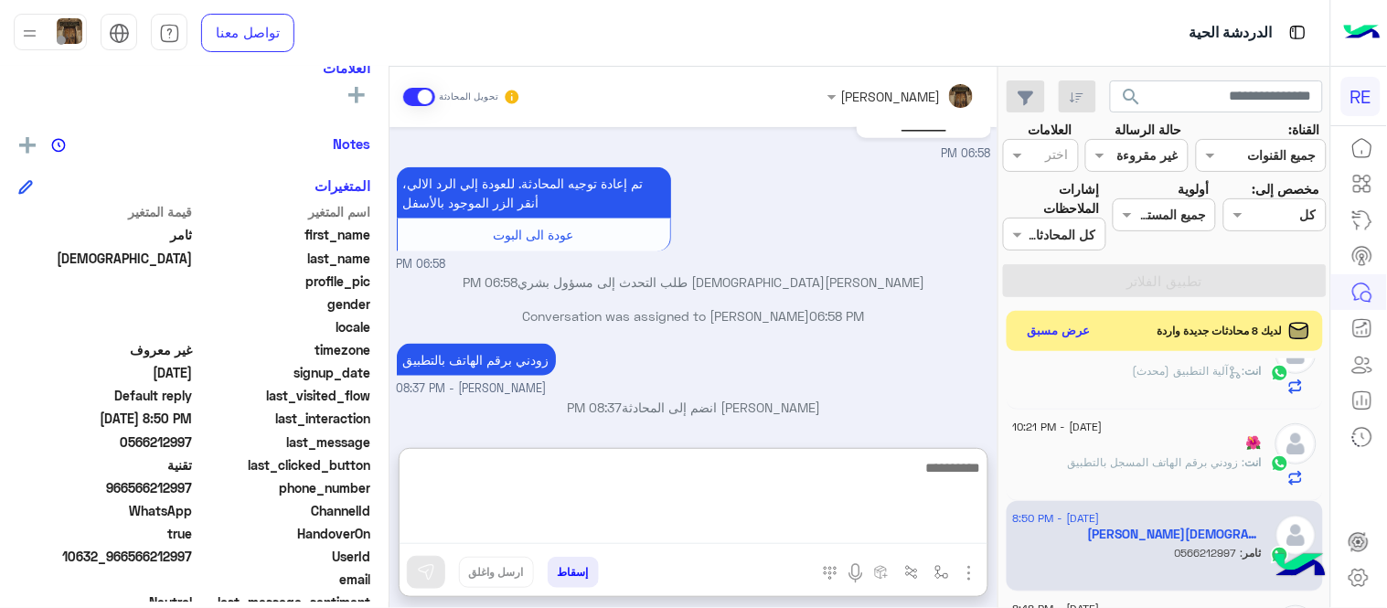
click at [706, 517] on textarea at bounding box center [694, 500] width 588 height 89
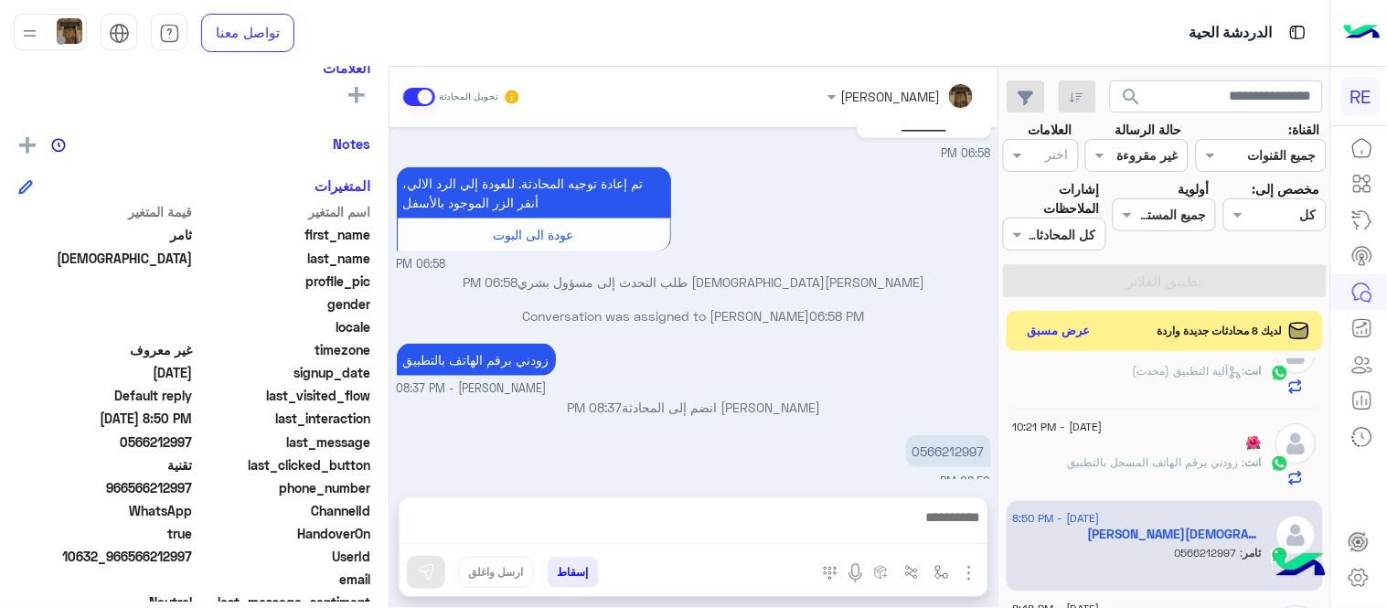
click at [814, 350] on div "زودني برقم الهاتف بالتطبيق [PERSON_NAME] - 08:37 PM" at bounding box center [694, 368] width 594 height 59
click at [678, 517] on textarea at bounding box center [694, 530] width 588 height 27
click at [949, 569] on button "button" at bounding box center [942, 572] width 30 height 30
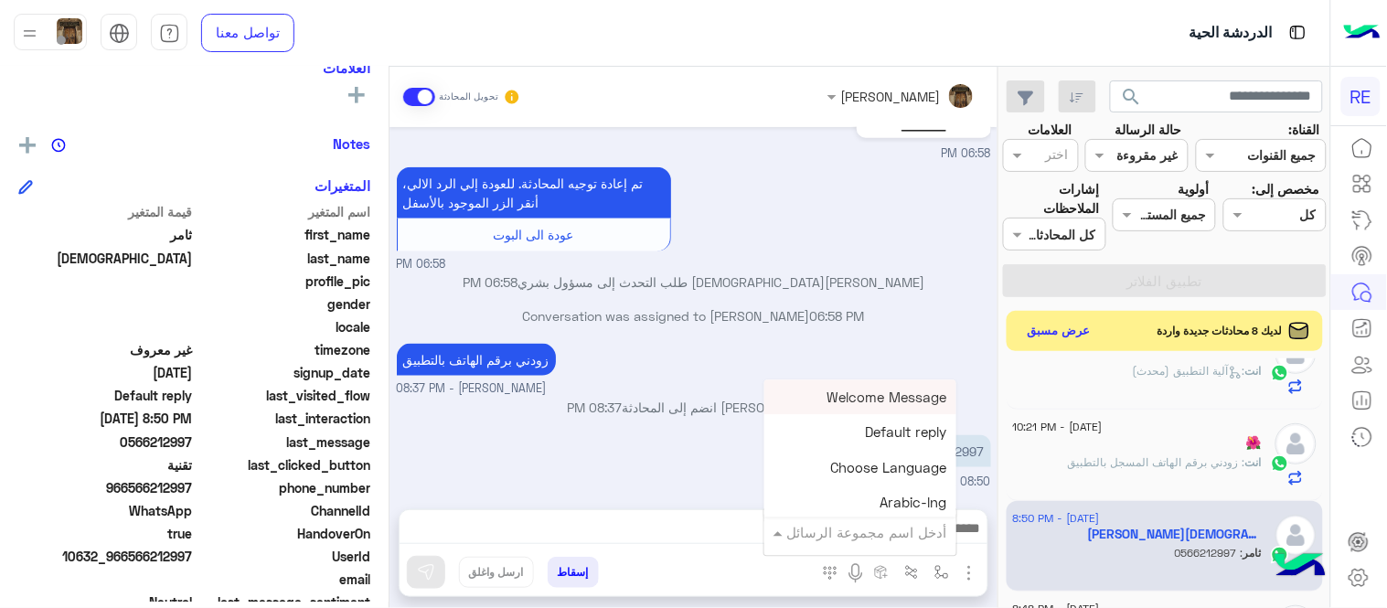
click at [918, 546] on div "أدخل اسم مجموعة الرسائل" at bounding box center [860, 532] width 192 height 33
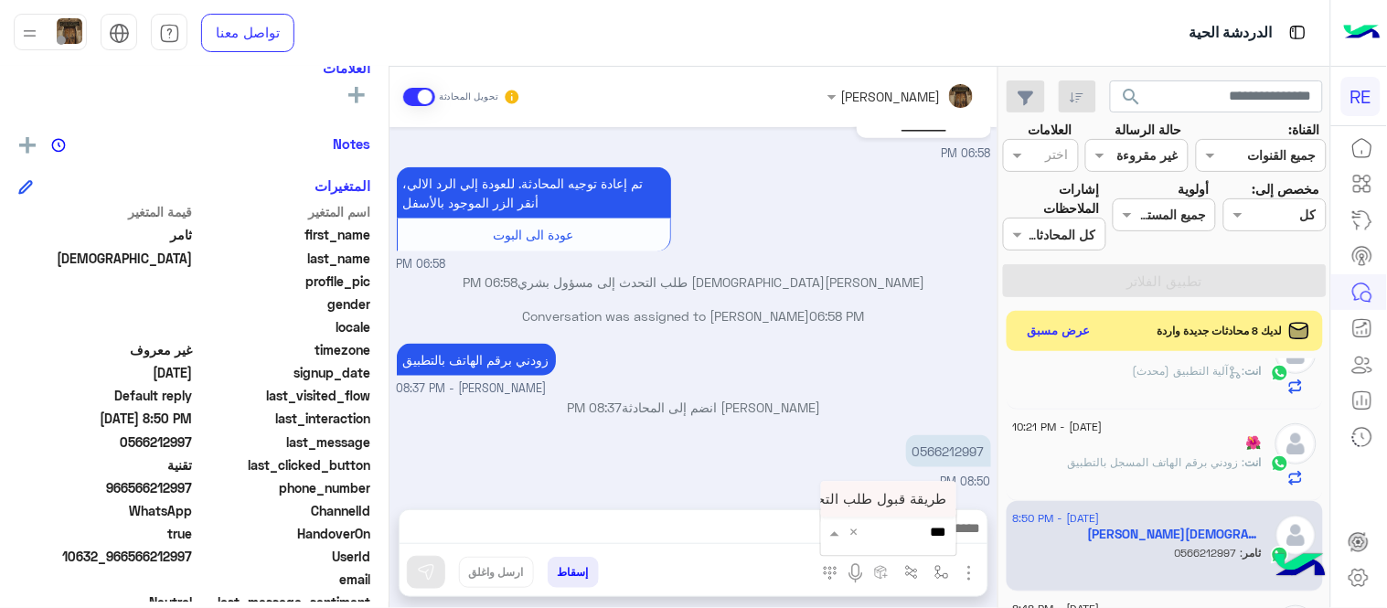
type input "****"
click at [880, 498] on span "طريقة قبول طلب التحقق تفعيل ابشر ككابتن" at bounding box center [818, 499] width 258 height 16
type textarea "**********"
click at [418, 568] on img at bounding box center [426, 572] width 18 height 18
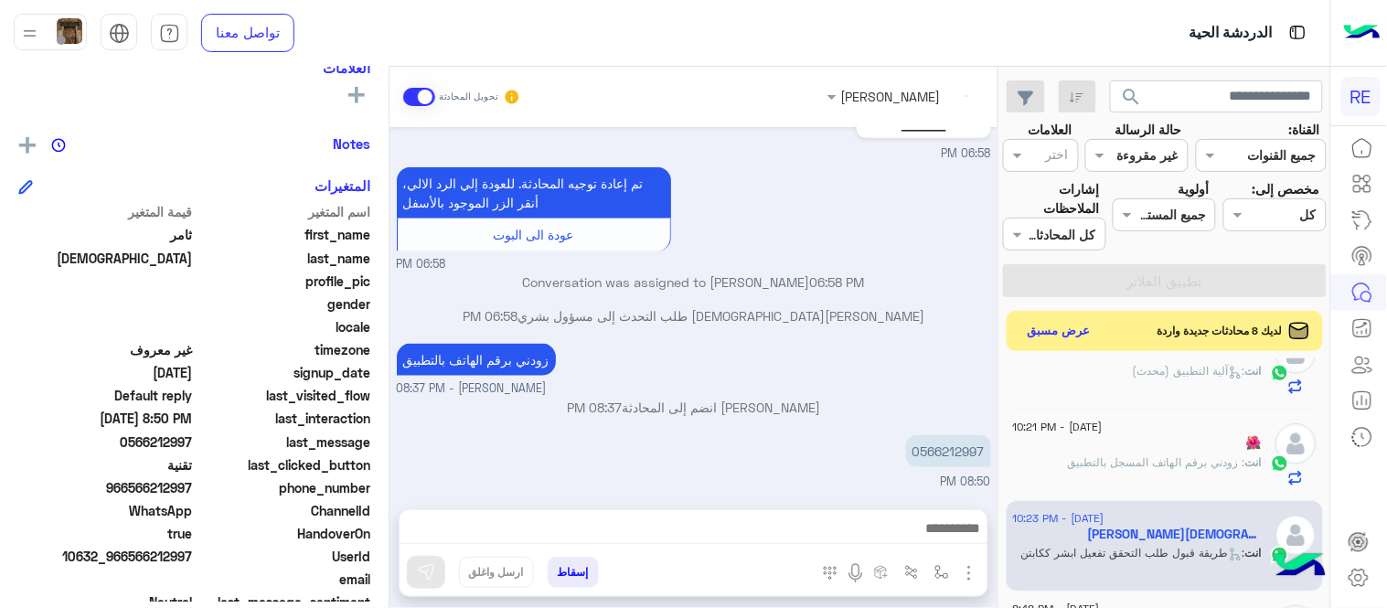
scroll to position [673, 0]
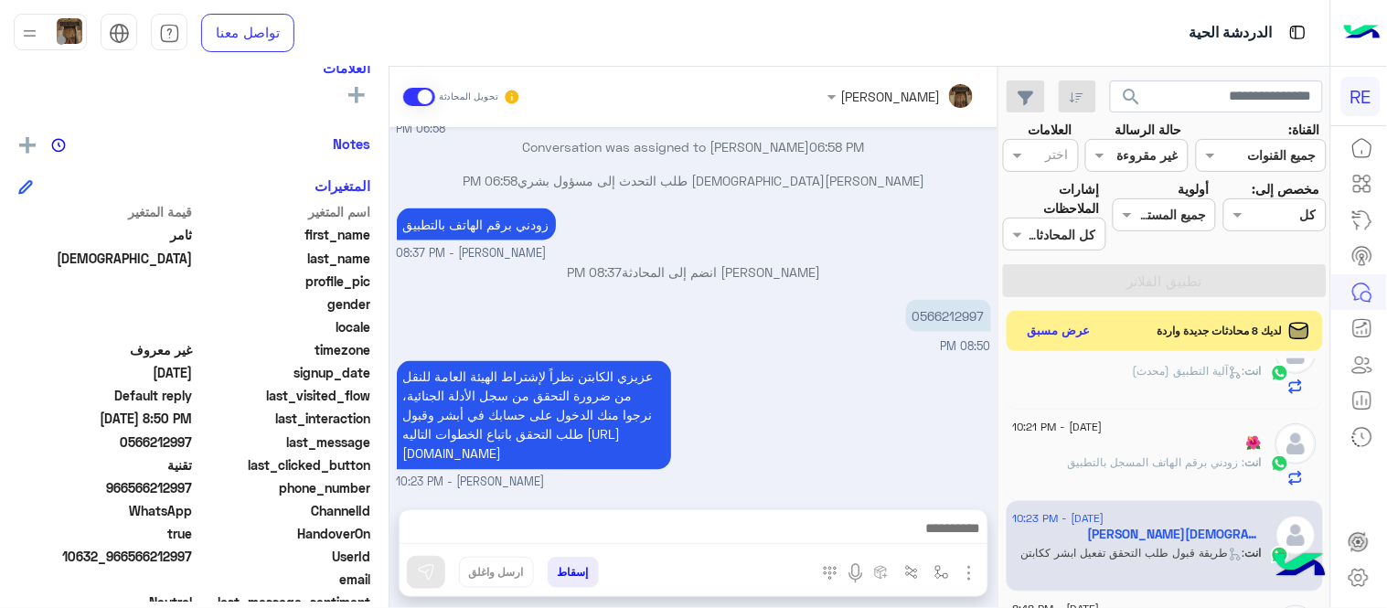
click at [921, 432] on div "عزيزي الكابتن نظراً لإشتراط الهيئة العامة للنقل من ضرورة التحقق من سجل الأدلة ا…" at bounding box center [694, 424] width 594 height 135
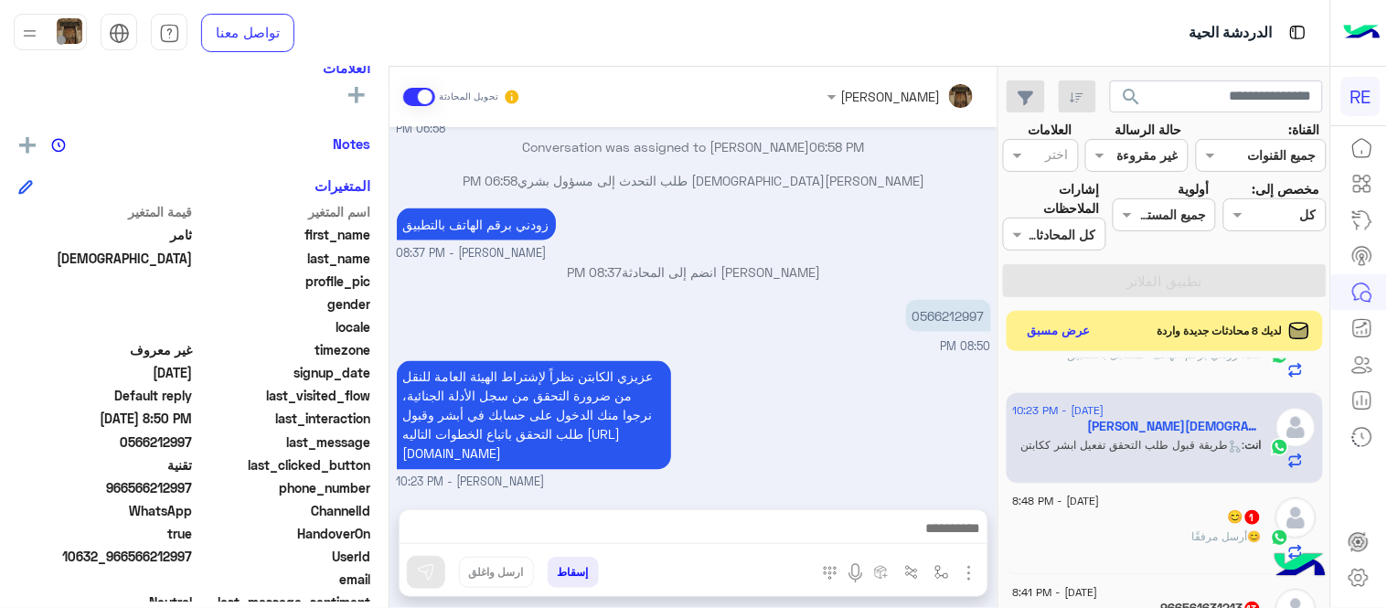
scroll to position [1283, 0]
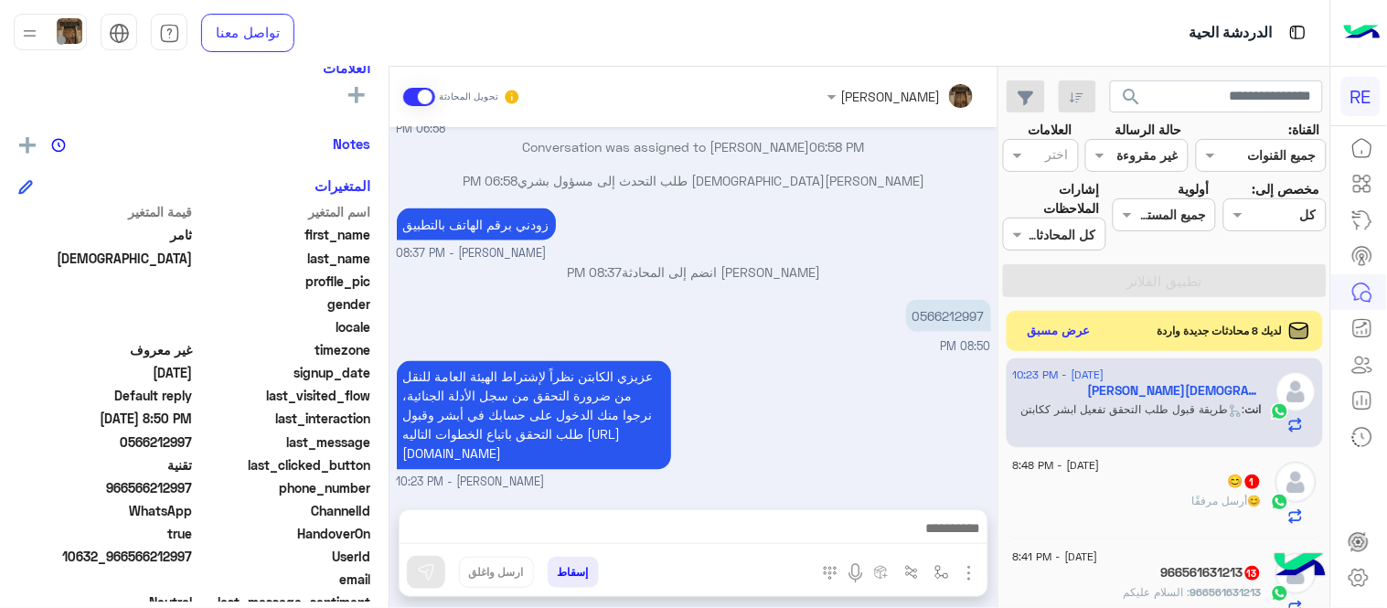
click at [1202, 499] on span "أرسل مرفقًا" at bounding box center [1220, 501] width 56 height 14
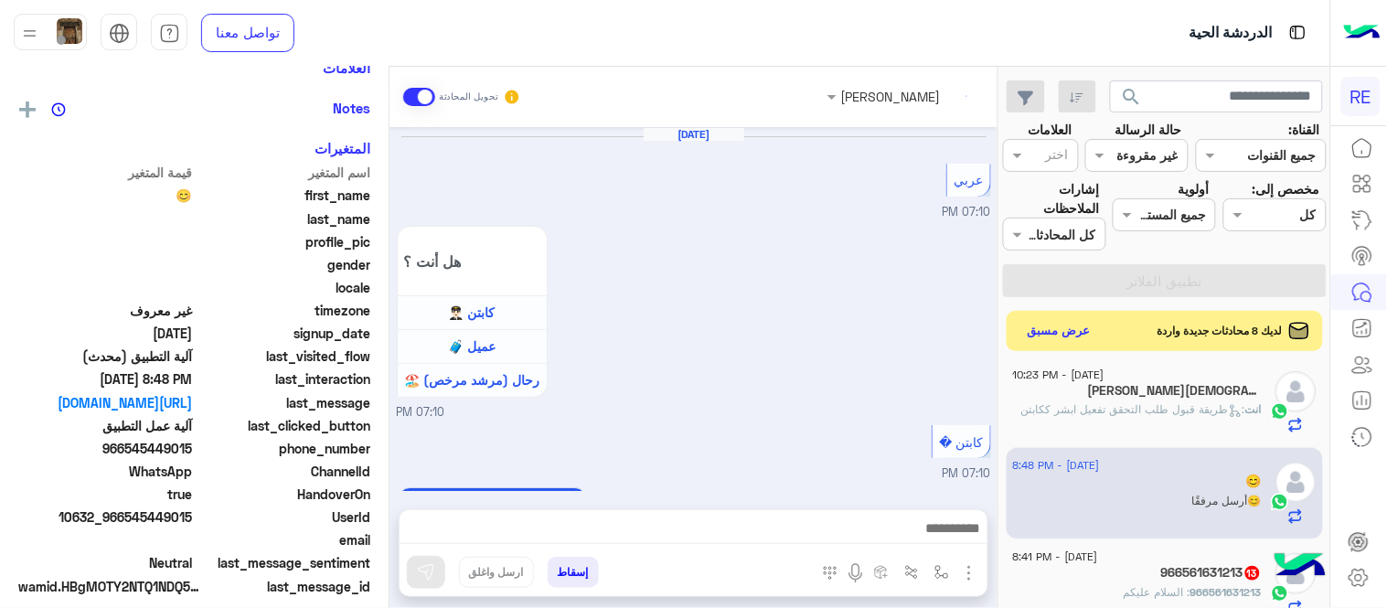
scroll to position [1143, 0]
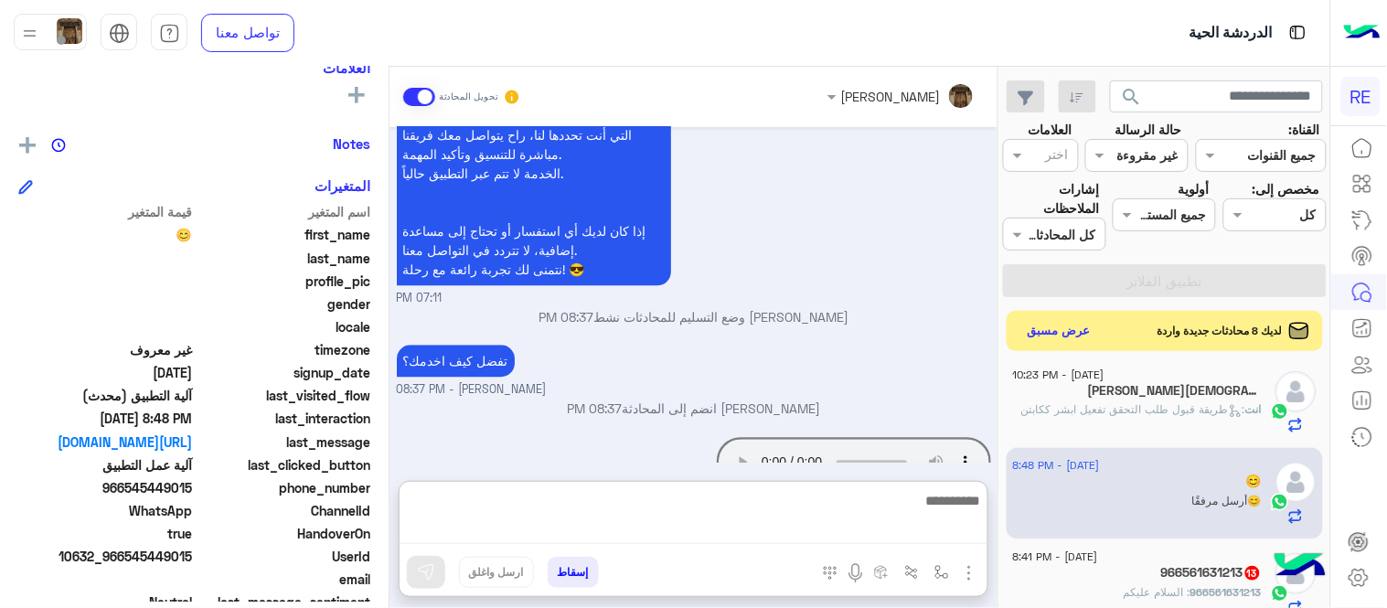
click at [875, 518] on textarea at bounding box center [694, 517] width 588 height 56
click at [850, 399] on p "[PERSON_NAME] انضم إلى المحادثة 08:37 PM" at bounding box center [694, 408] width 594 height 19
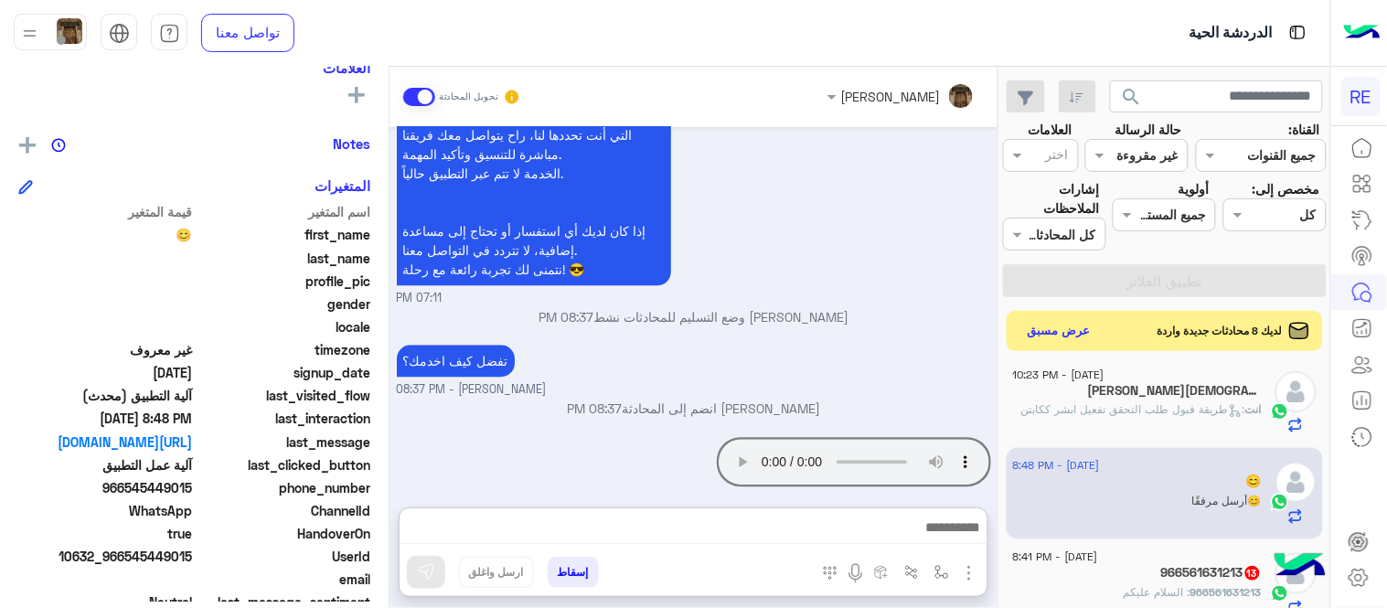
click at [797, 517] on textarea at bounding box center [694, 530] width 588 height 28
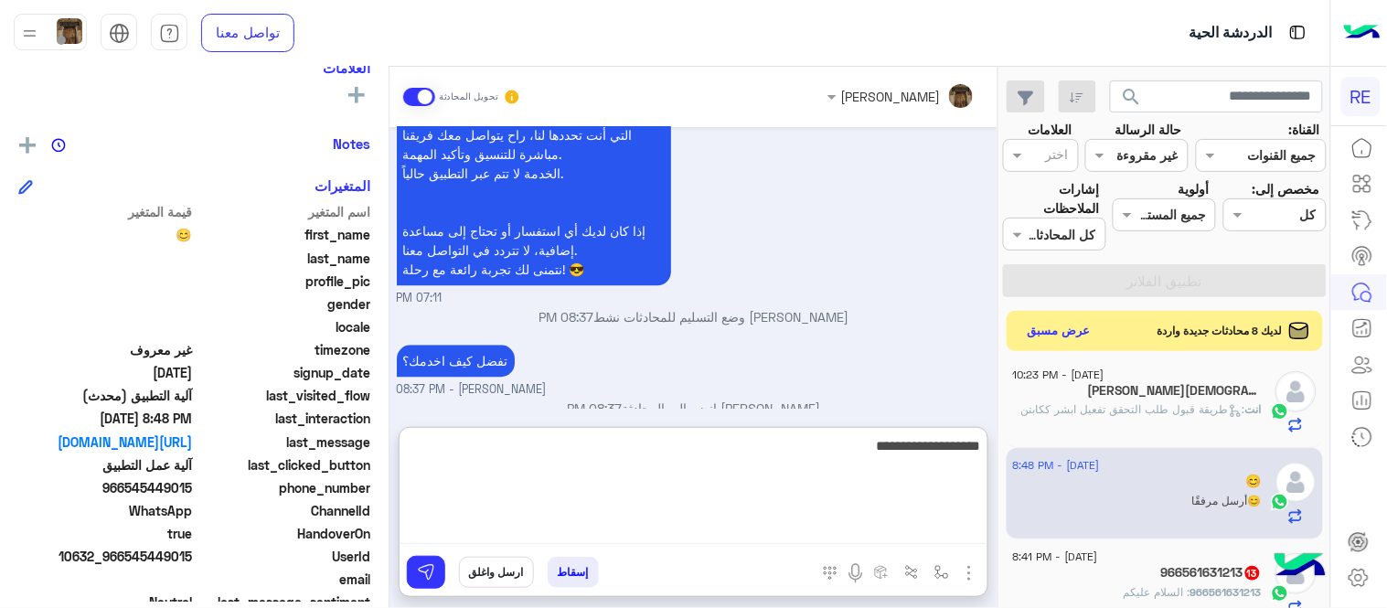
type textarea "**********"
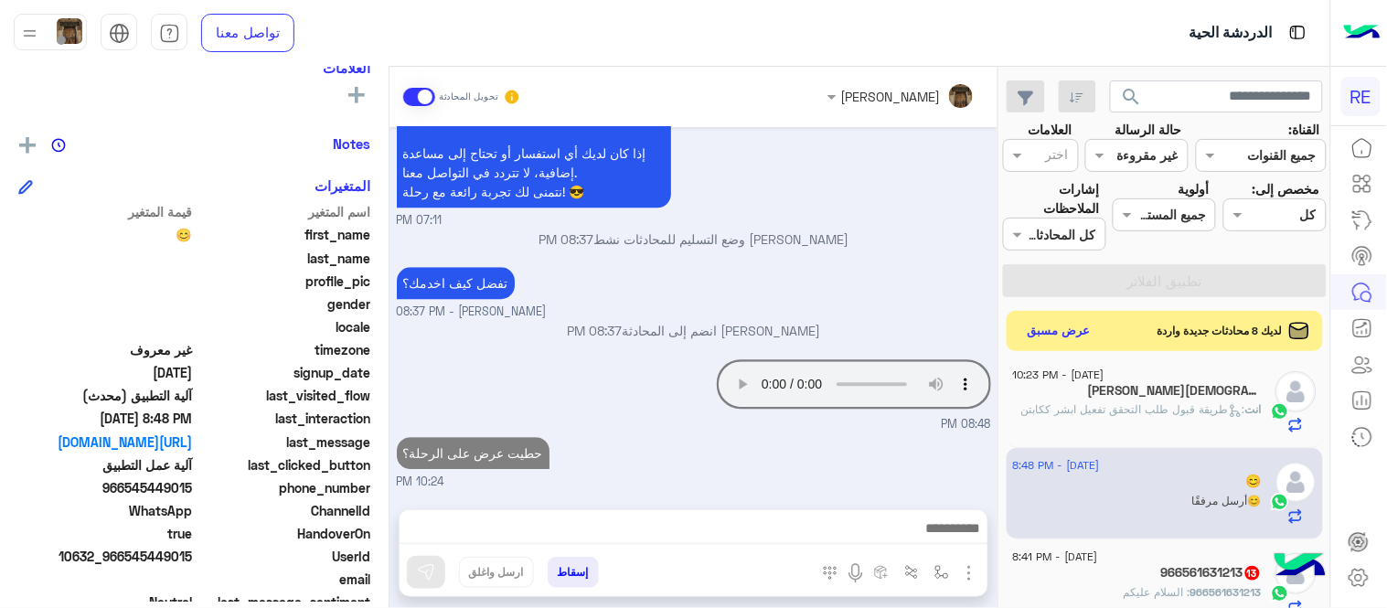
scroll to position [1200, 0]
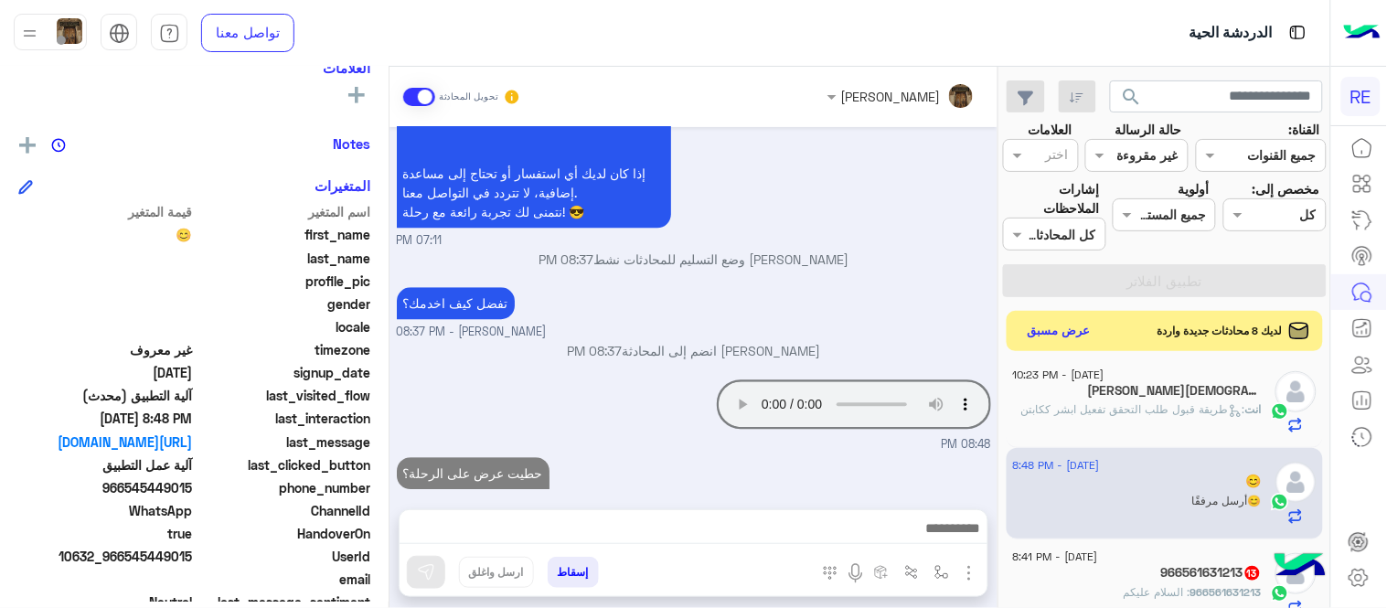
drag, startPoint x: 887, startPoint y: 417, endPoint x: 1120, endPoint y: 583, distance: 286.4
click at [1120, 583] on mat-drawer-container "search القناة: القناه جميع القنوات حالة الرسالة القناه غير مقروءة العلامات اختر…" at bounding box center [665, 341] width 1330 height 549
click at [1120, 583] on div "966561631213 13" at bounding box center [1137, 574] width 249 height 19
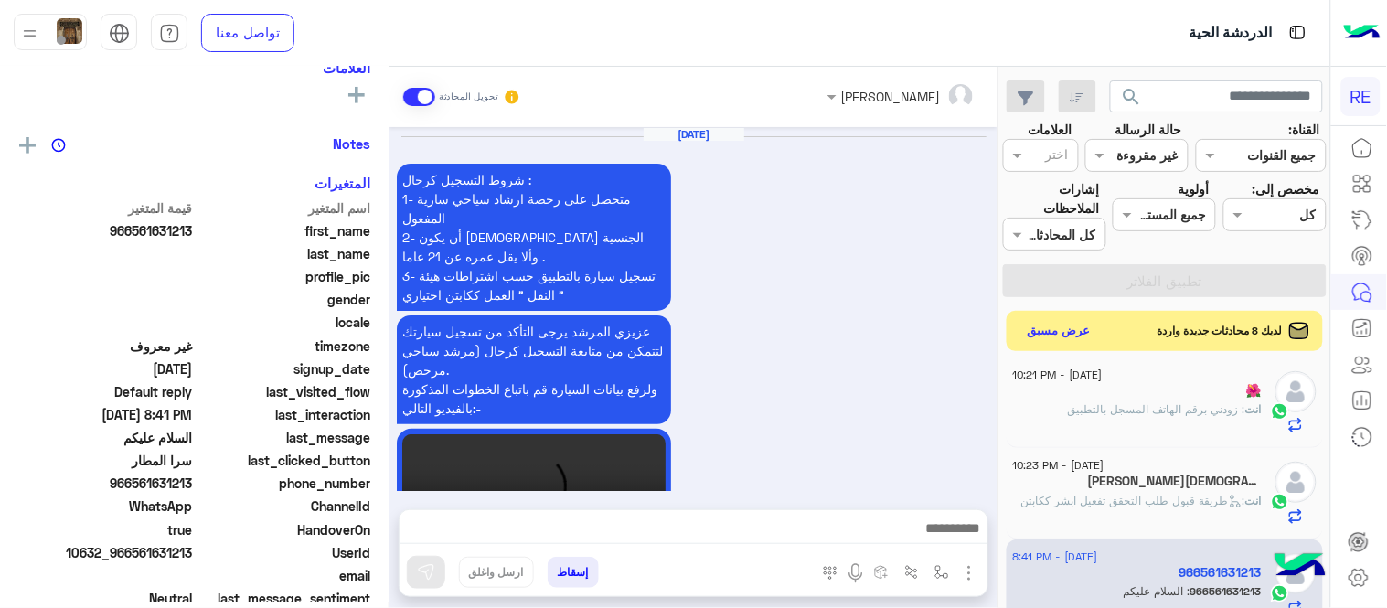
scroll to position [1464, 0]
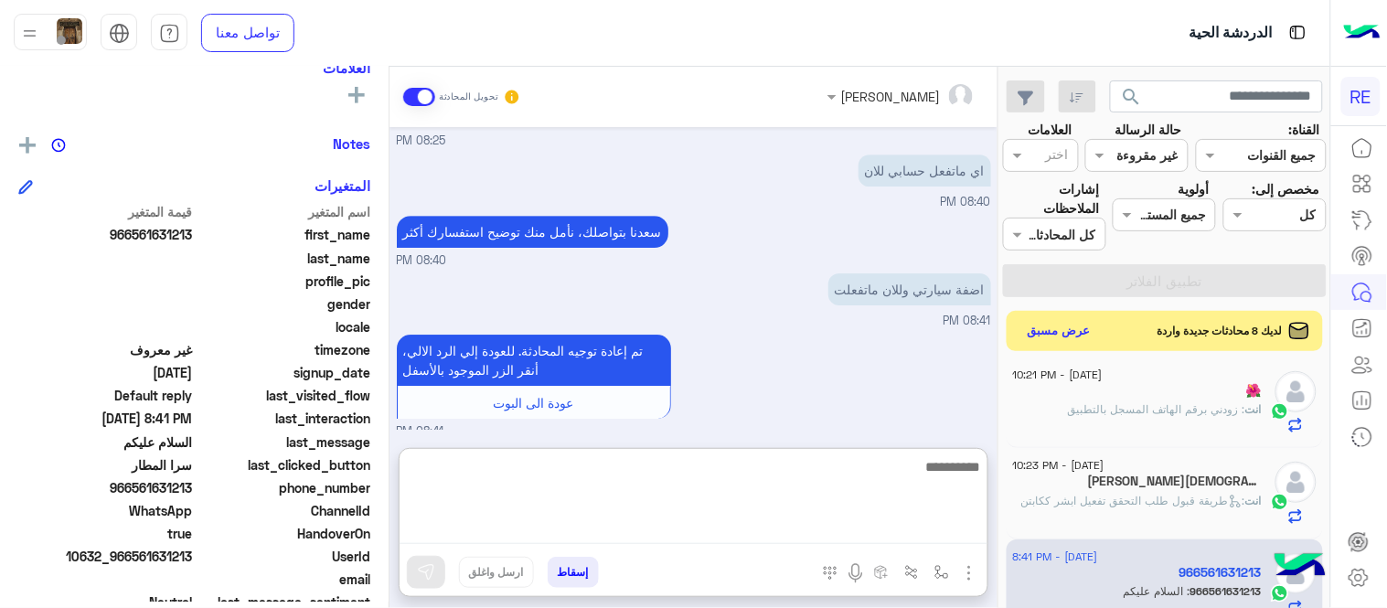
click at [809, 543] on textarea at bounding box center [694, 499] width 588 height 89
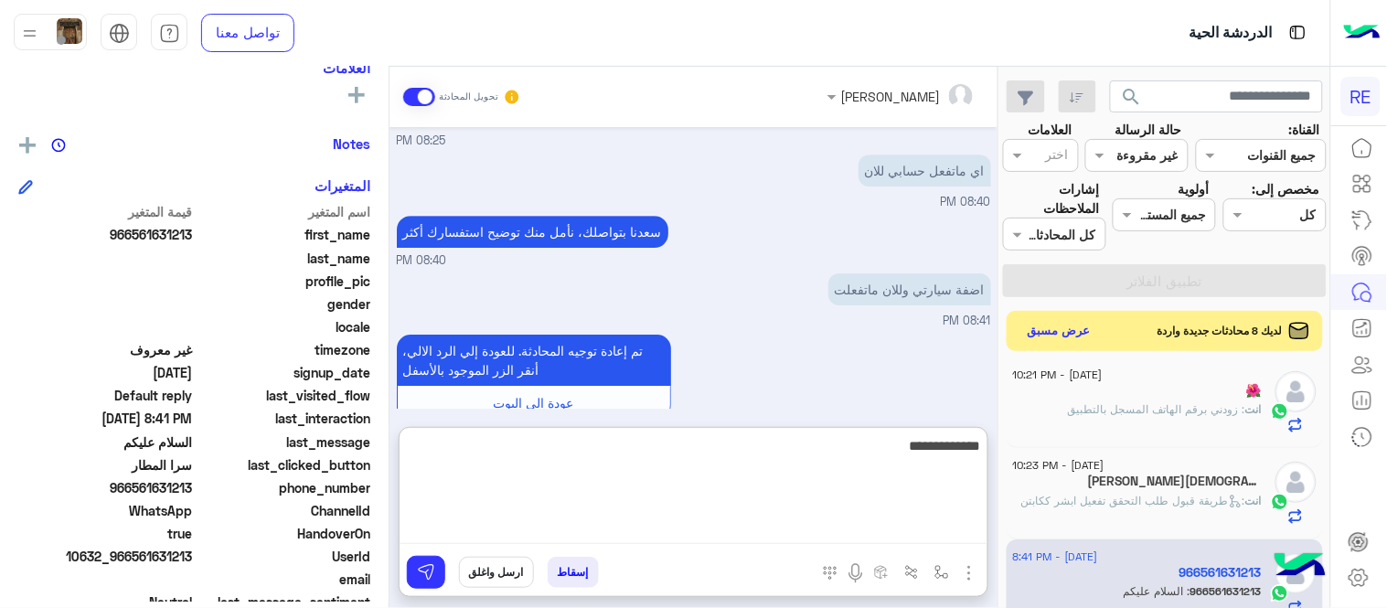
type textarea "**********"
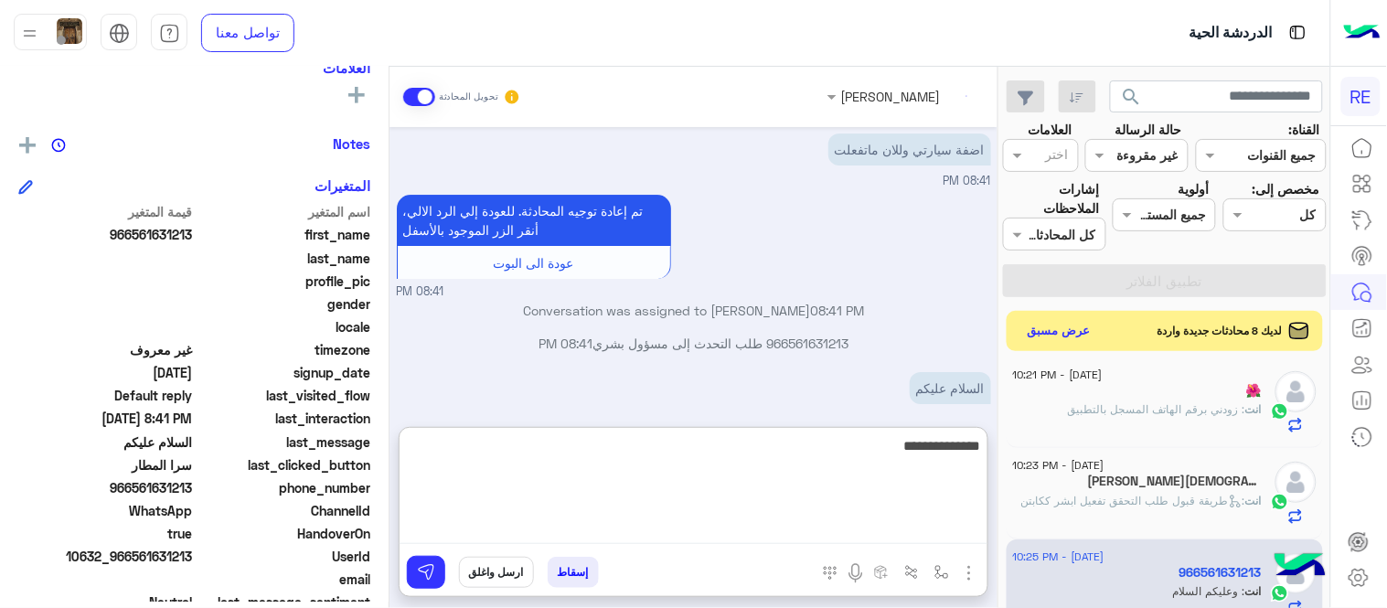
scroll to position [1638, 0]
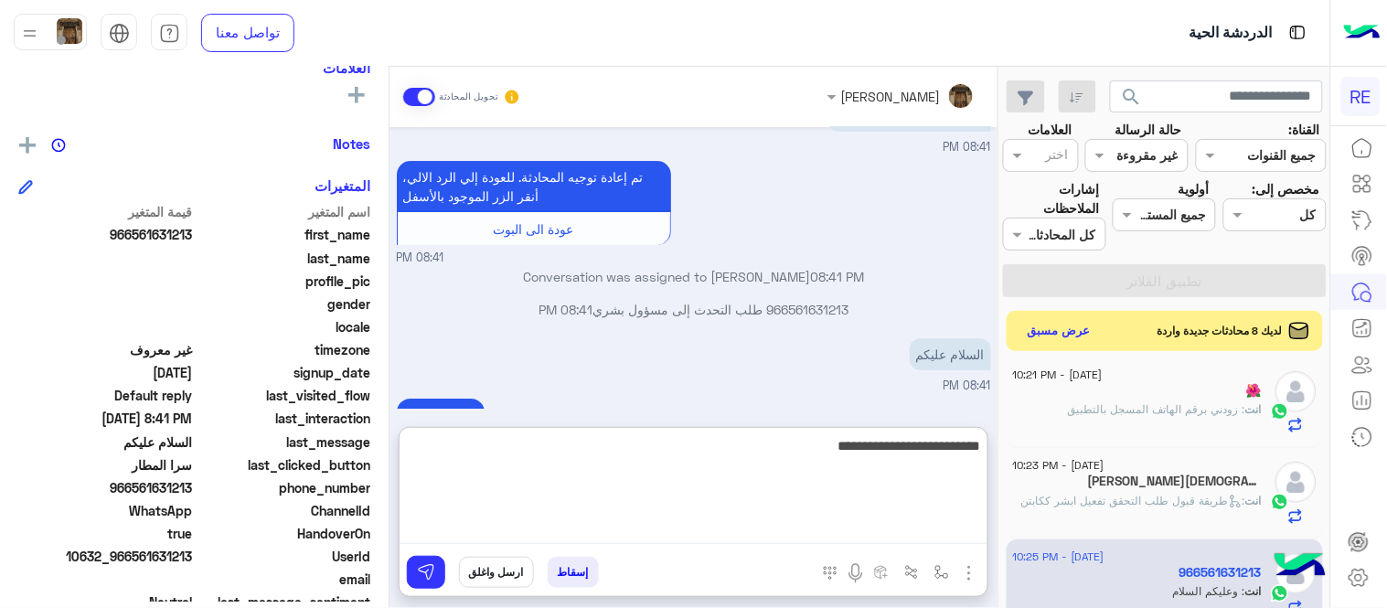
type textarea "**********"
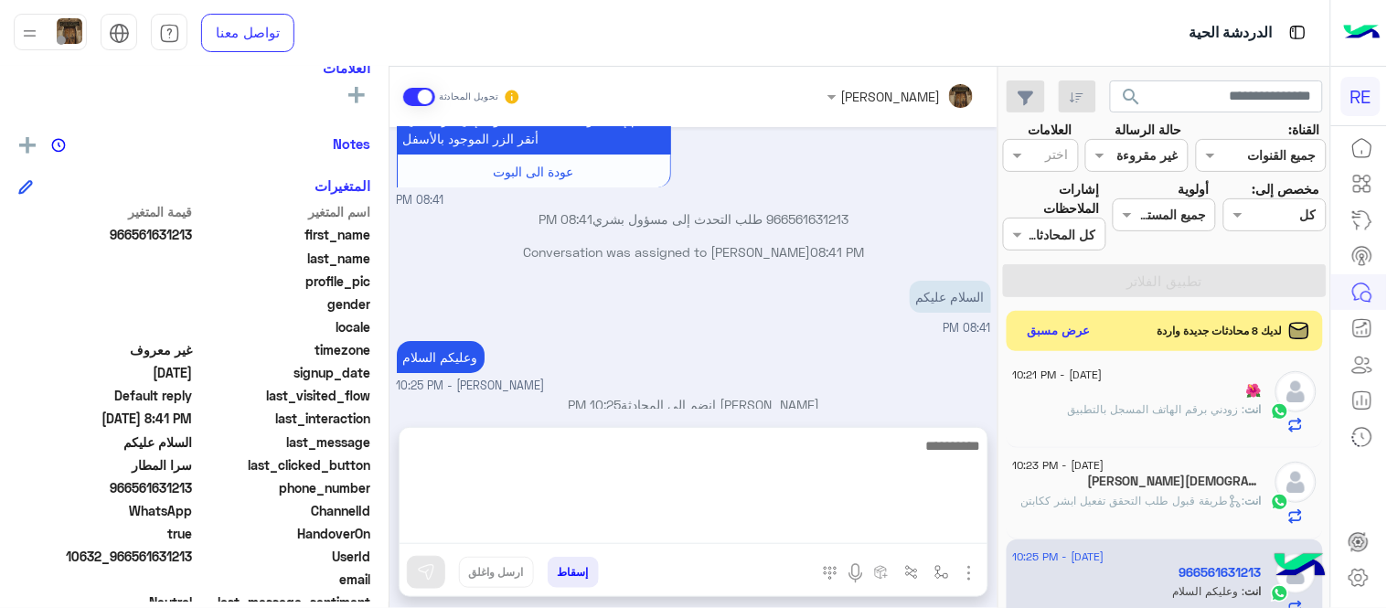
scroll to position [1613, 0]
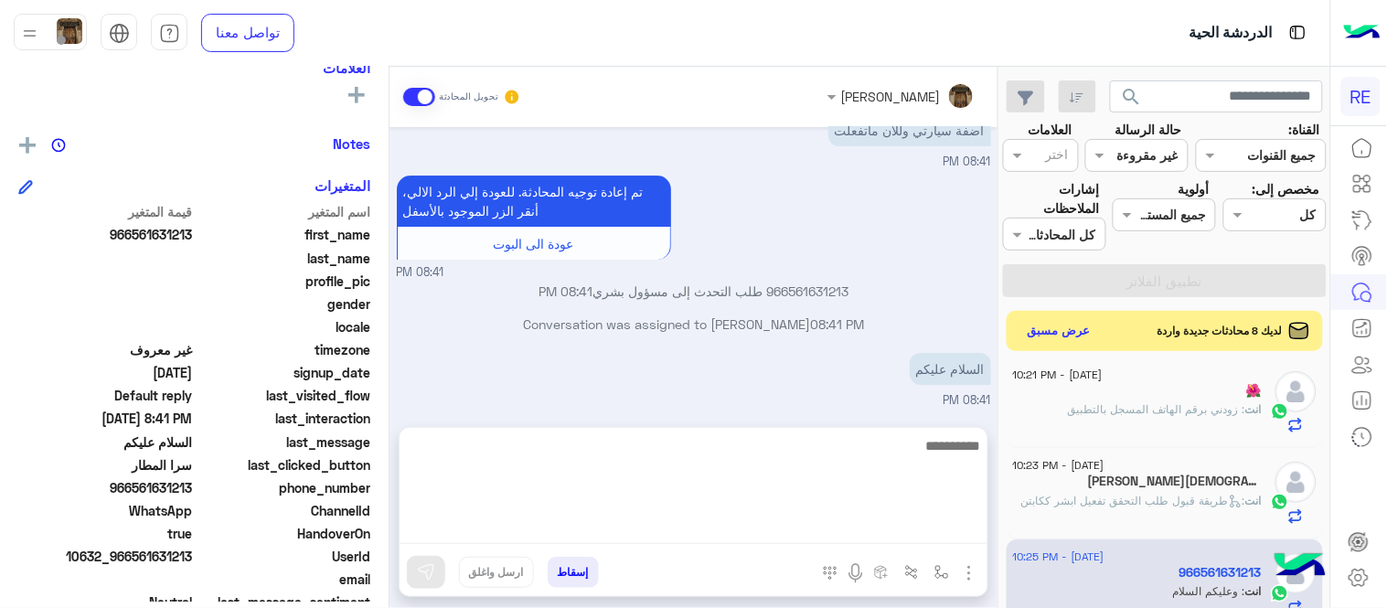
click at [839, 355] on div "[DATE] شروط التسجيل كرحال : 1- متحصل على رخصة ارشاد سياحي سارية المفعول 2- أن ي…" at bounding box center [693, 268] width 608 height 282
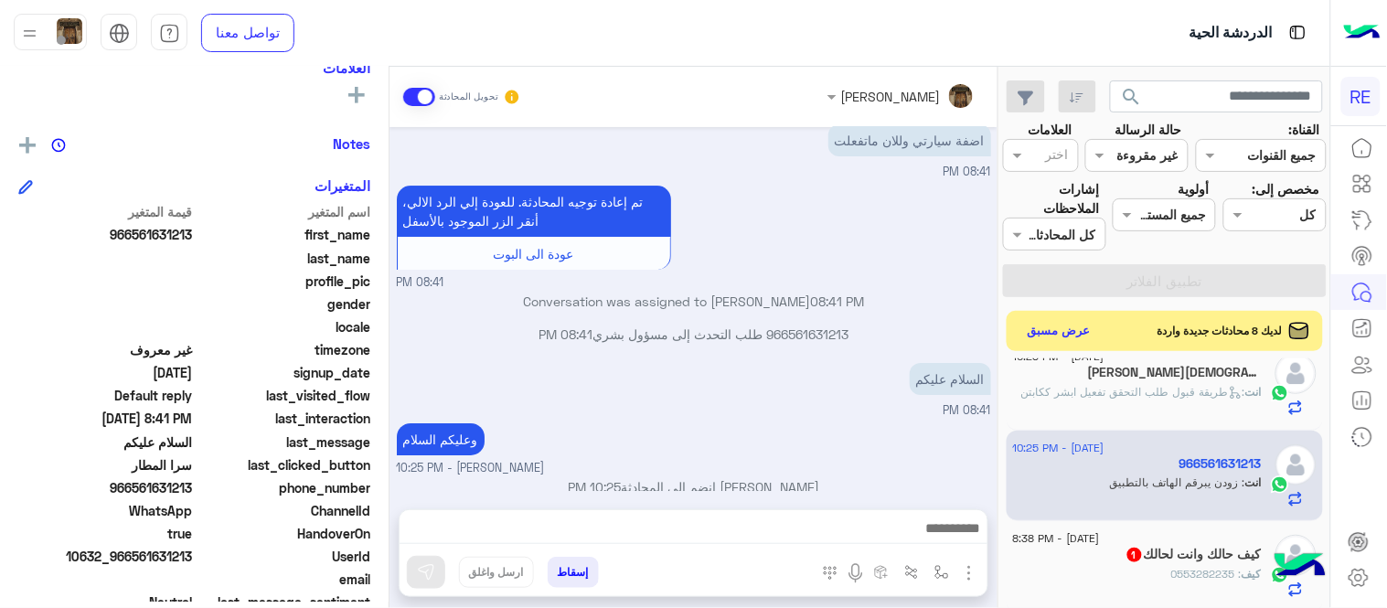
scroll to position [1399, 0]
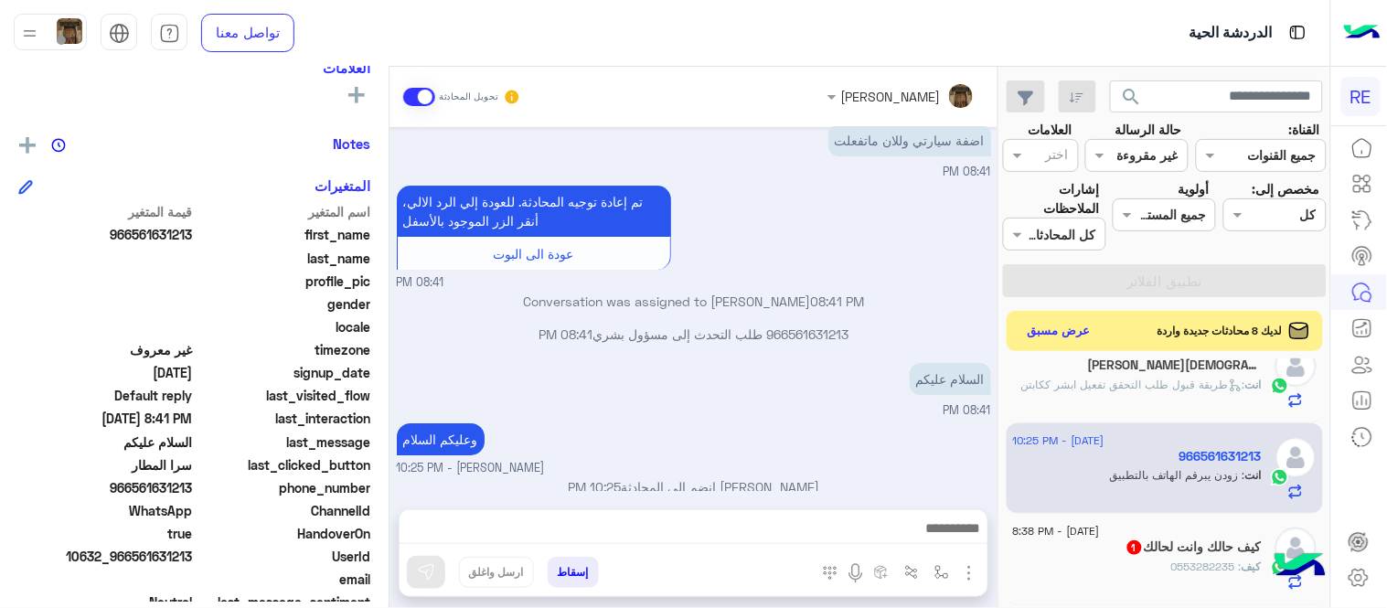
click at [1089, 570] on div "كيف : 0553282235" at bounding box center [1137, 575] width 249 height 32
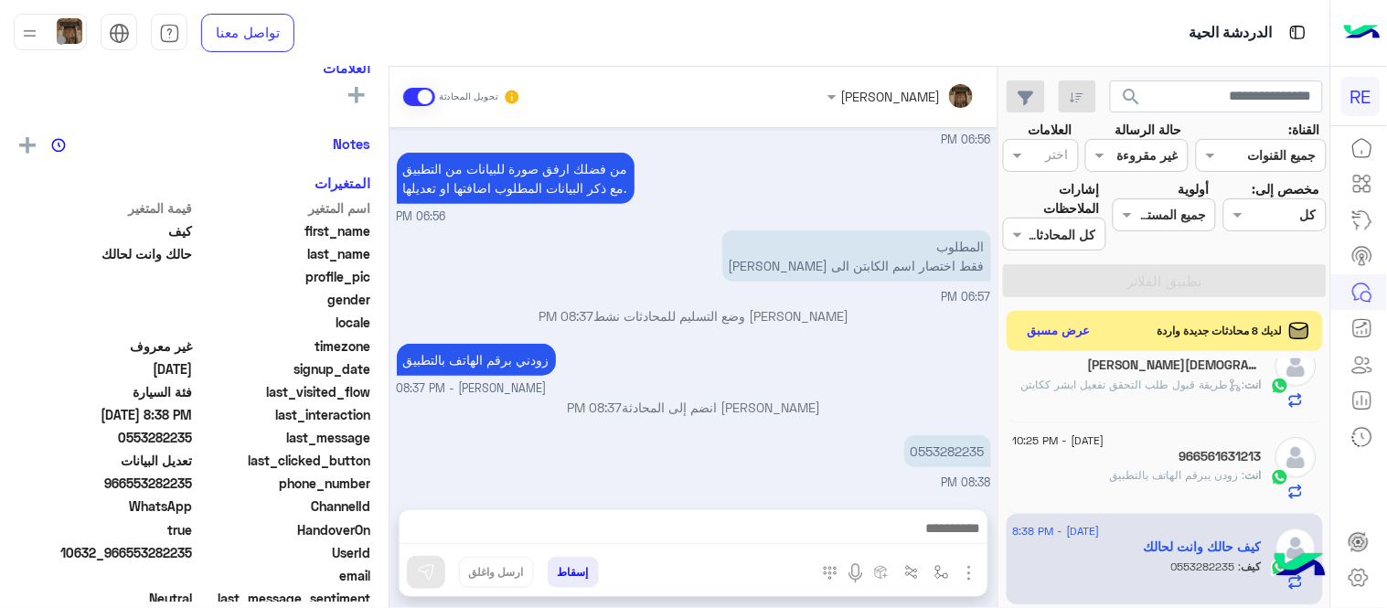
scroll to position [1400, 0]
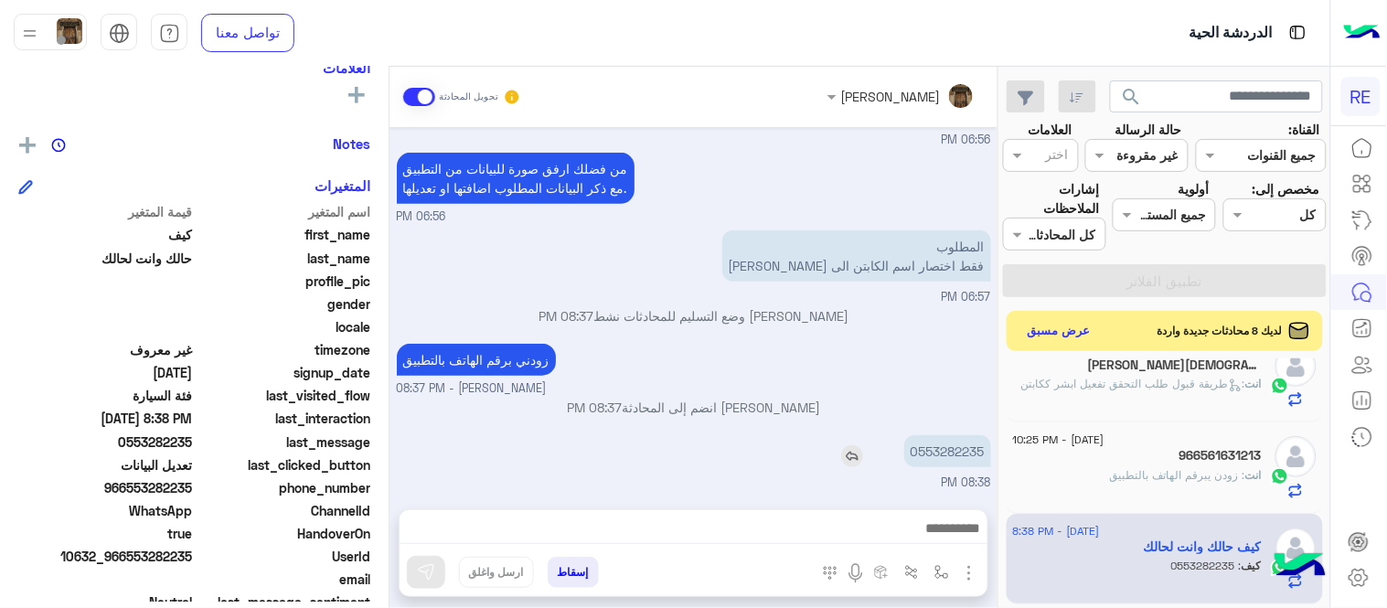
click at [948, 451] on p "0553282235" at bounding box center [947, 451] width 87 height 32
click at [775, 521] on textarea at bounding box center [694, 530] width 588 height 27
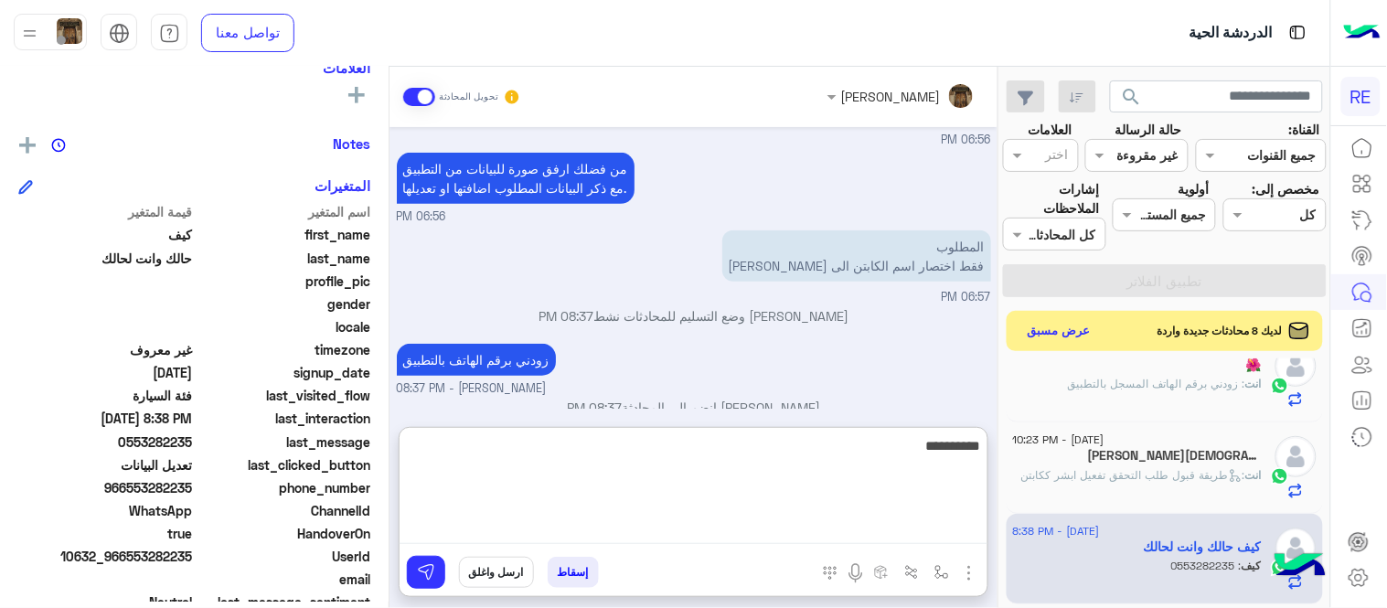
type textarea "**********"
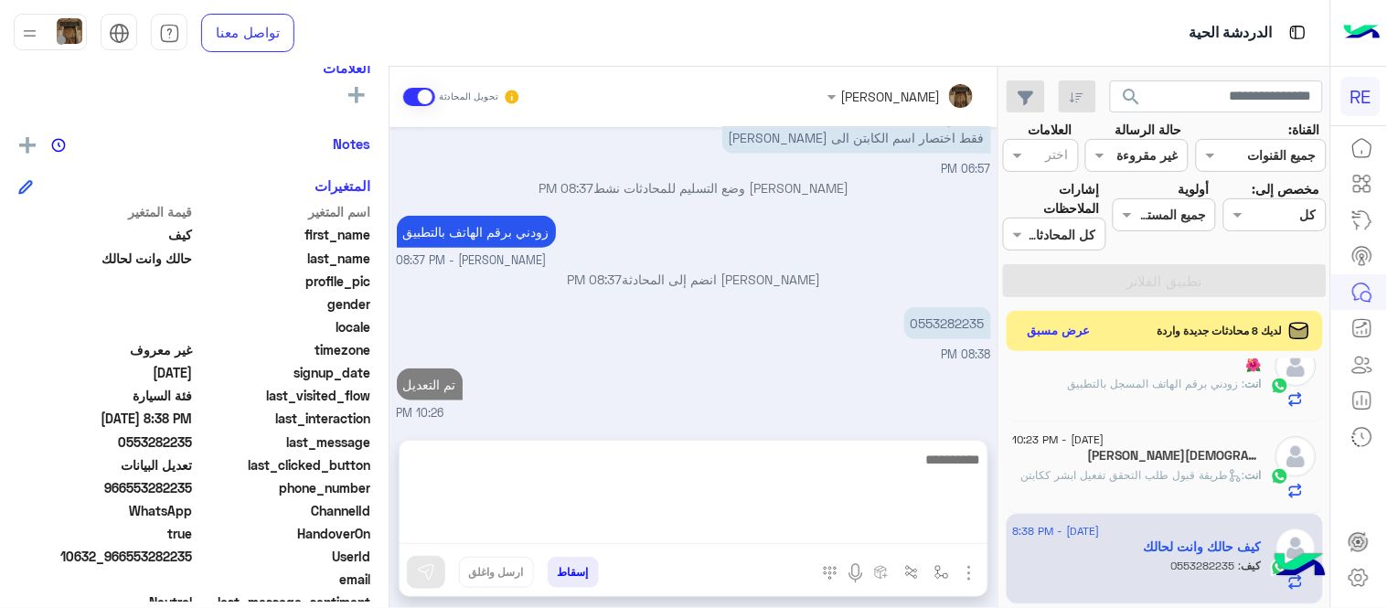
scroll to position [325, 0]
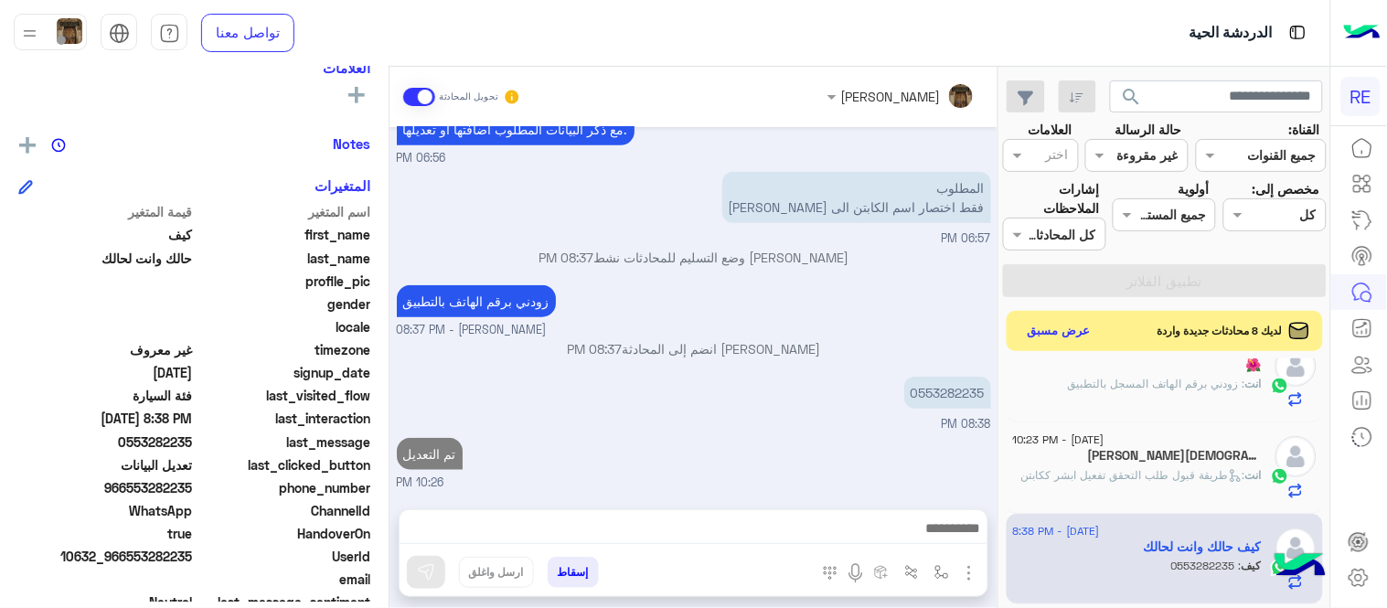
drag, startPoint x: 870, startPoint y: 402, endPoint x: 1004, endPoint y: 561, distance: 208.3
click at [1004, 561] on mat-drawer-container "search القناة: القناه جميع القنوات حالة الرسالة القناه غير مقروءة العلامات اختر…" at bounding box center [665, 341] width 1330 height 549
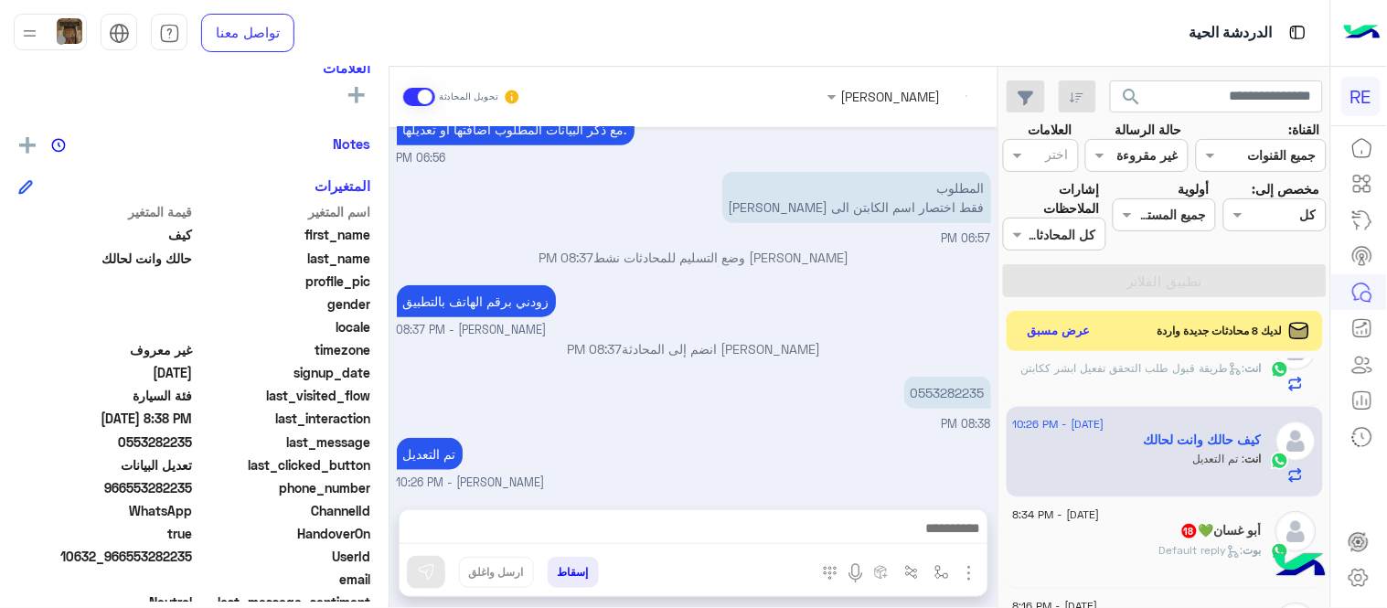
scroll to position [1509, 0]
click at [1130, 549] on div "[PERSON_NAME] : Default reply" at bounding box center [1137, 556] width 249 height 32
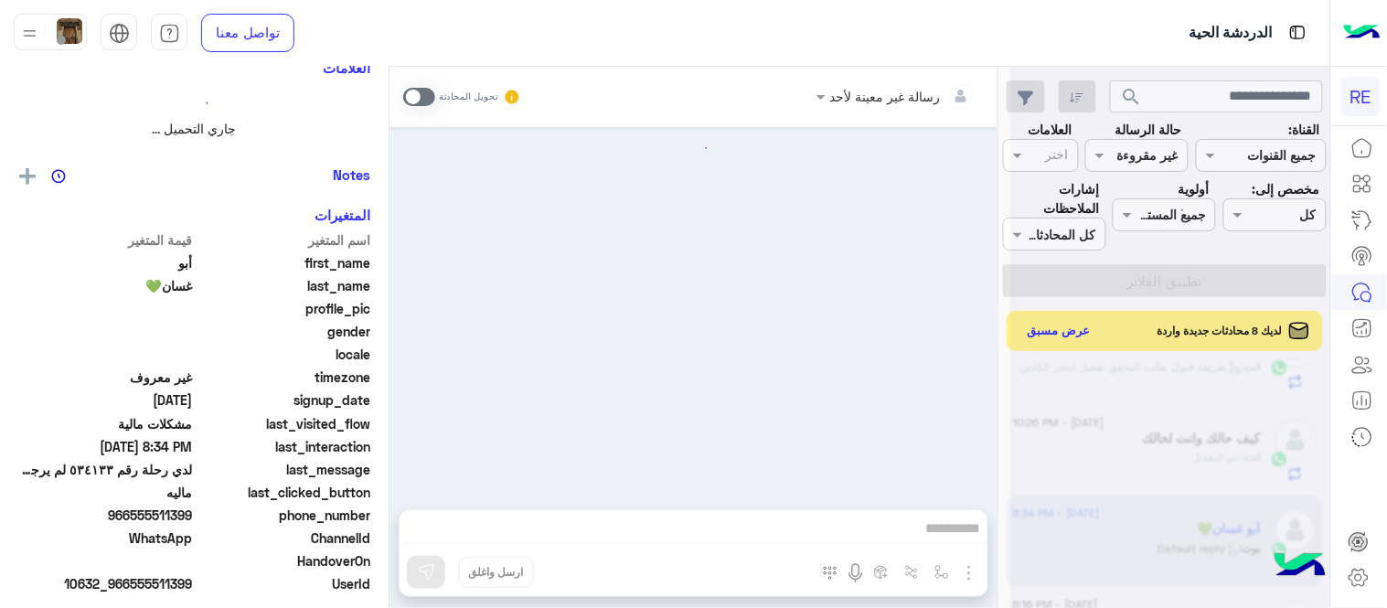
click at [824, 455] on div at bounding box center [693, 309] width 608 height 364
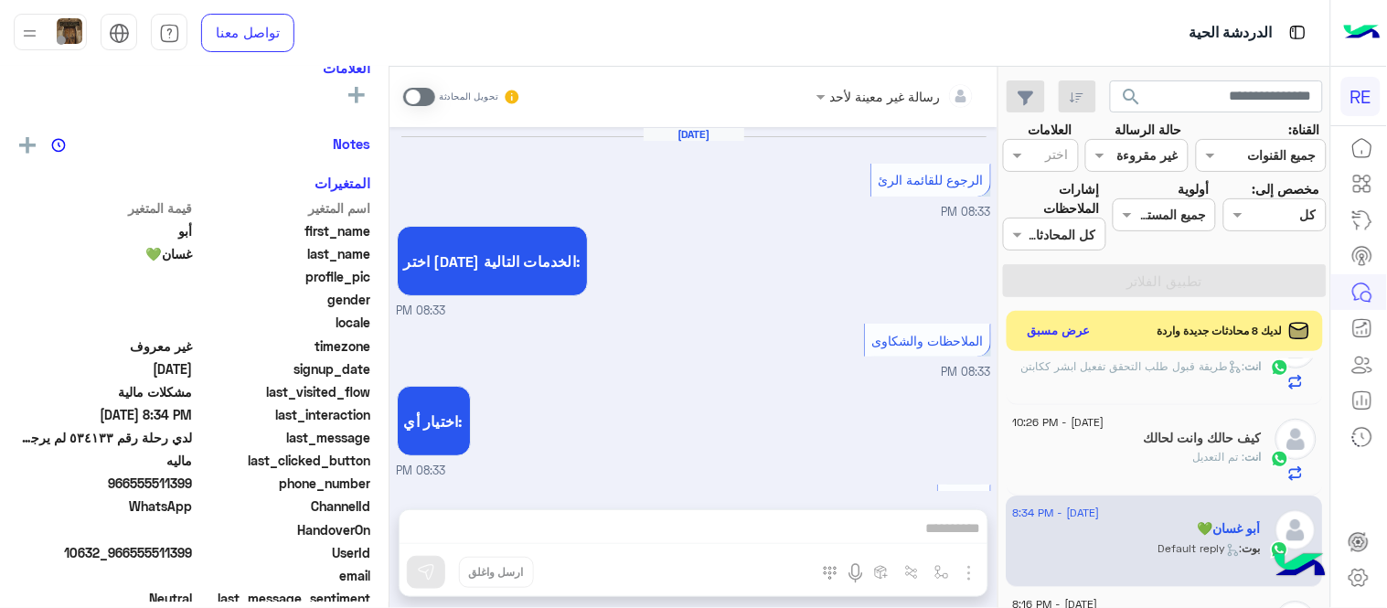
scroll to position [622, 0]
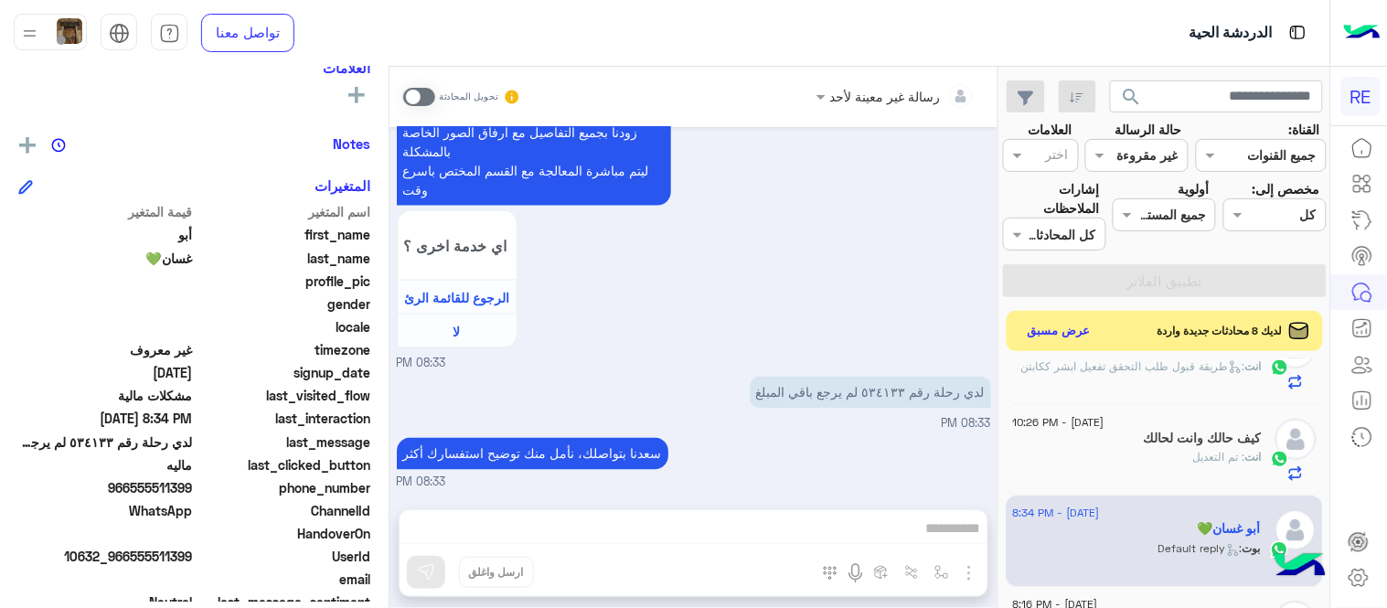
click at [879, 398] on p "لدي رحلة رقم ٥٣٤١٣٣ لم يرجع باقي المبلغ" at bounding box center [870, 393] width 241 height 32
click at [413, 101] on span at bounding box center [419, 97] width 32 height 18
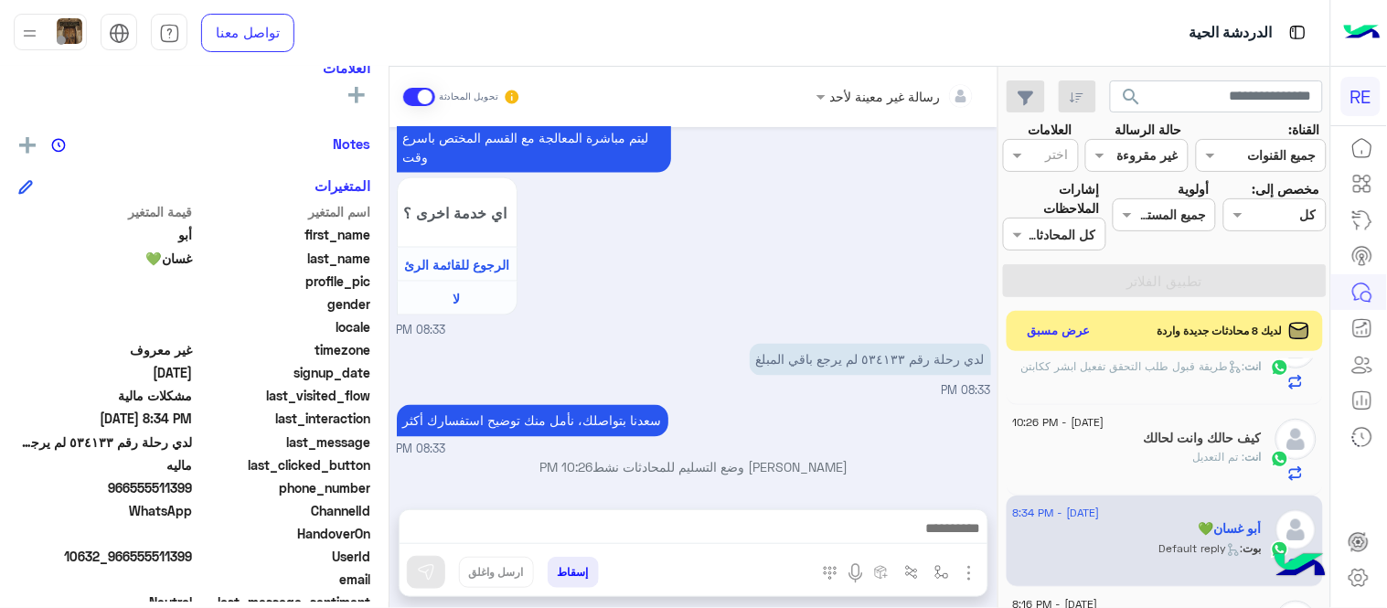
click at [589, 532] on textarea at bounding box center [694, 530] width 588 height 27
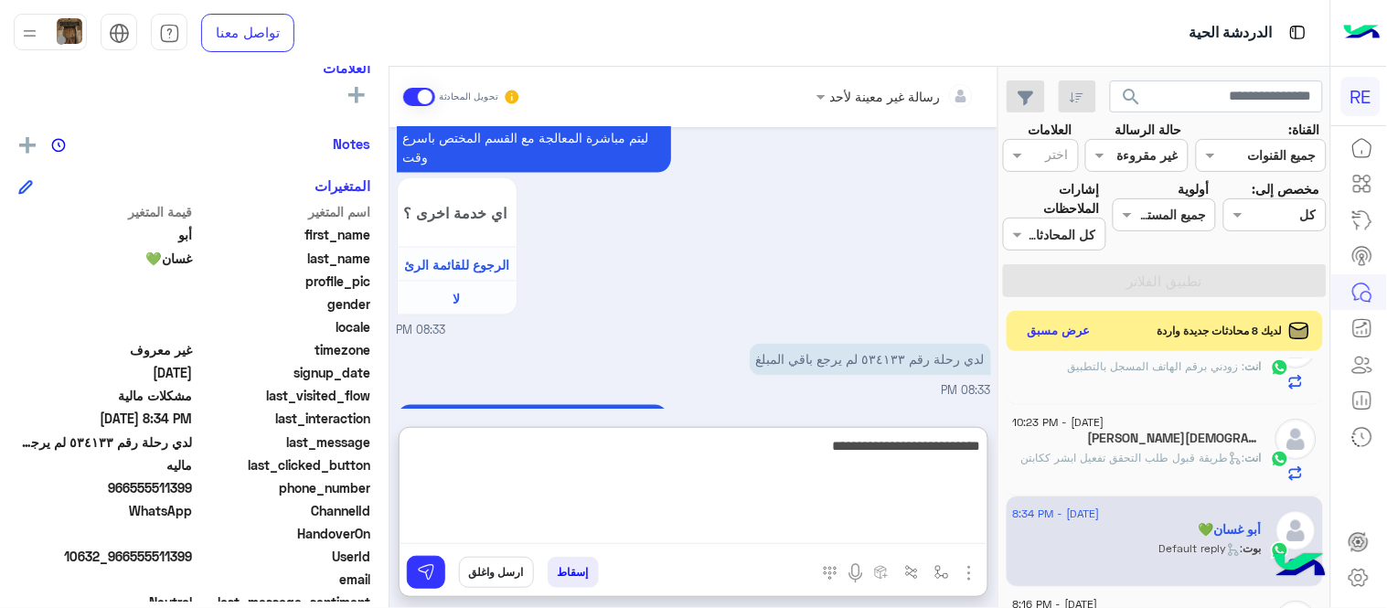
click at [944, 448] on textarea "**********" at bounding box center [694, 489] width 588 height 110
type textarea "**********"
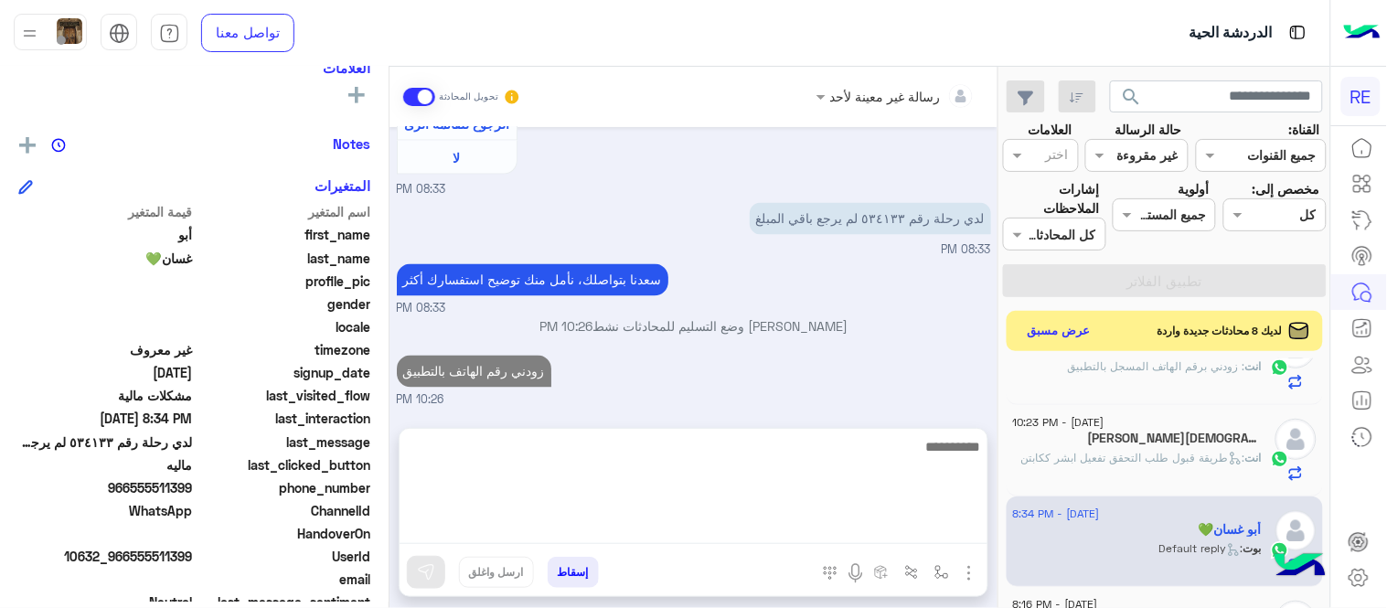
scroll to position [713, 0]
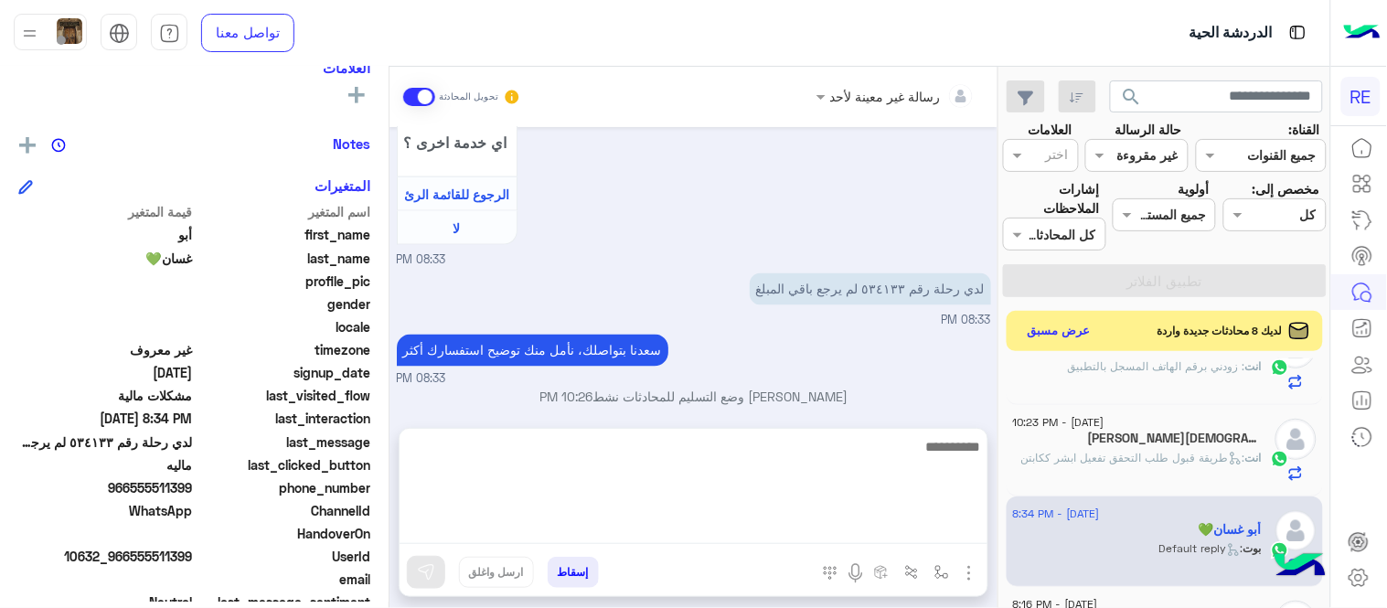
click at [818, 353] on div "[DATE] الرجوع للقائمة الرئ 08:33 PM اختر [DATE] الخدمات التالية: 08:33 PM الملا…" at bounding box center [693, 268] width 608 height 283
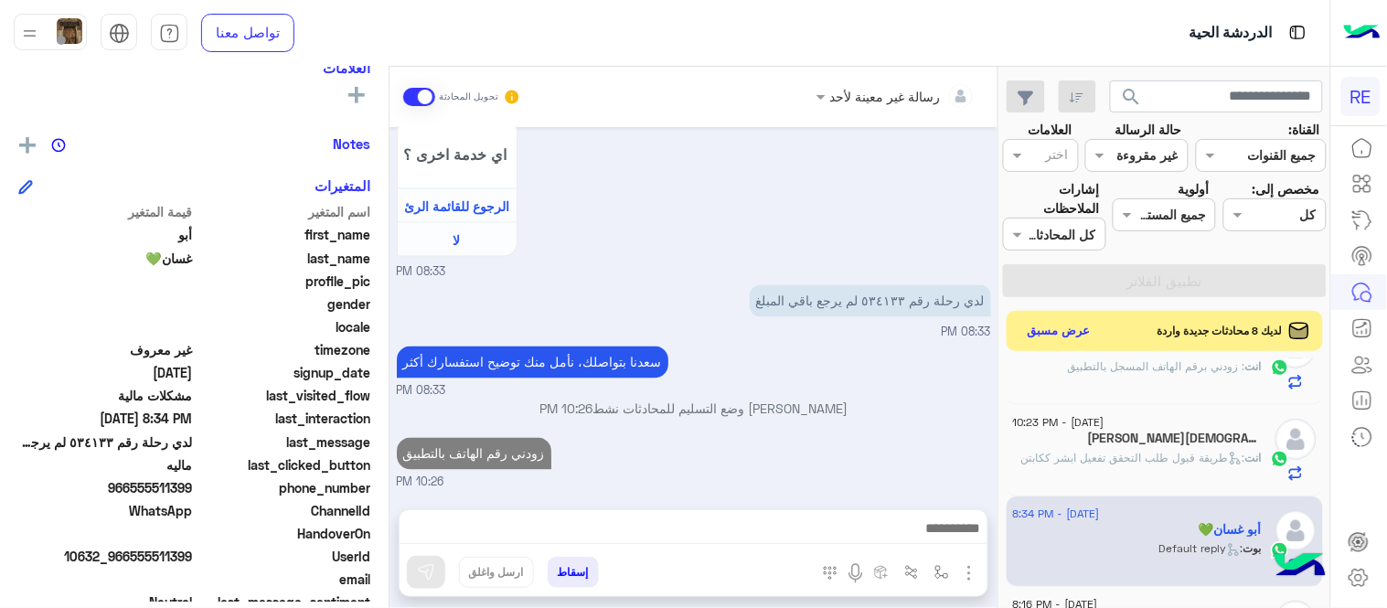
scroll to position [746, 0]
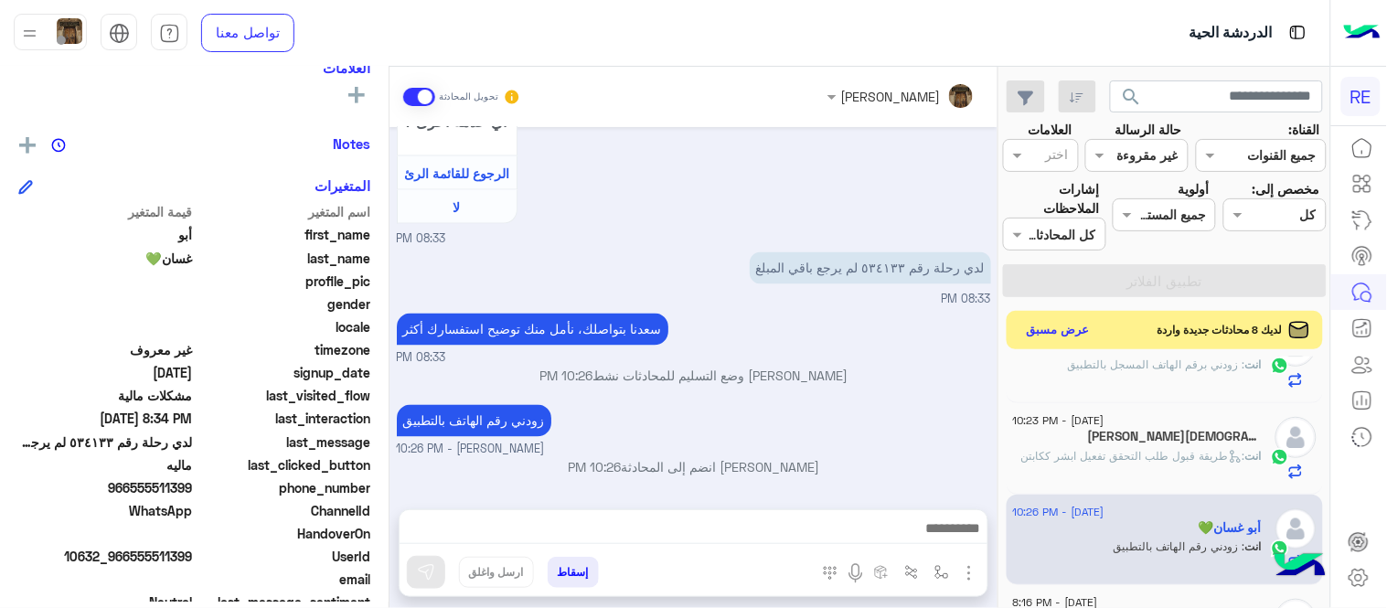
click at [1034, 333] on button "عرض مسبق" at bounding box center [1058, 330] width 77 height 25
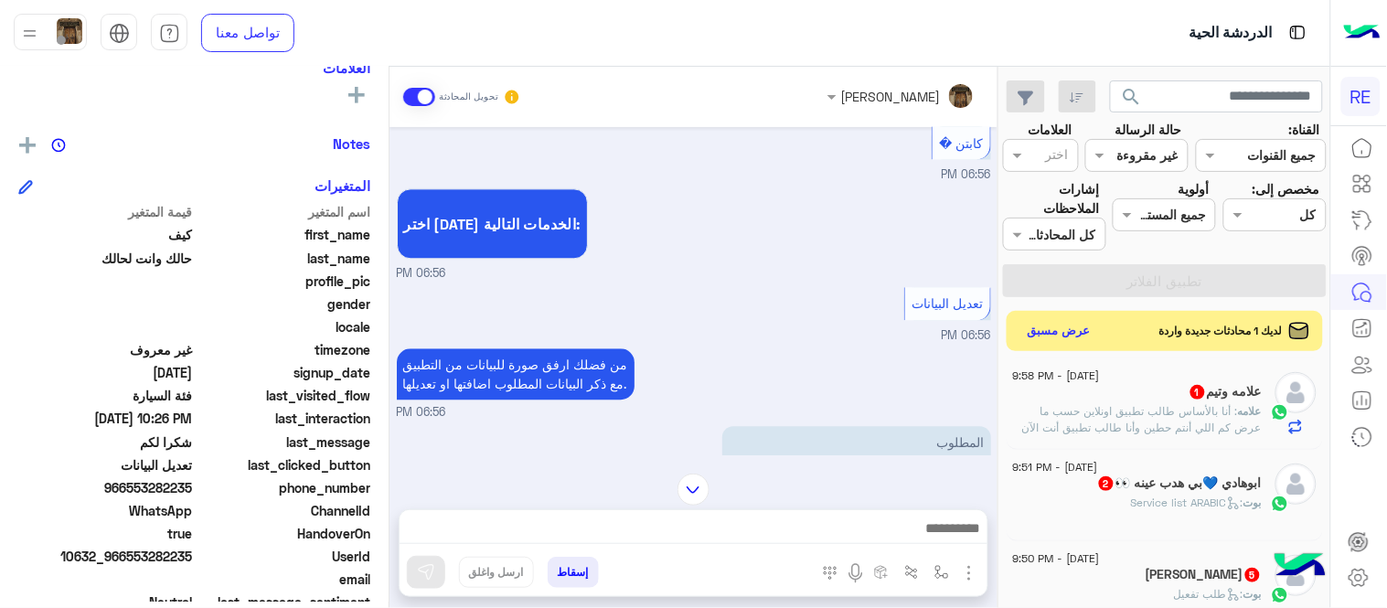
scroll to position [995, 0]
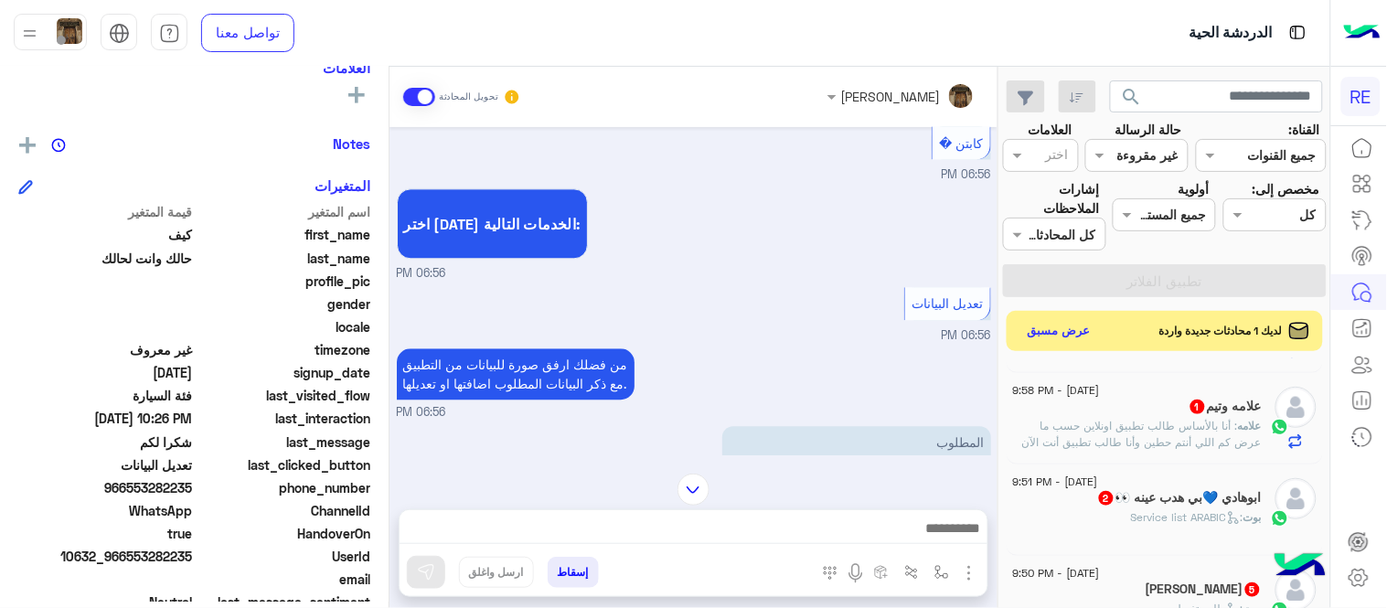
click at [1131, 441] on span ": ‏أنا بالأساس طالب تطبيق اونلاين حسب ما عرض كم اللي أنتم حطين وأنا طالب تطبيق …" at bounding box center [1142, 442] width 240 height 47
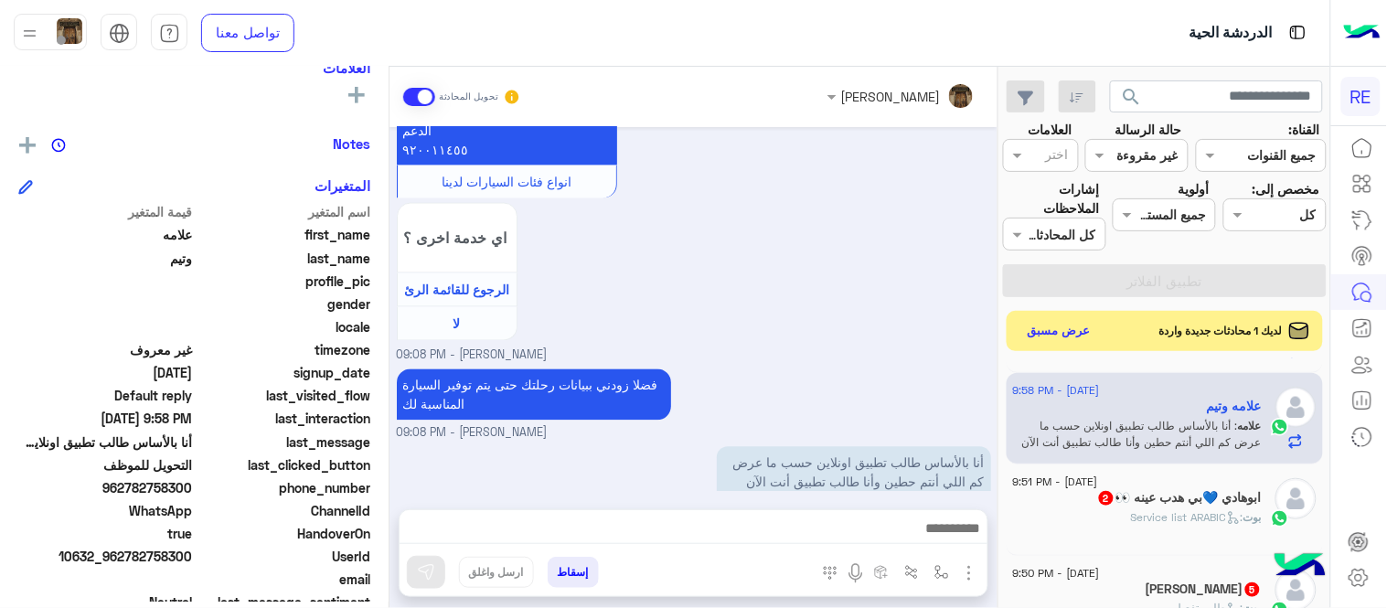
scroll to position [888, 0]
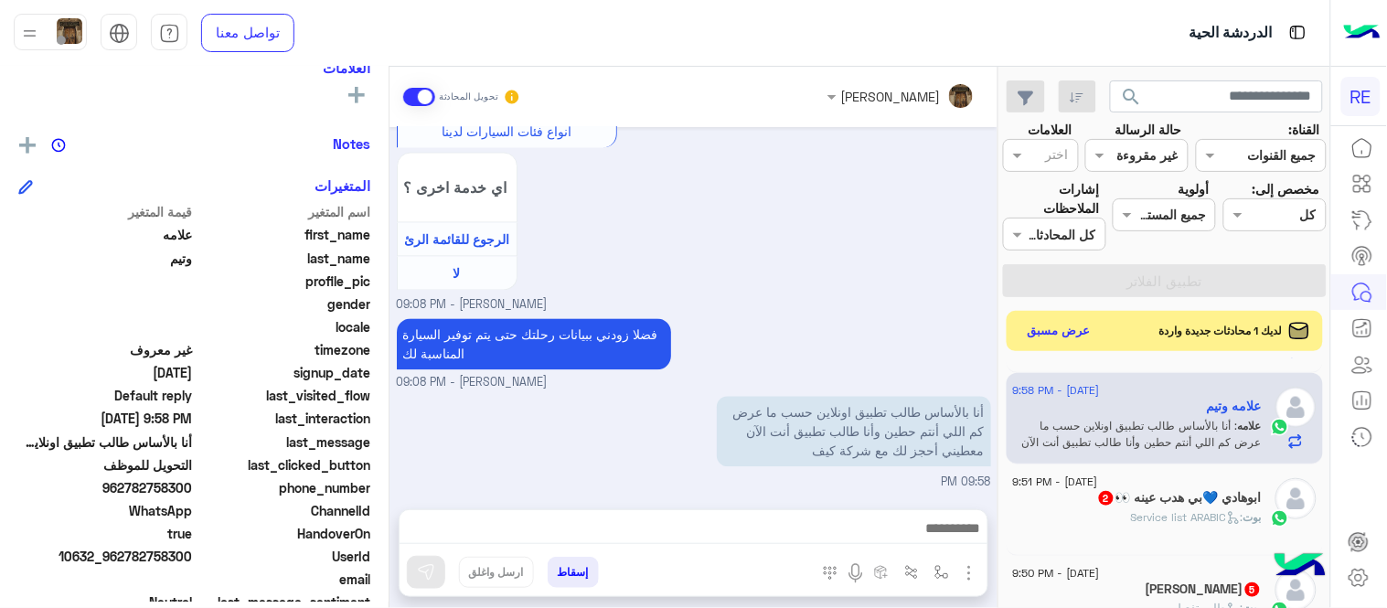
click at [861, 306] on small "[PERSON_NAME] - 09:08 PM" at bounding box center [694, 305] width 594 height 17
click at [744, 523] on textarea at bounding box center [694, 530] width 588 height 27
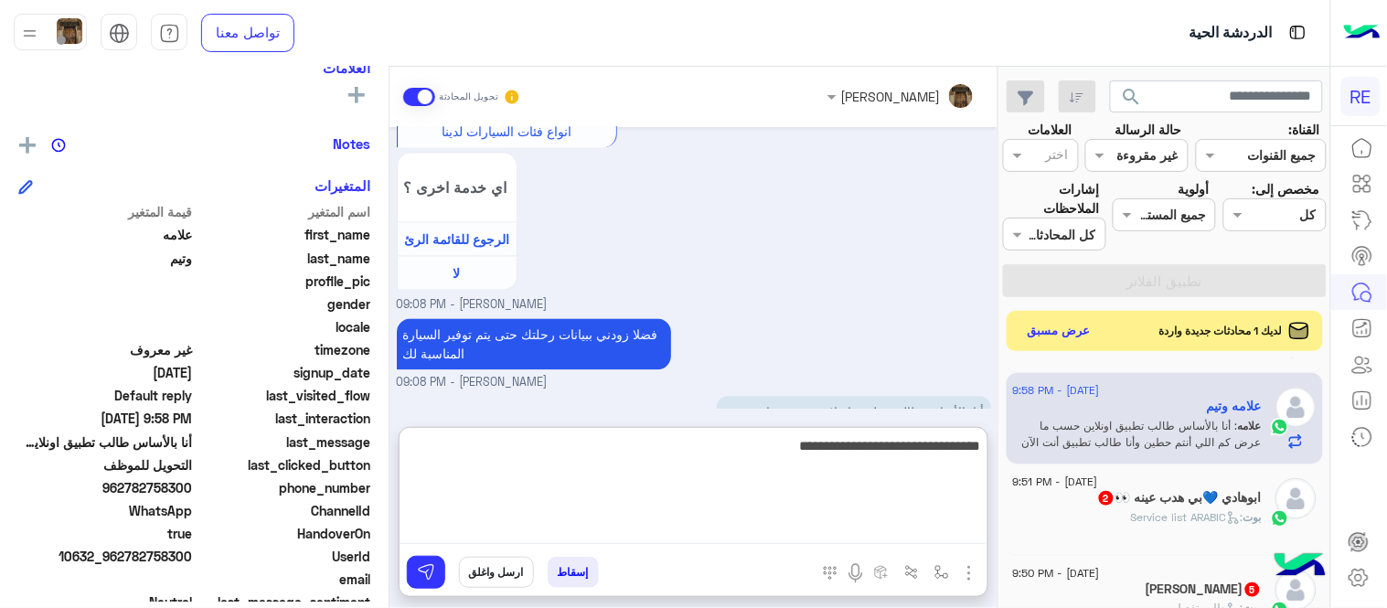
click at [980, 452] on textarea "**********" at bounding box center [694, 489] width 588 height 110
click at [656, 449] on textarea "**********" at bounding box center [694, 489] width 588 height 110
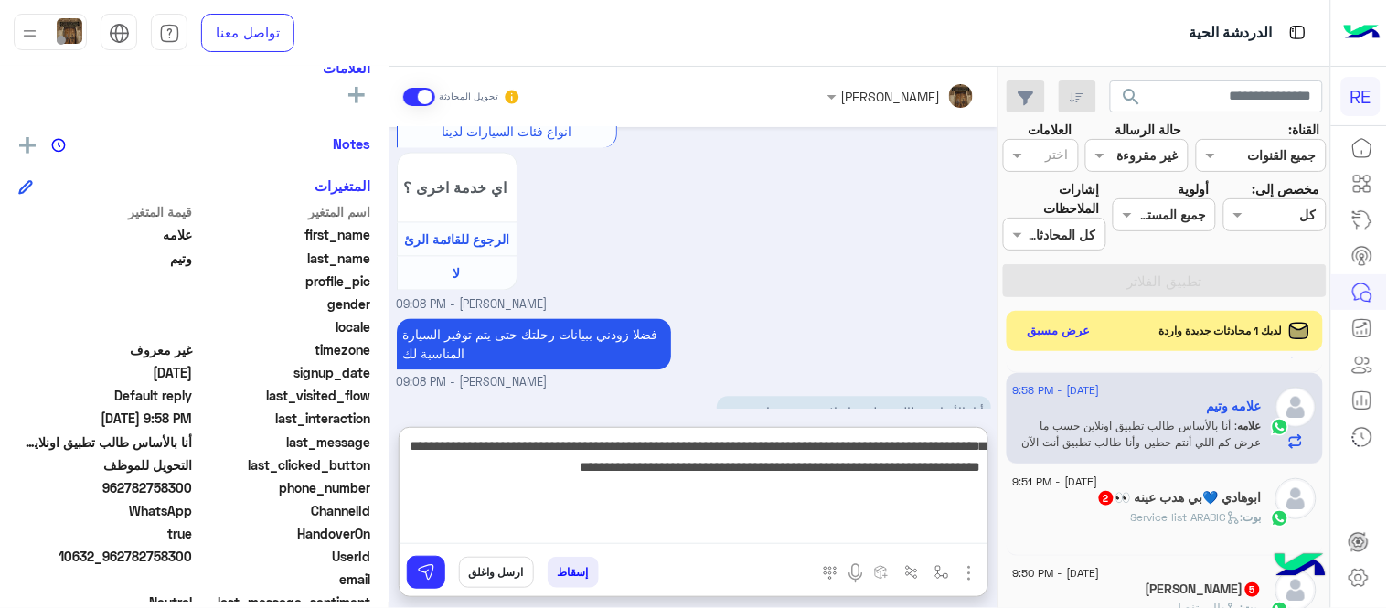
type textarea "**********"
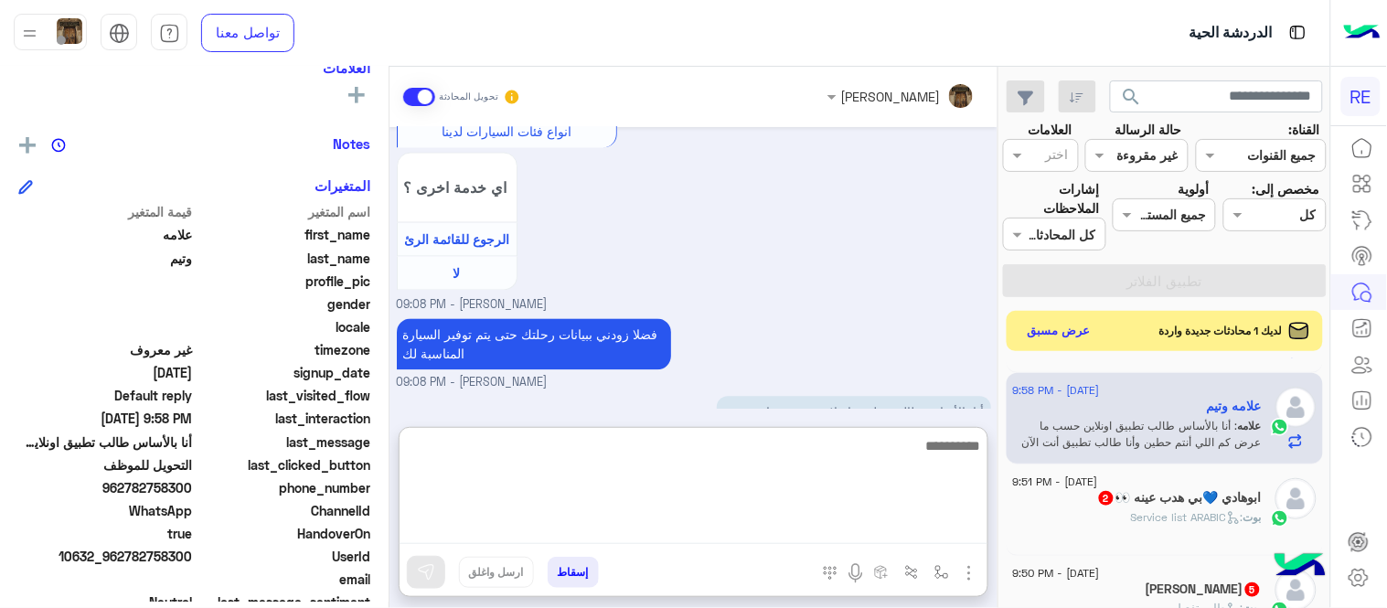
scroll to position [1104, 0]
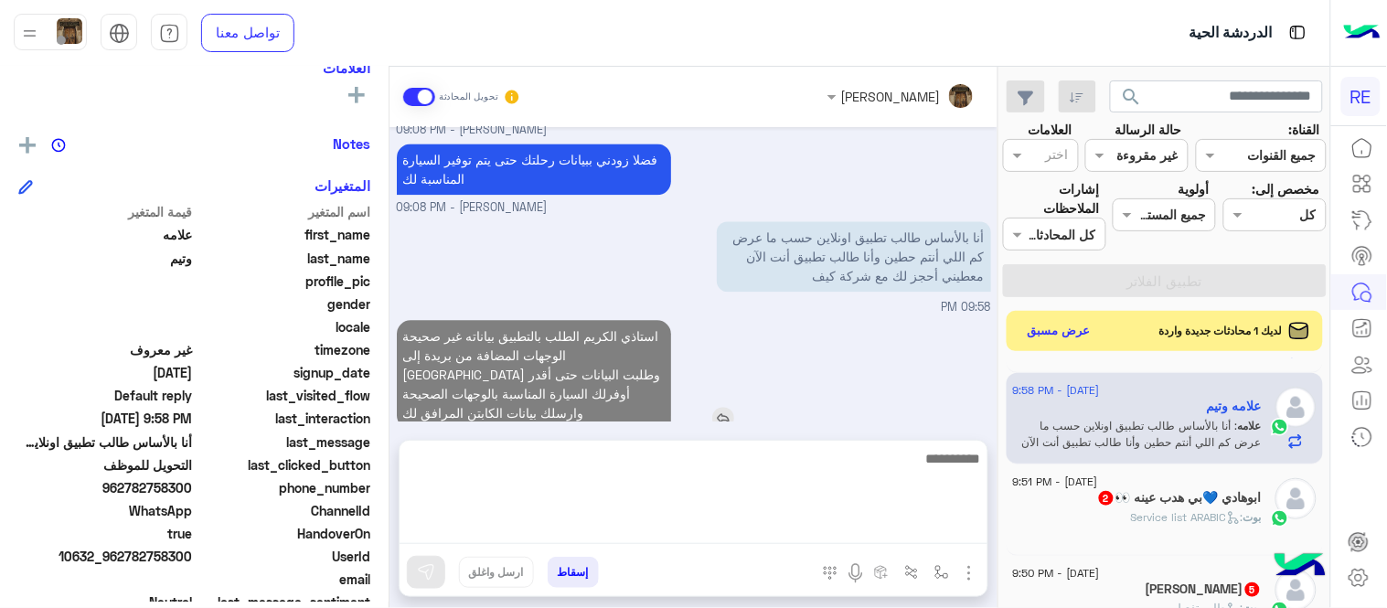
click at [764, 327] on div "[DATE] علامه وتيم طلب التحدث إلى مسؤول بشري 03:35 AM السلام عليكم 05:02 PM مارد…" at bounding box center [693, 274] width 608 height 294
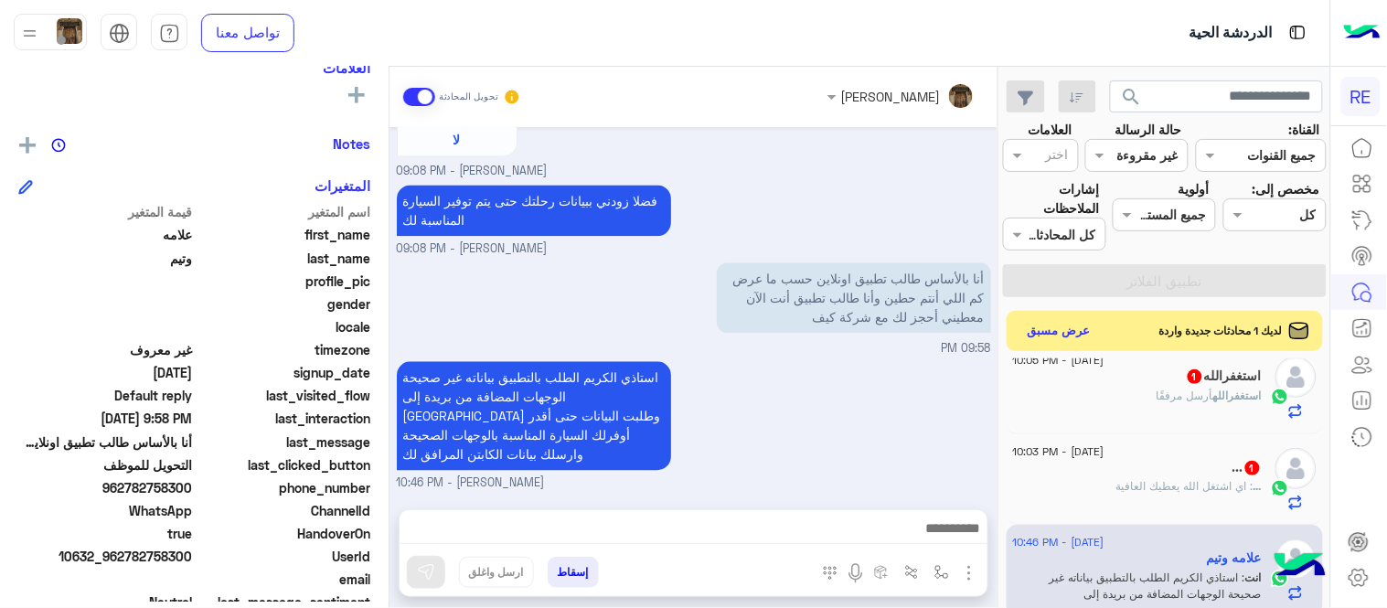
scroll to position [827, 0]
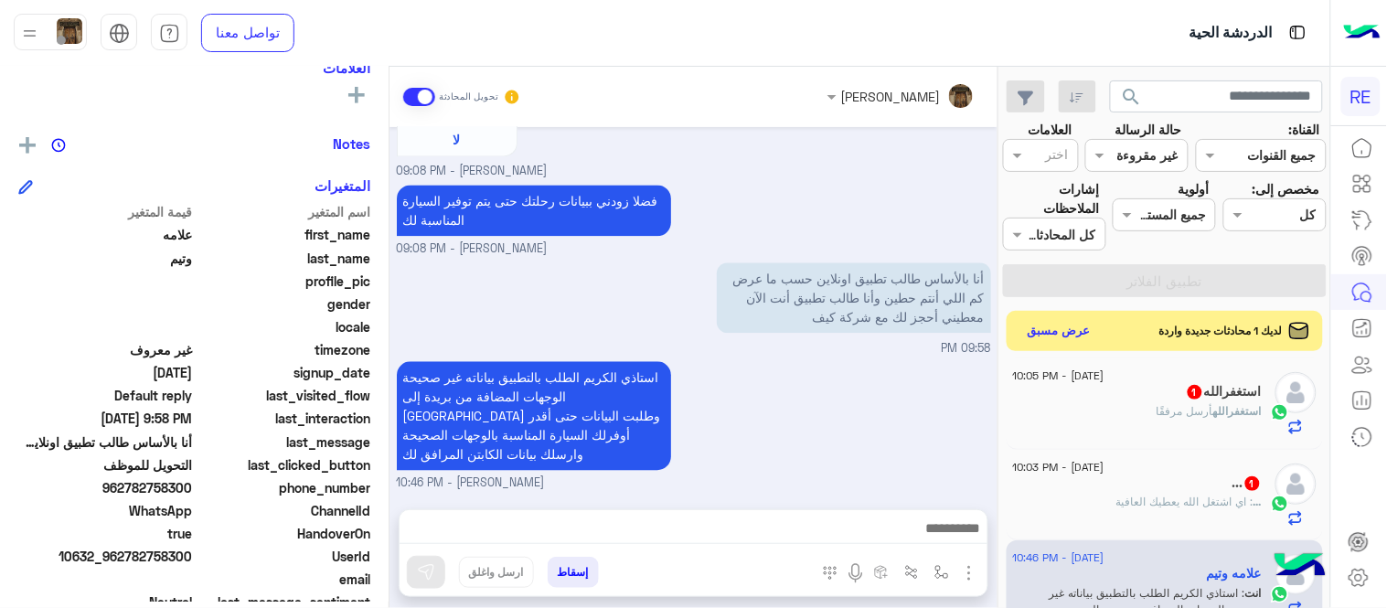
click at [1144, 487] on div "... 1" at bounding box center [1137, 484] width 249 height 19
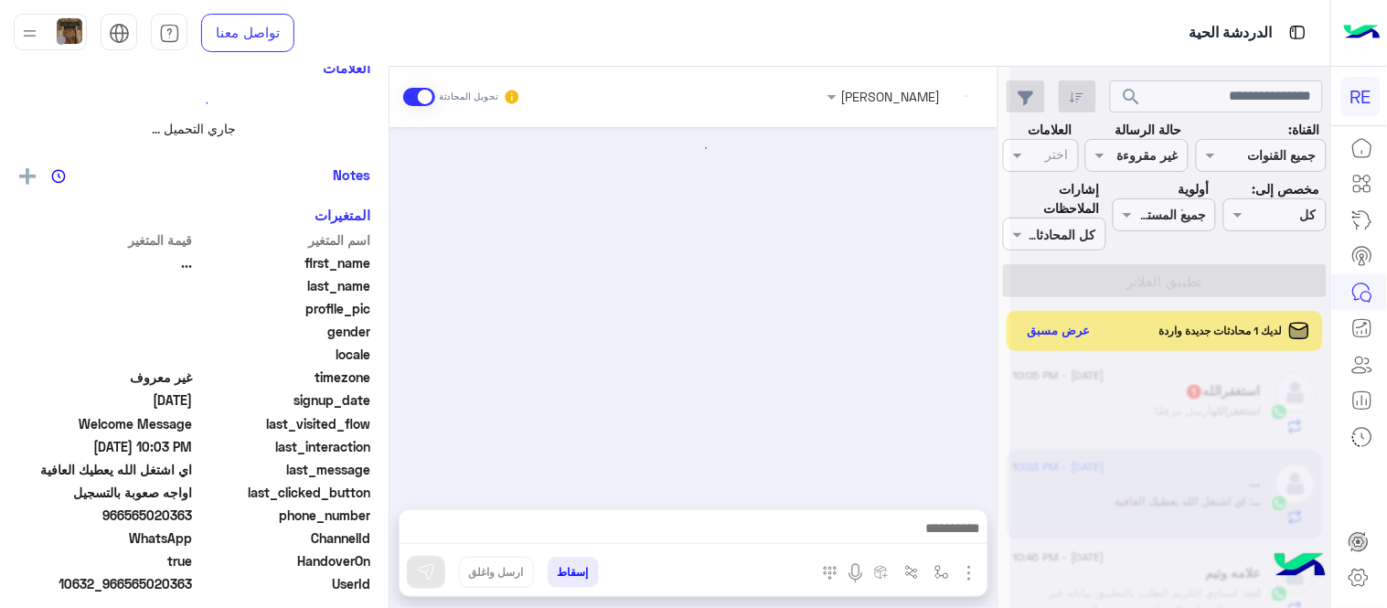
scroll to position [321, 0]
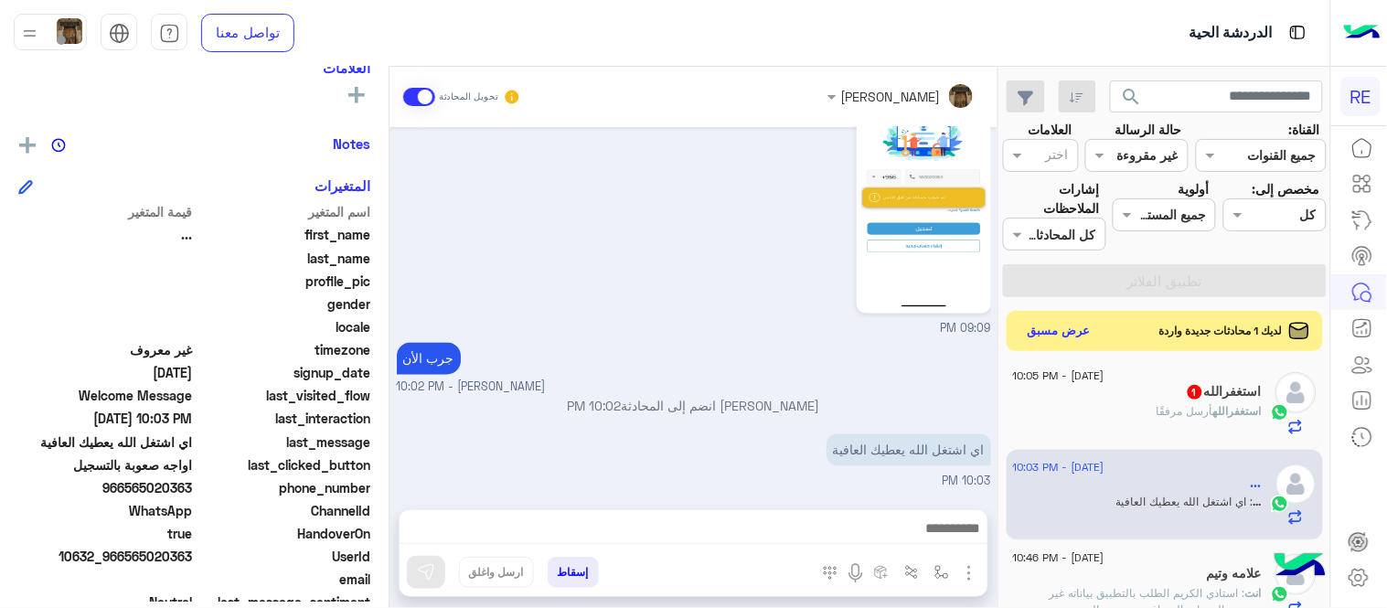
click at [1122, 411] on div "[PERSON_NAME] مرفقًا" at bounding box center [1137, 419] width 249 height 32
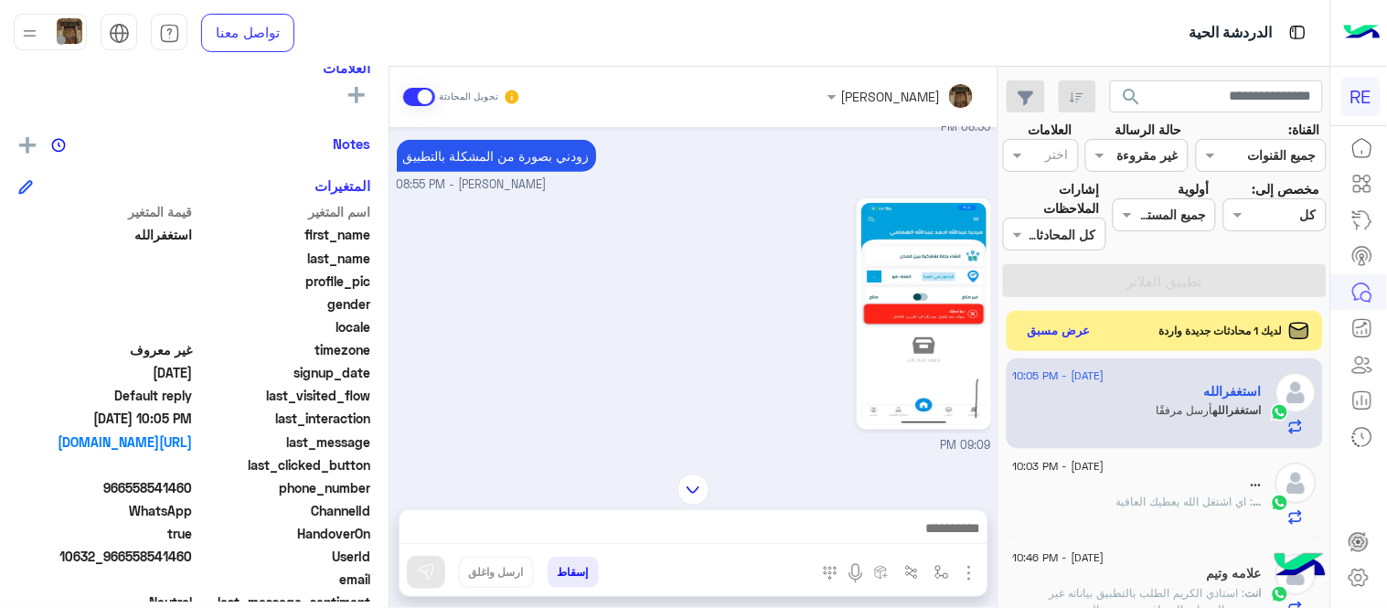
scroll to position [808, 0]
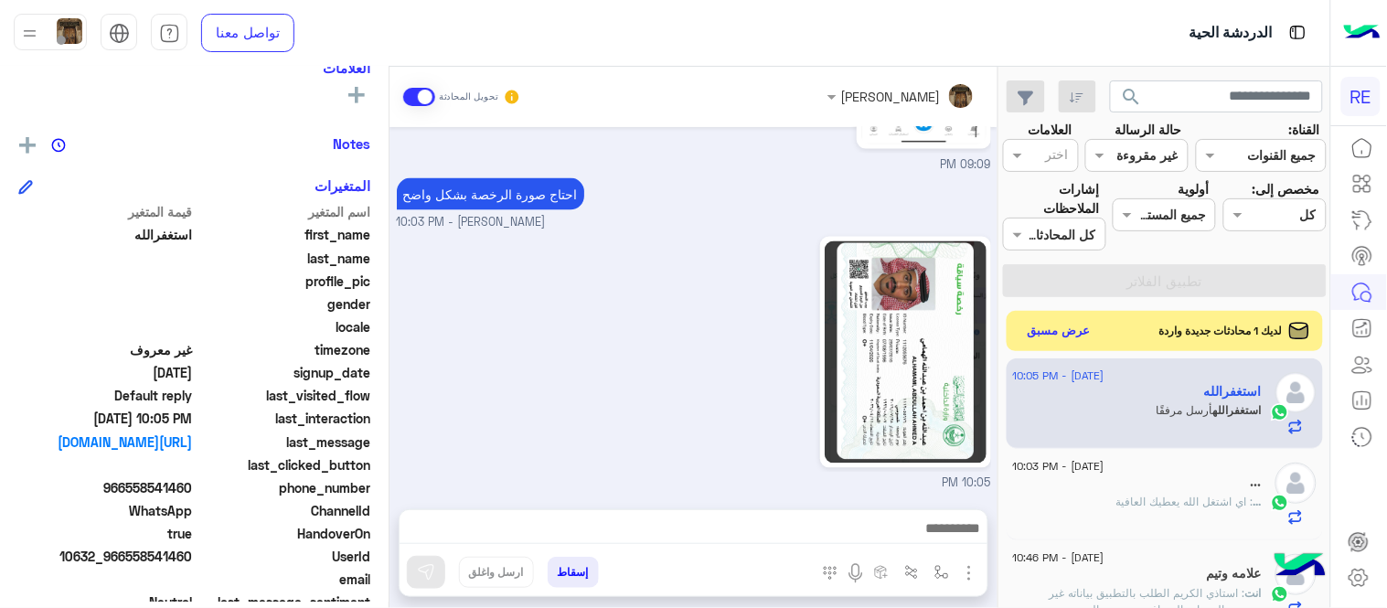
drag, startPoint x: 128, startPoint y: 481, endPoint x: 195, endPoint y: 486, distance: 67.0
click at [193, 486] on span "966558541460" at bounding box center [105, 487] width 175 height 19
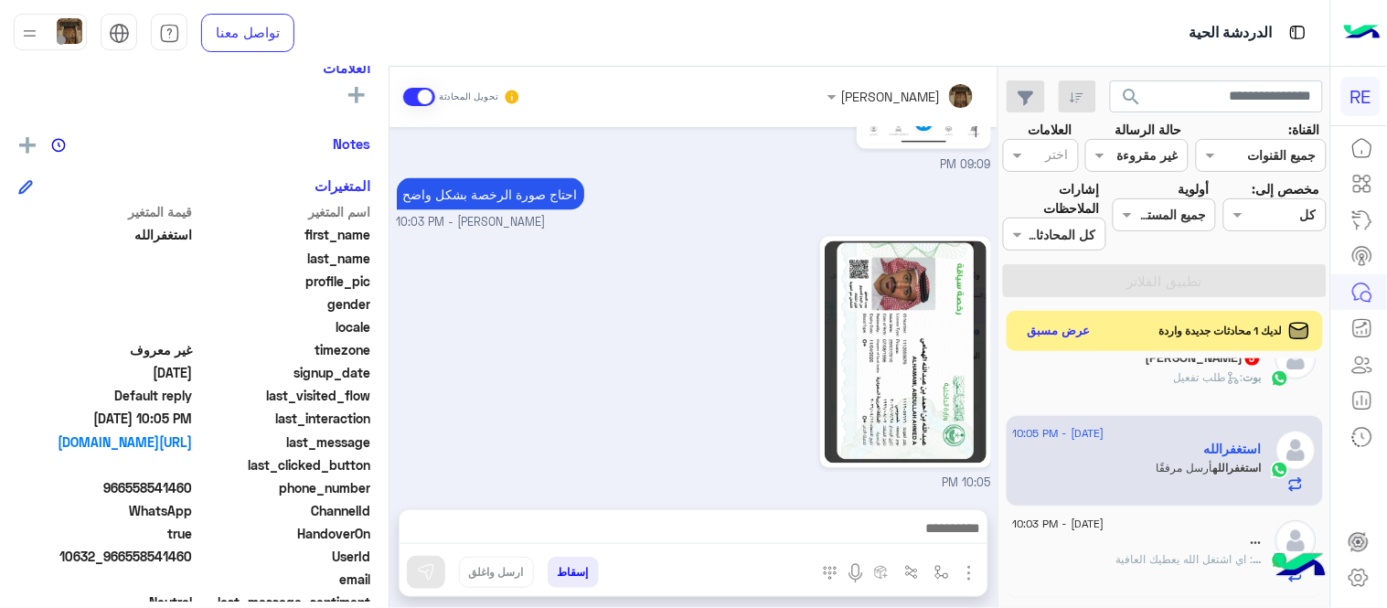
scroll to position [775, 0]
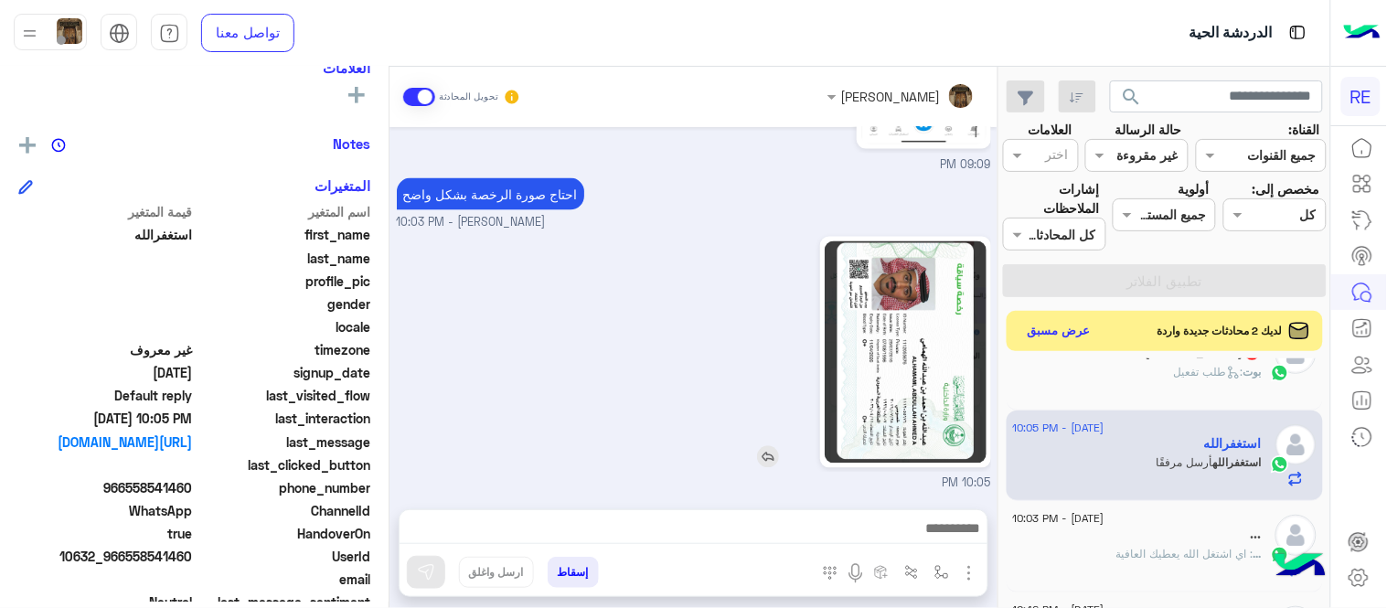
click at [948, 303] on img at bounding box center [906, 352] width 162 height 222
click at [796, 528] on textarea at bounding box center [694, 530] width 588 height 27
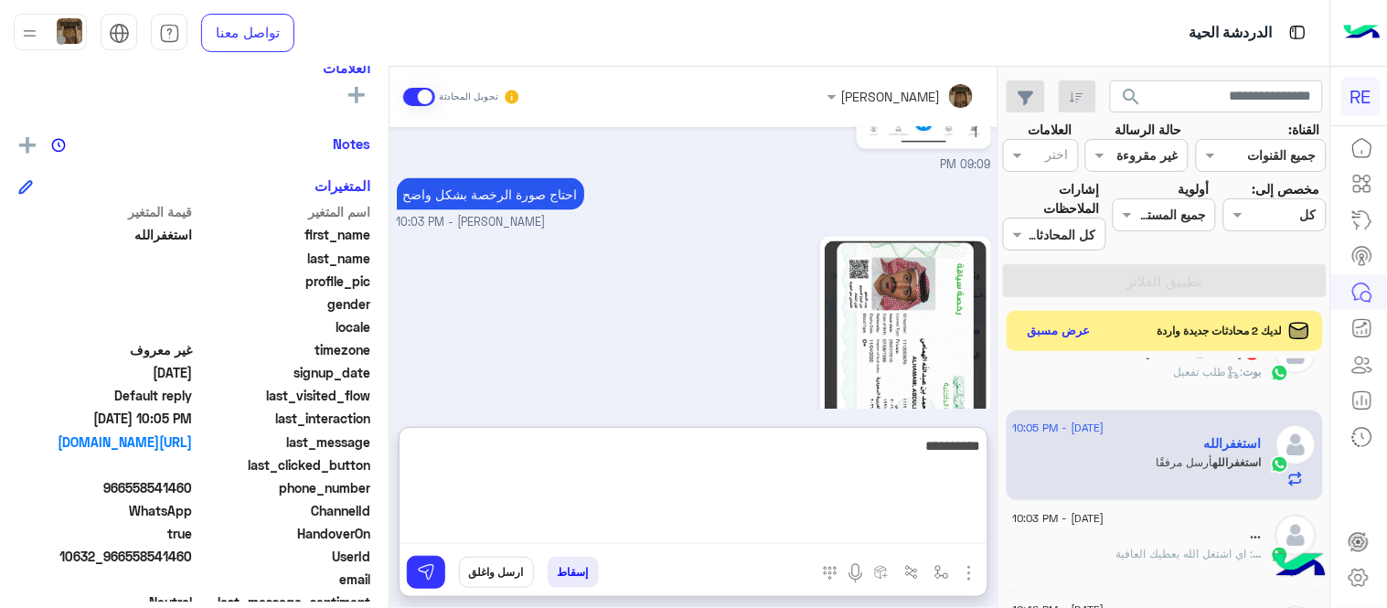
type textarea "**********"
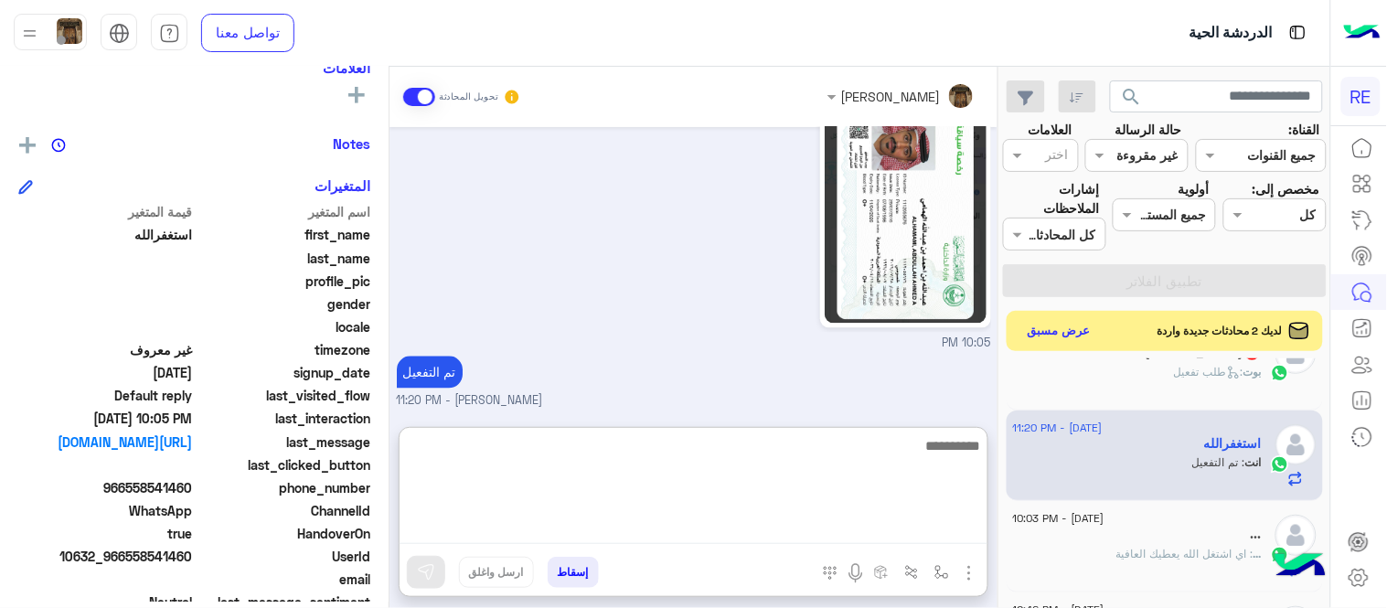
click at [899, 434] on textarea at bounding box center [694, 489] width 588 height 110
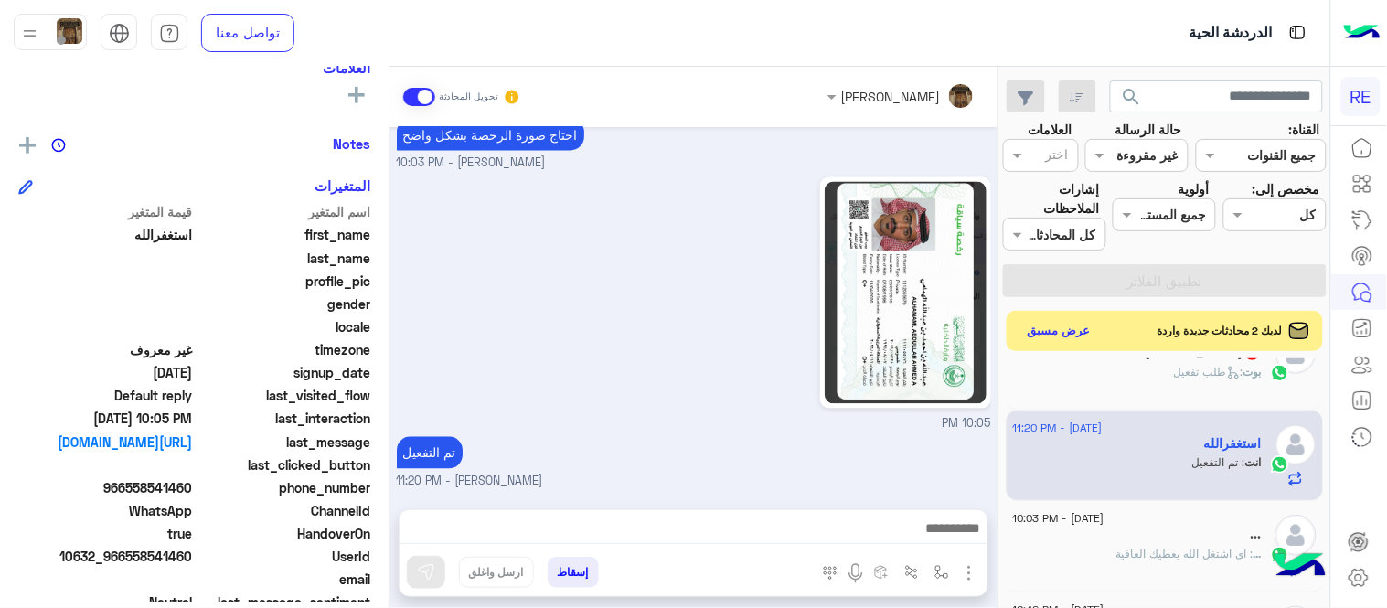
scroll to position [866, 0]
drag, startPoint x: 998, startPoint y: 475, endPoint x: 973, endPoint y: 487, distance: 28.2
click at [973, 487] on mat-drawer "[PERSON_NAME] تحويل المحادثة [DATE] 05:45 PM [PERSON_NAME] بتواصلك، نأمل منك تو…" at bounding box center [499, 341] width 998 height 549
click at [973, 487] on small "[PERSON_NAME] - 11:20 PM" at bounding box center [694, 483] width 594 height 17
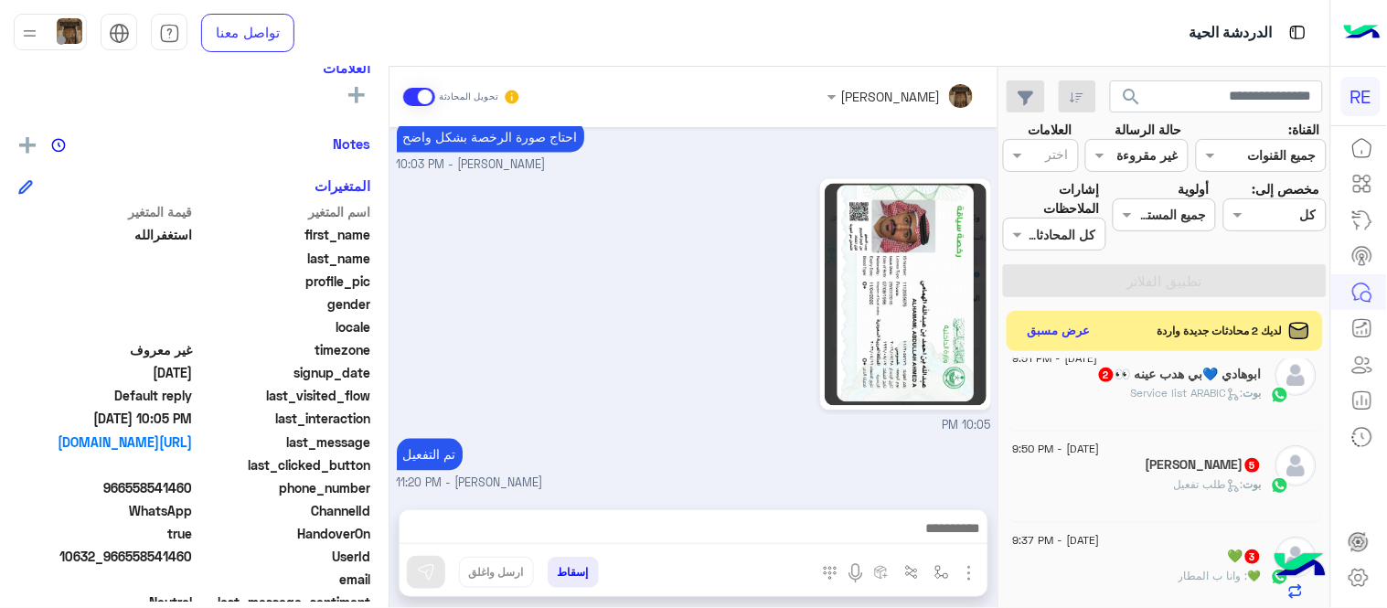
scroll to position [1110, 0]
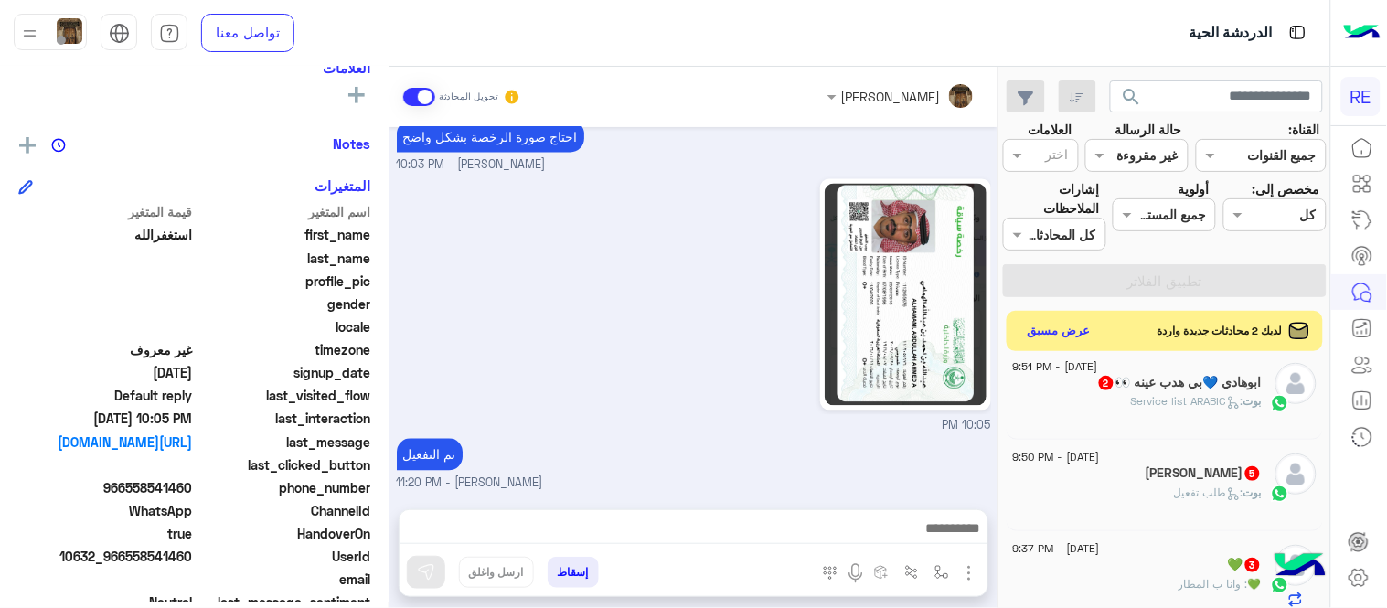
click at [1164, 486] on div "بوت : طلب تفعيل" at bounding box center [1137, 501] width 249 height 32
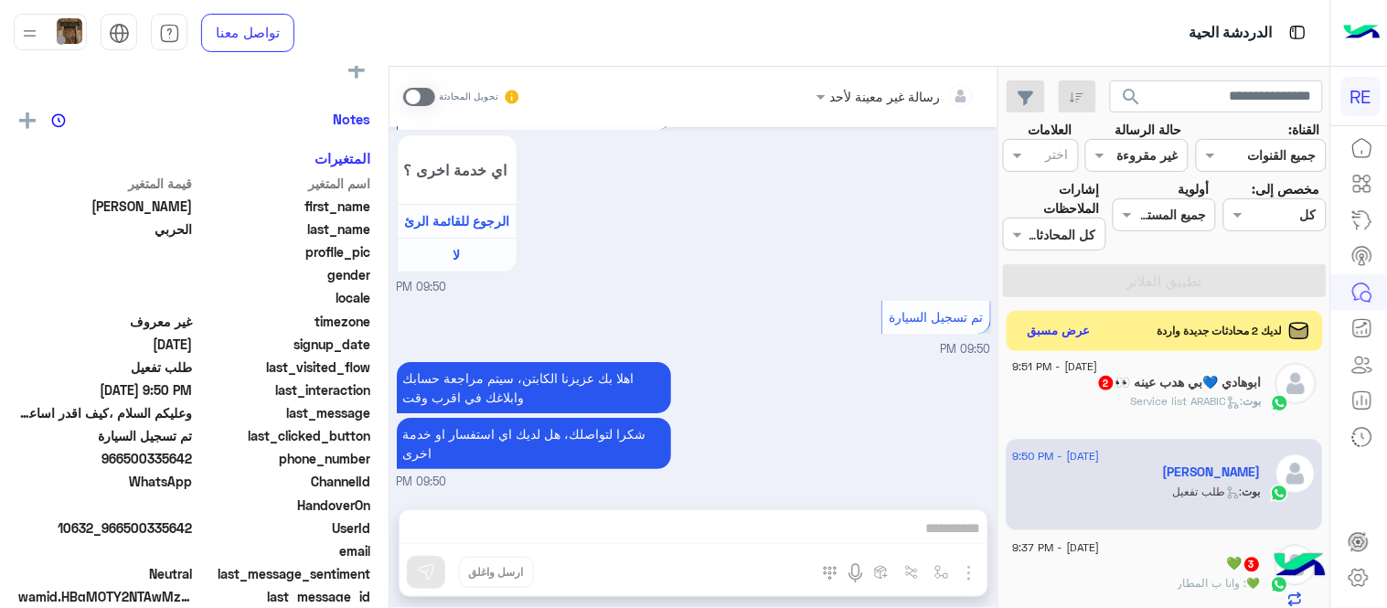
scroll to position [321, 0]
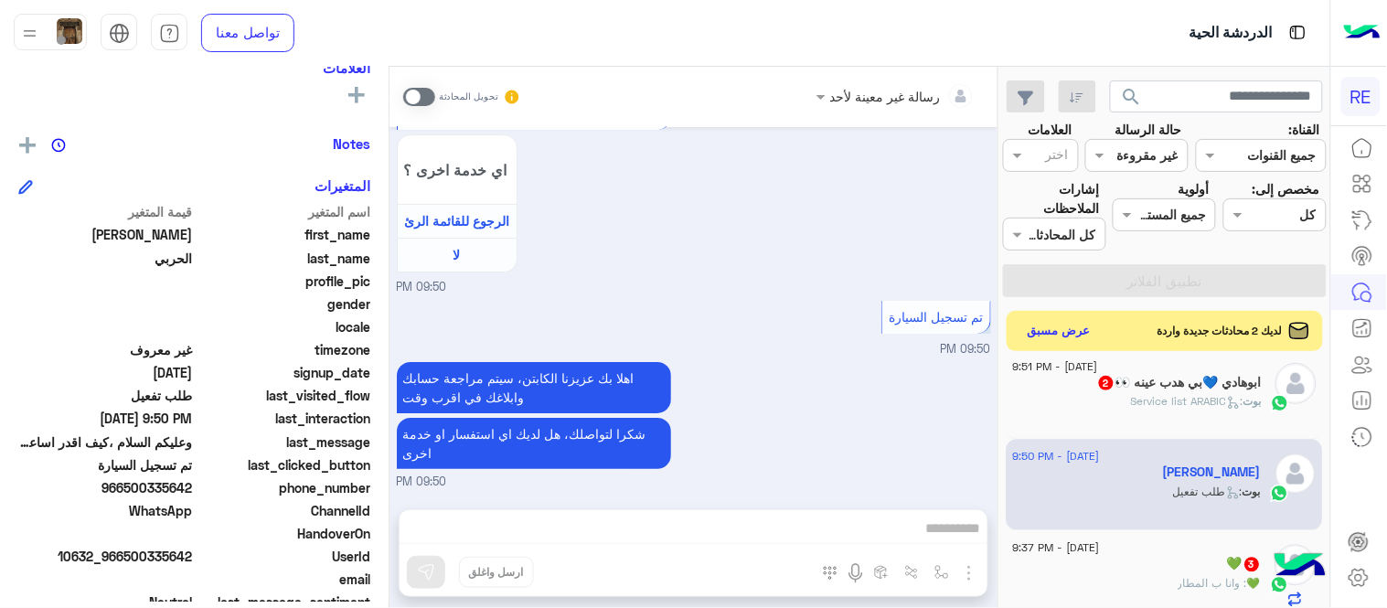
click at [413, 88] on span at bounding box center [419, 97] width 32 height 18
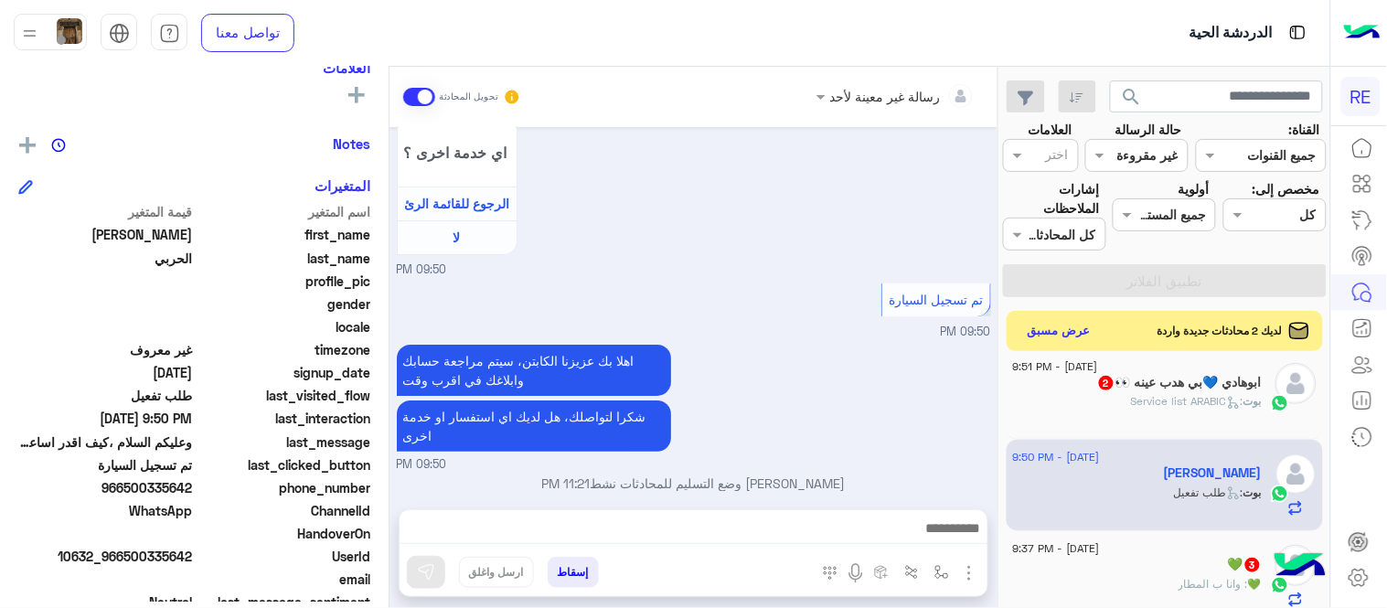
scroll to position [1734, 0]
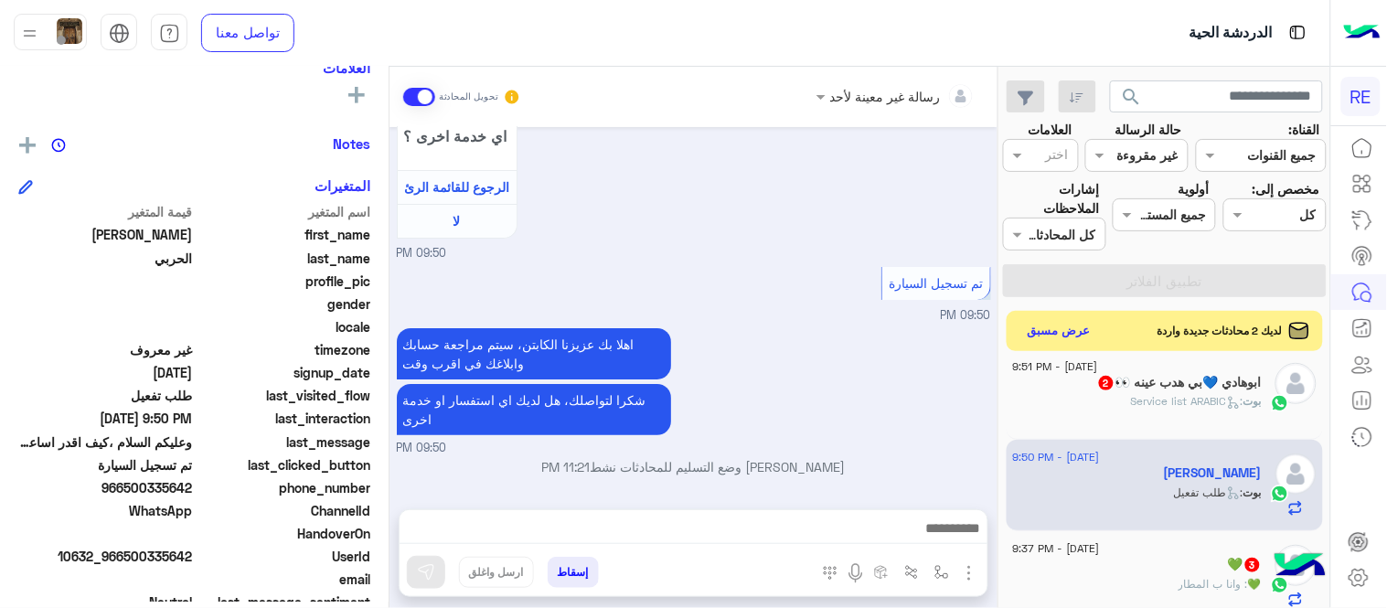
click at [689, 540] on textarea at bounding box center [694, 530] width 588 height 27
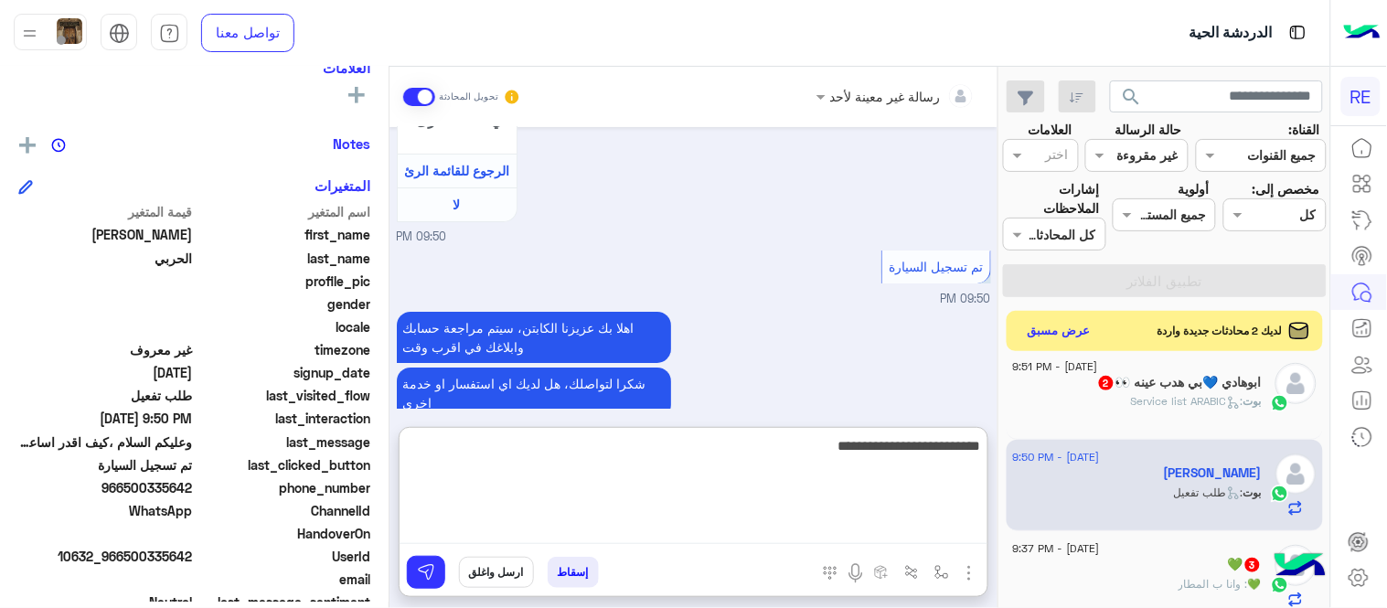
type textarea "**********"
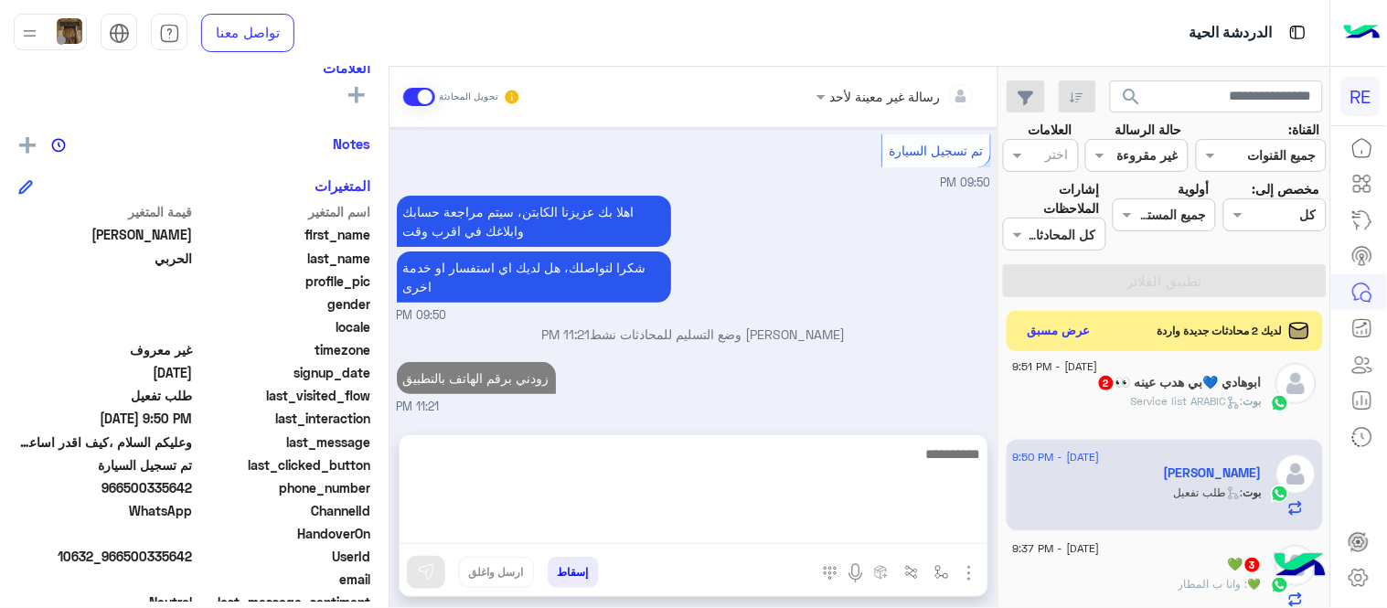
scroll to position [1841, 0]
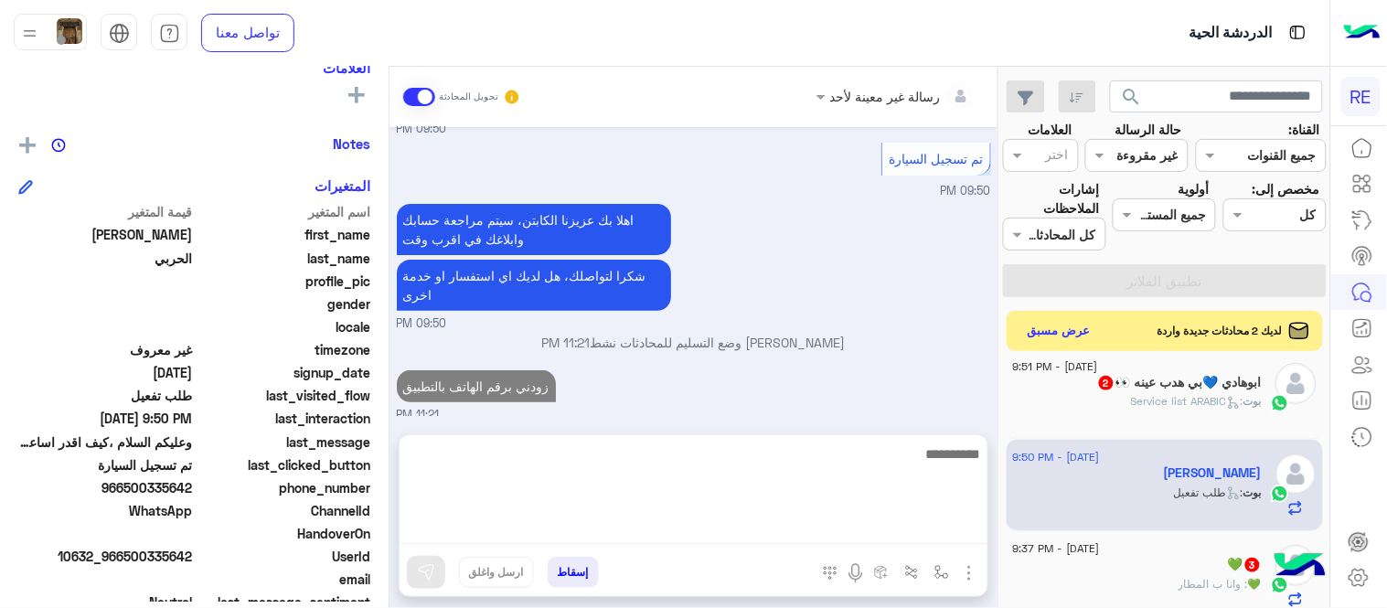
click at [1102, 580] on div "💚 : وانا ب المطار" at bounding box center [1137, 592] width 249 height 32
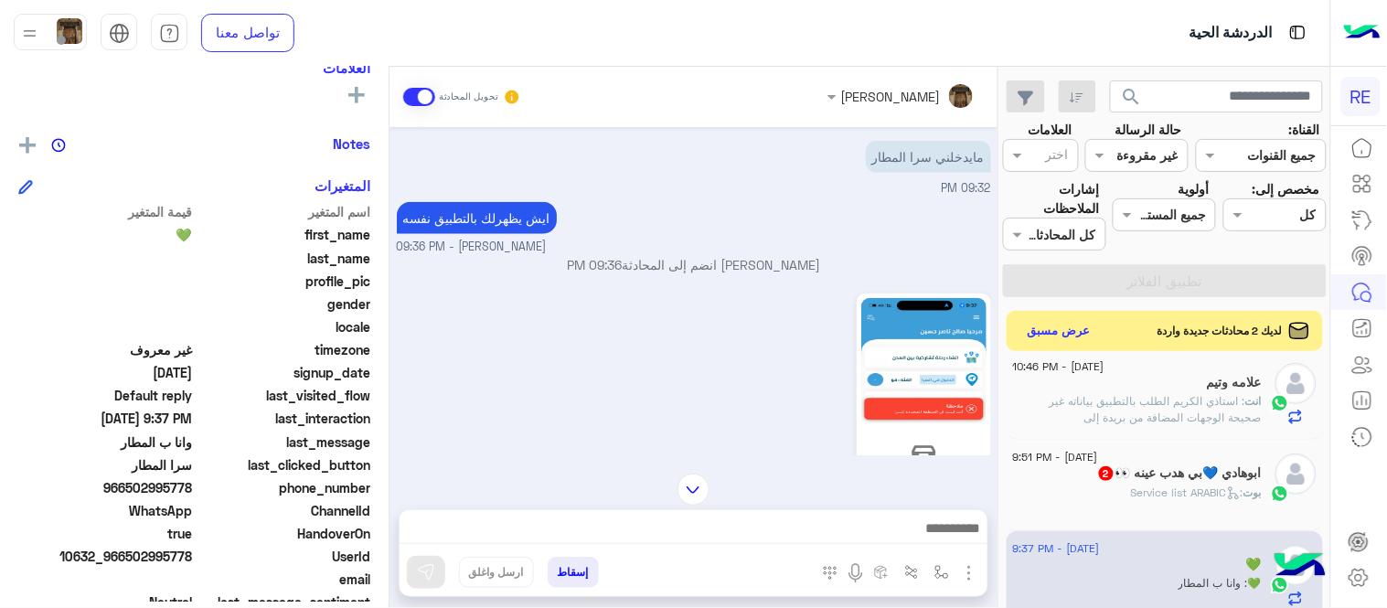
scroll to position [469, 0]
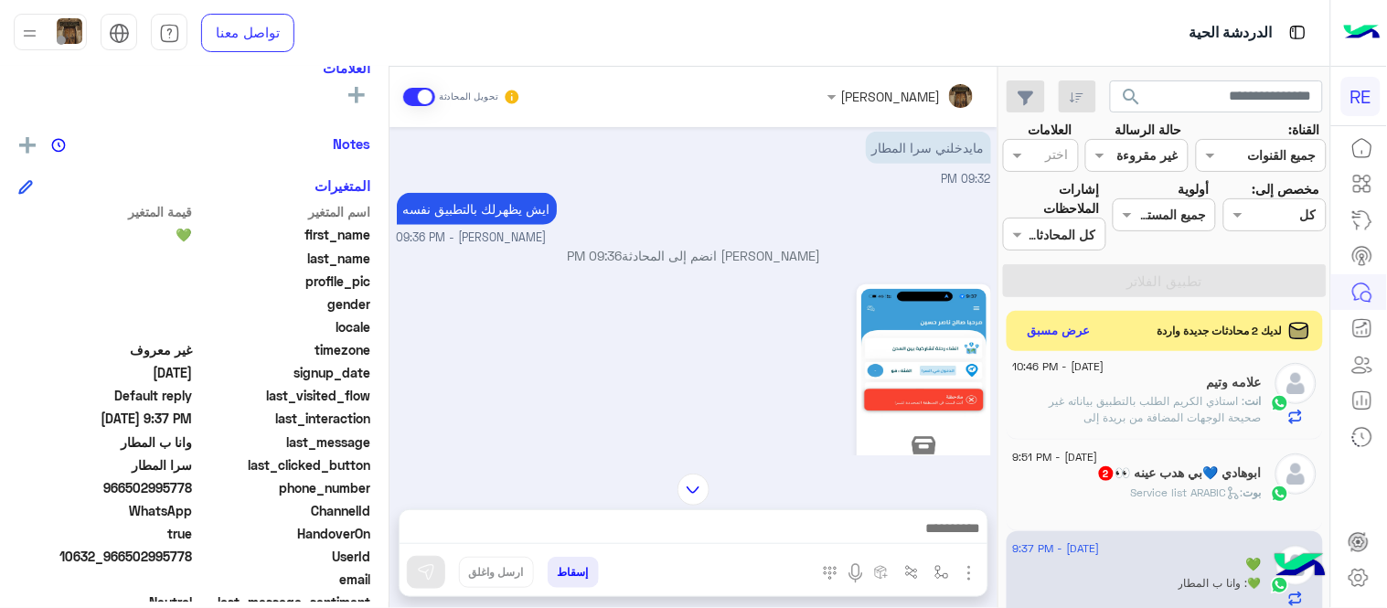
click at [919, 358] on img at bounding box center [923, 400] width 125 height 222
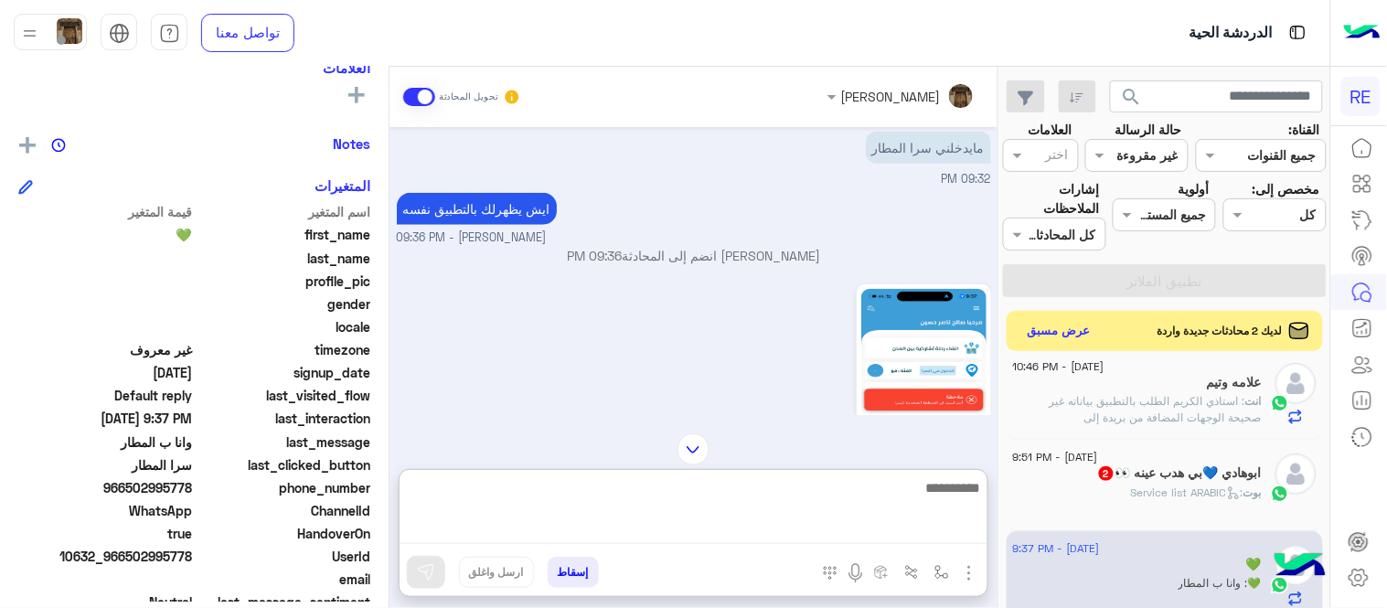
click at [667, 535] on textarea at bounding box center [694, 510] width 588 height 68
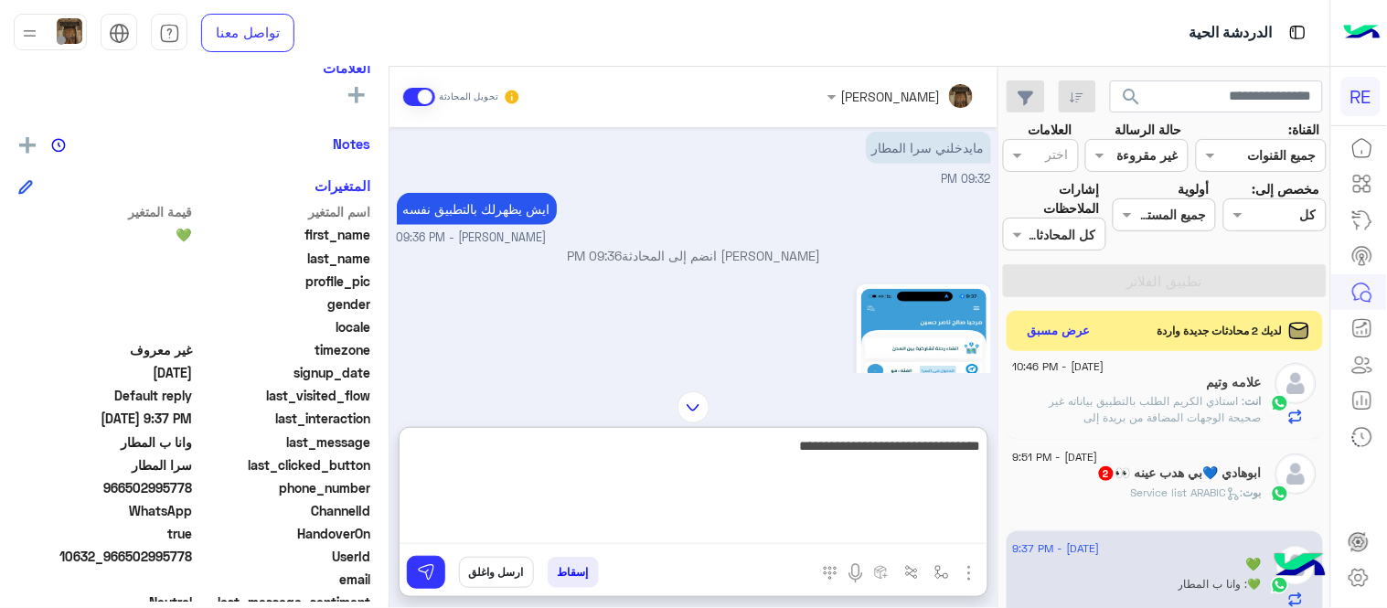
type textarea "**********"
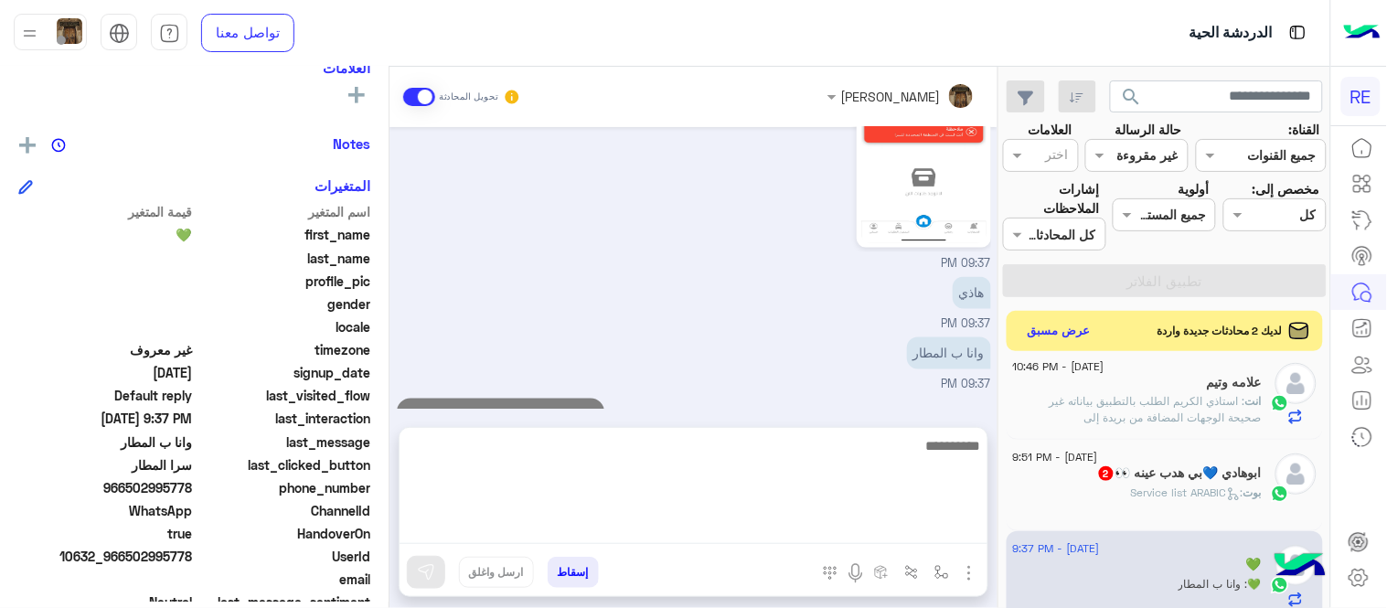
click at [842, 375] on div "[DATE] 05:33 PM تم إعادة توجيه المحادثة. للعودة إلي الرد الالي، أنقر الزر الموج…" at bounding box center [693, 268] width 608 height 282
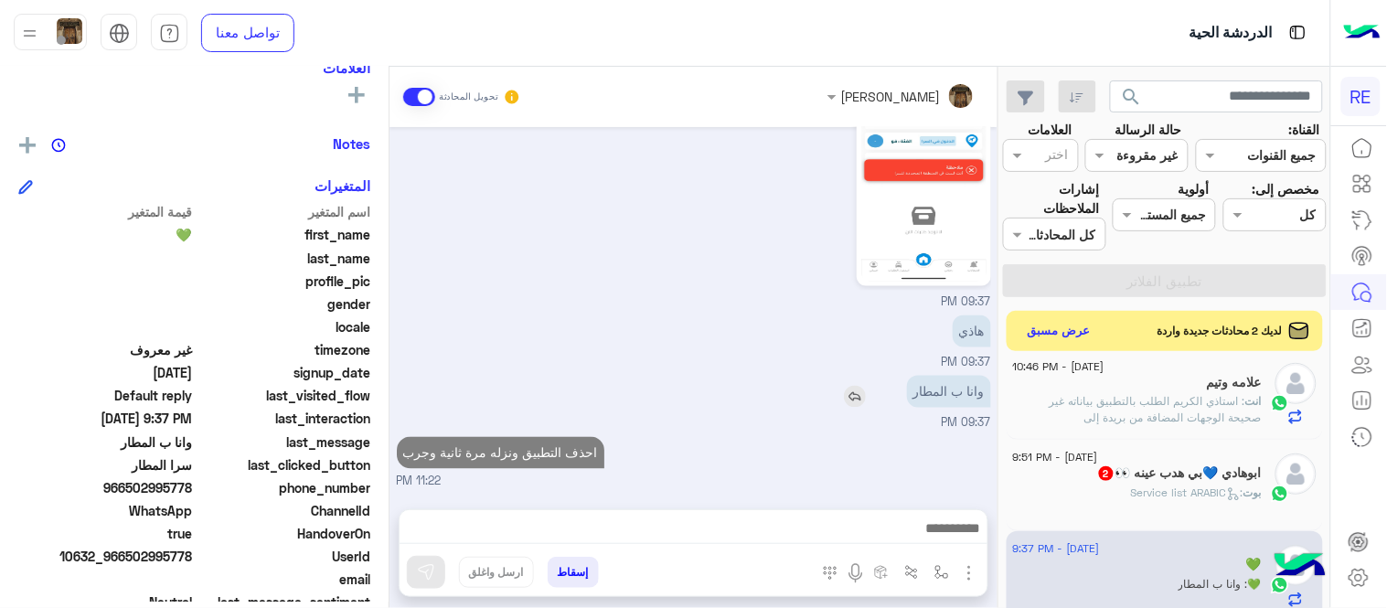
scroll to position [697, 0]
click at [1194, 508] on div "بوت : Service list ARABIC" at bounding box center [1137, 501] width 249 height 32
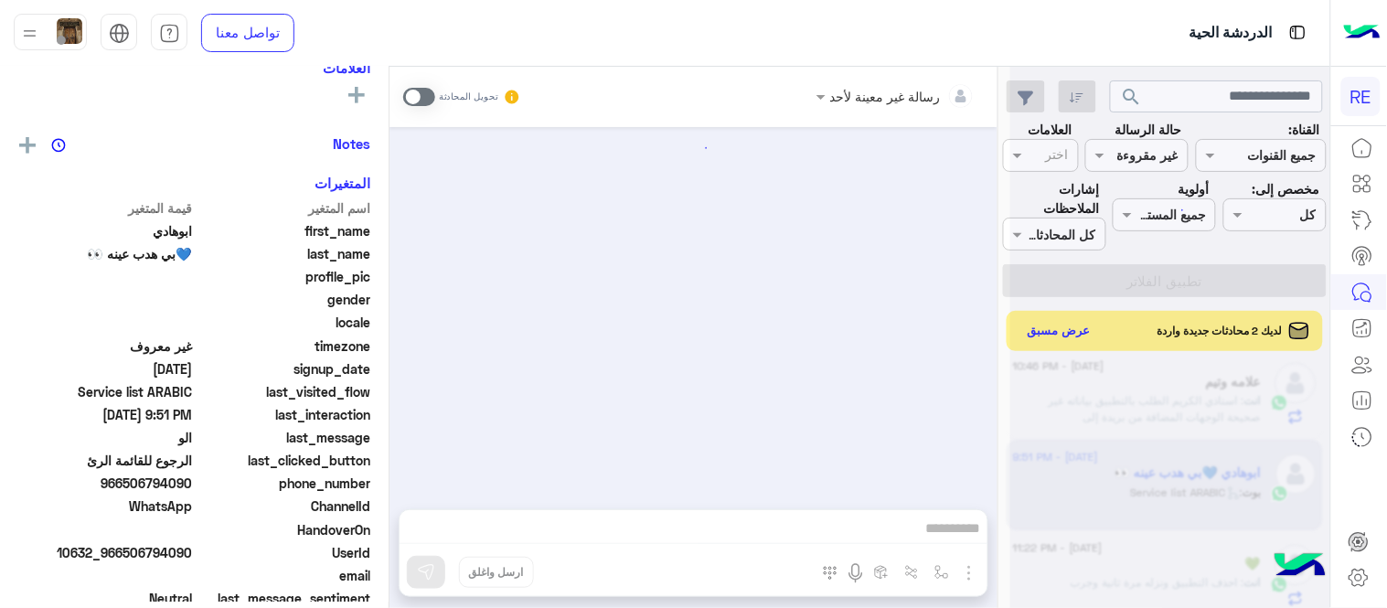
scroll to position [1331, 0]
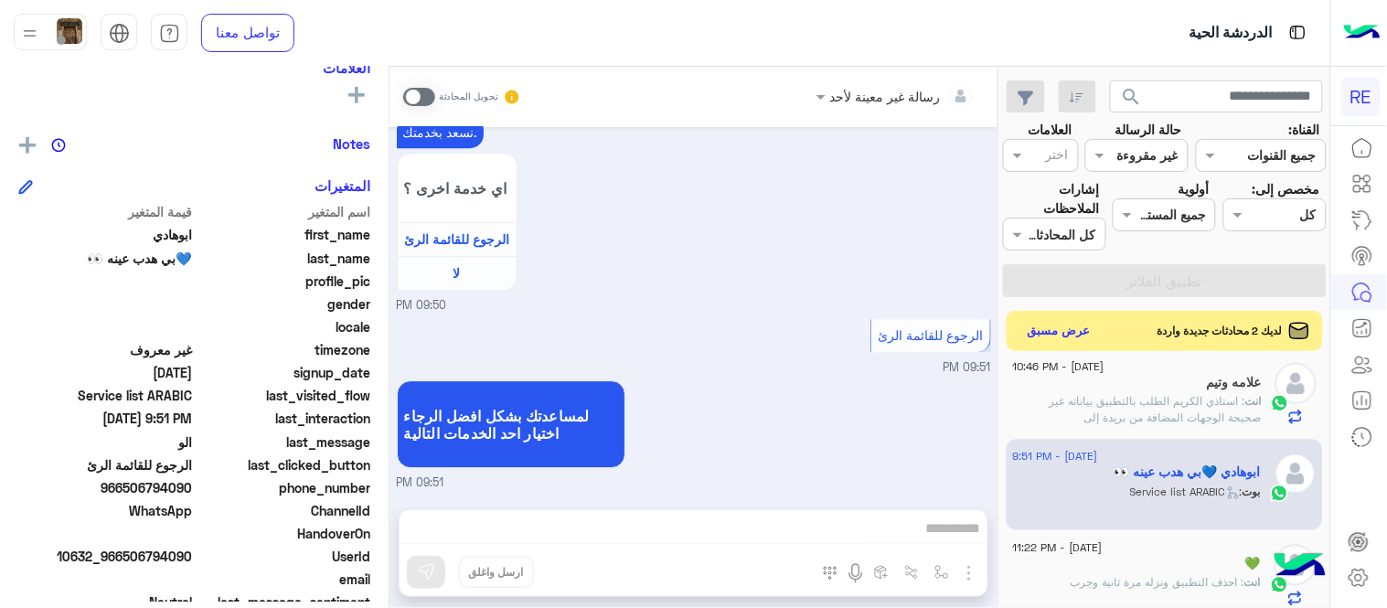
click at [413, 90] on span at bounding box center [419, 97] width 32 height 18
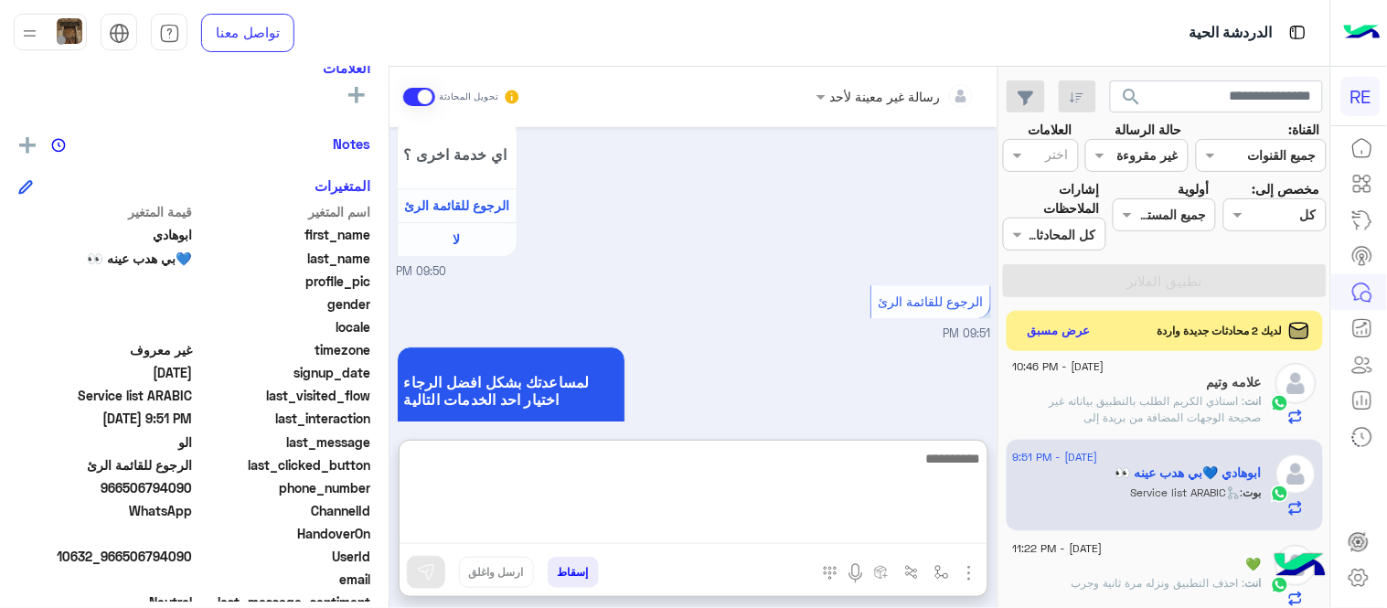
click at [628, 528] on textarea at bounding box center [694, 495] width 588 height 97
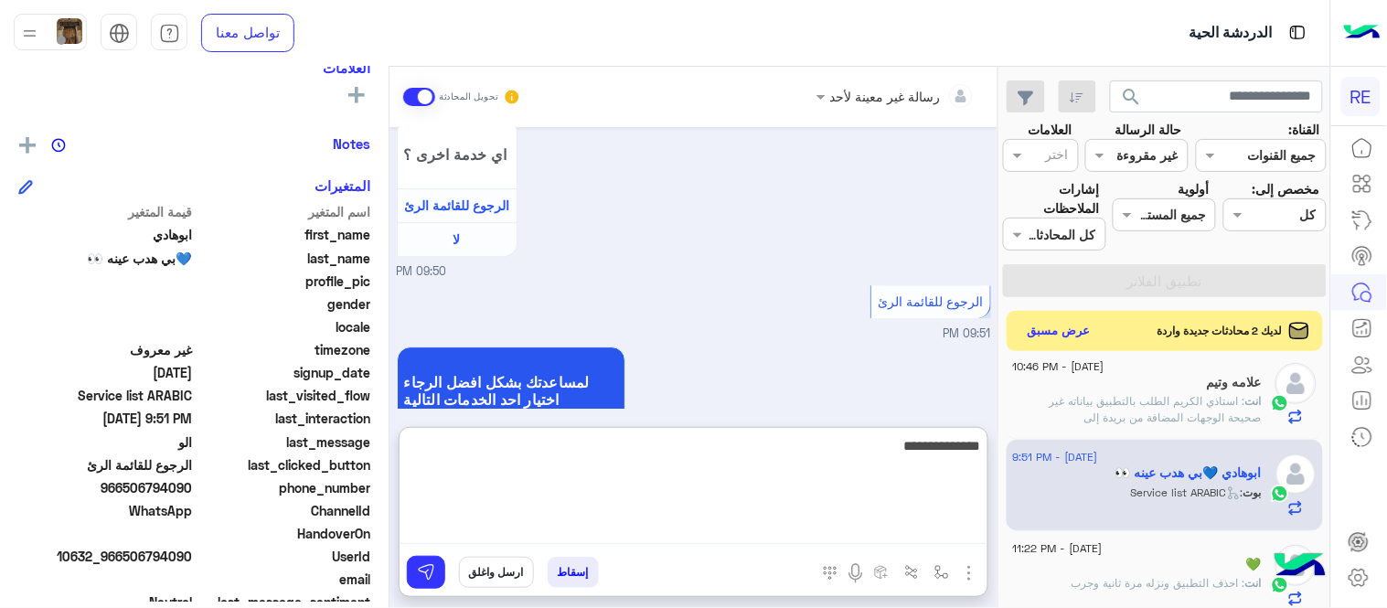
type textarea "**********"
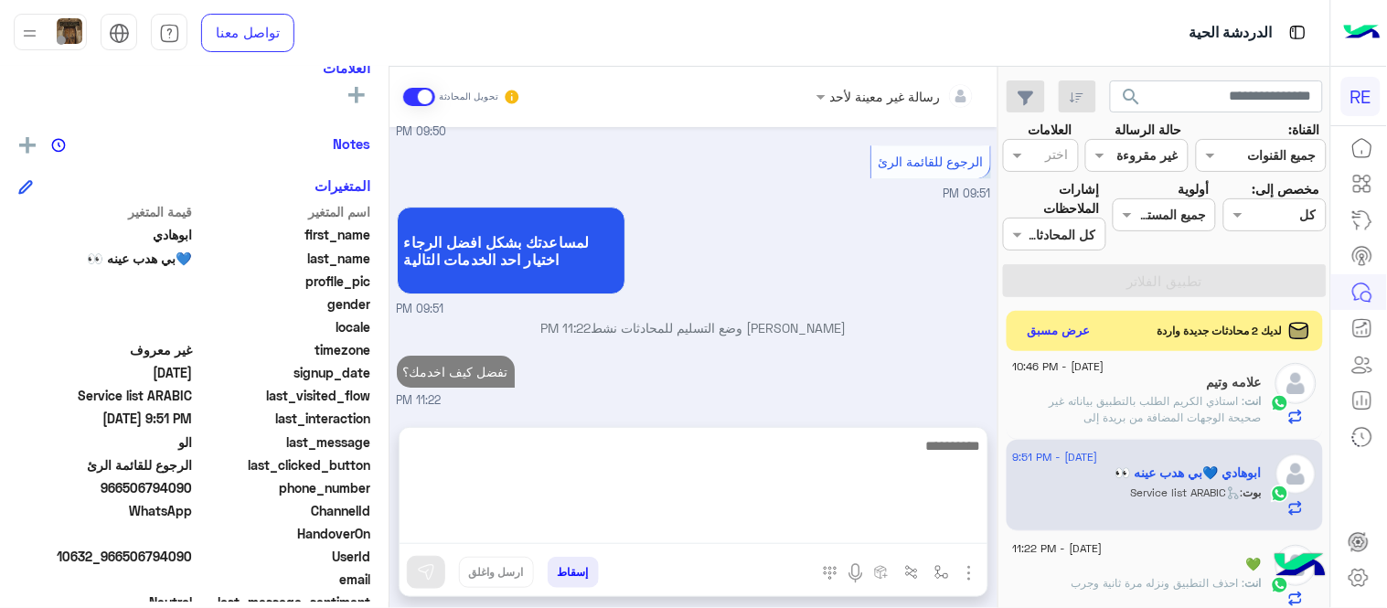
scroll to position [1423, 0]
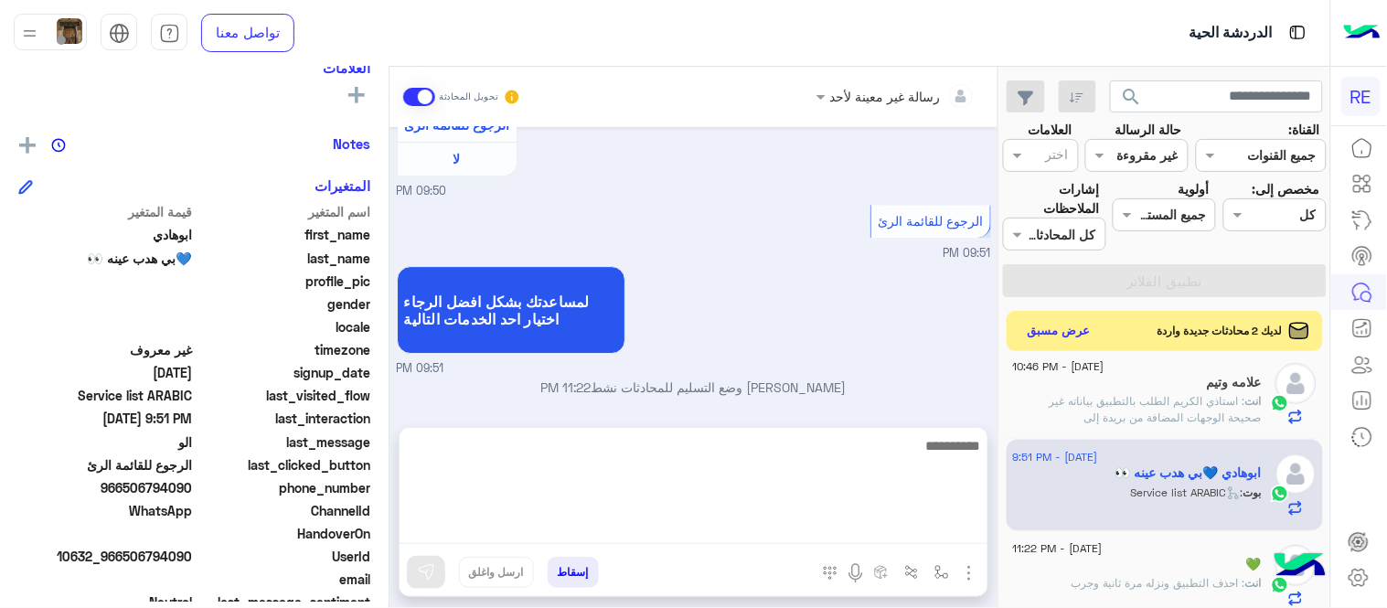
click at [795, 368] on div "[DATE] اختر [DATE] الخدمات التالية: 06:11 PM تفعيل حساب 06:11 PM يمكنك الاطلاع …" at bounding box center [693, 268] width 608 height 282
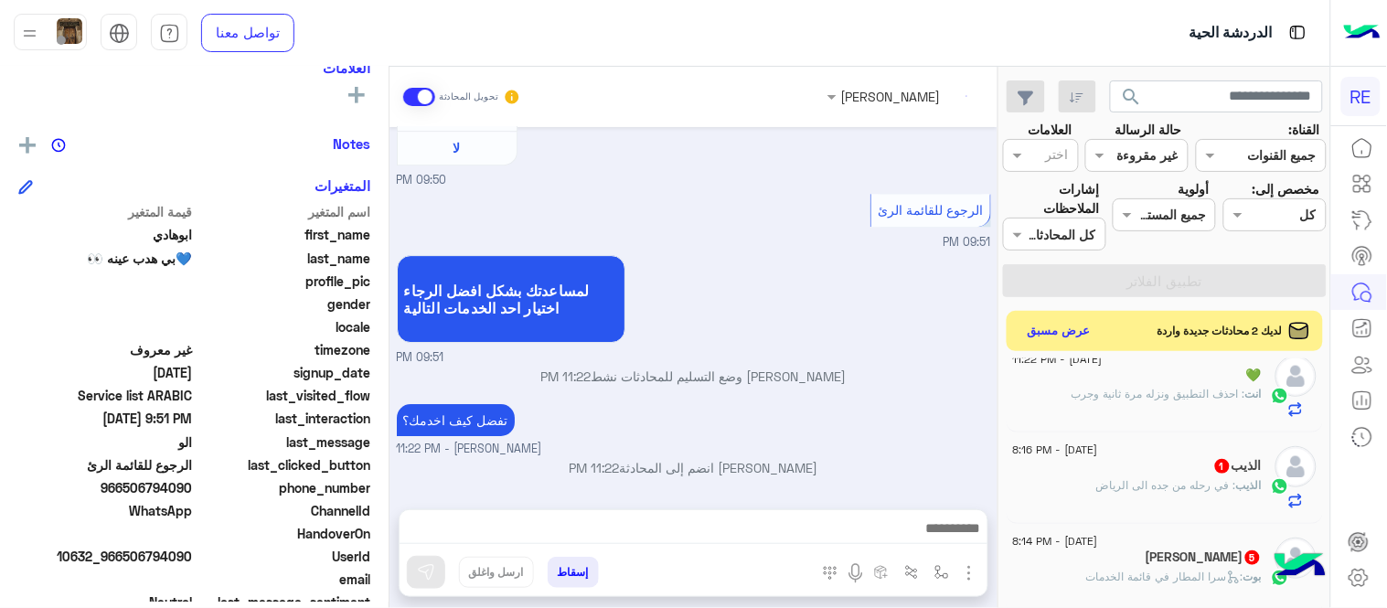
scroll to position [1328, 0]
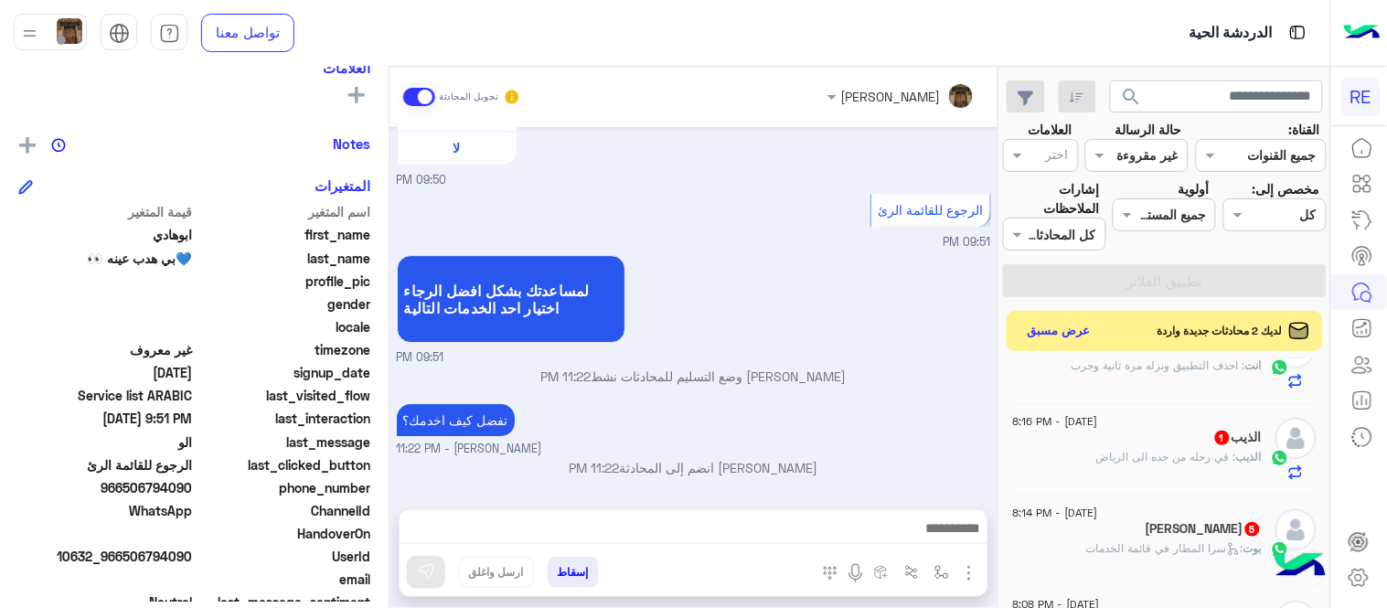
click at [1184, 472] on div "الذيب : في رحله من جده الى الرياض" at bounding box center [1137, 465] width 249 height 32
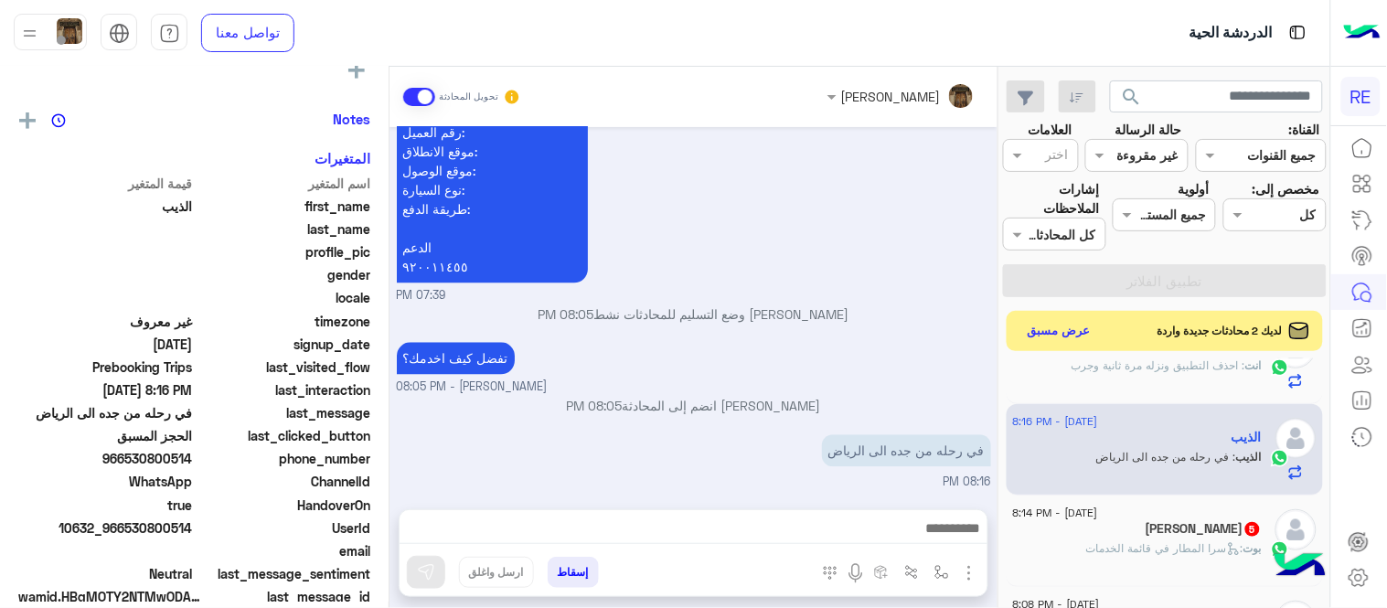
scroll to position [321, 0]
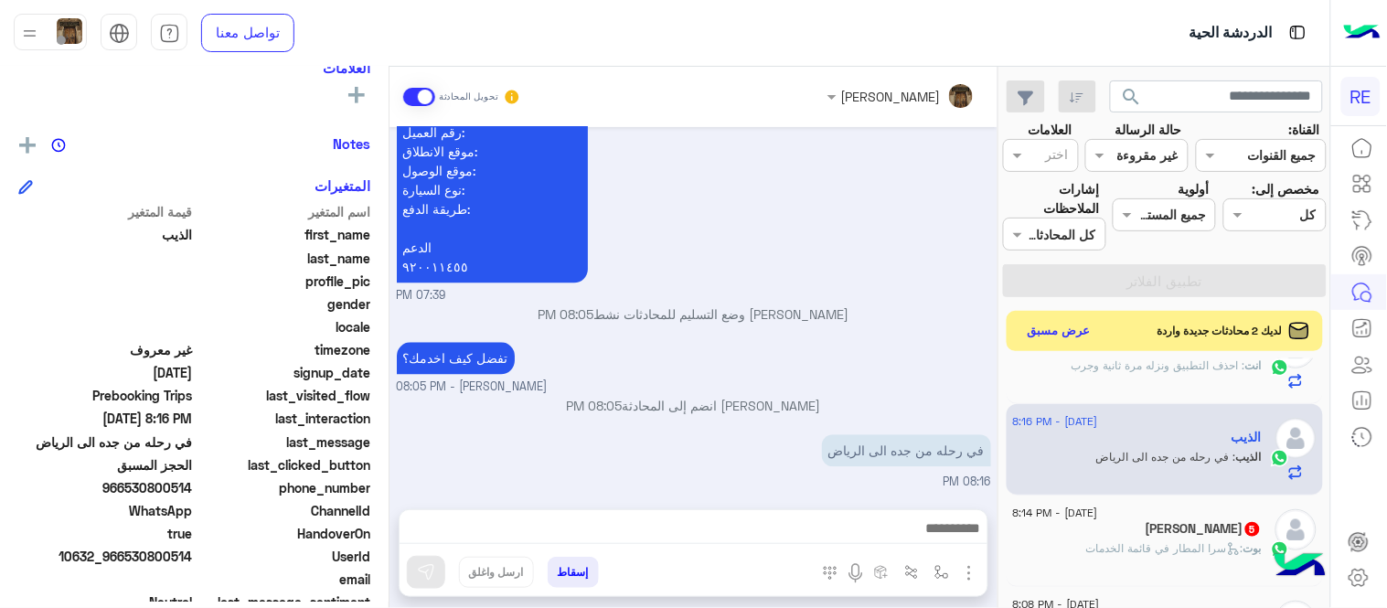
click at [745, 528] on textarea at bounding box center [694, 530] width 588 height 27
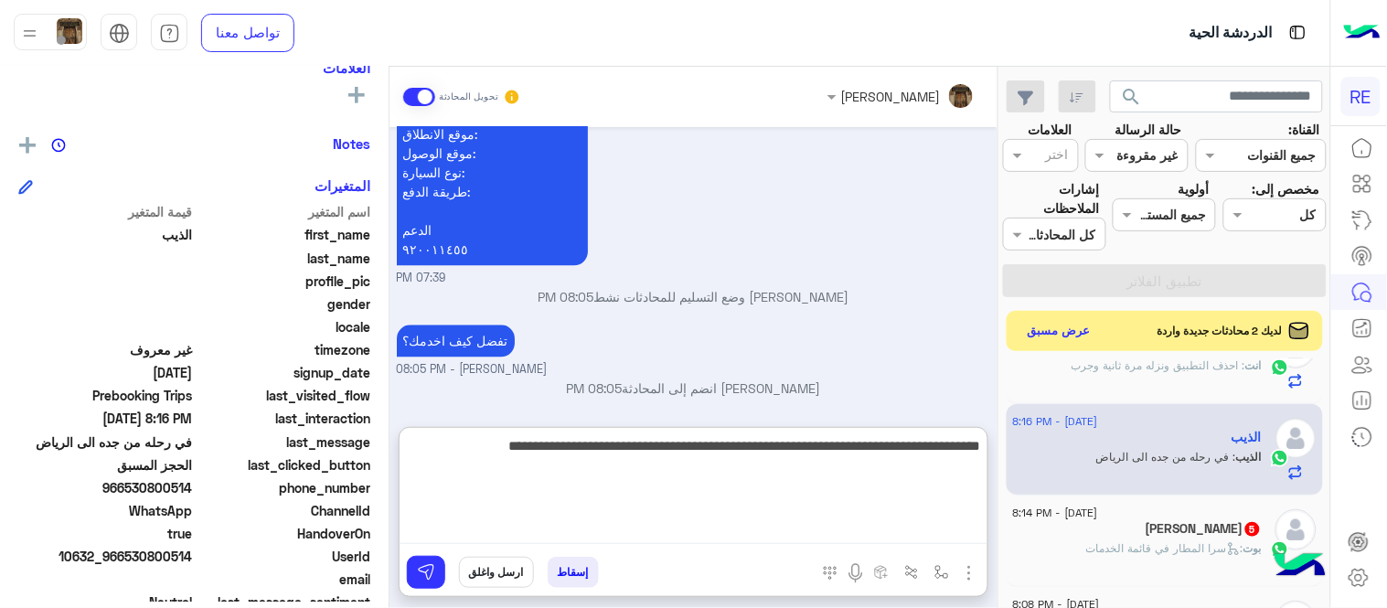
type textarea "**********"
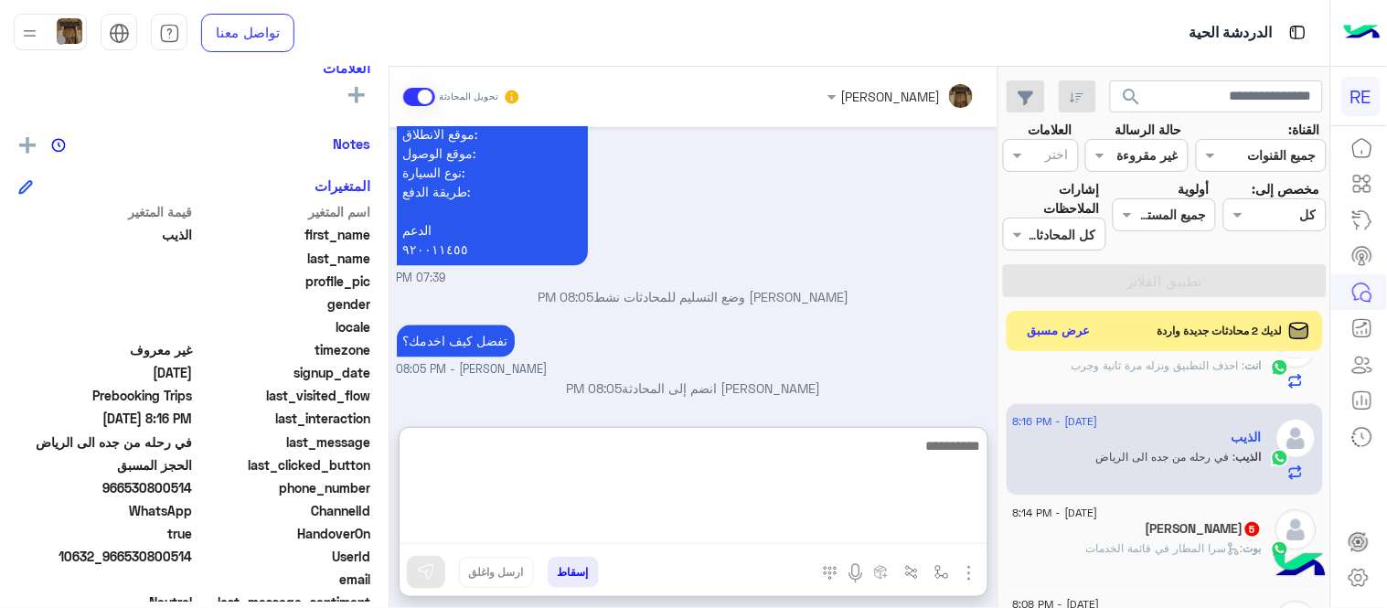
scroll to position [1225, 0]
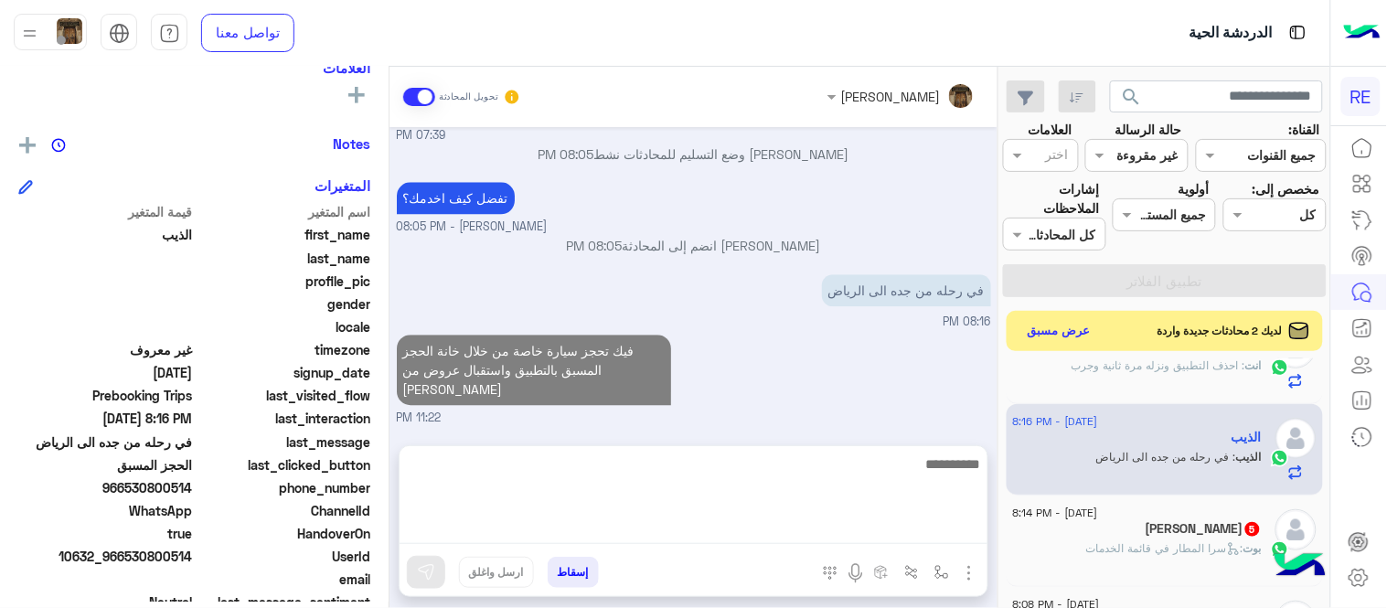
click at [912, 369] on div "فيك تحجز سيارة خاصة من خلال خانة الحجز المسبق بالتطبيق واستقبال عروض من [PERSON…" at bounding box center [694, 378] width 594 height 97
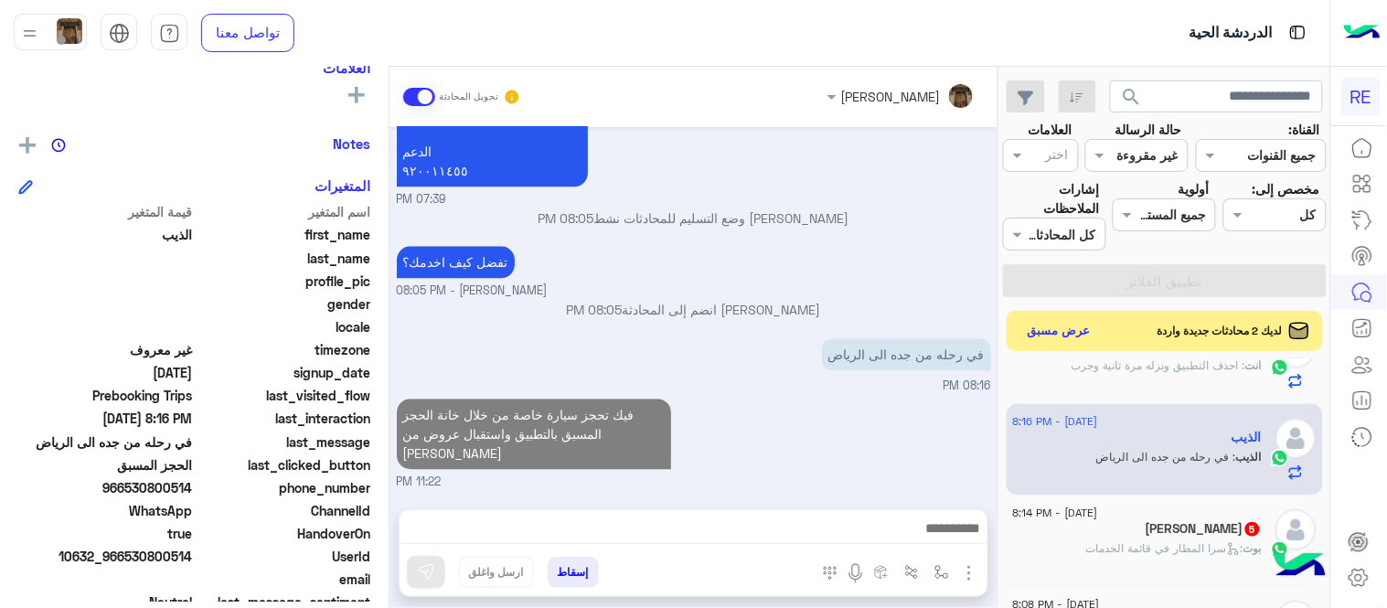
click at [1125, 539] on div "ابو سيما 5" at bounding box center [1137, 530] width 249 height 19
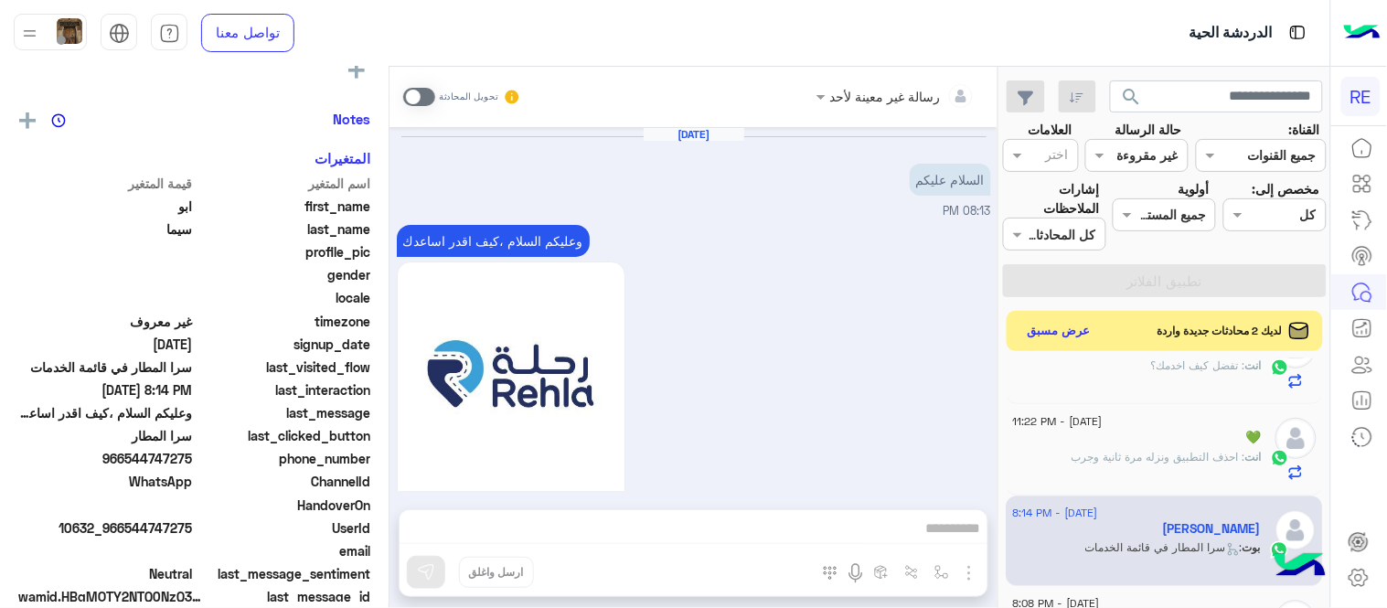
scroll to position [321, 0]
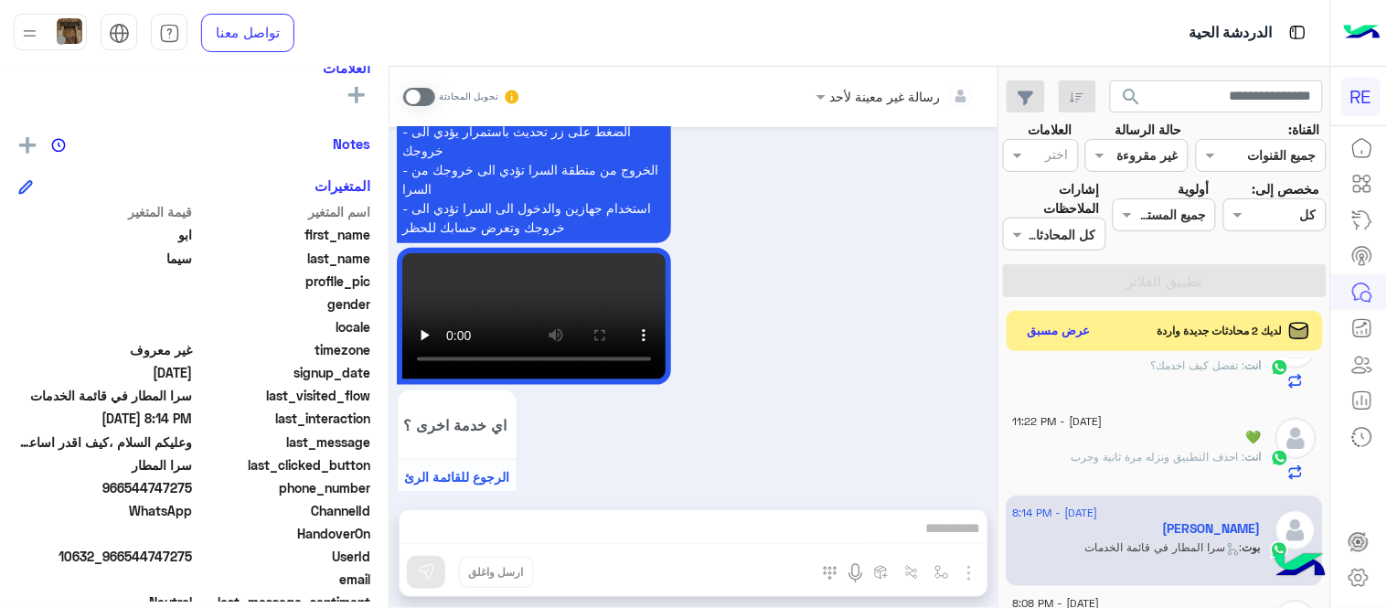
click at [411, 92] on span at bounding box center [419, 97] width 32 height 18
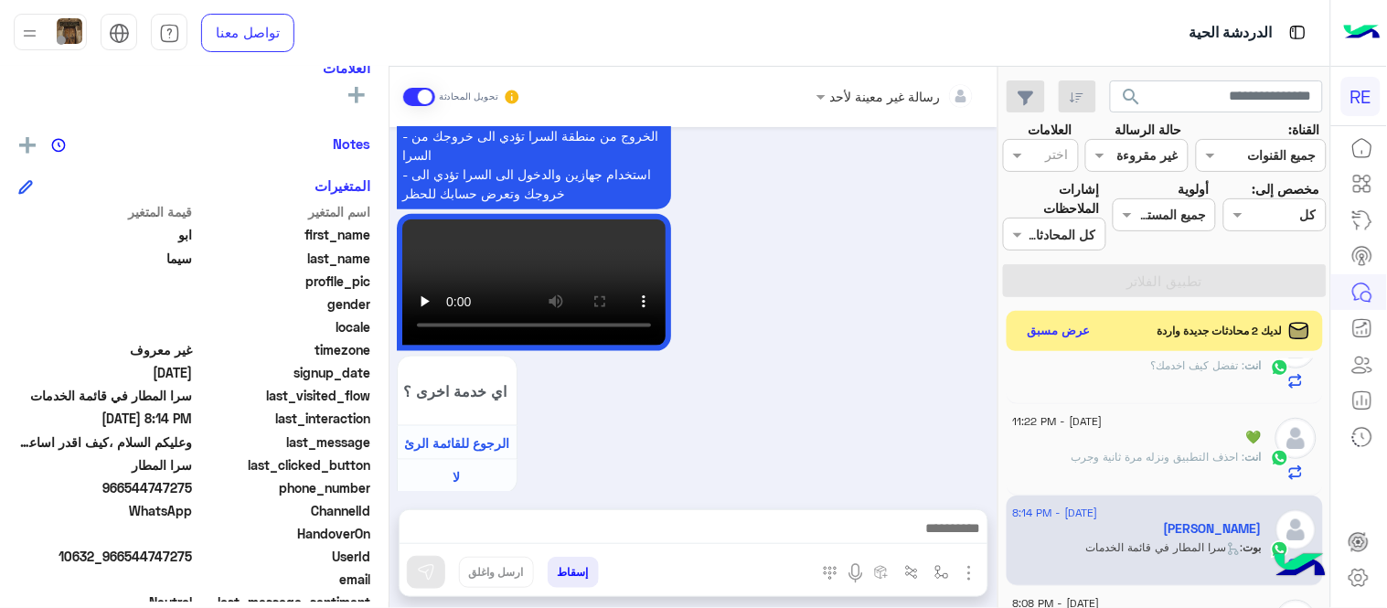
click at [589, 522] on textarea at bounding box center [694, 530] width 588 height 27
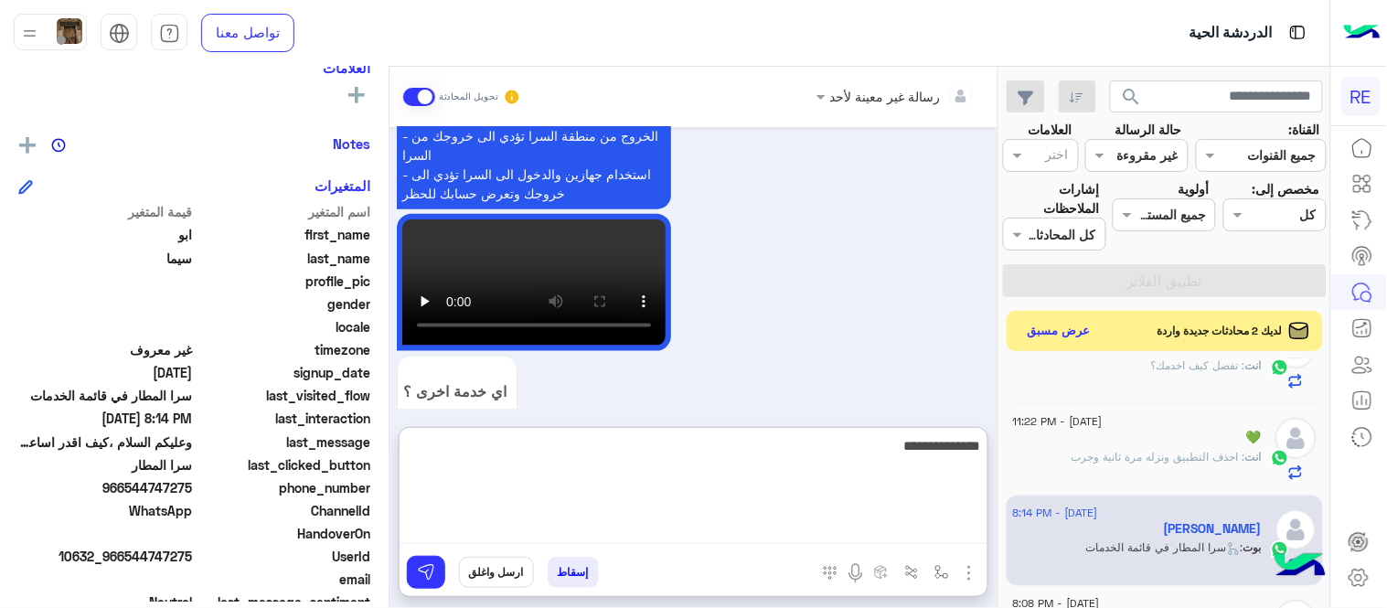
type textarea "**********"
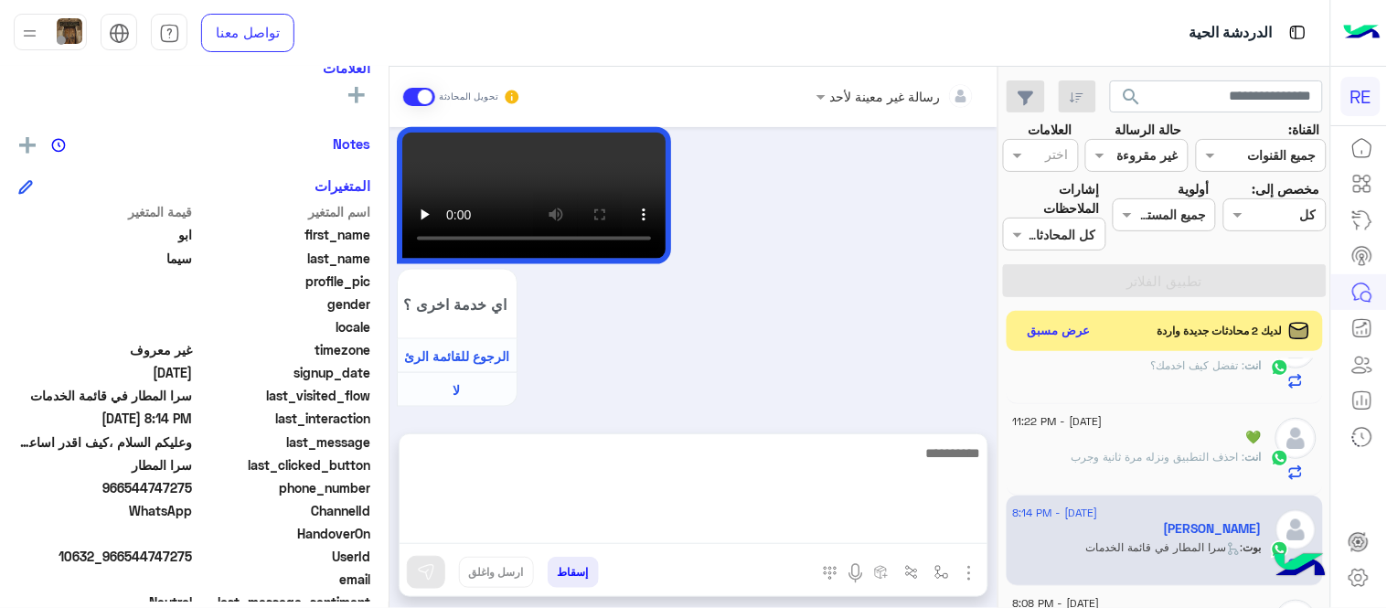
click at [704, 334] on div "[DATE] السلام عليكم 08:13 PM وعليكم السلام ،كيف اقدر اساعدك اهلًا بك في تطبيق ر…" at bounding box center [693, 271] width 608 height 289
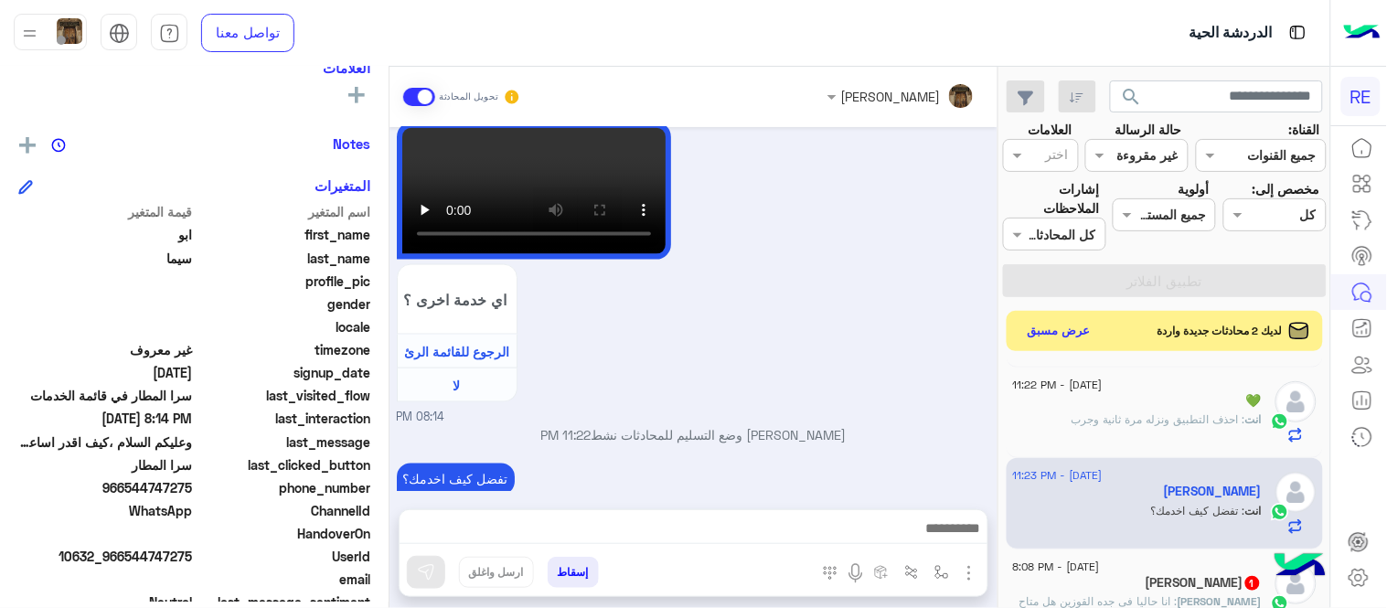
scroll to position [1379, 0]
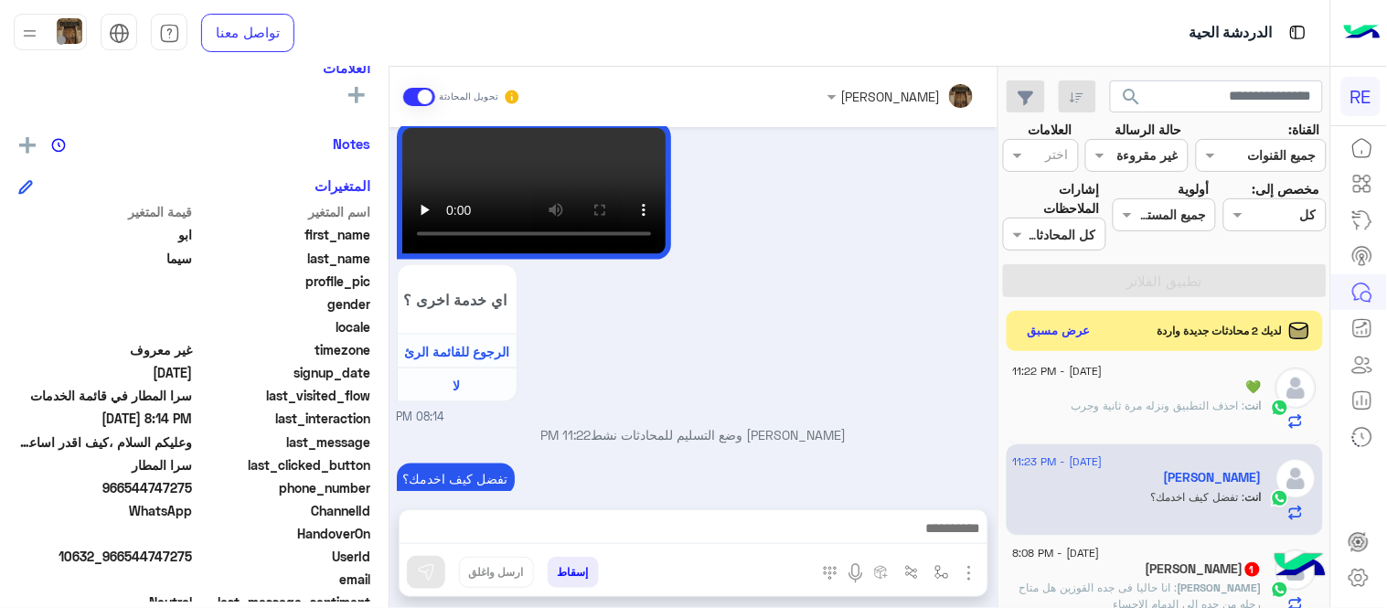
click at [1130, 589] on span ": انا حاليا فى جده القوزين هل متاح رحله من جده الى الدمام الاحساء" at bounding box center [1140, 596] width 242 height 30
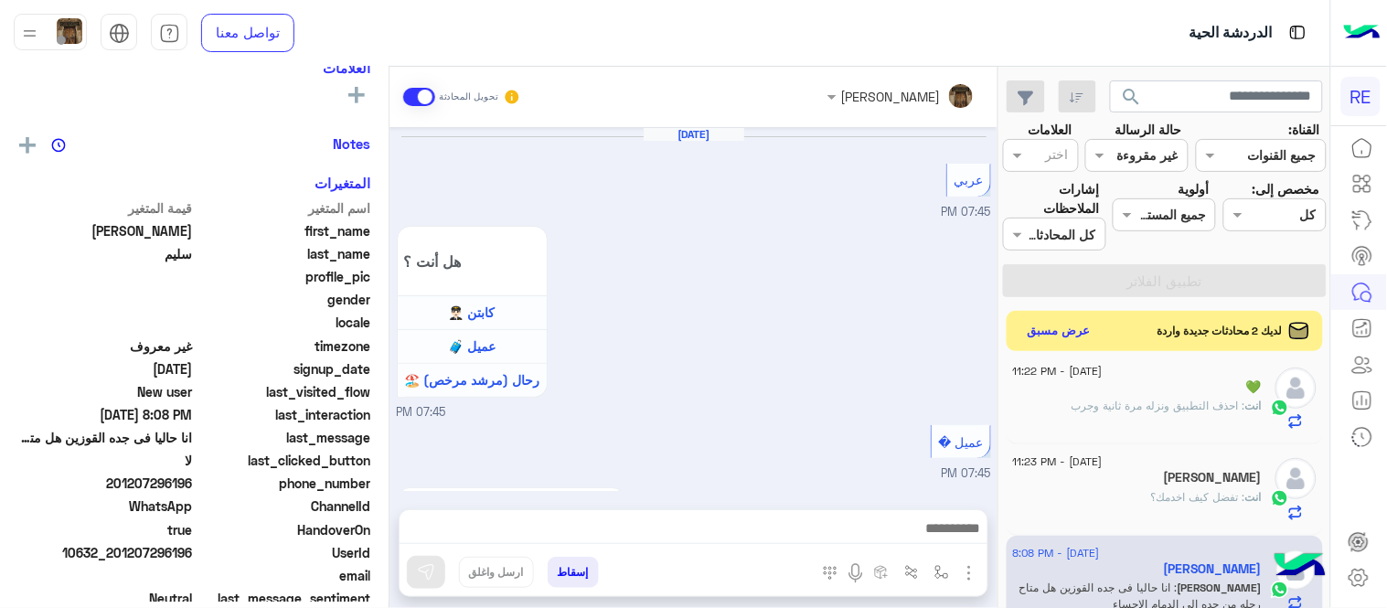
scroll to position [652, 0]
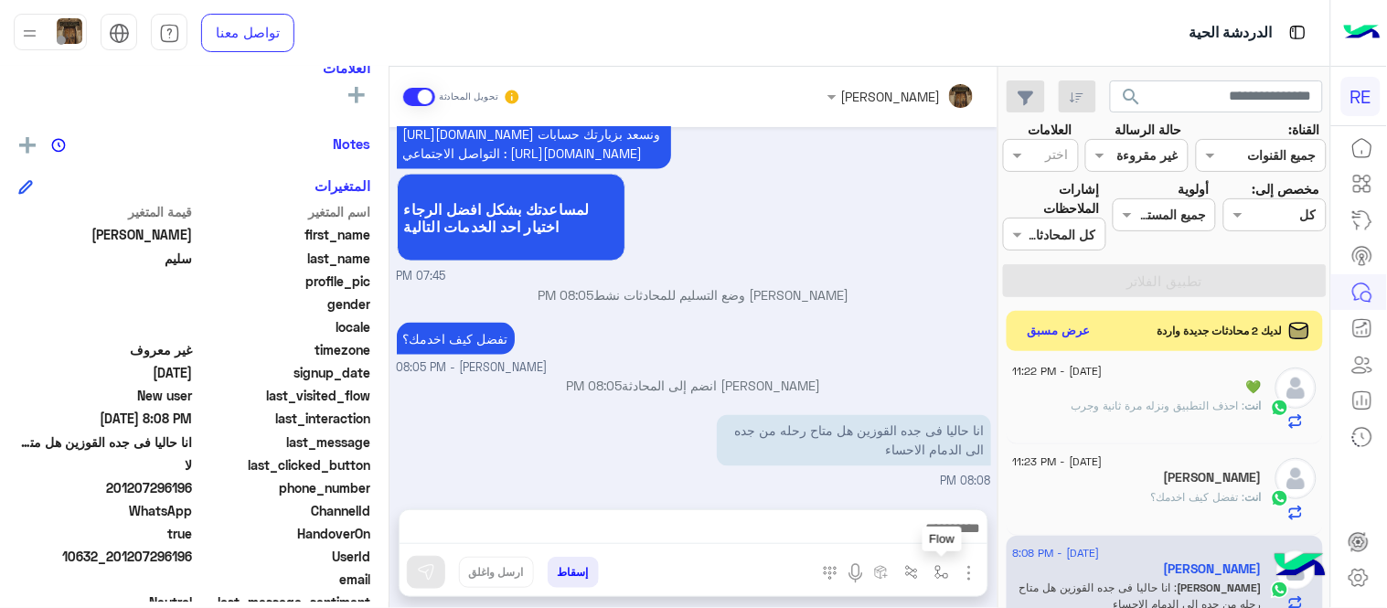
click at [937, 573] on img "button" at bounding box center [941, 572] width 15 height 15
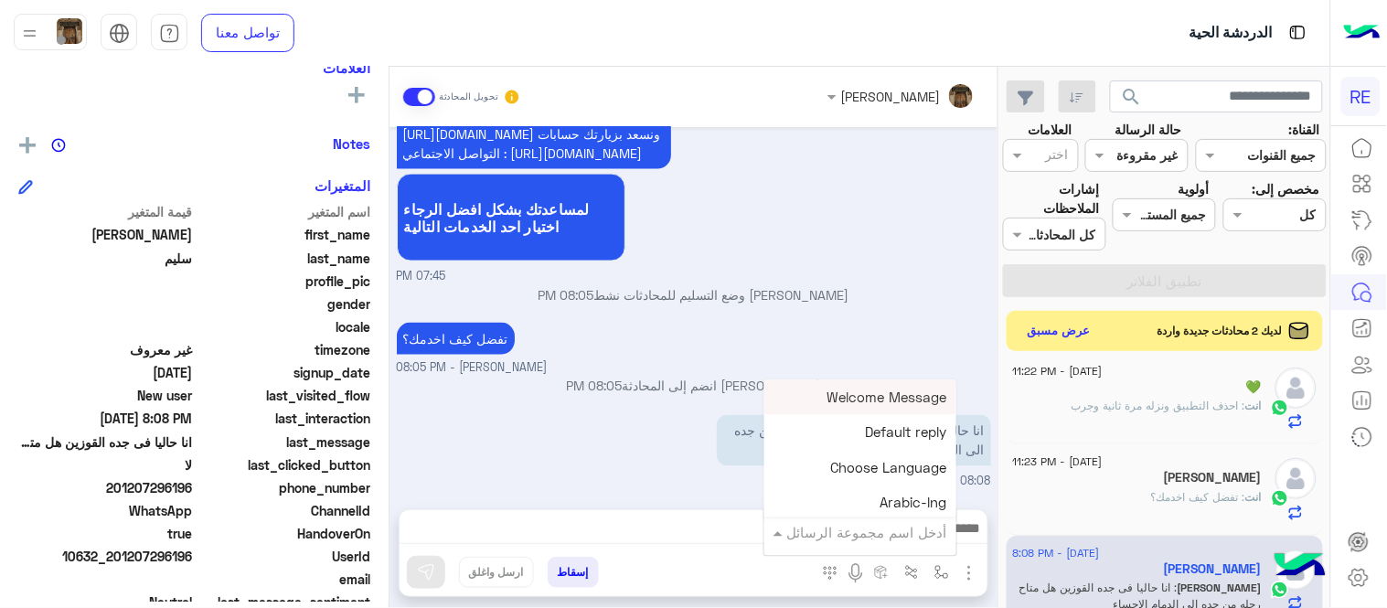
click at [862, 535] on input "text" at bounding box center [885, 532] width 123 height 21
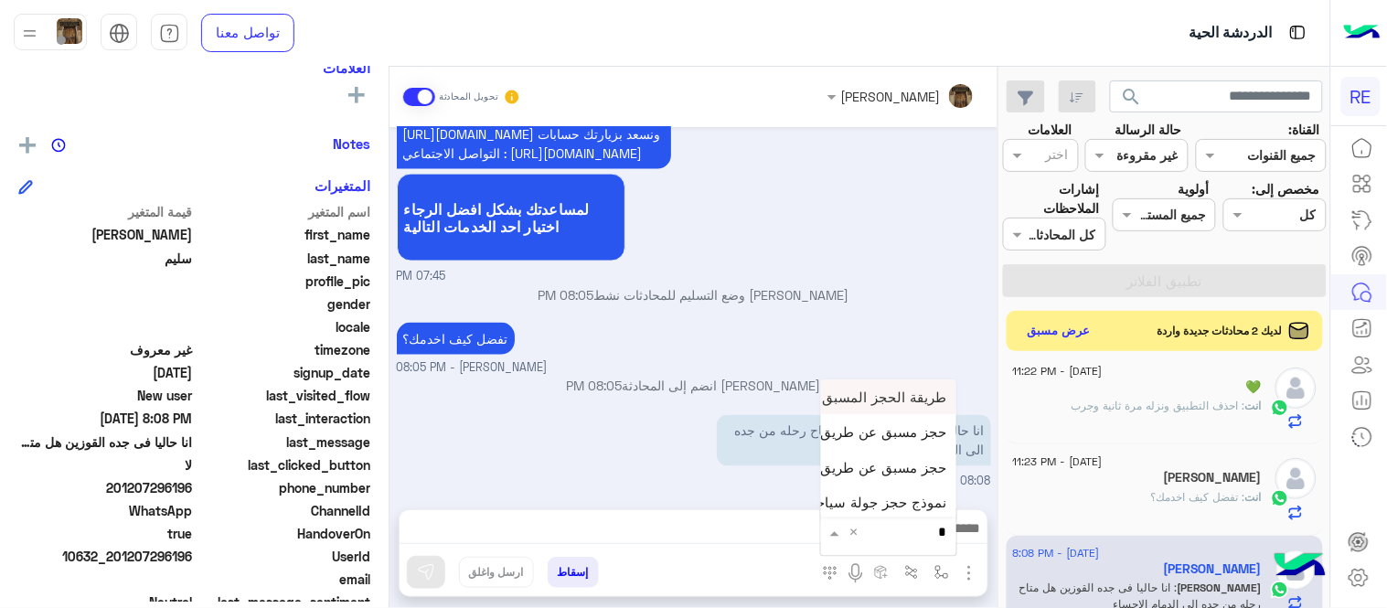
type input "**"
click at [859, 418] on div "حجز مسبق عن طريق الواتساب غير مكتمل" at bounding box center [888, 433] width 135 height 36
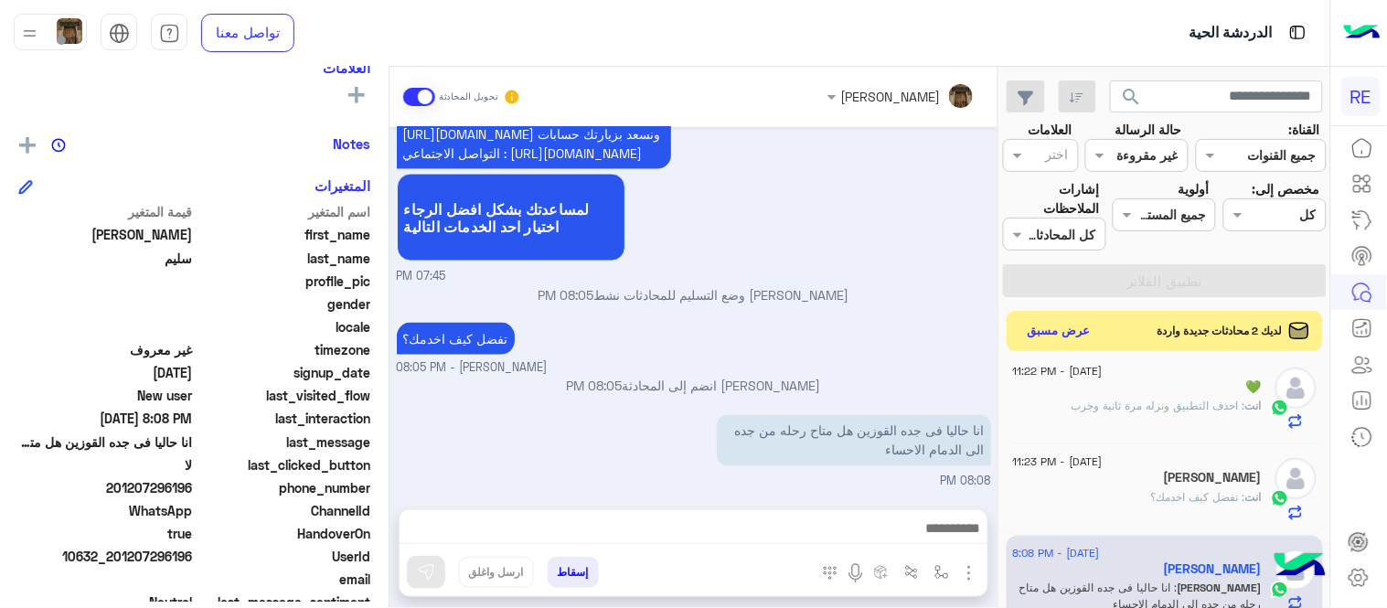
type textarea "**********"
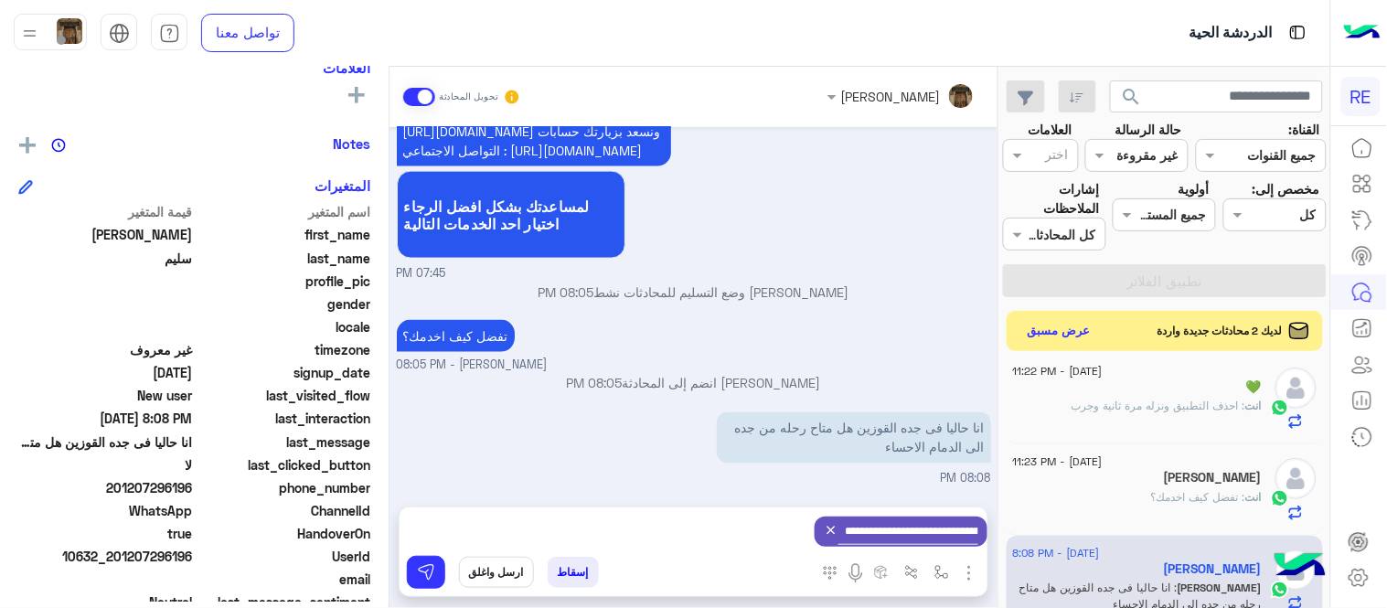
click at [827, 530] on icon at bounding box center [831, 530] width 15 height 15
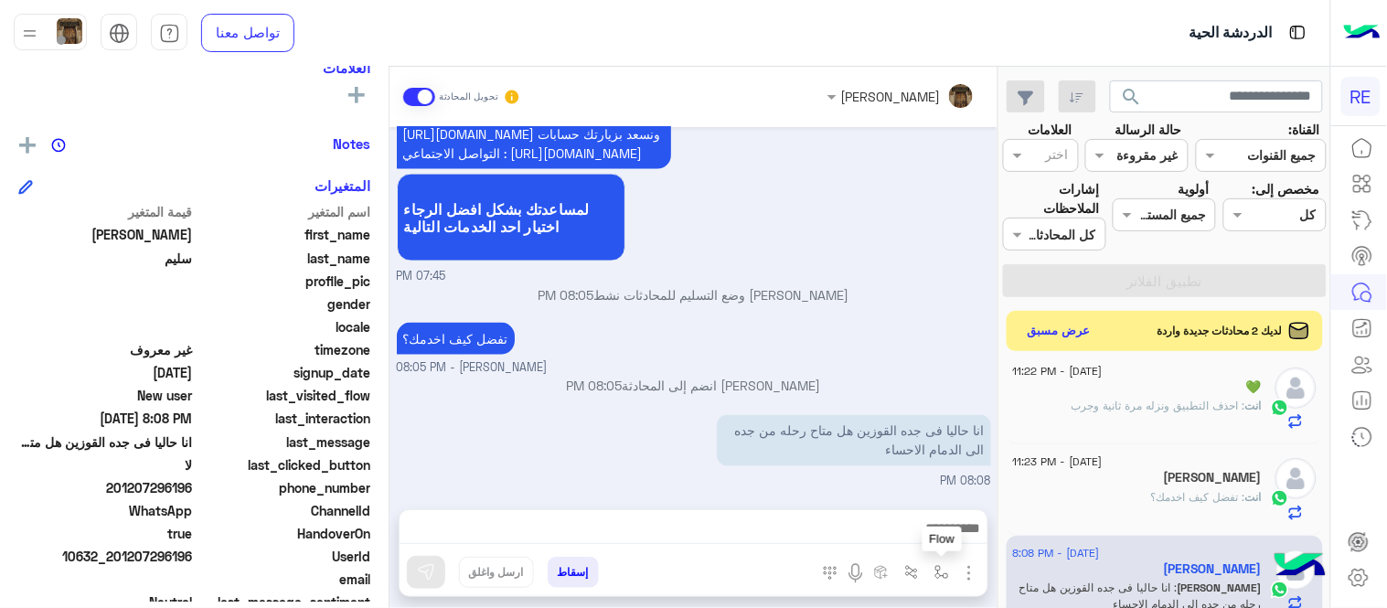
click at [945, 571] on img "button" at bounding box center [941, 572] width 15 height 15
click at [912, 550] on div "أدخل اسم مجموعة الرسائل" at bounding box center [860, 532] width 194 height 48
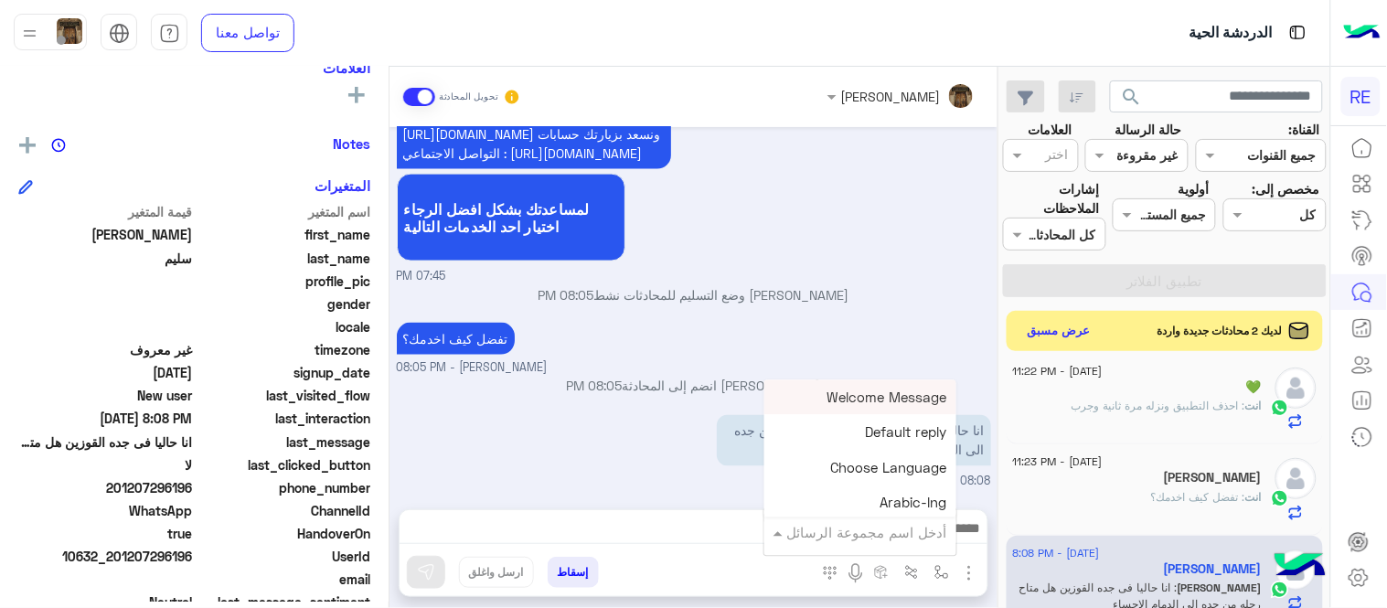
click at [883, 531] on input "text" at bounding box center [885, 532] width 123 height 21
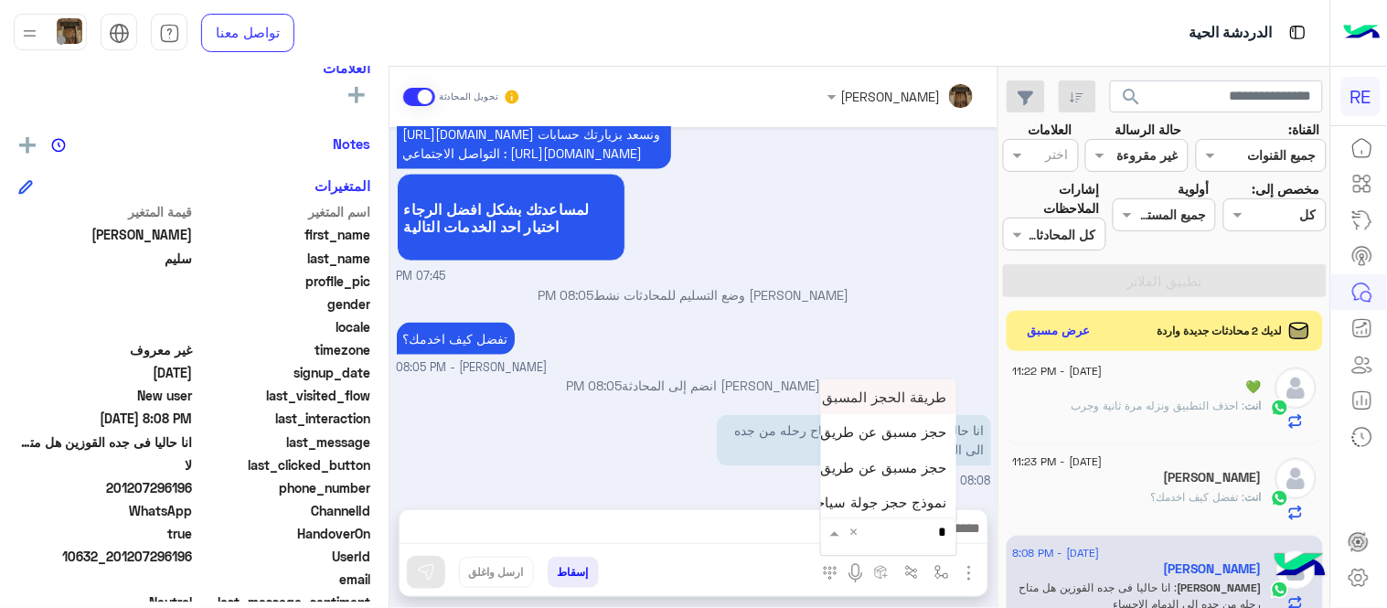
type input "**"
click at [851, 466] on span "حجز مسبق عن طريق التطبيق" at bounding box center [860, 467] width 176 height 16
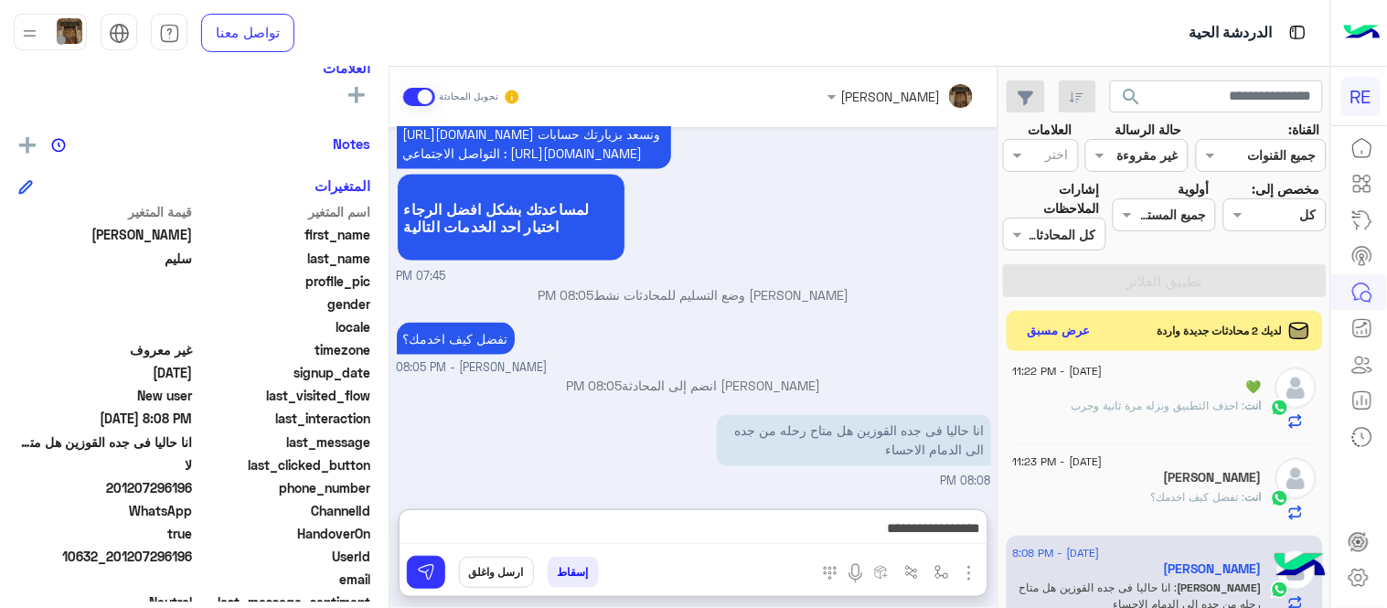
click at [793, 535] on textarea "**********" at bounding box center [694, 530] width 588 height 27
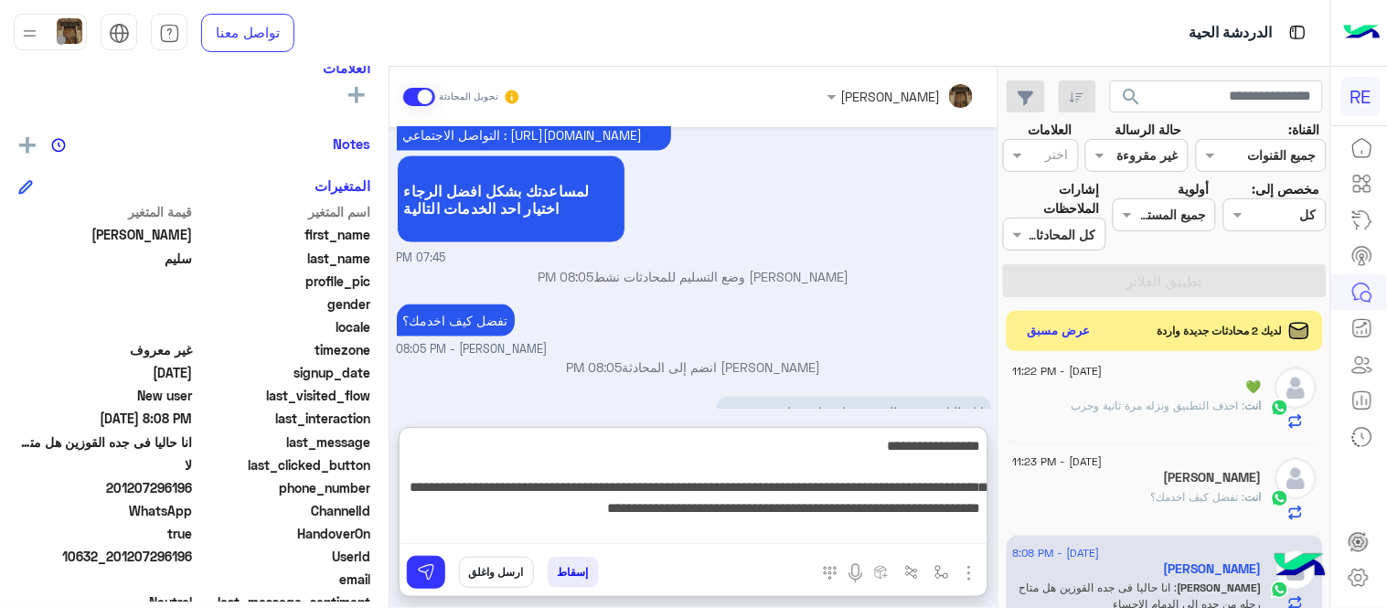
drag, startPoint x: 917, startPoint y: 473, endPoint x: 1004, endPoint y: 443, distance: 92.0
click at [1004, 443] on mat-drawer-container "search القناة: القناه جميع القنوات حالة الرسالة القناه غير مقروءة العلامات اختر…" at bounding box center [665, 341] width 1330 height 549
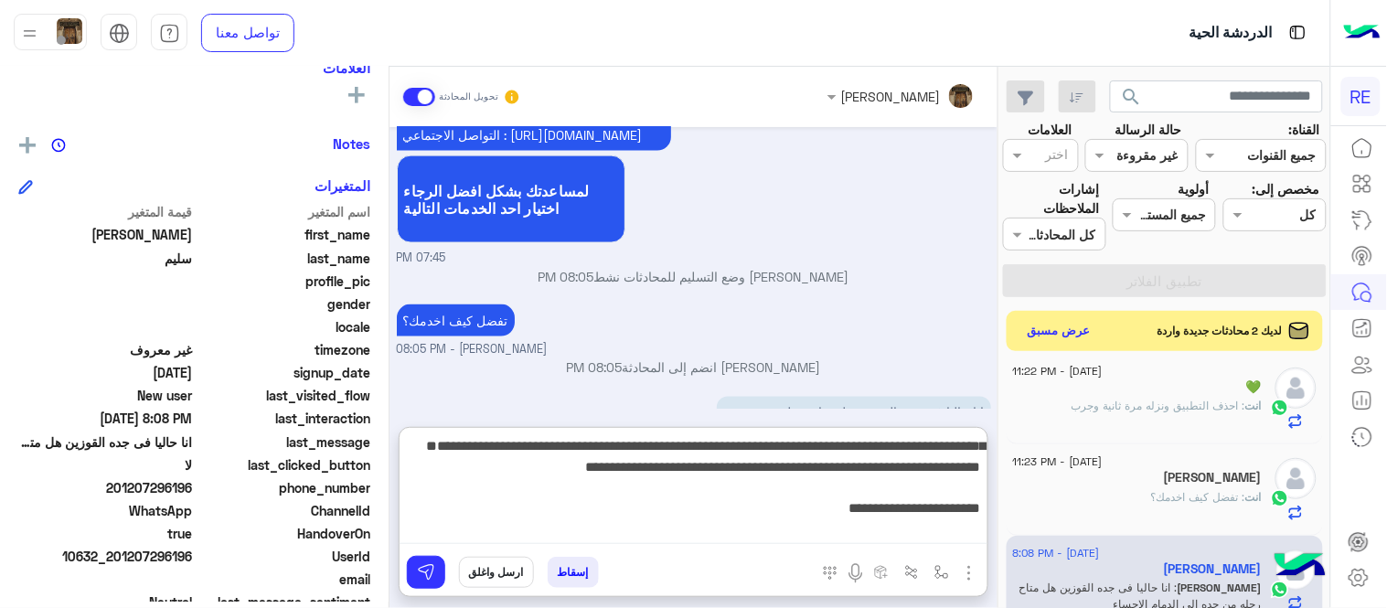
click at [467, 497] on textarea "**********" at bounding box center [694, 489] width 588 height 110
click at [460, 494] on textarea "**********" at bounding box center [694, 489] width 588 height 110
type textarea "**********"
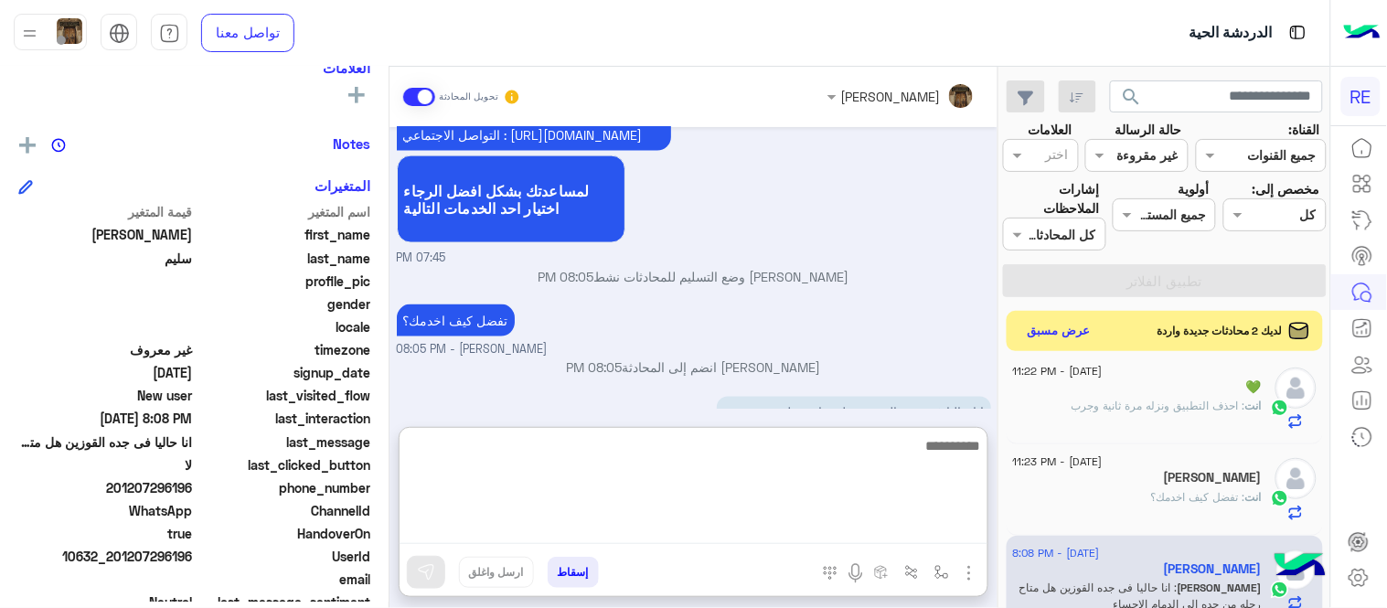
scroll to position [889, 0]
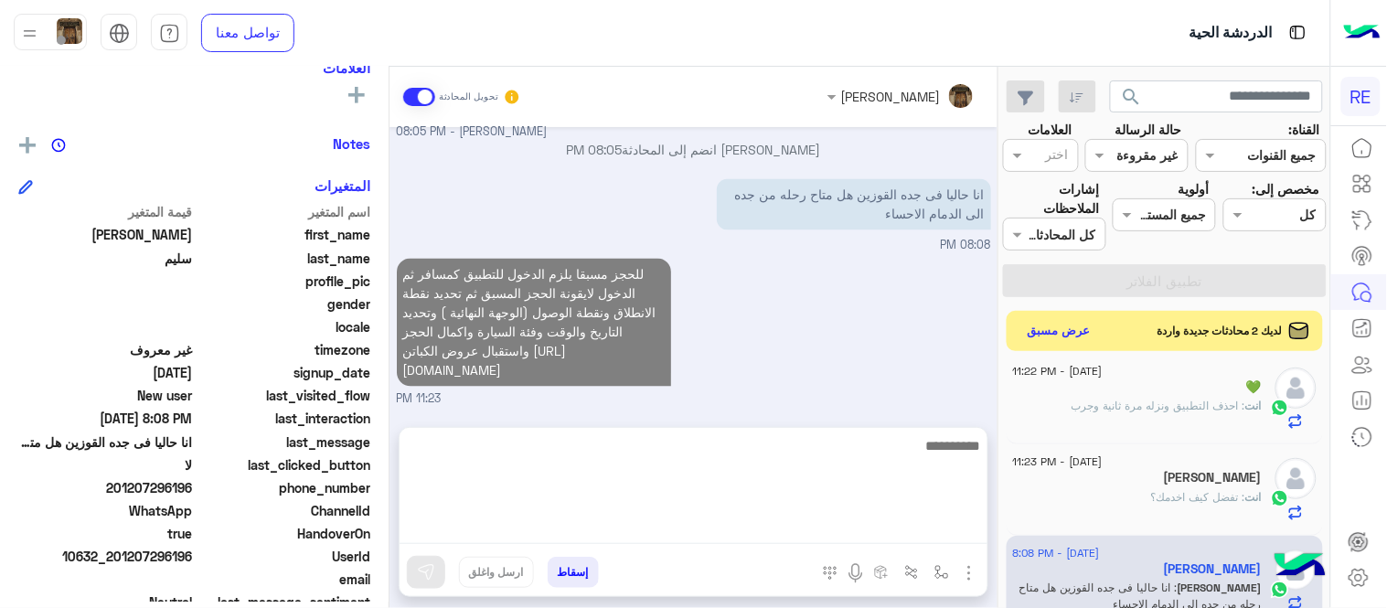
click at [844, 271] on div "[DATE] عربي 07:45 PM هل أنت ؟ كابتن 👨🏻‍✈️ عميل 🧳 رحال (مرشد مرخص) 🏖️ 07:45 PM ع…" at bounding box center [693, 268] width 608 height 282
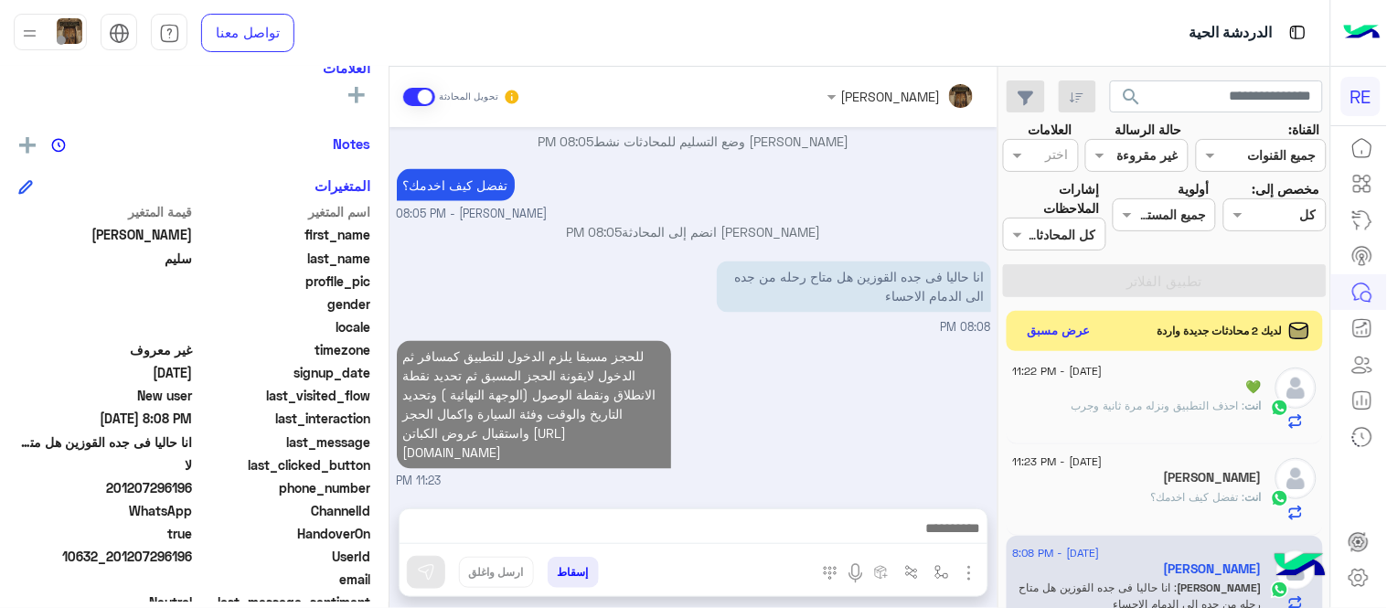
scroll to position [806, 0]
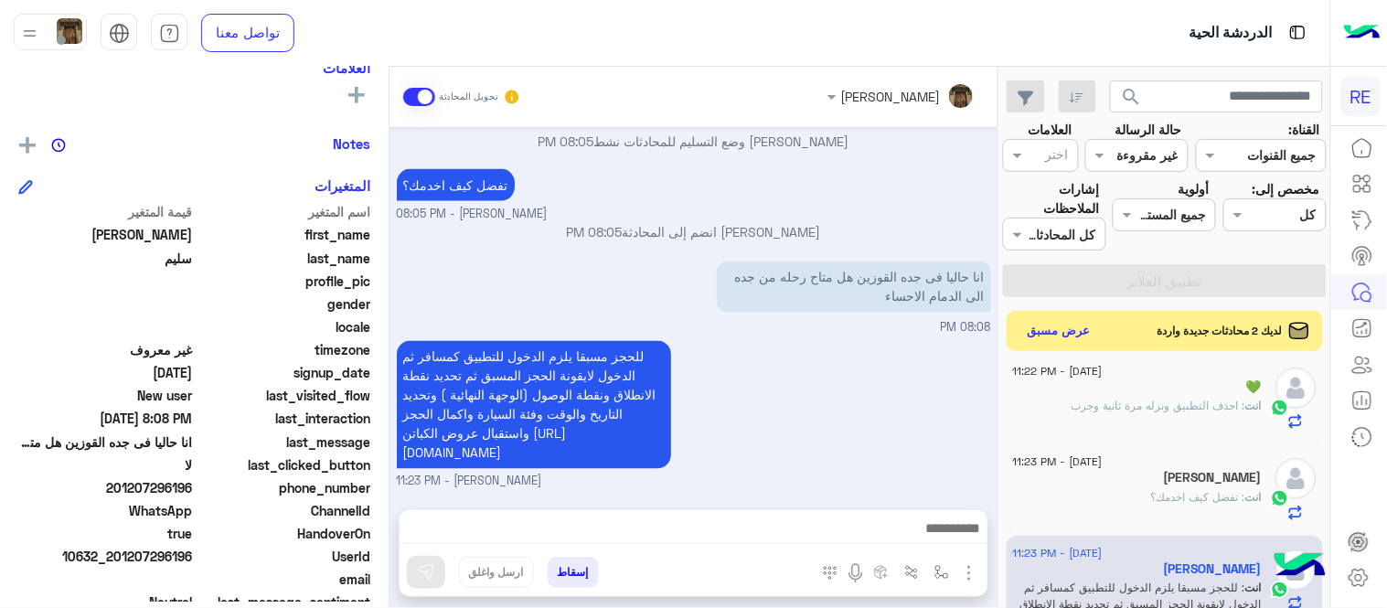
click at [1004, 559] on div "[DATE] - 11:23 PM ابوهادي 💙بي هدب عينه 👀 3 ابوهادي : تفعيل الحساب [DATE] - 11:2…" at bounding box center [1164, 486] width 331 height 257
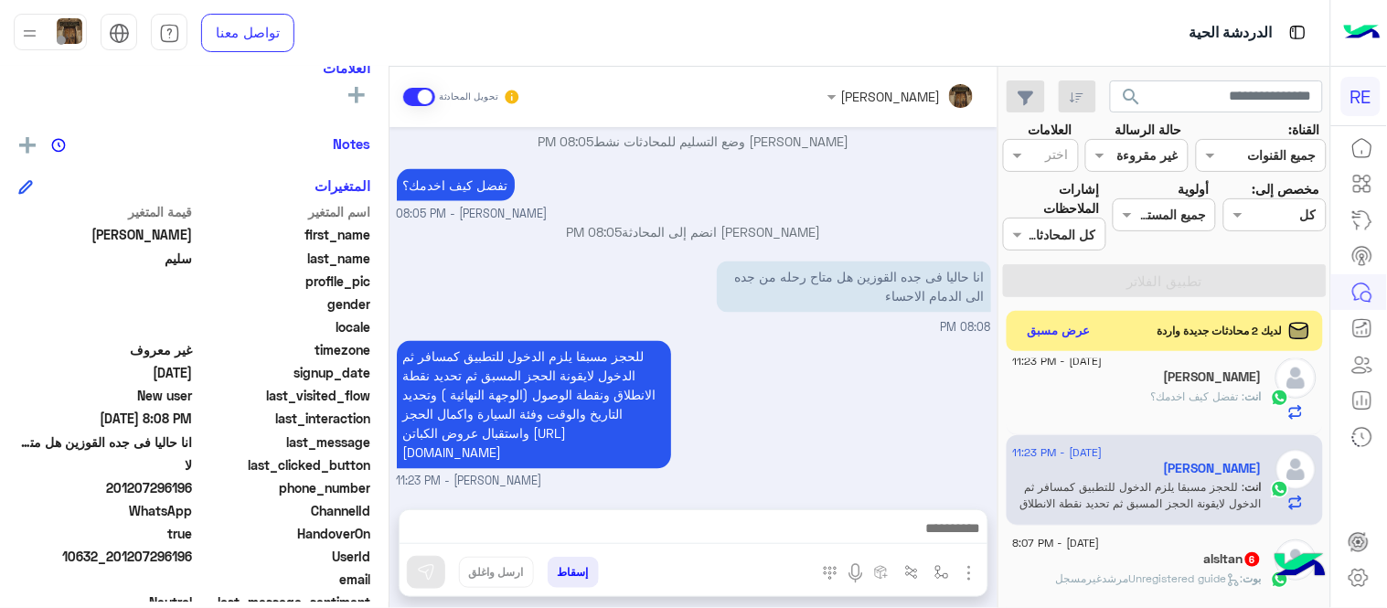
scroll to position [1487, 0]
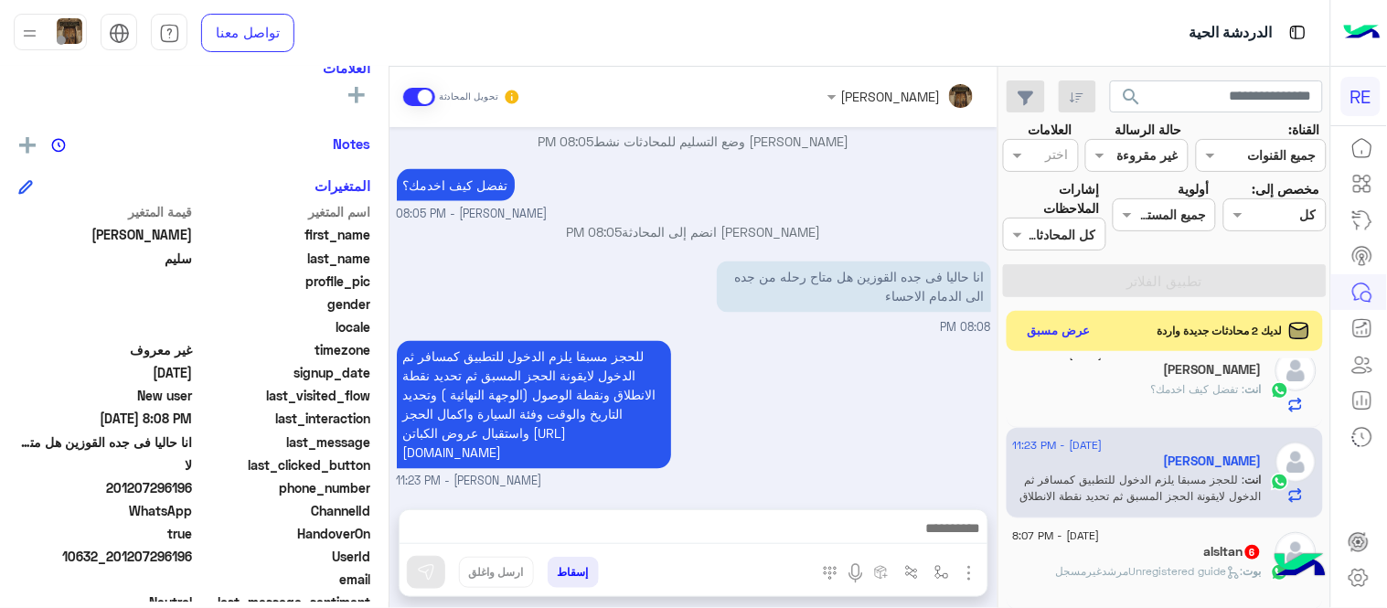
click at [1123, 551] on div "alsltan 6" at bounding box center [1137, 553] width 249 height 19
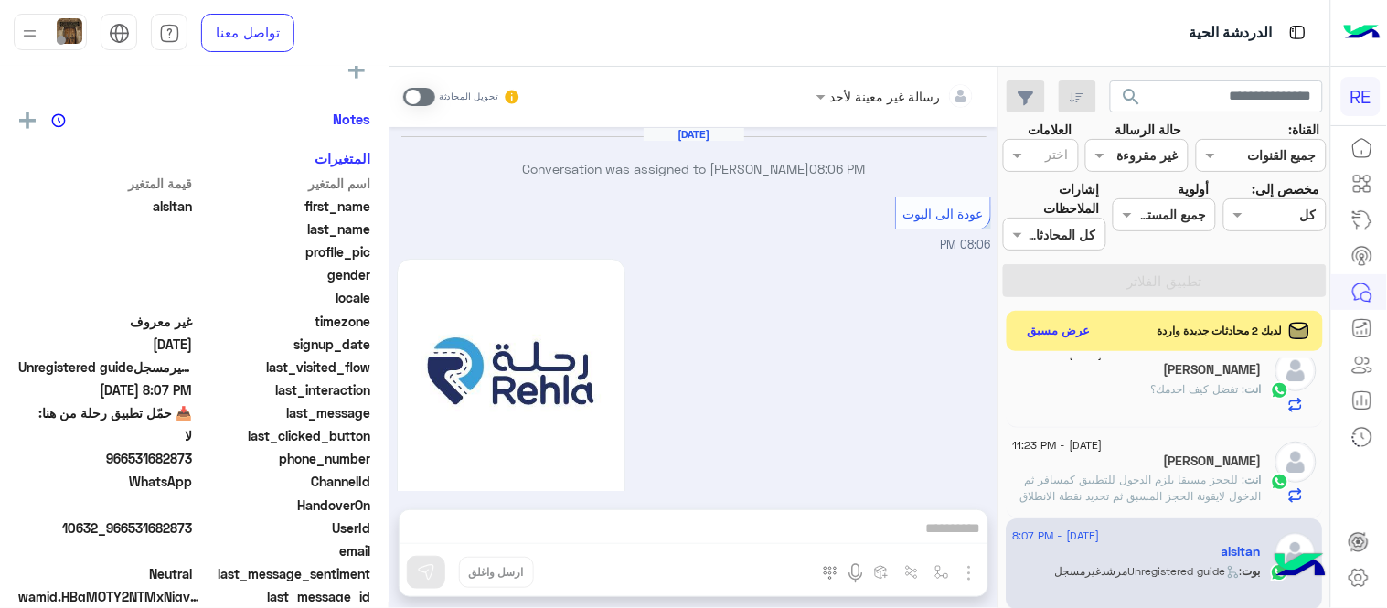
scroll to position [321, 0]
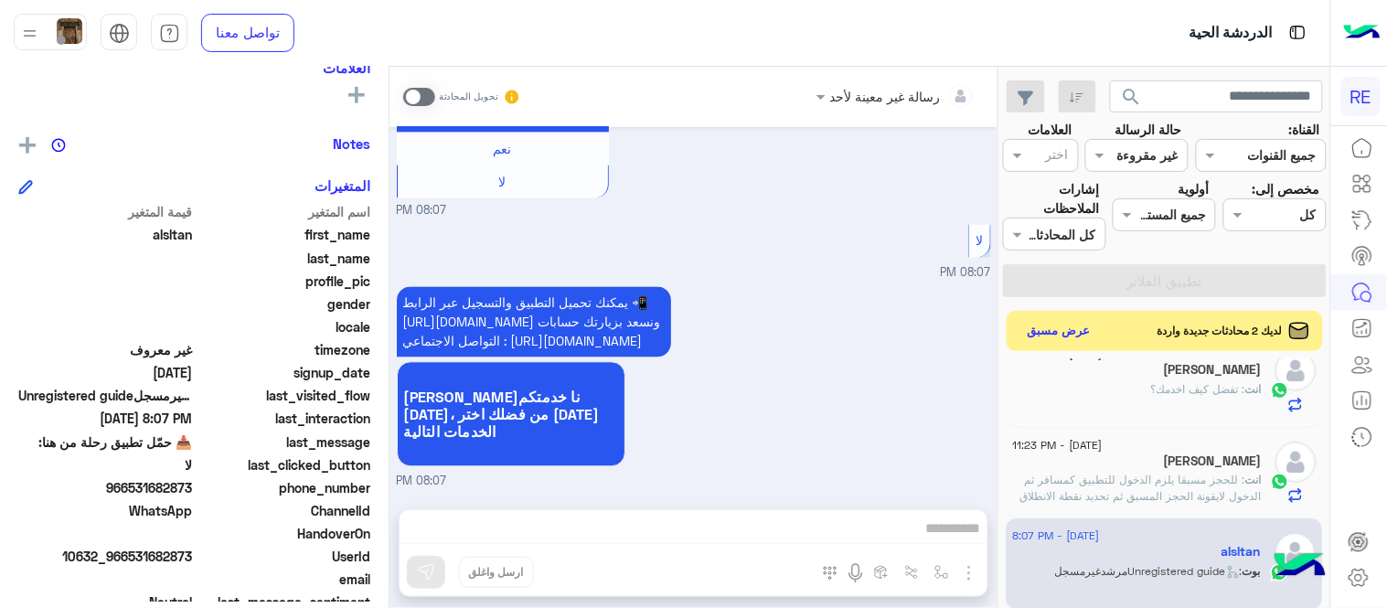
click at [413, 95] on span at bounding box center [419, 97] width 32 height 18
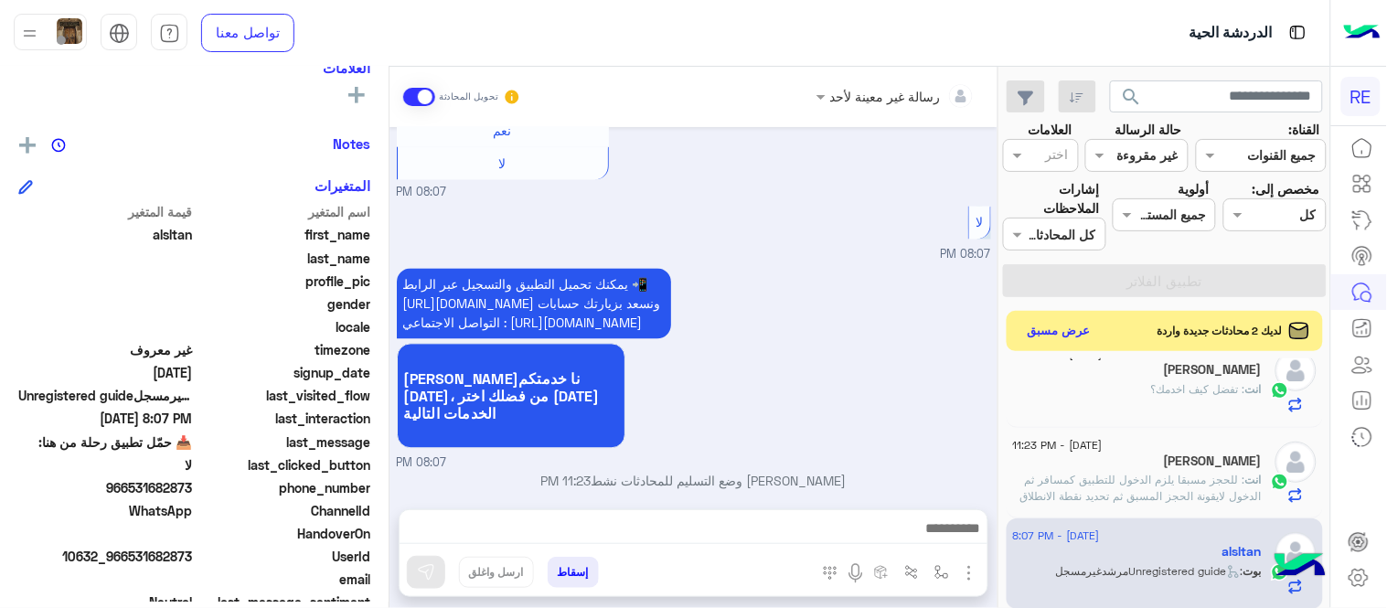
scroll to position [999, 0]
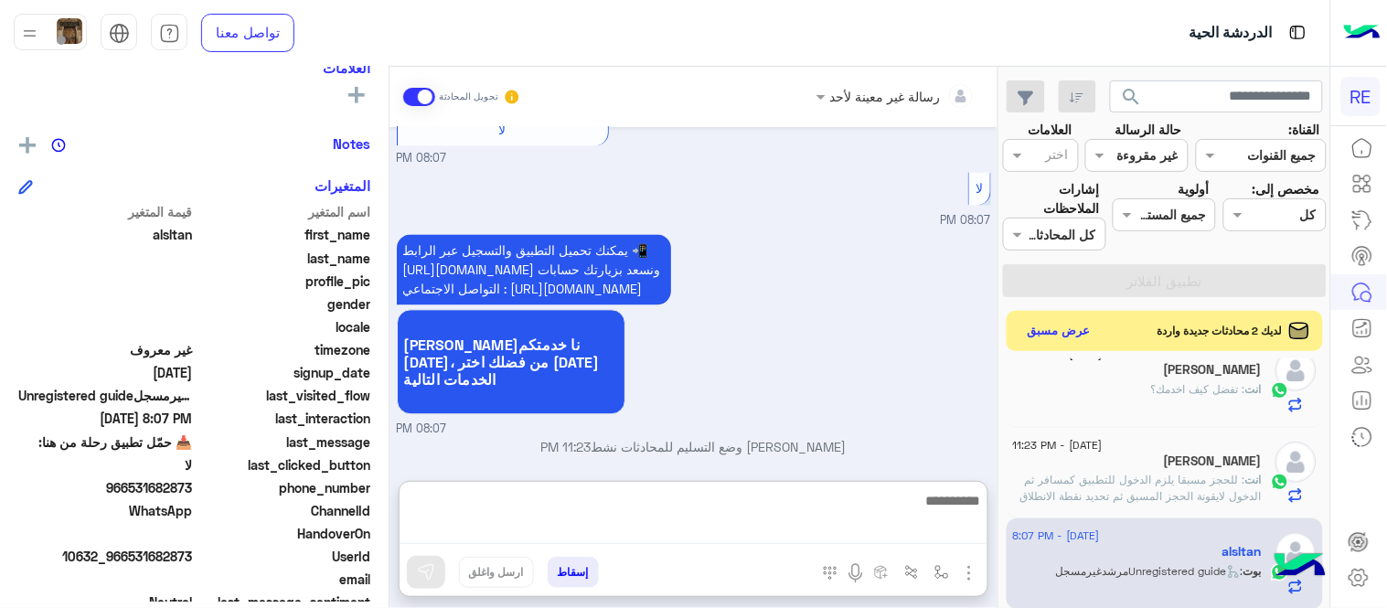
click at [697, 519] on textarea at bounding box center [694, 517] width 588 height 56
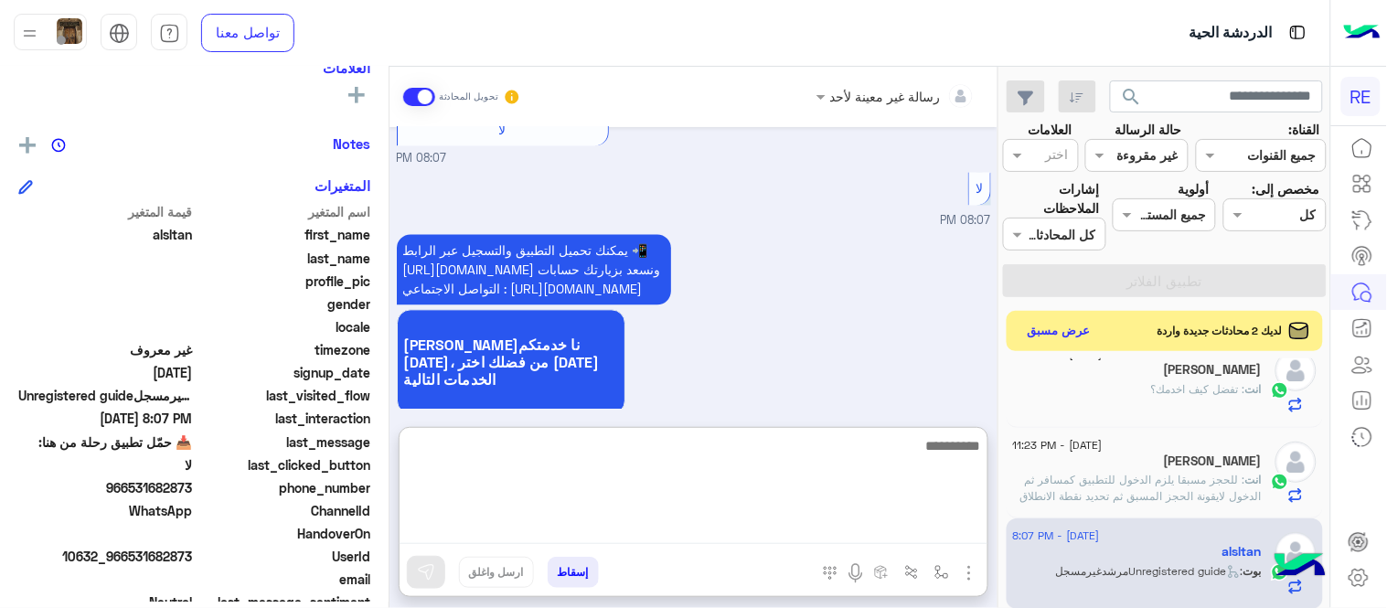
paste textarea "**********"
type textarea "**********"
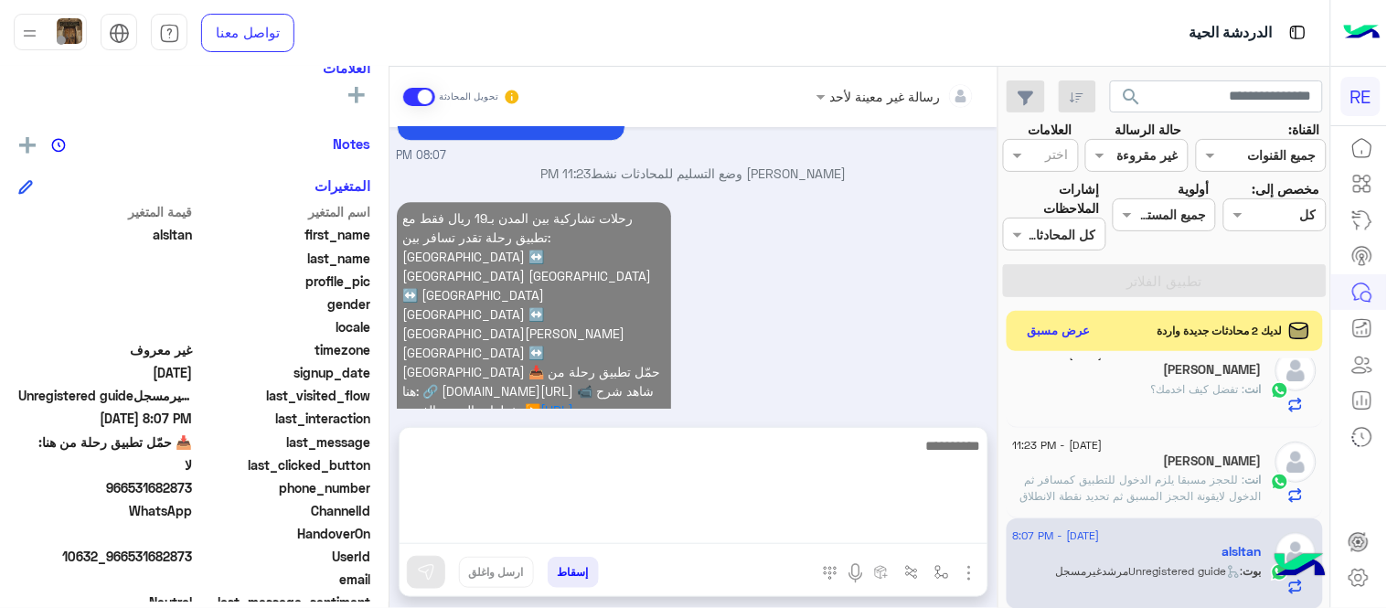
scroll to position [1191, 0]
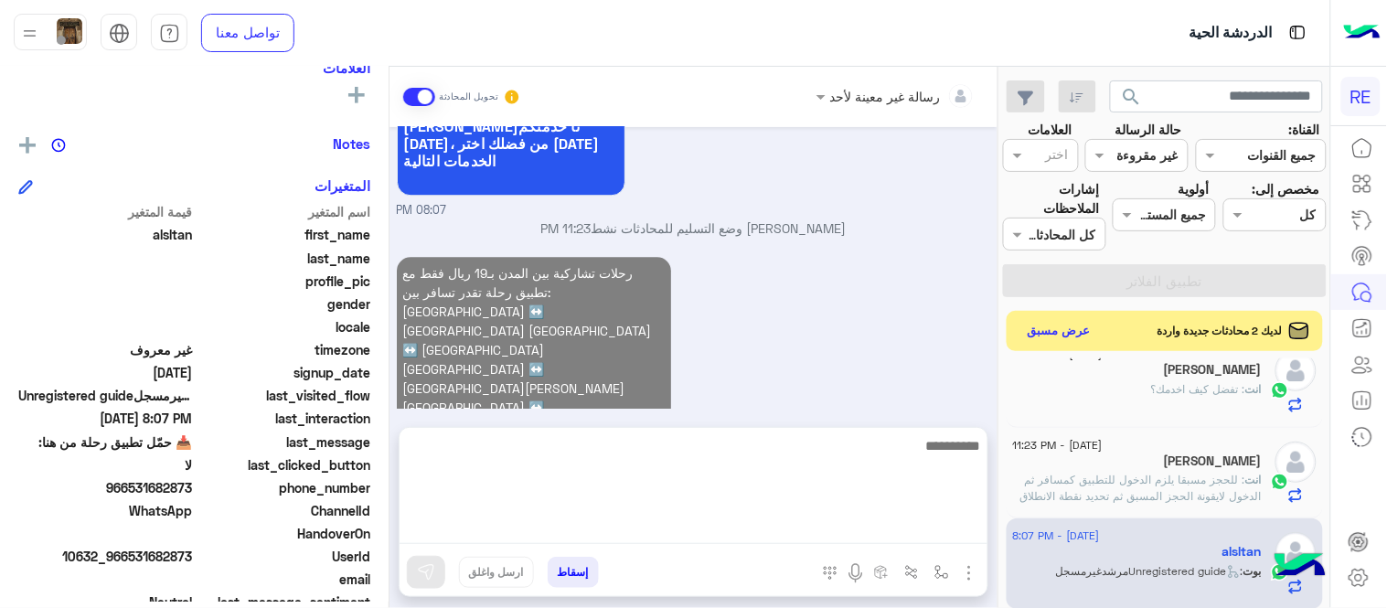
click at [818, 321] on div "رحلات تشاركية بين المدن بـ19 ريال فقط مع تطبيق رحلة تقدر تسافر بين: [GEOGRAPHIC…" at bounding box center [694, 387] width 594 height 270
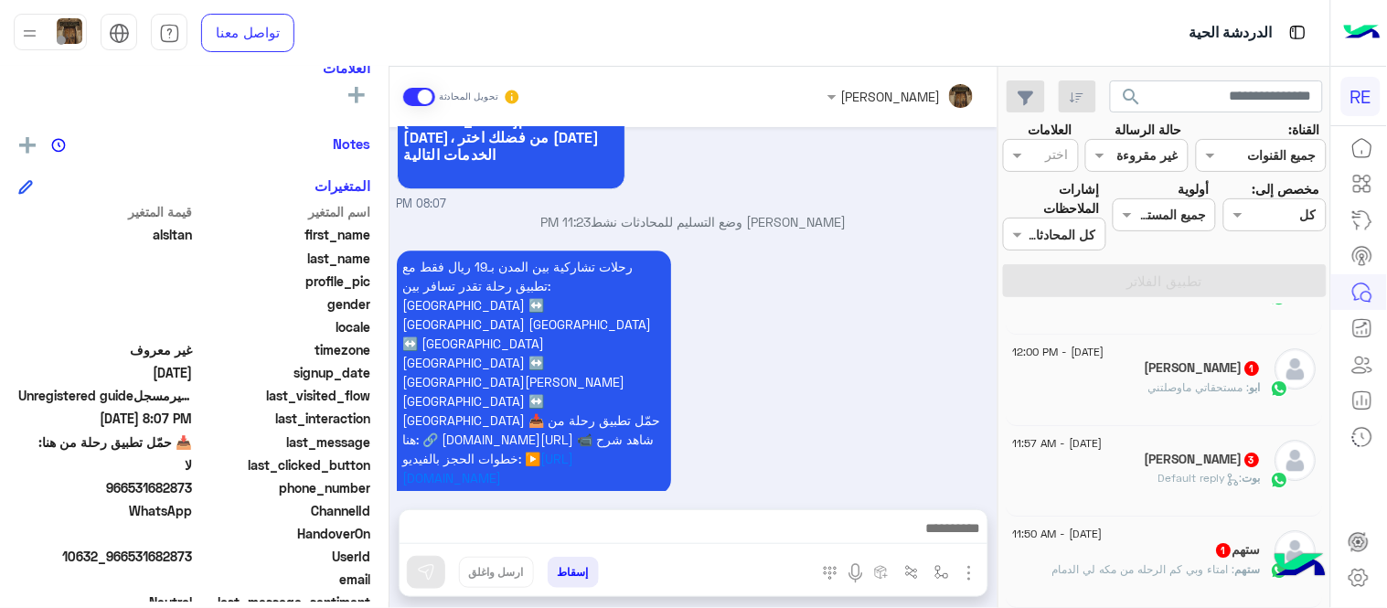
scroll to position [9, 0]
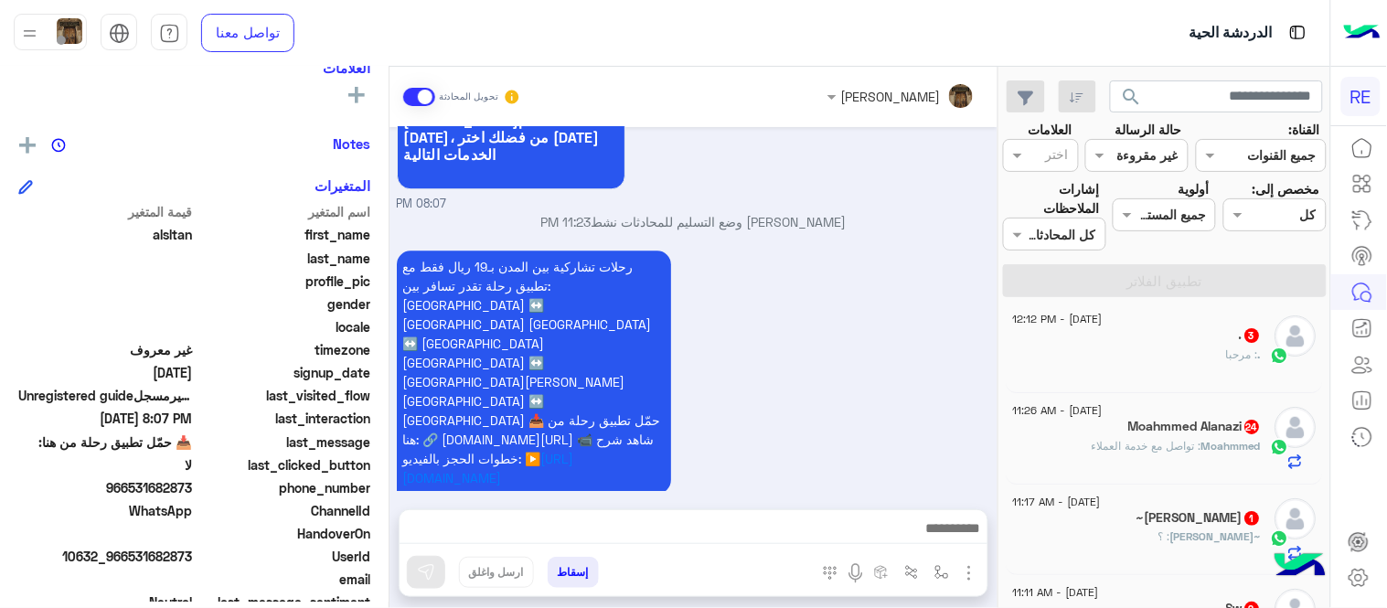
click at [888, 307] on div "رحلات تشاركية بين المدن بـ19 ريال فقط مع تطبيق رحلة تقدر تسافر بين: [GEOGRAPHIC…" at bounding box center [694, 381] width 594 height 270
click at [1103, 323] on span "[DATE] - 11:25 PM" at bounding box center [1058, 319] width 90 height 16
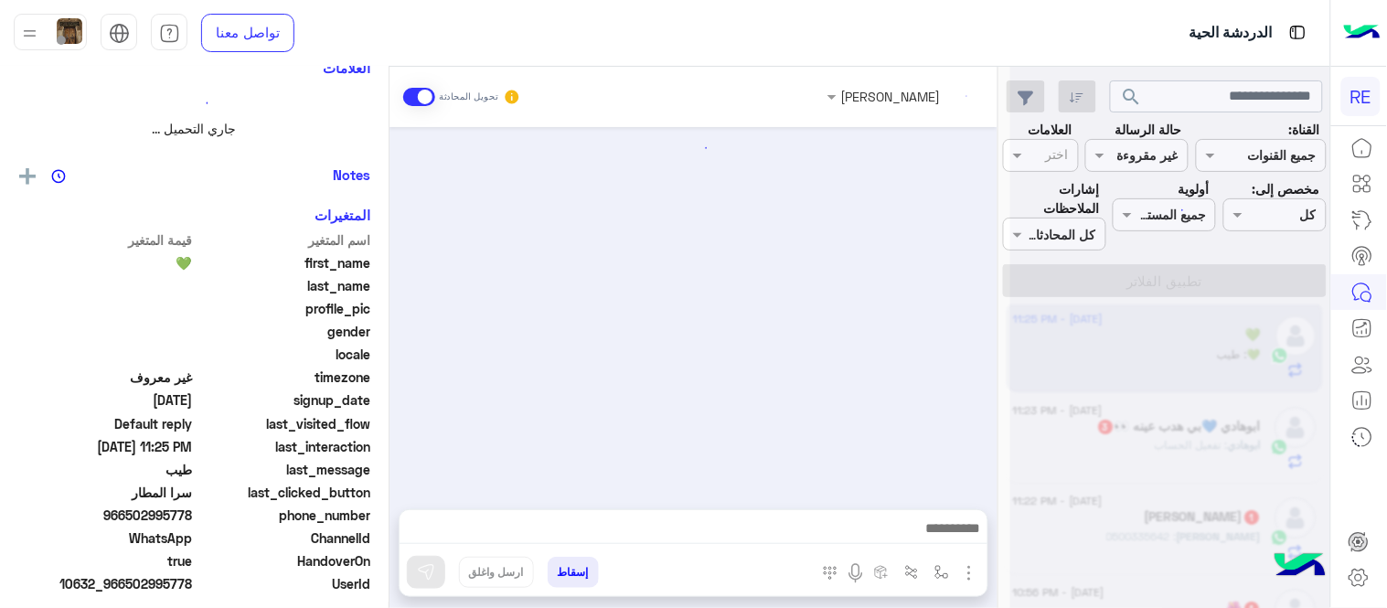
scroll to position [321, 0]
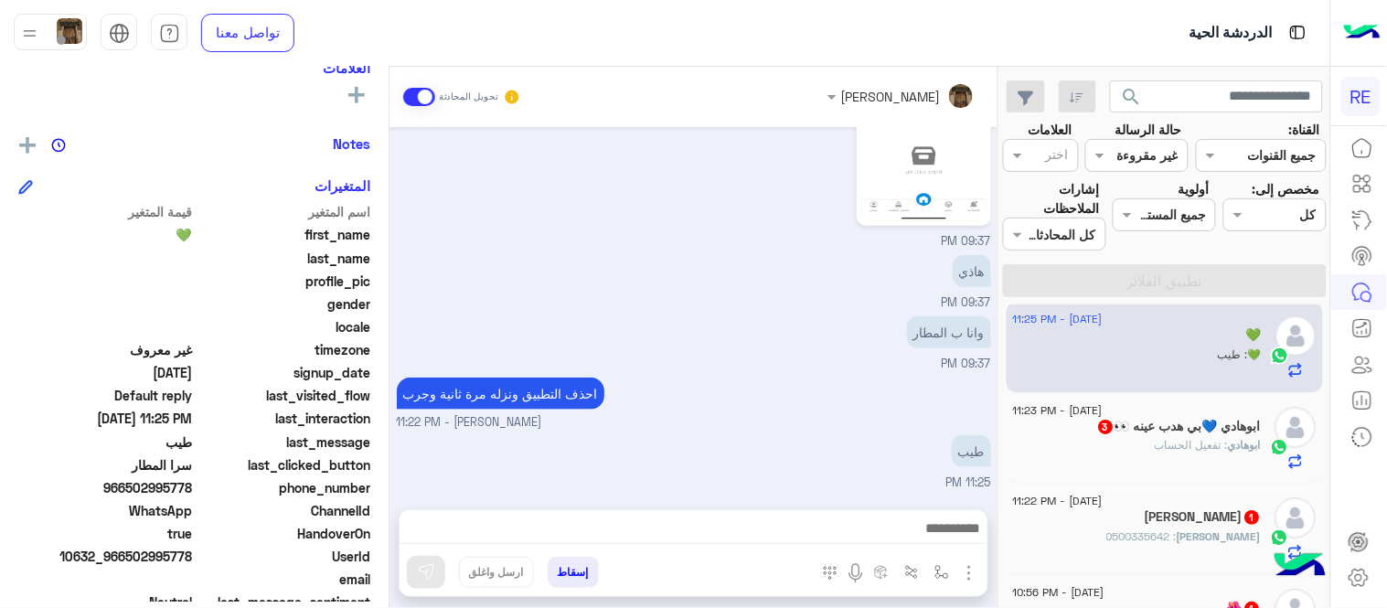
click at [1145, 441] on div "ابوهادي : تفعيل الحساب" at bounding box center [1137, 453] width 249 height 32
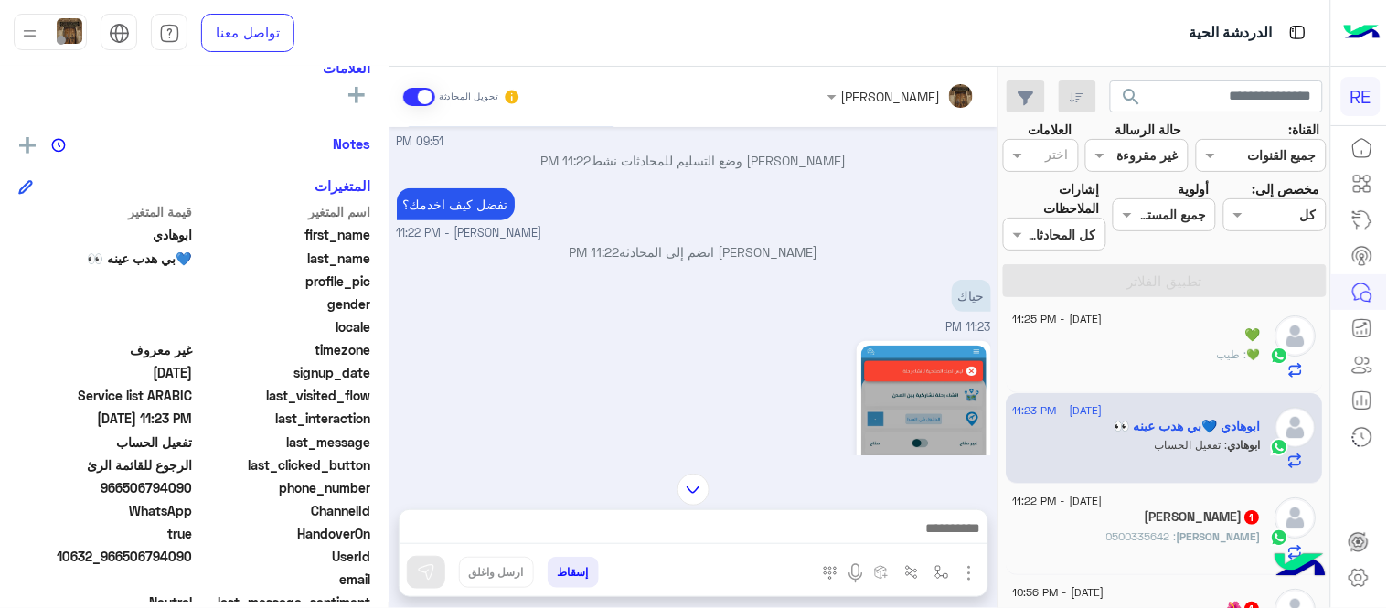
scroll to position [615, 0]
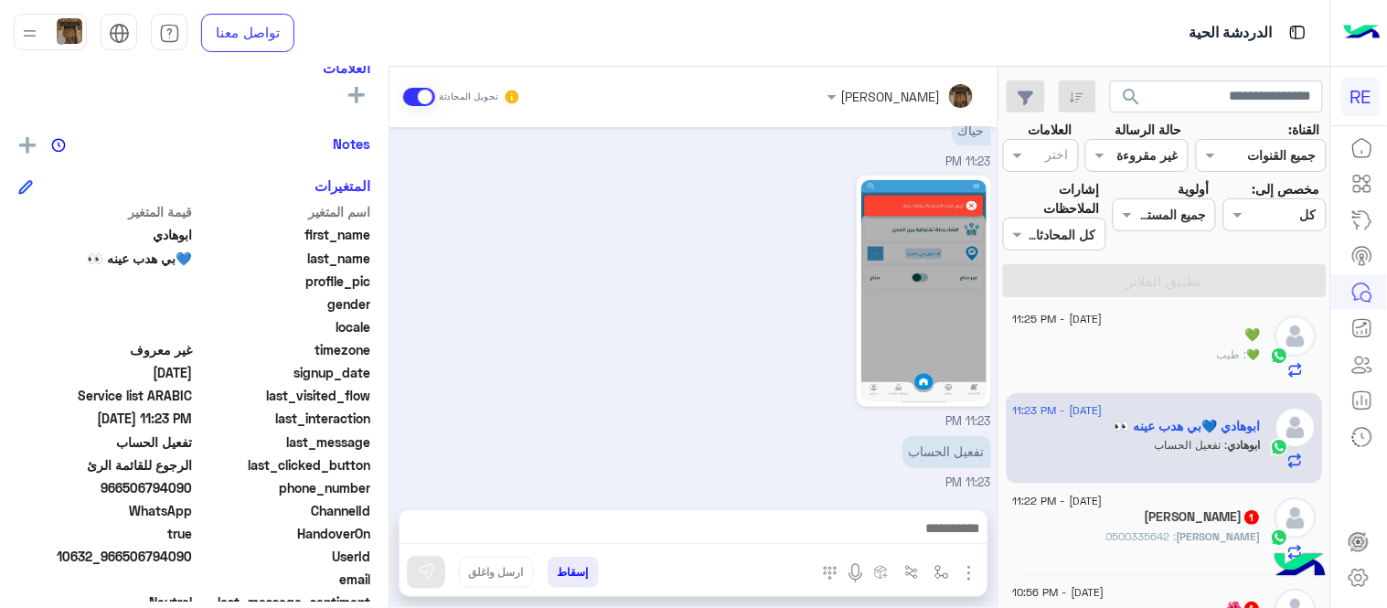
click at [627, 525] on textarea at bounding box center [694, 530] width 588 height 27
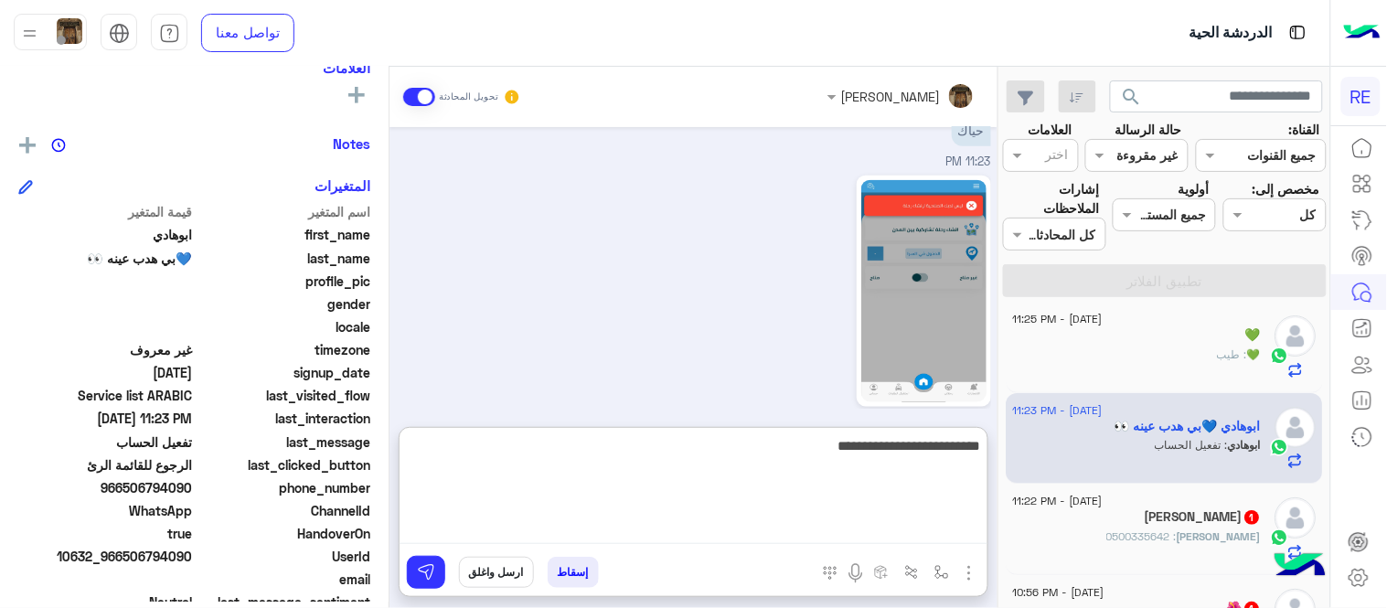
type textarea "**********"
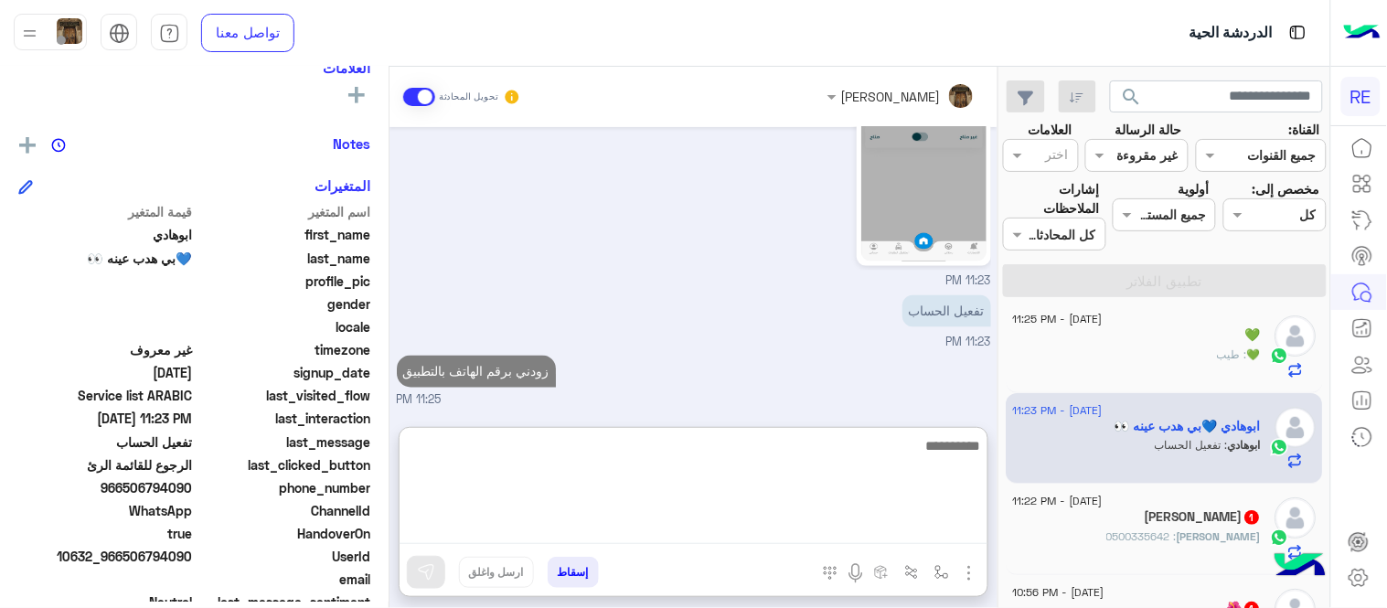
scroll to position [706, 0]
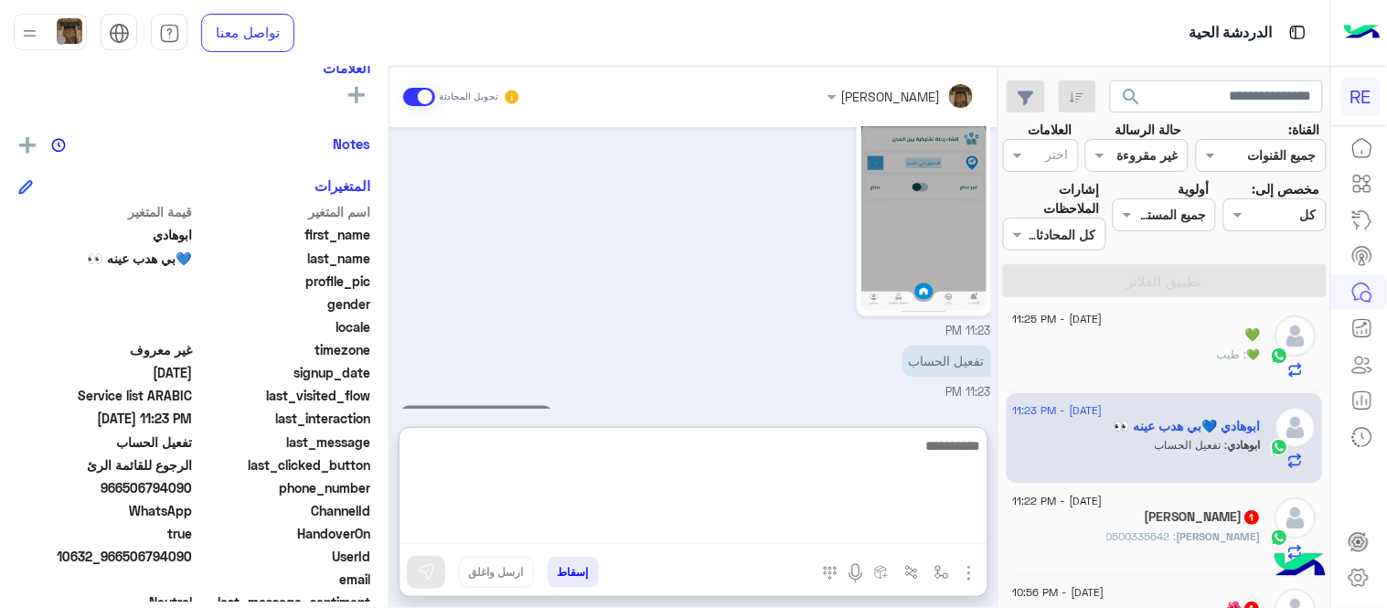
click at [1103, 507] on span "[DATE] - 11:22 PM" at bounding box center [1058, 501] width 90 height 16
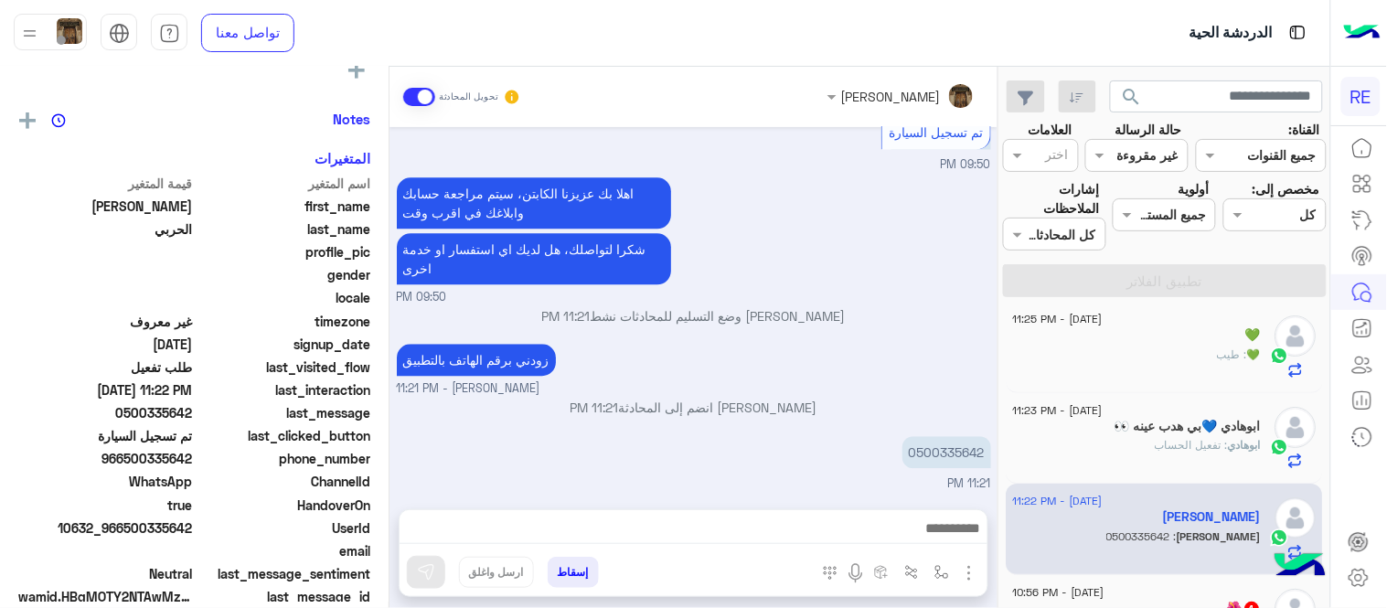
scroll to position [321, 0]
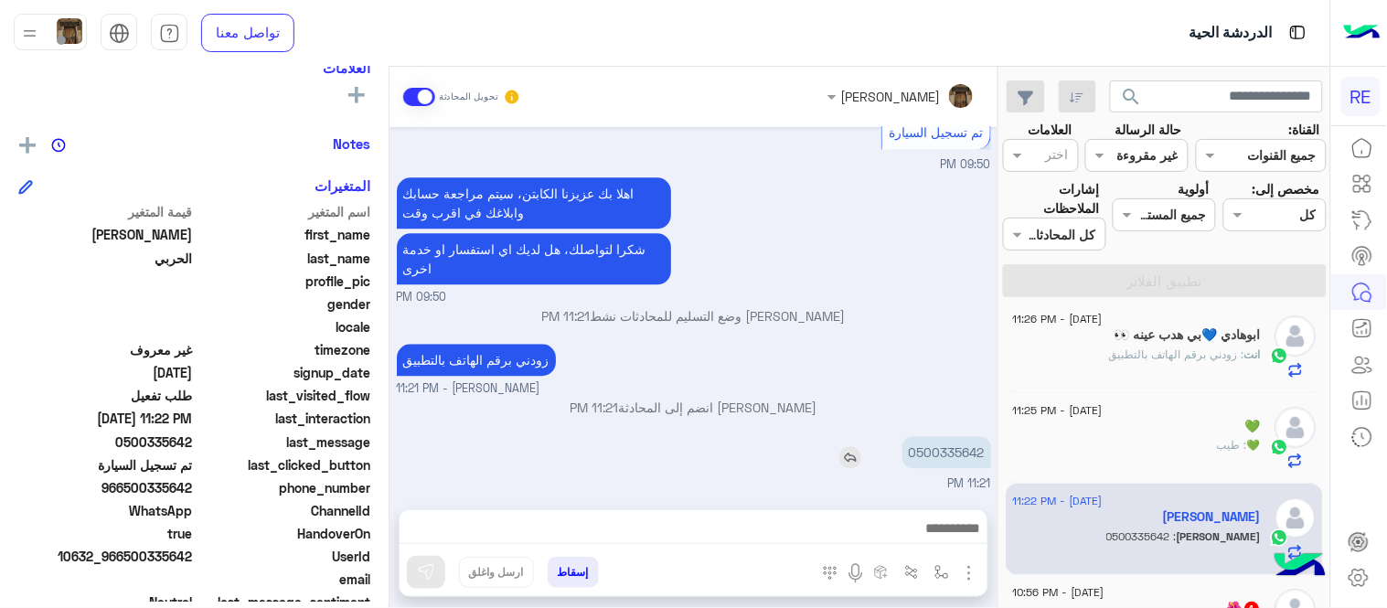
click at [962, 439] on p "0500335642" at bounding box center [946, 452] width 89 height 32
click at [627, 533] on textarea at bounding box center [694, 530] width 588 height 27
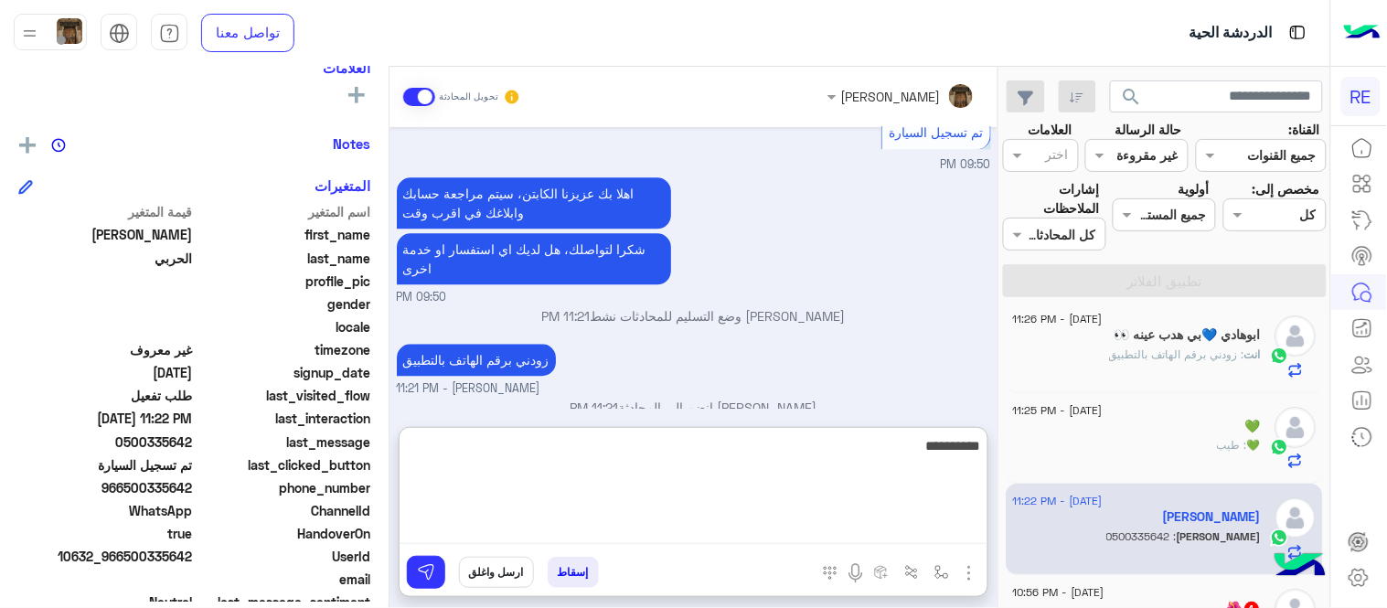
type textarea "**********"
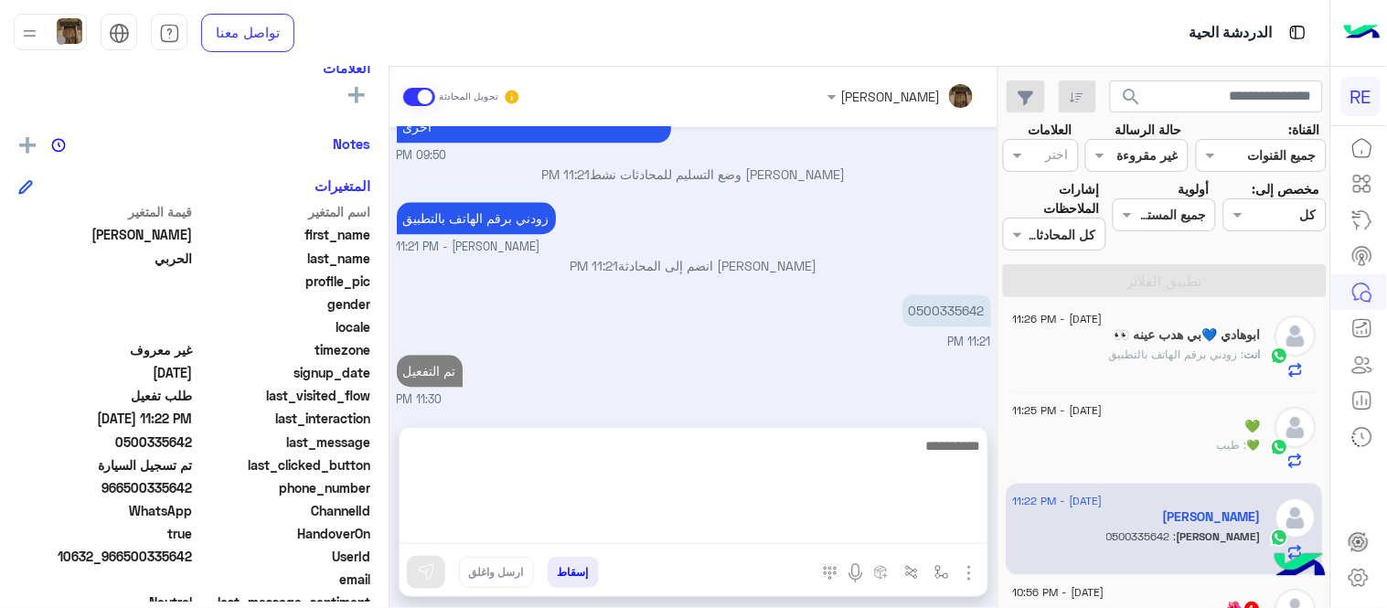
scroll to position [1136, 0]
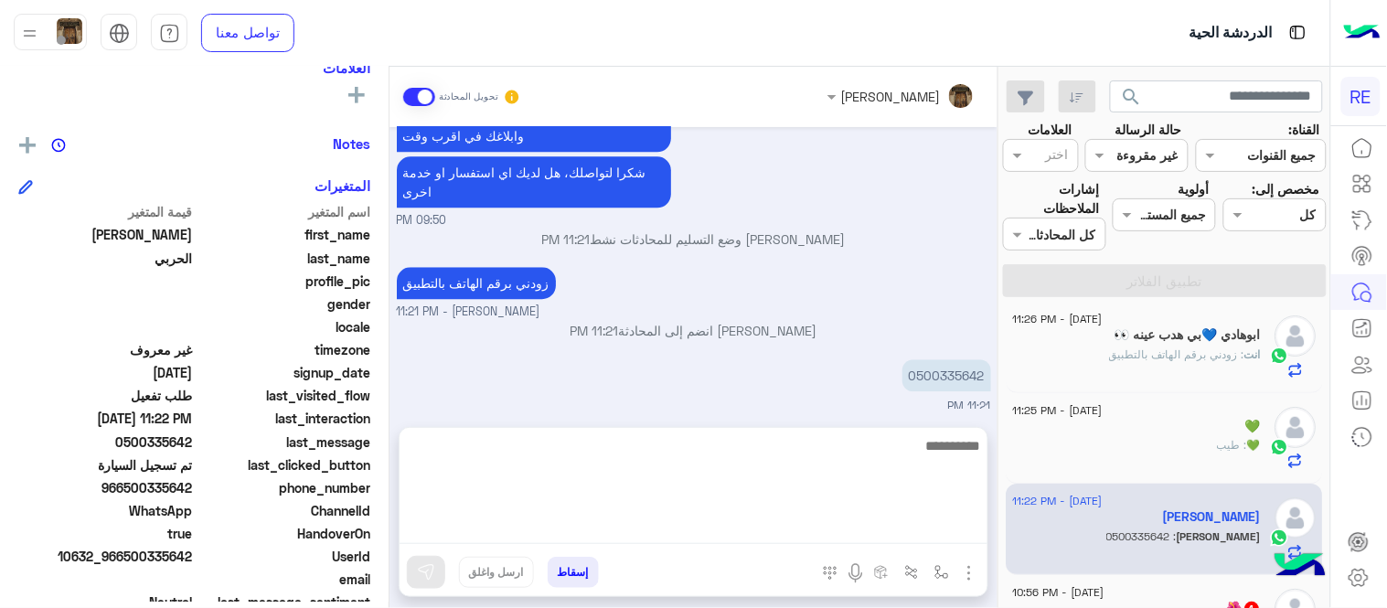
click at [837, 389] on div "[DATE] كابتن � 09:49 PM اختر [DATE] الخدمات التالية: 09:49 PM تفعيل حساب 09:50 …" at bounding box center [693, 268] width 608 height 282
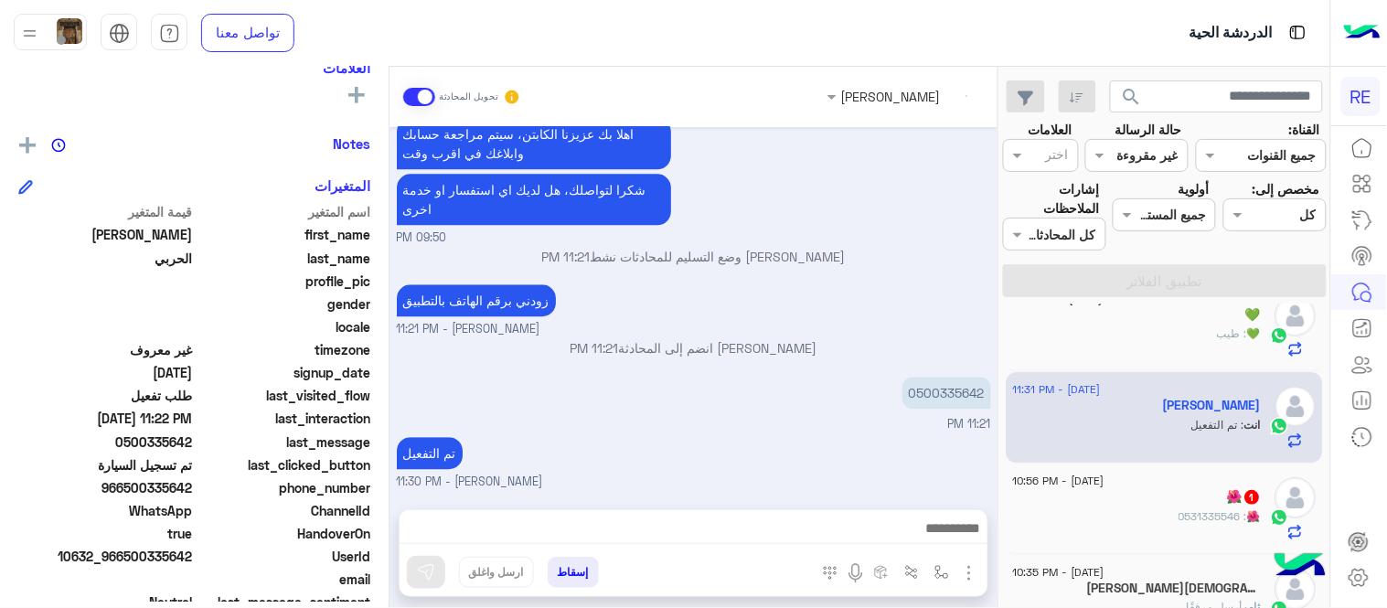
scroll to position [180, 0]
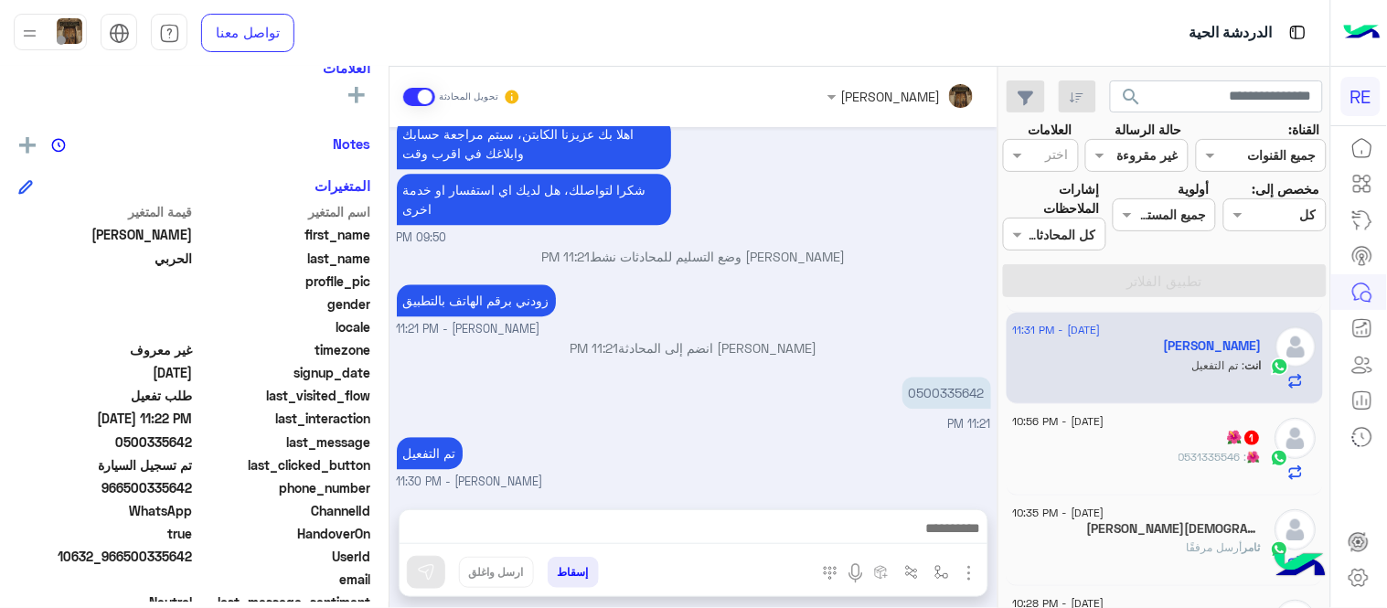
click at [1104, 415] on span "[DATE] - 10:56 PM" at bounding box center [1058, 421] width 91 height 16
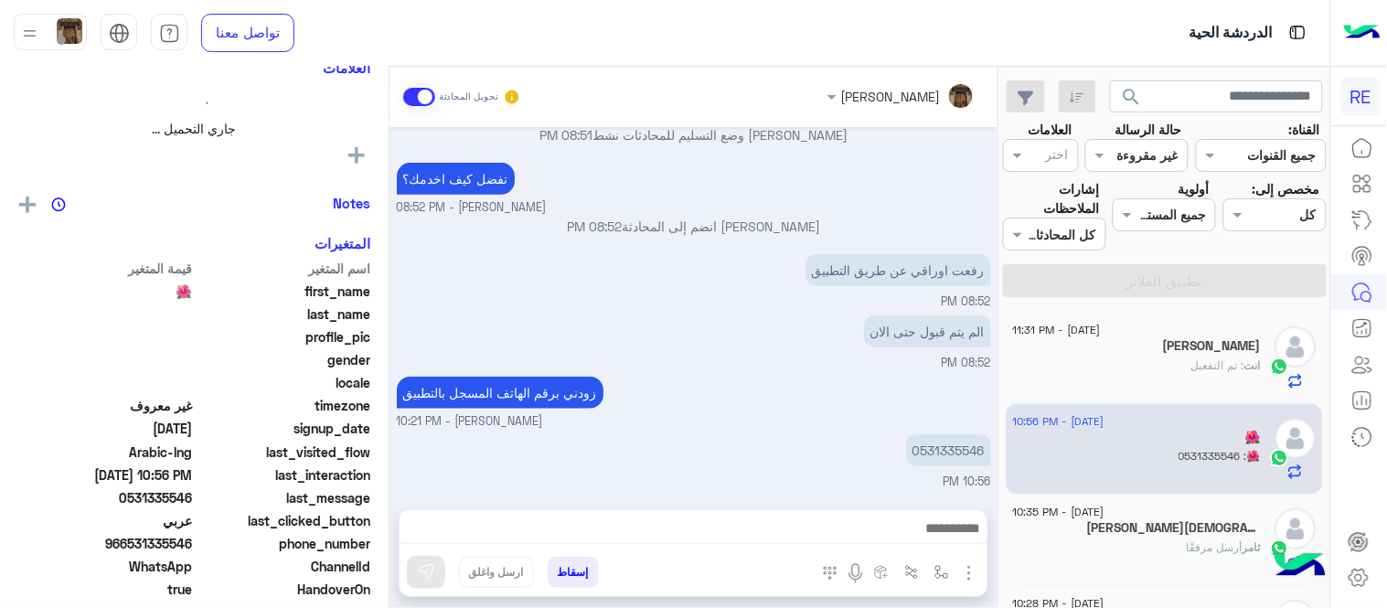
scroll to position [321, 0]
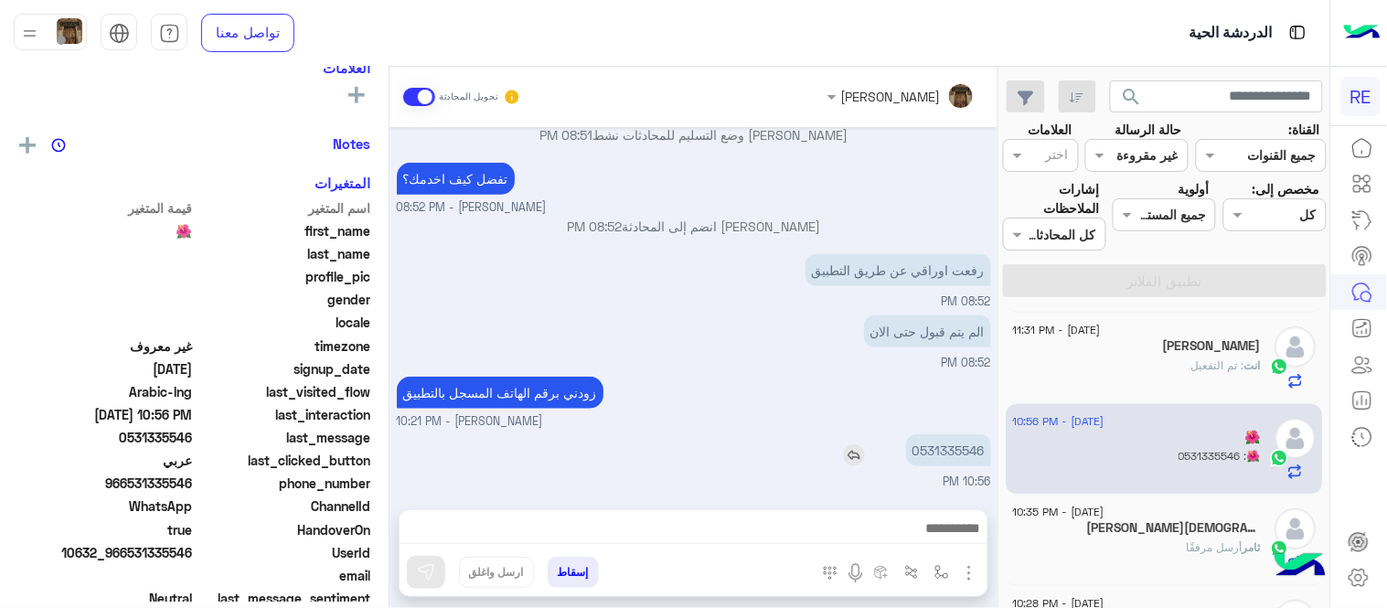
click at [963, 454] on p "0531335546" at bounding box center [948, 450] width 85 height 32
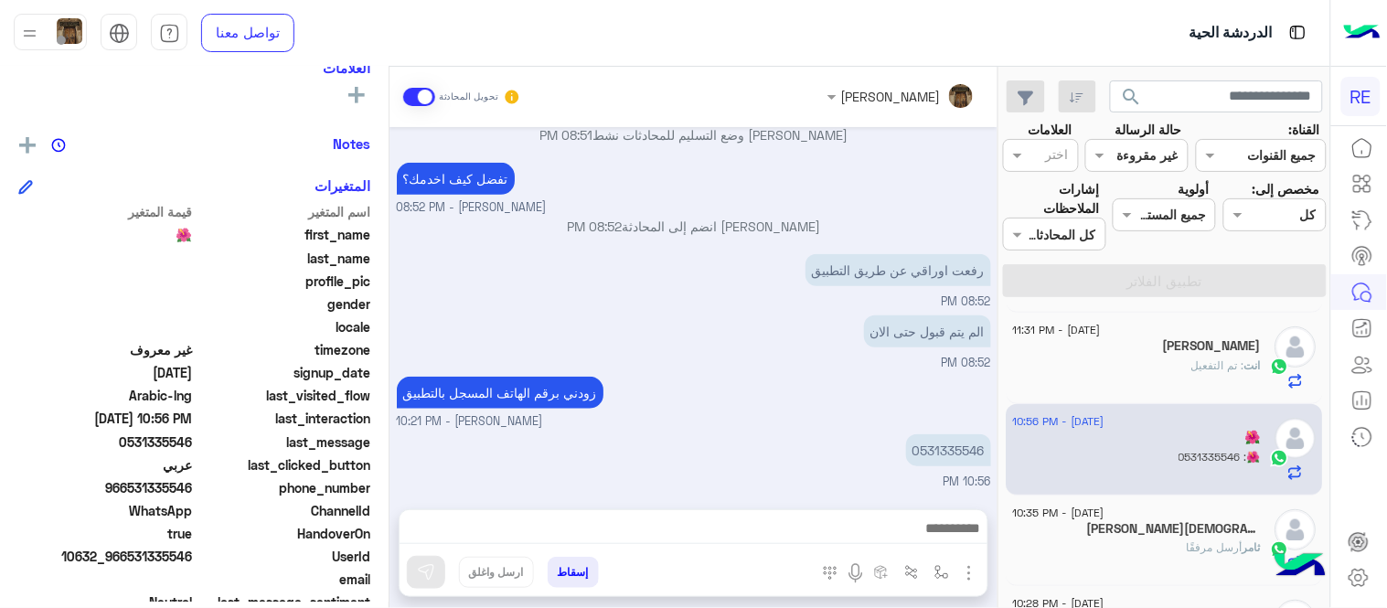
scroll to position [181, 0]
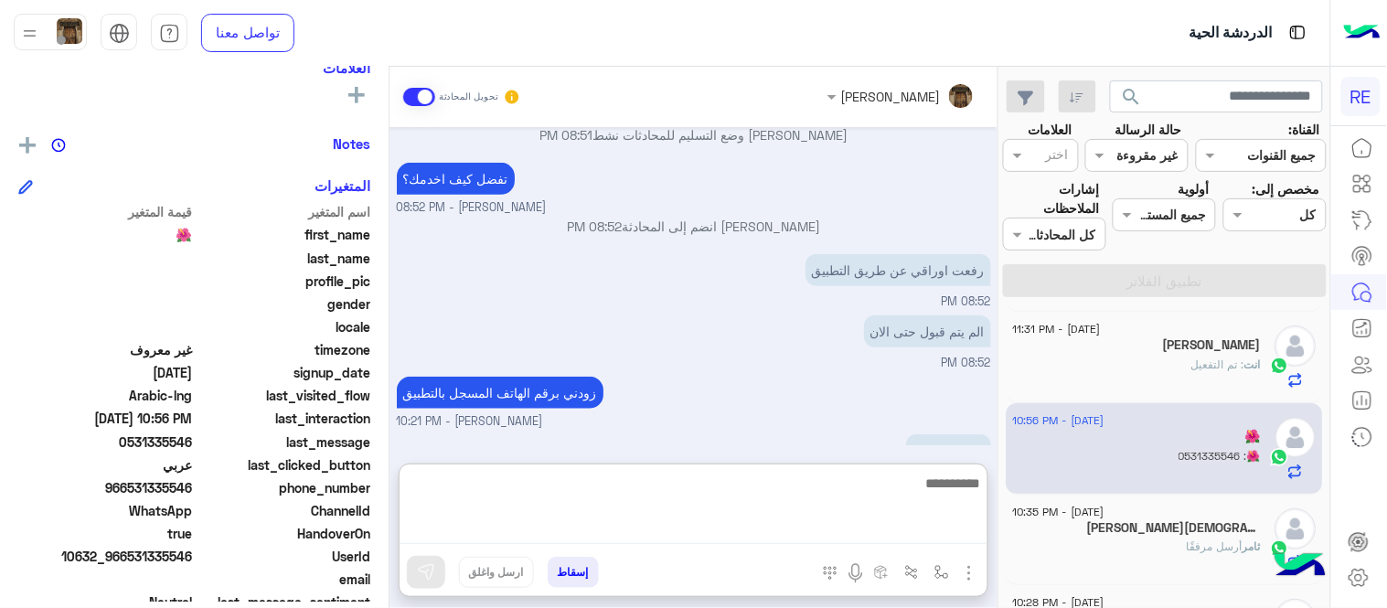
click at [733, 525] on textarea at bounding box center [694, 508] width 588 height 73
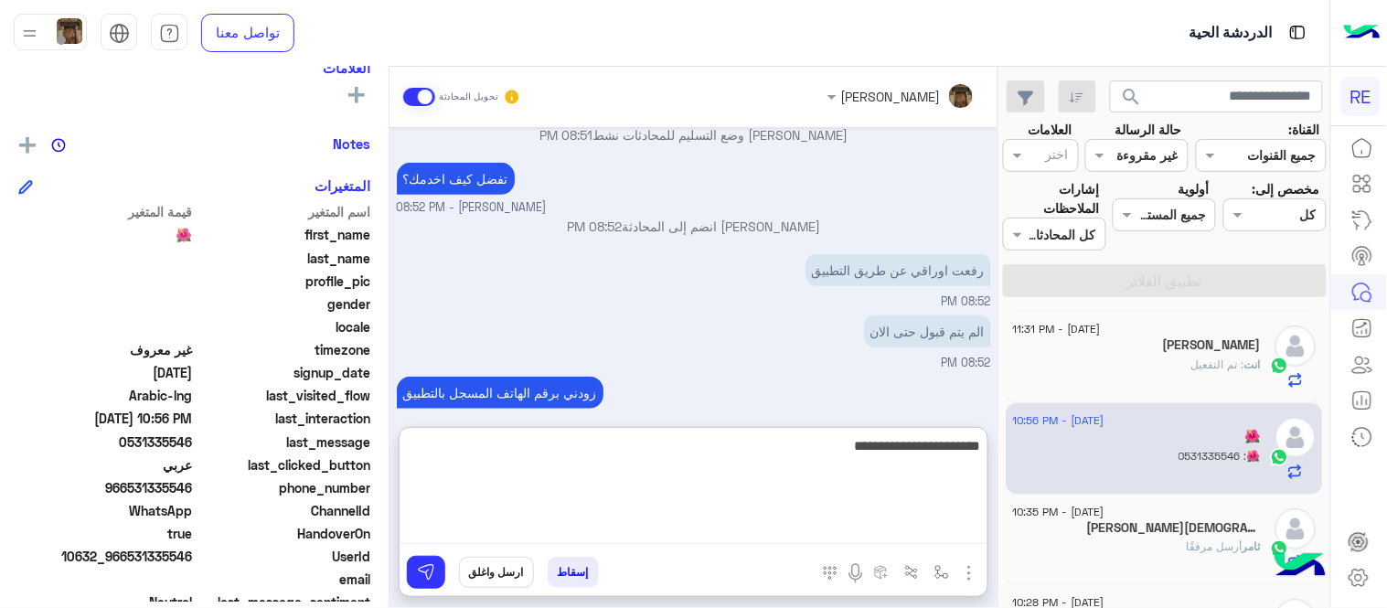
type textarea "**********"
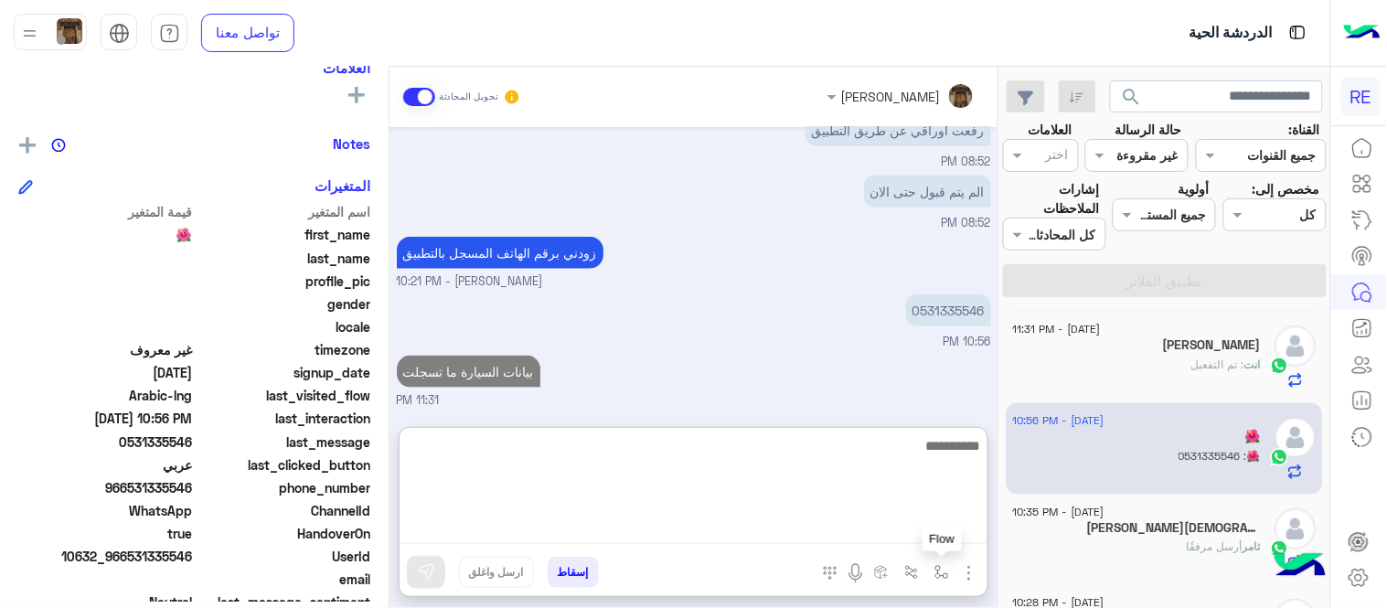
click at [940, 559] on button "button" at bounding box center [942, 572] width 30 height 30
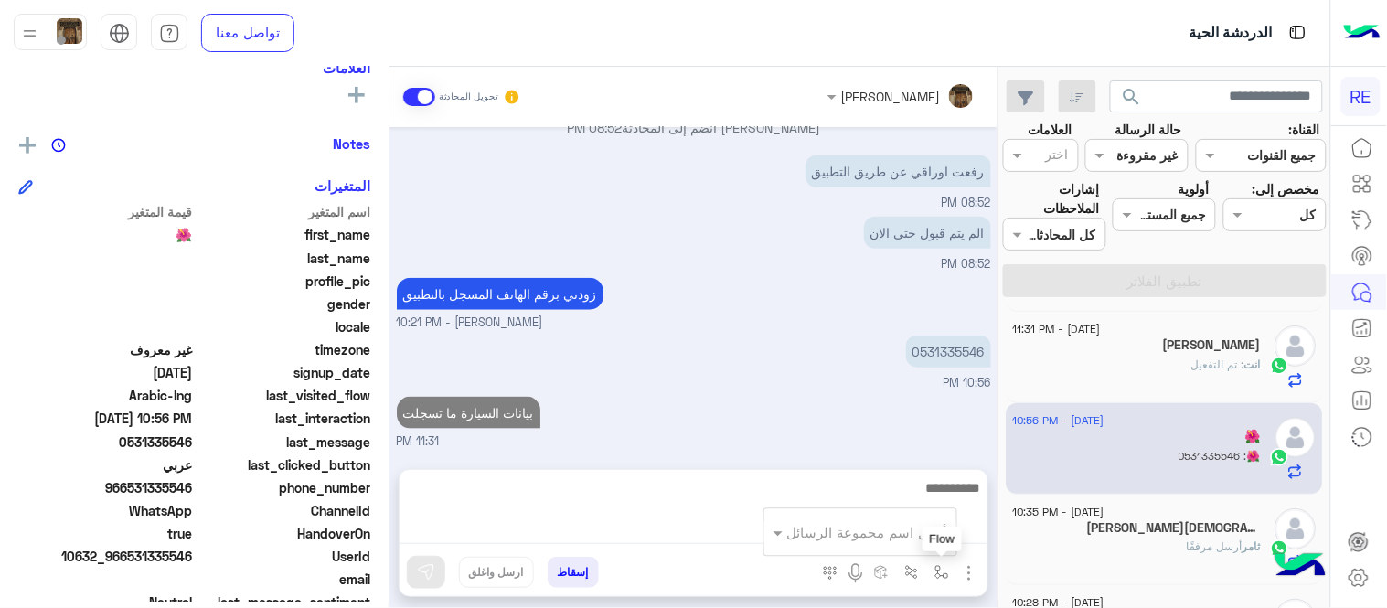
scroll to position [387, 0]
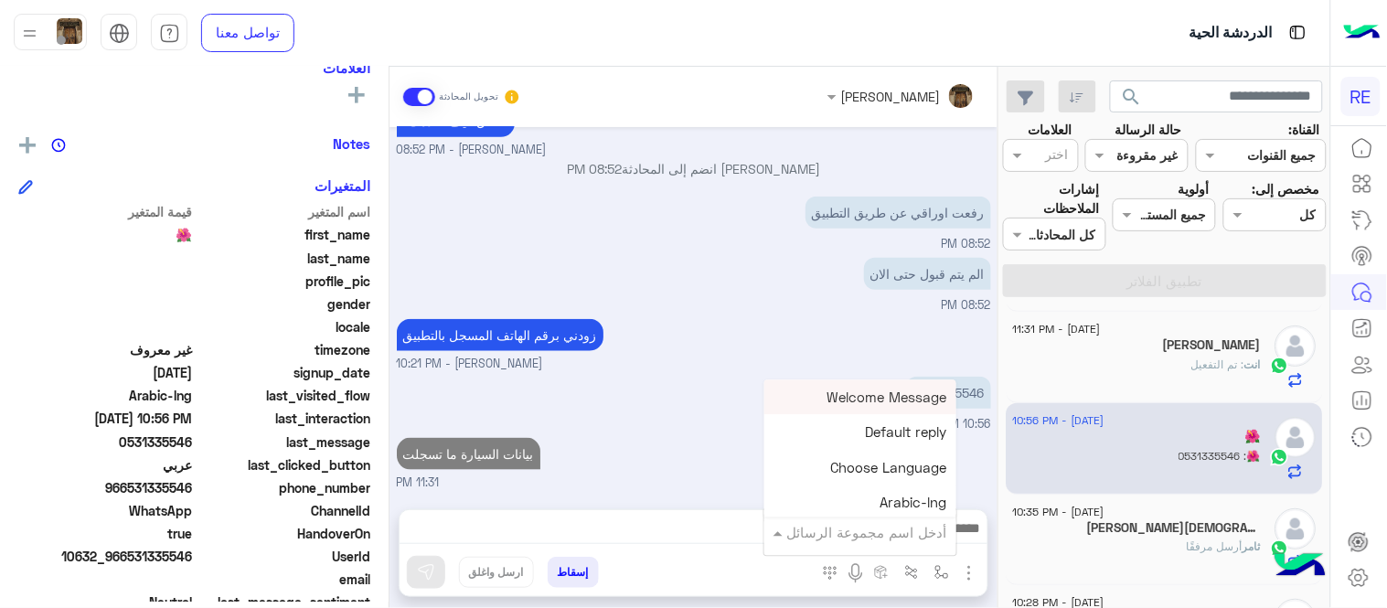
click at [882, 526] on input "text" at bounding box center [885, 532] width 123 height 21
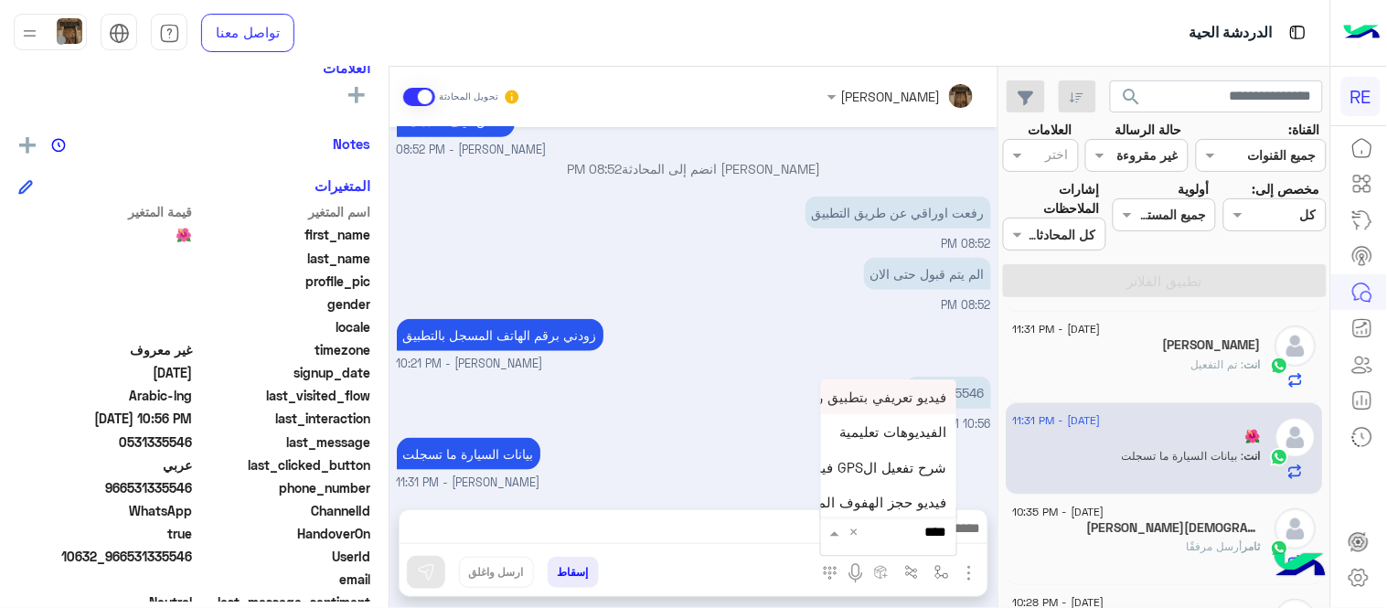
type input "*****"
click at [874, 499] on span "فيديو تسجيل سيارة" at bounding box center [891, 499] width 112 height 16
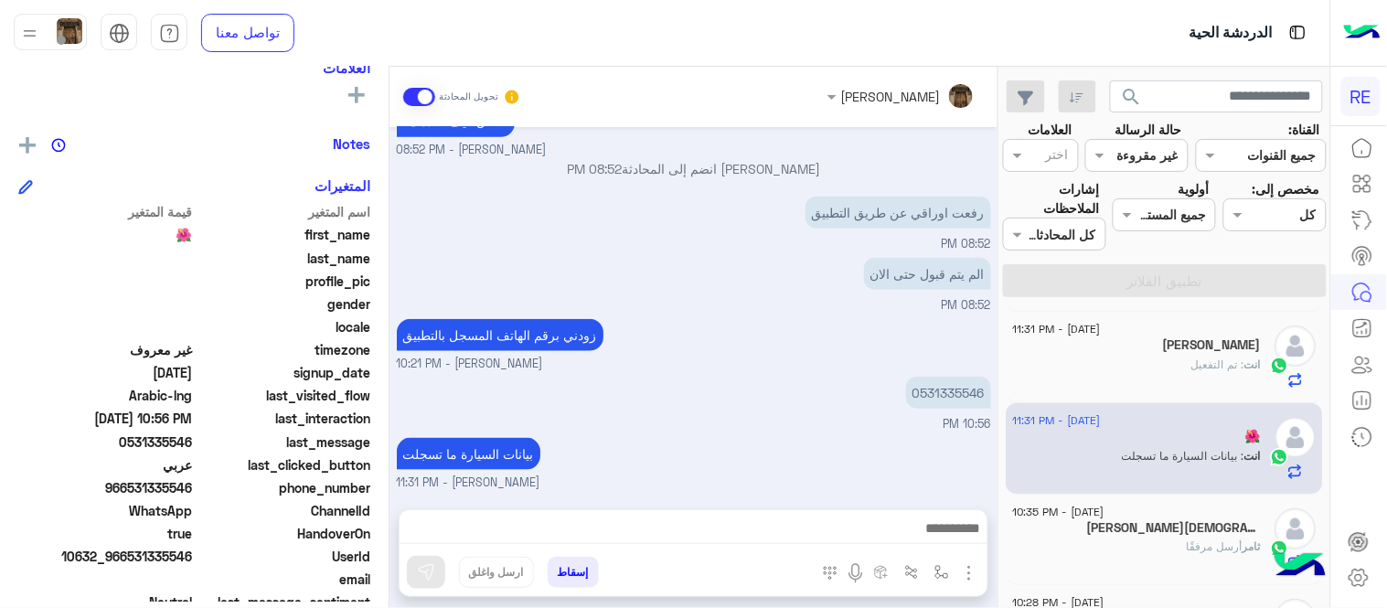
type textarea "**********"
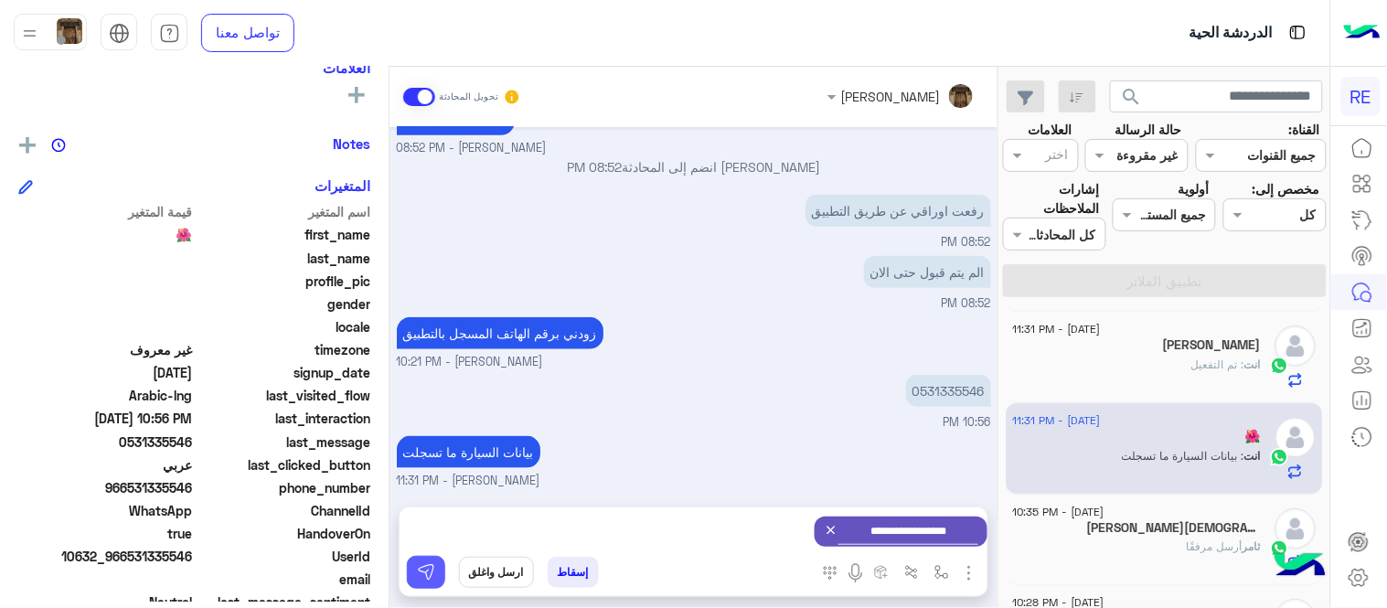
click at [430, 564] on img at bounding box center [426, 572] width 18 height 18
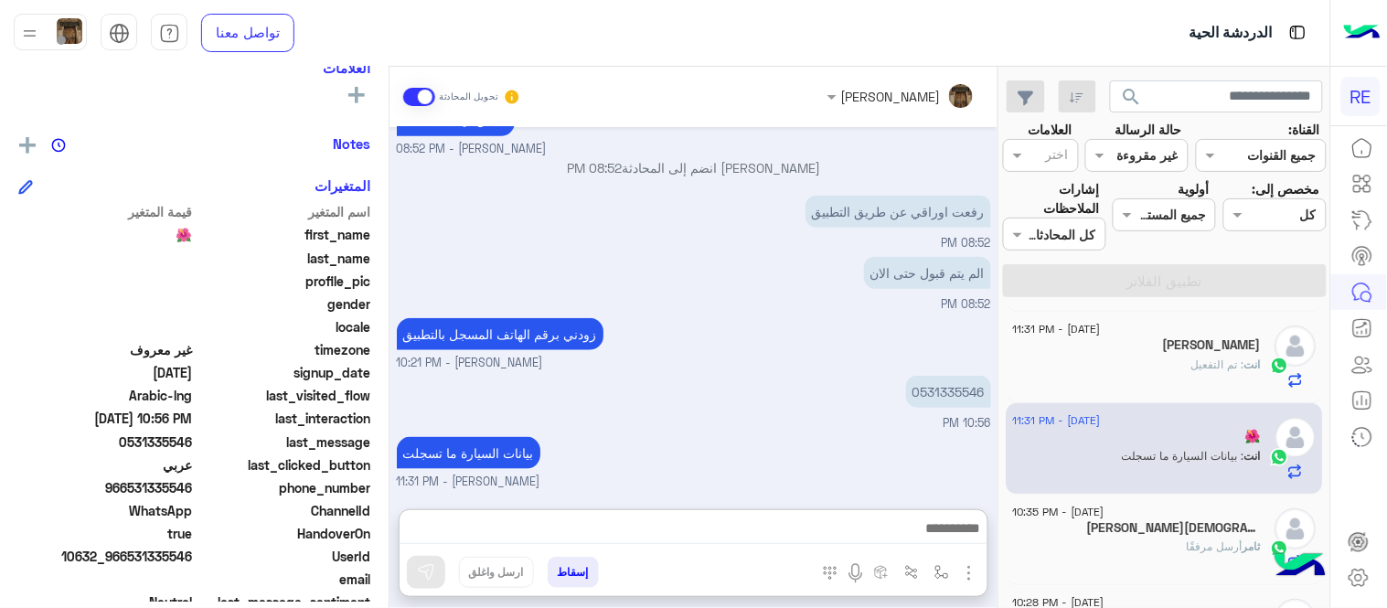
click at [620, 523] on textarea at bounding box center [694, 530] width 588 height 27
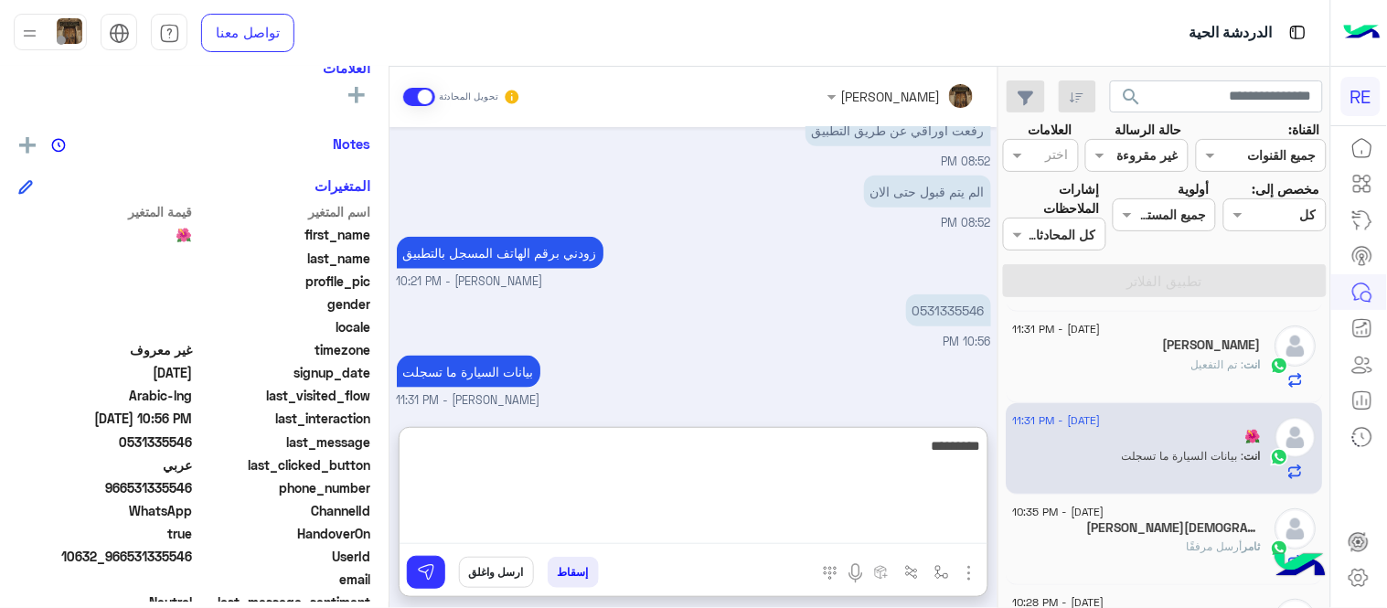
scroll to position [633, 0]
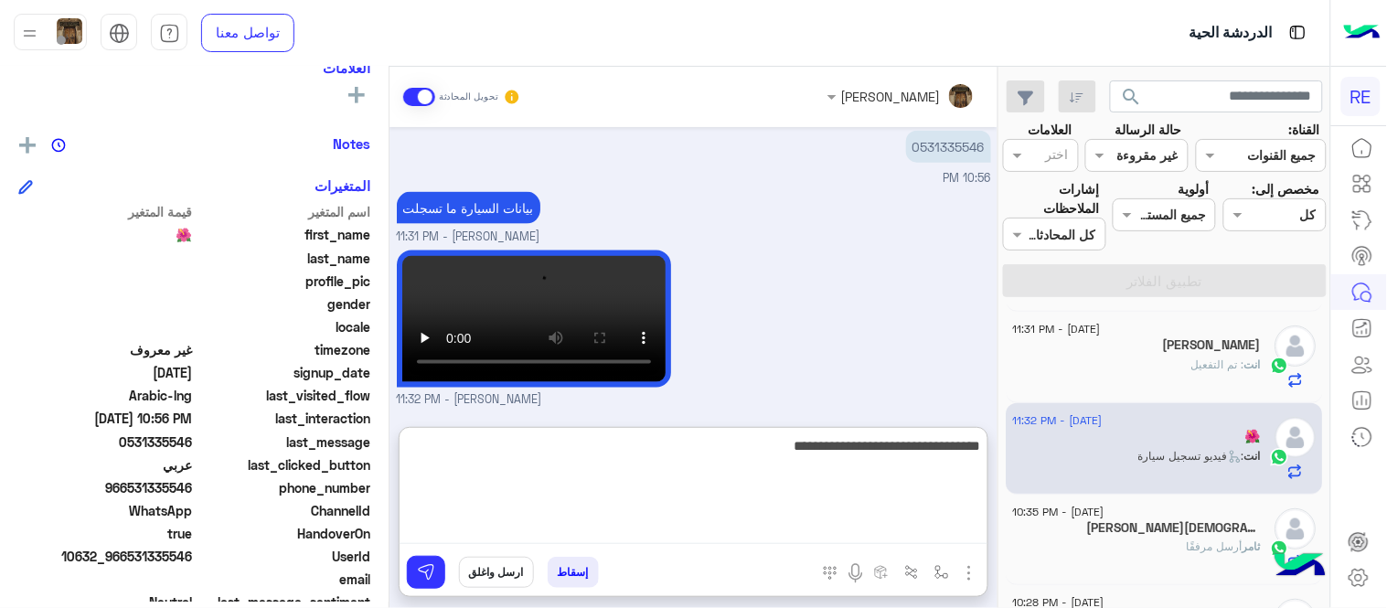
type textarea "**********"
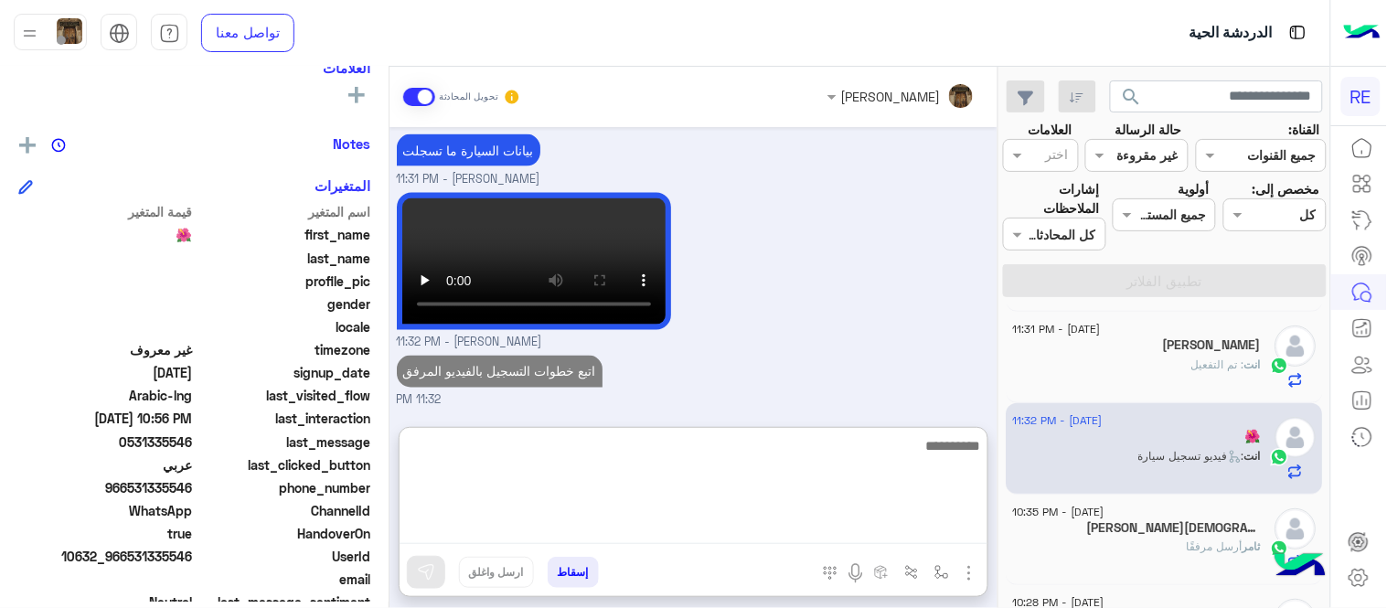
scroll to position [631, 0]
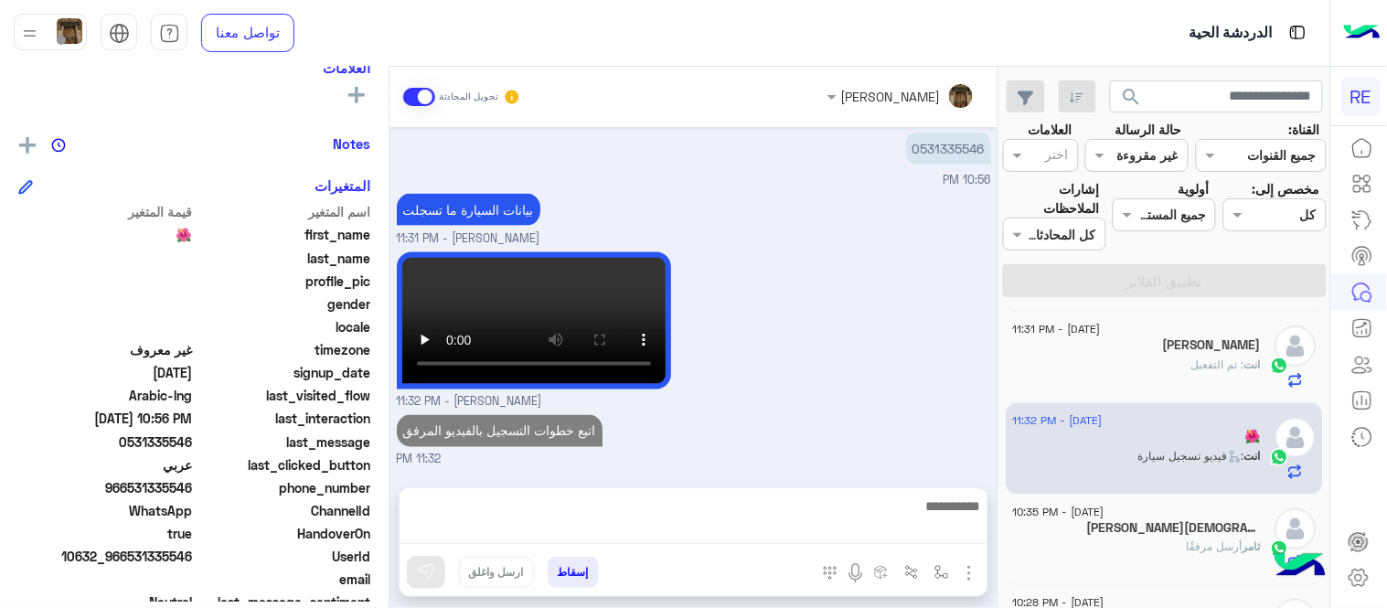
click at [1174, 533] on div "[PERSON_NAME][DEMOGRAPHIC_DATA] 2" at bounding box center [1137, 529] width 249 height 19
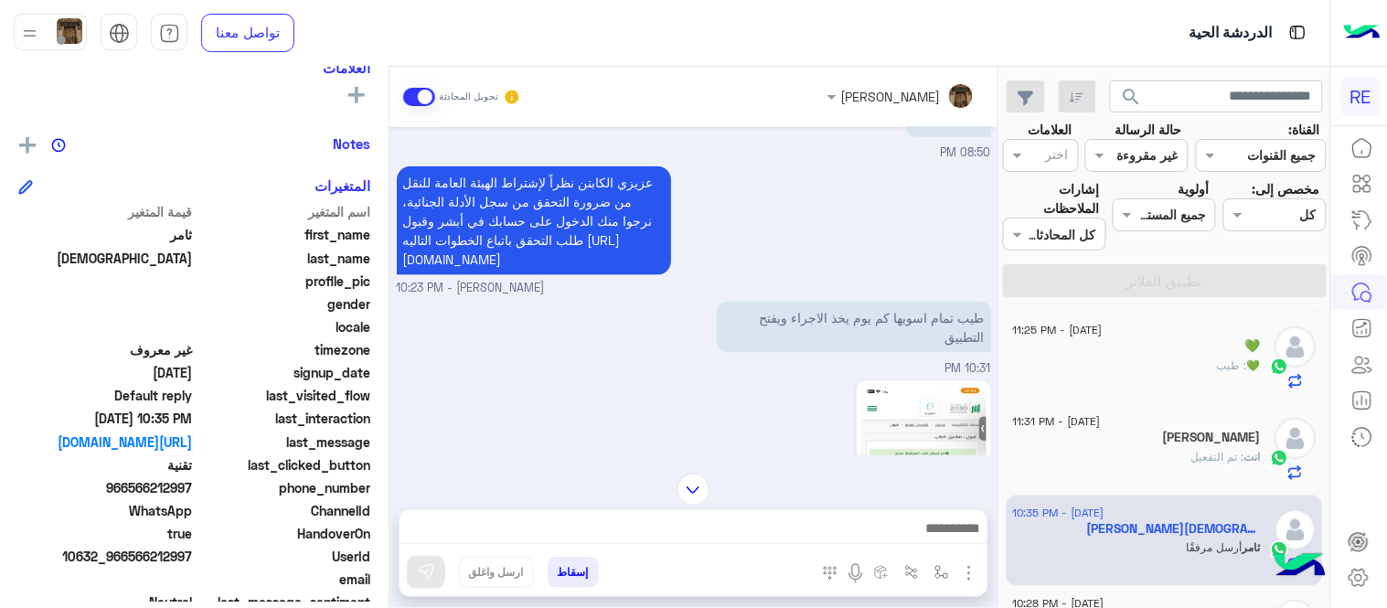
scroll to position [478, 0]
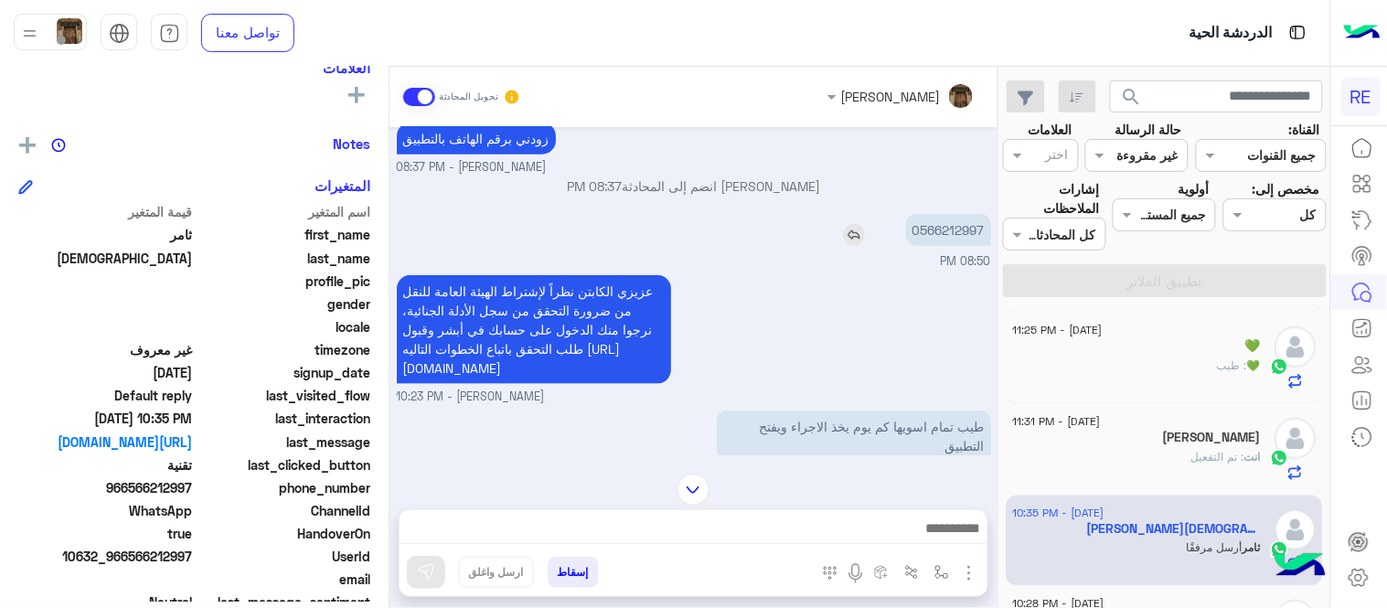
drag, startPoint x: 938, startPoint y: 194, endPoint x: 942, endPoint y: 217, distance: 23.1
click at [942, 217] on div "[DATE] 06:58 PM تم إعادة توجيه المحادثة. للعودة إلي الرد الالي، أنقر الزر الموج…" at bounding box center [693, 291] width 608 height 328
click at [942, 217] on p "0566212997" at bounding box center [948, 230] width 85 height 32
click at [810, 515] on div at bounding box center [694, 533] width 588 height 46
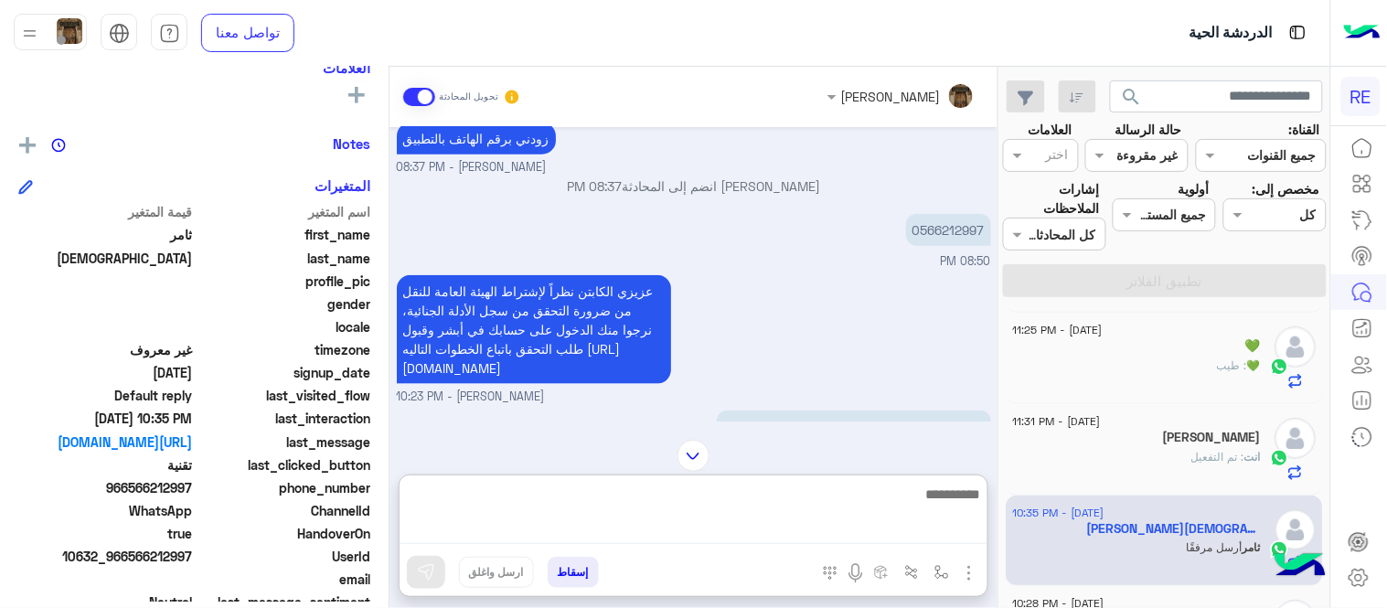
click at [817, 519] on textarea at bounding box center [694, 513] width 588 height 61
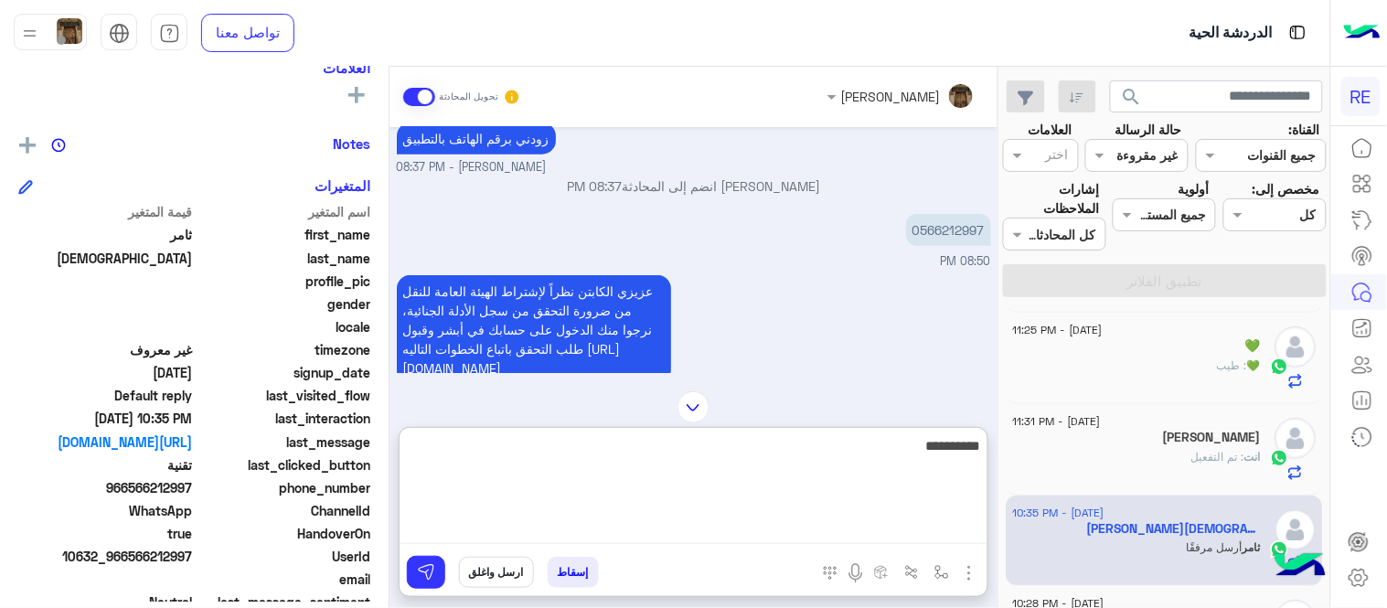
type textarea "**********"
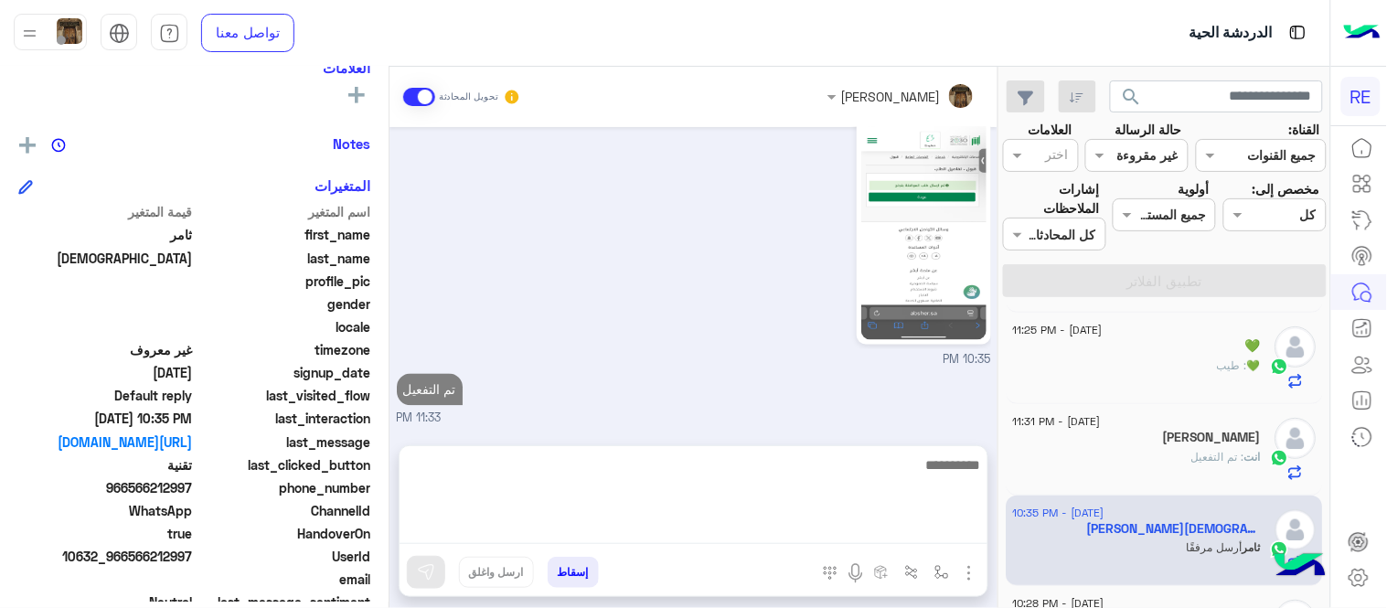
scroll to position [790, 0]
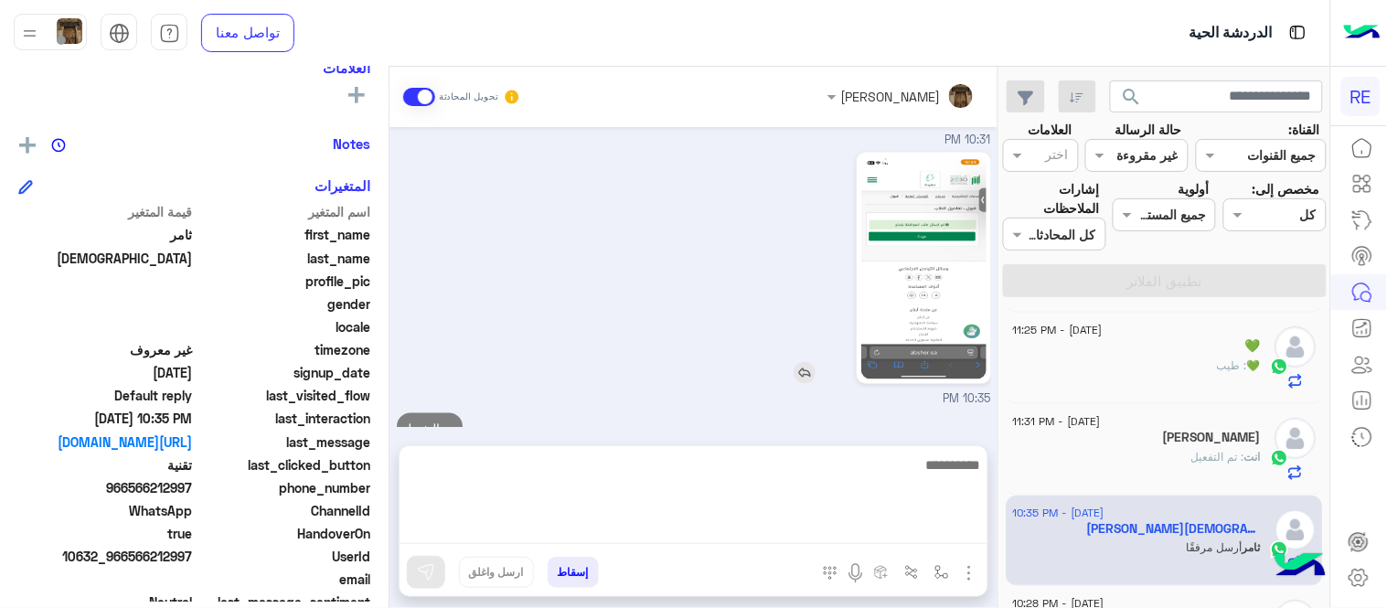
click at [928, 368] on div "[DATE] 06:58 PM تم إعادة توجيه المحادثة. للعودة إلي الرد الالي، أنقر الزر الموج…" at bounding box center [693, 277] width 608 height 301
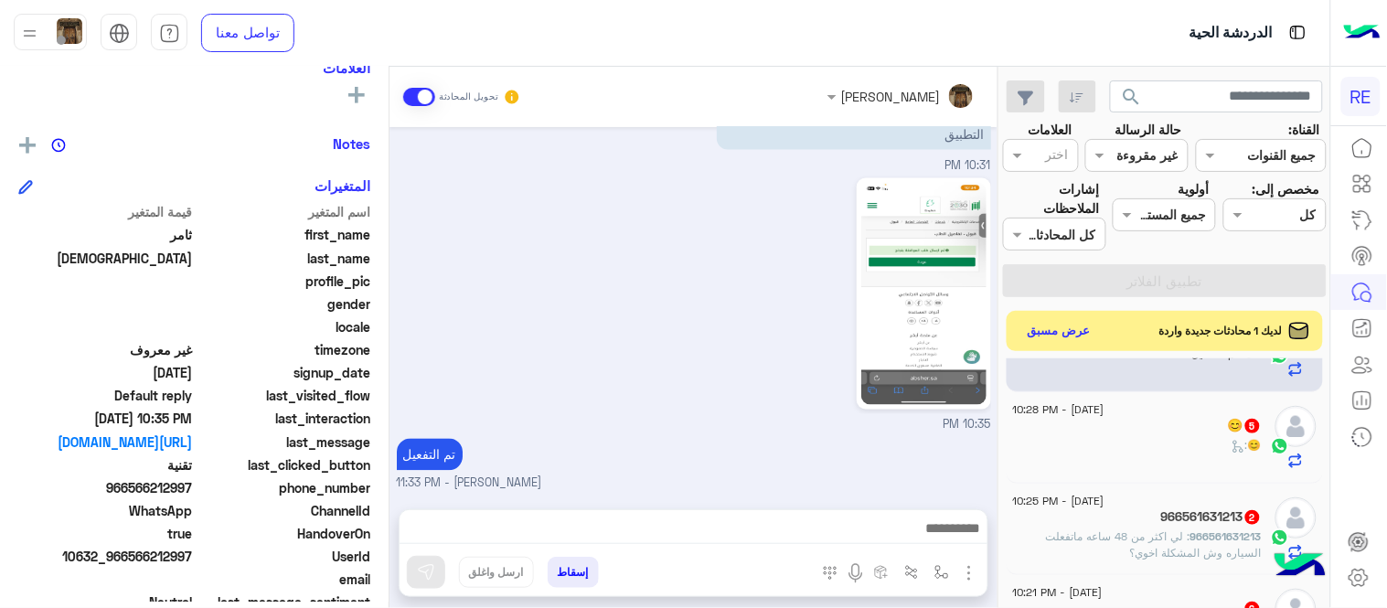
scroll to position [464, 0]
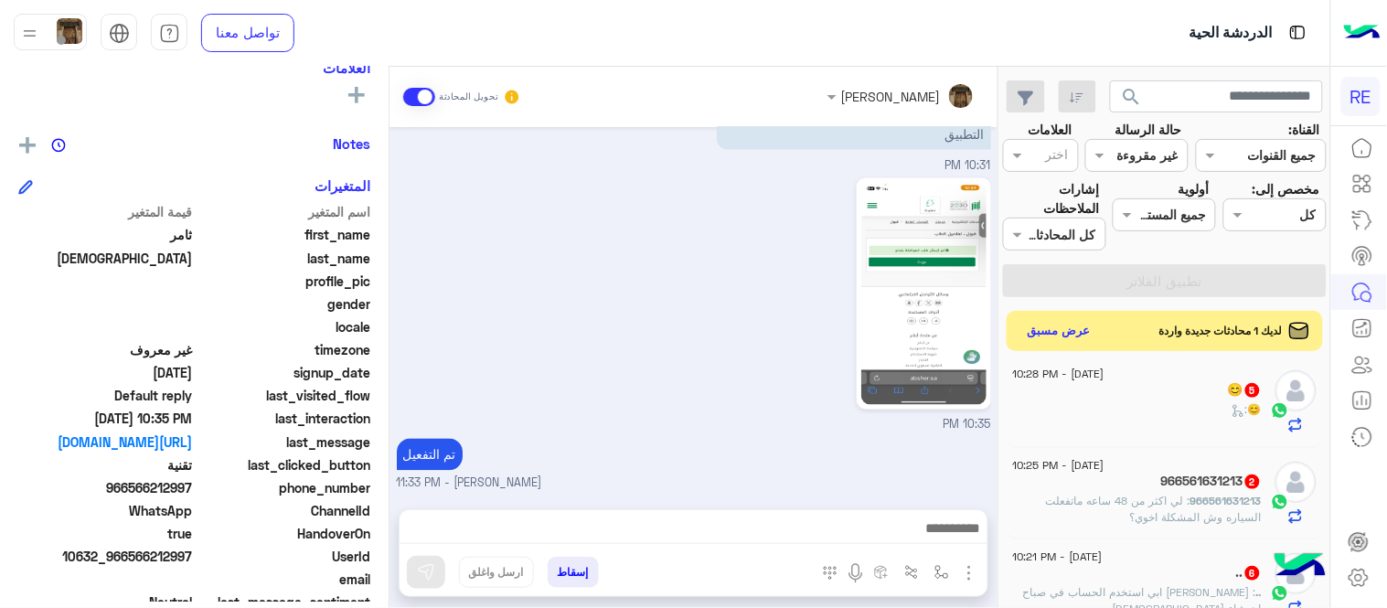
click at [1109, 405] on div "😊 :" at bounding box center [1137, 417] width 249 height 32
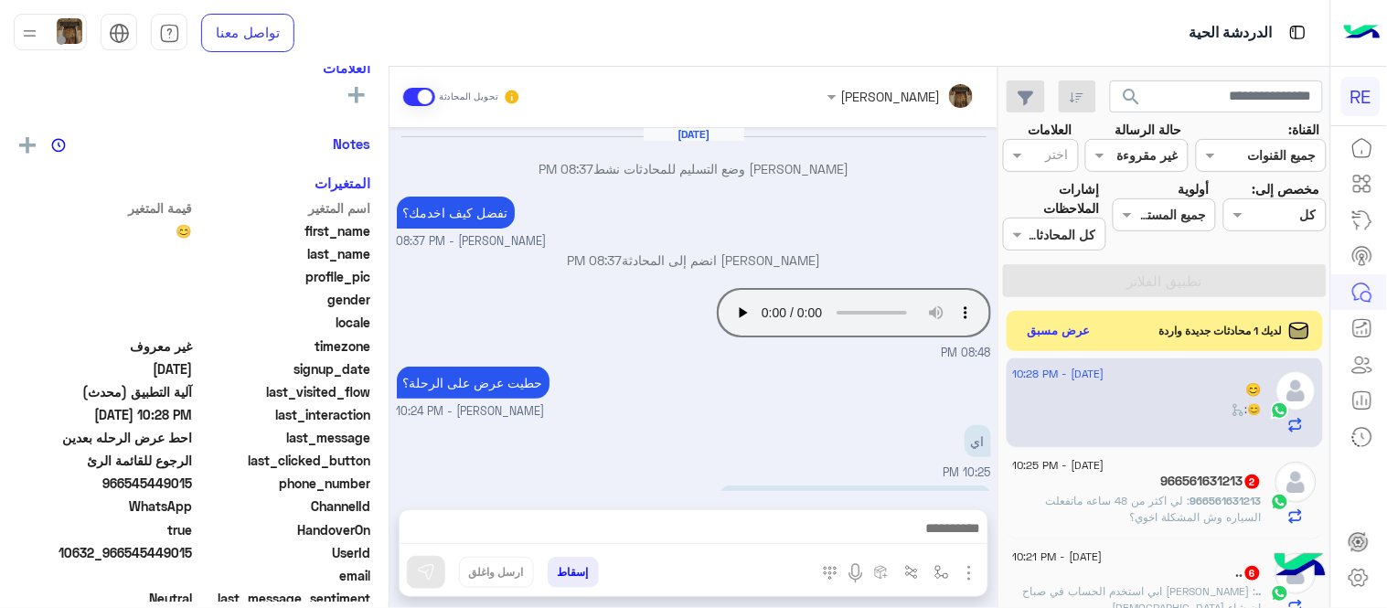
scroll to position [233, 0]
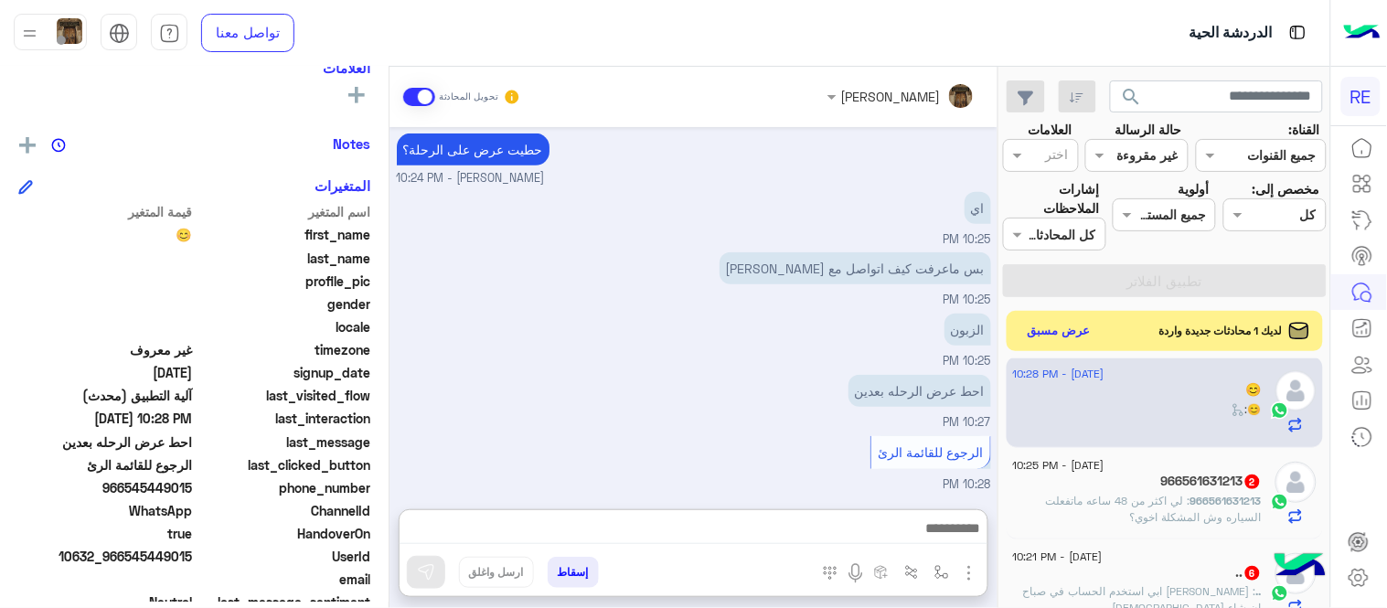
click at [713, 533] on textarea at bounding box center [694, 530] width 588 height 27
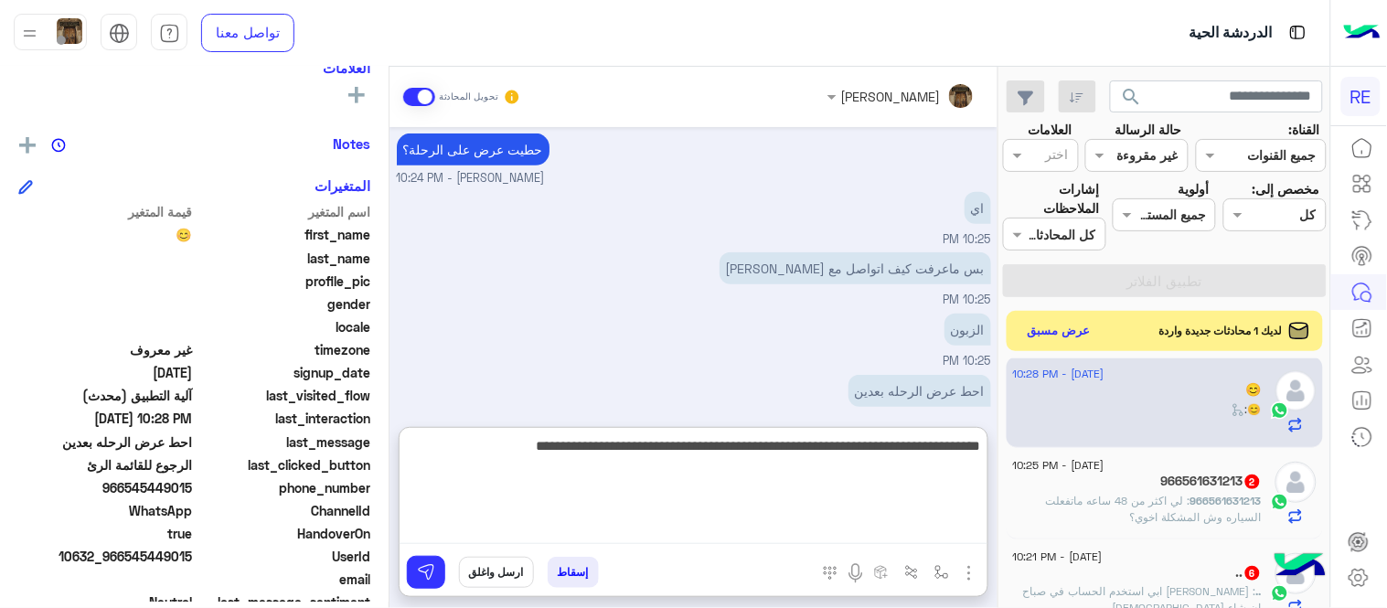
type textarea "**********"
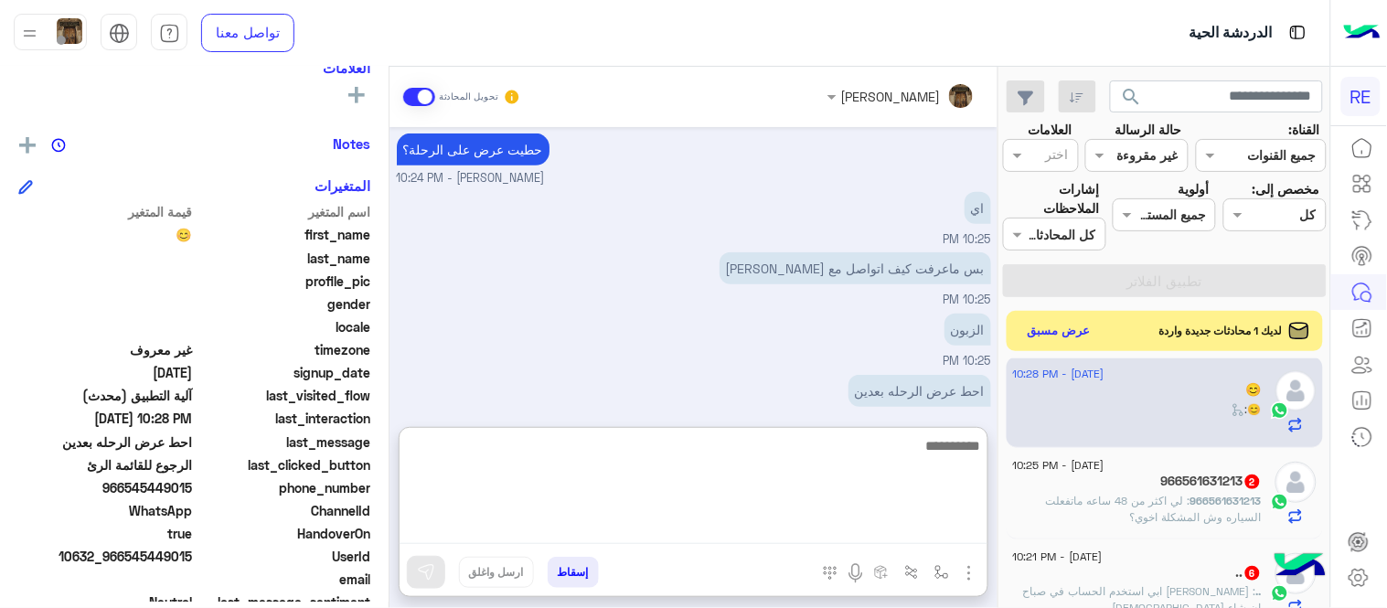
scroll to position [394, 0]
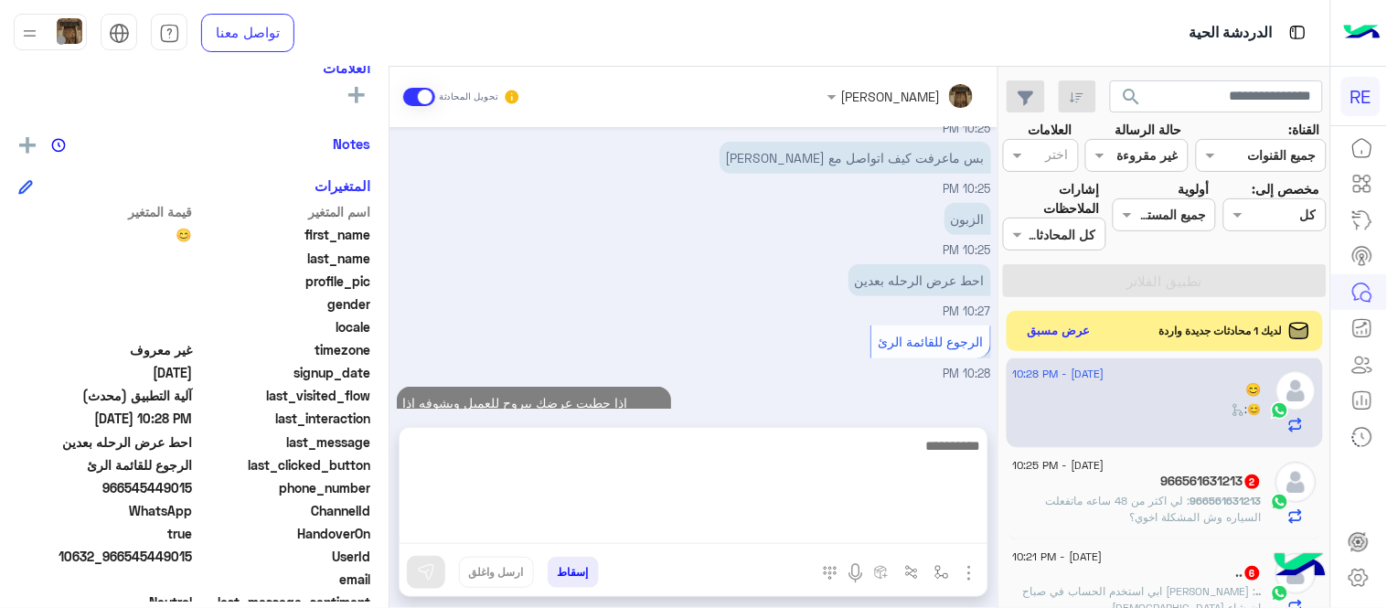
click at [820, 326] on div "[DATE] [PERSON_NAME] وضع التسليم للمحادثات نشط 08:37 PM تفضل كيف اخدمك؟ [PERSON…" at bounding box center [693, 268] width 608 height 282
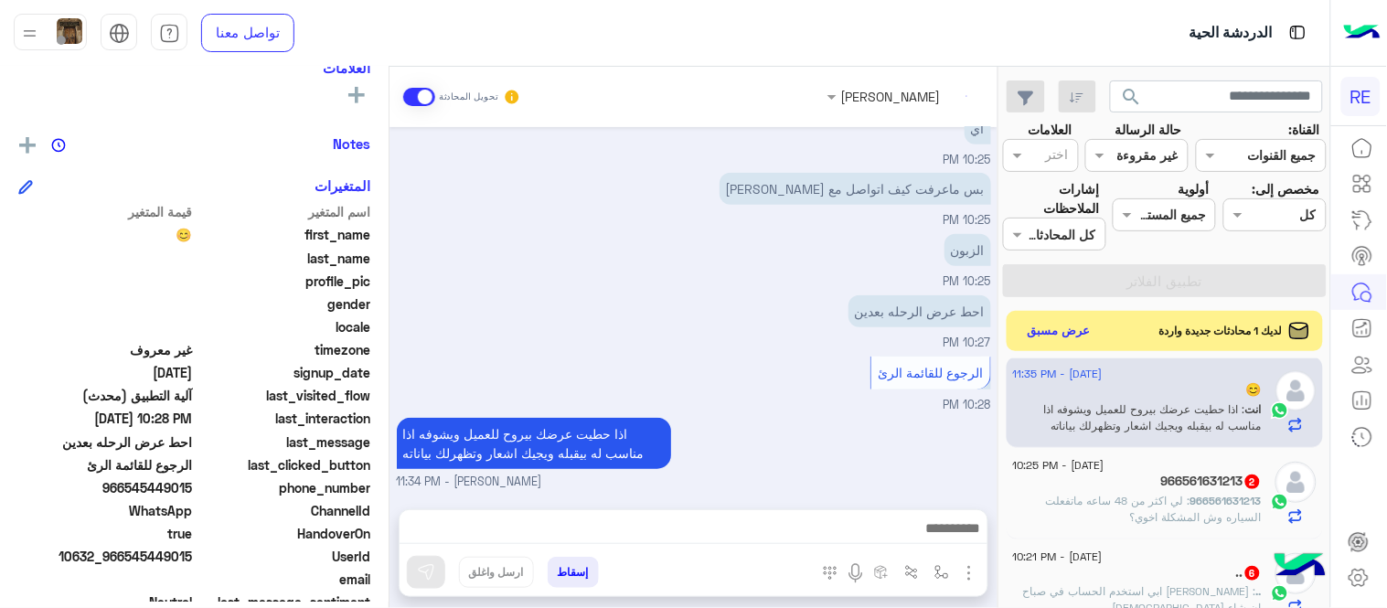
scroll to position [312, 0]
click at [1114, 510] on p "966561631213 : لي اكثر من 48 ساعه ماتفعلت السياره وش المشكلة اخوي؟" at bounding box center [1137, 509] width 249 height 33
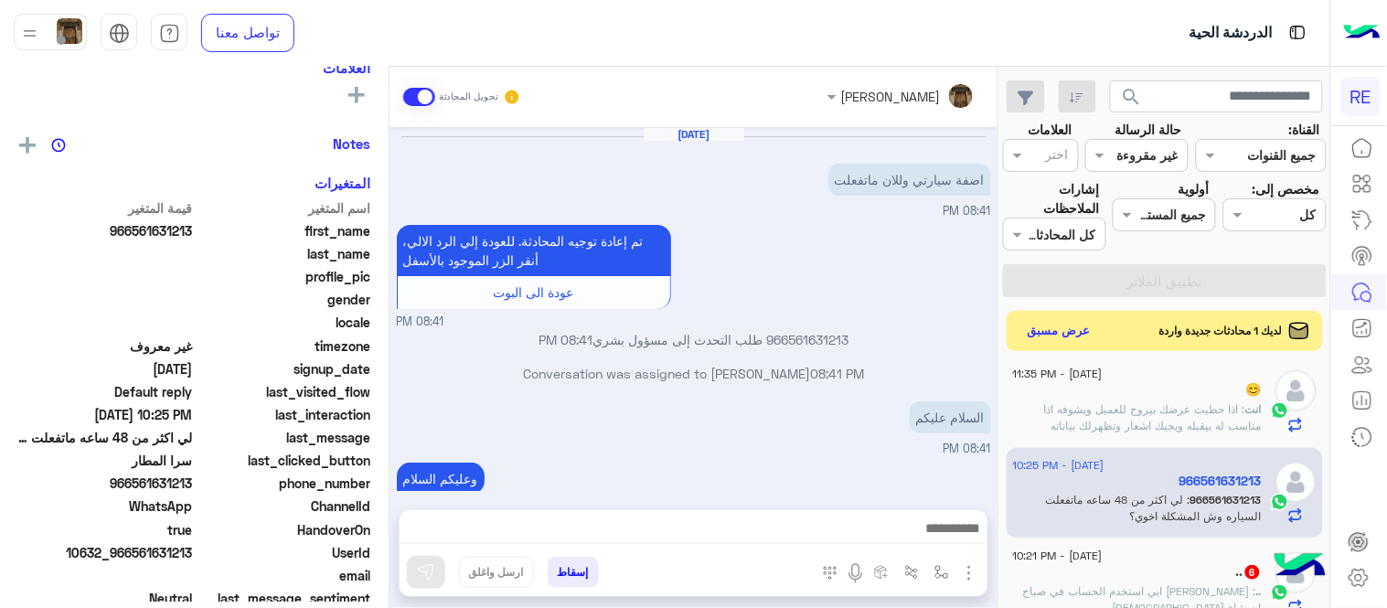
scroll to position [257, 0]
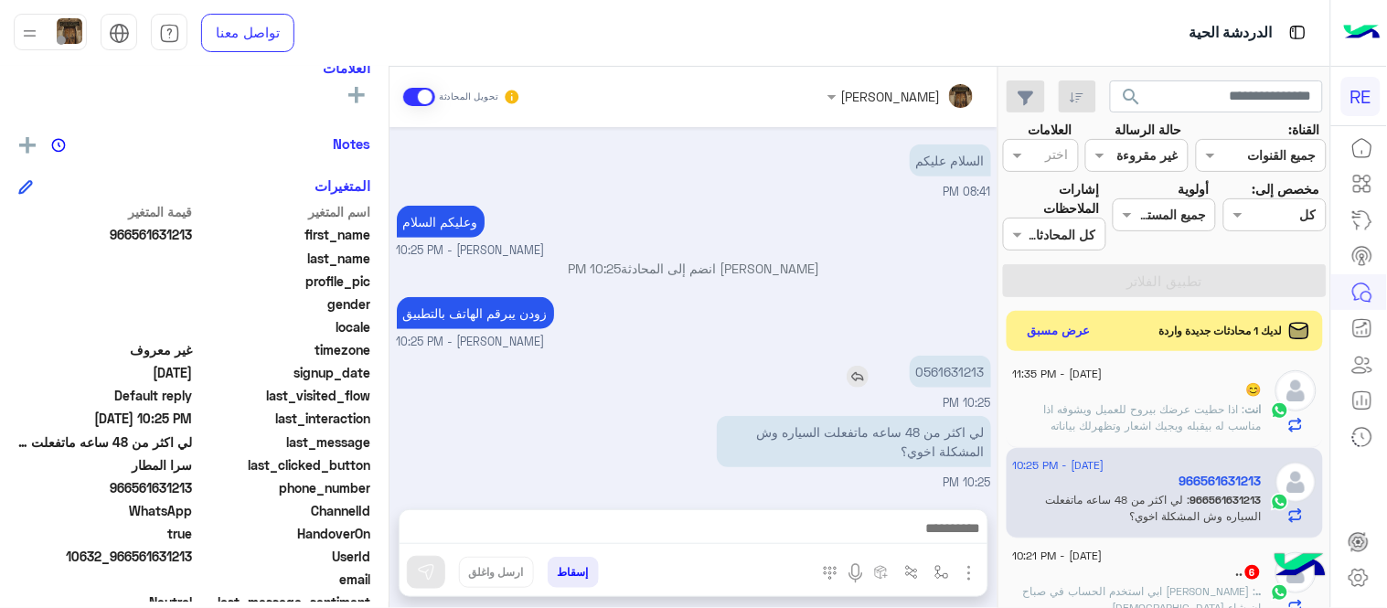
click at [958, 373] on p "0561631213" at bounding box center [950, 372] width 81 height 32
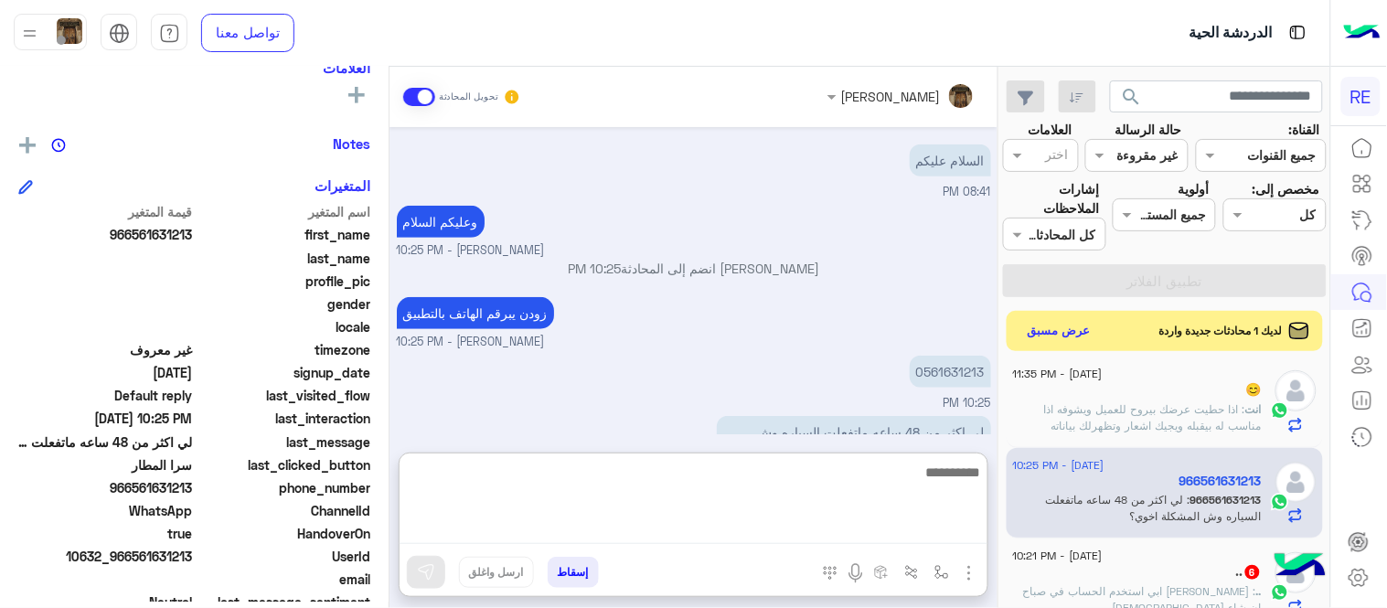
click at [732, 527] on textarea at bounding box center [694, 503] width 588 height 84
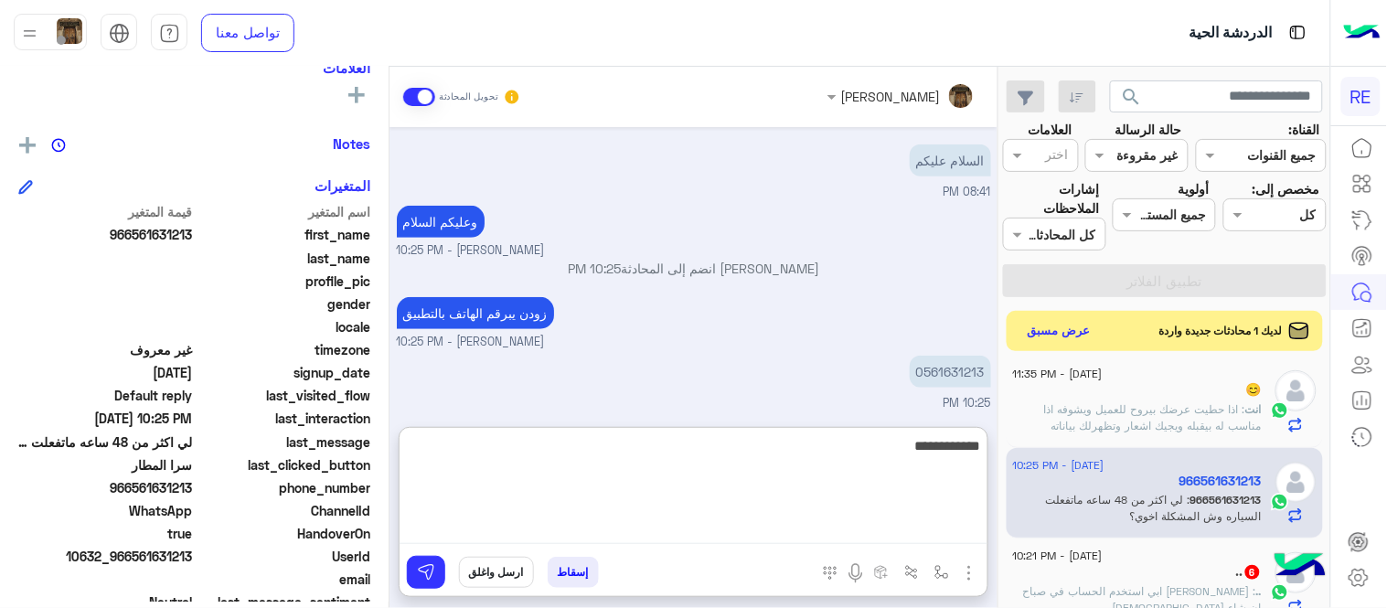
type textarea "**********"
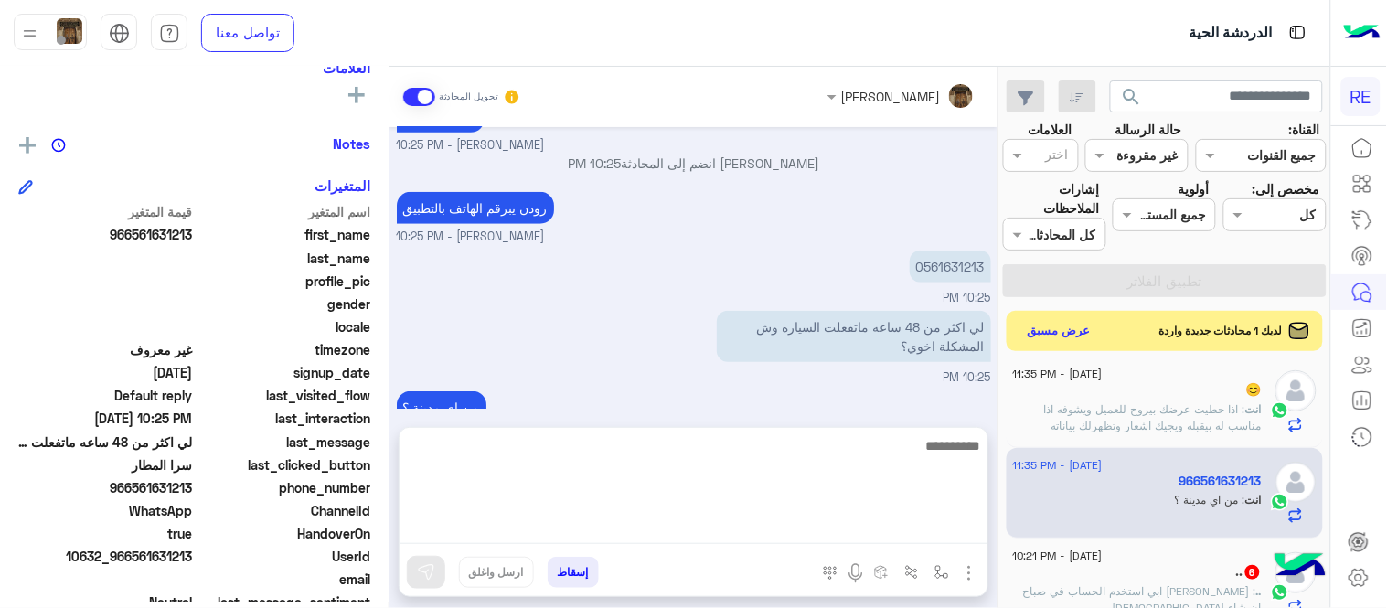
click at [928, 391] on div "[DATE] اضفة سيارتي وللان ماتفعلت 08:41 PM تم إعادة توجيه المحادثة. للعودة إلي ا…" at bounding box center [693, 268] width 608 height 282
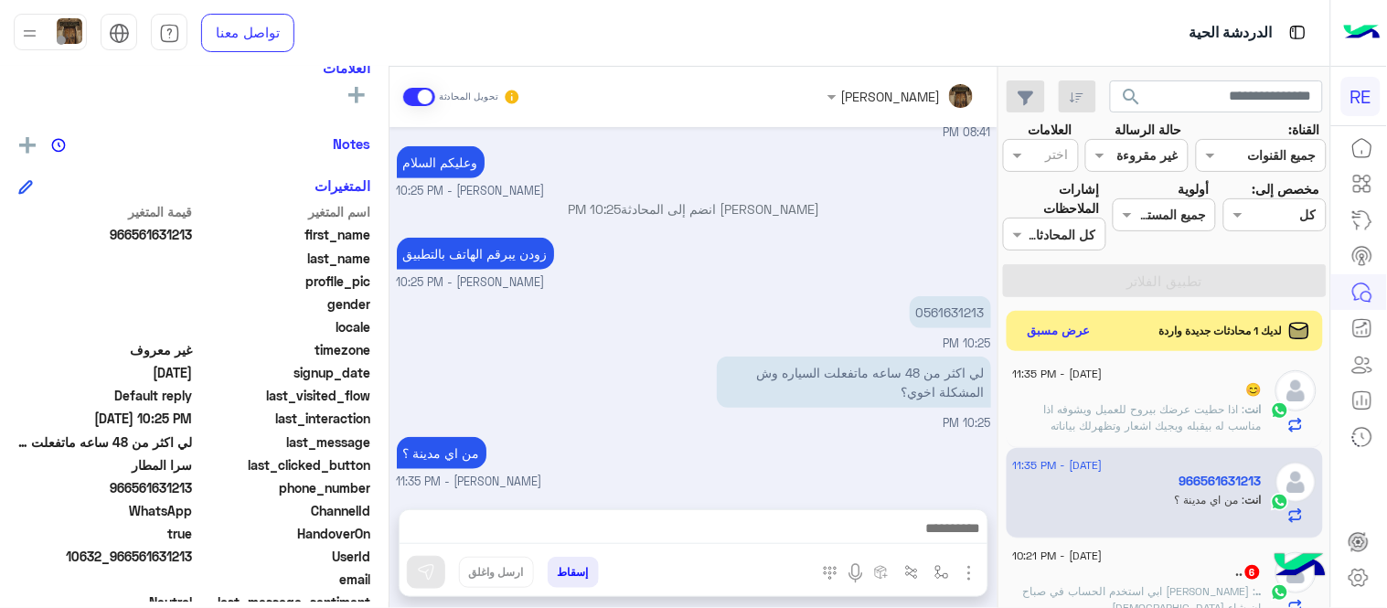
scroll to position [315, 0]
click at [1103, 560] on span "[DATE] - 10:21 PM" at bounding box center [1058, 556] width 90 height 16
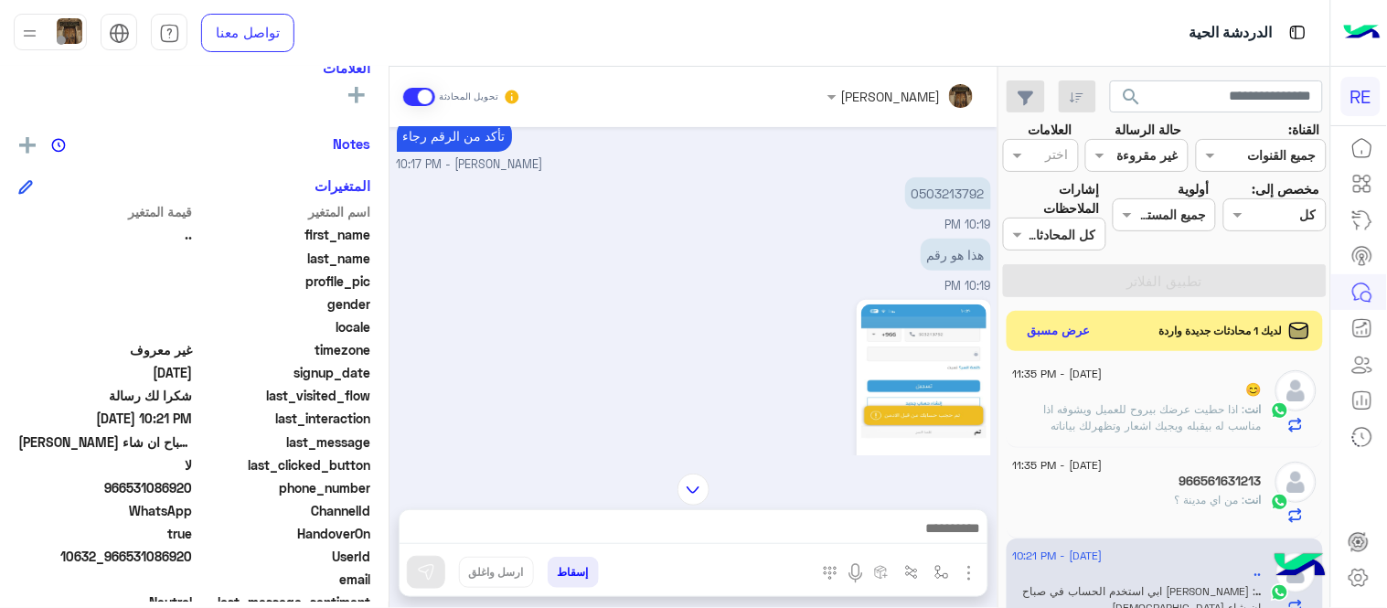
scroll to position [205, 0]
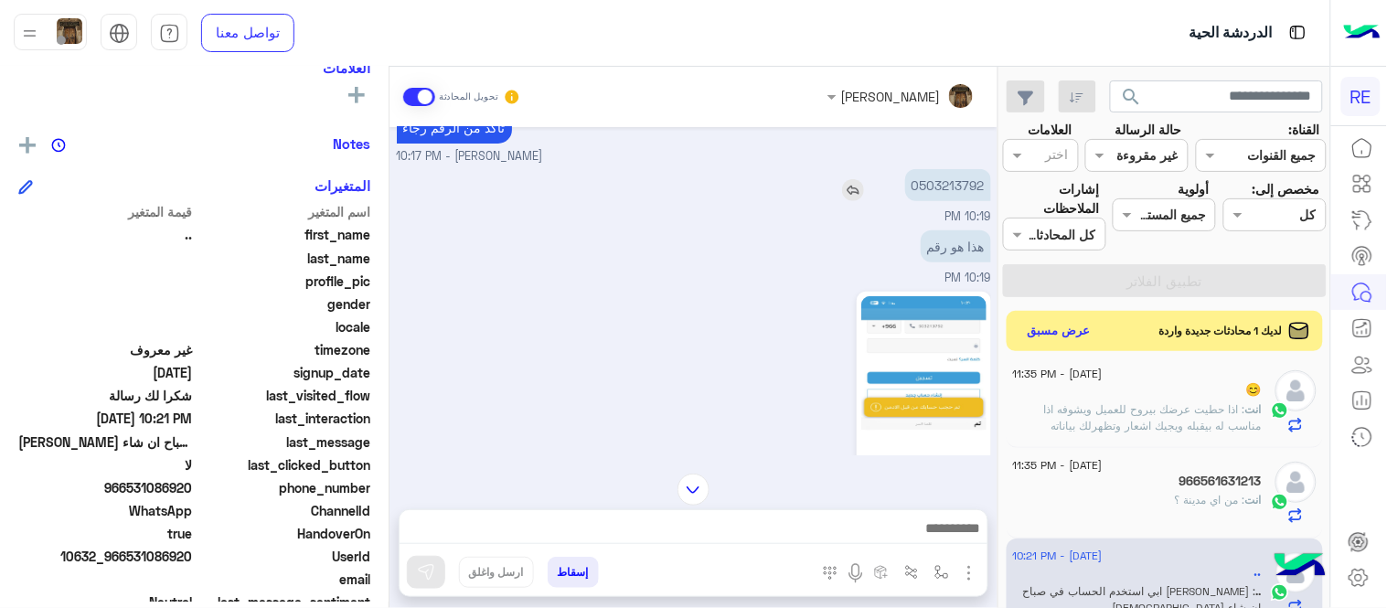
click at [973, 175] on p "0503213792" at bounding box center [948, 185] width 86 height 32
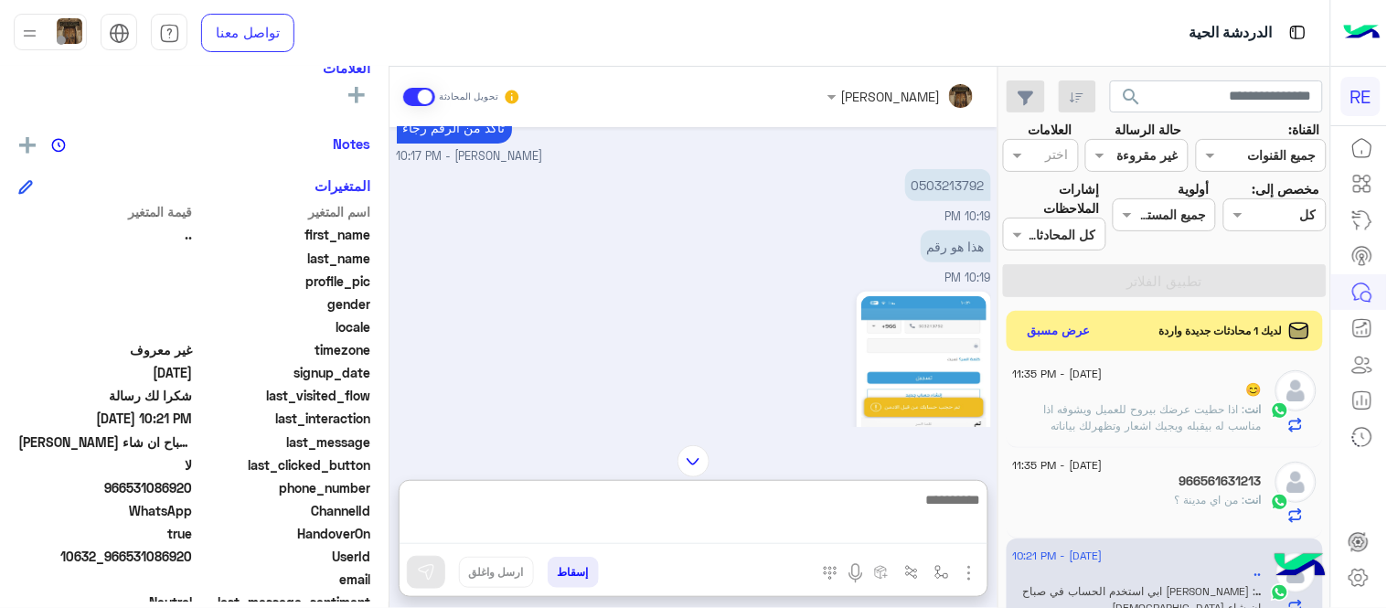
click at [784, 533] on textarea at bounding box center [694, 516] width 588 height 56
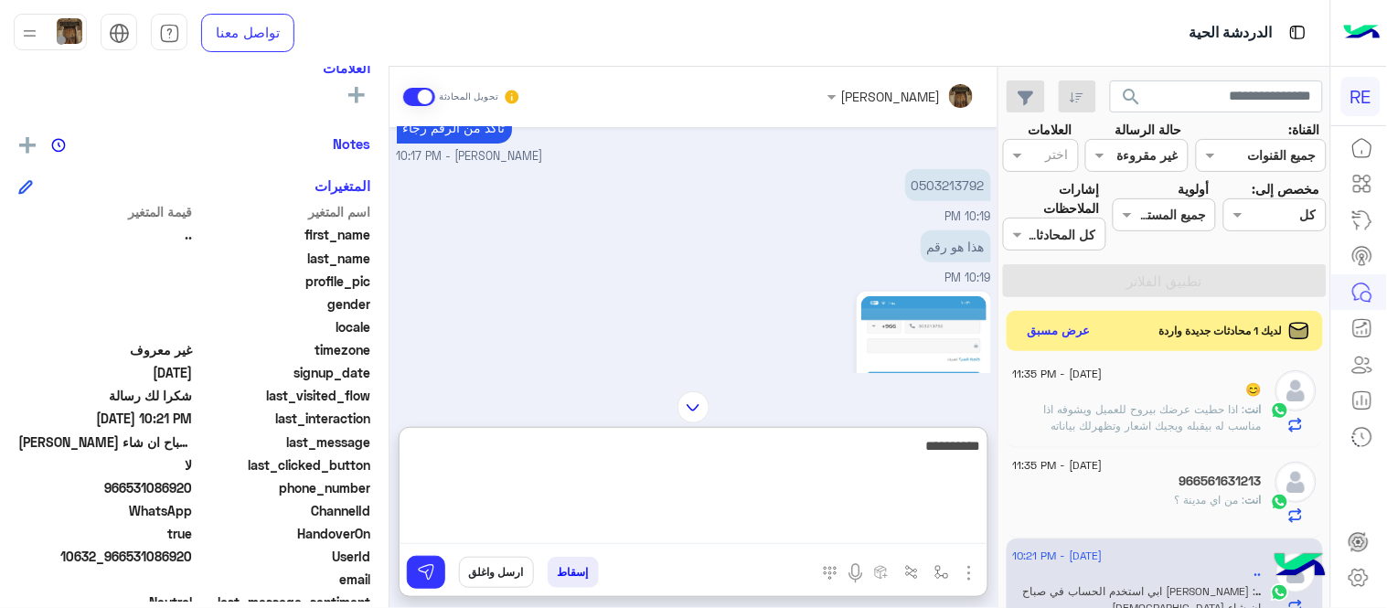
type textarea "**********"
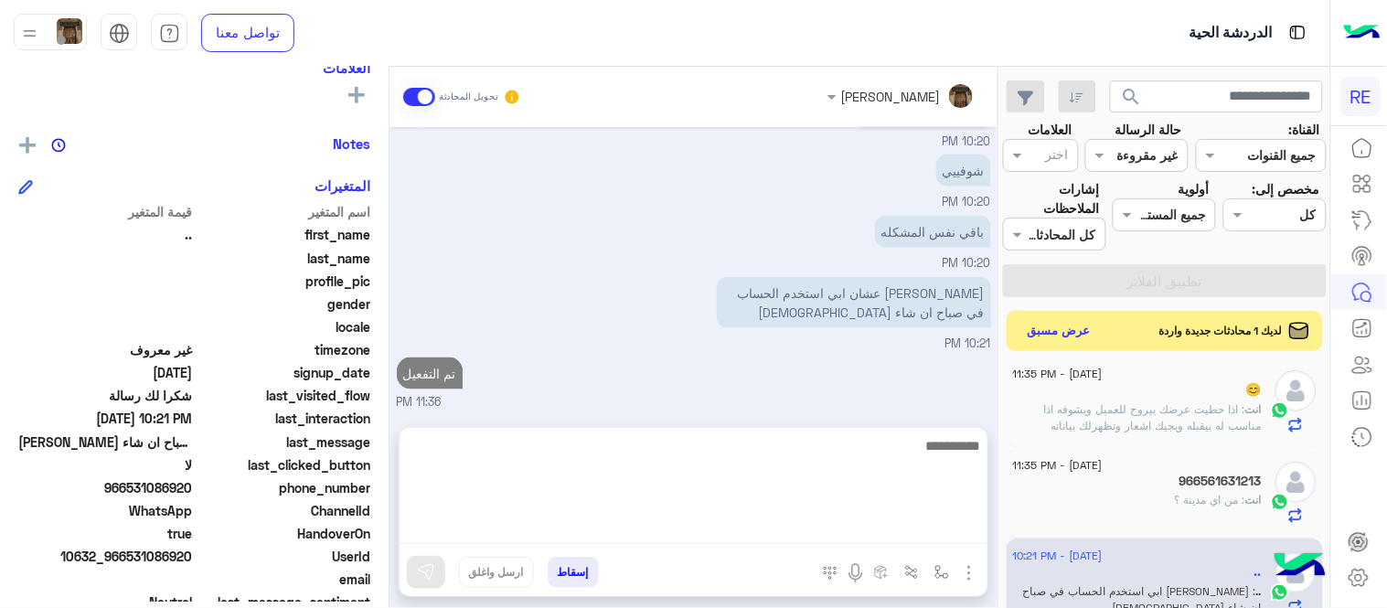
scroll to position [519, 0]
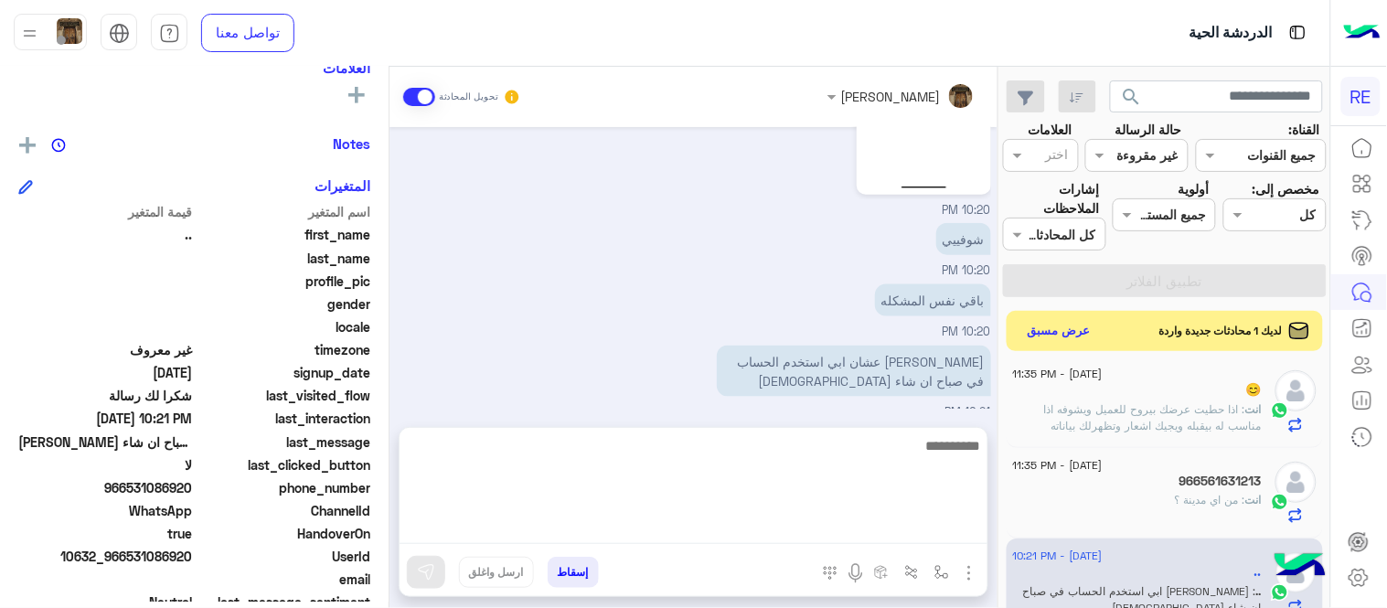
click at [891, 380] on div "[DATE] زودني برقم الهاتف بالتطبيق [PERSON_NAME] - 08:51 PM [PERSON_NAME] انضم إ…" at bounding box center [693, 268] width 608 height 282
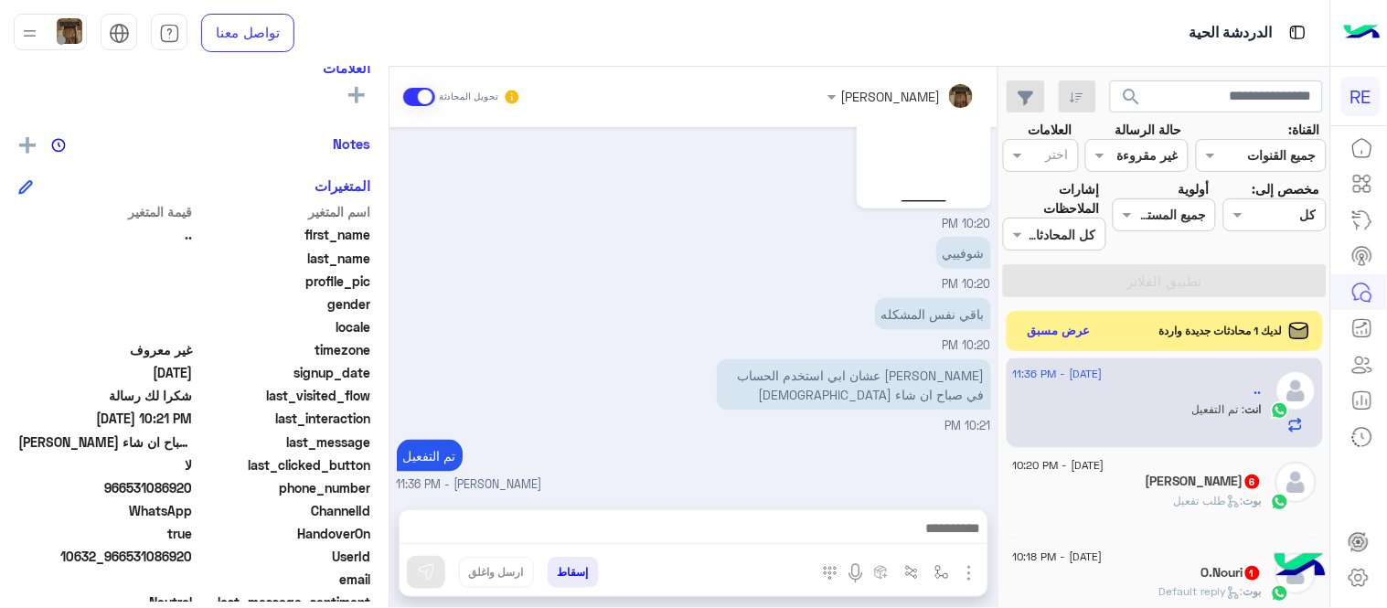
scroll to position [654, 0]
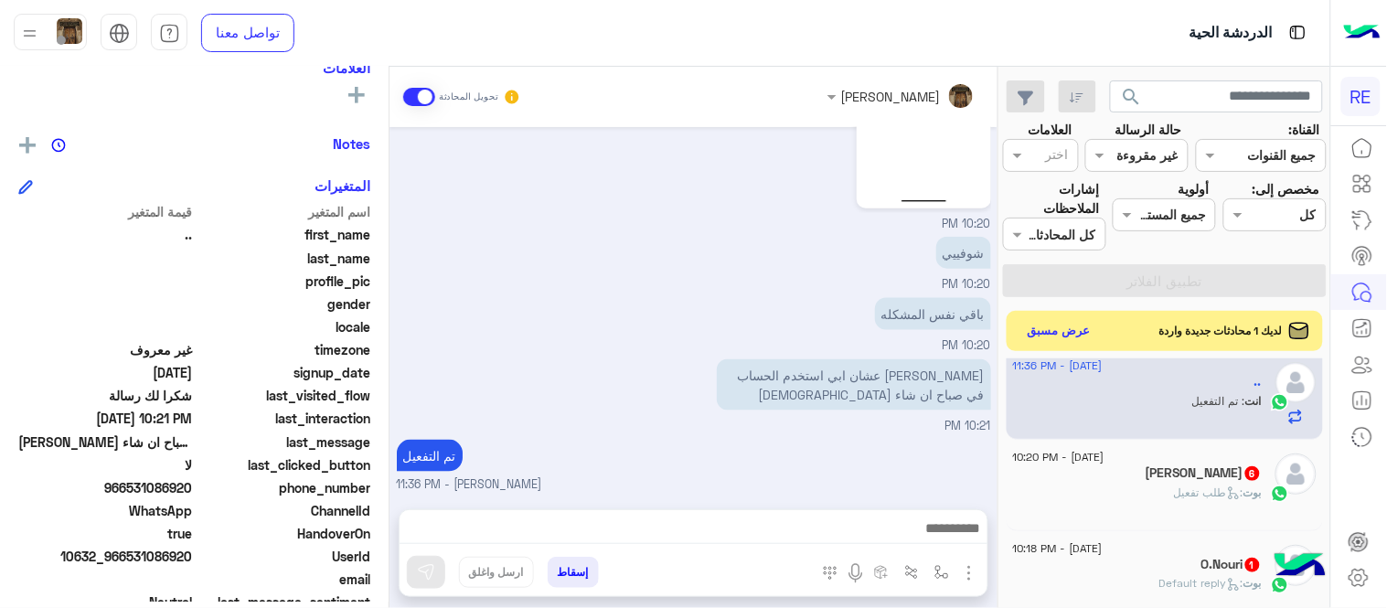
click at [1110, 468] on div "[PERSON_NAME] 6" at bounding box center [1137, 474] width 249 height 19
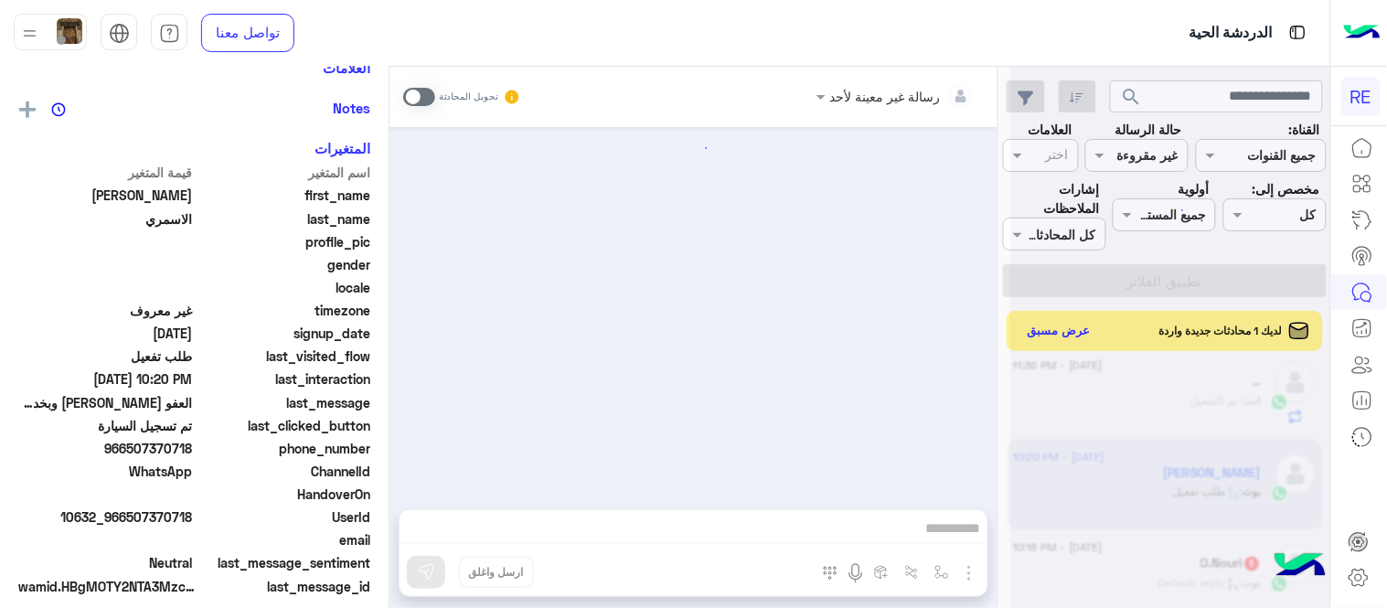
scroll to position [1273, 0]
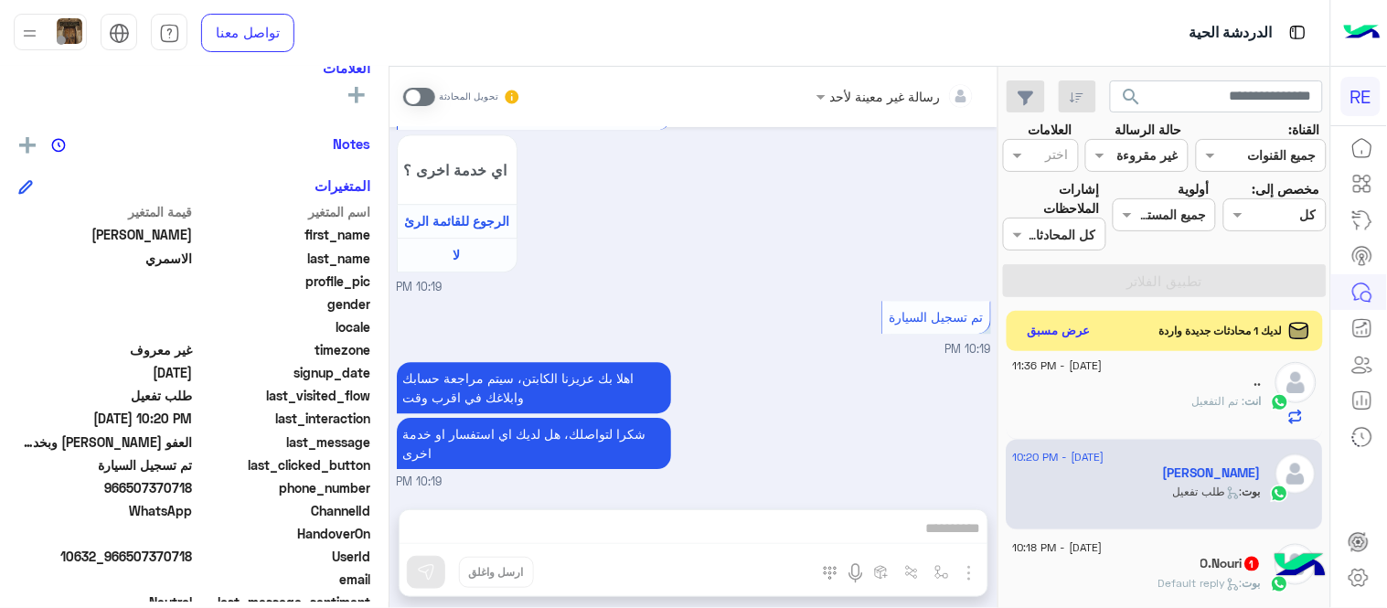
click at [414, 98] on span at bounding box center [419, 97] width 32 height 18
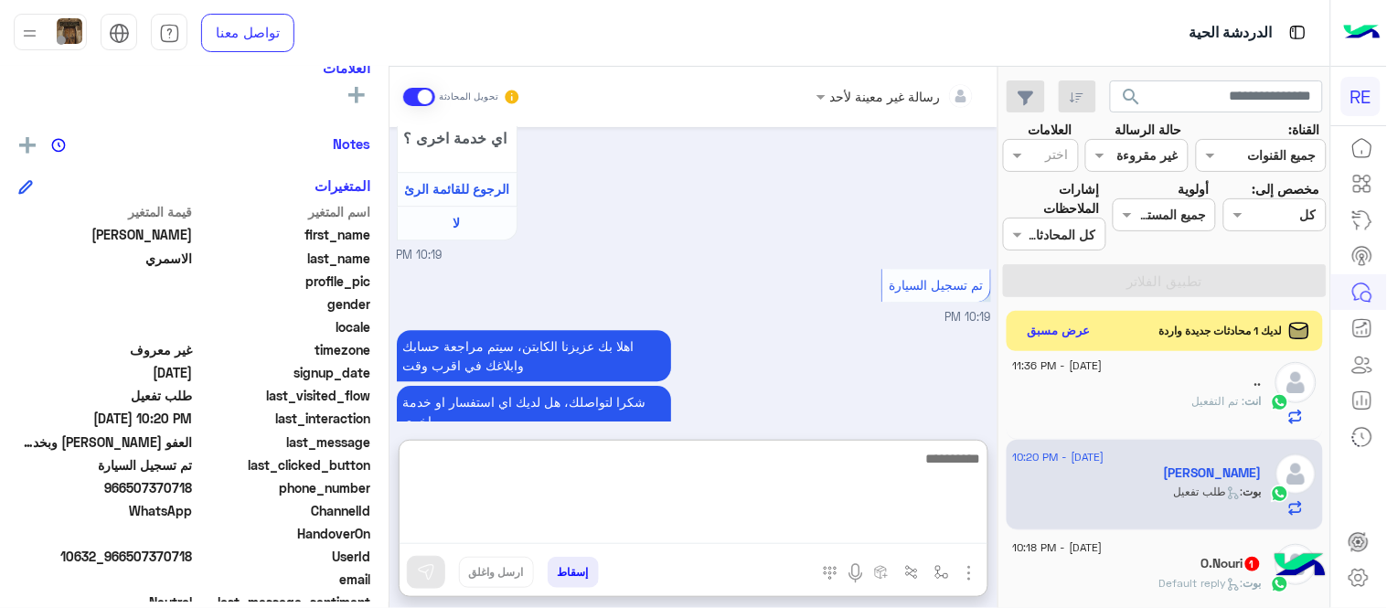
click at [695, 536] on textarea at bounding box center [694, 495] width 588 height 97
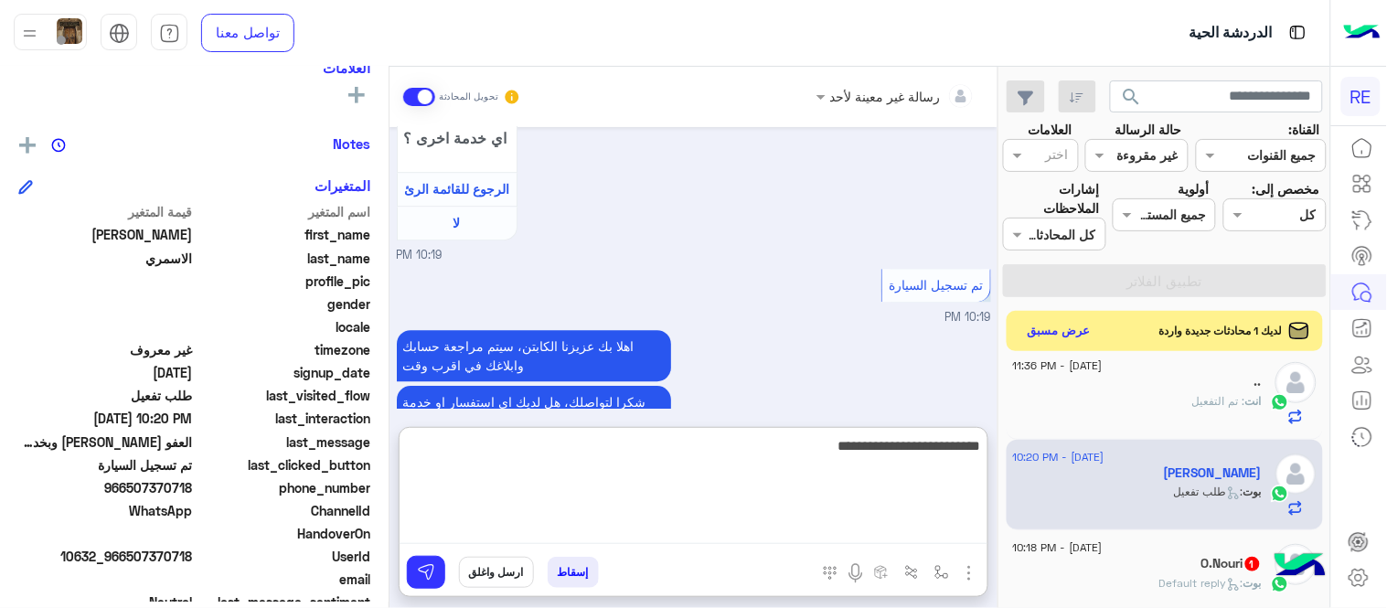
type textarea "**********"
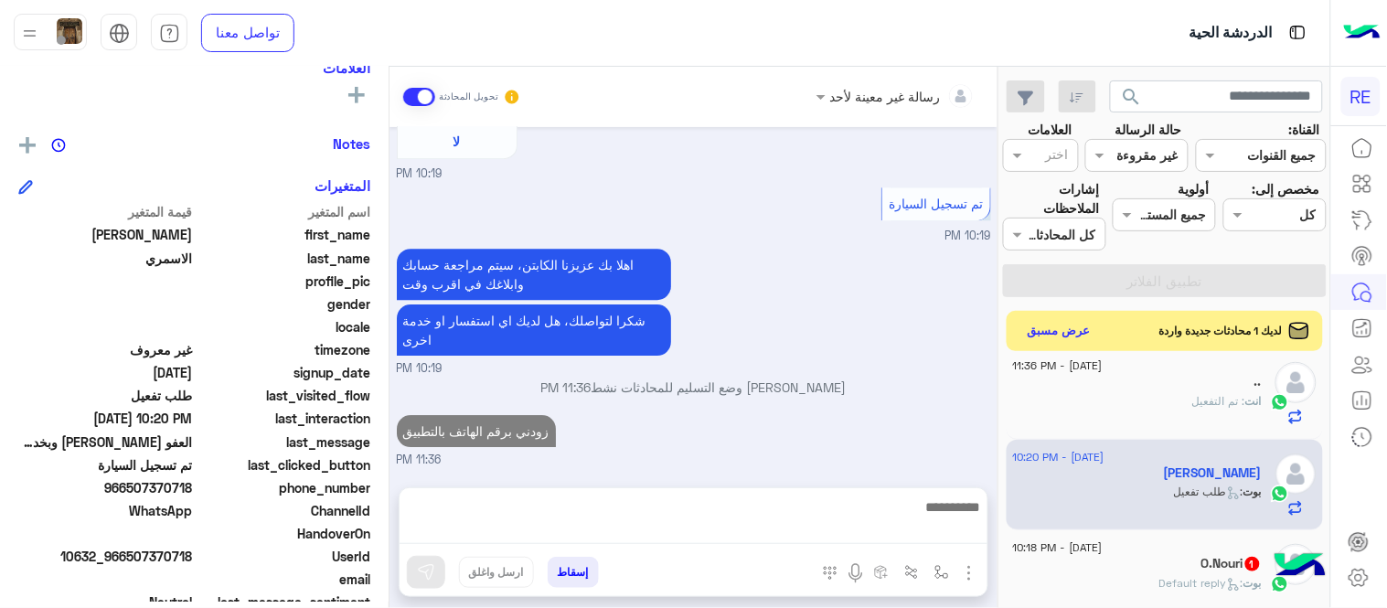
click at [836, 304] on div "اهلا بك عزيزنا الكابتن، سيتم مراجعة حسابك وابلاغك في اقرب وقت شكرا لتواصلك، هل …" at bounding box center [694, 310] width 594 height 133
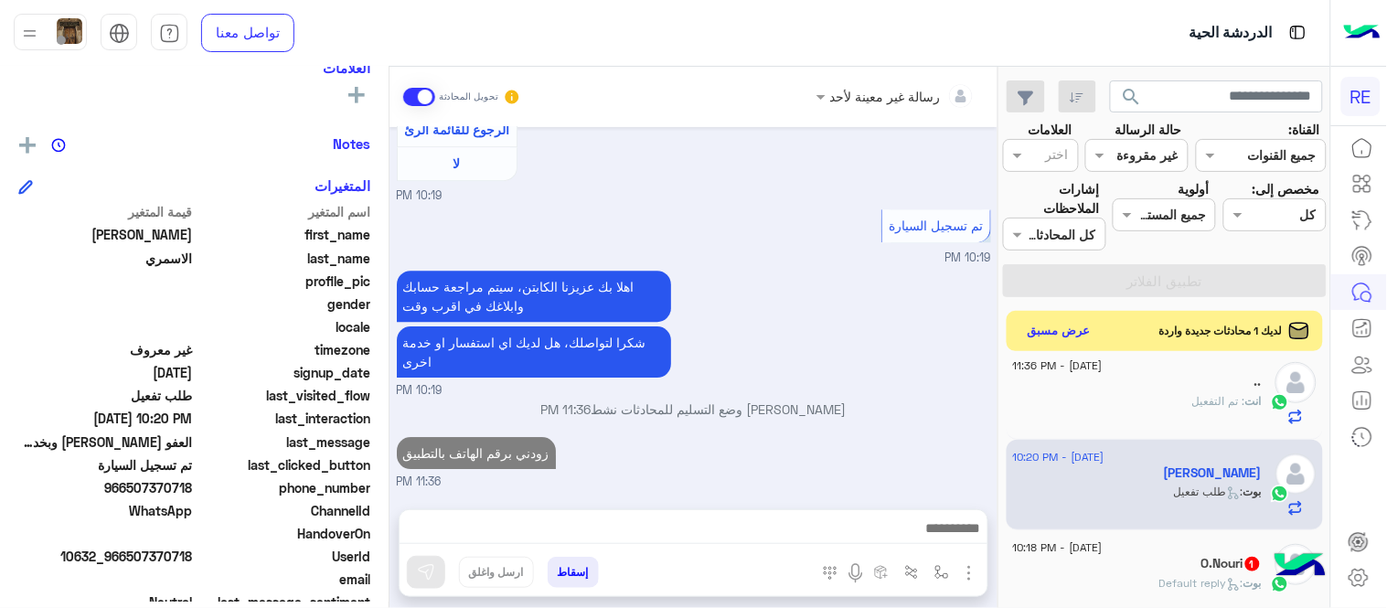
click at [1094, 583] on div "[PERSON_NAME] : Default reply" at bounding box center [1137, 591] width 249 height 32
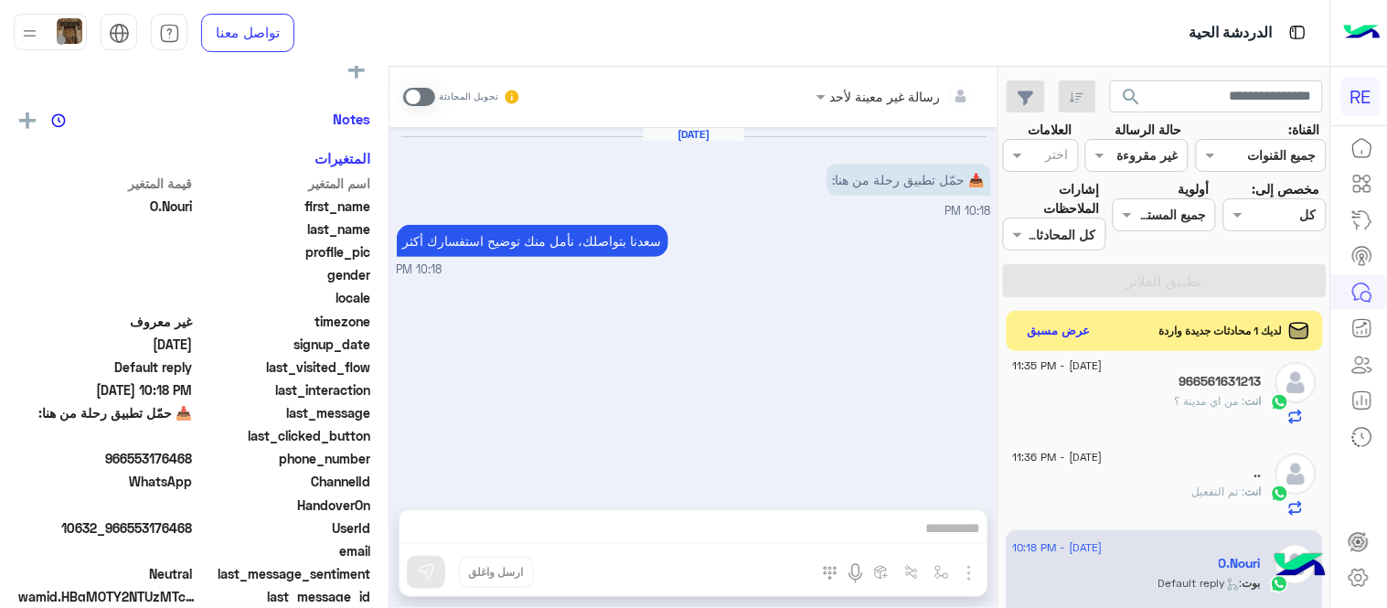
scroll to position [321, 0]
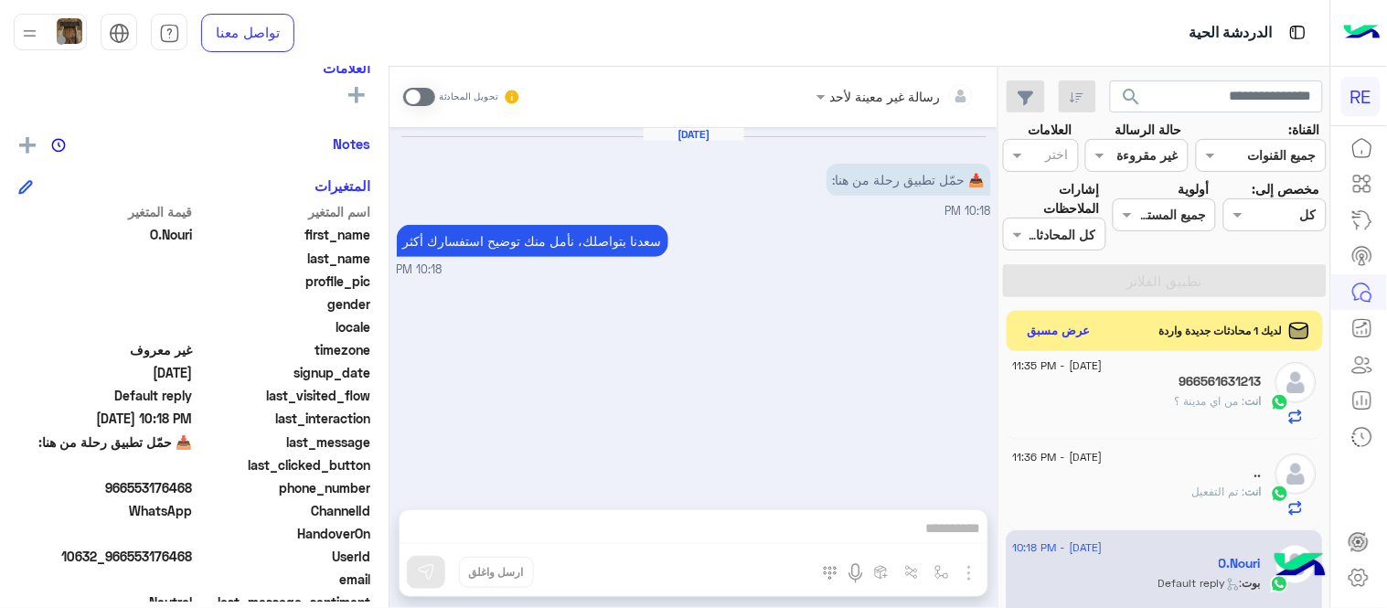
click at [421, 90] on span at bounding box center [419, 97] width 32 height 18
click at [585, 500] on div "رسالة غير معينة لأحد تحويل المحادثة [DATE] 📥 حمّل تطبيق رحلة من هنا: 10:18 PM […" at bounding box center [693, 341] width 608 height 549
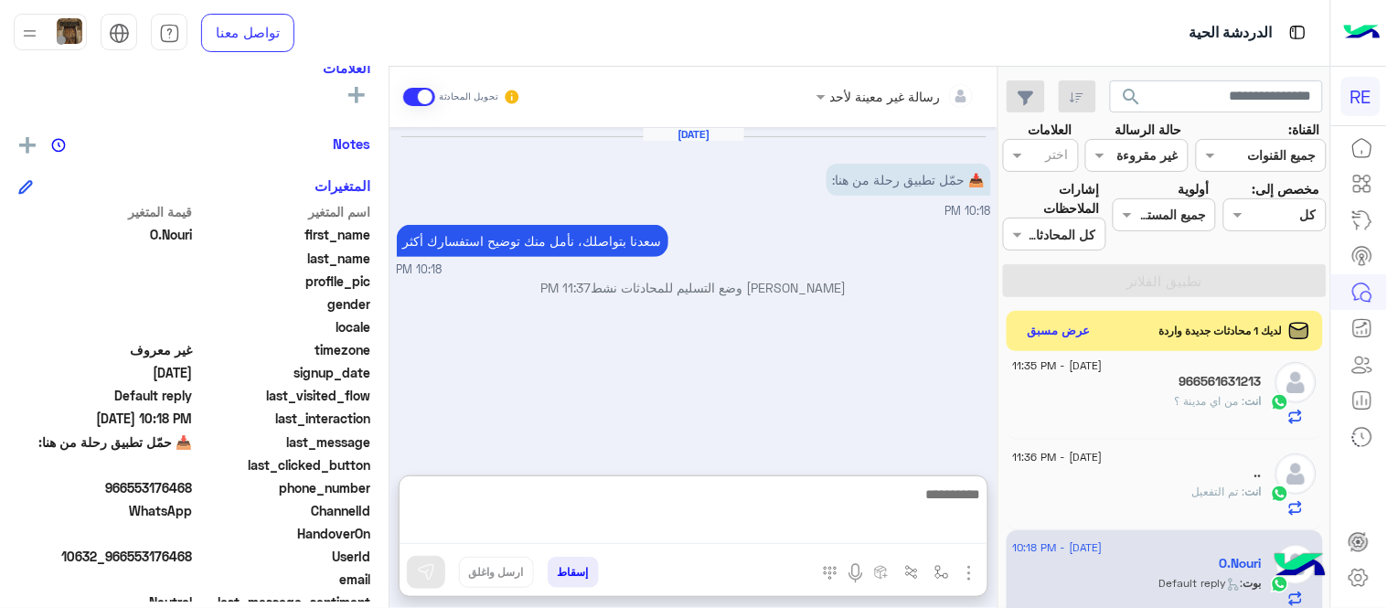
paste textarea "**********"
click at [600, 521] on textarea at bounding box center [694, 513] width 588 height 61
type textarea "**********"
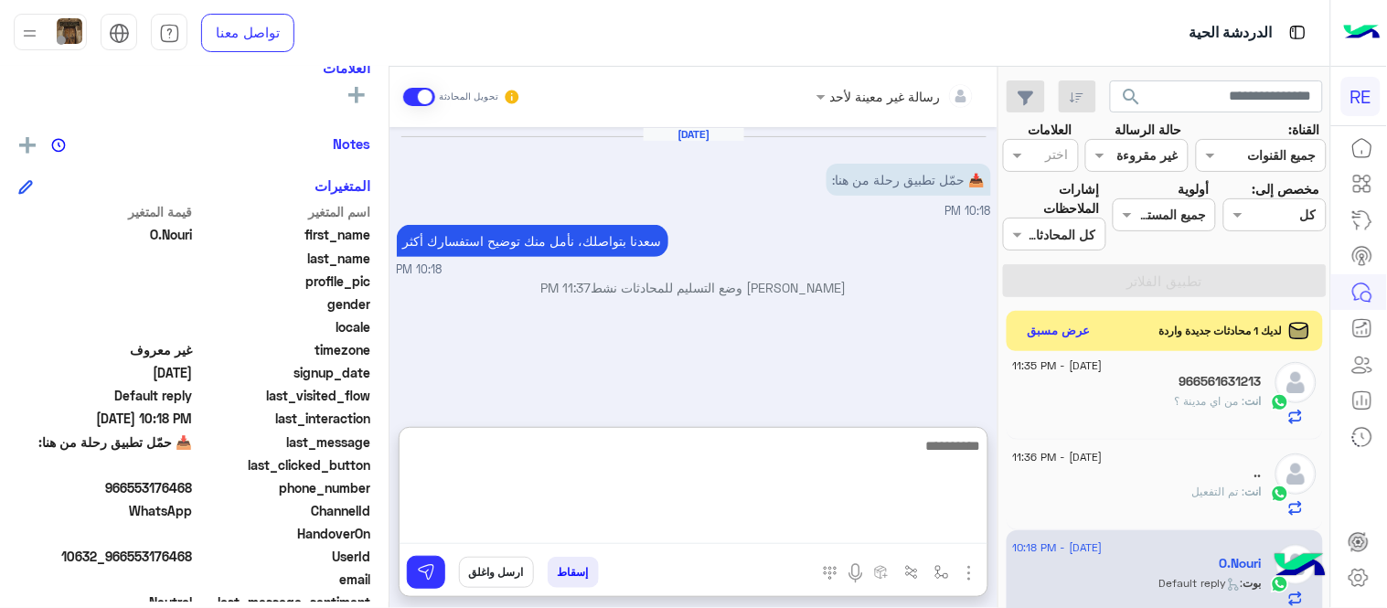
scroll to position [95, 0]
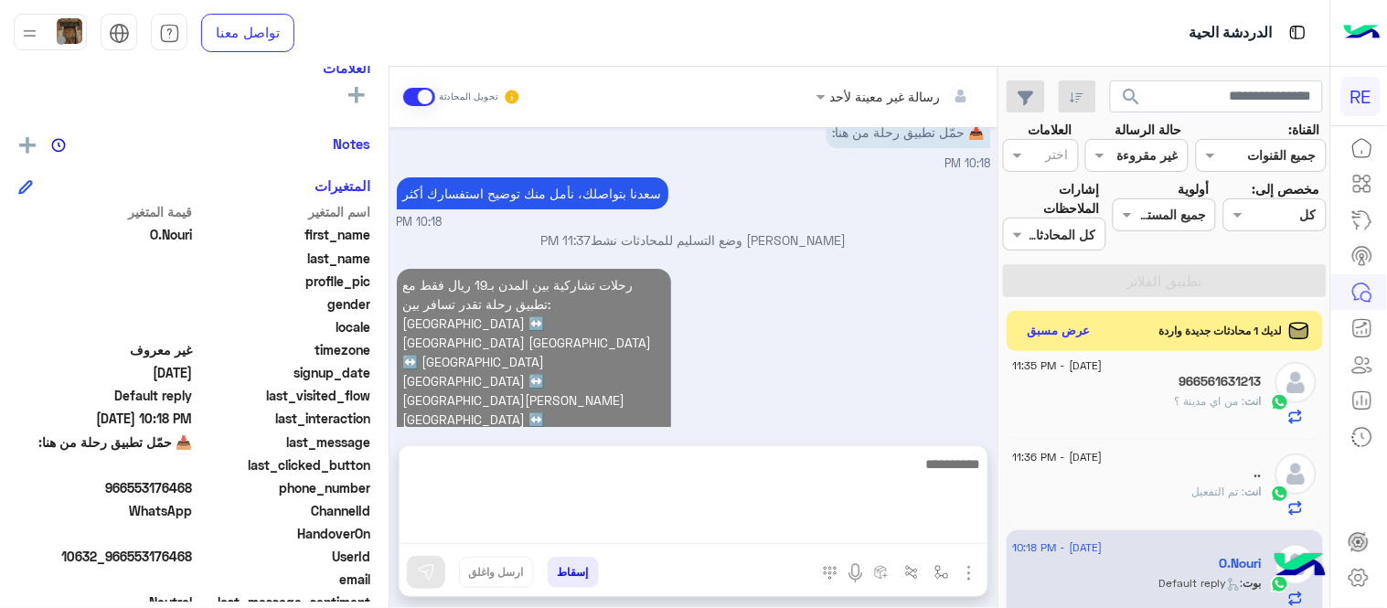
click at [817, 283] on div "رحلات تشاركية بين المدن بـ19 ريال فقط مع تطبيق رحلة تقدر تسافر بين: [GEOGRAPHIC…" at bounding box center [694, 399] width 594 height 270
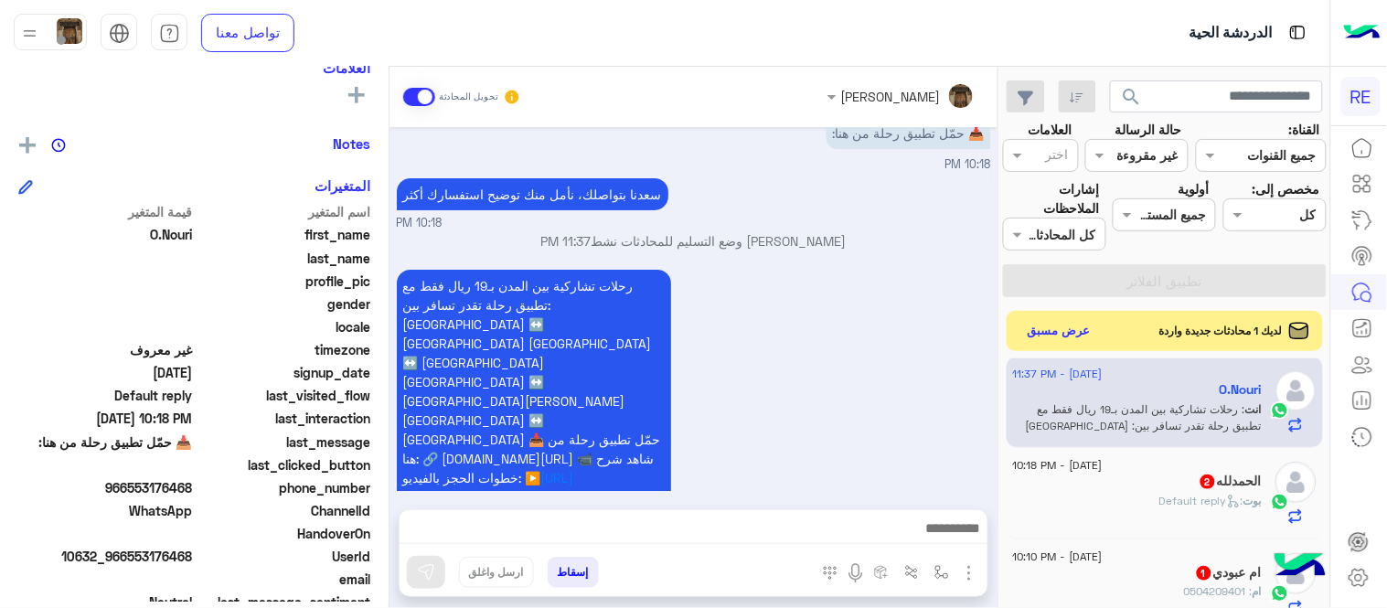
scroll to position [856, 0]
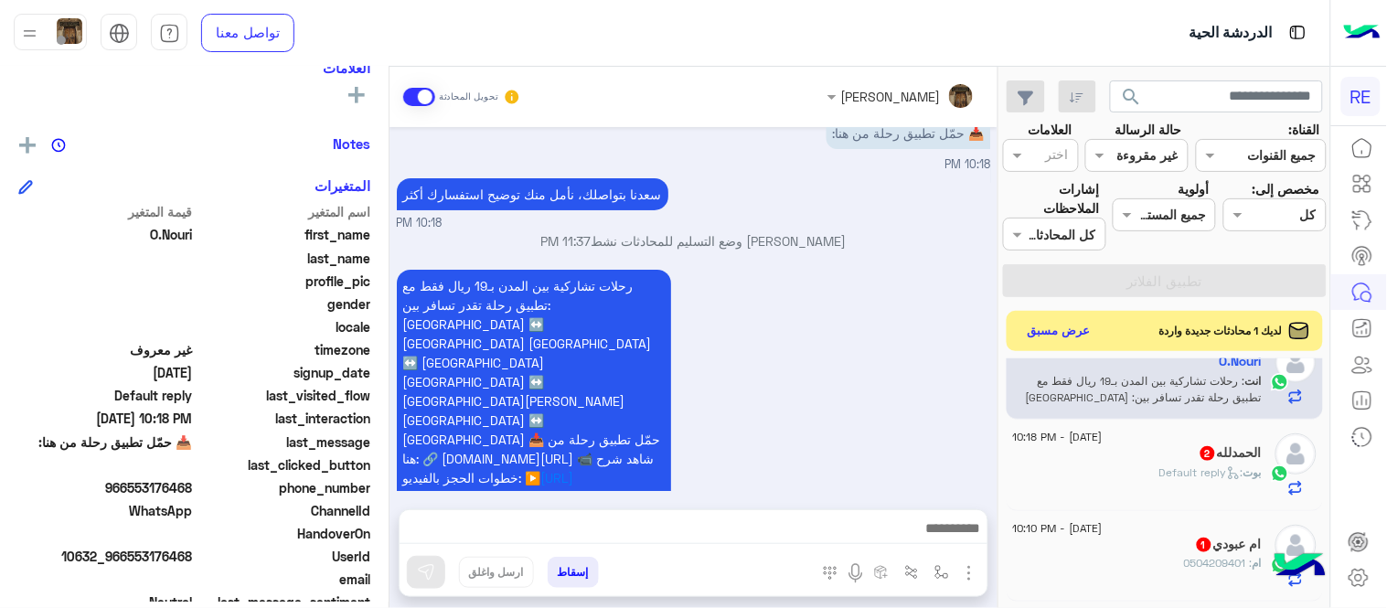
click at [1200, 448] on span "2" at bounding box center [1207, 453] width 15 height 15
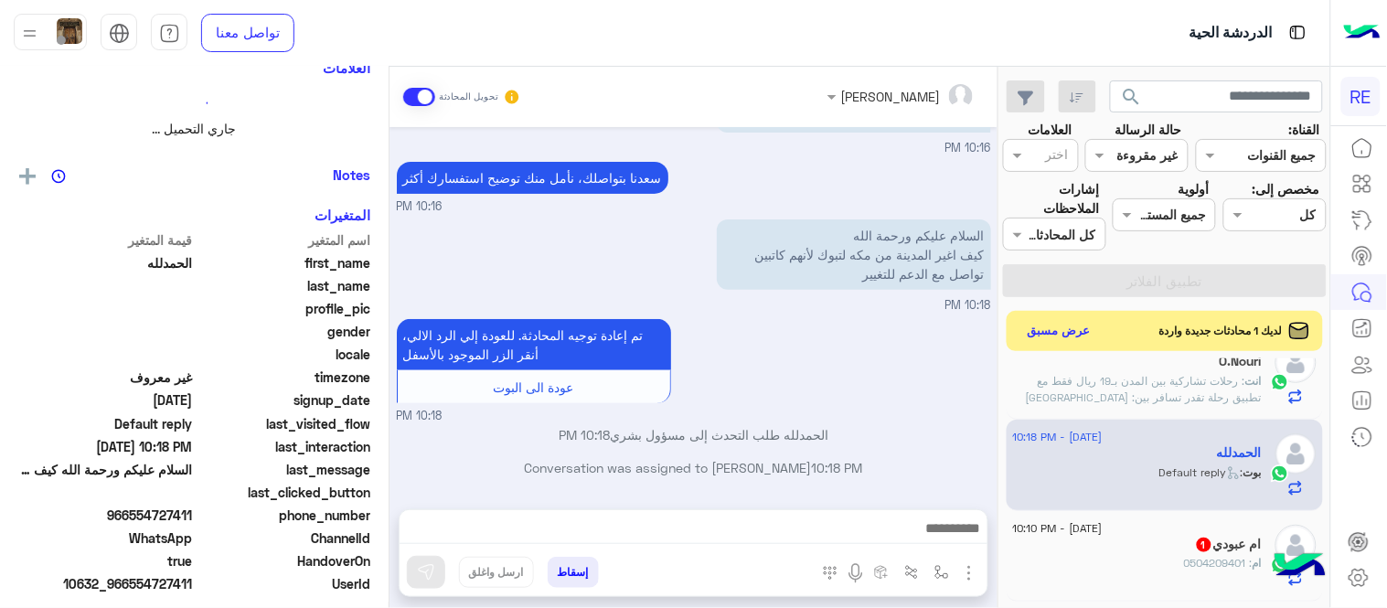
scroll to position [321, 0]
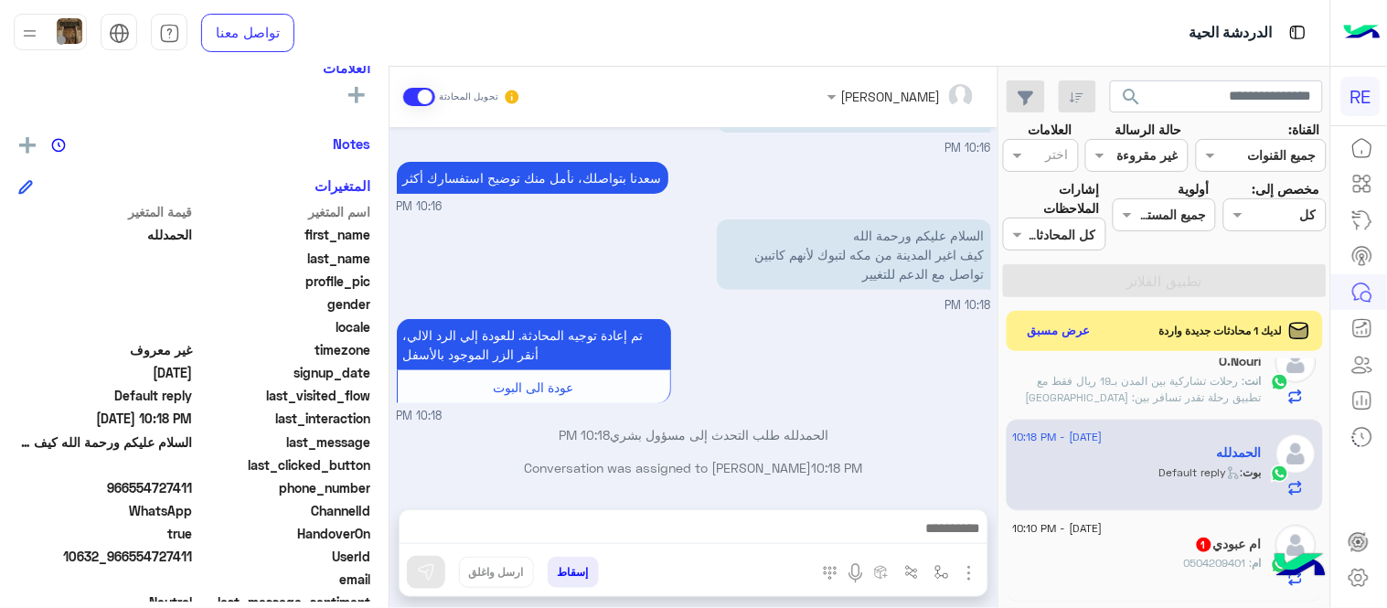
drag, startPoint x: 133, startPoint y: 486, endPoint x: 194, endPoint y: 487, distance: 61.3
click at [193, 487] on span "966554727411" at bounding box center [105, 487] width 175 height 19
click at [709, 532] on textarea at bounding box center [694, 530] width 588 height 27
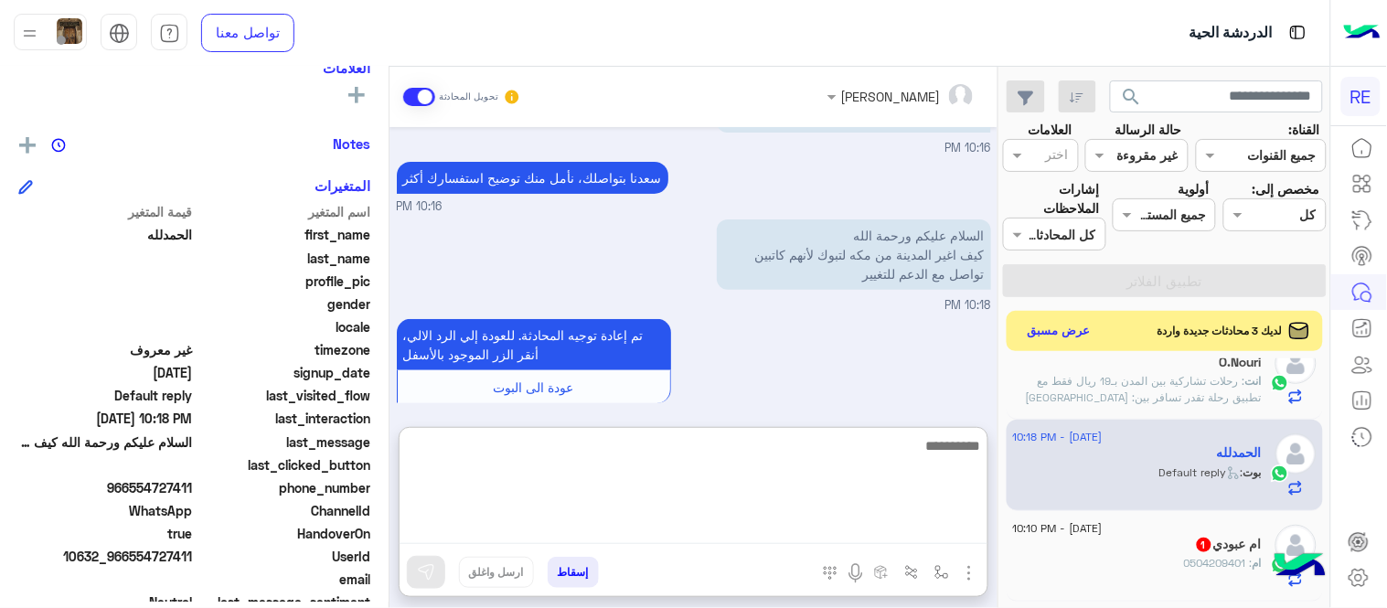
click at [929, 470] on textarea at bounding box center [694, 489] width 588 height 110
type textarea "**********"
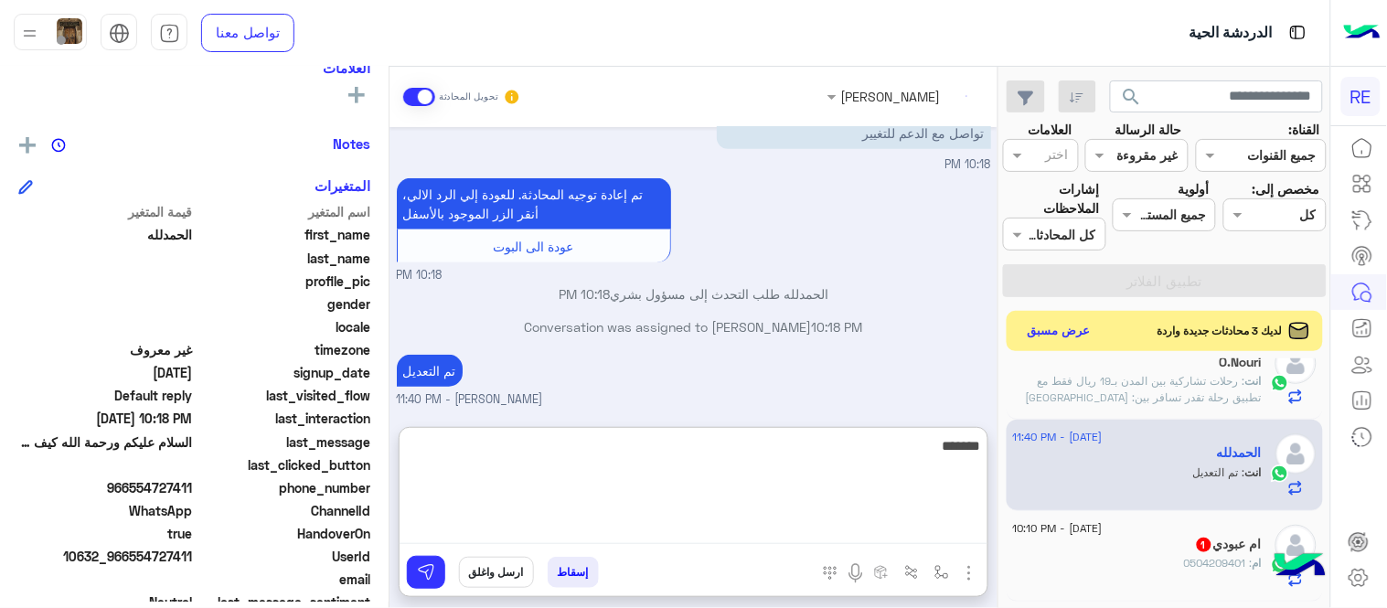
scroll to position [275, 0]
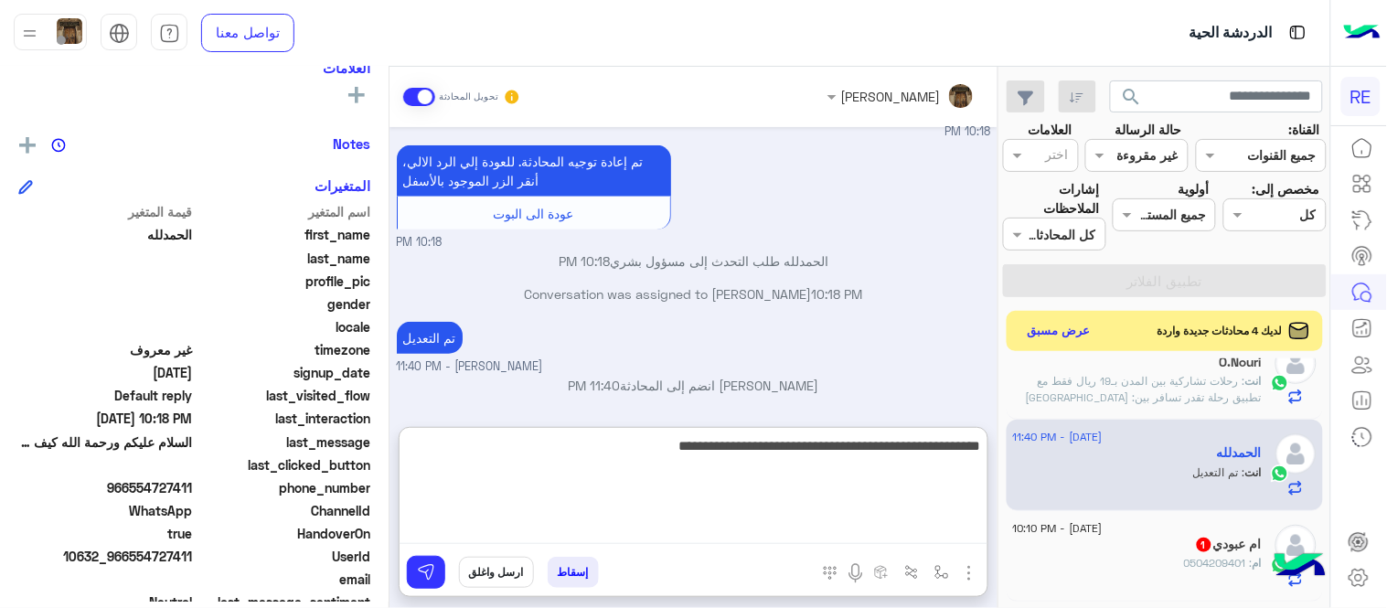
type textarea "**********"
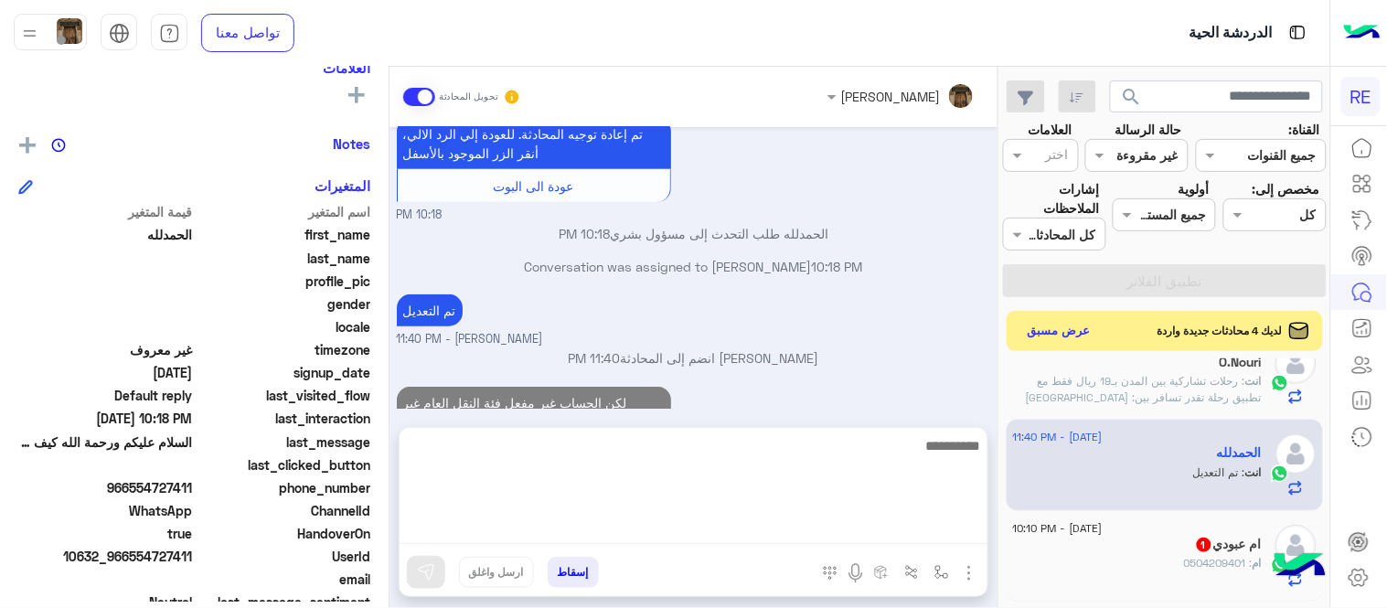
click at [909, 346] on div "[DATE] السلام عليكم ورحمة الله كيف اغير المدينة من مكه لتبوك لأنهم كاتبين تواصل…" at bounding box center [693, 268] width 608 height 282
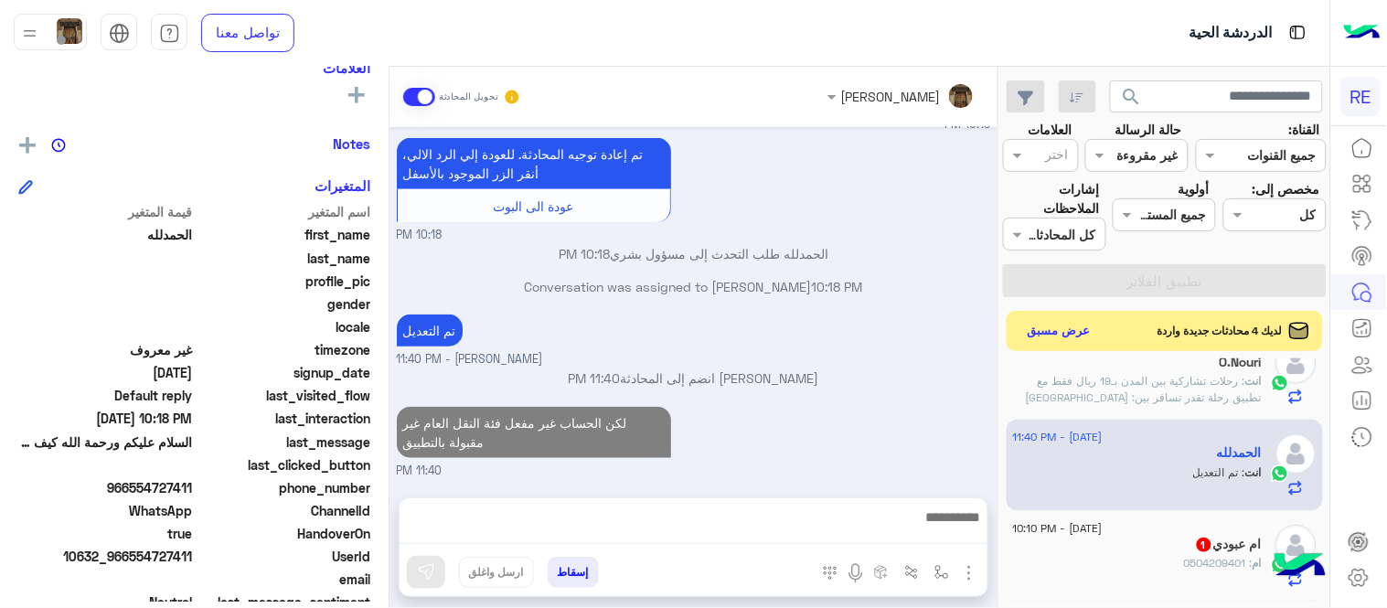
scroll to position [271, 0]
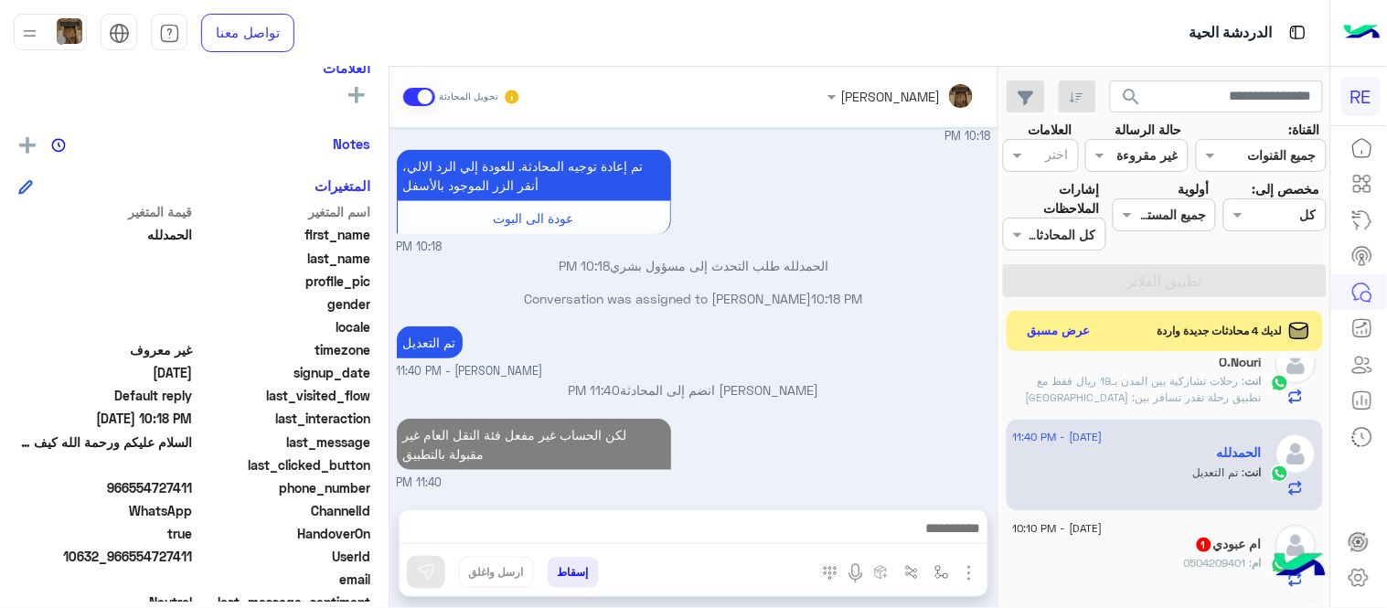
click at [1126, 538] on div "ام عبودي 1" at bounding box center [1137, 546] width 249 height 19
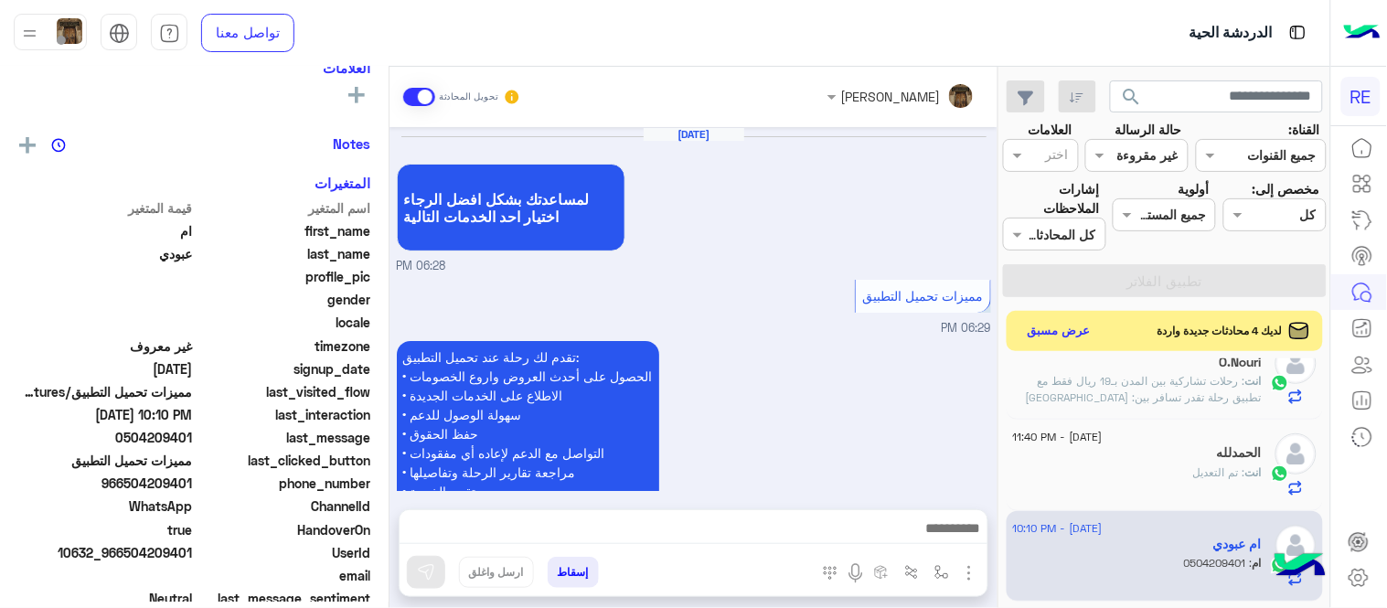
scroll to position [549, 0]
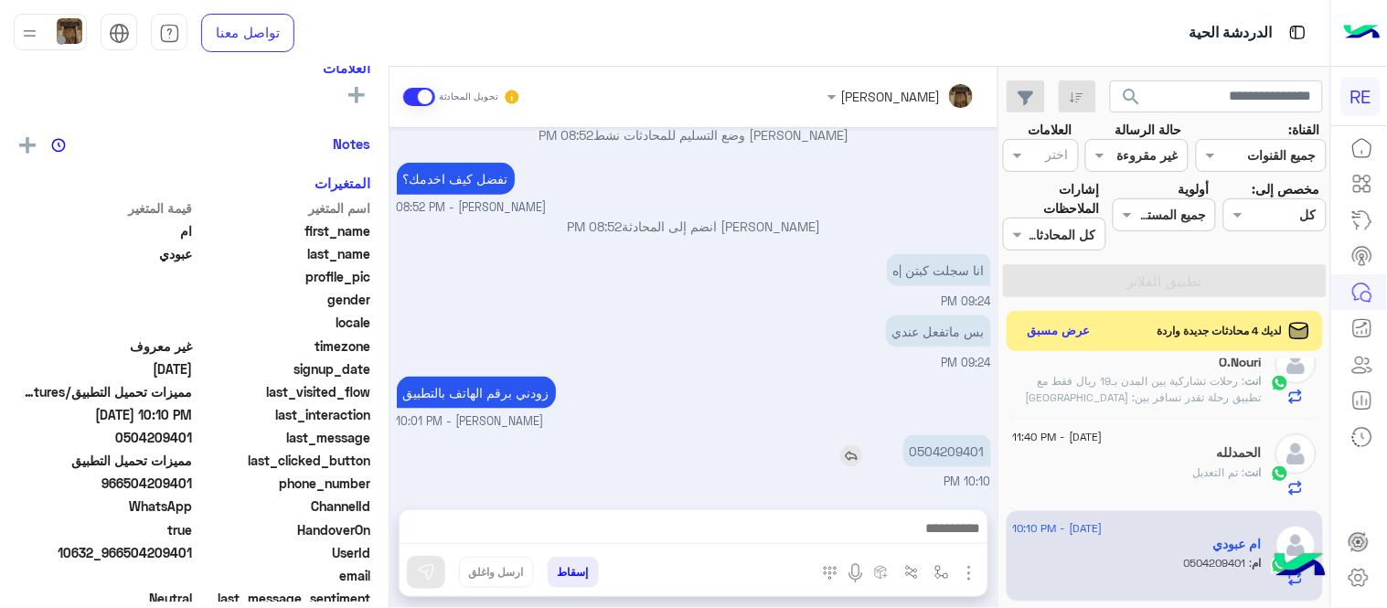
click at [957, 458] on p "0504209401" at bounding box center [947, 451] width 88 height 32
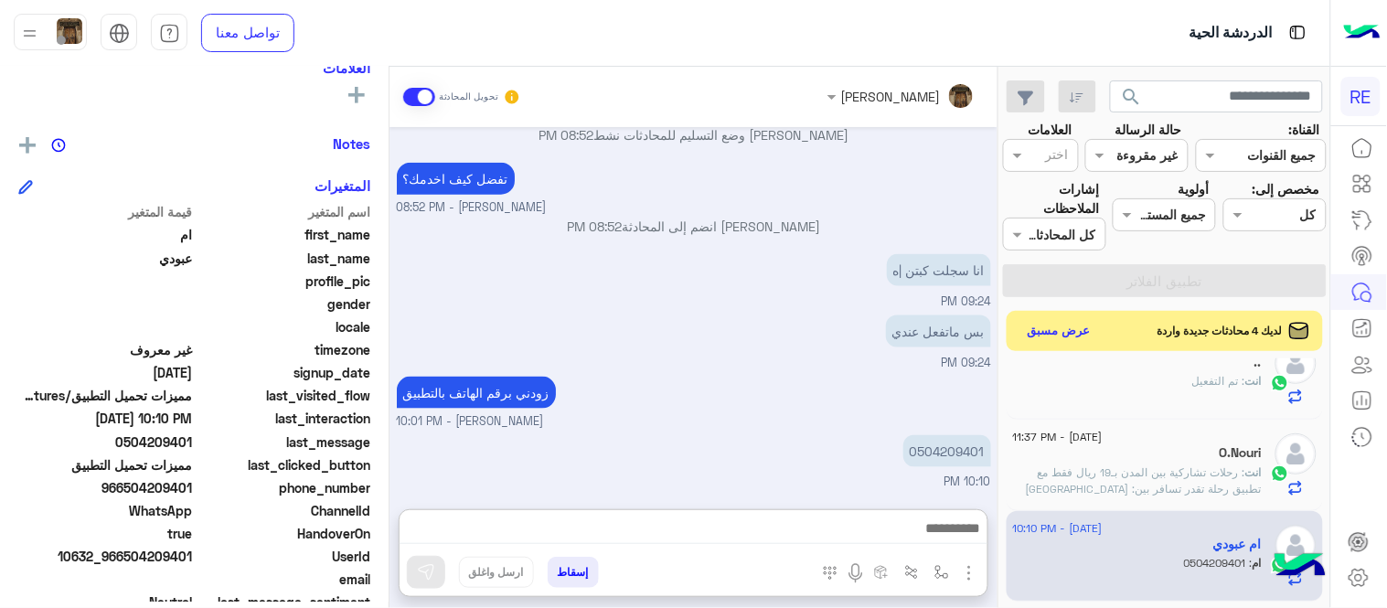
click at [770, 535] on textarea at bounding box center [694, 530] width 588 height 27
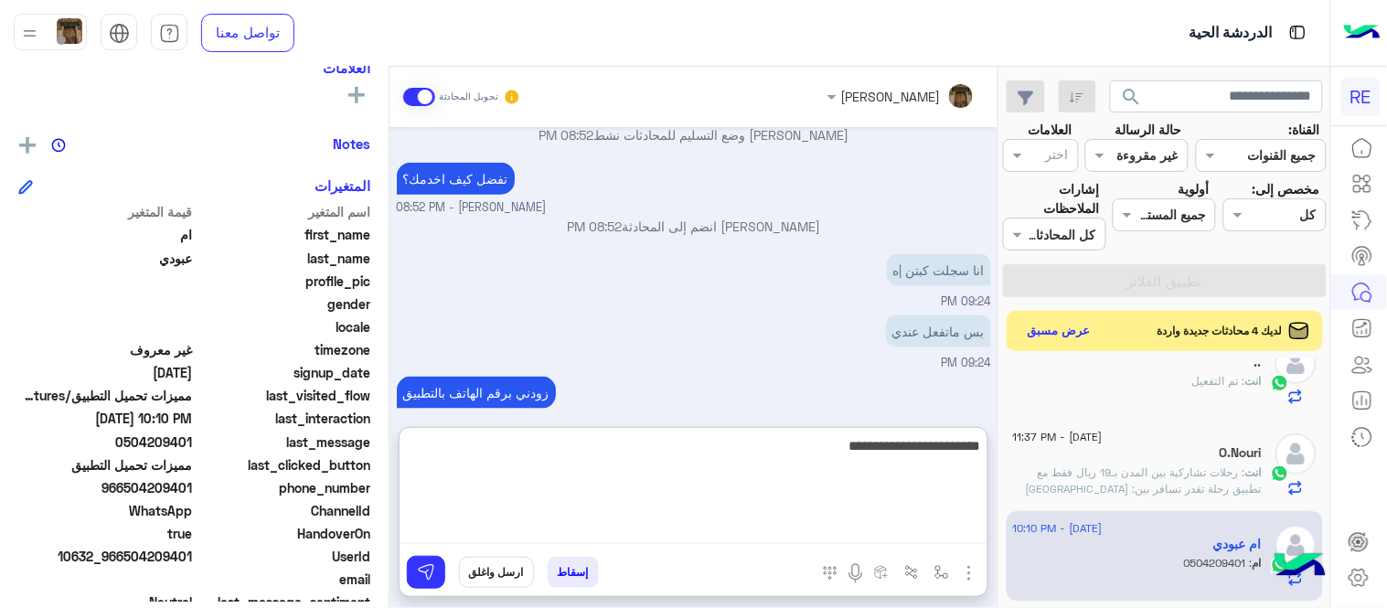
type textarea "**********"
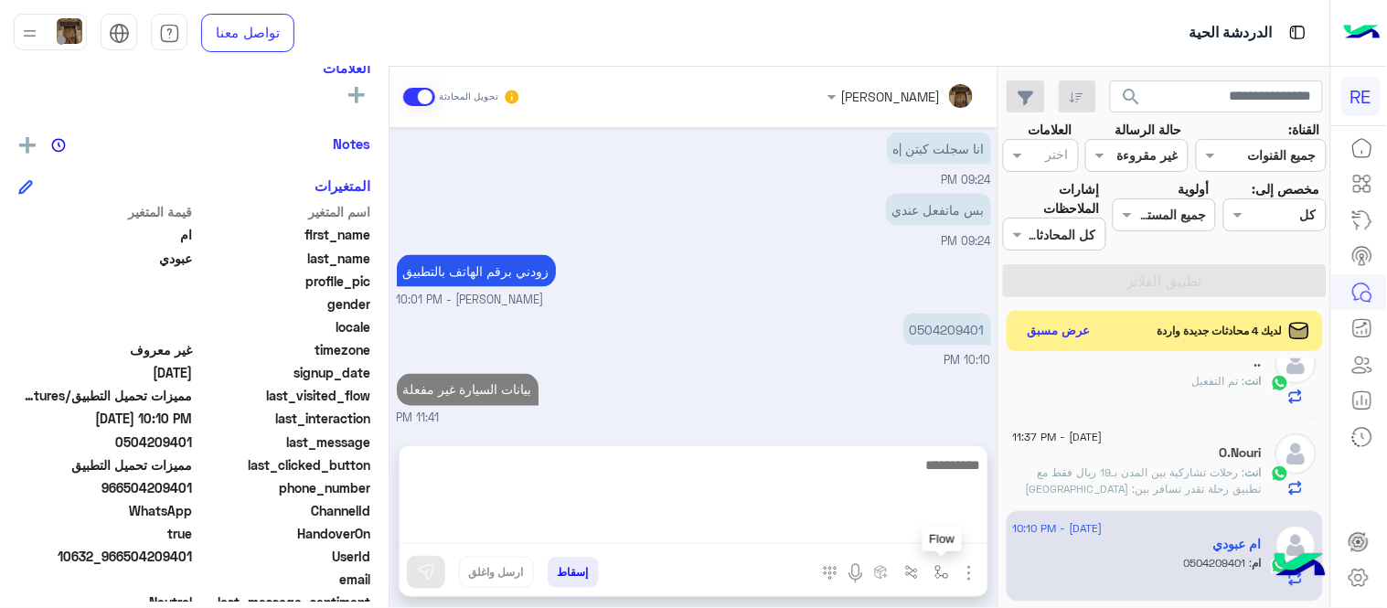
click at [940, 565] on img "button" at bounding box center [941, 572] width 15 height 15
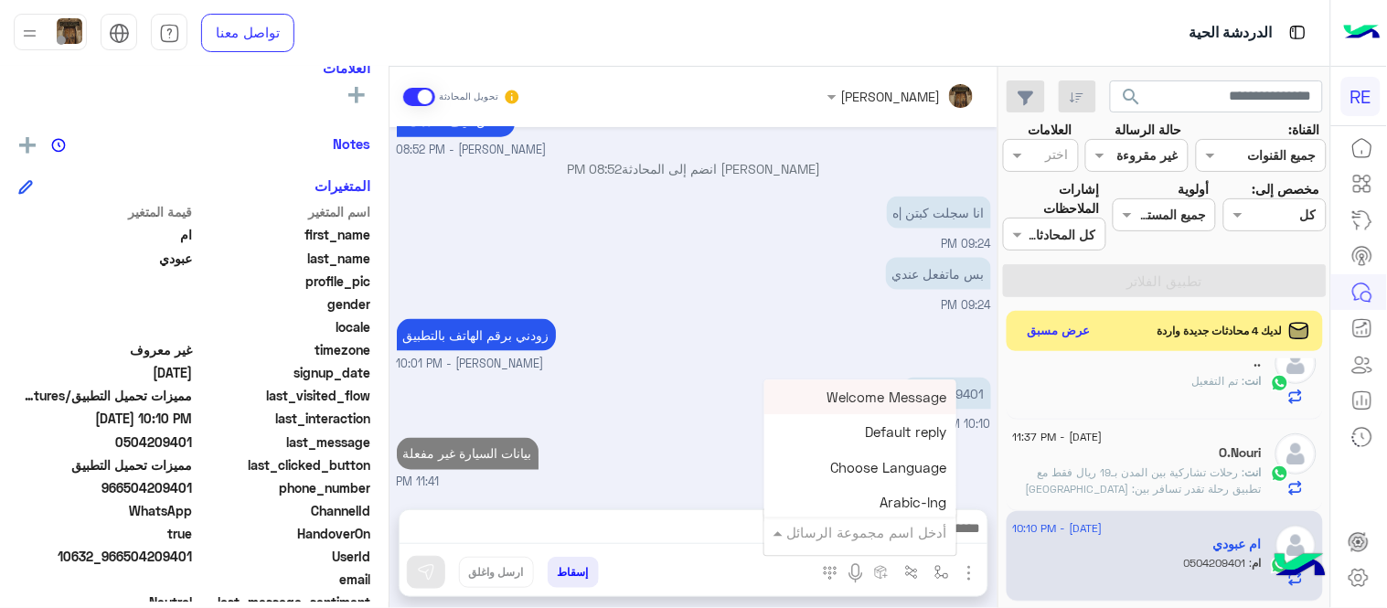
click at [875, 538] on input "text" at bounding box center [885, 532] width 123 height 21
click at [737, 522] on textarea at bounding box center [694, 530] width 588 height 27
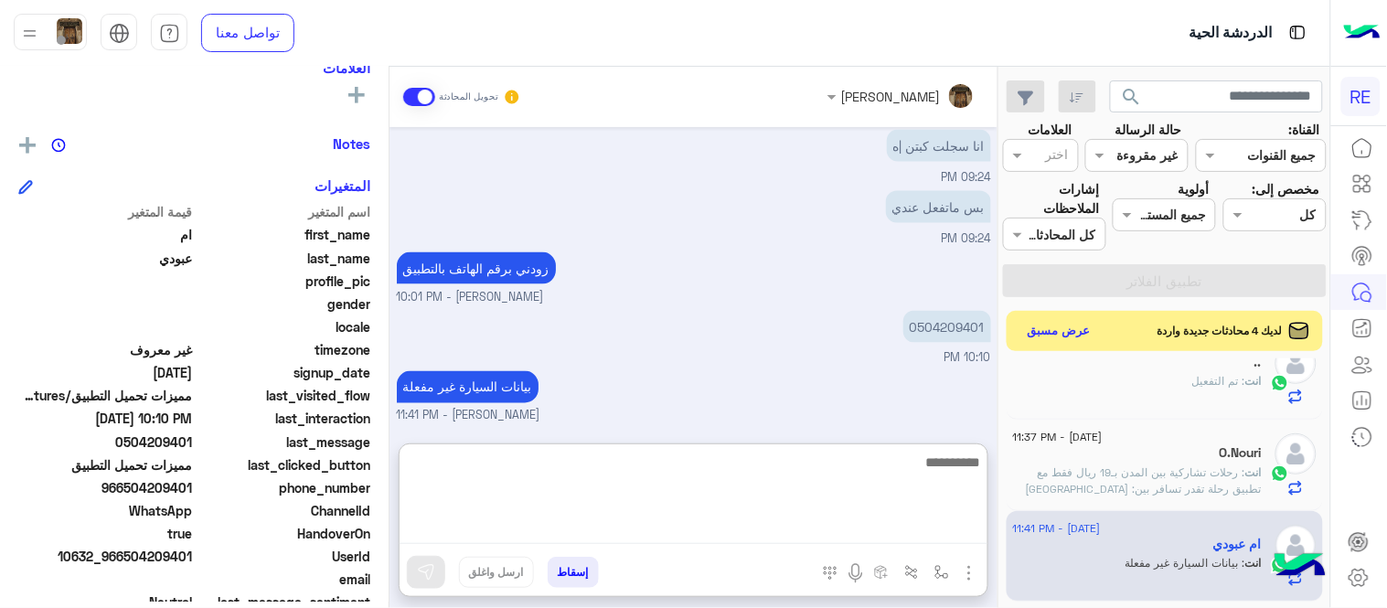
scroll to position [688, 0]
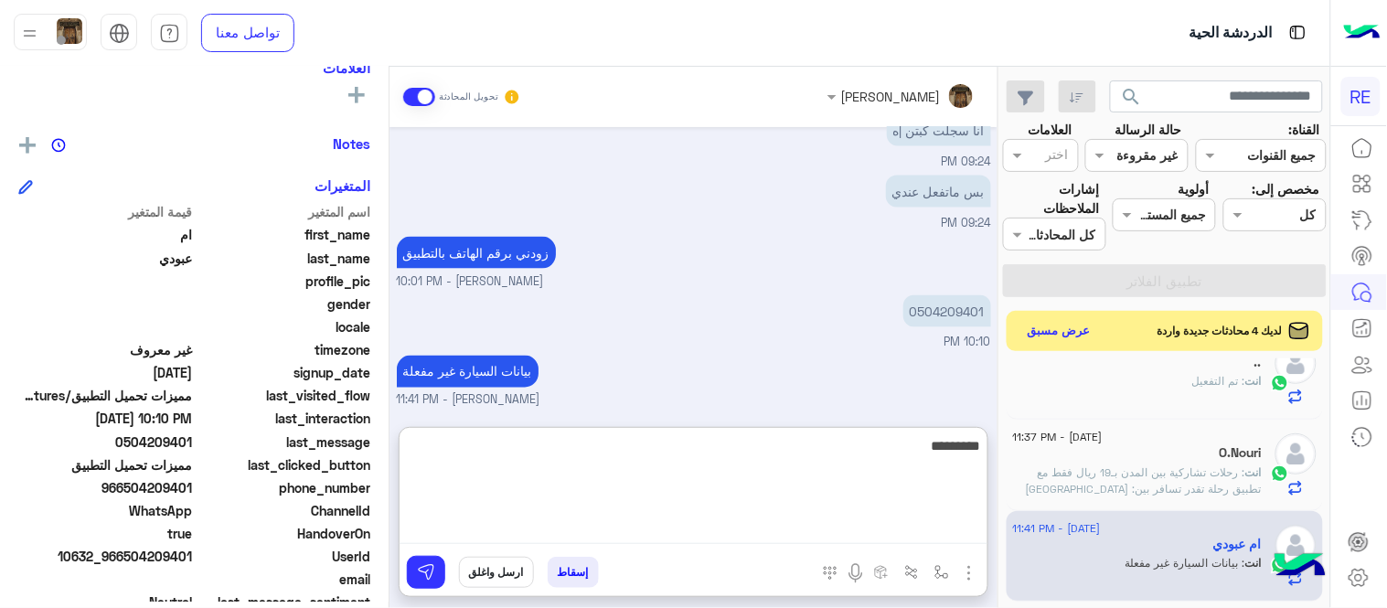
type textarea "*********"
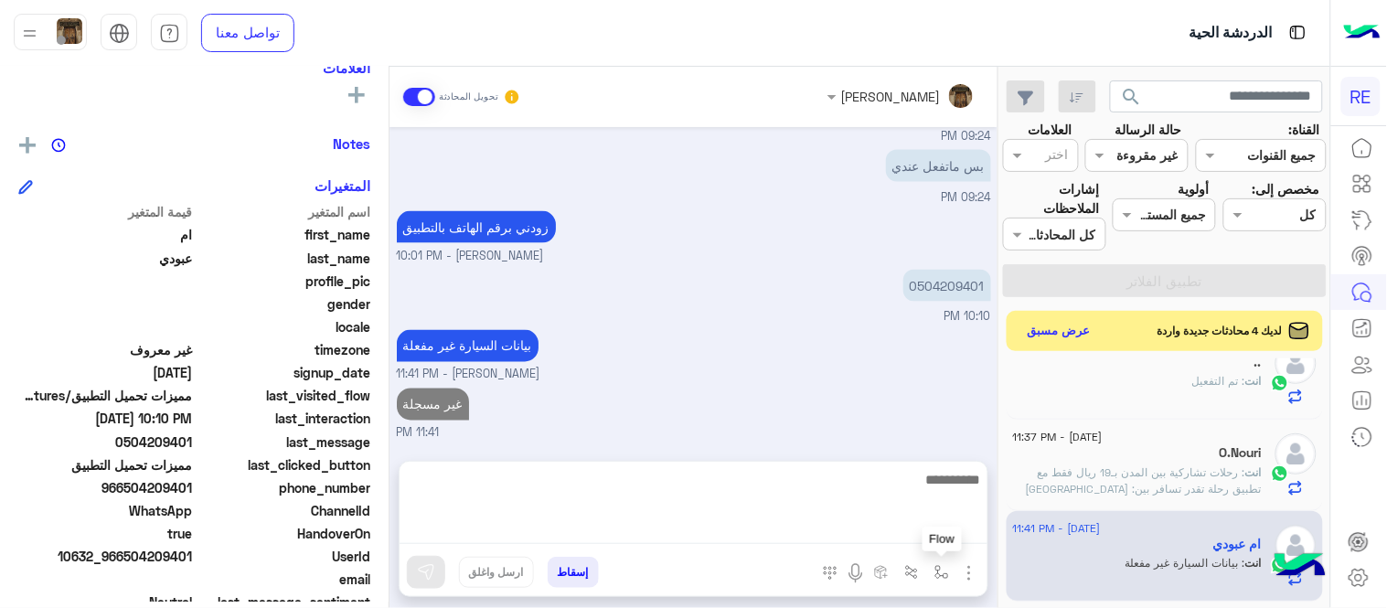
click at [954, 570] on button "button" at bounding box center [942, 572] width 30 height 30
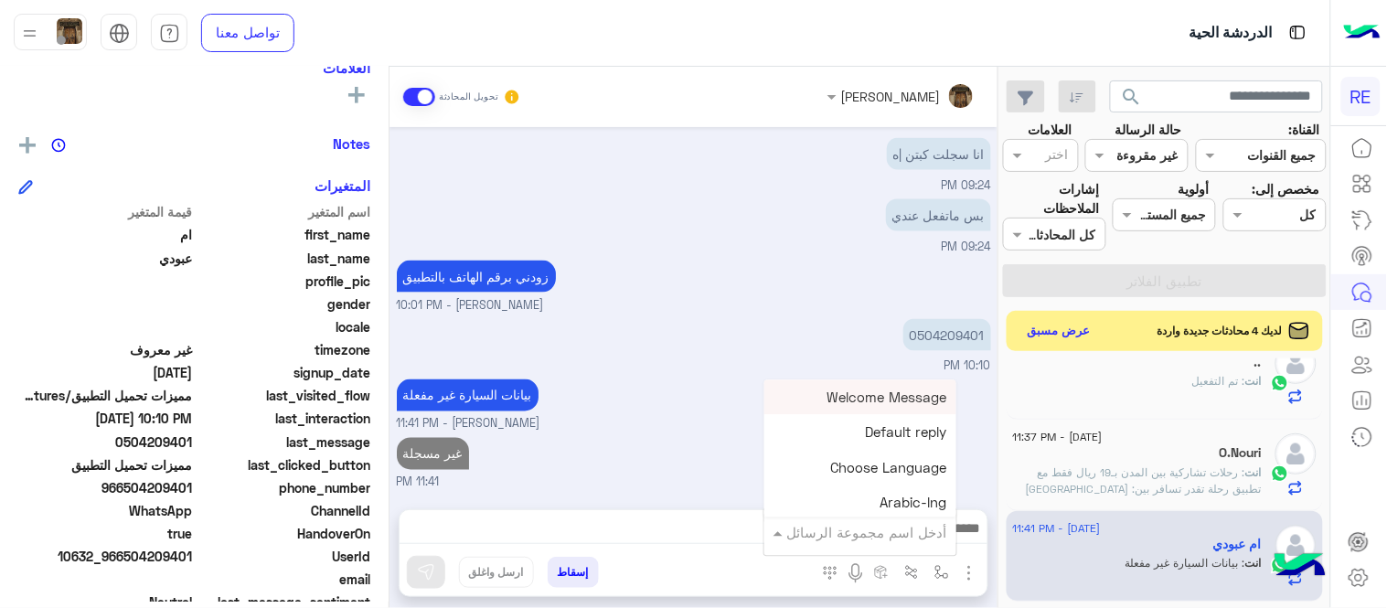
click at [893, 525] on input "text" at bounding box center [885, 532] width 123 height 21
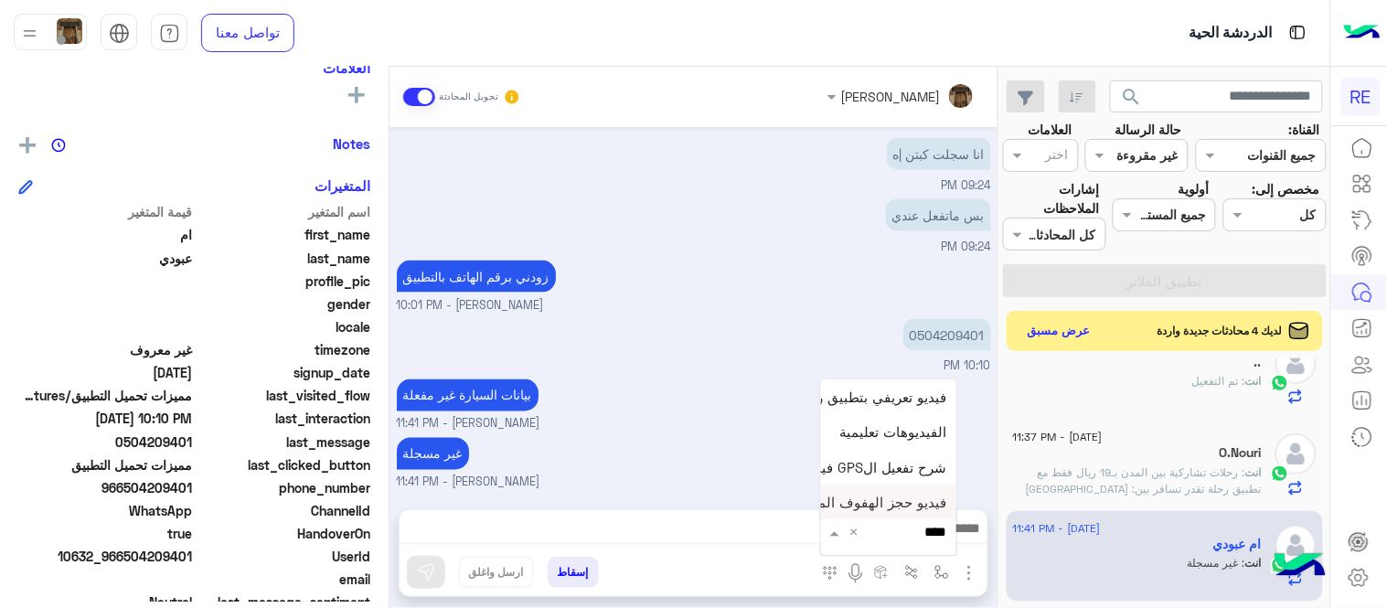
type input "*****"
click at [875, 507] on span "فيديو تسجيل سيارة" at bounding box center [891, 499] width 112 height 16
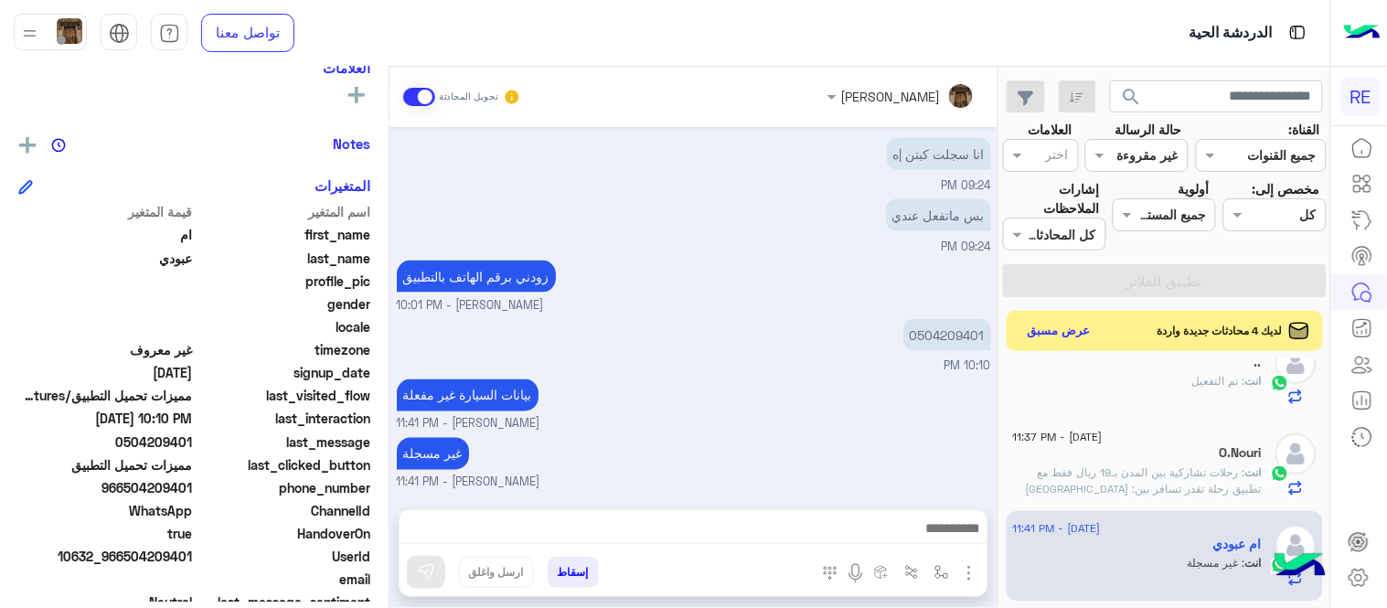
type textarea "**********"
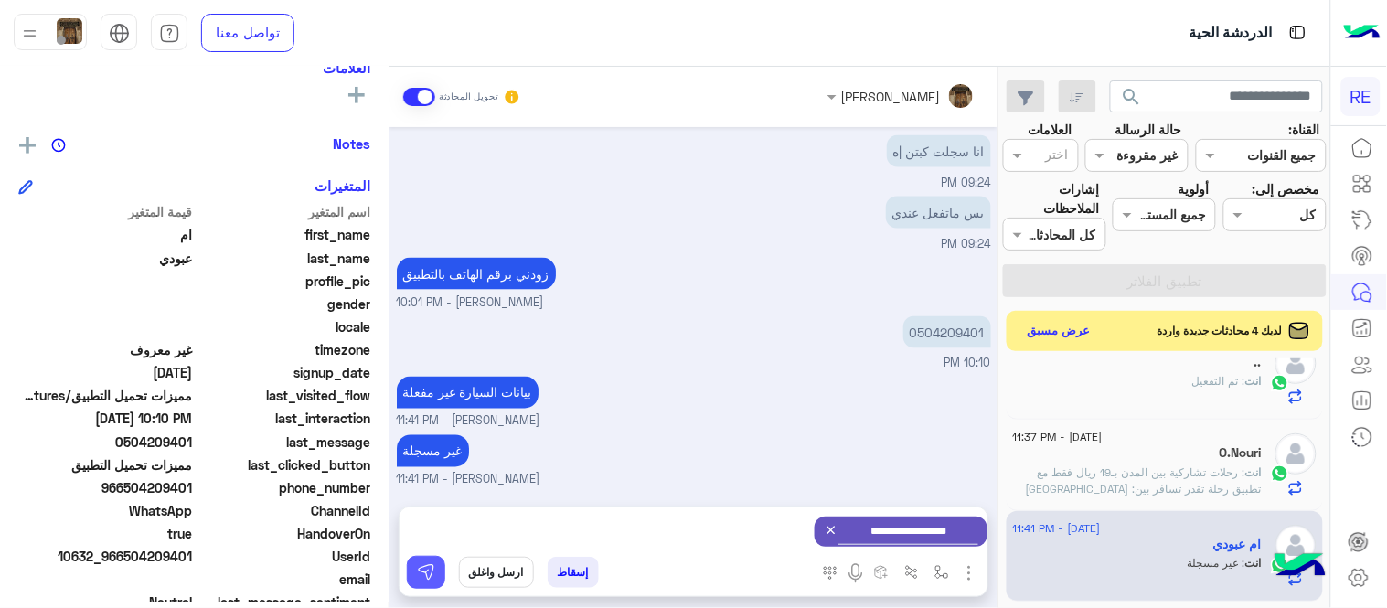
click at [418, 570] on img at bounding box center [426, 572] width 18 height 18
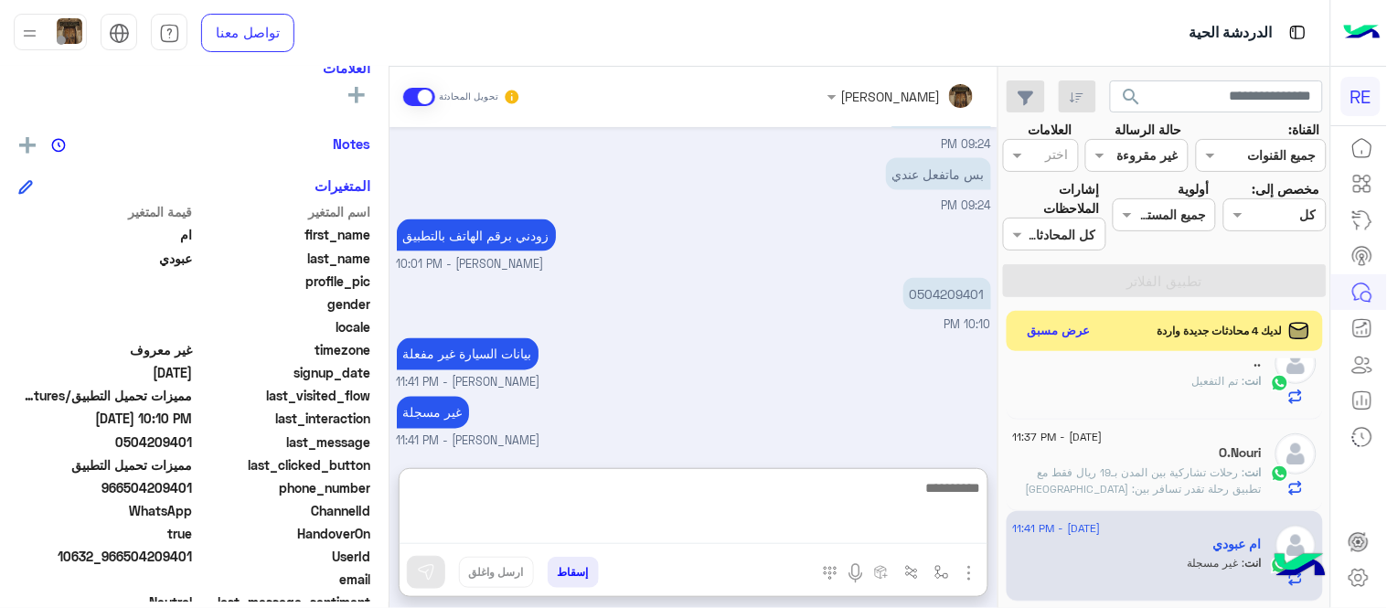
click at [718, 523] on textarea at bounding box center [694, 510] width 588 height 68
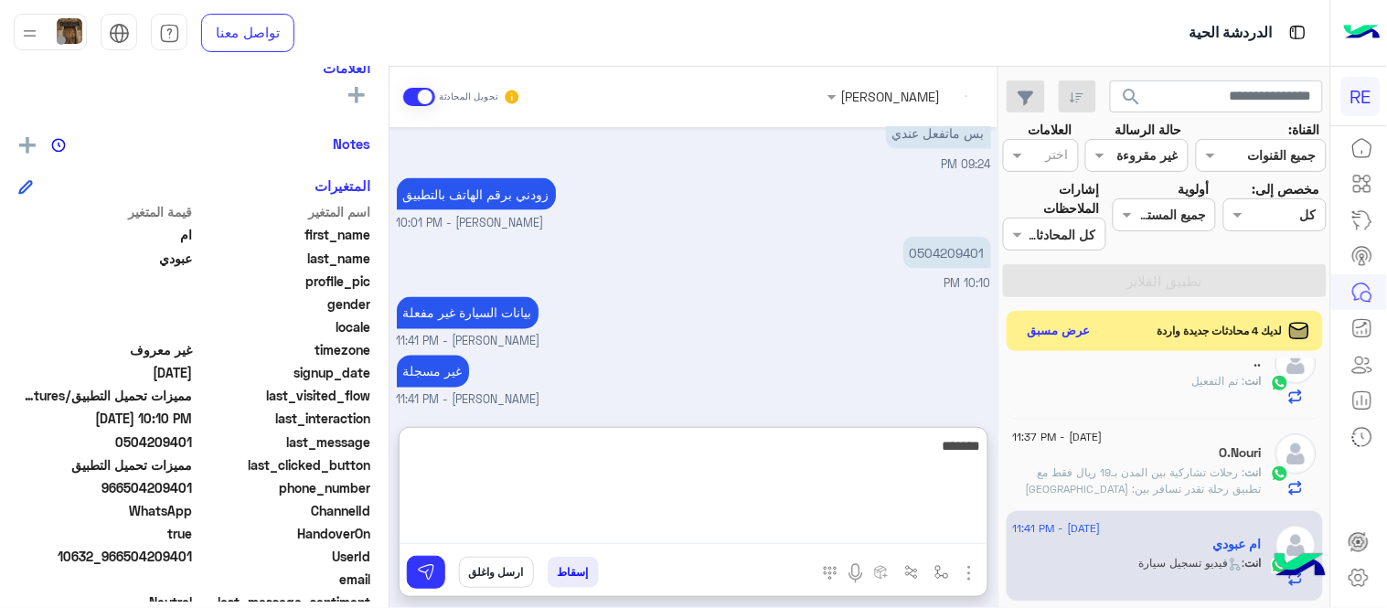
scroll to position [911, 0]
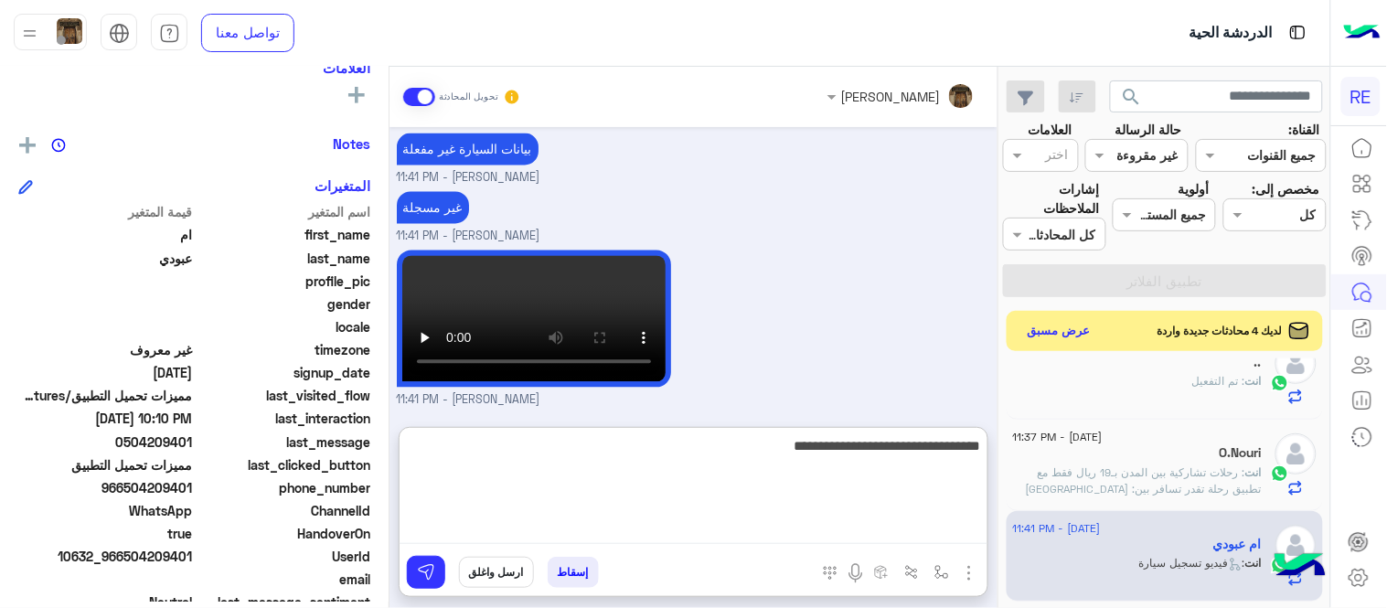
type textarea "**********"
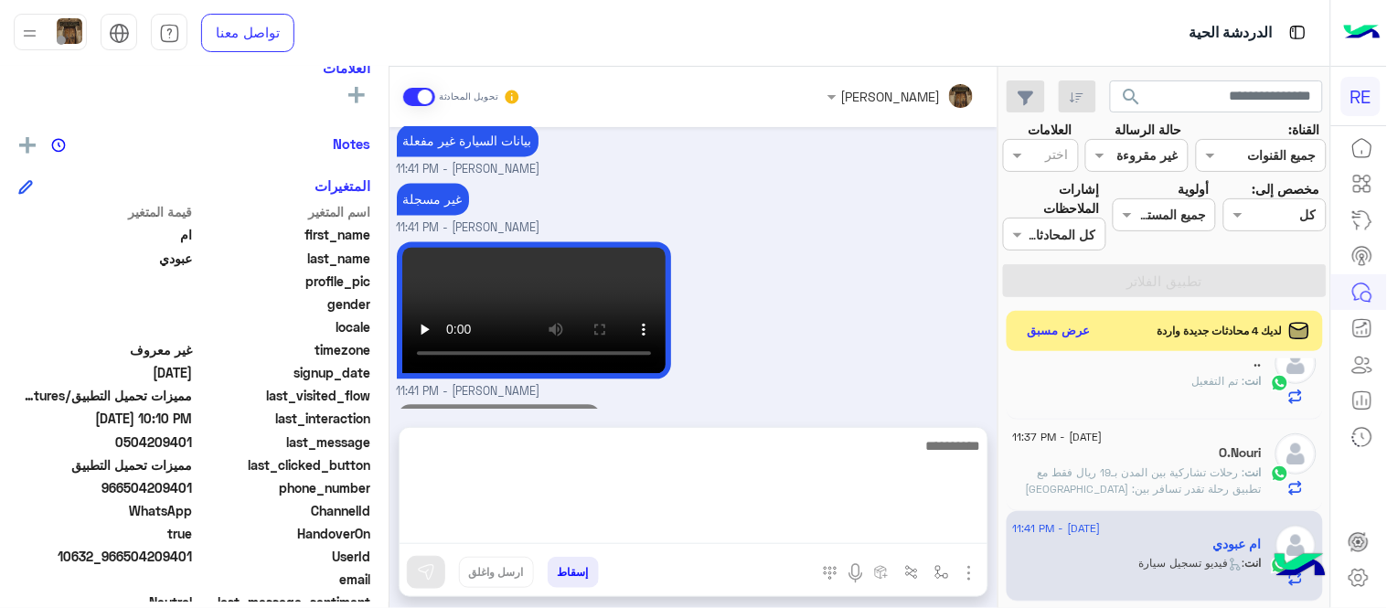
click at [887, 379] on div "[DATE] لمساعدتك بشكل افضل الرجاء اختيار [DATE] الخدمات التالية 06:28 PM مميزات …" at bounding box center [693, 268] width 608 height 282
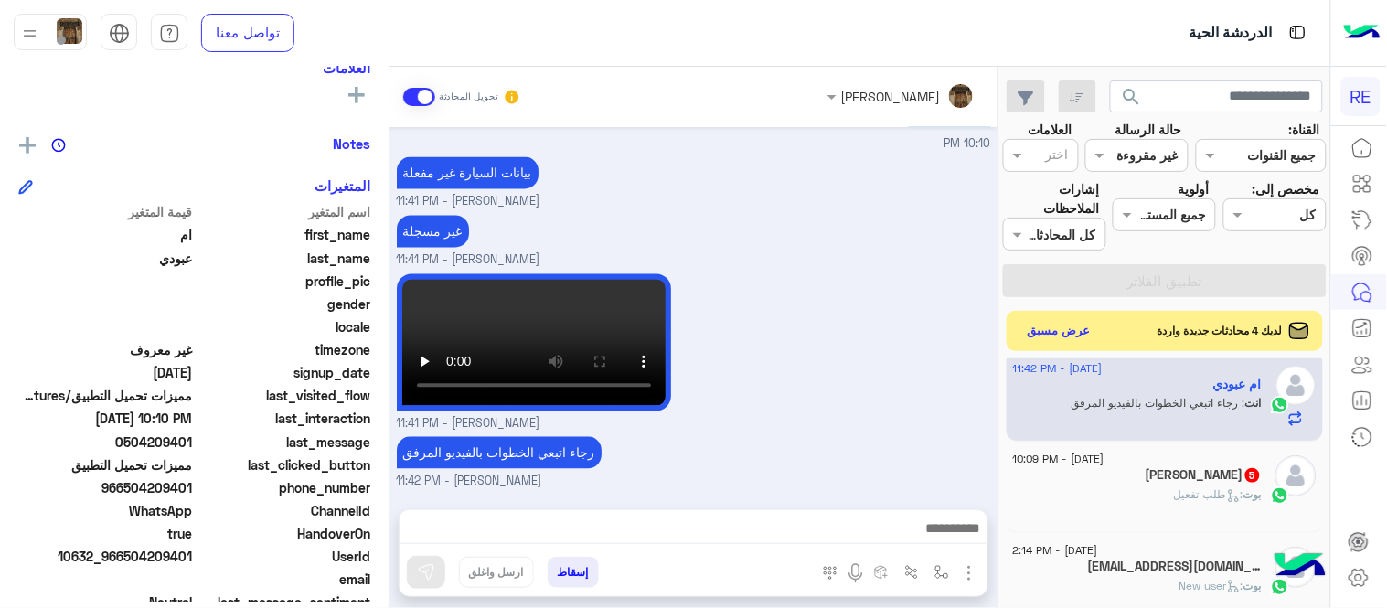
scroll to position [1045, 0]
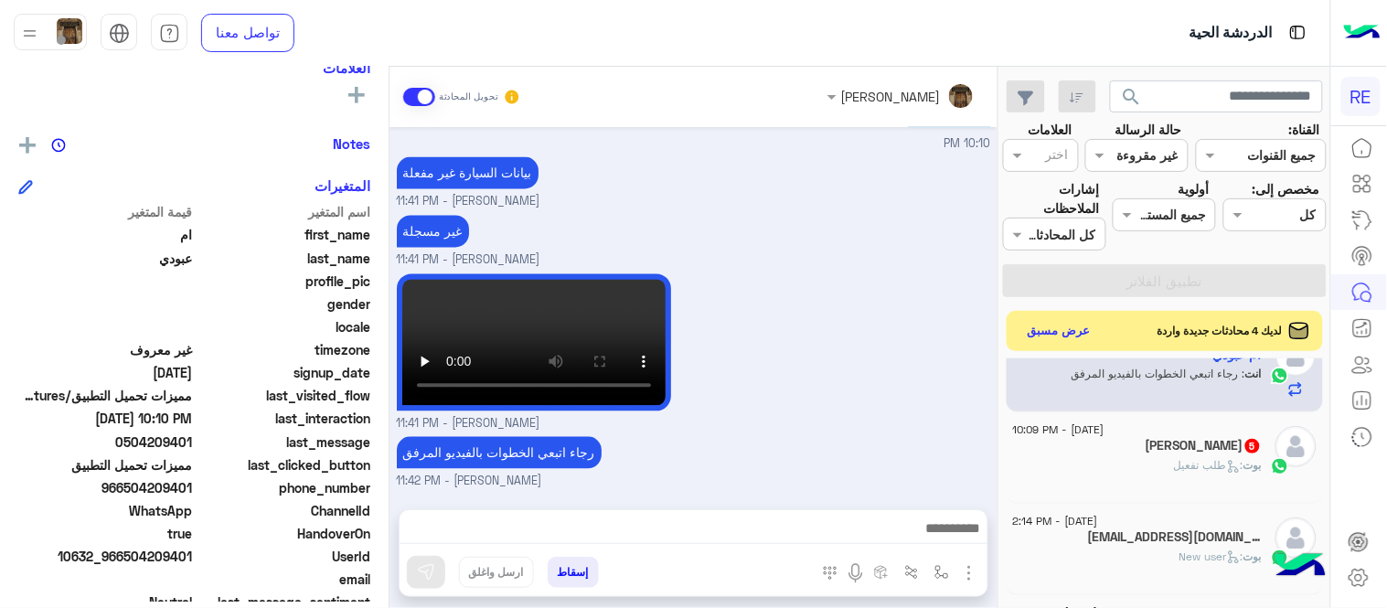
click at [1166, 476] on div "بوت : طلب تفعيل" at bounding box center [1137, 473] width 249 height 32
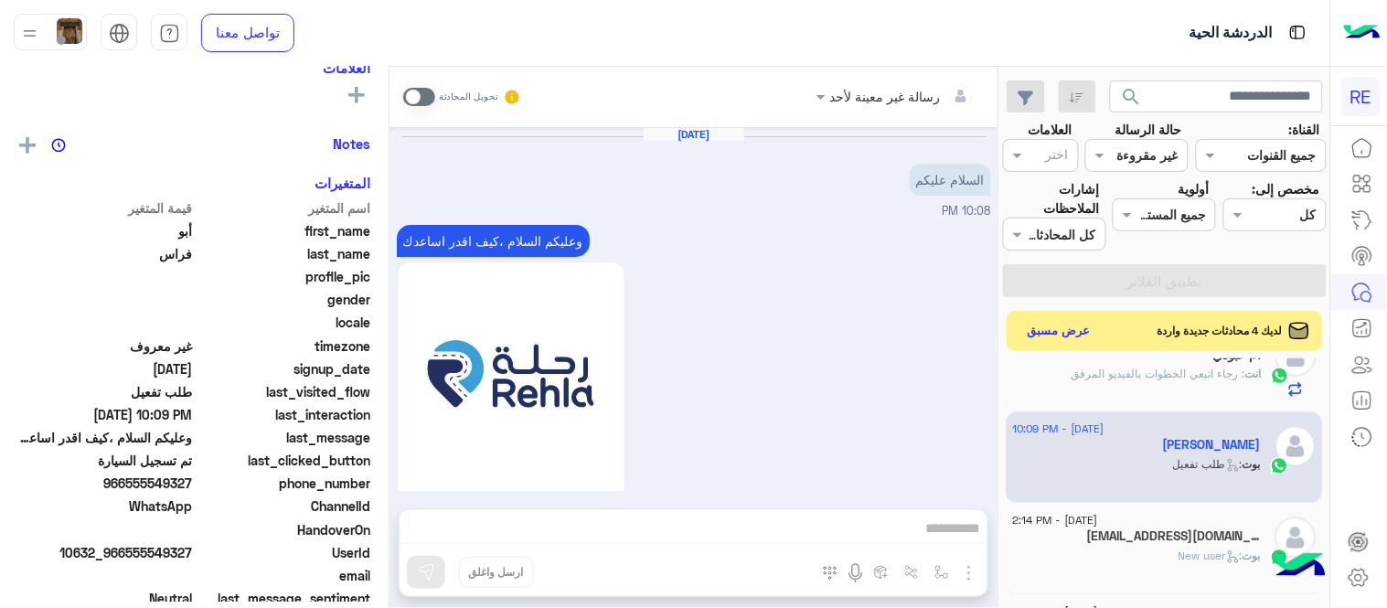
scroll to position [1701, 0]
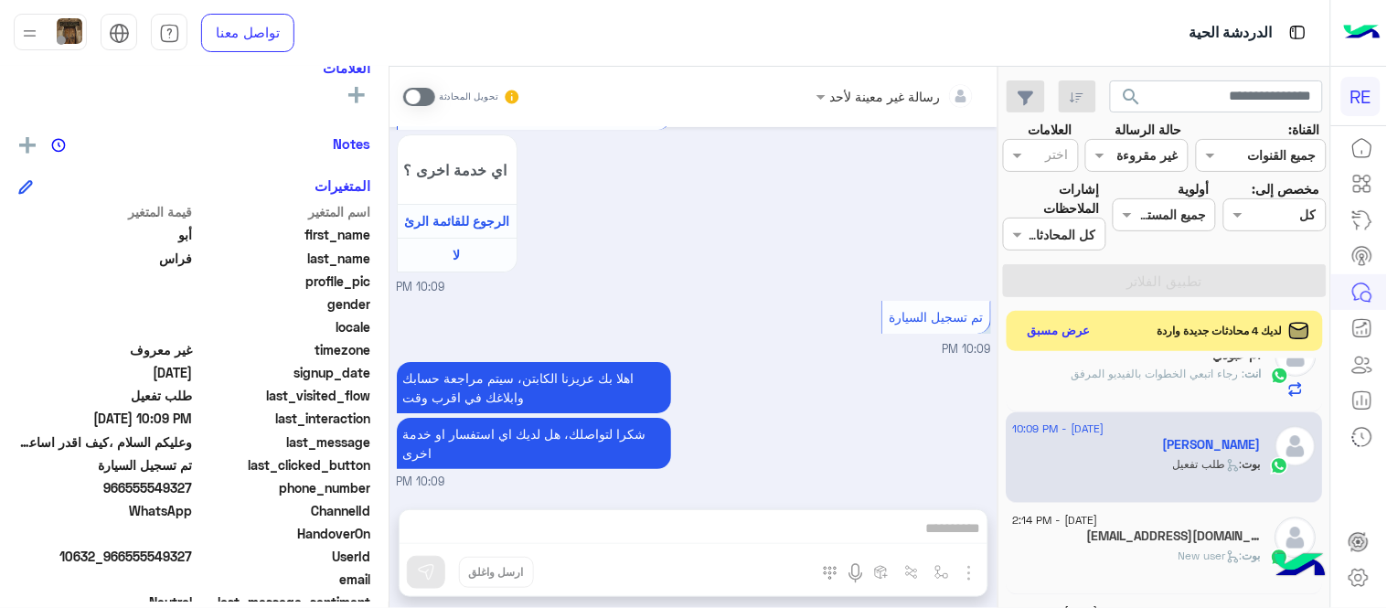
drag, startPoint x: 131, startPoint y: 485, endPoint x: 195, endPoint y: 494, distance: 64.7
click at [193, 494] on span "966555549327" at bounding box center [105, 487] width 175 height 19
click at [409, 98] on span at bounding box center [419, 97] width 32 height 18
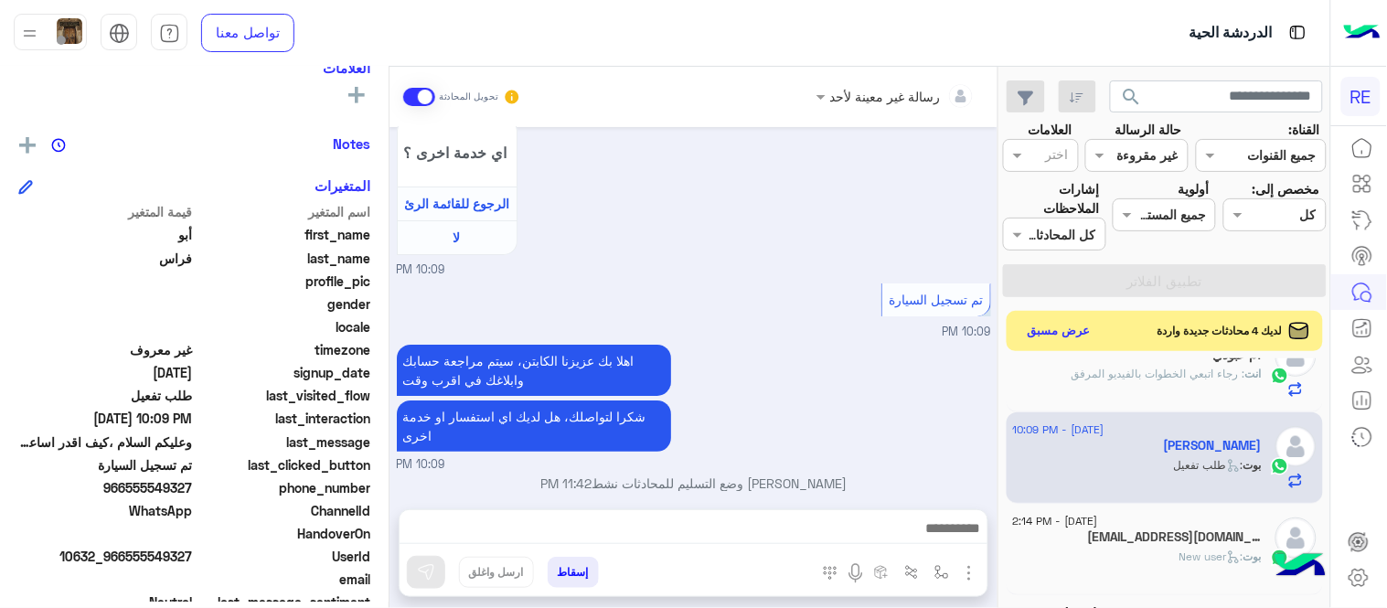
scroll to position [1734, 0]
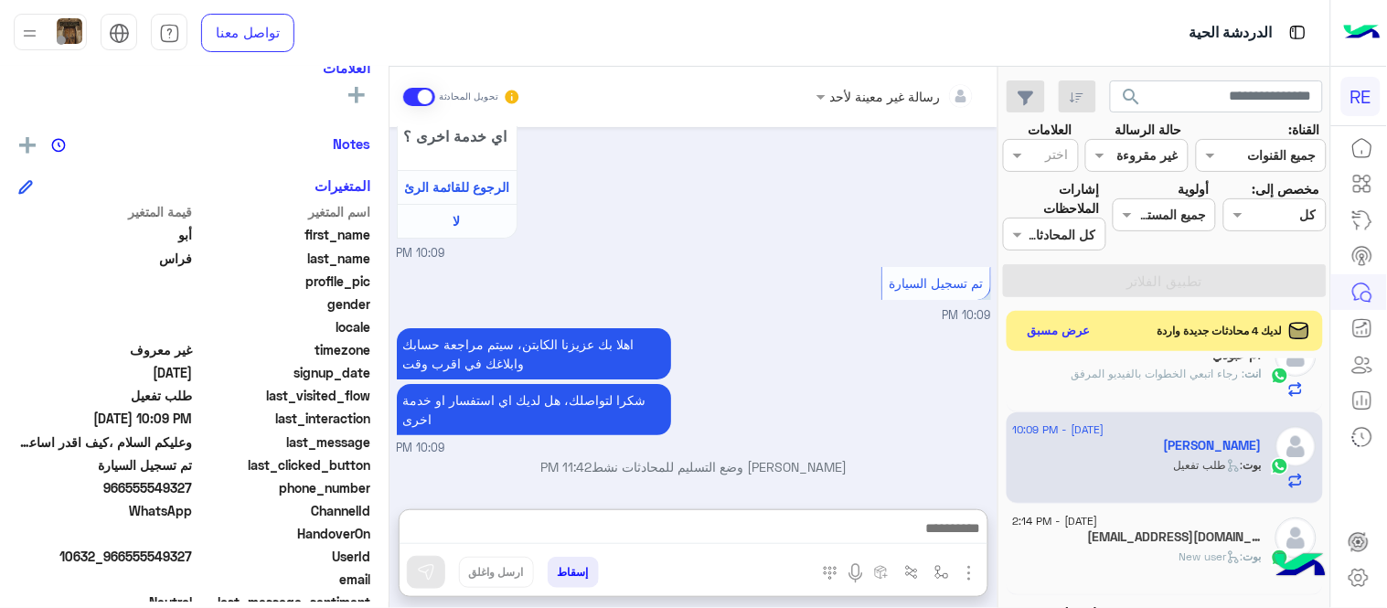
click at [599, 526] on textarea at bounding box center [694, 530] width 588 height 27
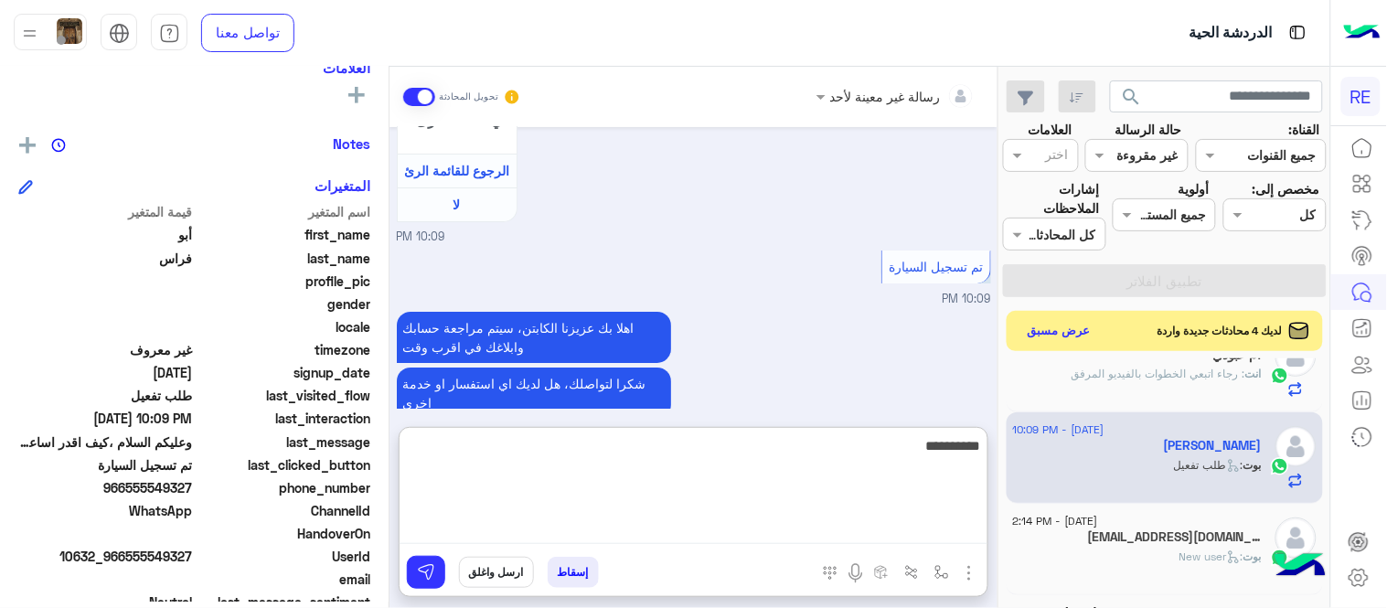
type textarea "**********"
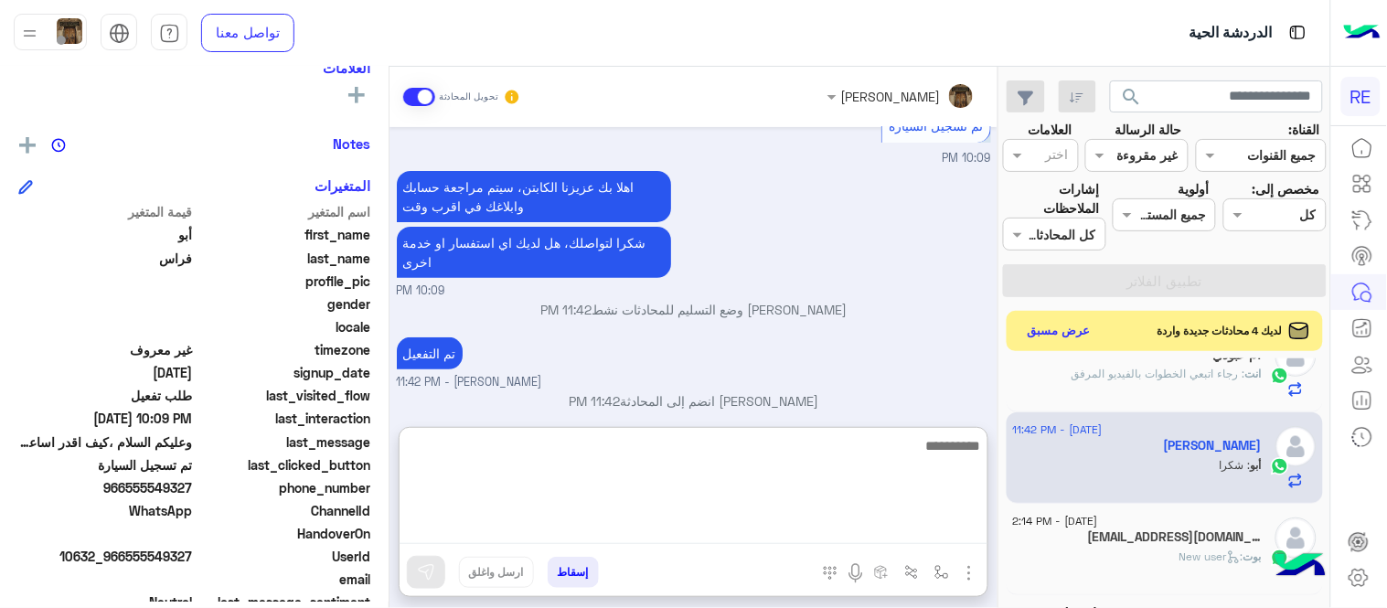
scroll to position [1969, 0]
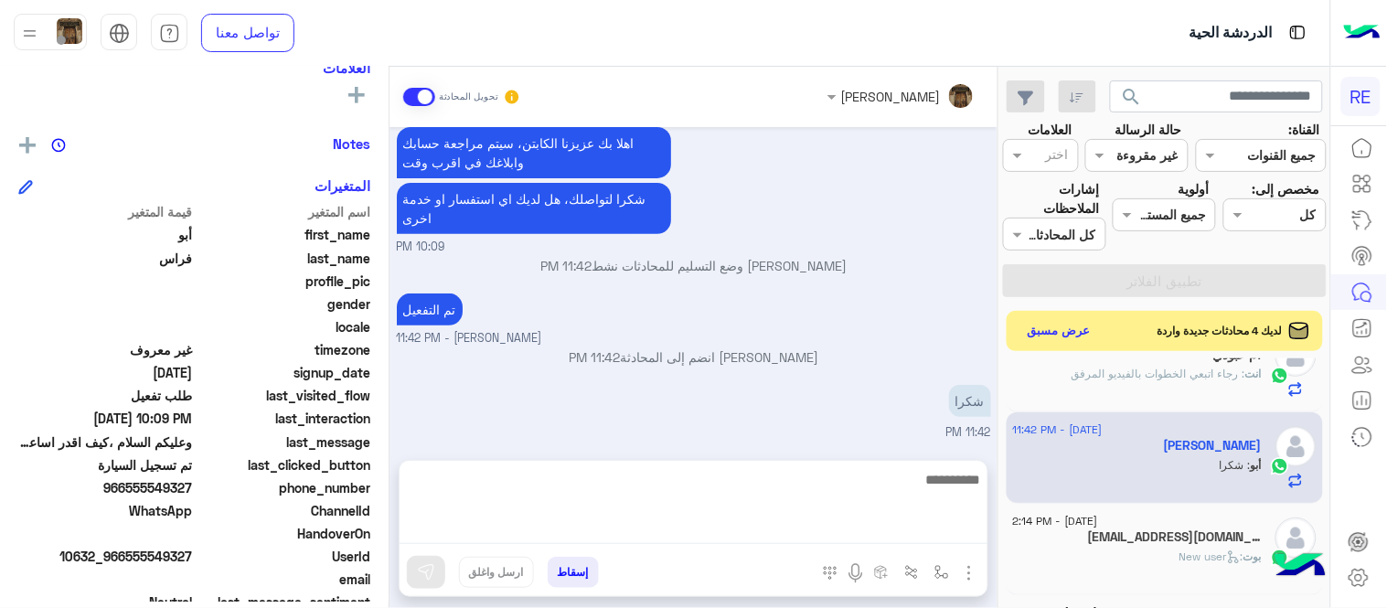
click at [859, 331] on div "[DATE] السلام عليكم 10:08 PM وعليكم السلام ،كيف اقدر اساعدك اهلًا بك في تطبيق ر…" at bounding box center [693, 284] width 608 height 315
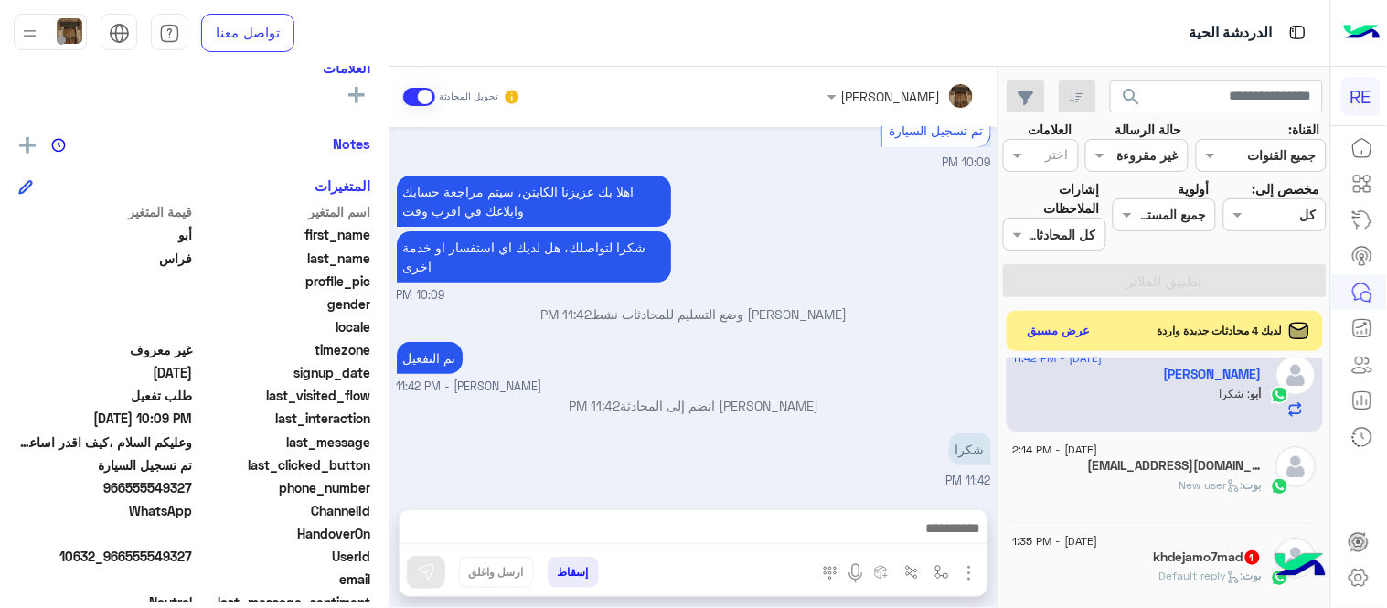
scroll to position [1130, 0]
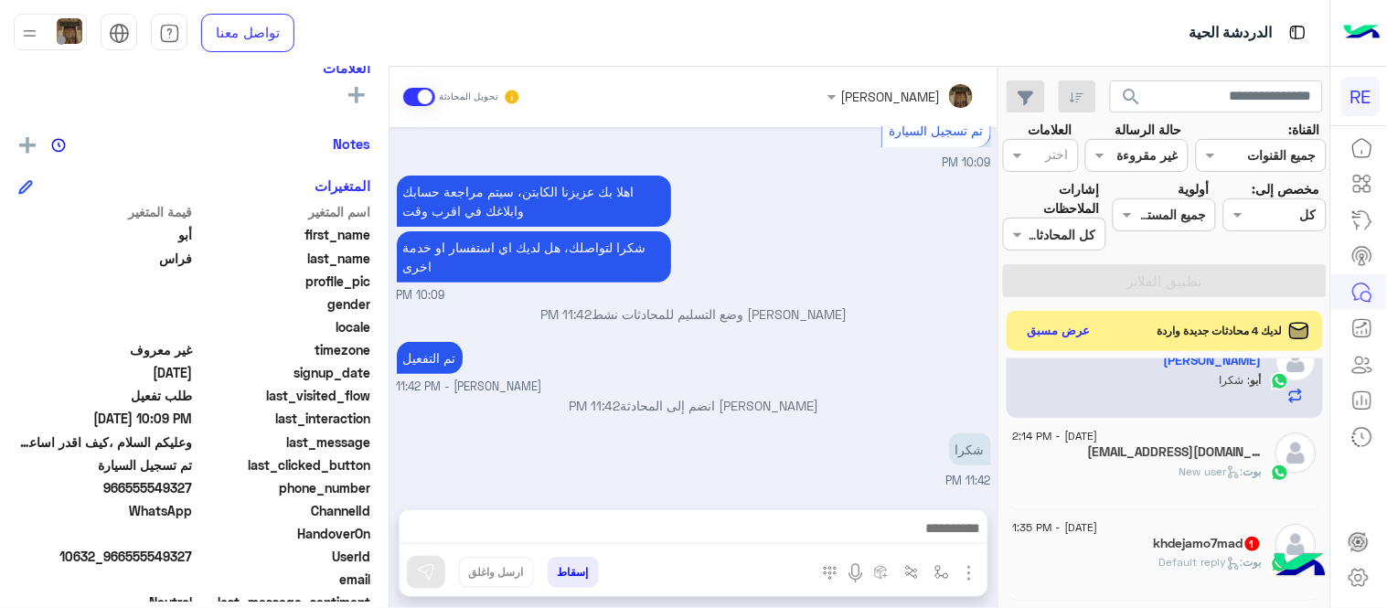
click at [1110, 486] on div "بوت : New user" at bounding box center [1137, 480] width 249 height 32
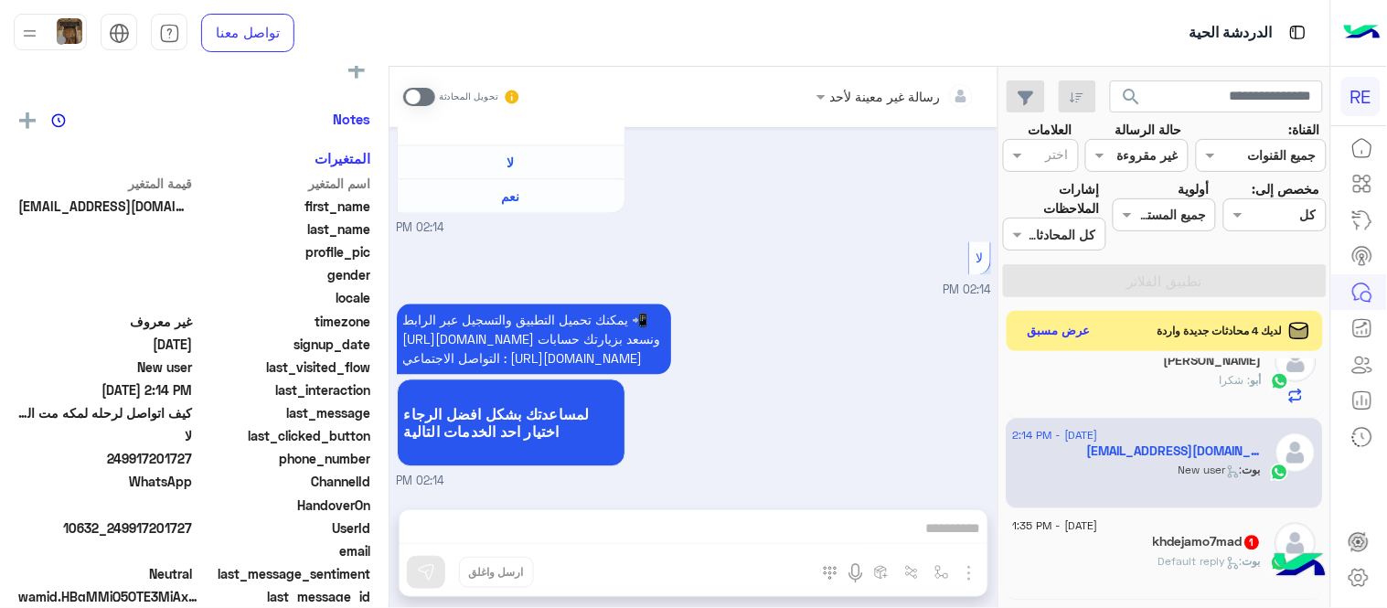
scroll to position [321, 0]
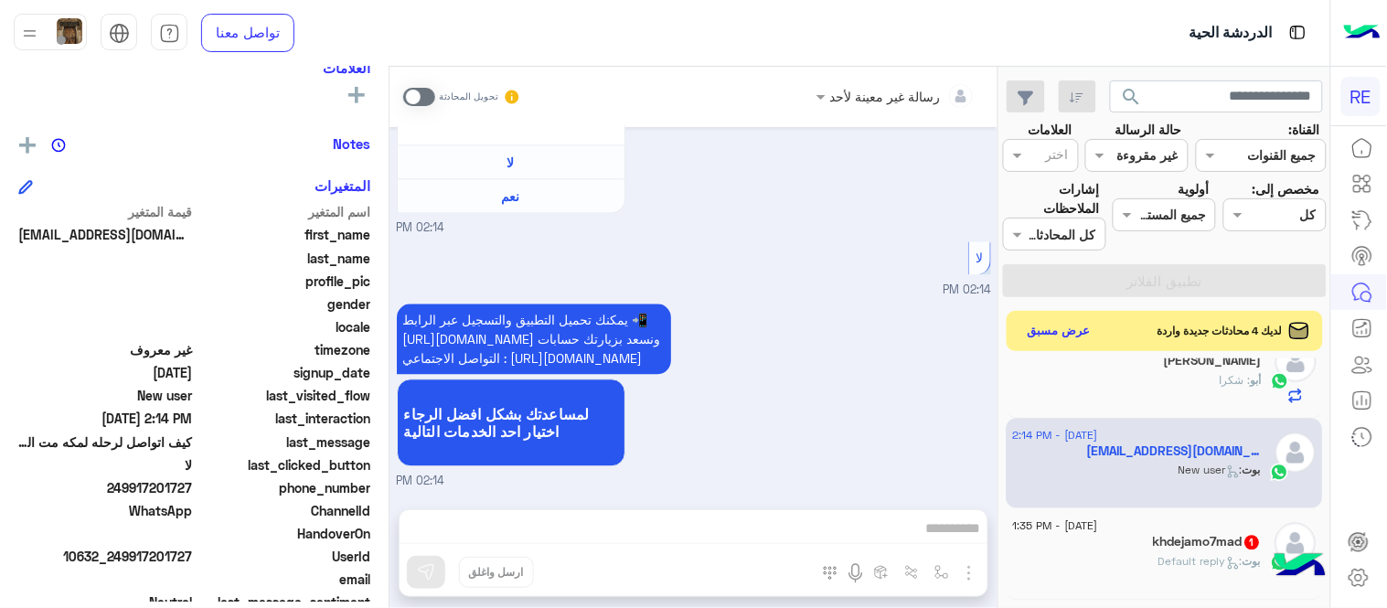
click at [415, 95] on span at bounding box center [419, 97] width 32 height 18
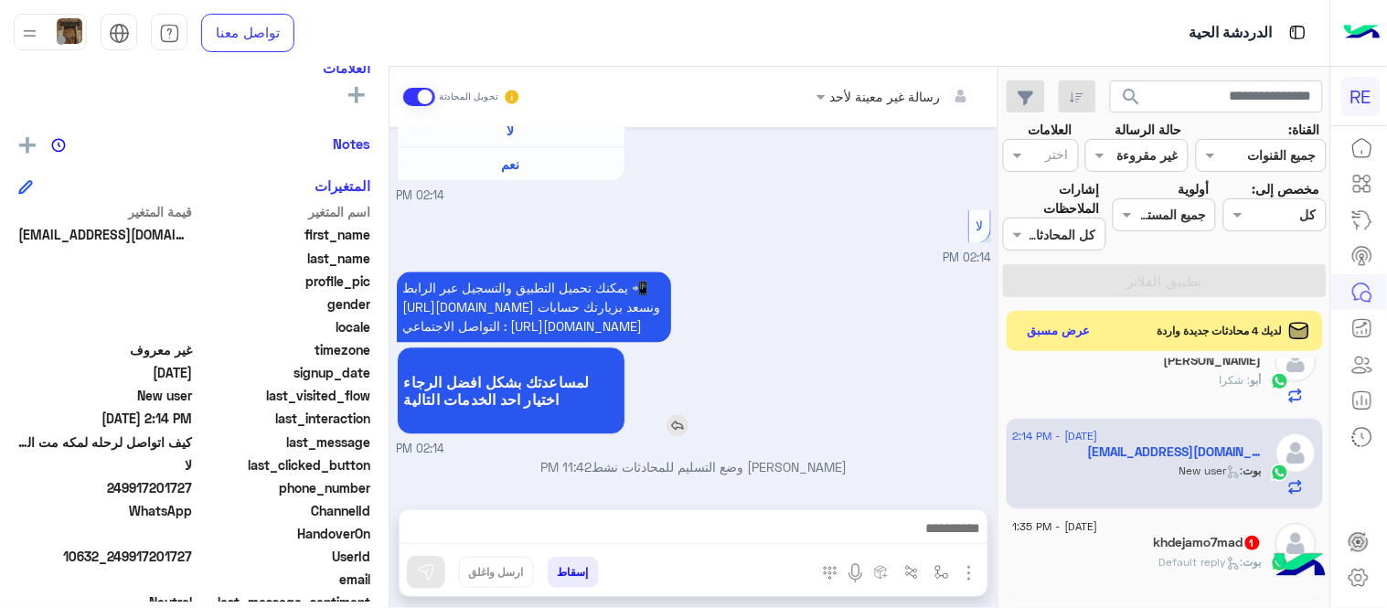
scroll to position [1058, 0]
click at [737, 526] on textarea at bounding box center [694, 530] width 588 height 27
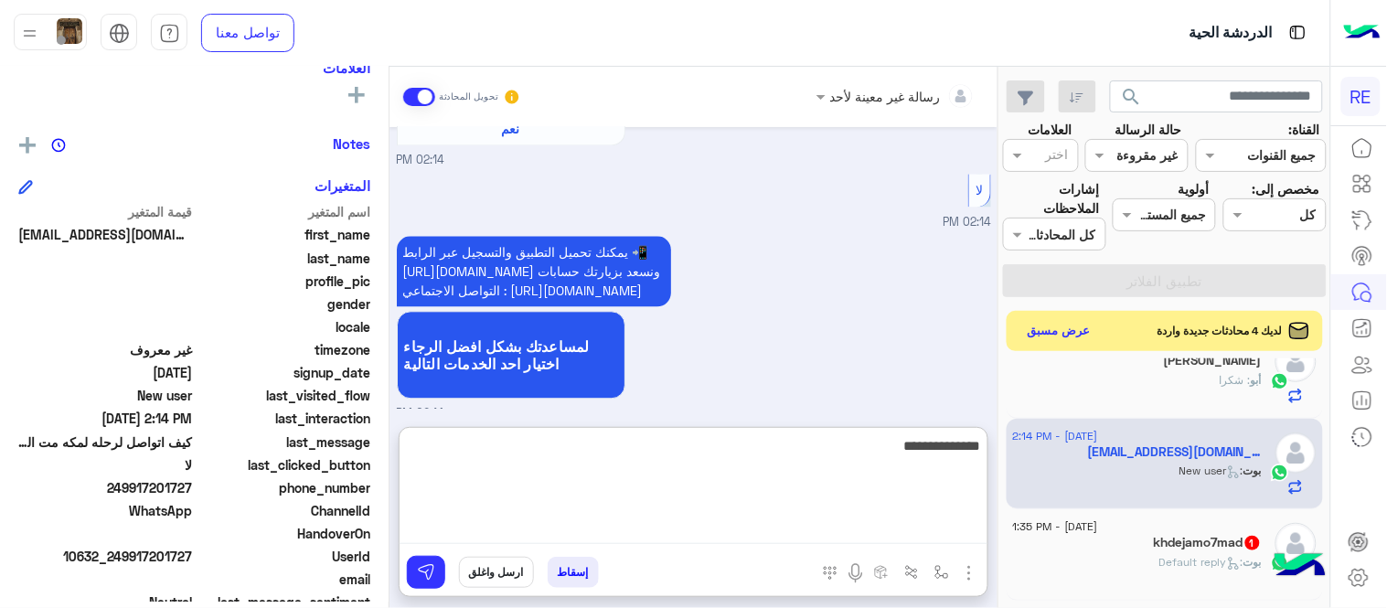
type textarea "**********"
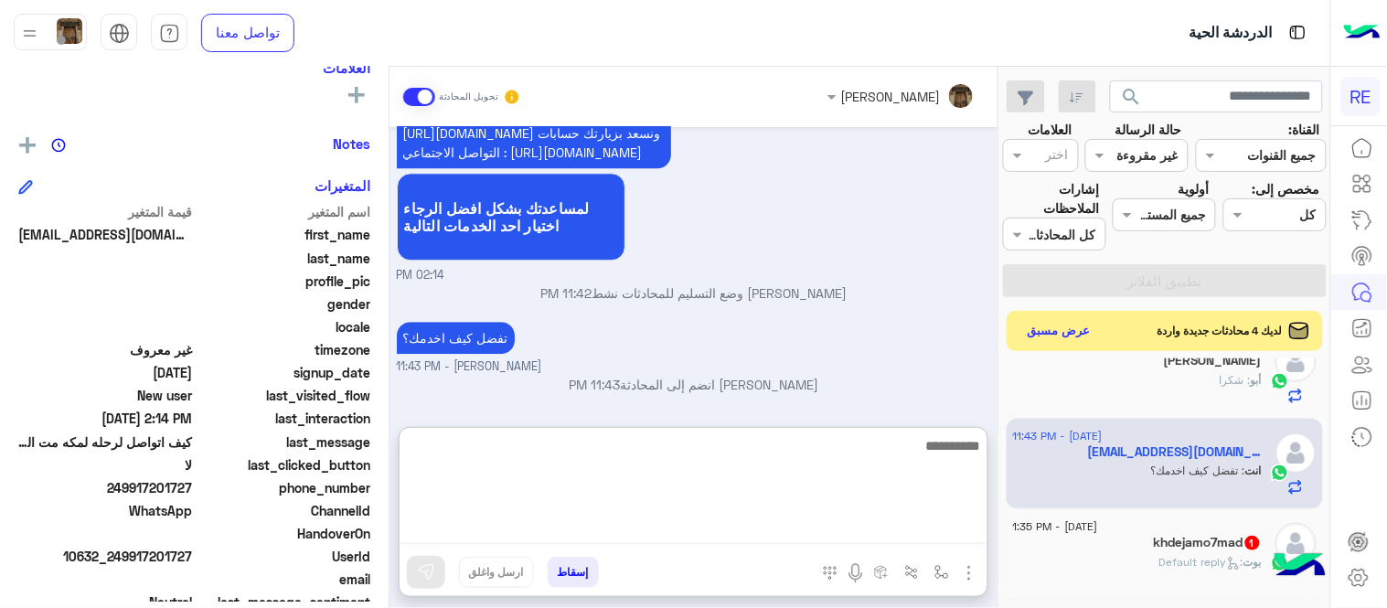
scroll to position [1232, 0]
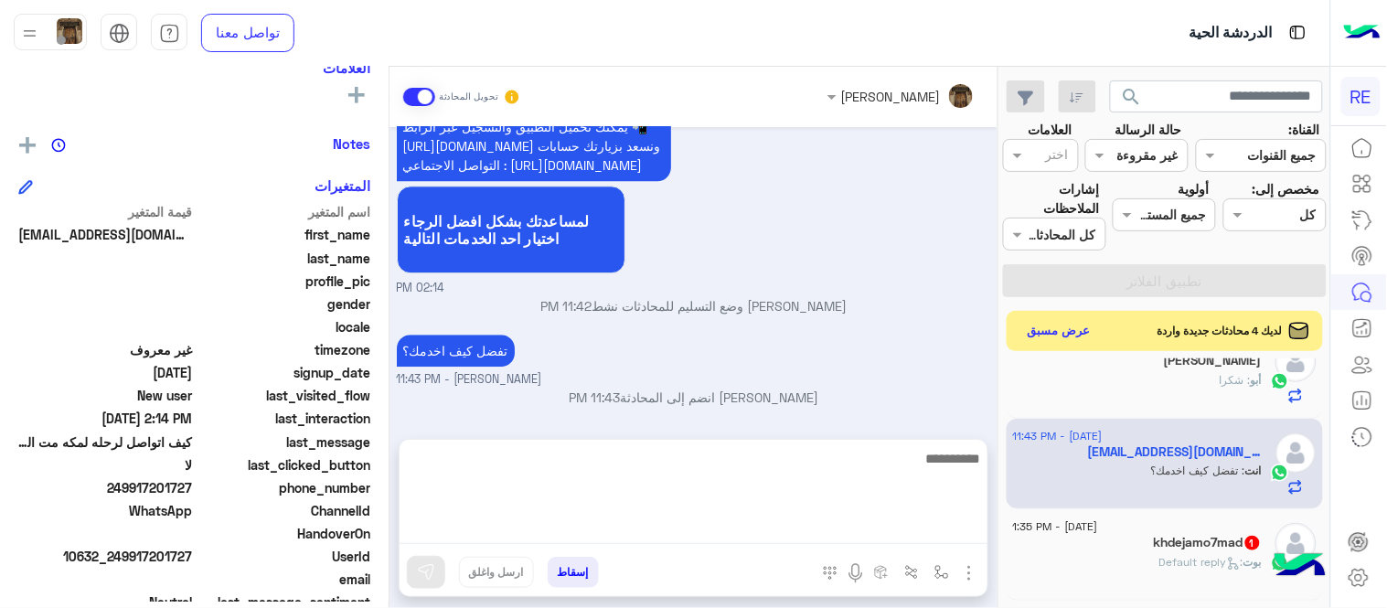
click at [912, 304] on div "[DATE] Conversation was assigned to [PERSON_NAME] 02:14 PM عودة الى البوت 02:14…" at bounding box center [693, 274] width 608 height 294
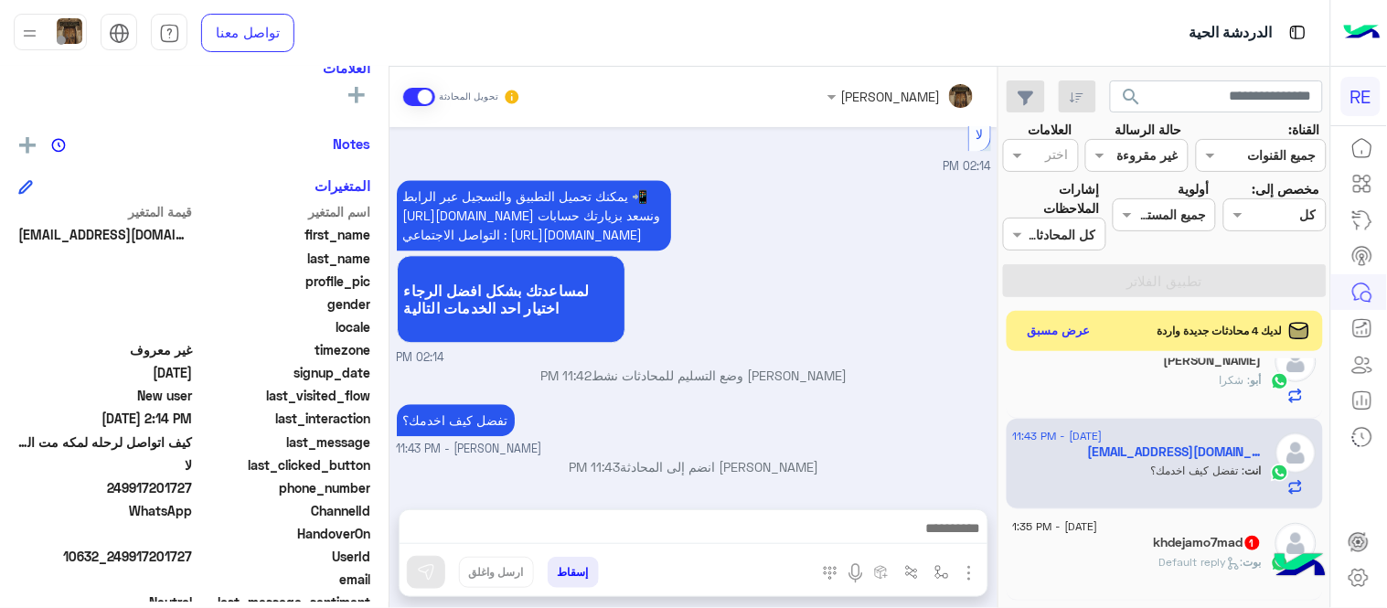
click at [1140, 549] on div "khdejamo7mad 1" at bounding box center [1137, 544] width 249 height 19
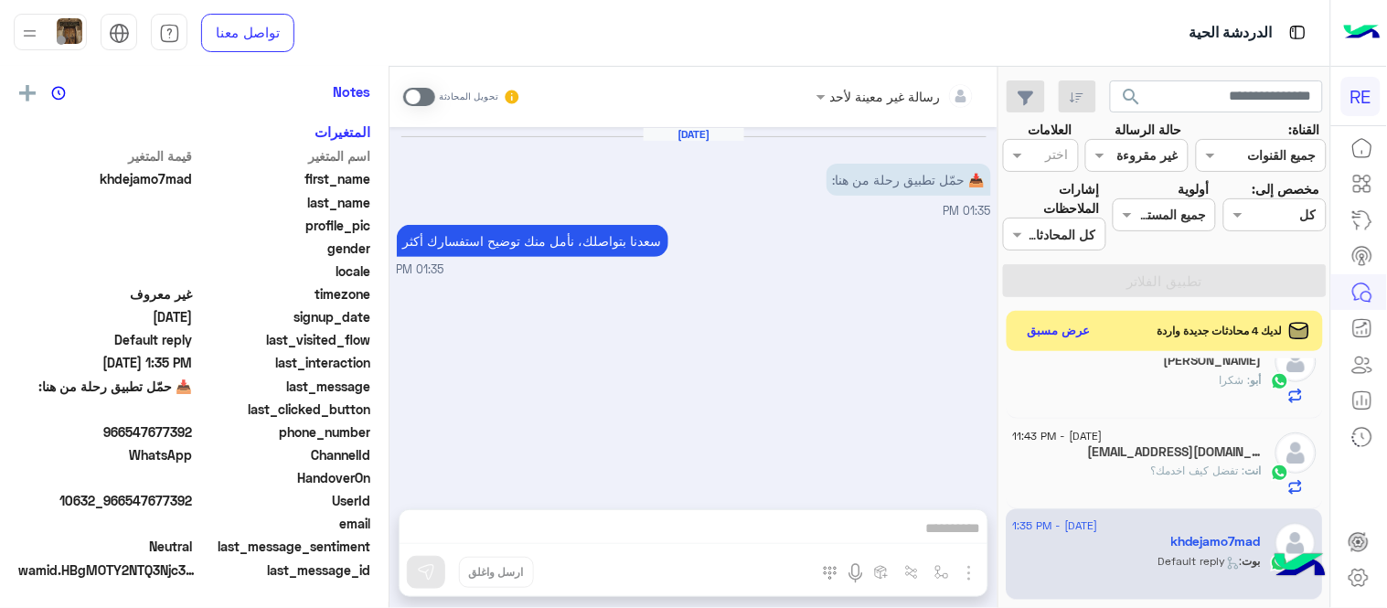
scroll to position [321, 0]
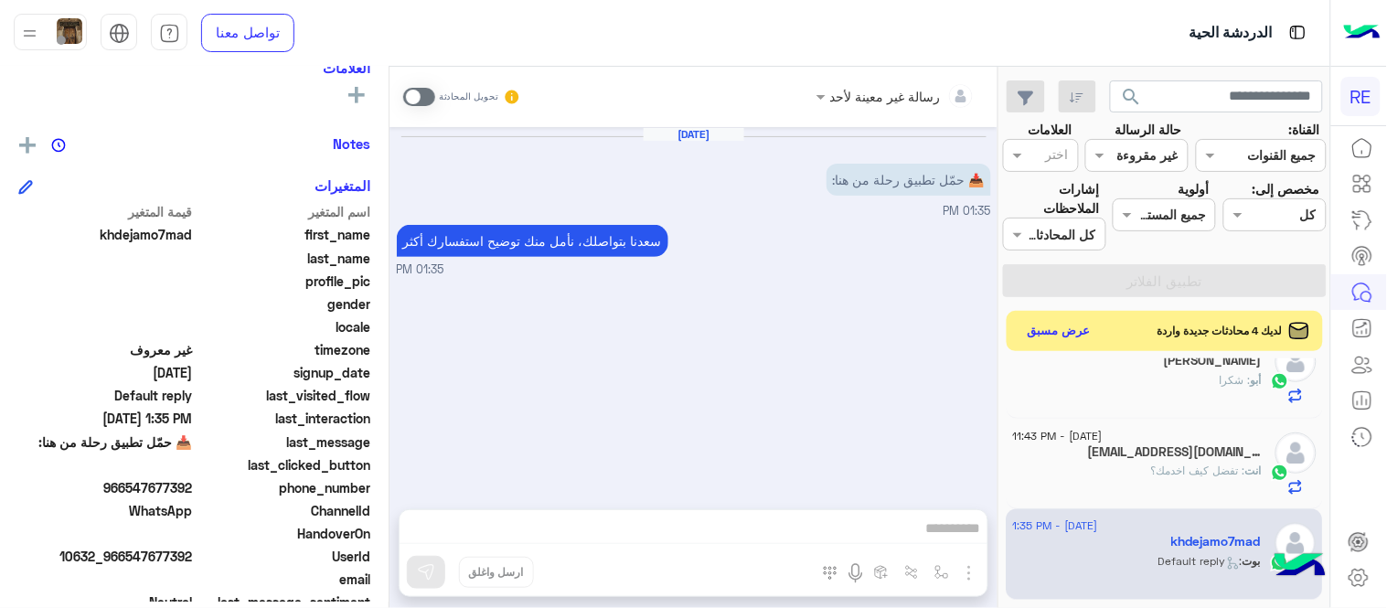
click at [409, 102] on span at bounding box center [419, 97] width 32 height 18
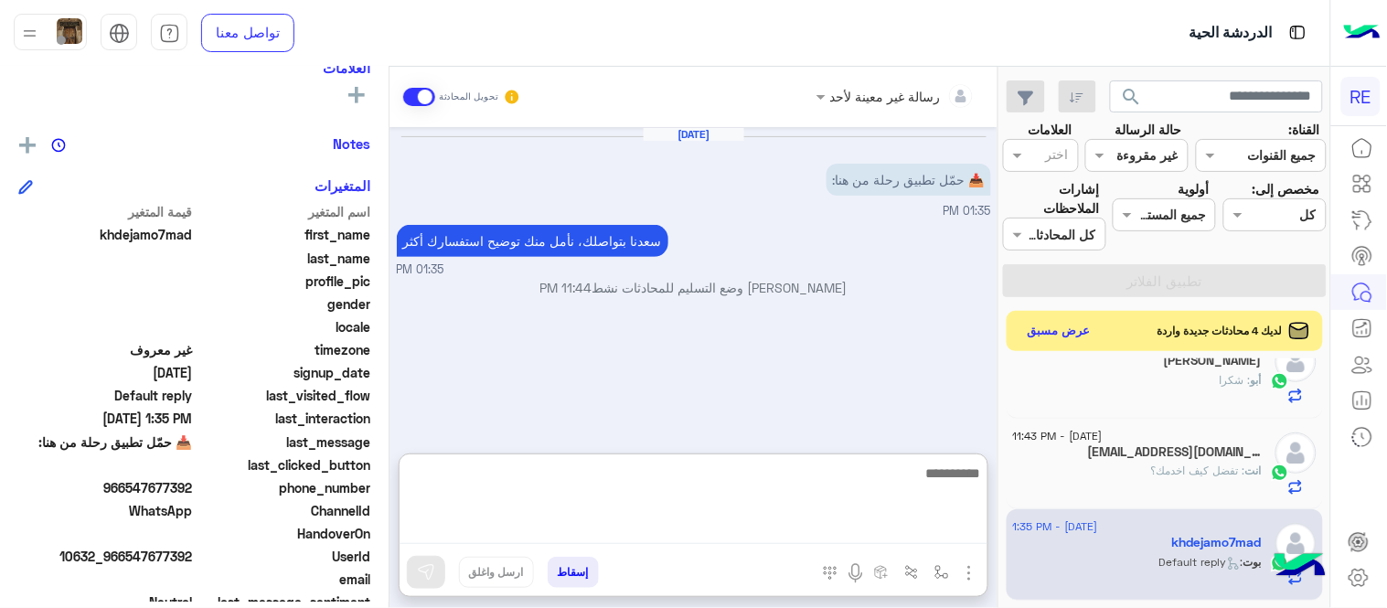
click at [613, 525] on textarea at bounding box center [694, 503] width 588 height 82
paste textarea "**********"
type textarea "**********"
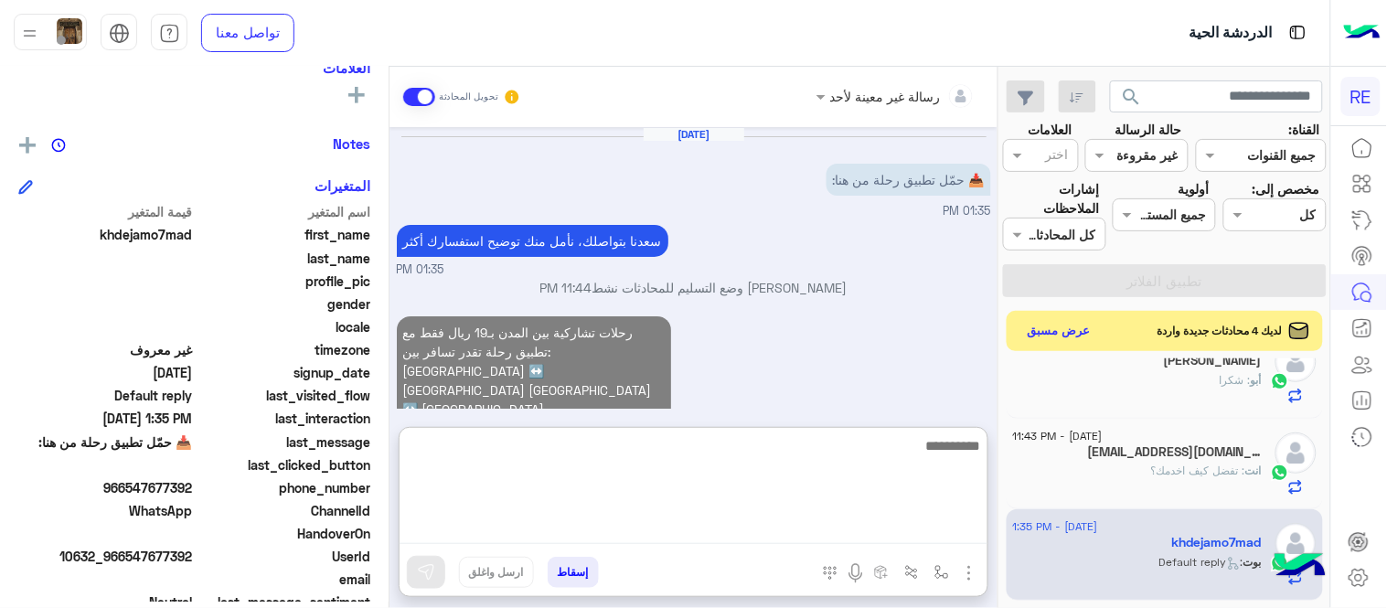
scroll to position [95, 0]
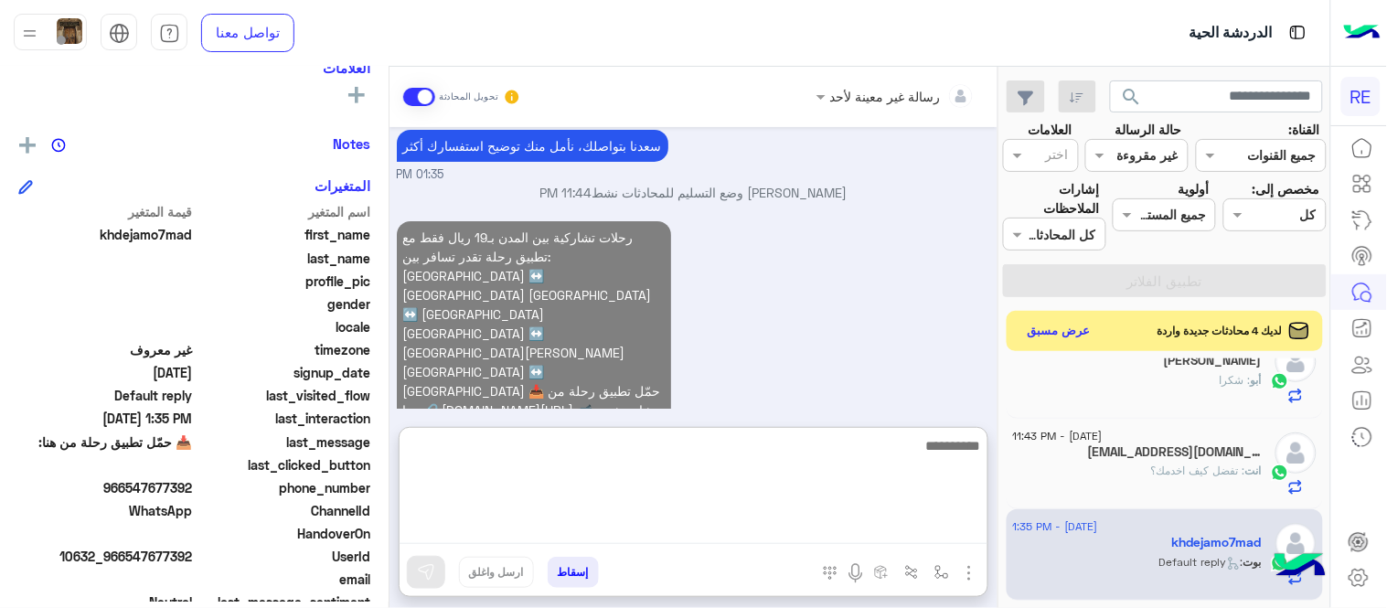
click at [846, 327] on div "رحلات تشاركية بين المدن بـ19 ريال فقط مع تطبيق رحلة تقدر تسافر بين: [GEOGRAPHIC…" at bounding box center [694, 352] width 594 height 270
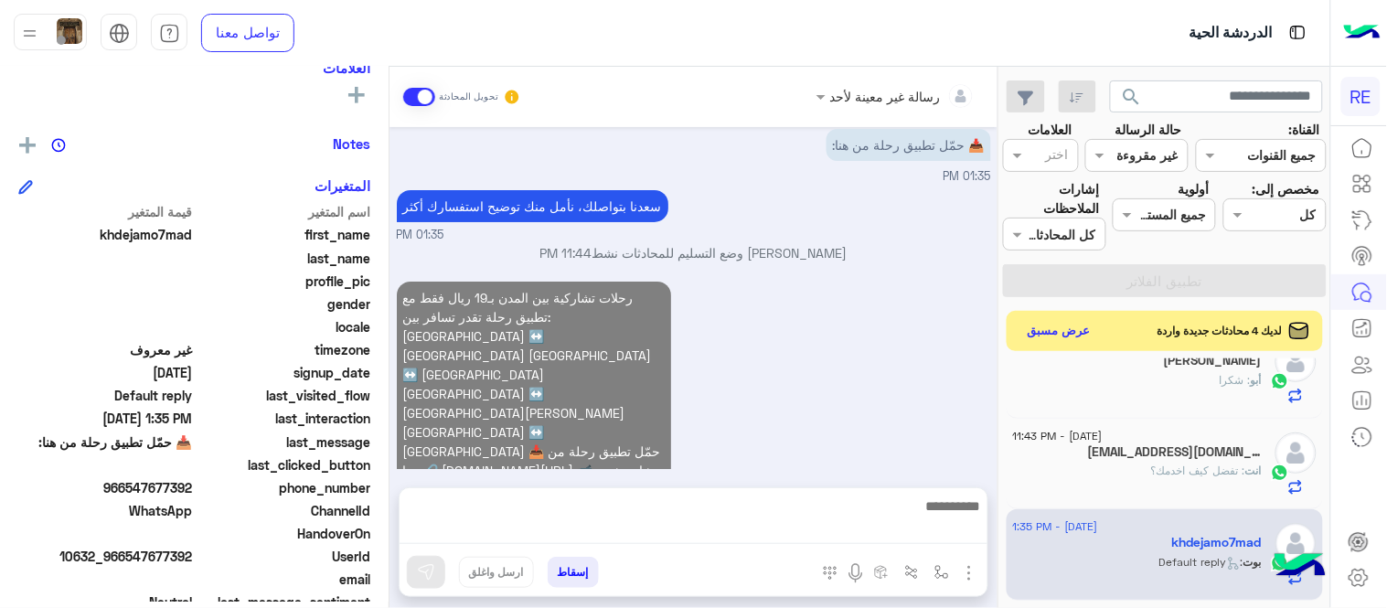
scroll to position [13, 0]
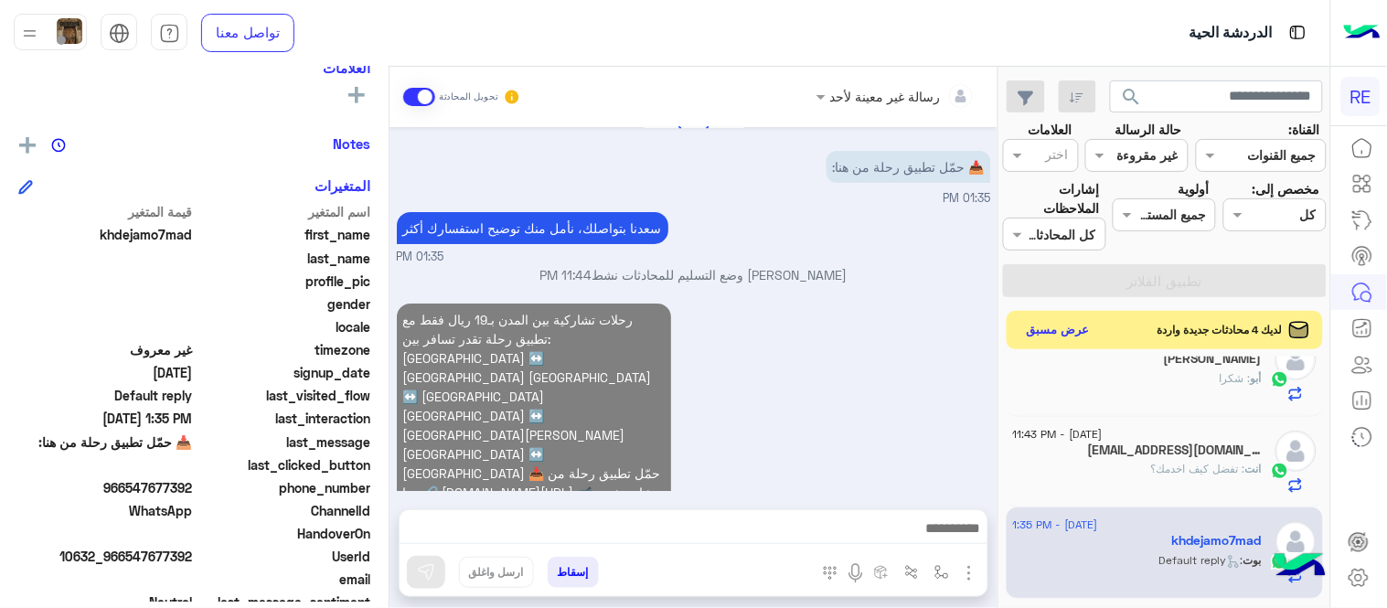
click at [1083, 324] on button "عرض مسبق" at bounding box center [1058, 330] width 77 height 25
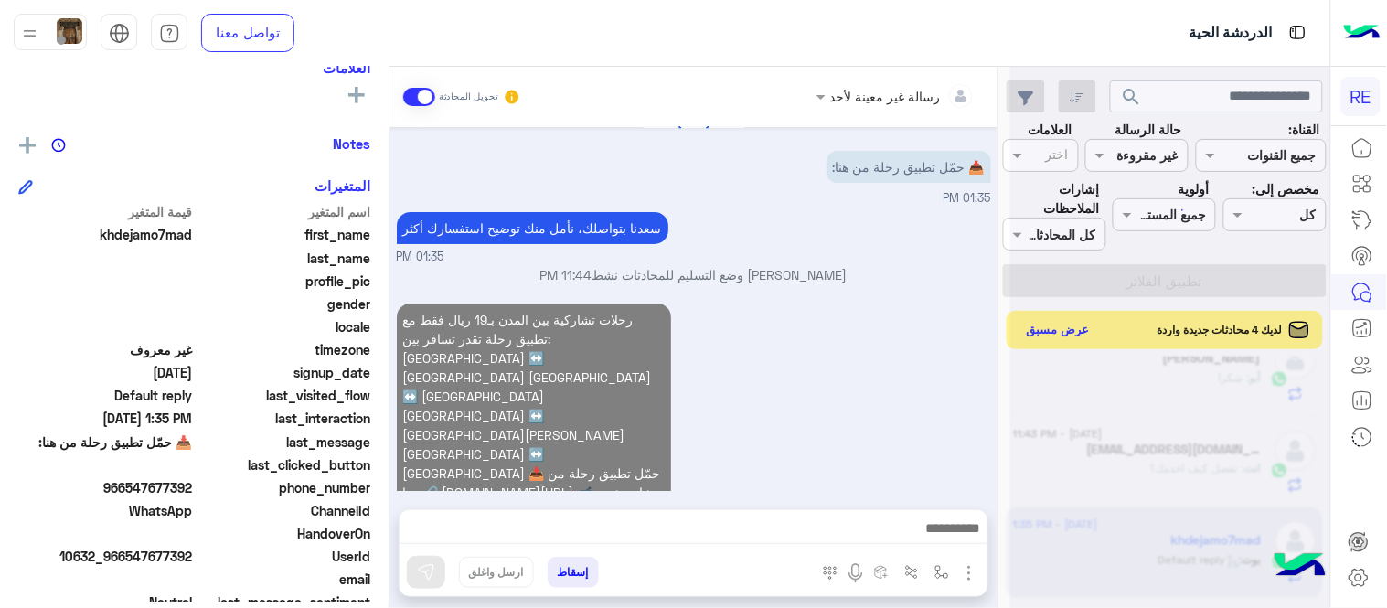
scroll to position [47, 0]
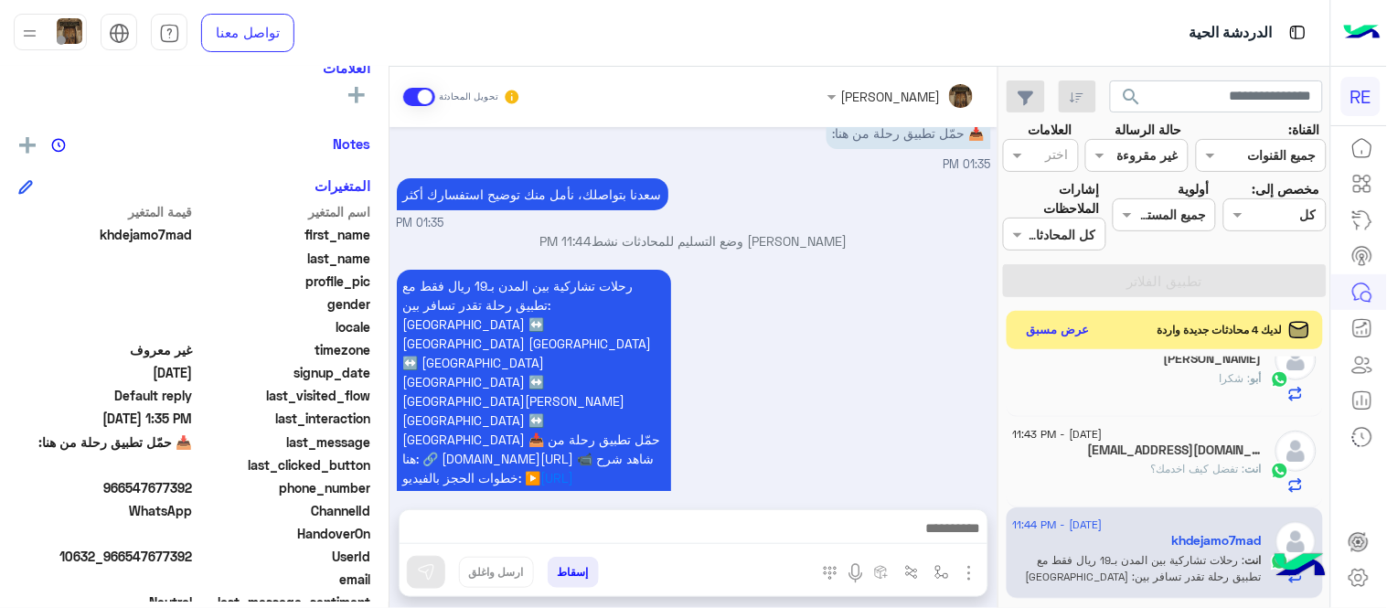
click at [1083, 324] on button "عرض مسبق" at bounding box center [1058, 330] width 77 height 25
